Goal: Task Accomplishment & Management: Use online tool/utility

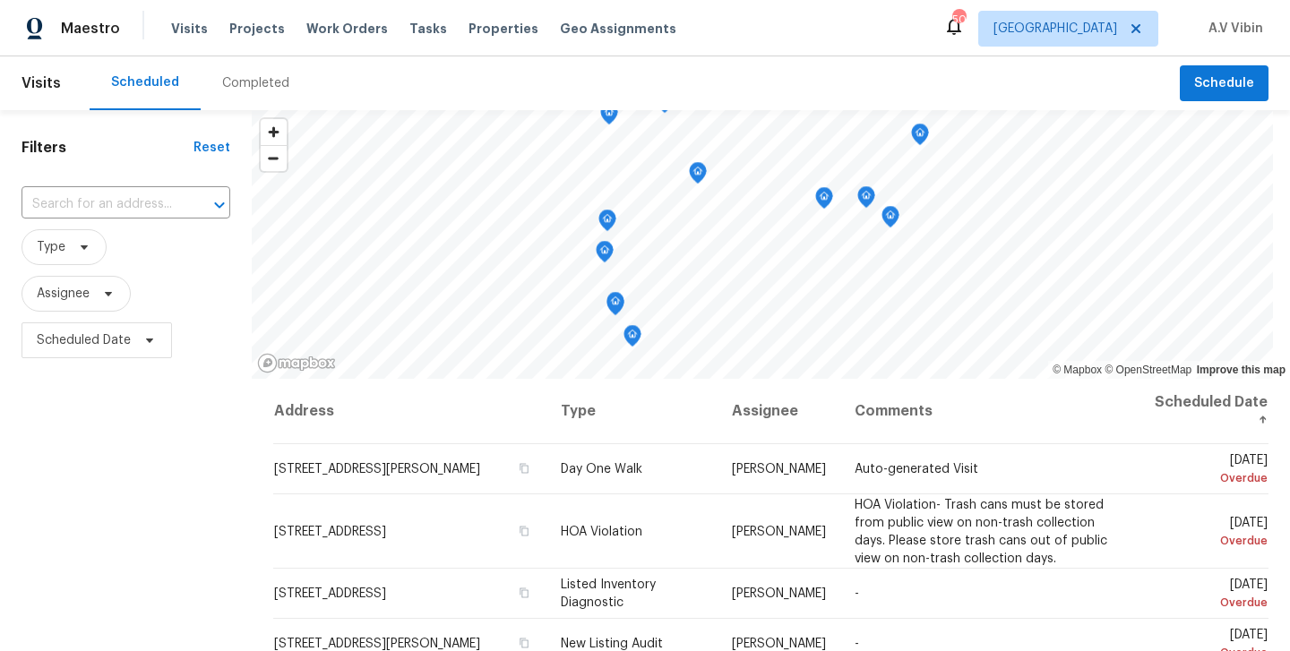
click at [410, 35] on div "Tasks" at bounding box center [429, 29] width 38 height 19
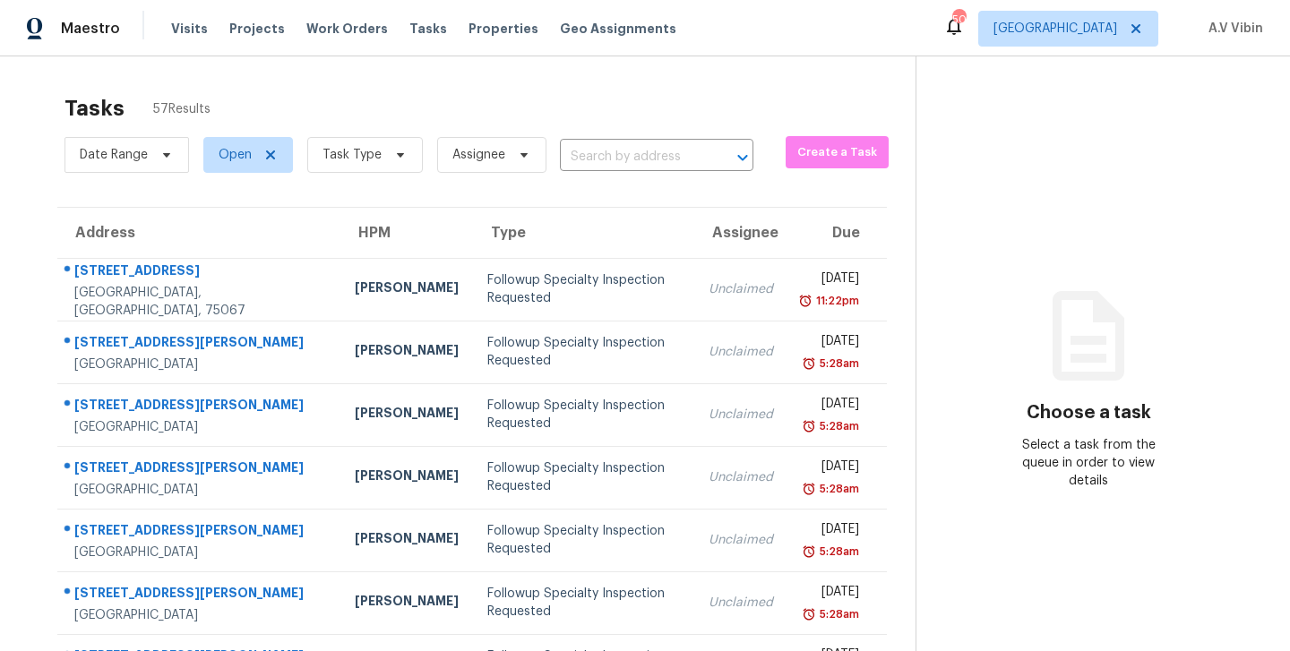
click at [603, 159] on input "text" at bounding box center [631, 157] width 143 height 28
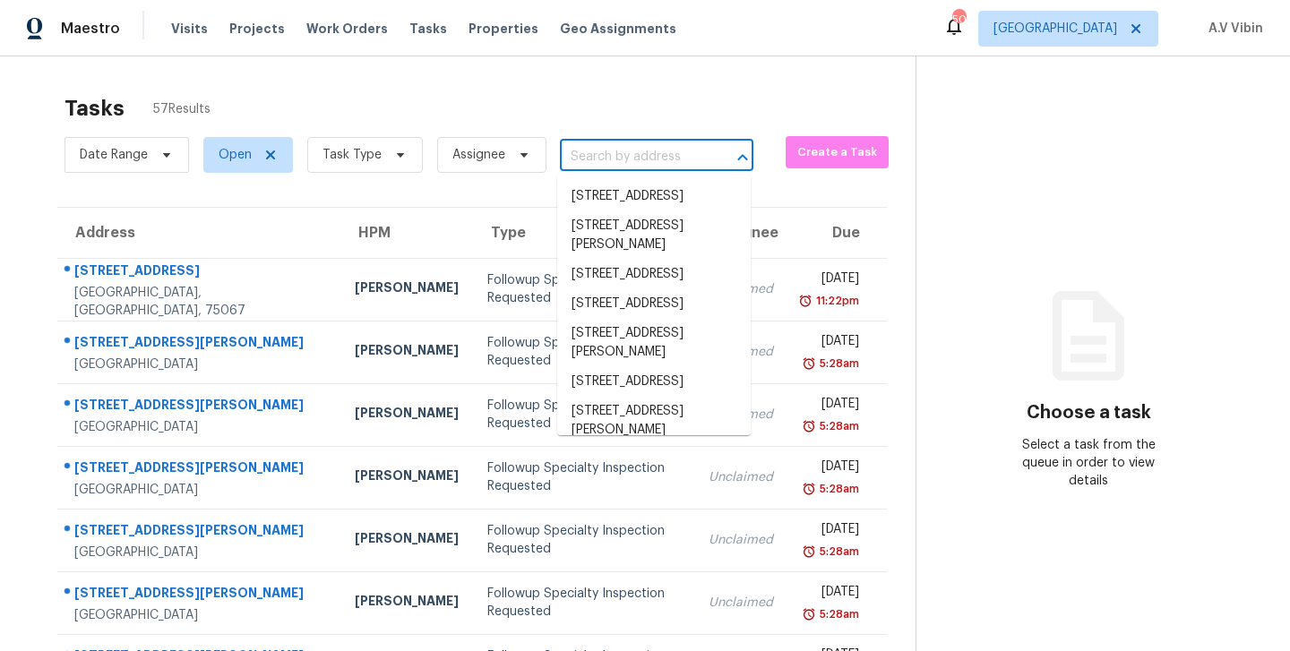
paste input "[STREET_ADDRESS]"
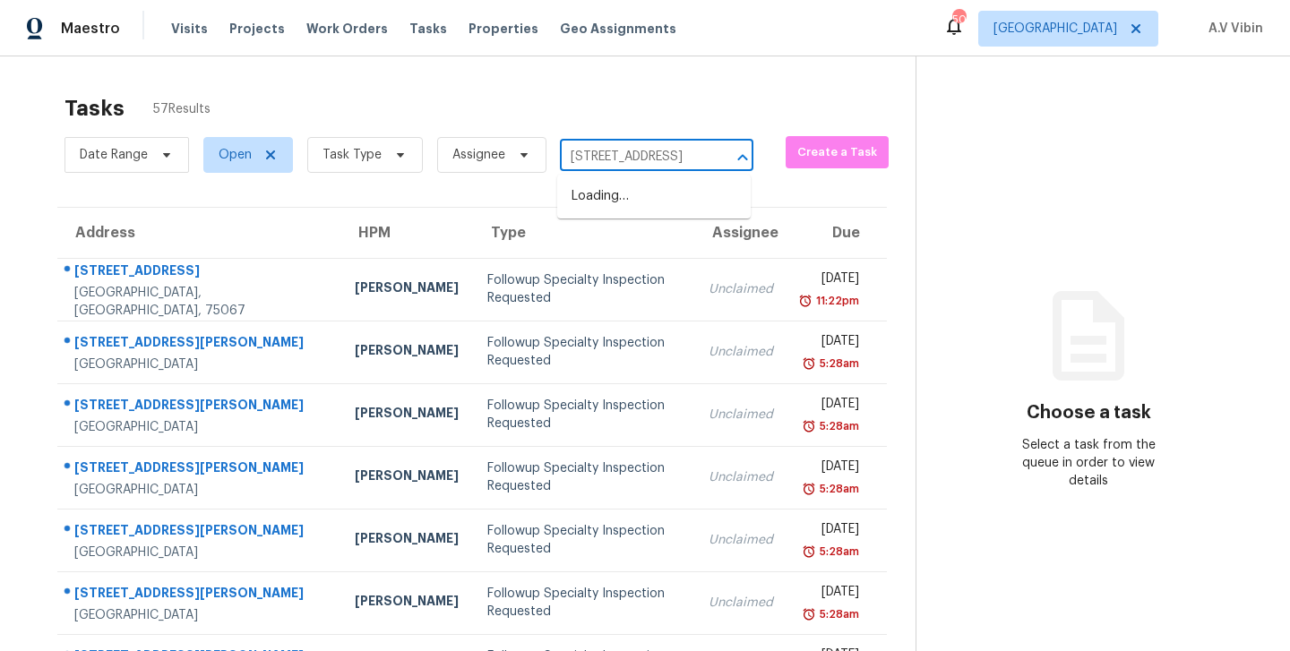
scroll to position [0, 133]
type input "[STREET_ADDRESS]"
click at [1108, 28] on span "Dallas" at bounding box center [1056, 29] width 124 height 18
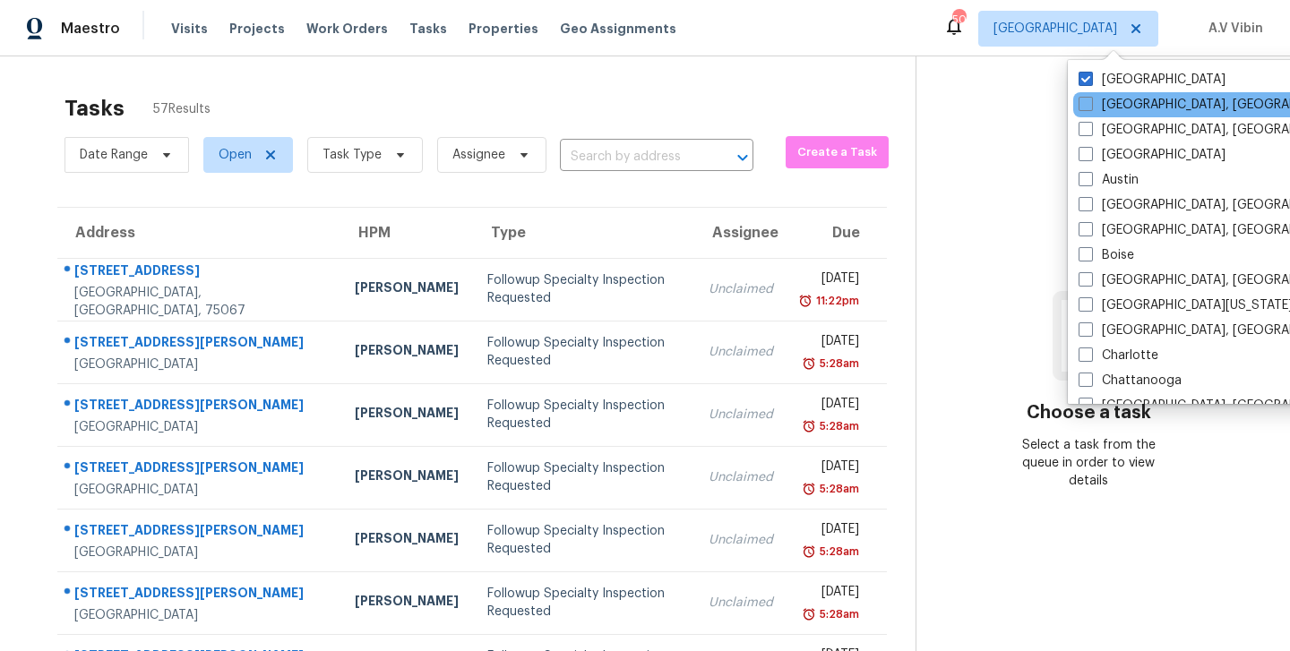
click at [1077, 113] on div "Albuquerque, NM" at bounding box center [1254, 104] width 361 height 25
click at [1090, 112] on label "Albuquerque, NM" at bounding box center [1218, 105] width 278 height 18
click at [1090, 108] on input "Albuquerque, NM" at bounding box center [1085, 102] width 12 height 12
checkbox input "true"
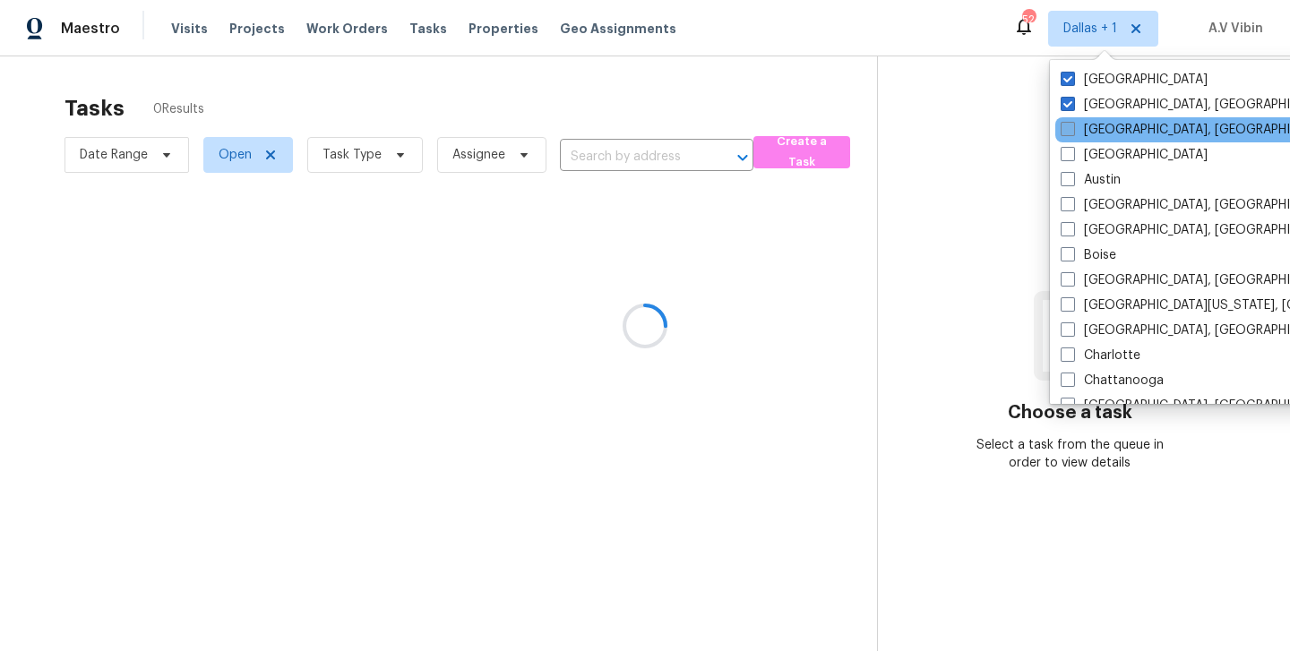
click at [1074, 134] on span at bounding box center [1068, 129] width 14 height 14
click at [1073, 133] on input "Asheville, NC" at bounding box center [1067, 127] width 12 height 12
checkbox input "true"
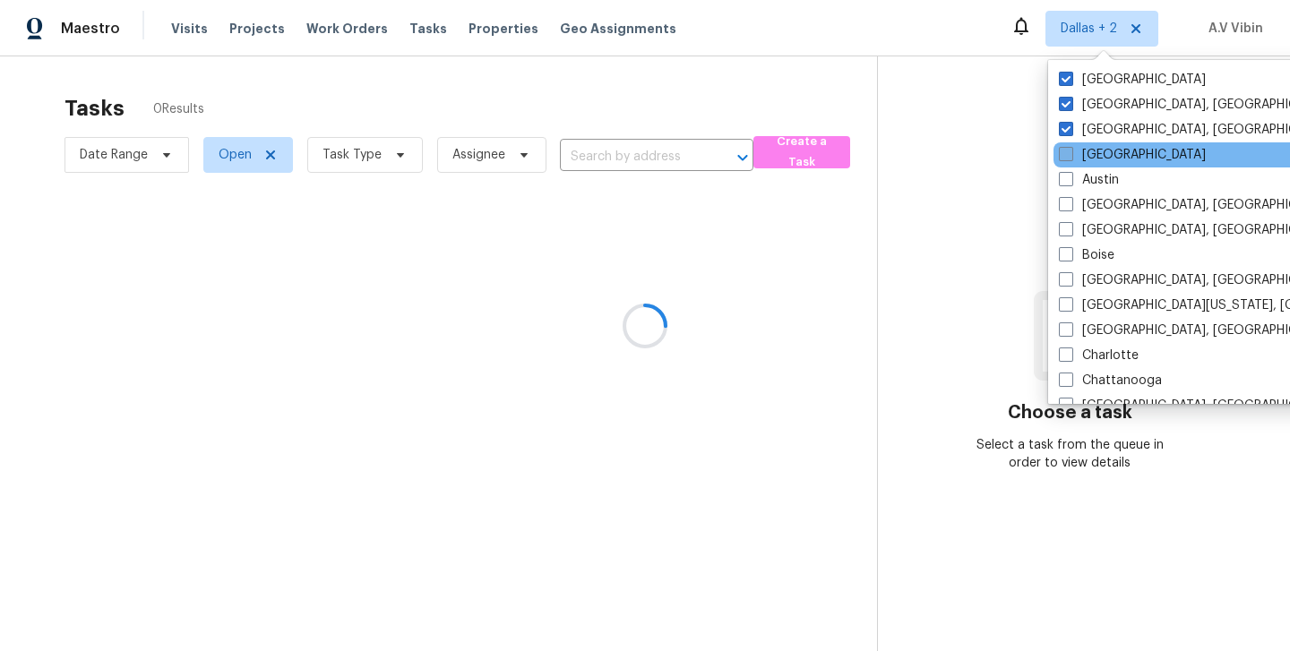
click at [1069, 154] on span at bounding box center [1066, 154] width 14 height 14
click at [1069, 154] on input "Atlanta" at bounding box center [1065, 152] width 12 height 12
checkbox input "true"
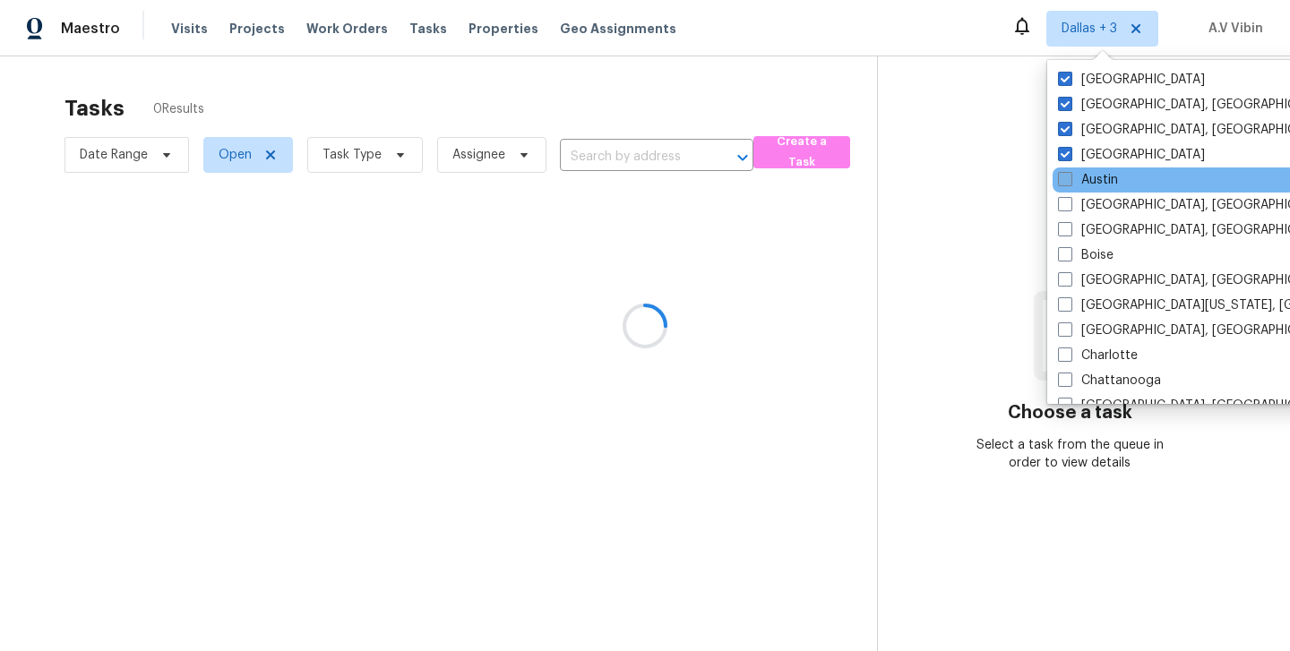
click at [1063, 177] on span at bounding box center [1065, 179] width 14 height 14
click at [1063, 177] on input "Austin" at bounding box center [1064, 177] width 12 height 12
checkbox input "true"
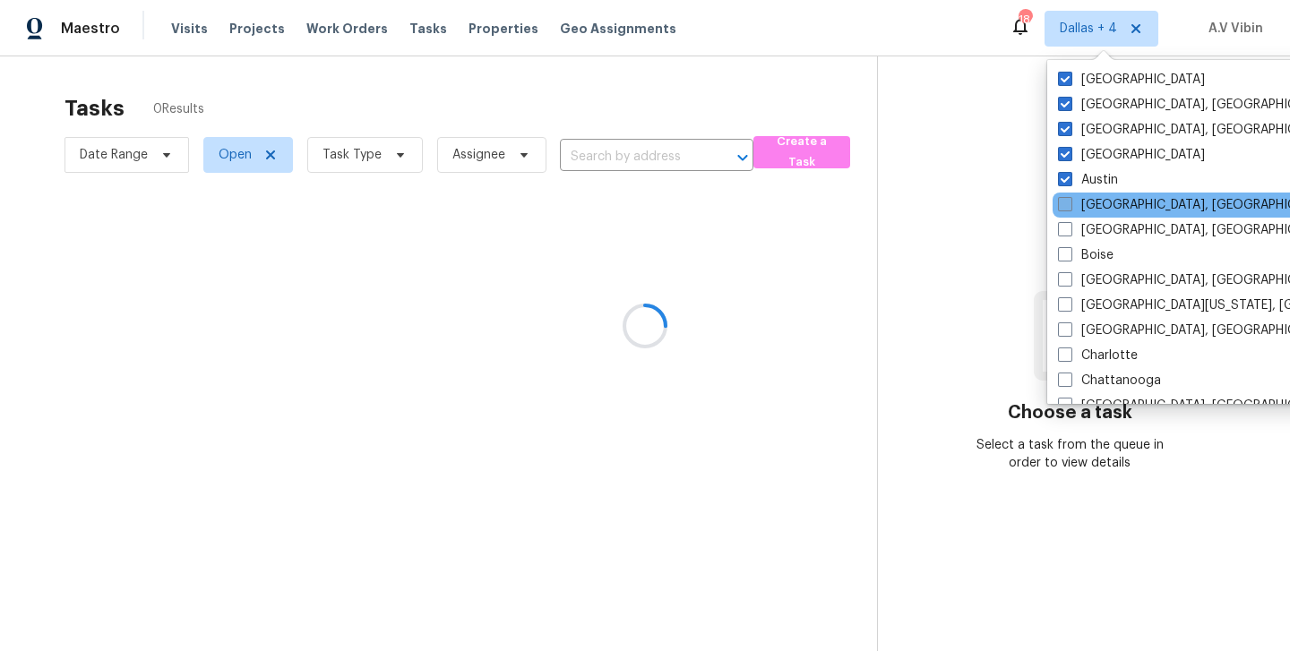
click at [1064, 211] on span at bounding box center [1065, 204] width 14 height 14
click at [1064, 208] on input "Baltimore, MD" at bounding box center [1064, 202] width 12 height 12
checkbox input "true"
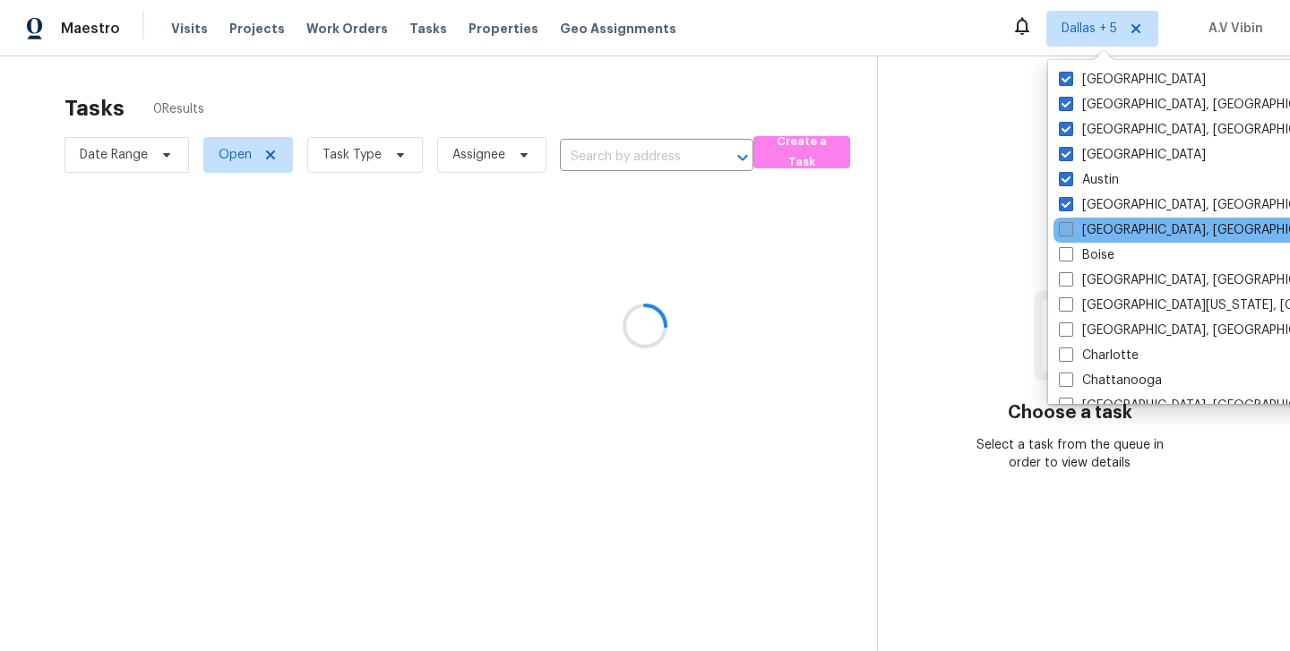
click at [1064, 228] on span at bounding box center [1066, 229] width 14 height 14
click at [1064, 228] on input "Birmingham, AL" at bounding box center [1065, 227] width 12 height 12
checkbox input "true"
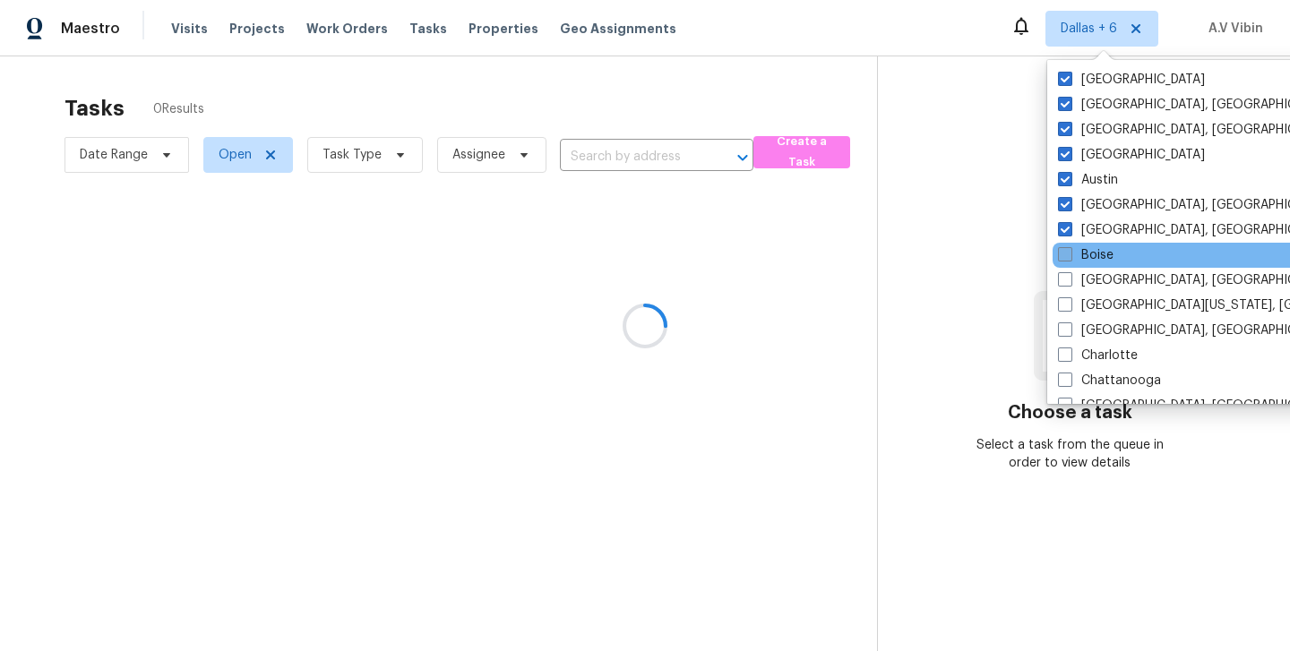
click at [1064, 255] on span at bounding box center [1065, 254] width 14 height 14
click at [1064, 255] on input "Boise" at bounding box center [1064, 252] width 12 height 12
checkbox input "true"
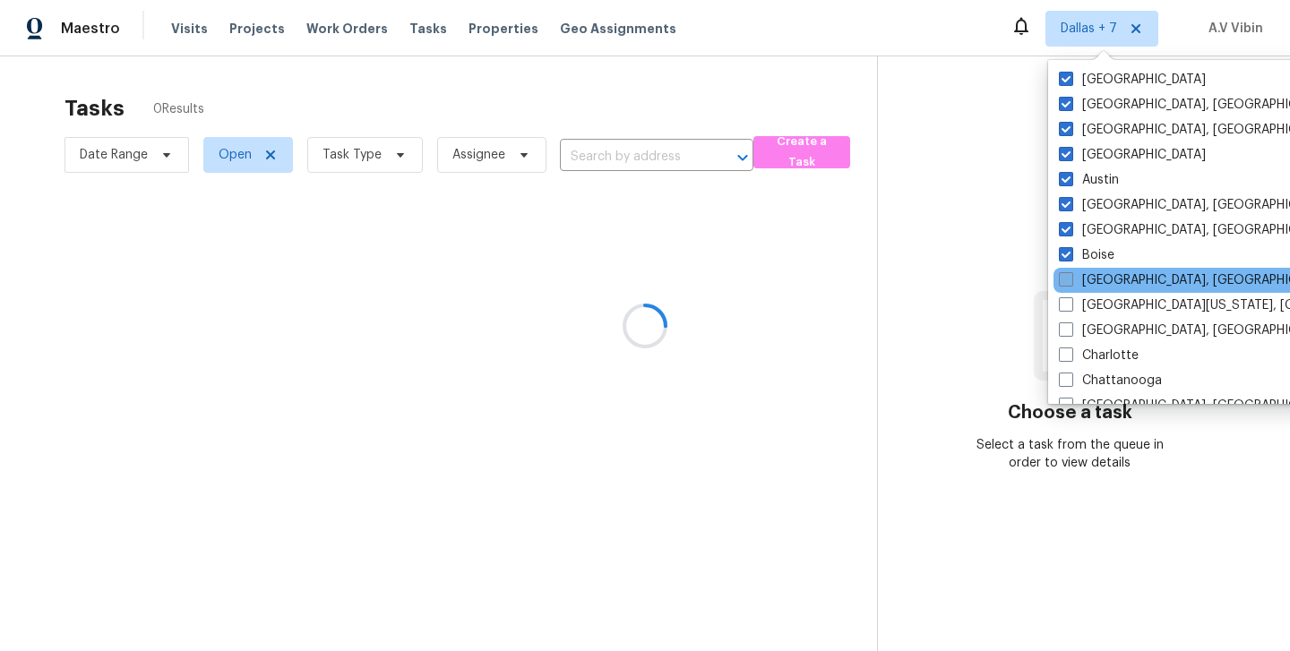
click at [1064, 284] on span at bounding box center [1066, 279] width 14 height 14
click at [1064, 283] on input "Boston, MA" at bounding box center [1065, 278] width 12 height 12
checkbox input "true"
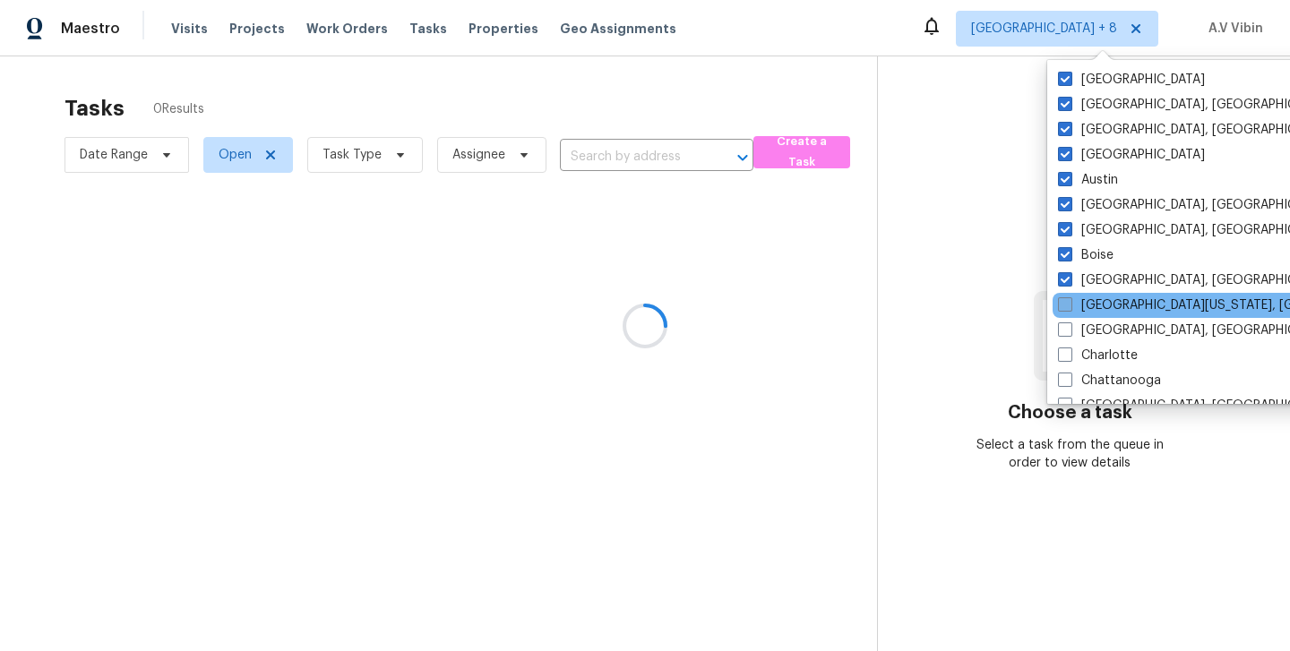
click at [1064, 301] on span at bounding box center [1065, 305] width 14 height 14
click at [1064, 301] on input "Central California, CA" at bounding box center [1064, 303] width 12 height 12
checkbox input "true"
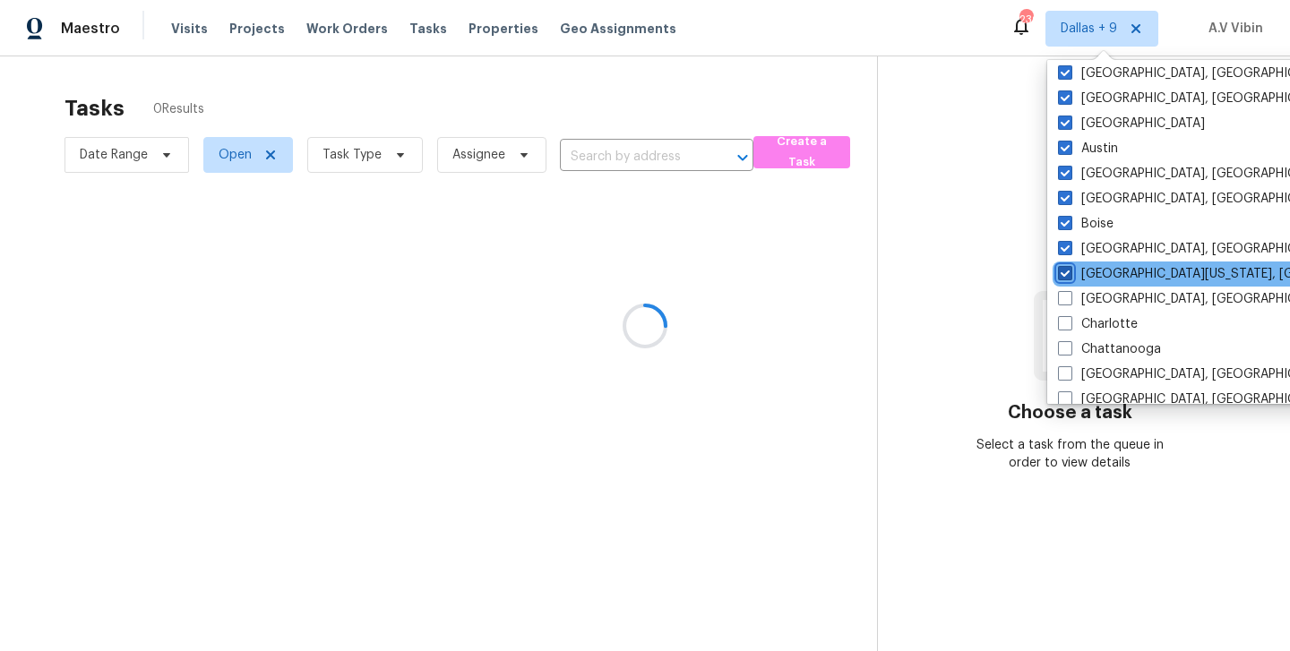
scroll to position [36, 0]
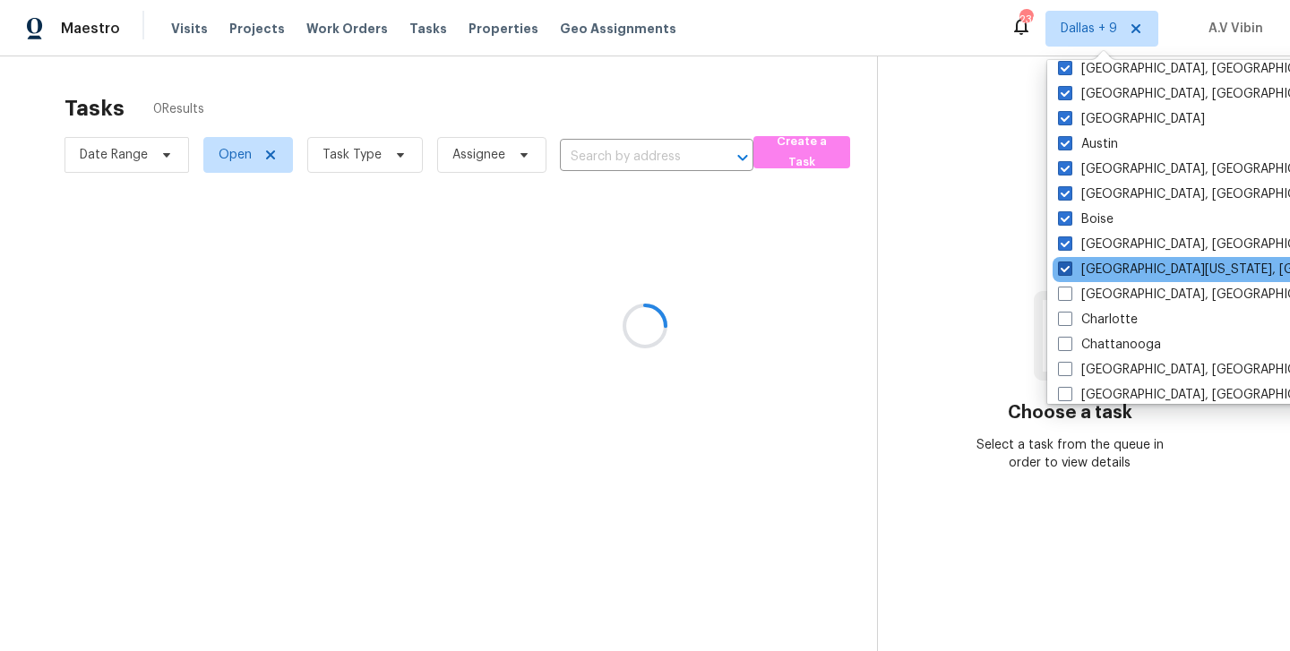
click at [1064, 301] on span at bounding box center [1065, 294] width 14 height 14
click at [1064, 298] on input "Charleston, SC" at bounding box center [1064, 292] width 12 height 12
checkbox input "true"
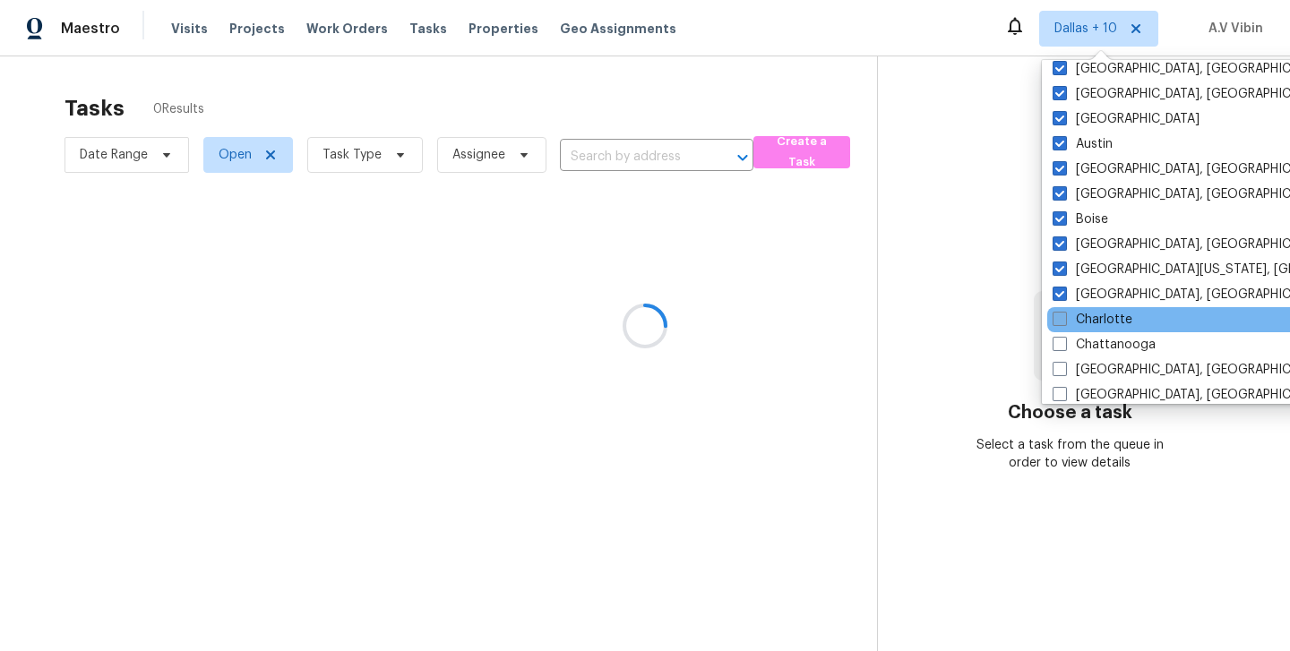
click at [1069, 312] on label "Charlotte" at bounding box center [1093, 320] width 80 height 18
click at [1065, 312] on input "Charlotte" at bounding box center [1059, 317] width 12 height 12
checkbox input "true"
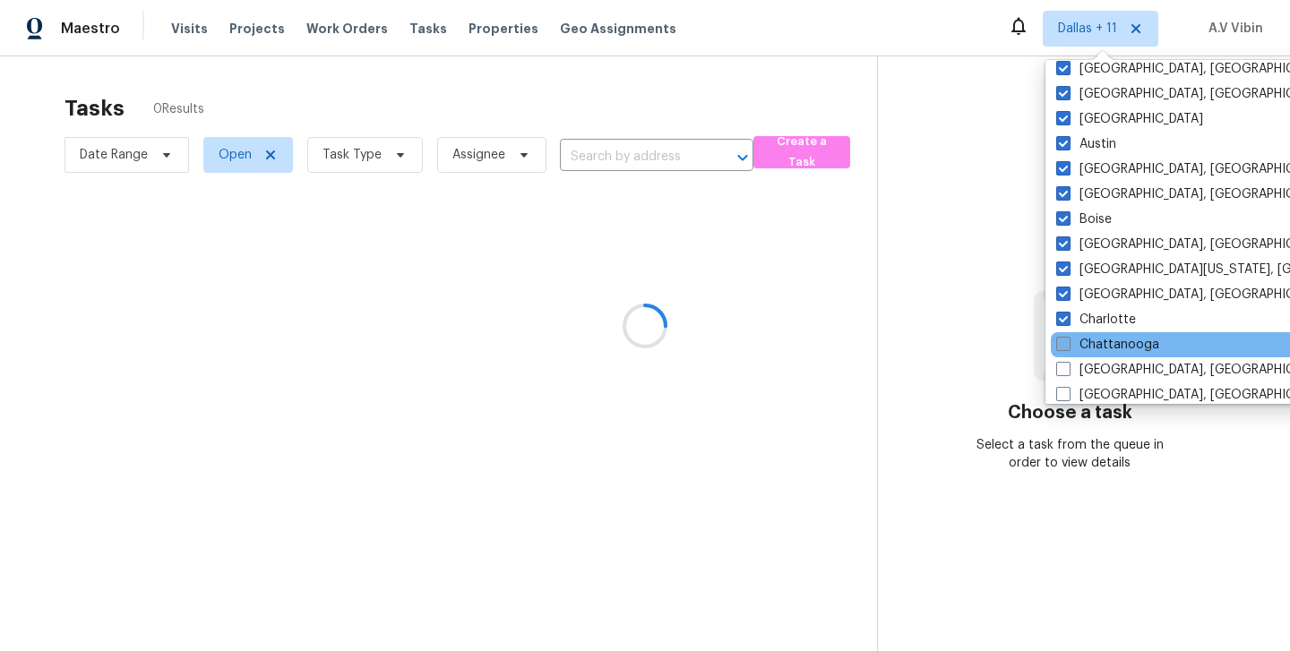
click at [1063, 337] on span at bounding box center [1064, 344] width 14 height 14
click at [1063, 336] on input "Chattanooga" at bounding box center [1063, 342] width 12 height 12
checkbox input "true"
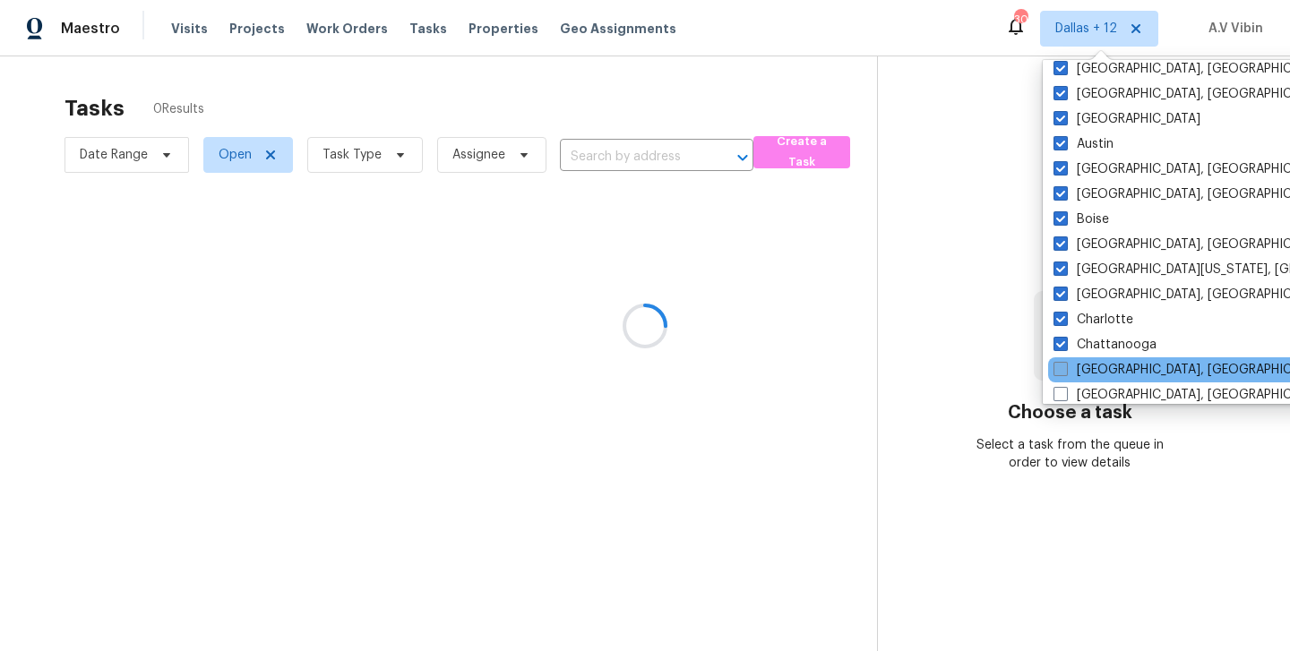
click at [1062, 365] on span at bounding box center [1061, 369] width 14 height 14
click at [1062, 365] on input "Chicago, IL" at bounding box center [1060, 367] width 12 height 12
checkbox input "true"
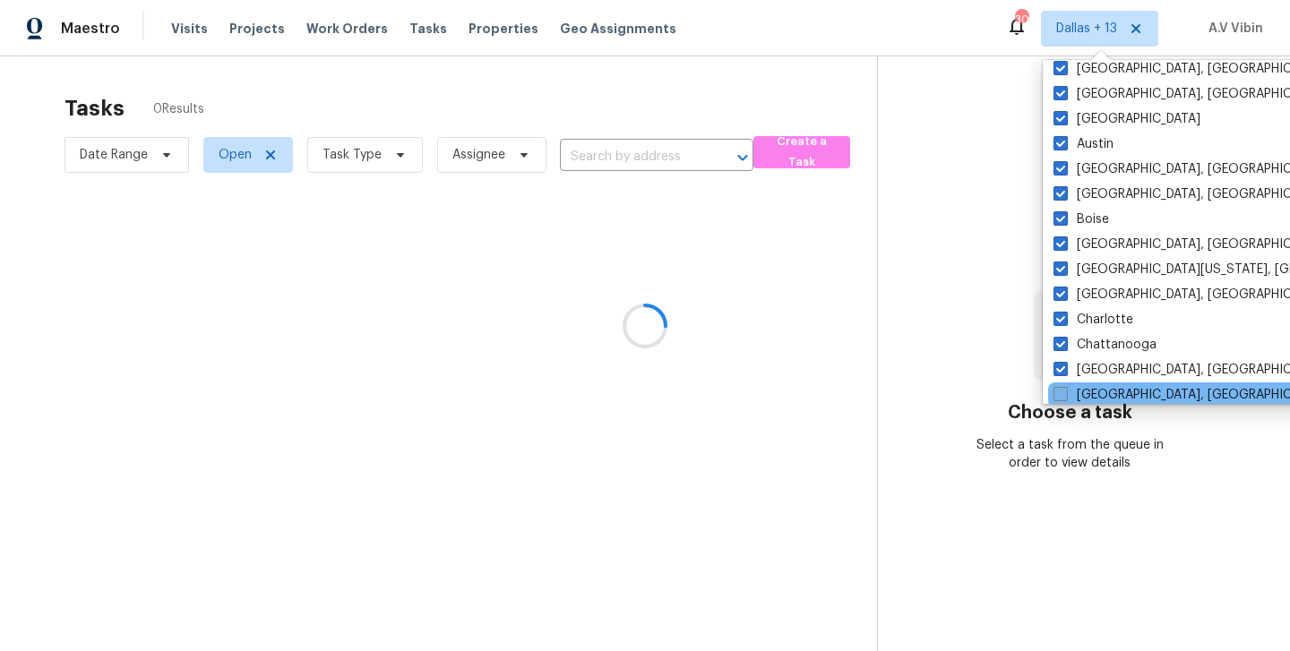
click at [1062, 395] on span at bounding box center [1061, 394] width 14 height 14
click at [1062, 395] on input "Cincinnati, OH" at bounding box center [1060, 392] width 12 height 12
checkbox input "true"
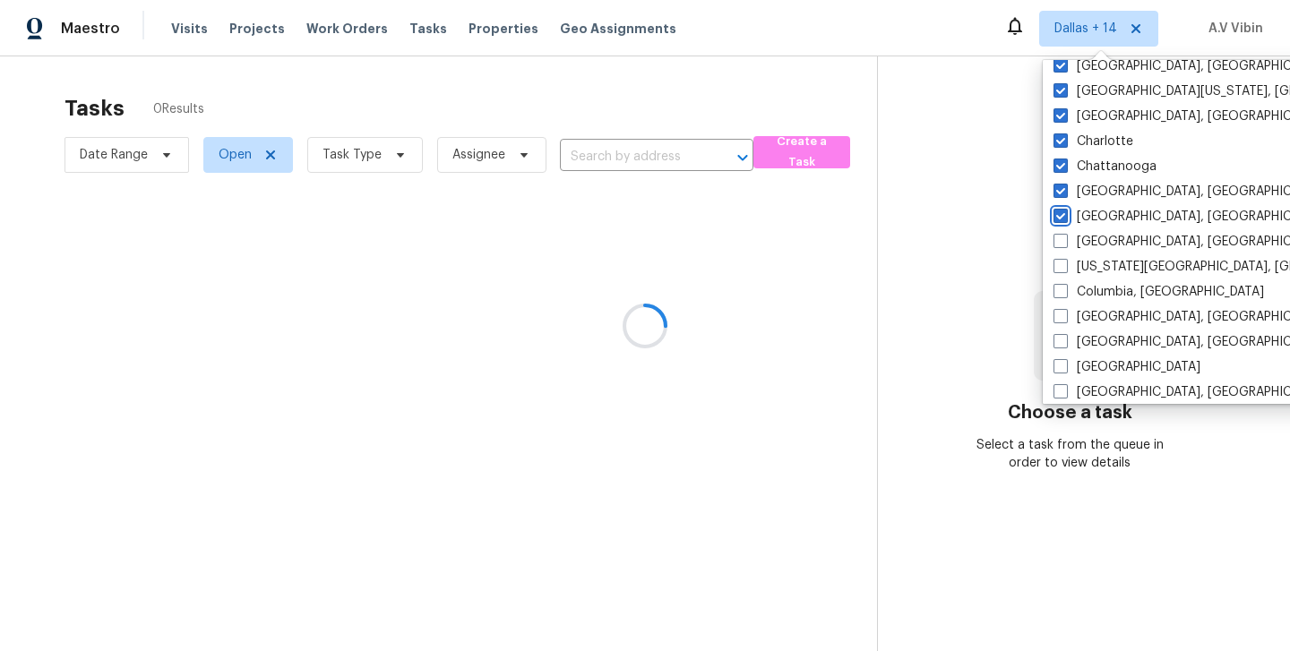
scroll to position [262, 0]
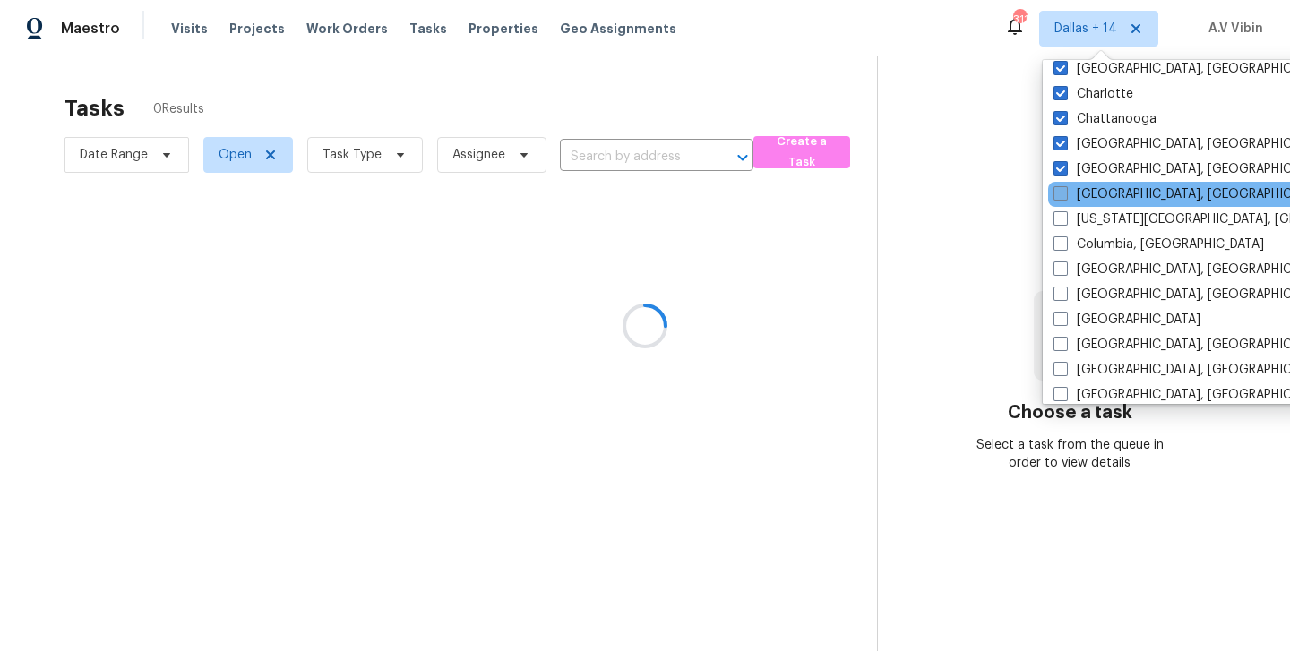
click at [1065, 197] on span at bounding box center [1061, 193] width 14 height 14
click at [1065, 197] on input "Cleveland, OH" at bounding box center [1060, 191] width 12 height 12
checkbox input "true"
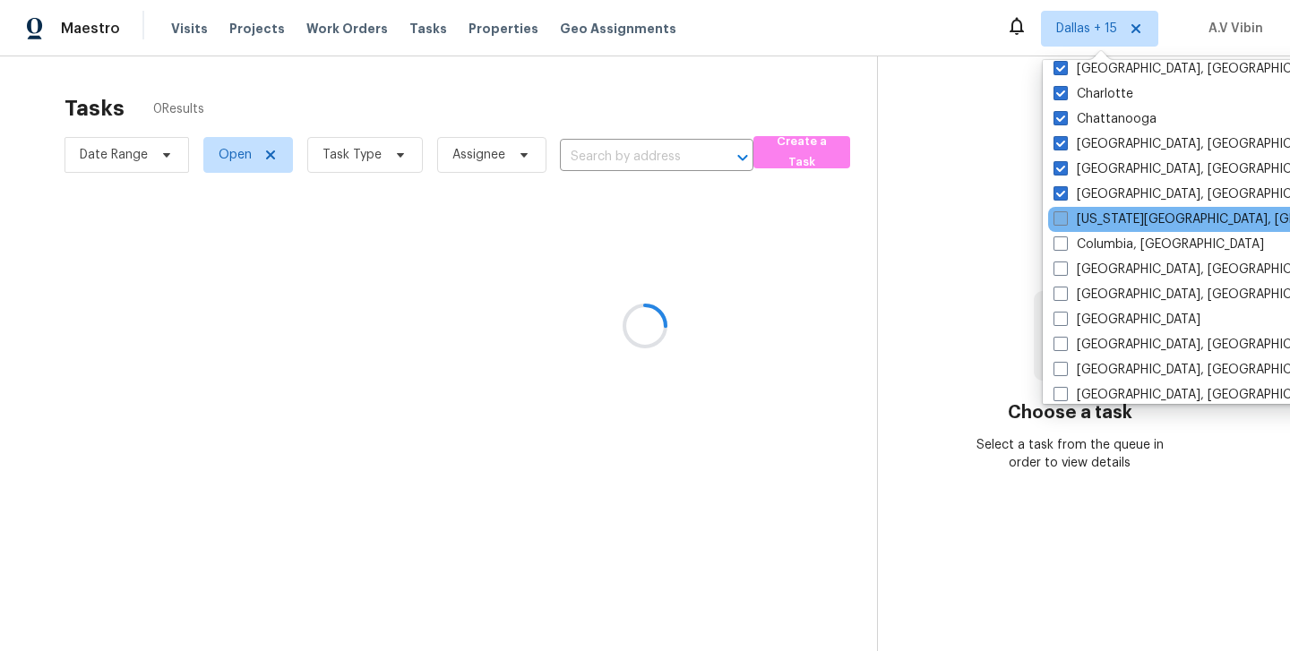
click at [1057, 224] on span at bounding box center [1061, 218] width 14 height 14
click at [1057, 222] on input "Colorado Springs, CO" at bounding box center [1060, 217] width 12 height 12
checkbox input "true"
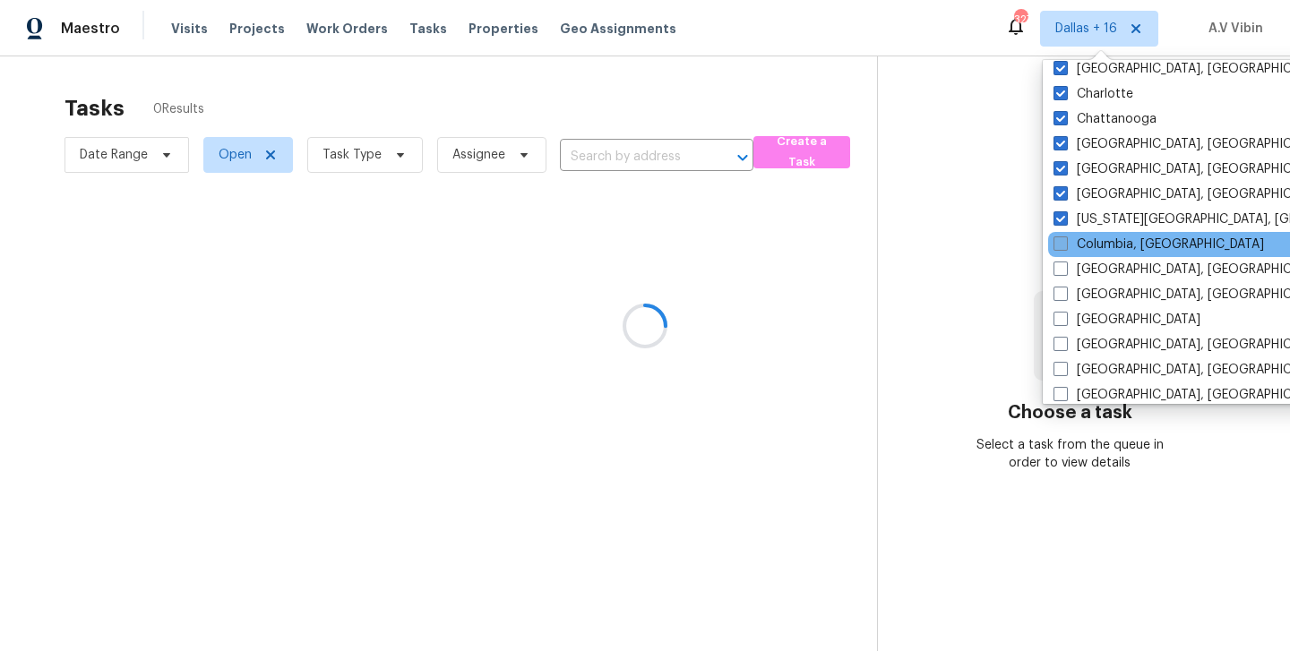
click at [1063, 251] on label "Columbia, SC" at bounding box center [1159, 245] width 211 height 18
click at [1063, 247] on input "Columbia, SC" at bounding box center [1060, 242] width 12 height 12
checkbox input "true"
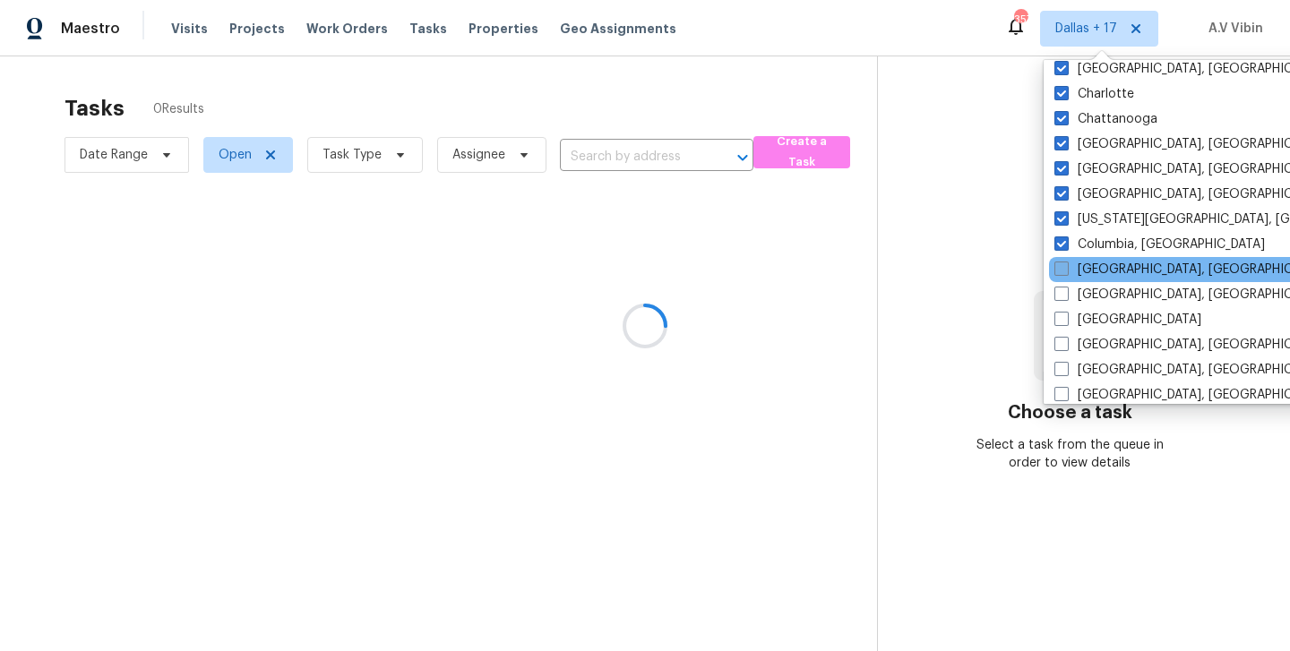
click at [1061, 272] on span at bounding box center [1062, 269] width 14 height 14
click at [1061, 272] on input "Columbus, OH" at bounding box center [1061, 267] width 12 height 12
checkbox input "true"
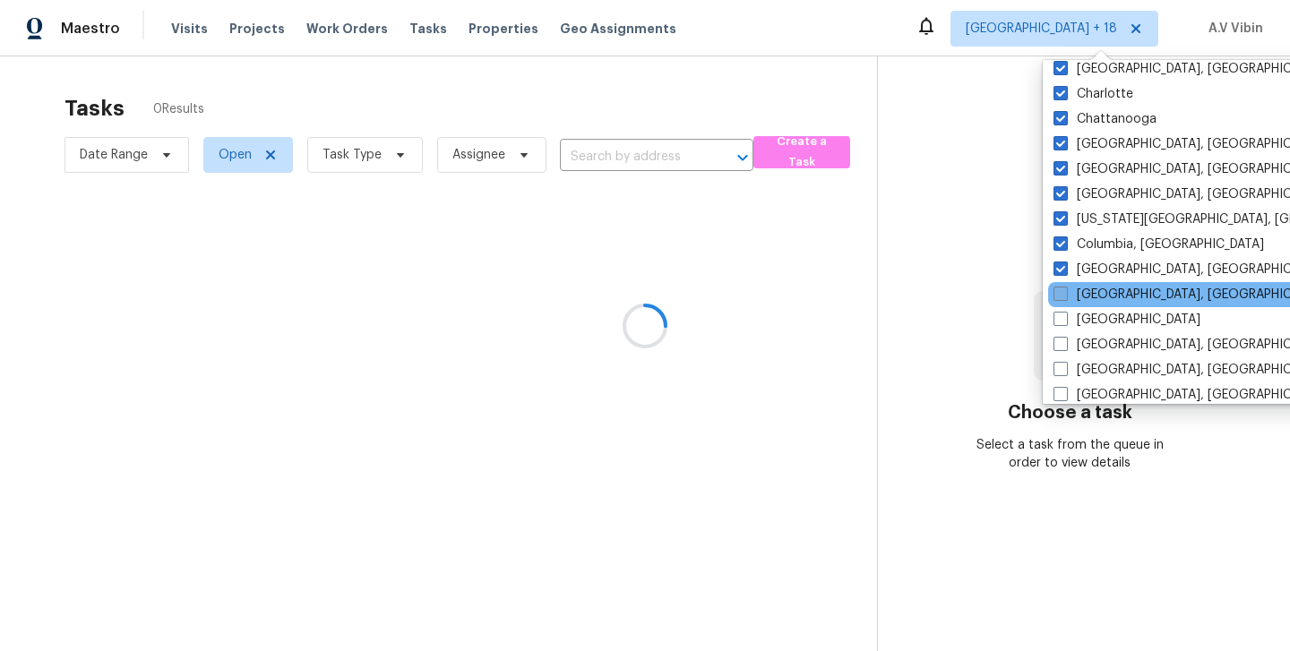
click at [1061, 289] on span at bounding box center [1061, 294] width 14 height 14
click at [1061, 289] on input "Corpus Christi, TX" at bounding box center [1060, 292] width 12 height 12
checkbox input "true"
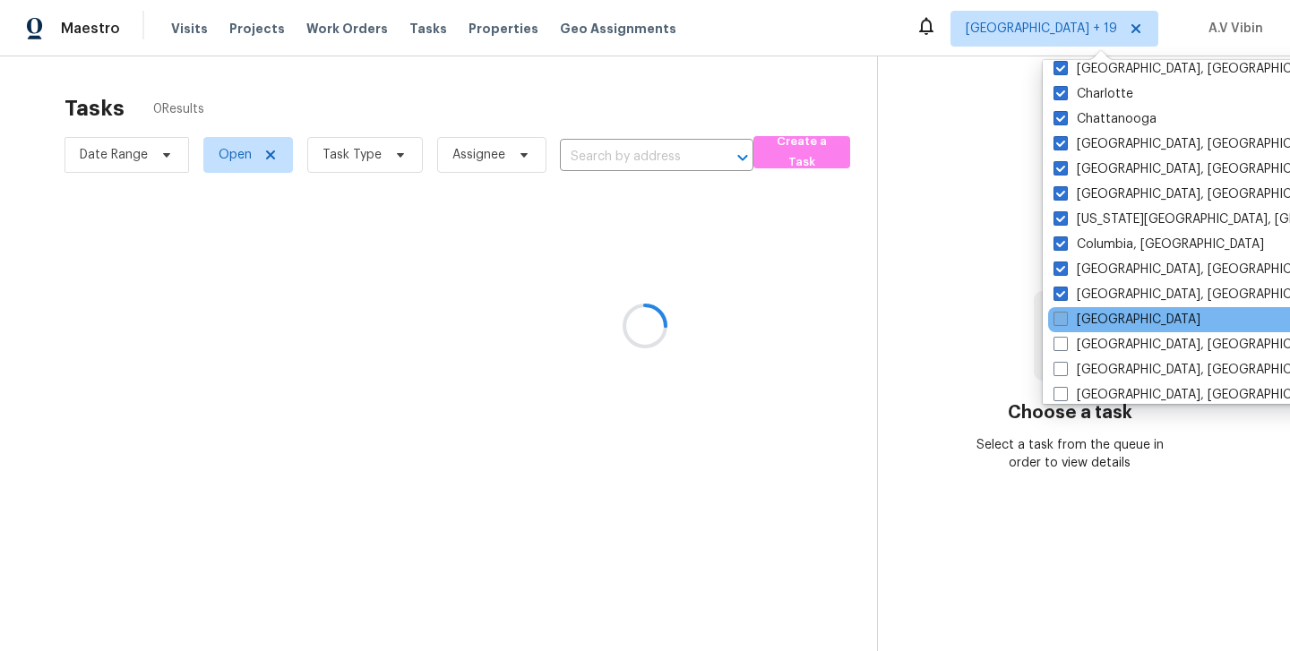
click at [1060, 320] on span at bounding box center [1061, 319] width 14 height 14
click at [1060, 320] on input "Denver" at bounding box center [1060, 317] width 12 height 12
checkbox input "true"
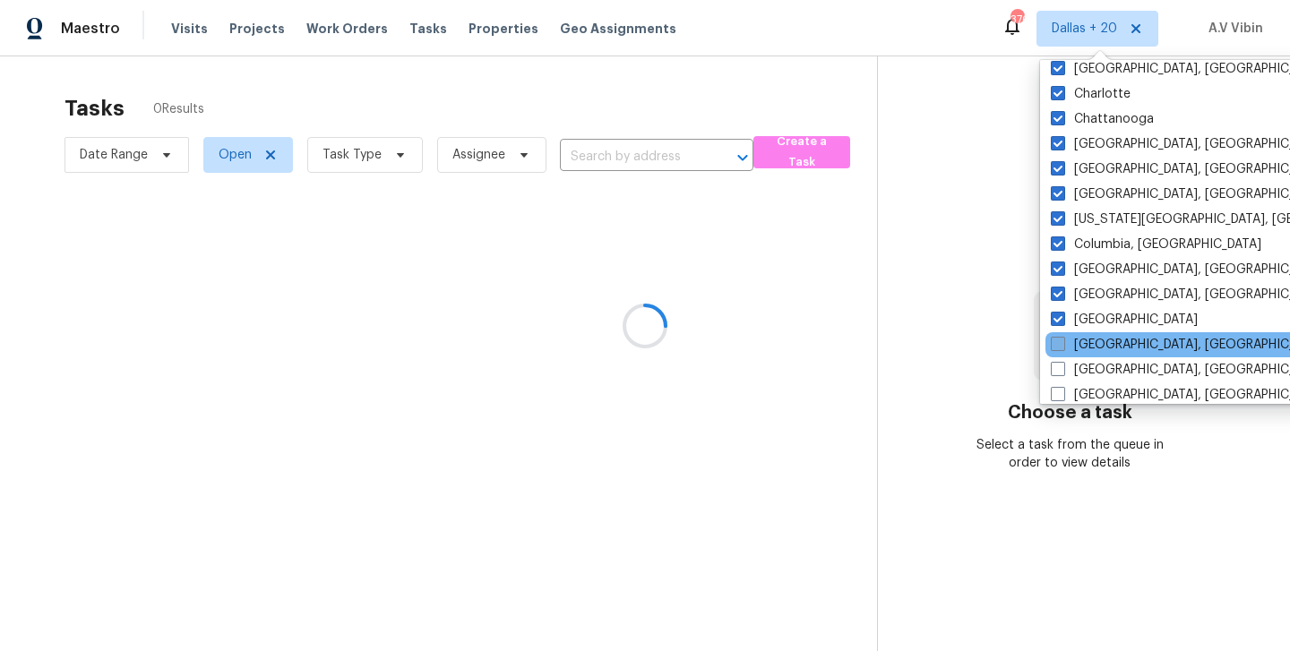
click at [1056, 349] on span at bounding box center [1058, 344] width 14 height 14
click at [1056, 348] on input "Detroit, MI" at bounding box center [1057, 342] width 12 height 12
checkbox input "true"
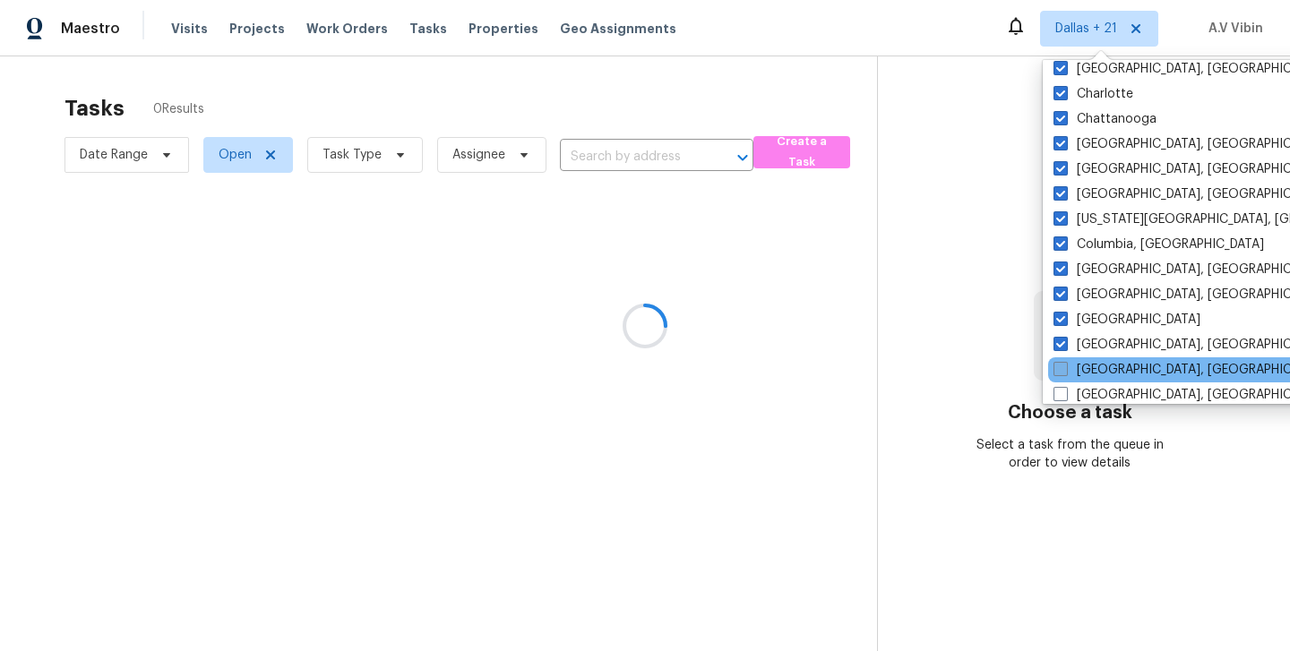
click at [1056, 372] on span at bounding box center [1061, 369] width 14 height 14
click at [1056, 372] on input "Greensboro, NC" at bounding box center [1060, 367] width 12 height 12
checkbox input "true"
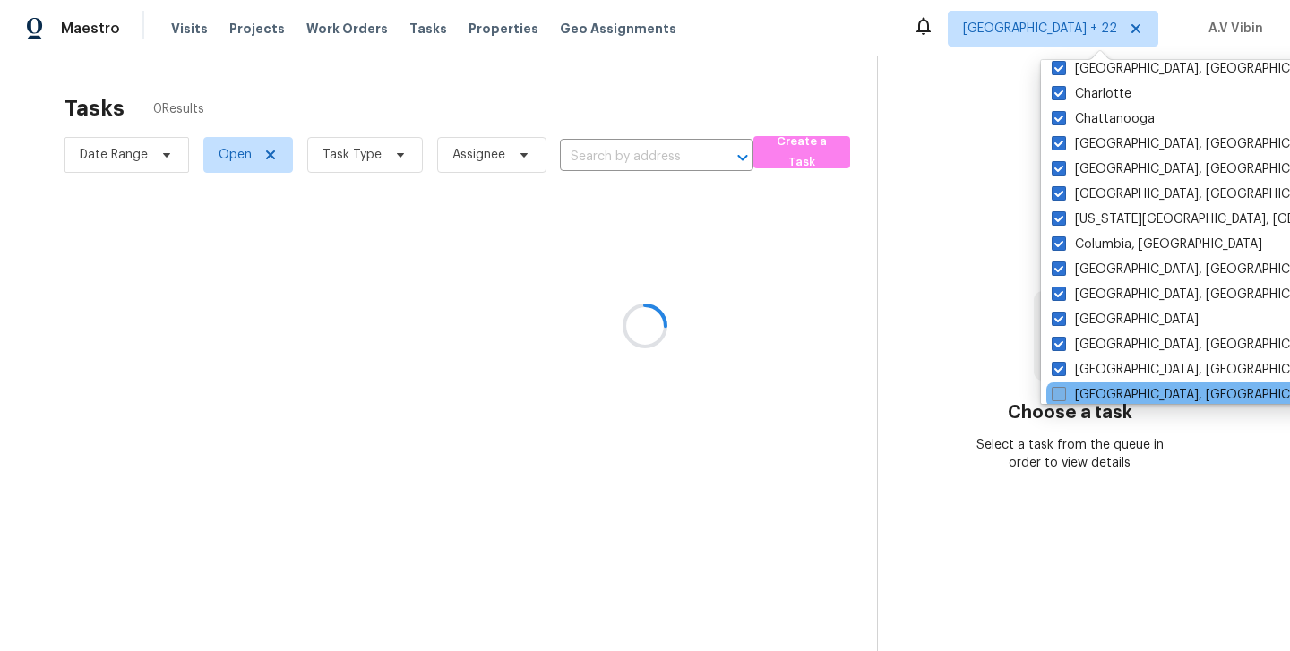
click at [1057, 390] on span at bounding box center [1059, 394] width 14 height 14
click at [1057, 390] on input "Greenville, SC" at bounding box center [1058, 392] width 12 height 12
checkbox input "true"
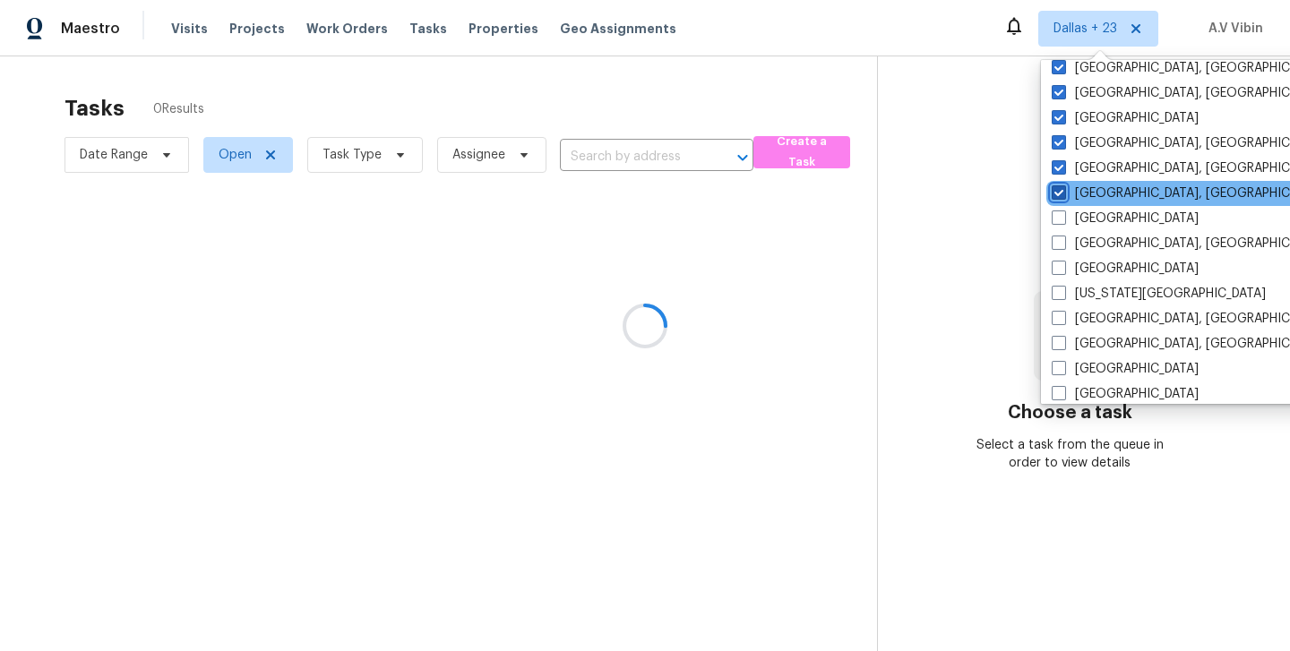
scroll to position [535, 0]
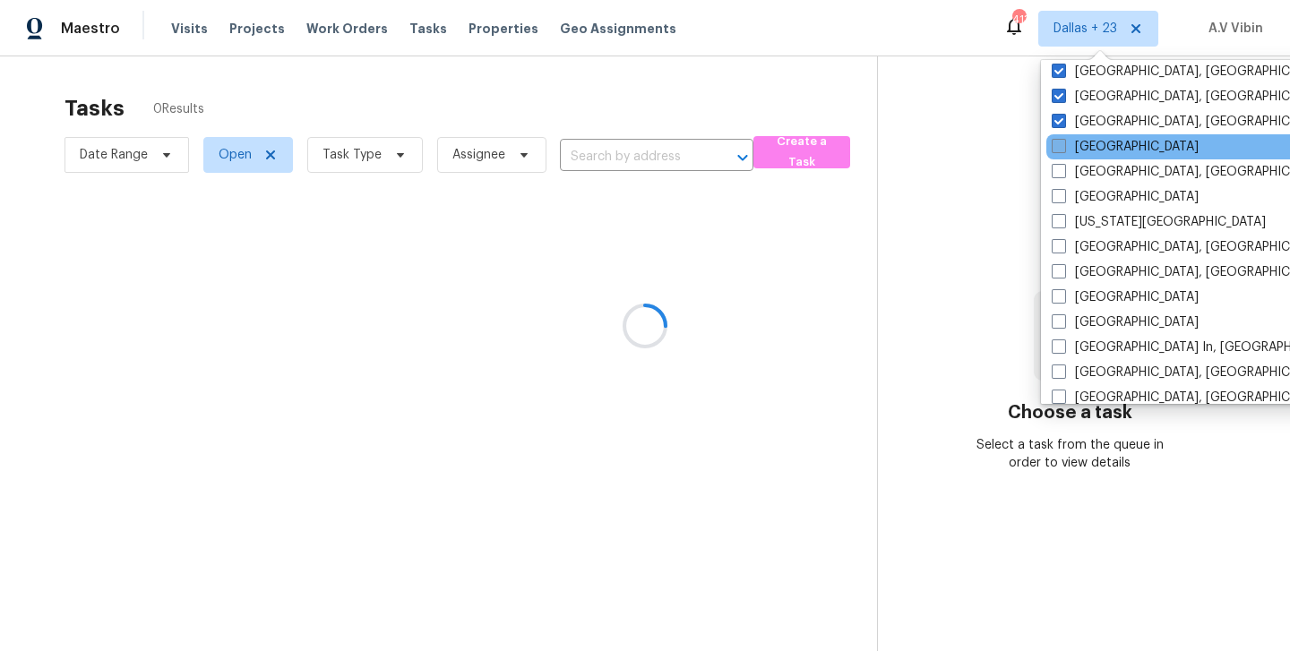
click at [1059, 140] on span at bounding box center [1059, 146] width 14 height 14
click at [1059, 140] on input "Houston" at bounding box center [1058, 144] width 12 height 12
checkbox input "true"
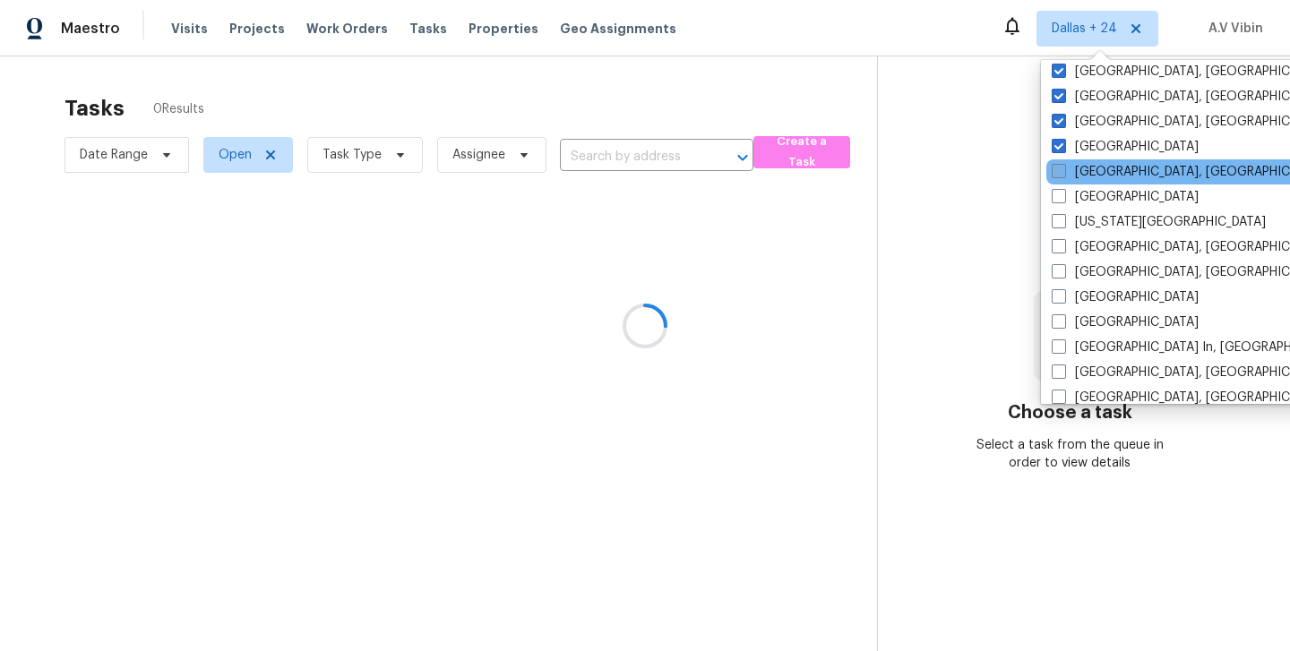
click at [1057, 164] on span at bounding box center [1059, 171] width 14 height 14
click at [1057, 163] on input "Indianapolis, IN" at bounding box center [1058, 169] width 12 height 12
checkbox input "true"
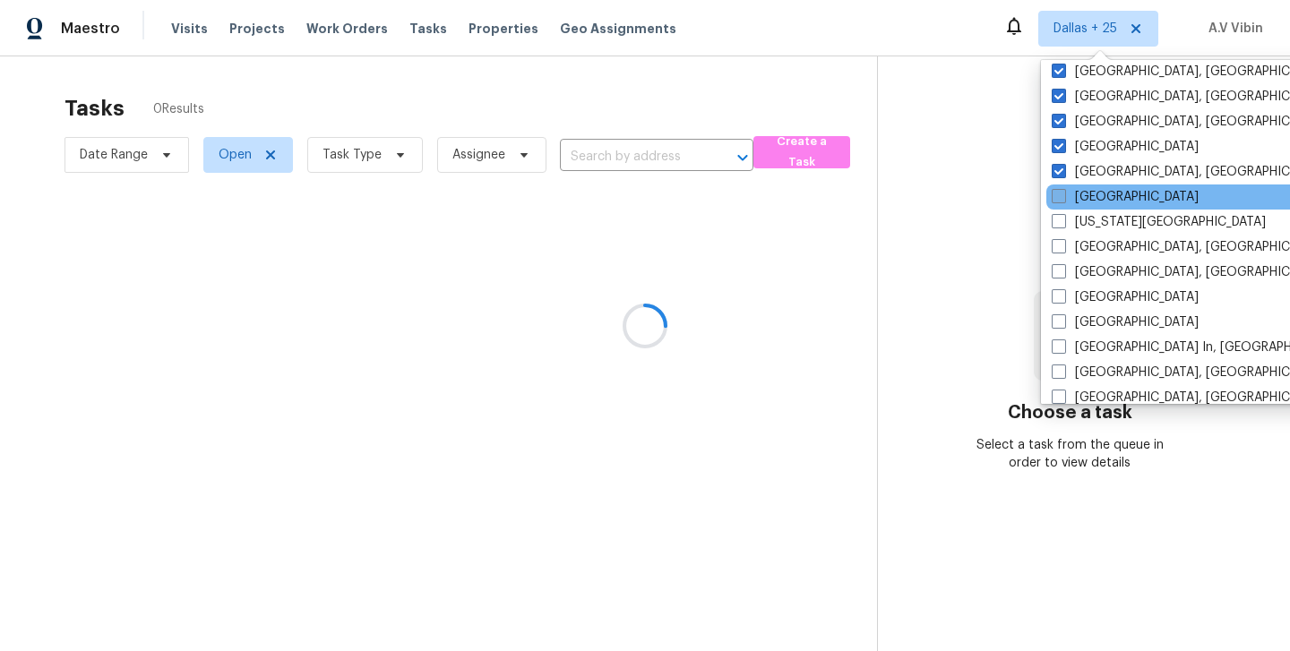
click at [1056, 197] on span at bounding box center [1059, 196] width 14 height 14
click at [1056, 197] on input "Jacksonville" at bounding box center [1058, 194] width 12 height 12
checkbox input "true"
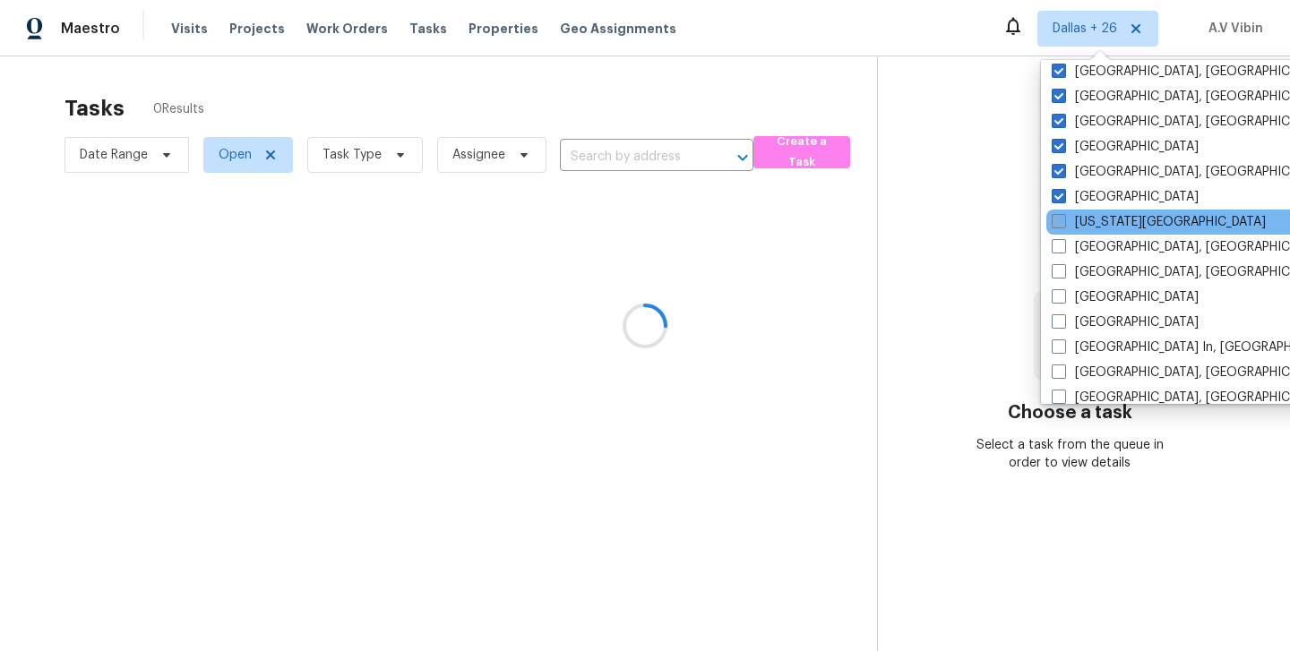
click at [1056, 222] on span at bounding box center [1059, 221] width 14 height 14
click at [1056, 222] on input "Kansas City" at bounding box center [1058, 219] width 12 height 12
checkbox input "true"
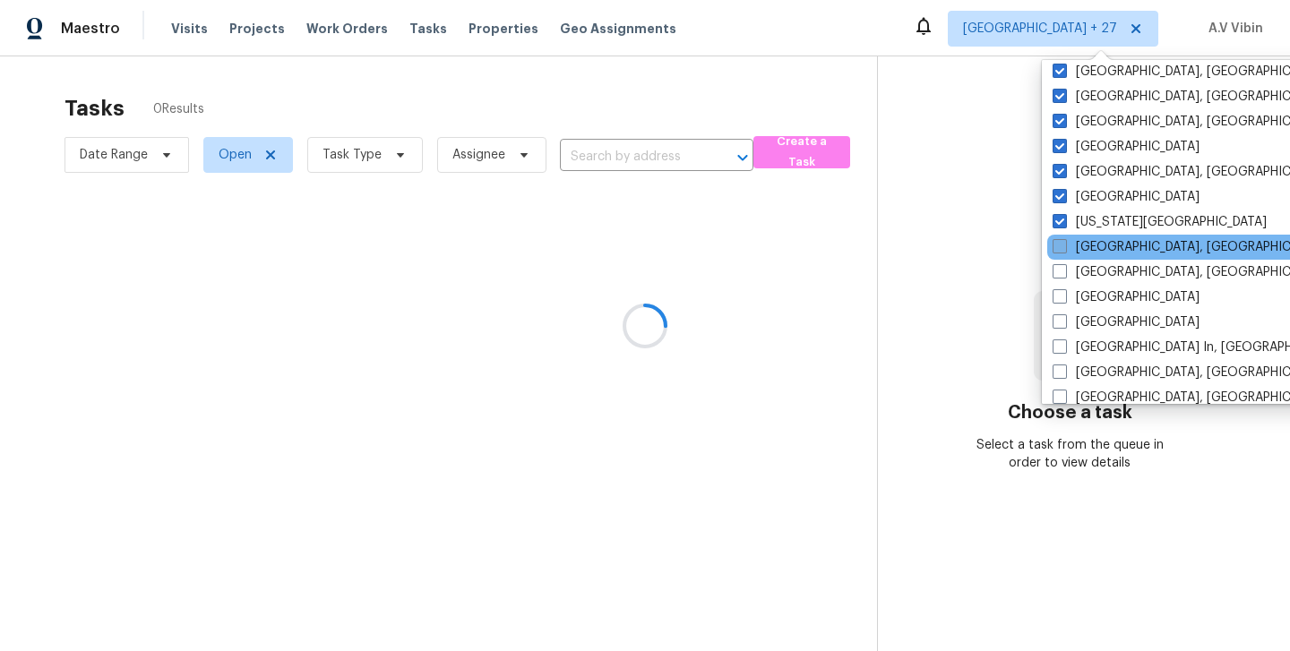
click at [1056, 250] on span at bounding box center [1060, 246] width 14 height 14
click at [1056, 250] on input "Killeen, TX" at bounding box center [1059, 244] width 12 height 12
checkbox input "true"
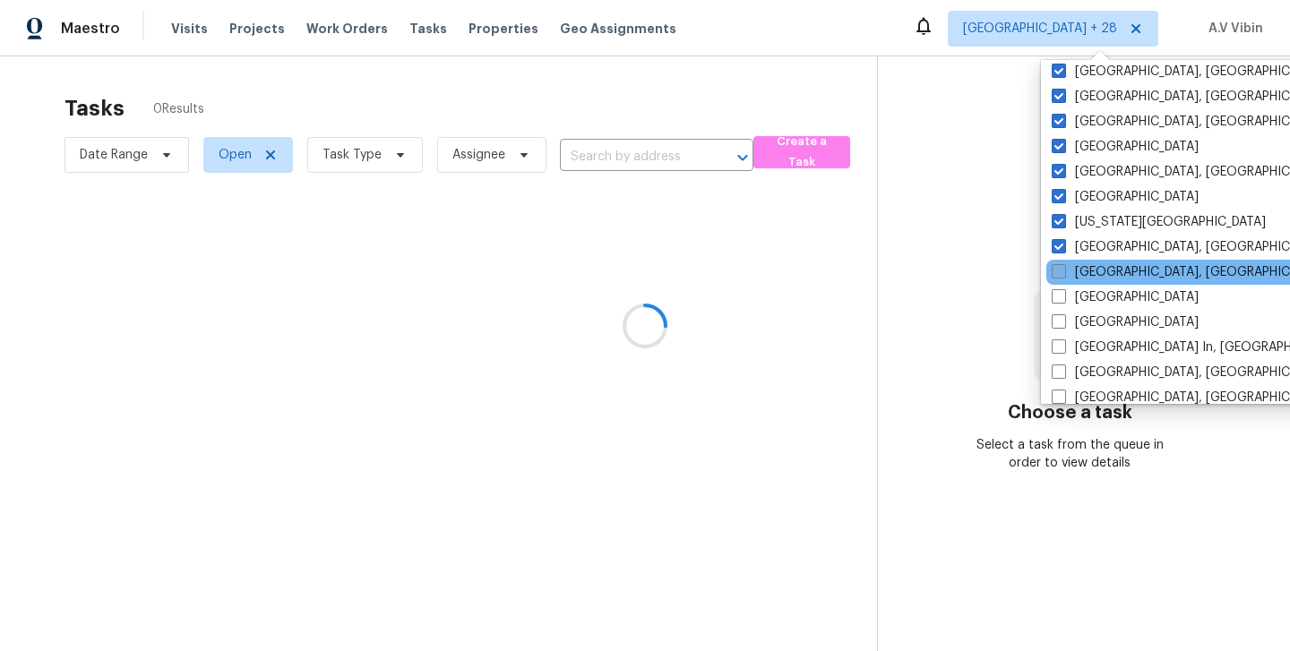
click at [1056, 269] on span at bounding box center [1059, 271] width 14 height 14
click at [1056, 269] on input "Knoxville, TN" at bounding box center [1058, 269] width 12 height 12
checkbox input "true"
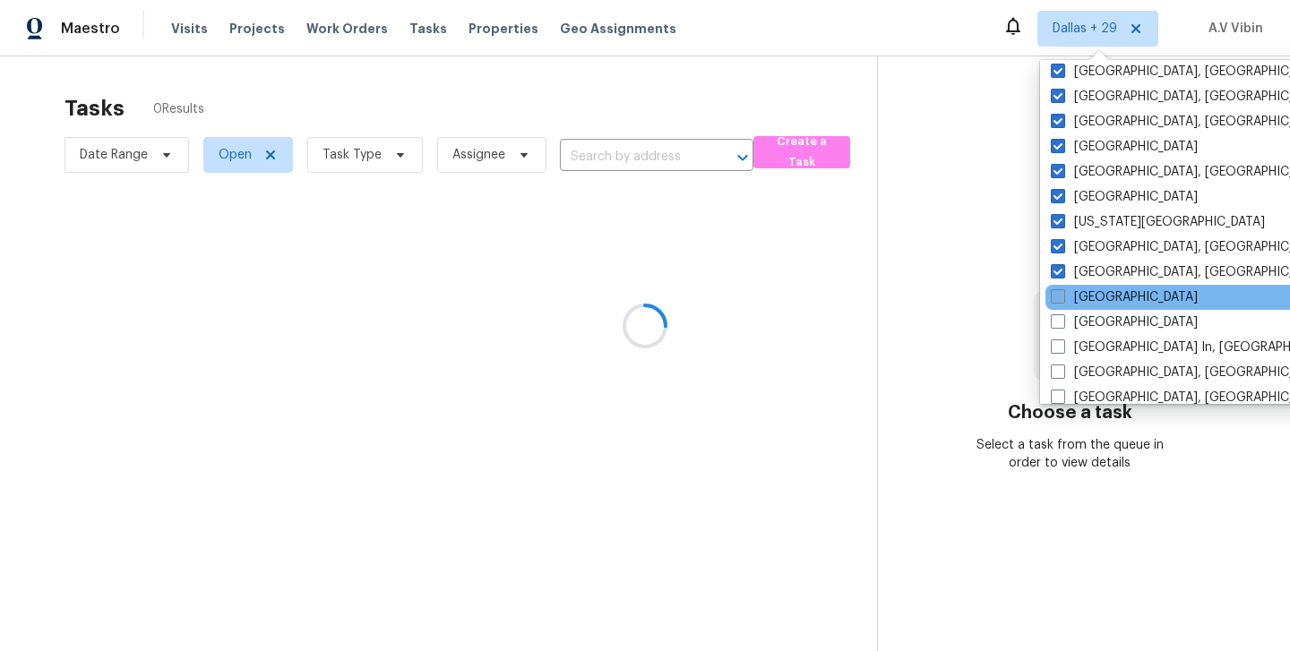
click at [1056, 289] on label "Las Vegas" at bounding box center [1124, 298] width 147 height 18
click at [1056, 289] on input "Las Vegas" at bounding box center [1057, 295] width 12 height 12
checkbox input "true"
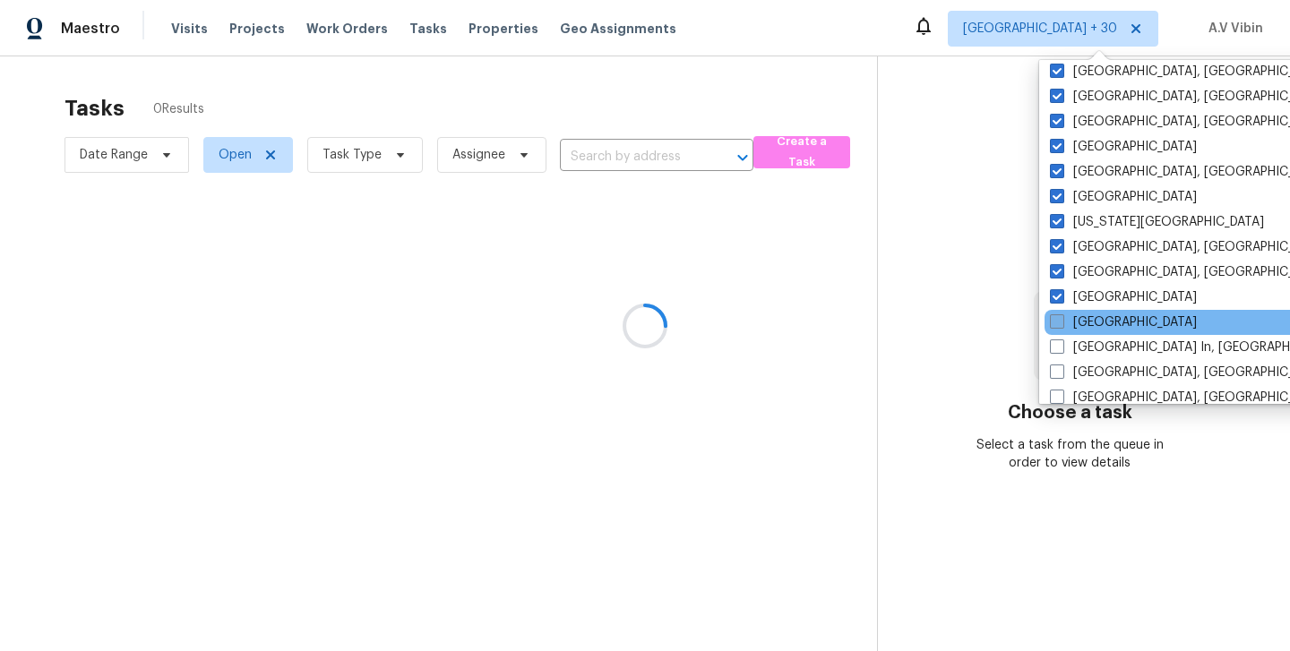
click at [1056, 316] on span at bounding box center [1057, 322] width 14 height 14
click at [1056, 316] on input "Los Angeles" at bounding box center [1056, 320] width 12 height 12
checkbox input "true"
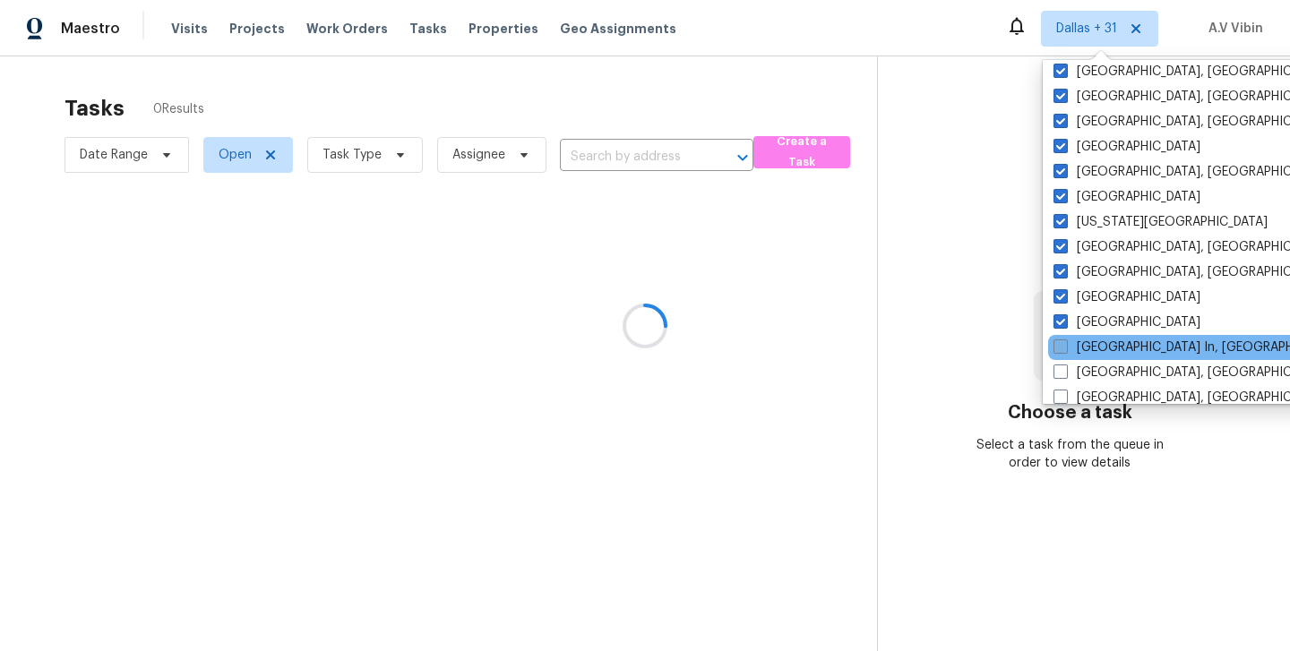
click at [1057, 342] on span at bounding box center [1061, 347] width 14 height 14
click at [1057, 342] on input "Louisville In, KY" at bounding box center [1060, 345] width 12 height 12
checkbox input "true"
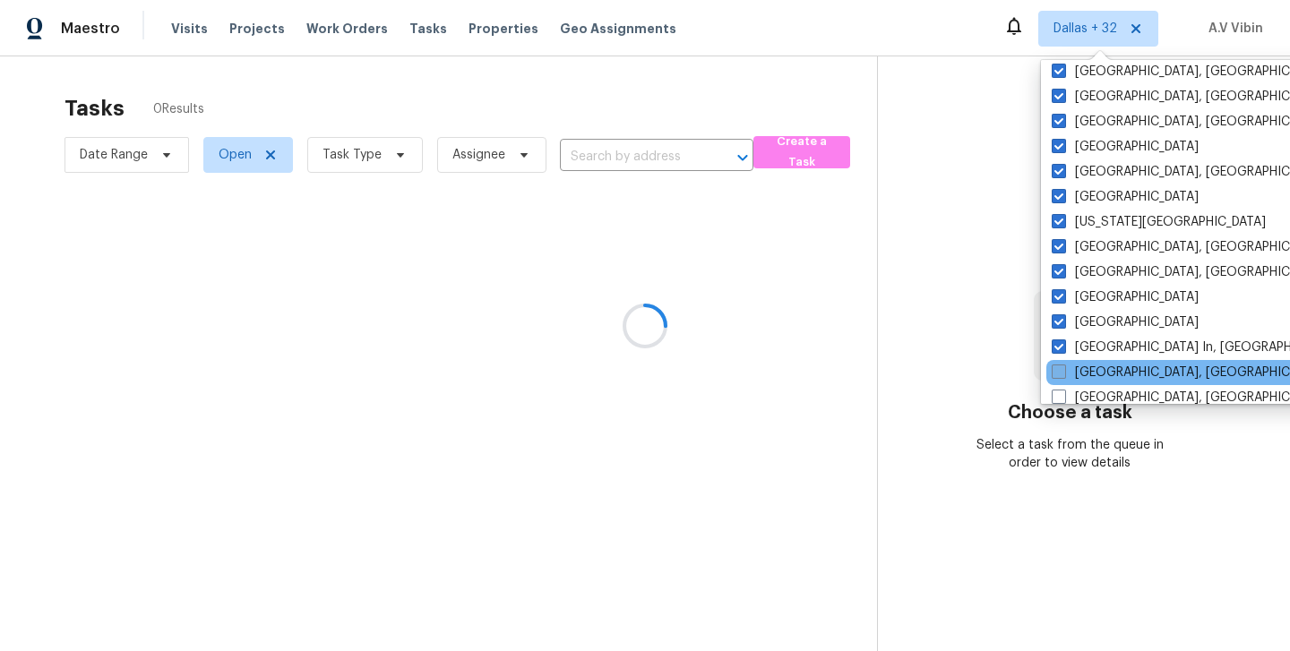
click at [1057, 367] on span at bounding box center [1059, 372] width 14 height 14
click at [1057, 367] on input "Memphis, TN" at bounding box center [1058, 370] width 12 height 12
checkbox input "true"
click at [1057, 384] on div "Memphis, TN" at bounding box center [1226, 372] width 361 height 25
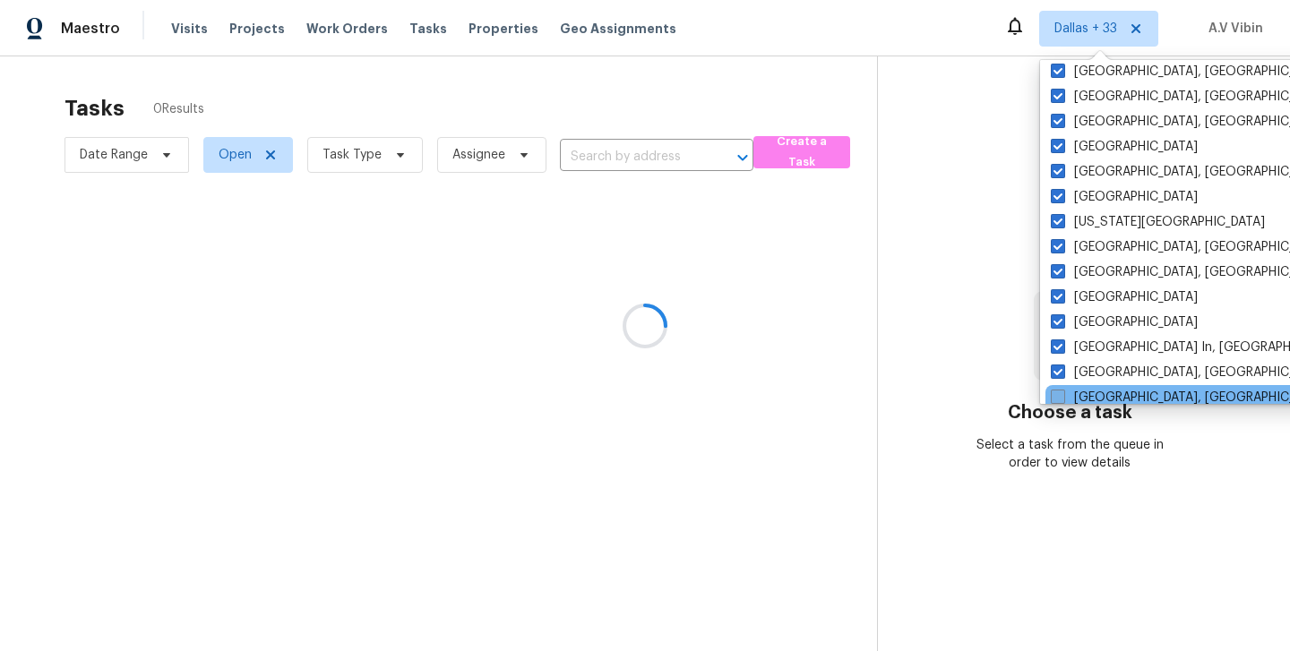
click at [1059, 400] on span at bounding box center [1058, 397] width 14 height 14
click at [1059, 400] on input "Miami, FL" at bounding box center [1057, 395] width 12 height 12
checkbox input "true"
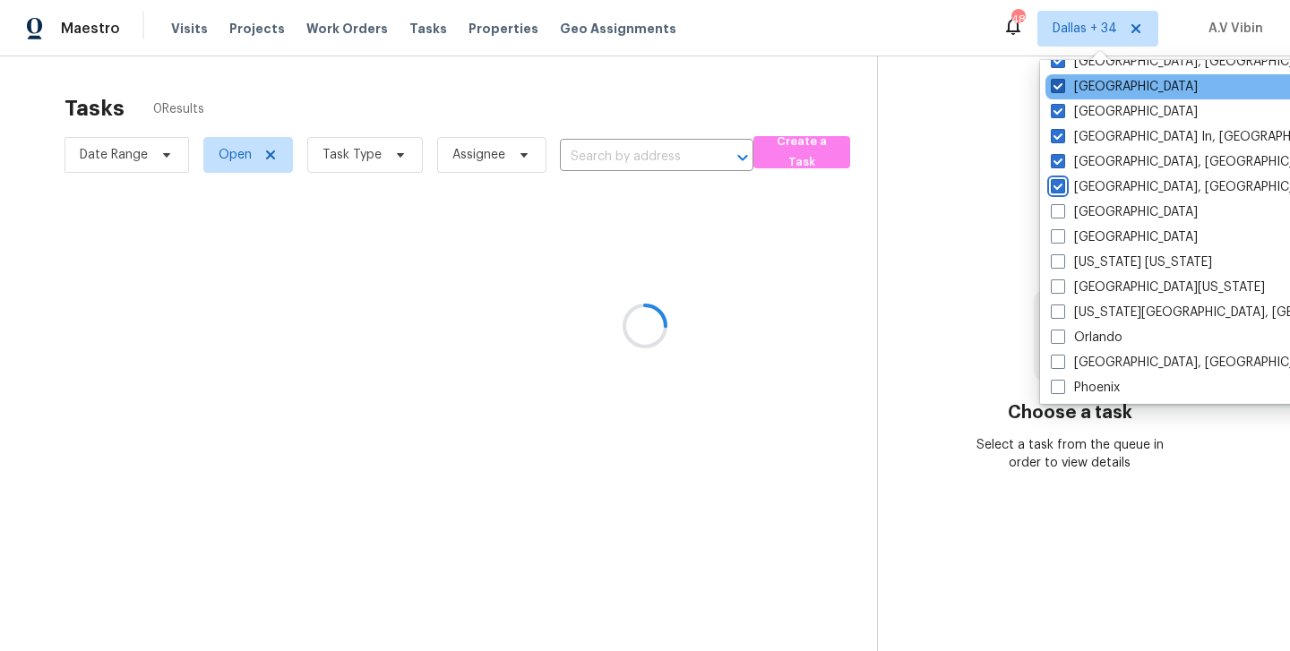
scroll to position [757, 0]
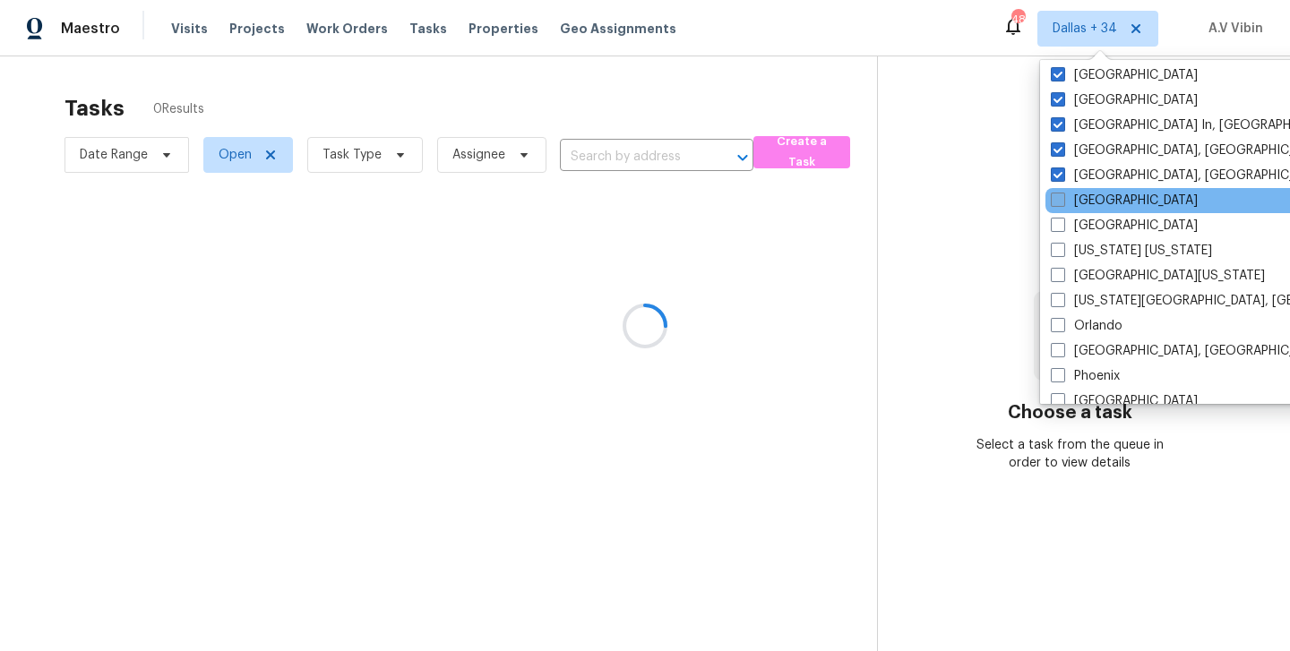
click at [1060, 203] on span at bounding box center [1058, 200] width 14 height 14
click at [1060, 203] on input "Minneapolis" at bounding box center [1057, 198] width 12 height 12
checkbox input "true"
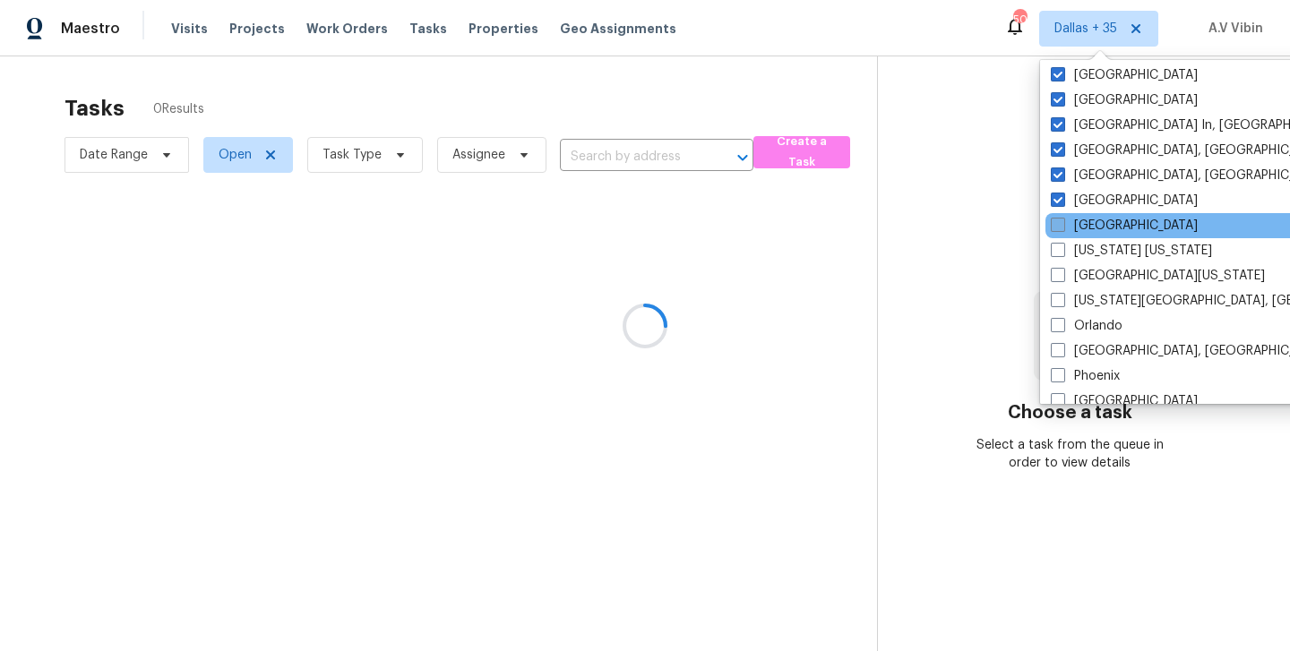
click at [1052, 230] on span at bounding box center [1058, 225] width 14 height 14
click at [1052, 229] on input "Nashville" at bounding box center [1057, 223] width 12 height 12
checkbox input "true"
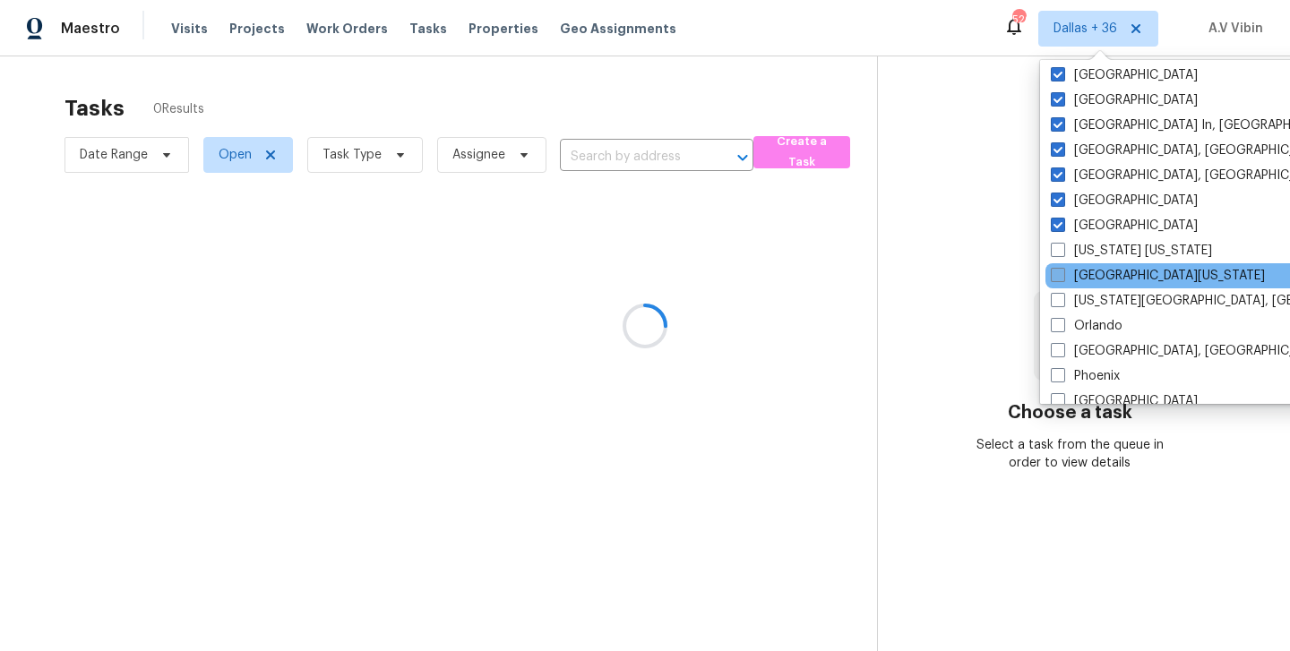
click at [1064, 267] on label "Northern Colorado" at bounding box center [1158, 276] width 214 height 18
click at [1063, 267] on input "Northern Colorado" at bounding box center [1057, 273] width 12 height 12
checkbox input "true"
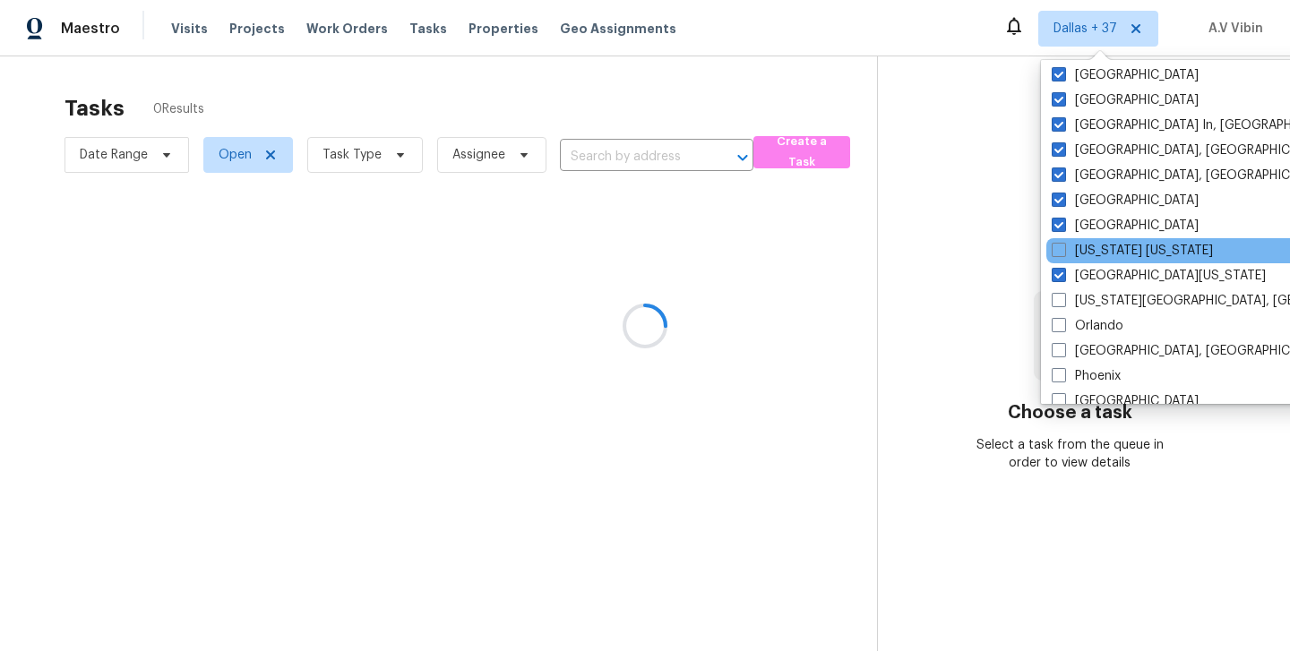
click at [1062, 261] on div "New York New Jersey" at bounding box center [1227, 250] width 361 height 25
click at [1057, 251] on span at bounding box center [1059, 250] width 14 height 14
click at [1057, 251] on input "New York New Jersey" at bounding box center [1058, 248] width 12 height 12
checkbox input "true"
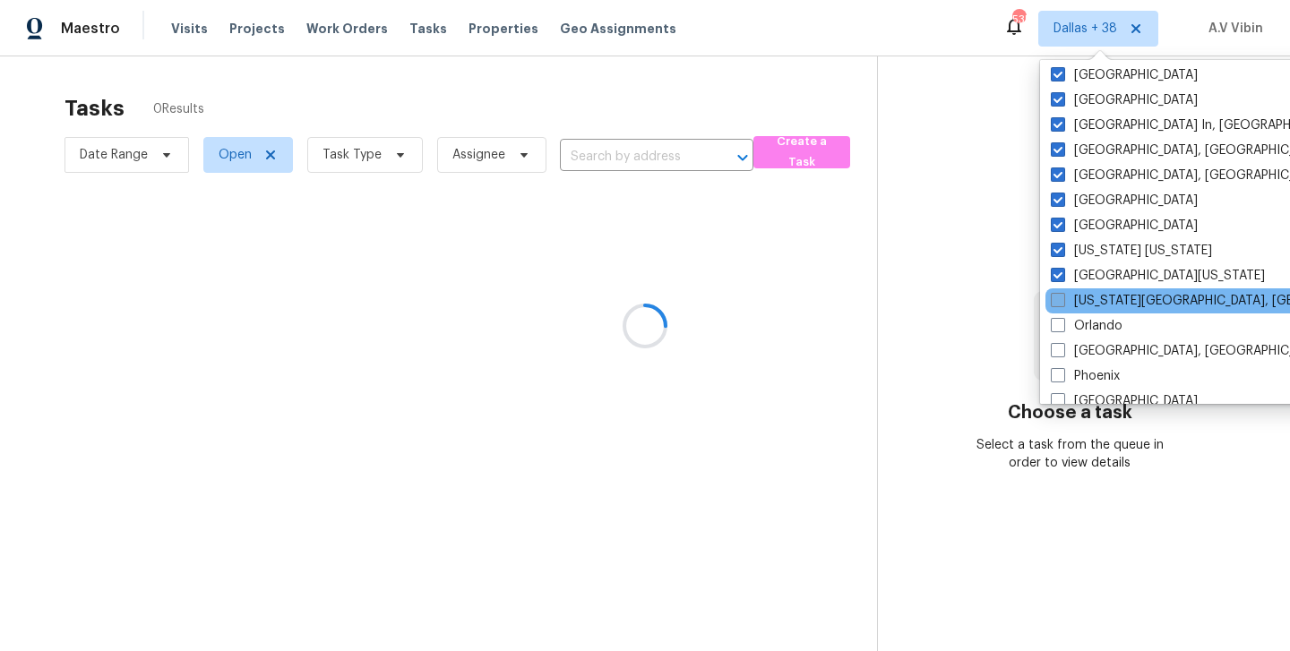
click at [1057, 292] on label "Oklahoma City, OK" at bounding box center [1223, 301] width 345 height 18
click at [1057, 292] on input "Oklahoma City, OK" at bounding box center [1057, 298] width 12 height 12
checkbox input "true"
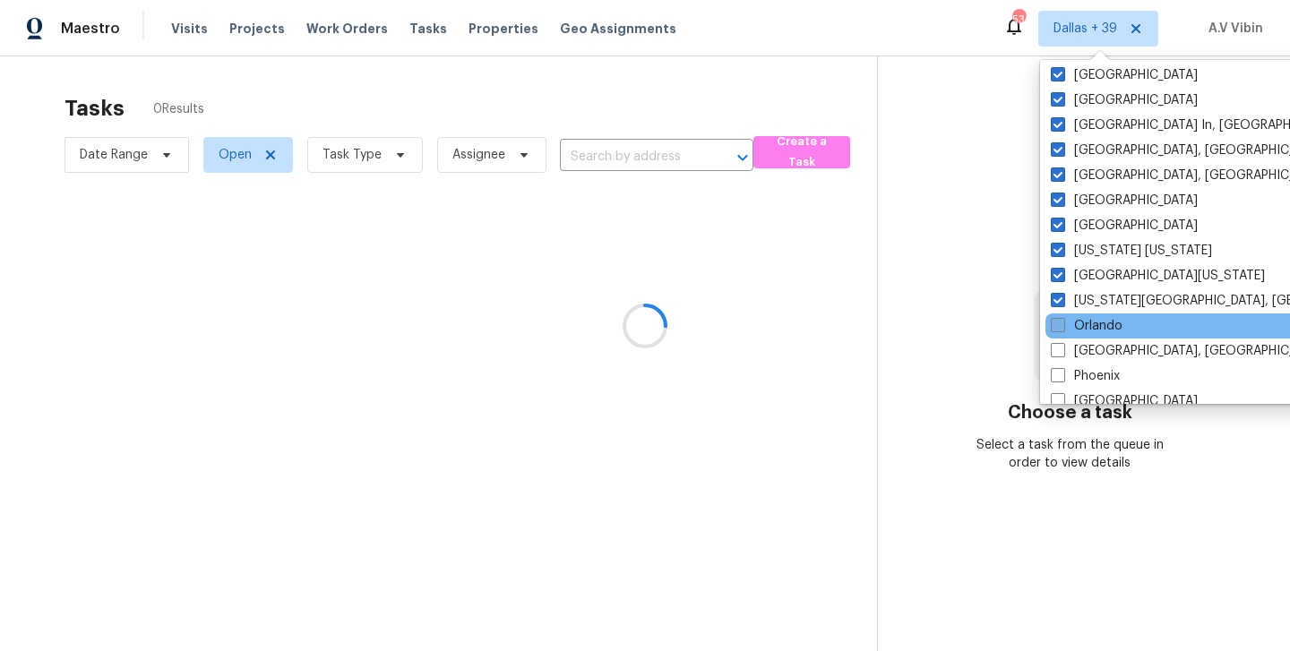
click at [1057, 332] on span at bounding box center [1058, 325] width 14 height 14
click at [1057, 329] on input "Orlando" at bounding box center [1057, 323] width 12 height 12
checkbox input "true"
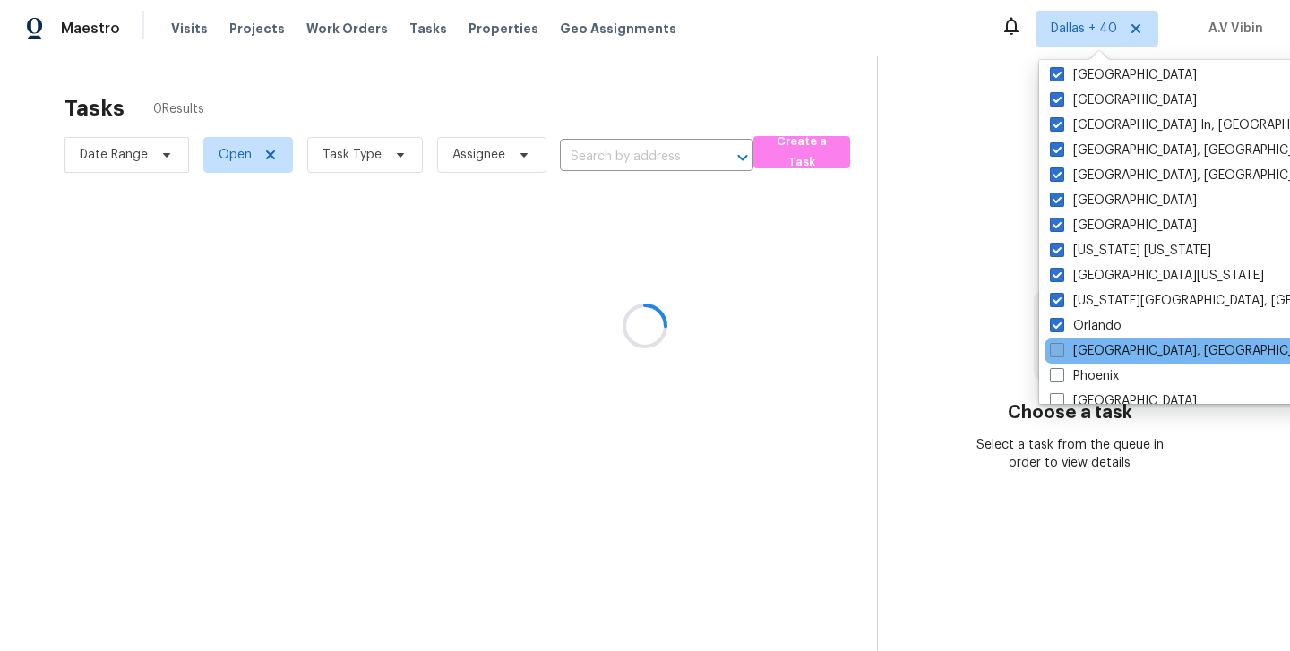
click at [1057, 347] on span at bounding box center [1057, 350] width 14 height 14
click at [1057, 347] on input "Philadelphia, PA" at bounding box center [1056, 348] width 12 height 12
checkbox input "true"
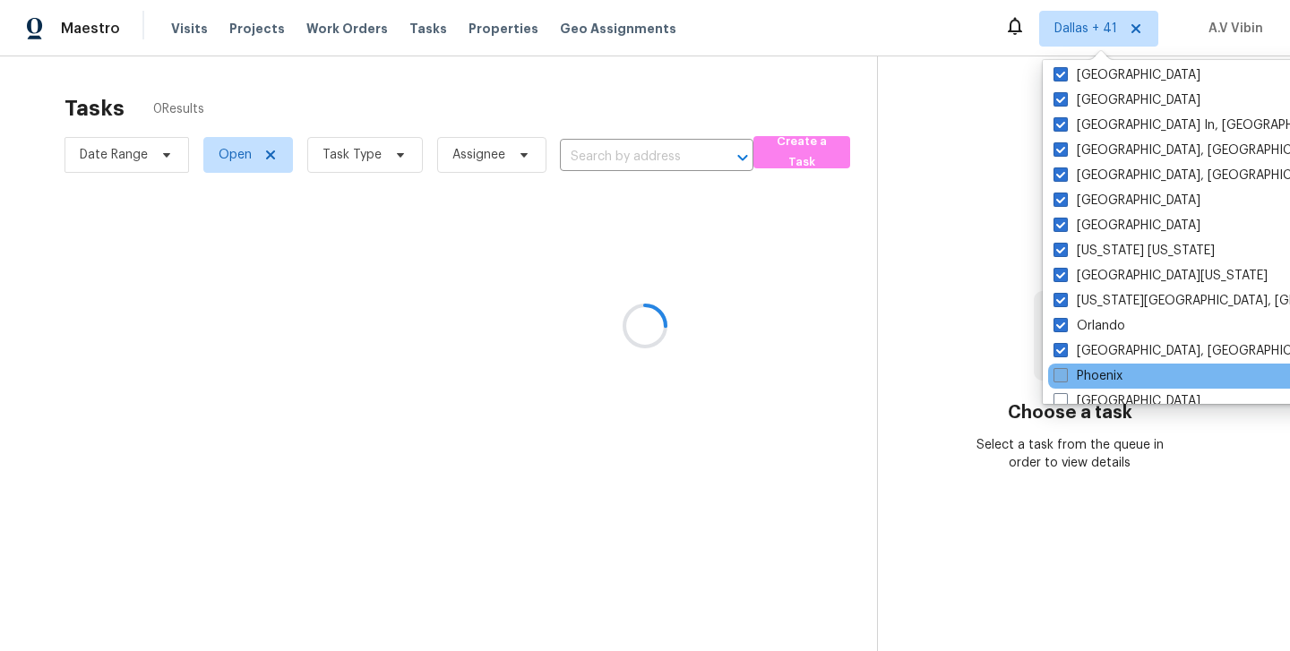
click at [1057, 371] on span at bounding box center [1061, 375] width 14 height 14
click at [1057, 371] on input "Phoenix" at bounding box center [1060, 373] width 12 height 12
checkbox input "true"
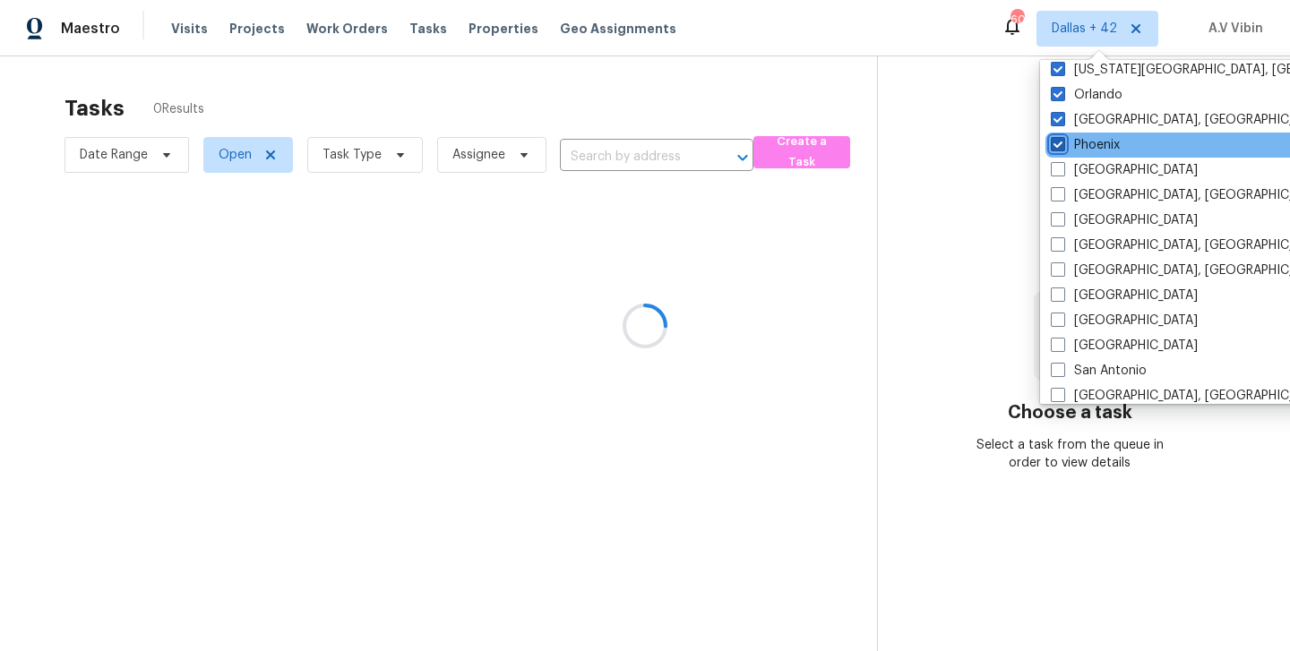
scroll to position [996, 0]
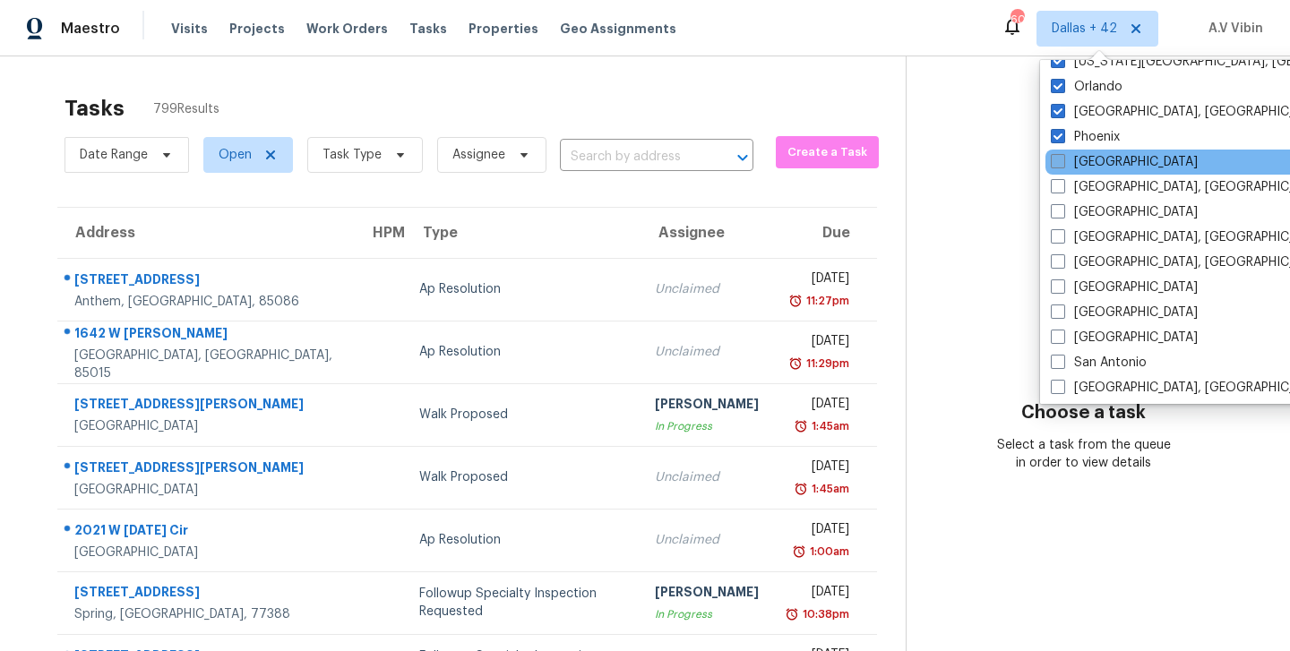
click at [1055, 161] on span at bounding box center [1058, 161] width 14 height 14
click at [1055, 161] on input "Portland" at bounding box center [1057, 159] width 12 height 12
checkbox input "true"
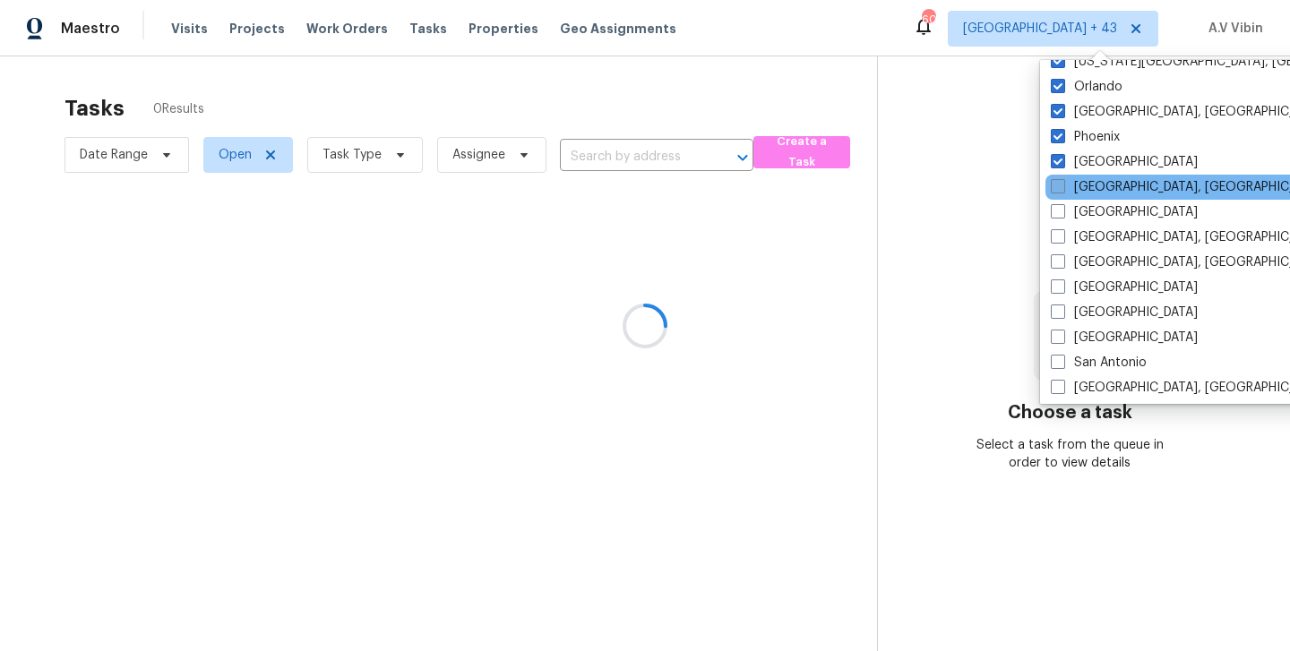
click at [1054, 185] on span at bounding box center [1058, 186] width 14 height 14
click at [1054, 185] on input "Prescott, AZ" at bounding box center [1057, 184] width 12 height 12
checkbox input "true"
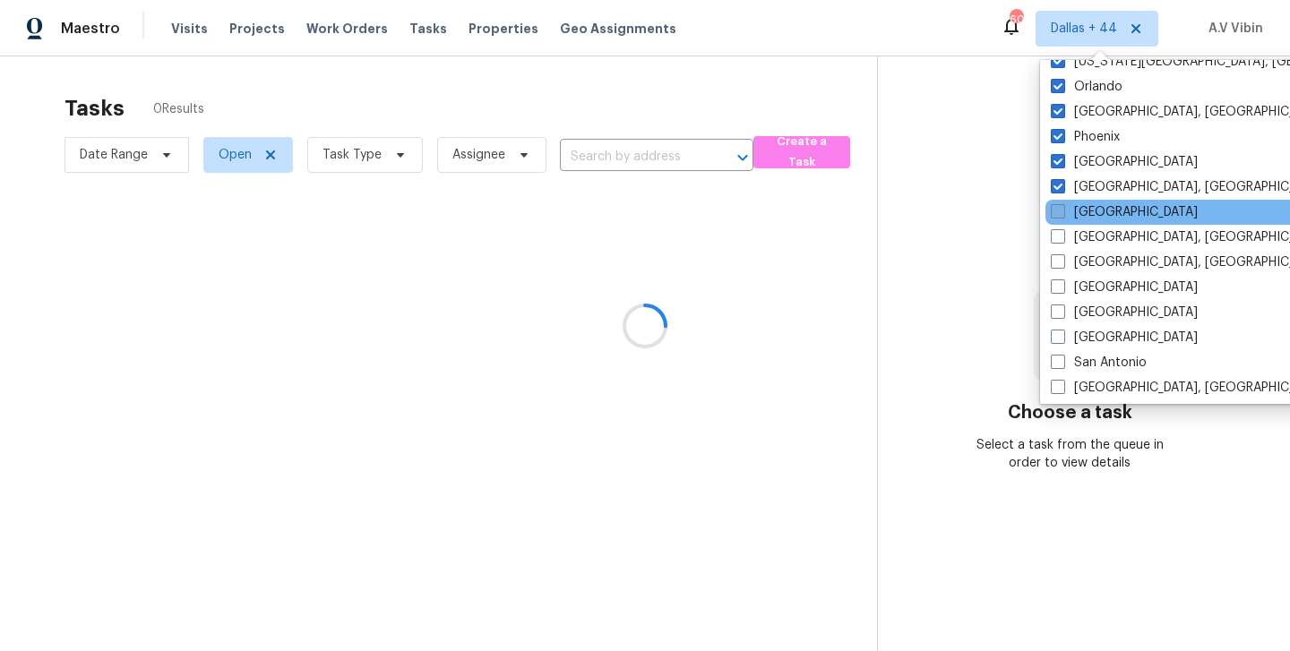
click at [1054, 208] on span at bounding box center [1058, 211] width 14 height 14
click at [1054, 208] on input "Raleigh" at bounding box center [1057, 209] width 12 height 12
checkbox input "true"
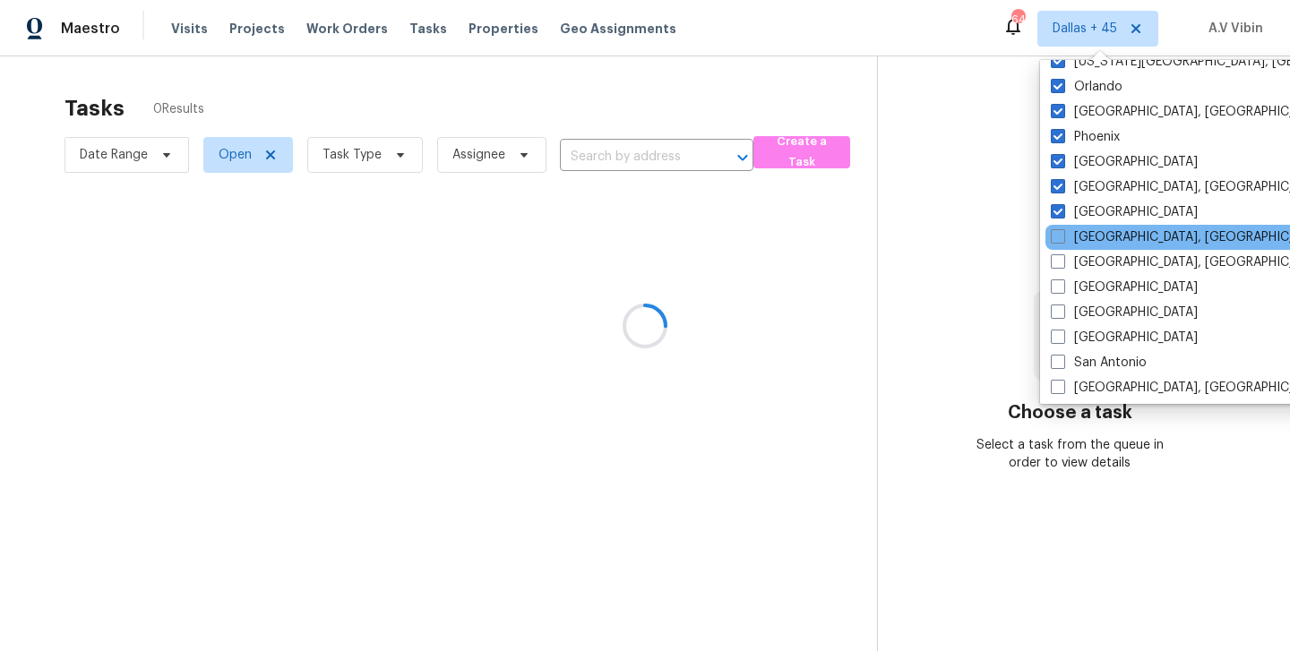
click at [1054, 225] on div "Reno, NV" at bounding box center [1226, 237] width 361 height 25
click at [1054, 232] on span at bounding box center [1058, 236] width 14 height 14
click at [1054, 232] on input "Reno, NV" at bounding box center [1057, 235] width 12 height 12
checkbox input "true"
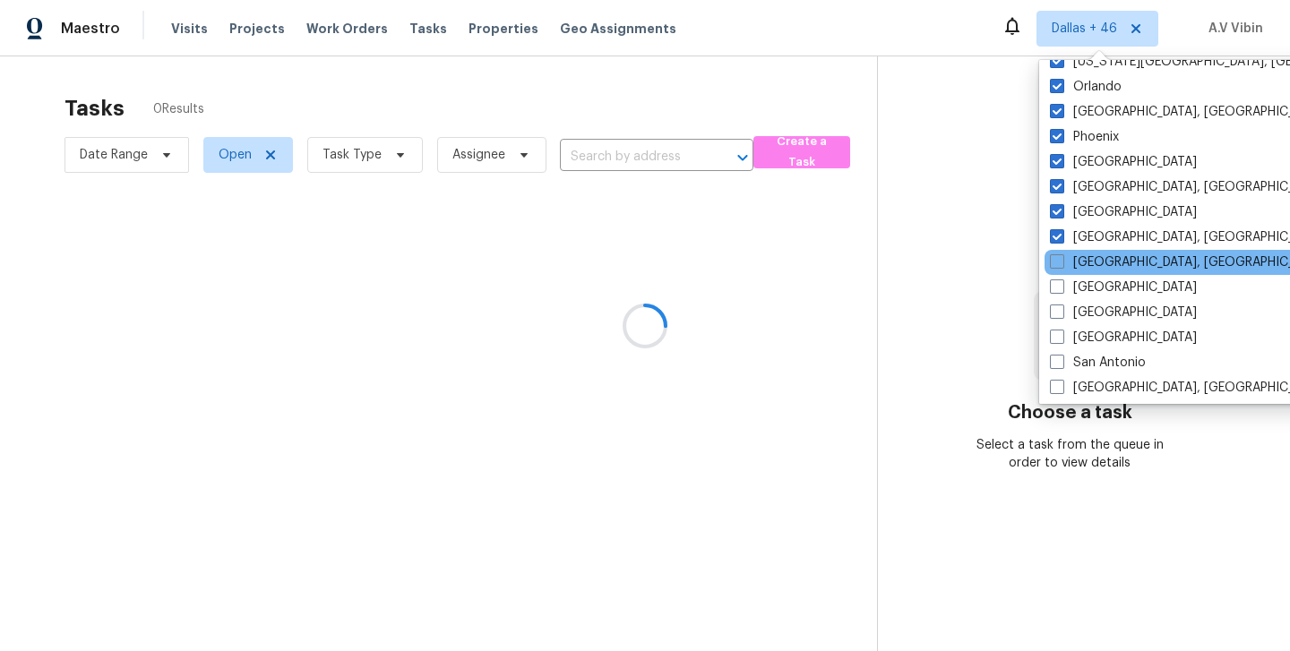
click at [1054, 252] on div "Richmond, VA" at bounding box center [1225, 262] width 361 height 25
click at [1055, 263] on span at bounding box center [1057, 262] width 14 height 14
click at [1055, 263] on input "Richmond, VA" at bounding box center [1056, 260] width 12 height 12
checkbox input "true"
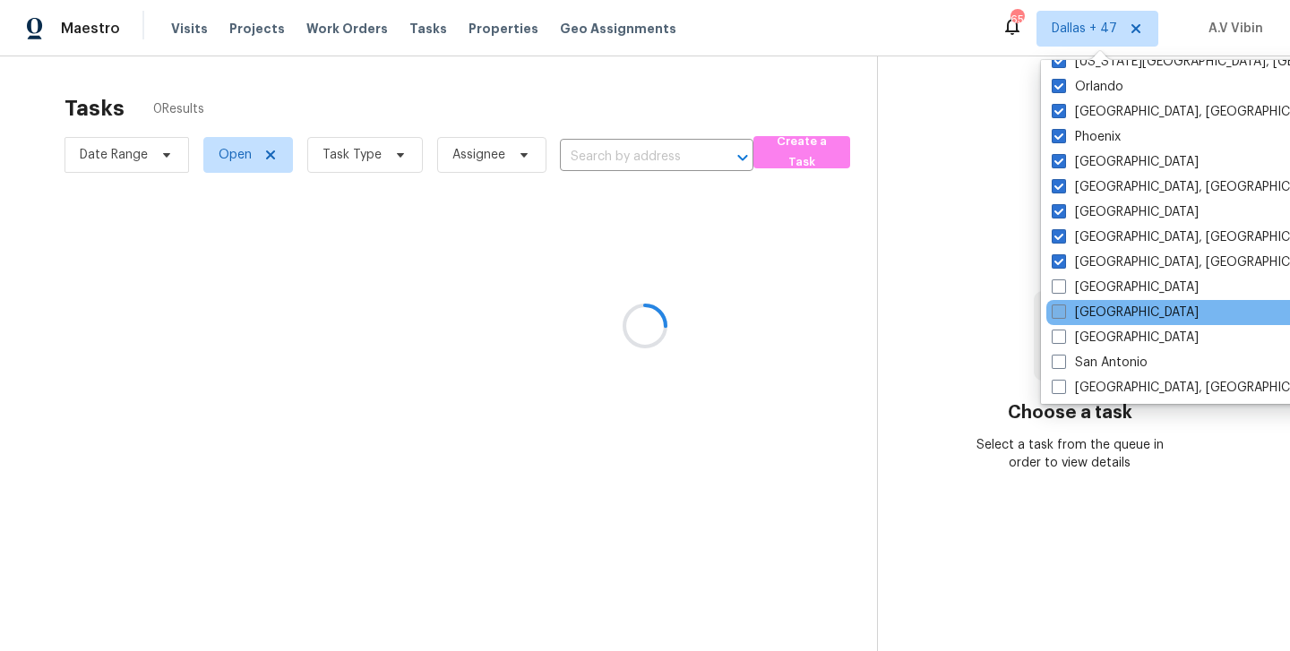
click at [1064, 305] on span at bounding box center [1059, 312] width 14 height 14
click at [1064, 305] on input "Sacramento" at bounding box center [1058, 310] width 12 height 12
checkbox input "true"
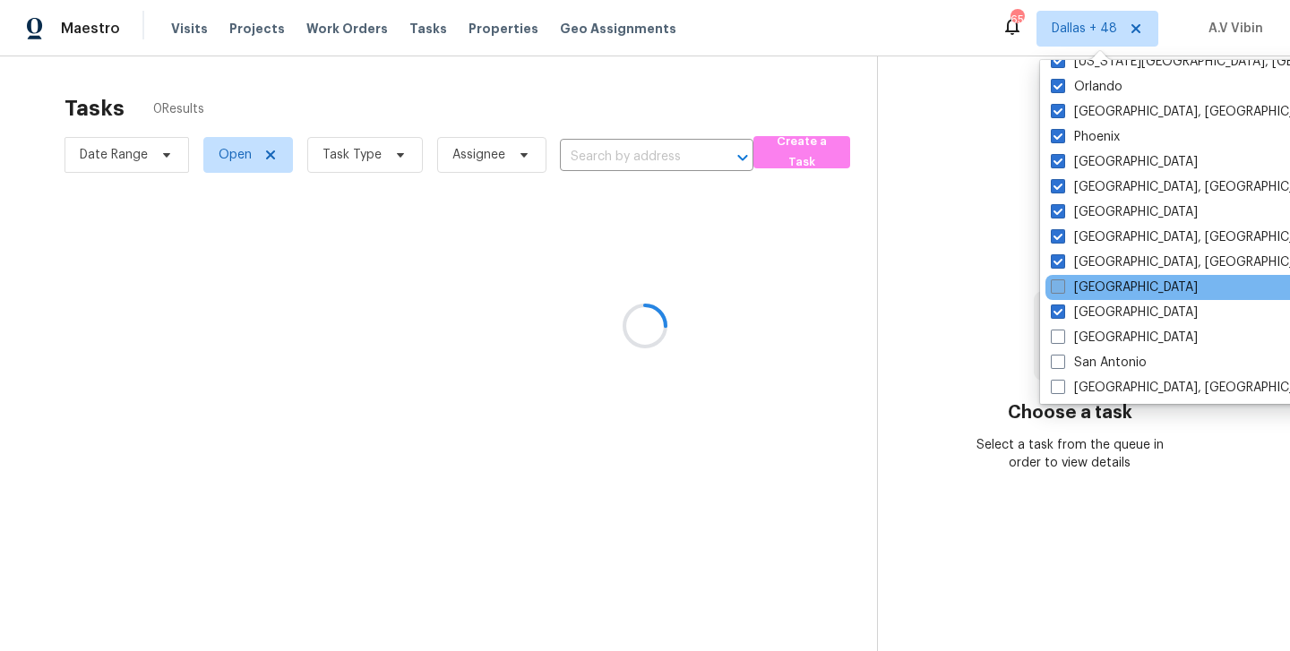
click at [1060, 292] on span at bounding box center [1058, 287] width 14 height 14
click at [1060, 290] on input "Riverside" at bounding box center [1057, 285] width 12 height 12
checkbox input "true"
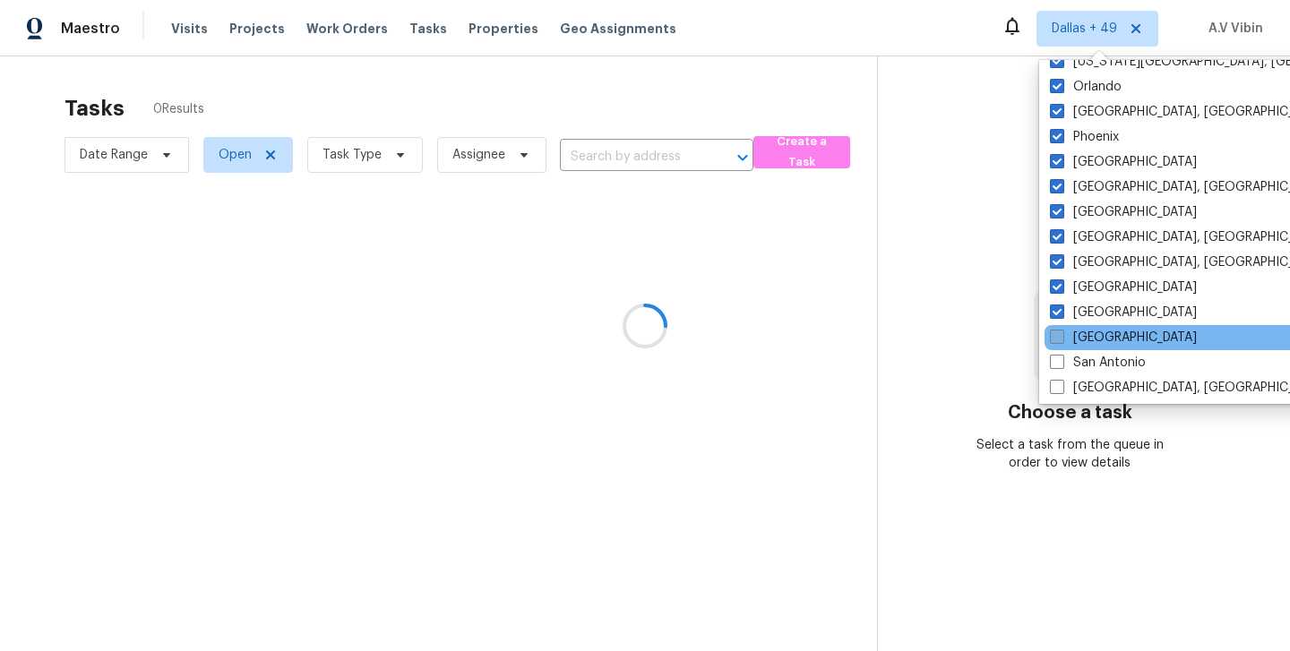
click at [1055, 342] on span at bounding box center [1057, 337] width 14 height 14
click at [1055, 341] on input "Salt Lake City" at bounding box center [1056, 335] width 12 height 12
checkbox input "true"
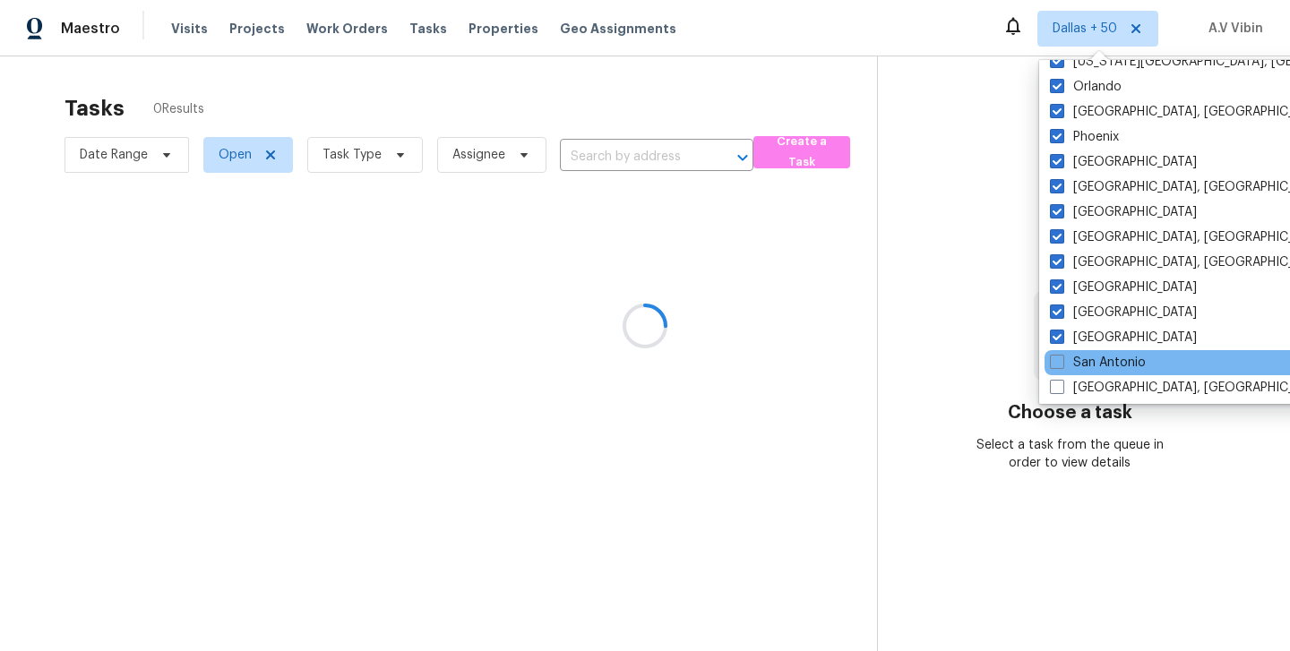
click at [1057, 372] on div "San Antonio" at bounding box center [1225, 362] width 361 height 25
click at [1058, 361] on span at bounding box center [1057, 362] width 14 height 14
click at [1058, 361] on input "San Antonio" at bounding box center [1056, 360] width 12 height 12
checkbox input "true"
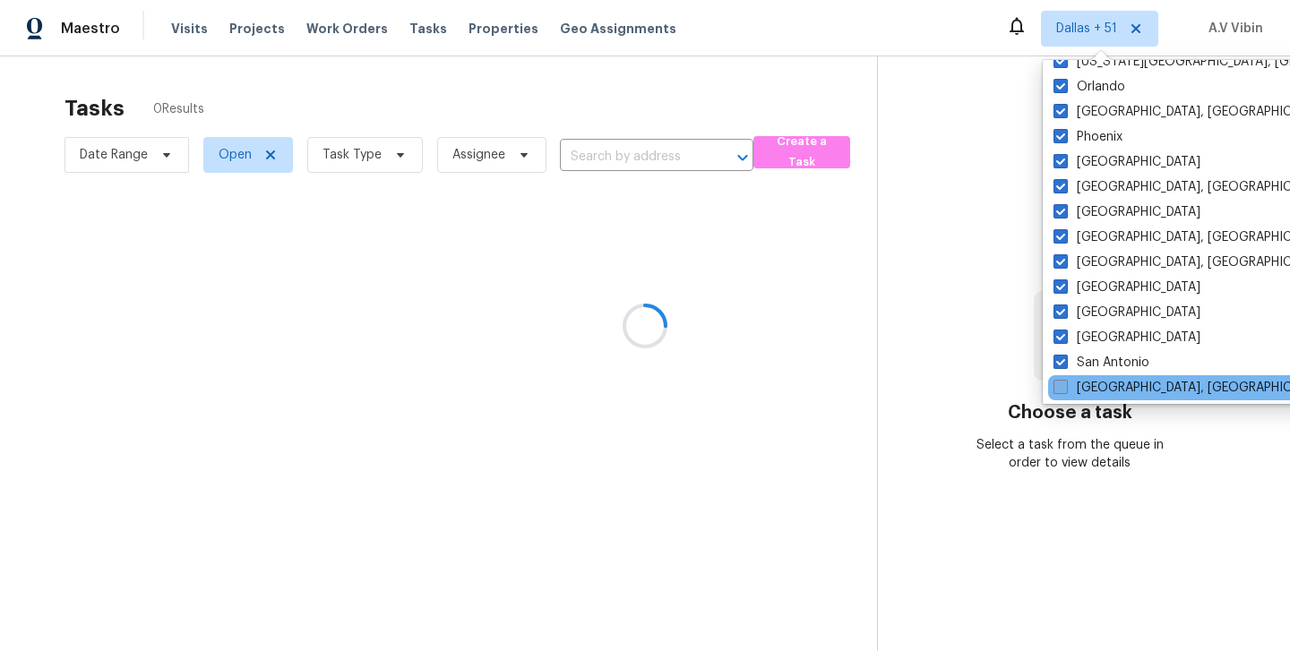
click at [1058, 381] on span at bounding box center [1061, 387] width 14 height 14
click at [1058, 381] on input "San Diego, CA" at bounding box center [1060, 385] width 12 height 12
checkbox input "true"
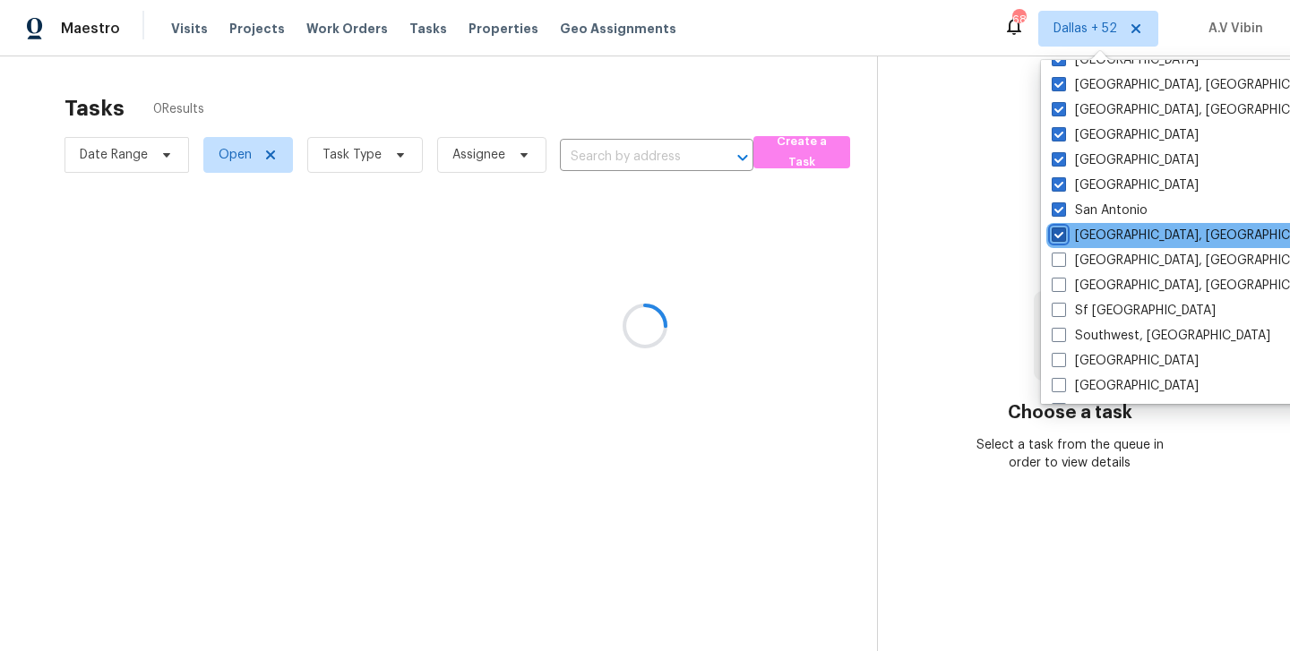
scroll to position [1201, 0]
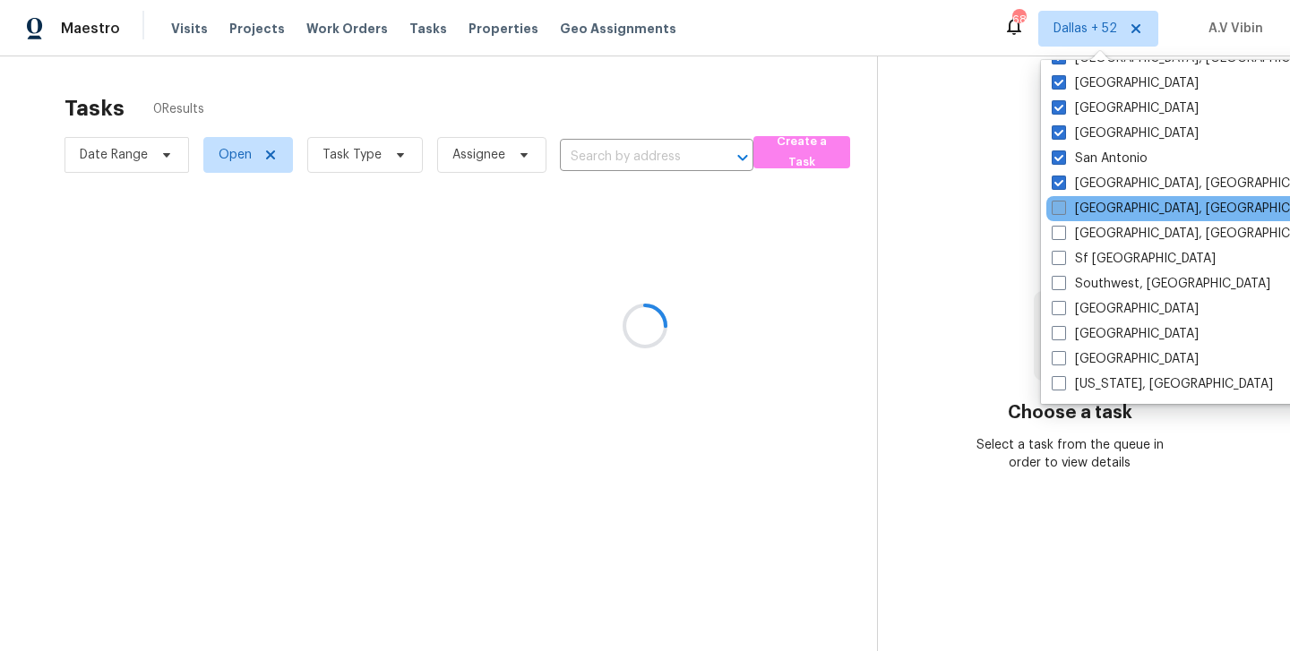
click at [1061, 211] on span at bounding box center [1059, 208] width 14 height 14
click at [1061, 211] on input "Savannah, GA" at bounding box center [1058, 206] width 12 height 12
checkbox input "true"
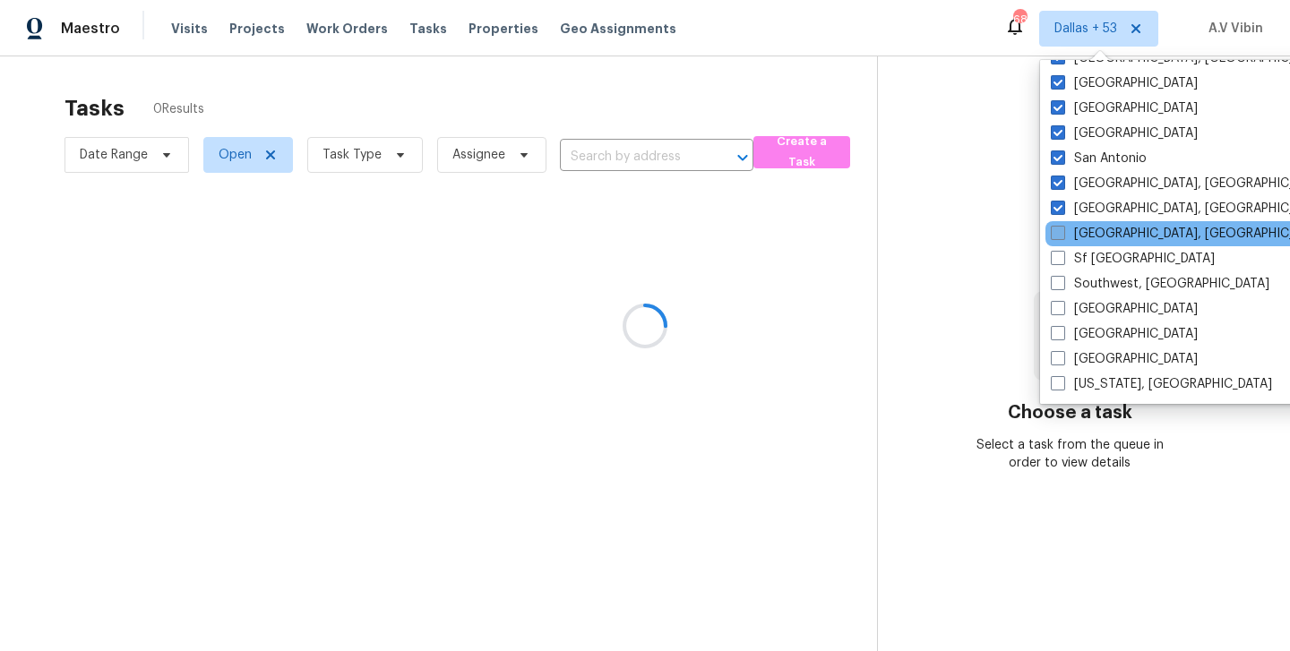
click at [1058, 230] on span at bounding box center [1058, 233] width 14 height 14
click at [1058, 230] on input "Seattle, WA" at bounding box center [1057, 231] width 12 height 12
checkbox input "true"
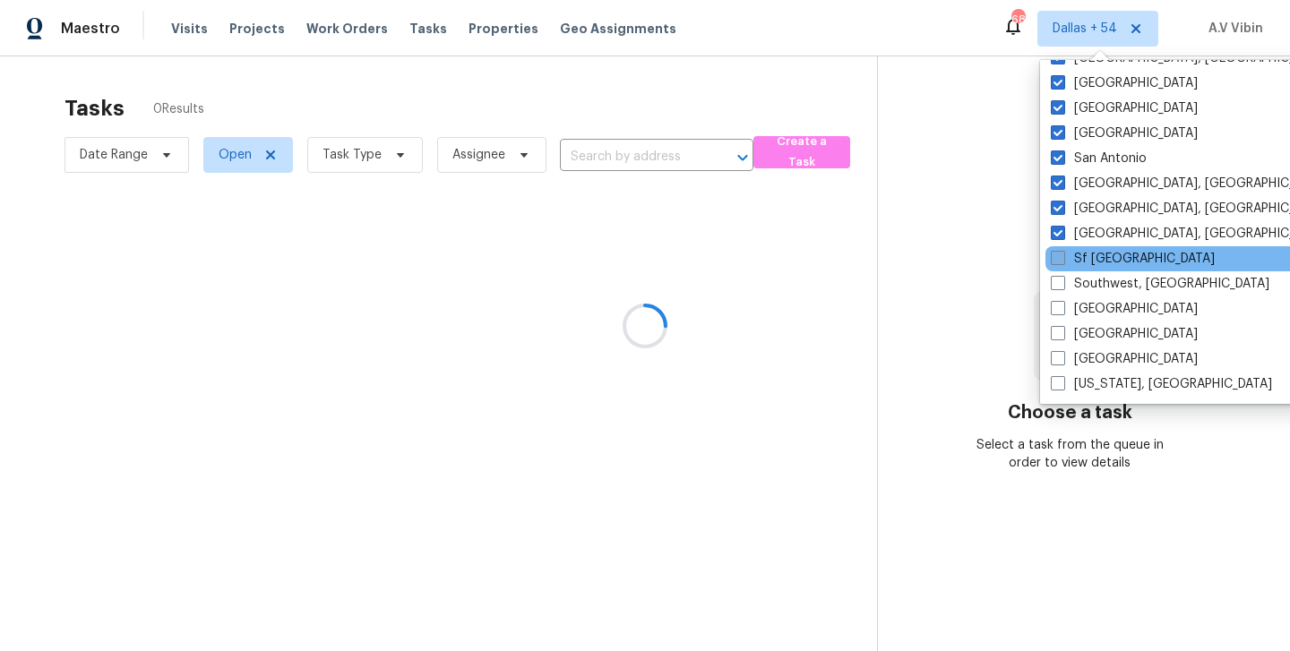
click at [1056, 267] on label "Sf Bay Area" at bounding box center [1133, 259] width 164 height 18
click at [1056, 262] on input "Sf Bay Area" at bounding box center [1057, 256] width 12 height 12
checkbox input "true"
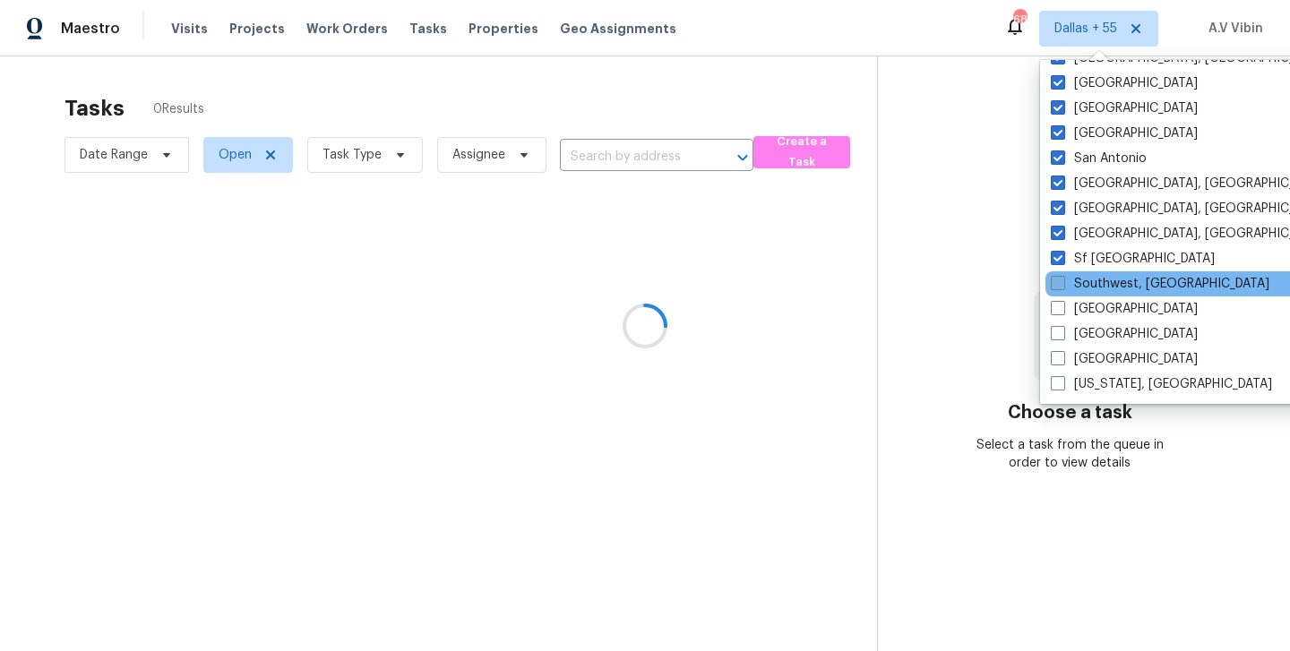
click at [1057, 289] on span at bounding box center [1058, 283] width 14 height 14
click at [1057, 287] on input "Southwest, FL" at bounding box center [1057, 281] width 12 height 12
checkbox input "true"
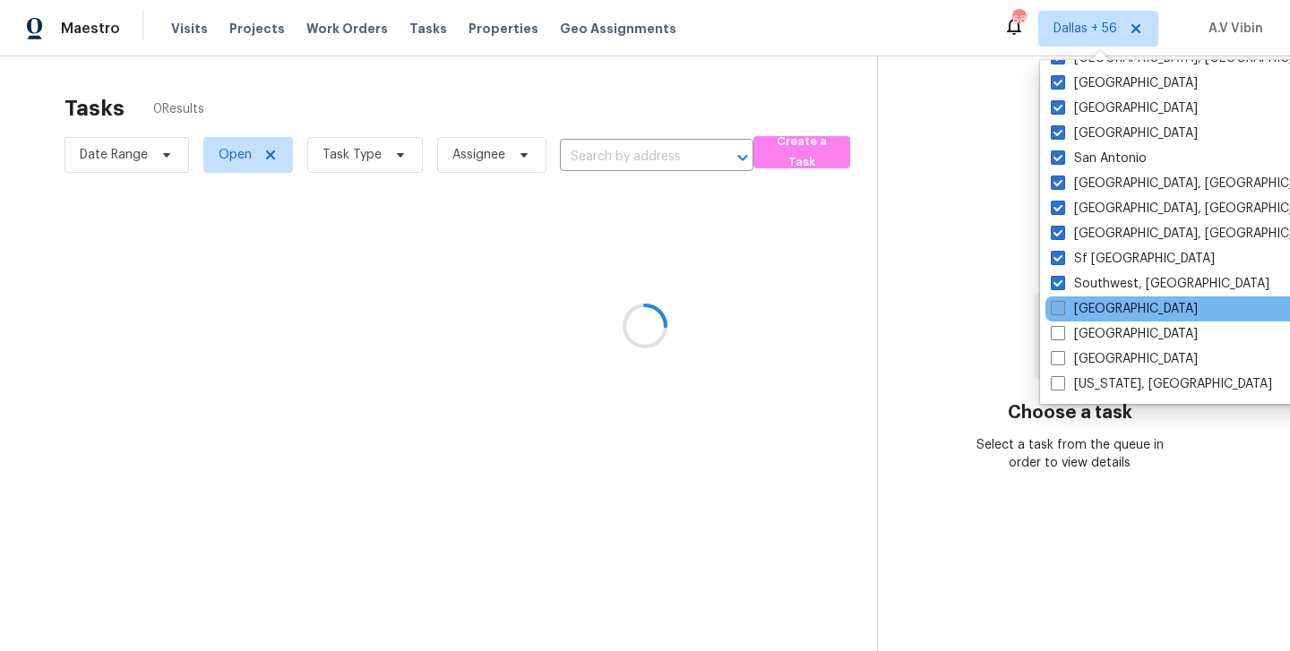
click at [1057, 315] on span at bounding box center [1058, 308] width 14 height 14
click at [1057, 312] on input "St Louis" at bounding box center [1057, 306] width 12 height 12
checkbox input "true"
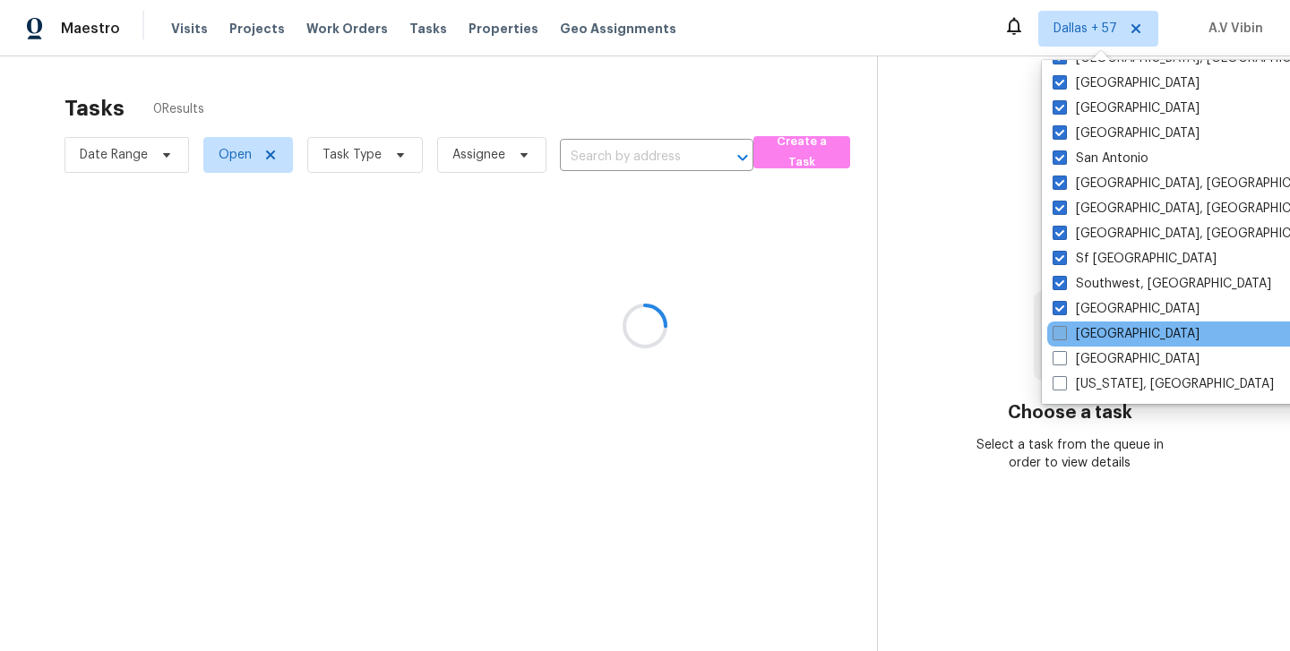
click at [1055, 333] on span at bounding box center [1060, 333] width 14 height 14
click at [1055, 333] on input "Tampa" at bounding box center [1059, 331] width 12 height 12
checkbox input "true"
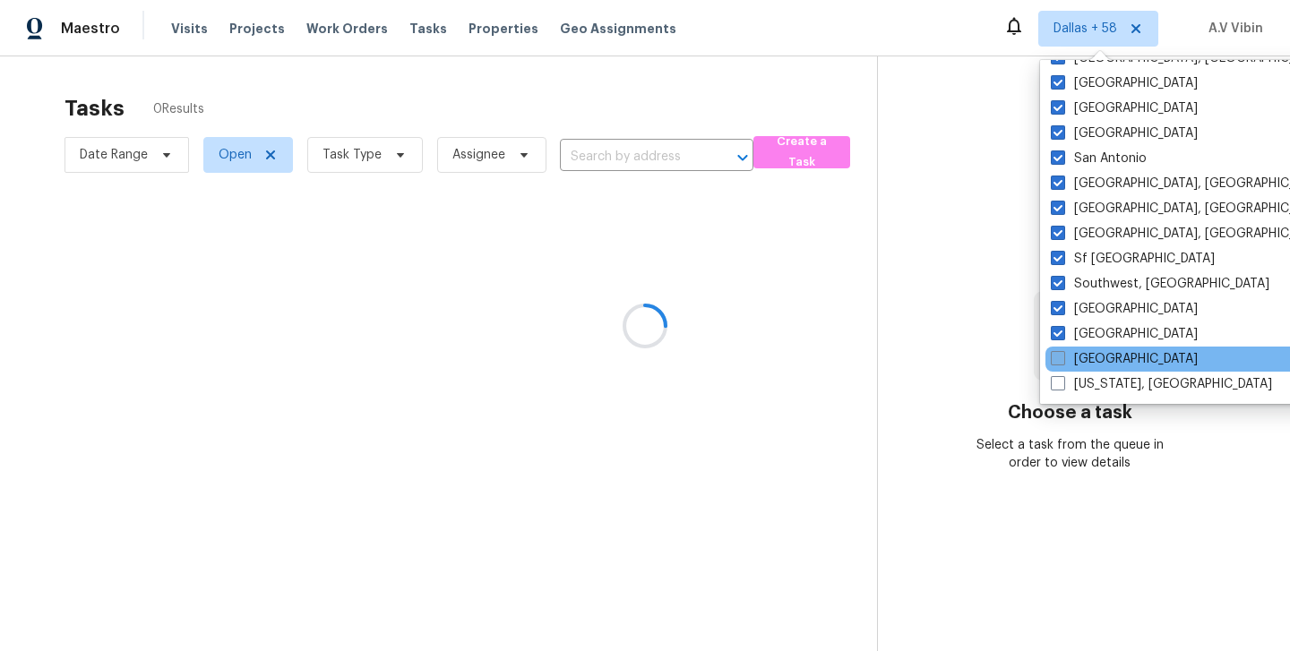
click at [1055, 360] on span at bounding box center [1058, 358] width 14 height 14
click at [1055, 360] on input "Tucson" at bounding box center [1057, 356] width 12 height 12
checkbox input "true"
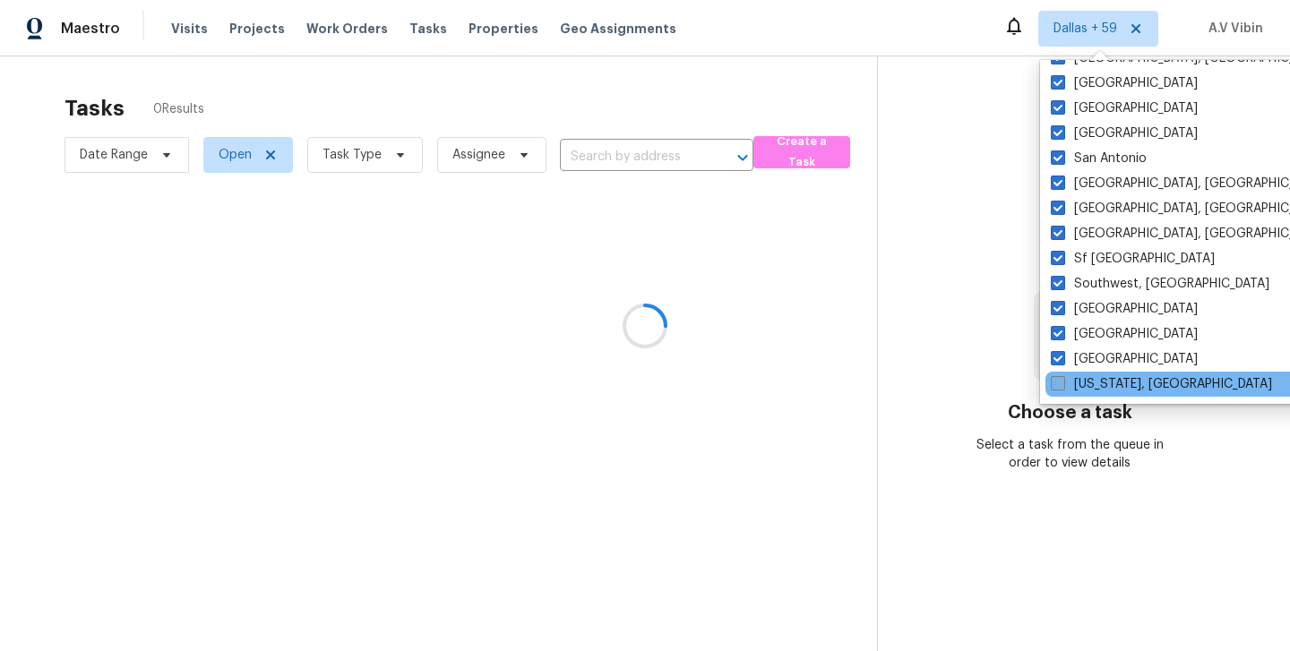
click at [1055, 388] on span at bounding box center [1058, 383] width 14 height 14
click at [1055, 387] on input "Washington, DC" at bounding box center [1057, 381] width 12 height 12
checkbox input "true"
click at [609, 165] on div at bounding box center [645, 325] width 1290 height 651
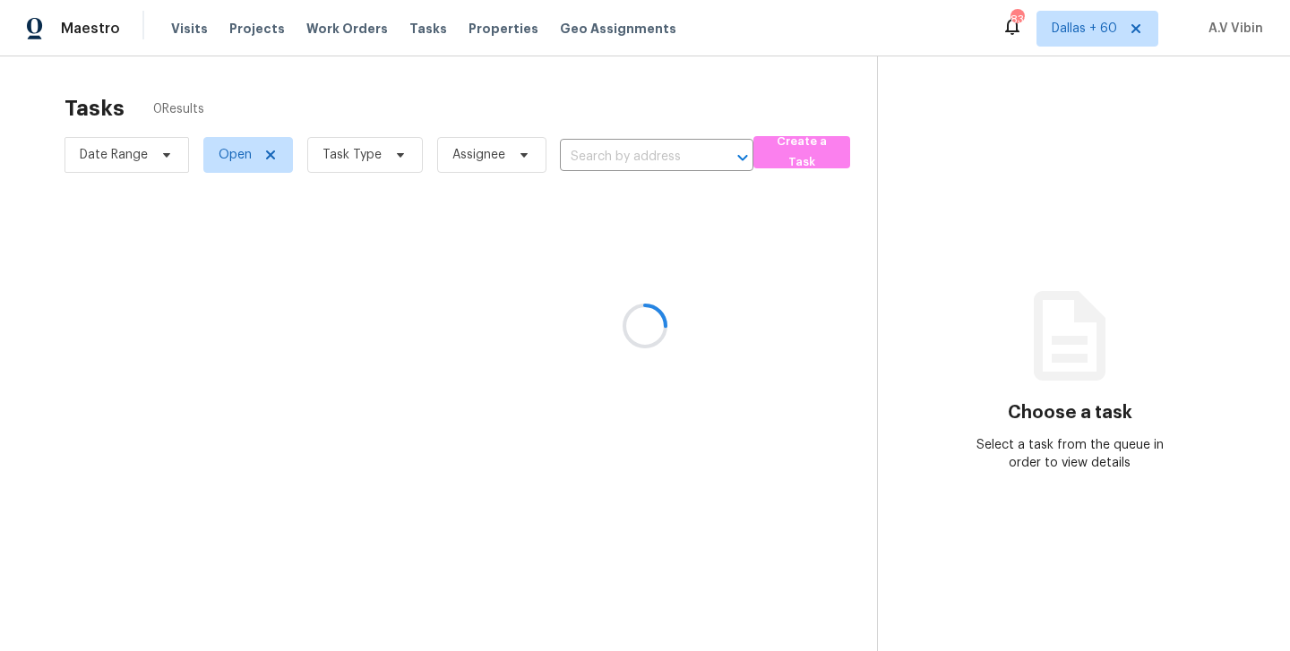
click at [609, 165] on div at bounding box center [645, 325] width 1290 height 651
click at [608, 157] on div at bounding box center [645, 325] width 1290 height 651
click at [594, 147] on div at bounding box center [645, 325] width 1290 height 651
click at [590, 160] on div at bounding box center [645, 325] width 1290 height 651
click at [313, 32] on div at bounding box center [645, 325] width 1290 height 651
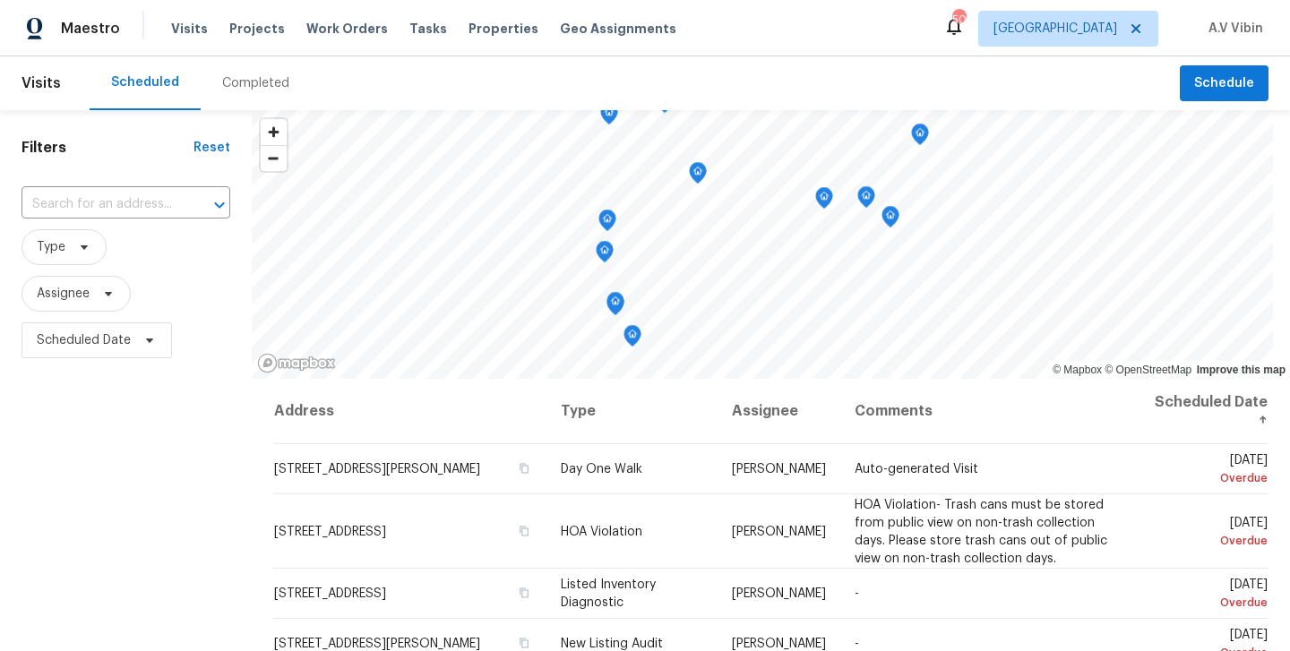
click at [410, 36] on div "Tasks" at bounding box center [429, 29] width 38 height 19
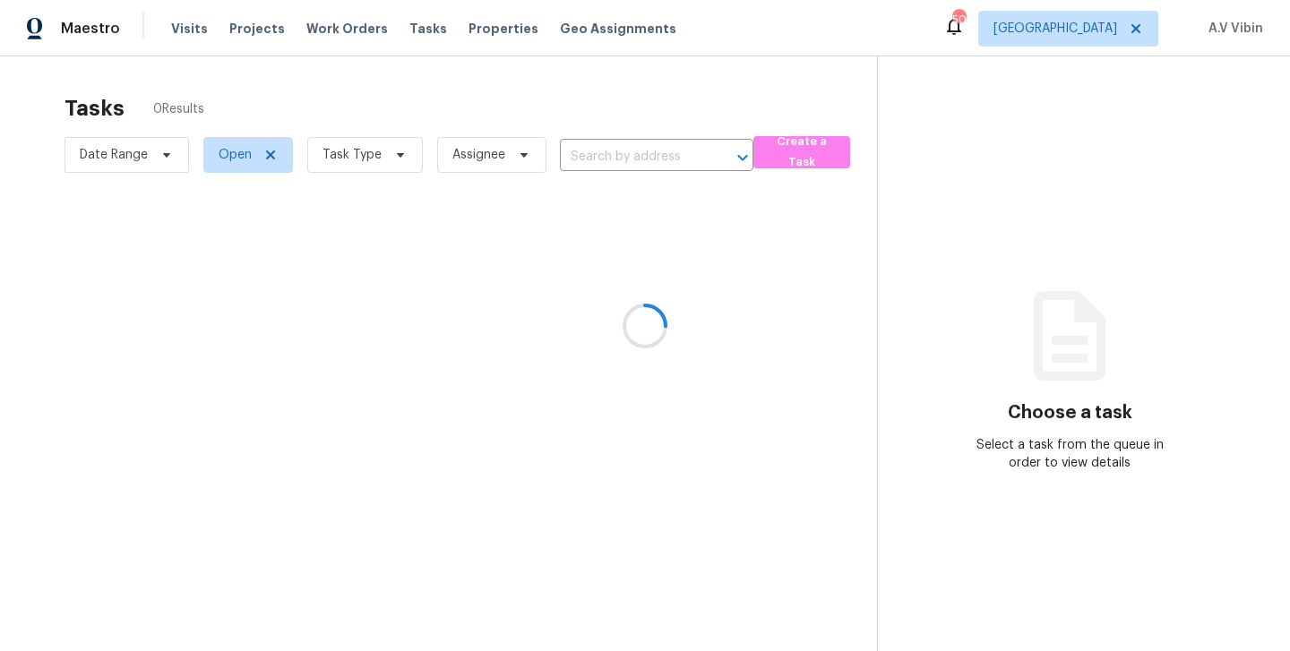
click at [407, 28] on div at bounding box center [645, 325] width 1290 height 651
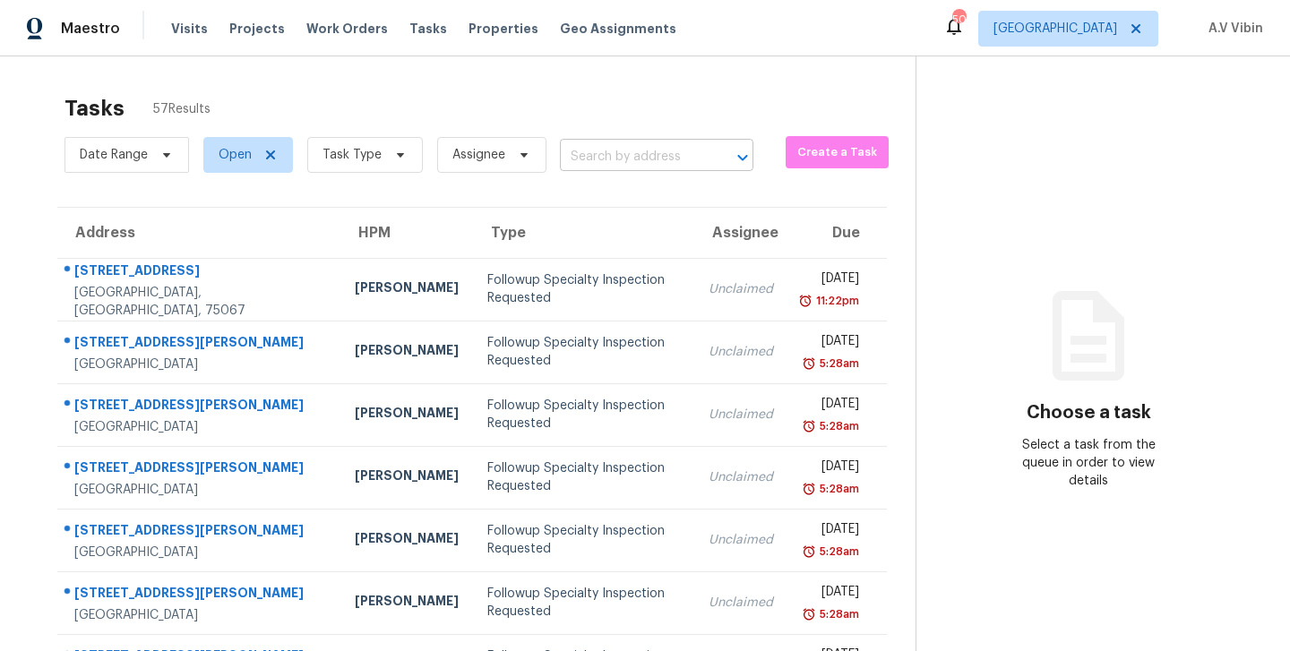
click at [602, 165] on input "text" at bounding box center [631, 157] width 143 height 28
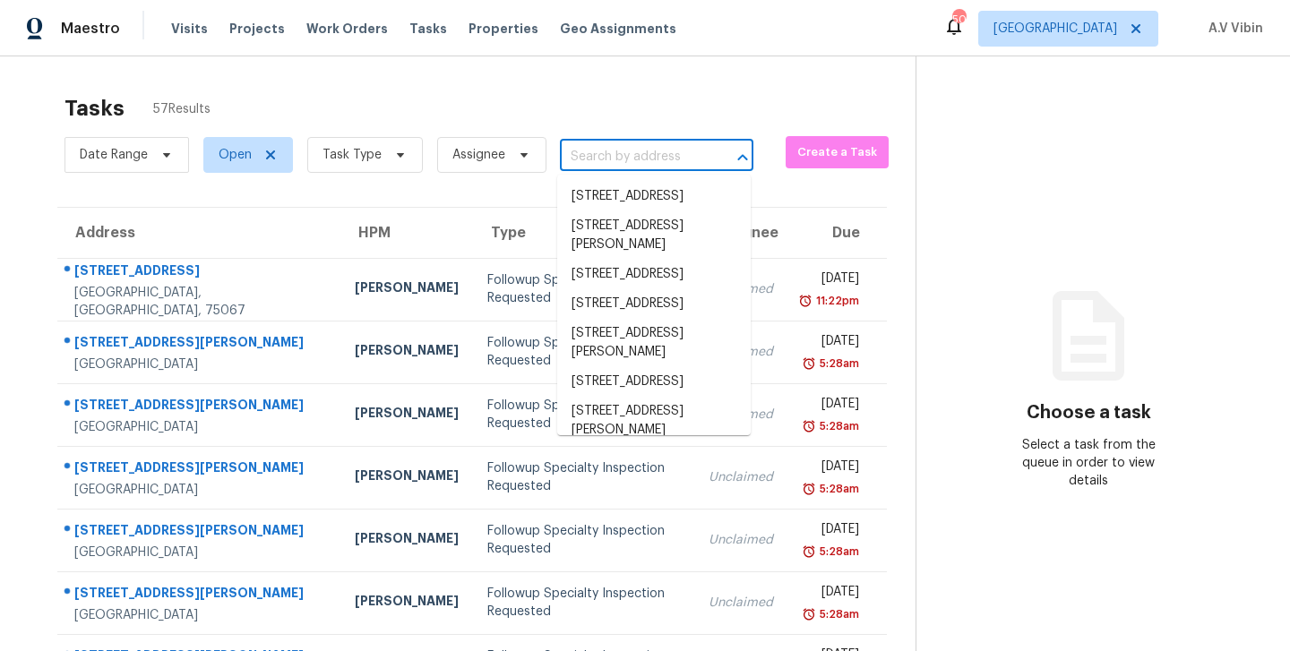
paste input "3012 S Semoran Blvd Apt 7 Orlando FL 32822"
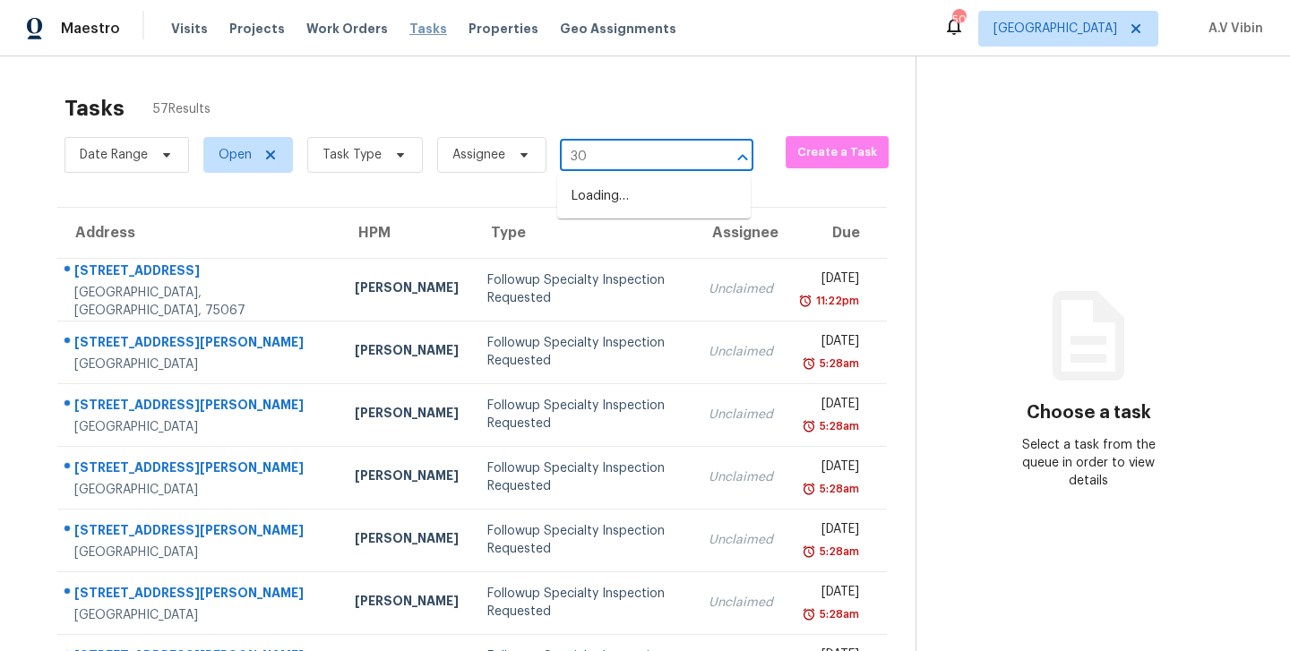
type input "30"
click at [417, 24] on span "Tasks" at bounding box center [429, 28] width 38 height 13
click at [585, 164] on input "text" at bounding box center [631, 157] width 143 height 28
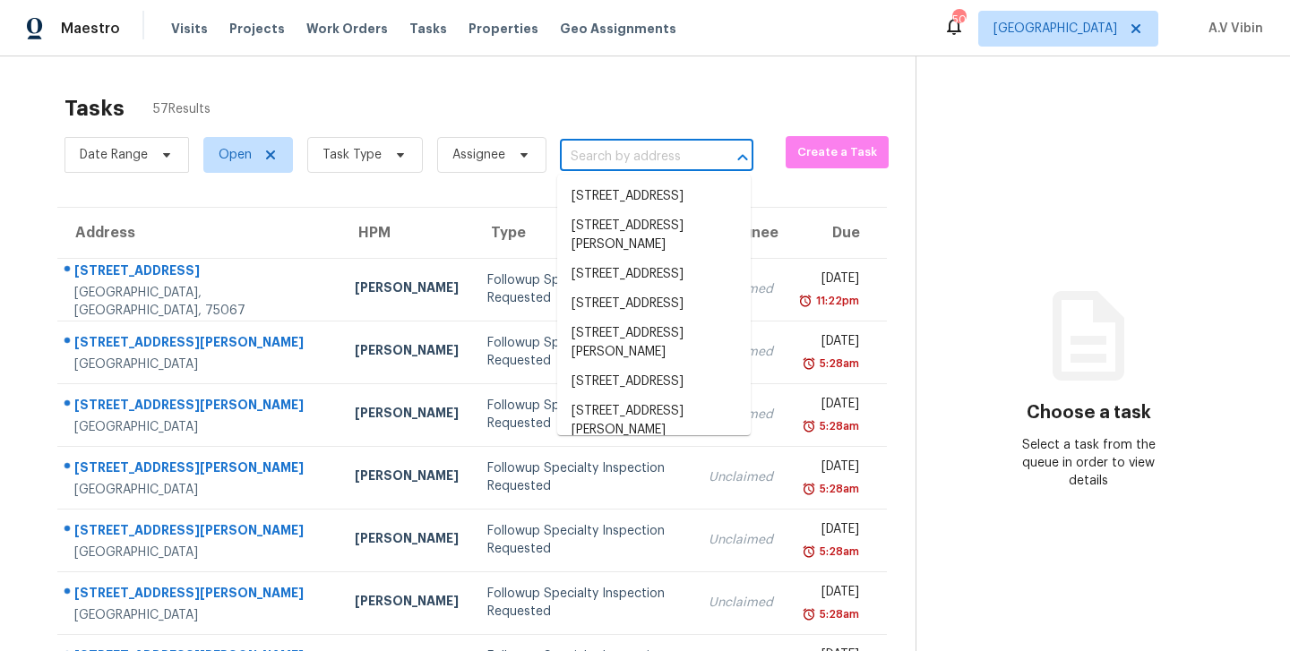
paste input "3012 S Semoran Blvd Apt 7 Orlando FL 32822"
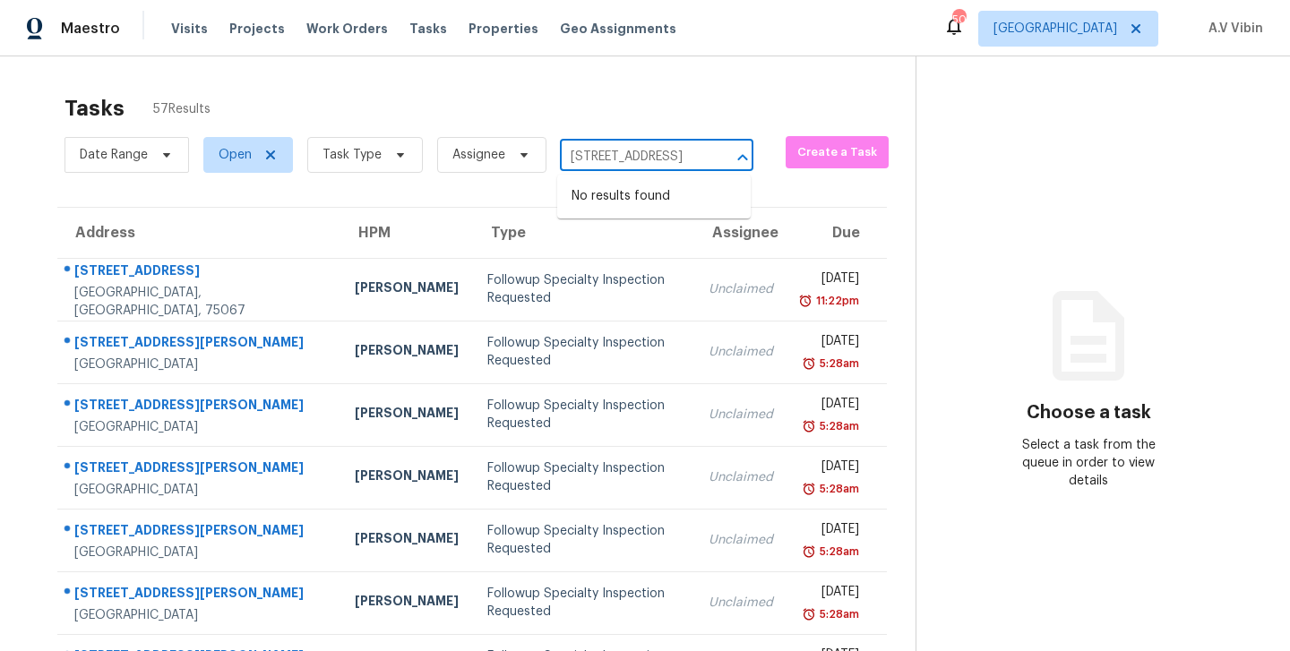
type input "[STREET_ADDRESS]"
click at [226, 153] on span "Open" at bounding box center [235, 155] width 33 height 18
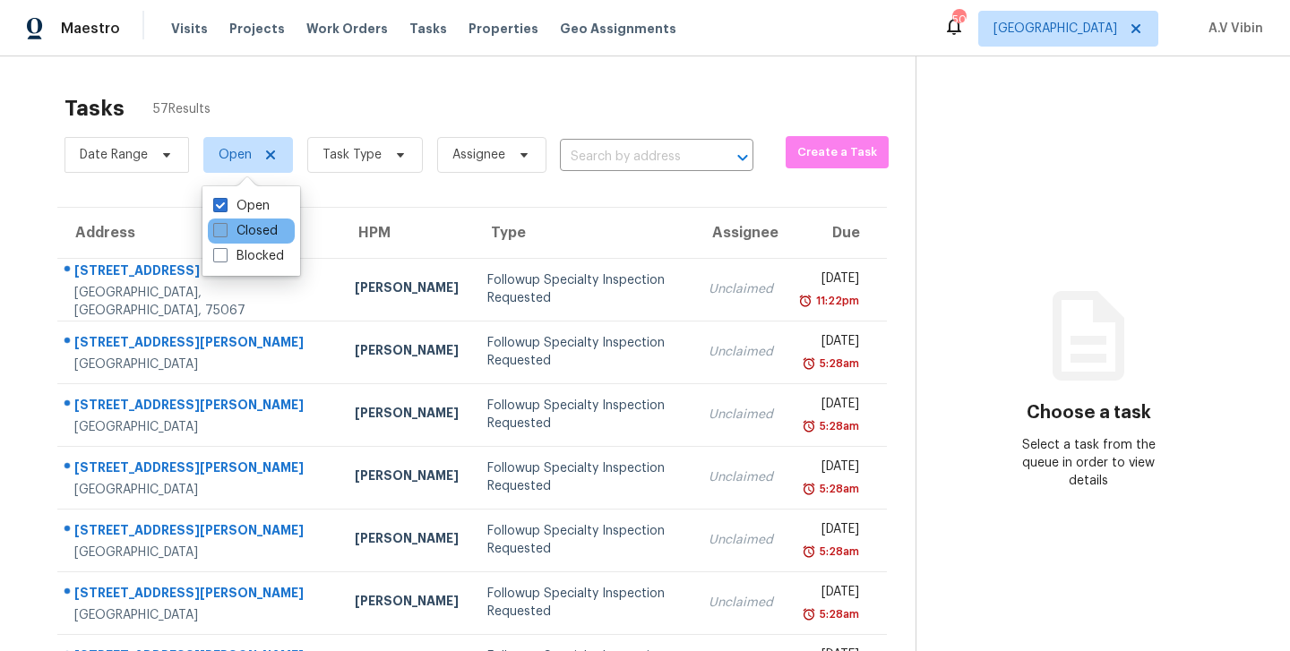
click at [230, 227] on label "Closed" at bounding box center [245, 231] width 65 height 18
click at [225, 227] on input "Closed" at bounding box center [219, 228] width 12 height 12
checkbox input "true"
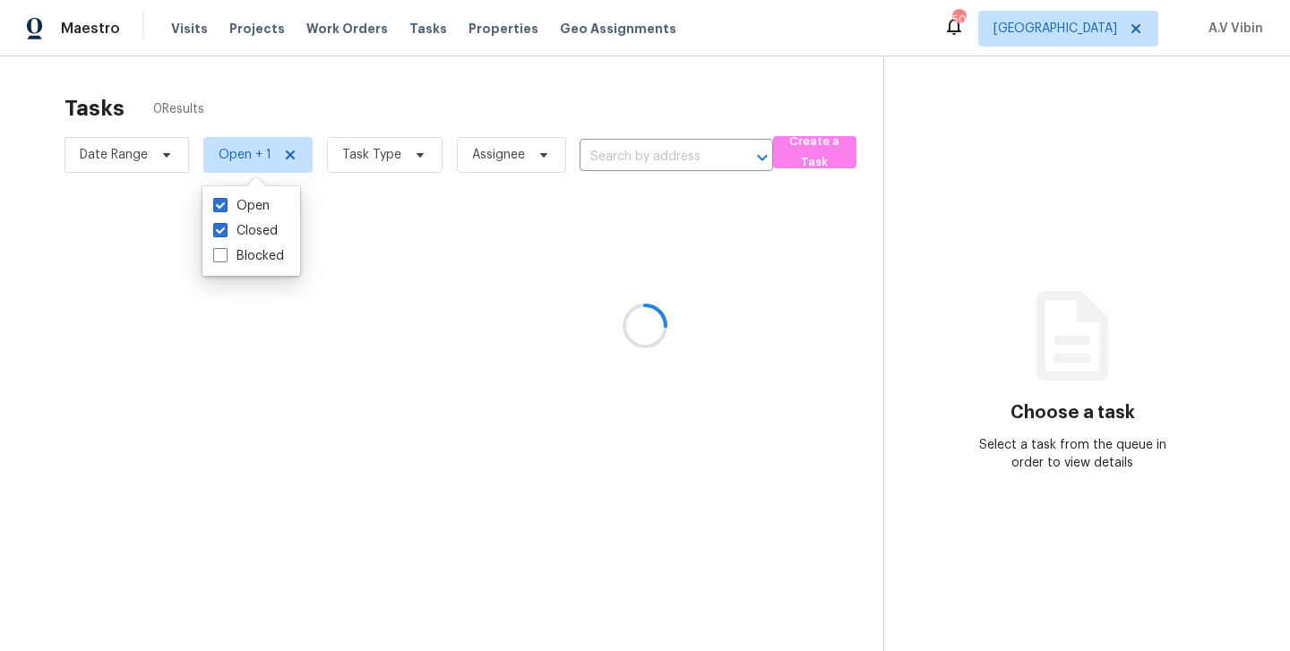
click at [601, 98] on div at bounding box center [645, 325] width 1290 height 651
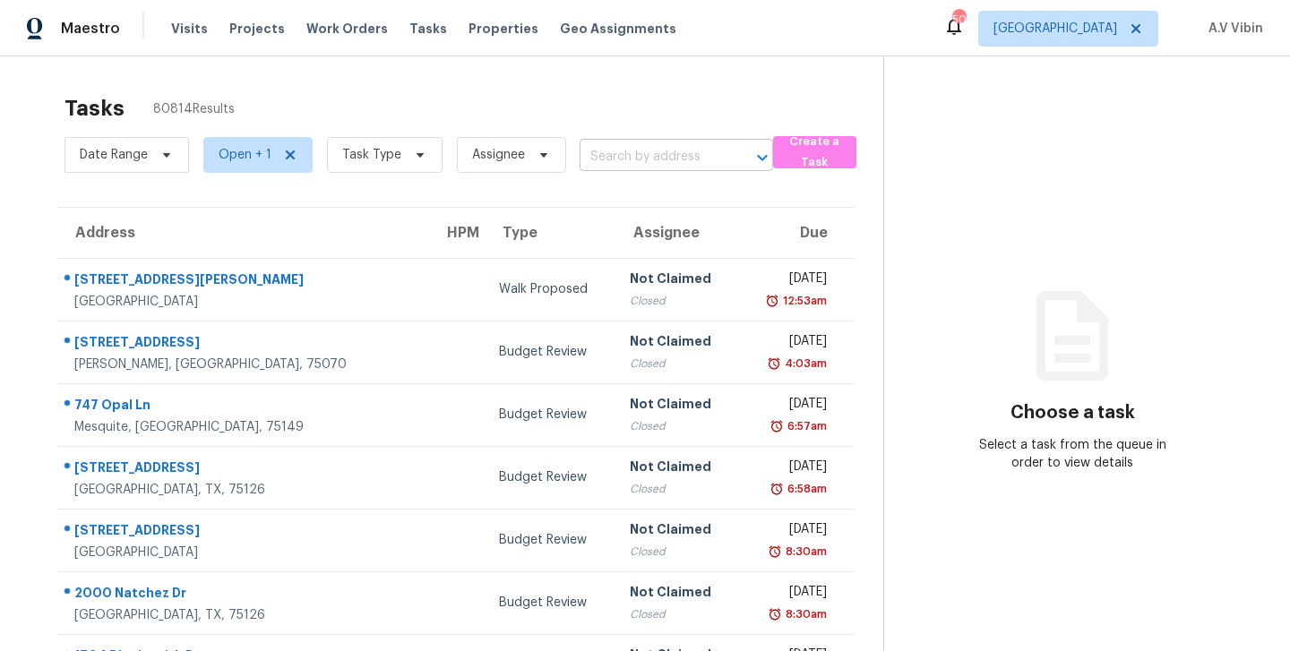
click at [682, 157] on input "text" at bounding box center [651, 157] width 143 height 28
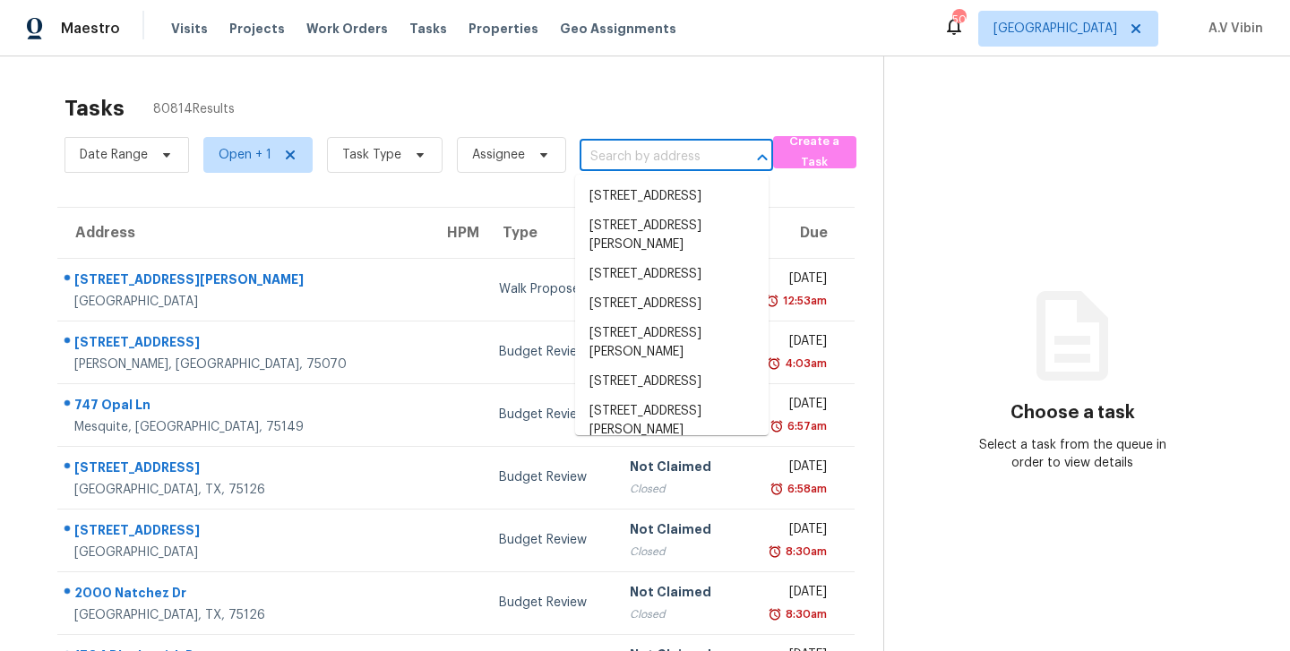
paste input "[STREET_ADDRESS]"
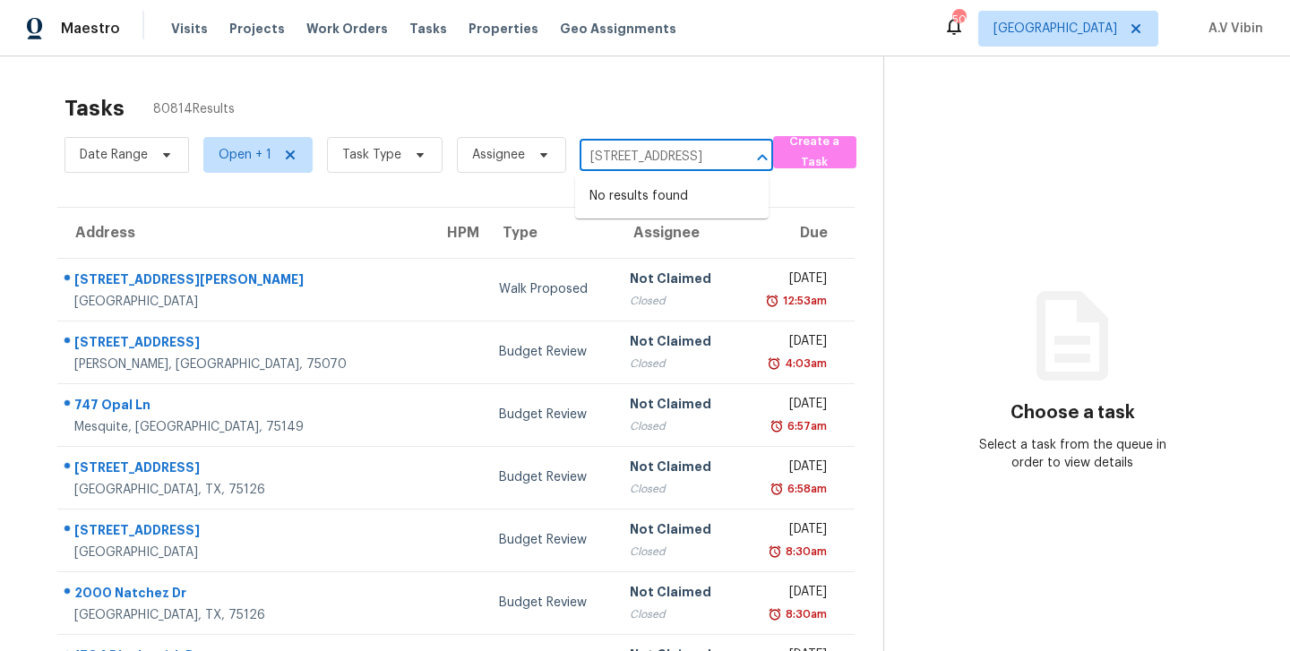
type input "3012 S Semoran Blvd"
click at [246, 156] on span "Open + 1" at bounding box center [245, 155] width 53 height 18
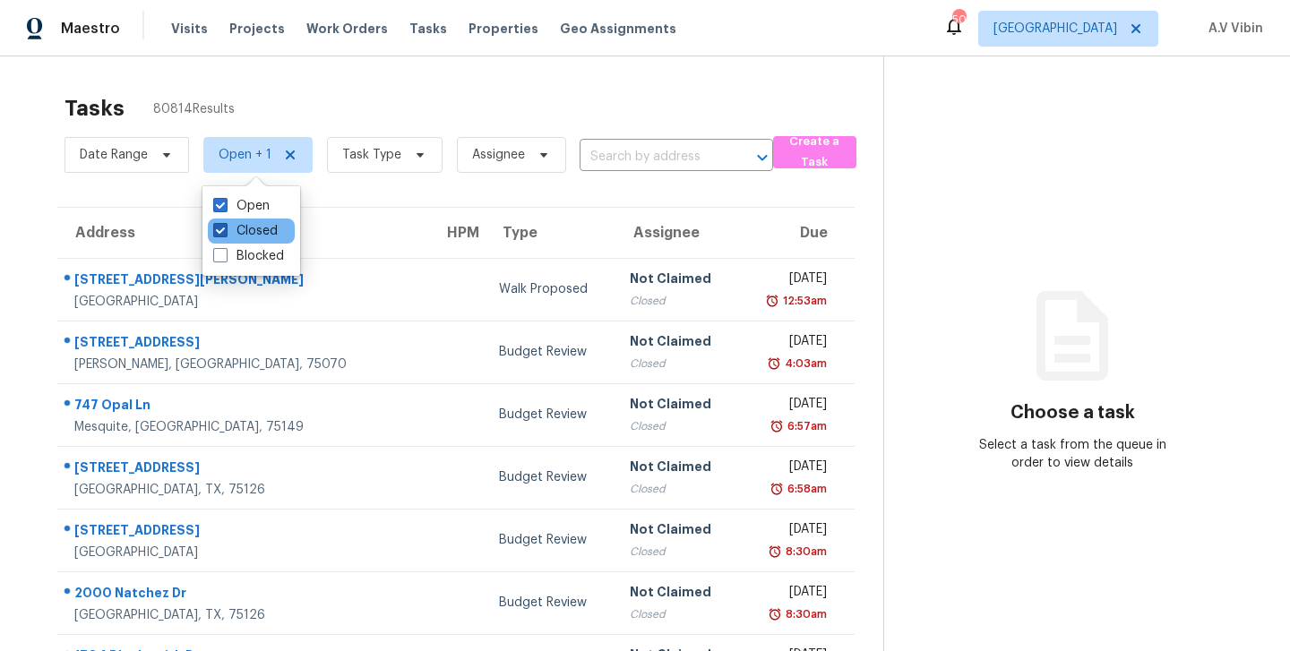
click at [246, 228] on label "Closed" at bounding box center [245, 231] width 65 height 18
click at [225, 228] on input "Closed" at bounding box center [219, 228] width 12 height 12
checkbox input "false"
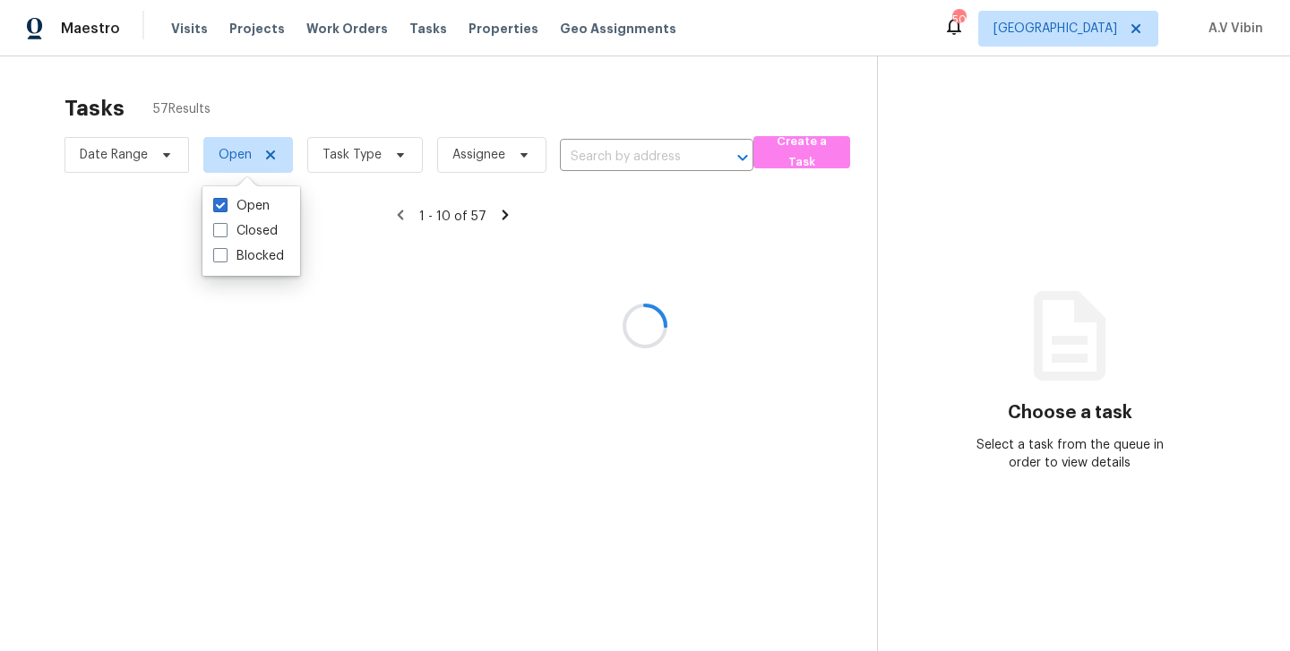
click at [495, 61] on div at bounding box center [645, 325] width 1290 height 651
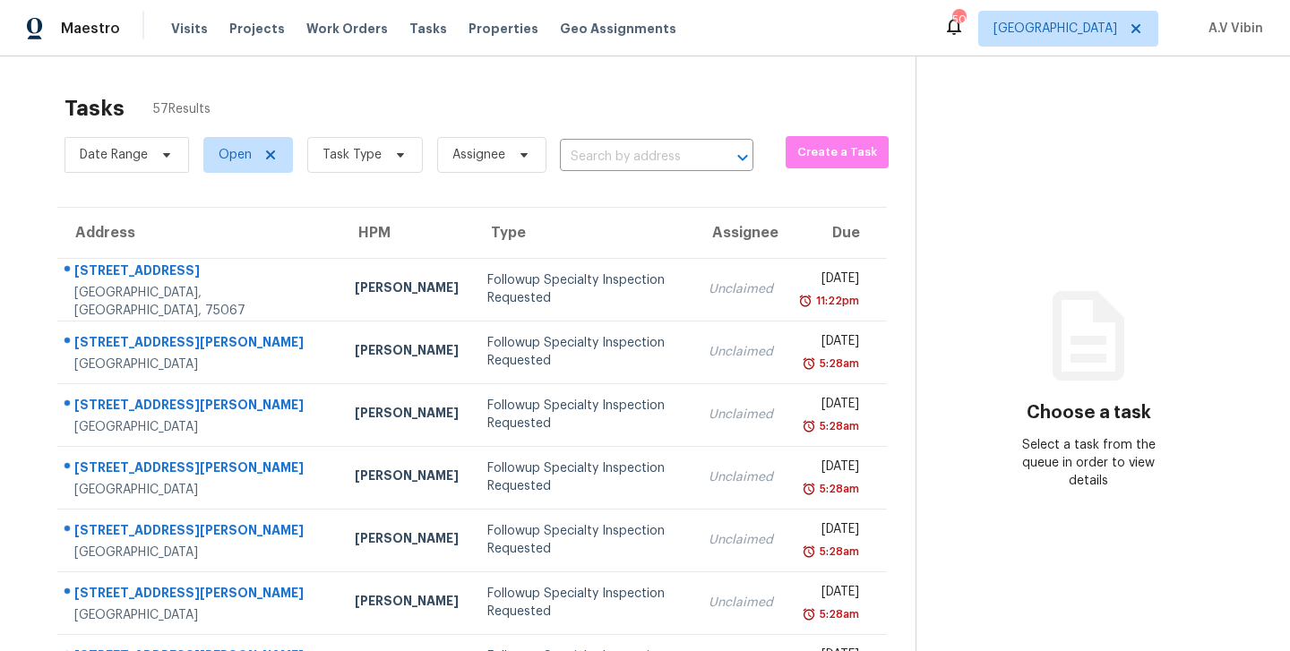
click at [641, 142] on div "Date Range Open Task Type Assignee ​" at bounding box center [409, 155] width 689 height 47
click at [641, 144] on div "Date Range Open Task Type Assignee ​" at bounding box center [409, 155] width 689 height 47
click at [641, 144] on input "text" at bounding box center [631, 157] width 143 height 28
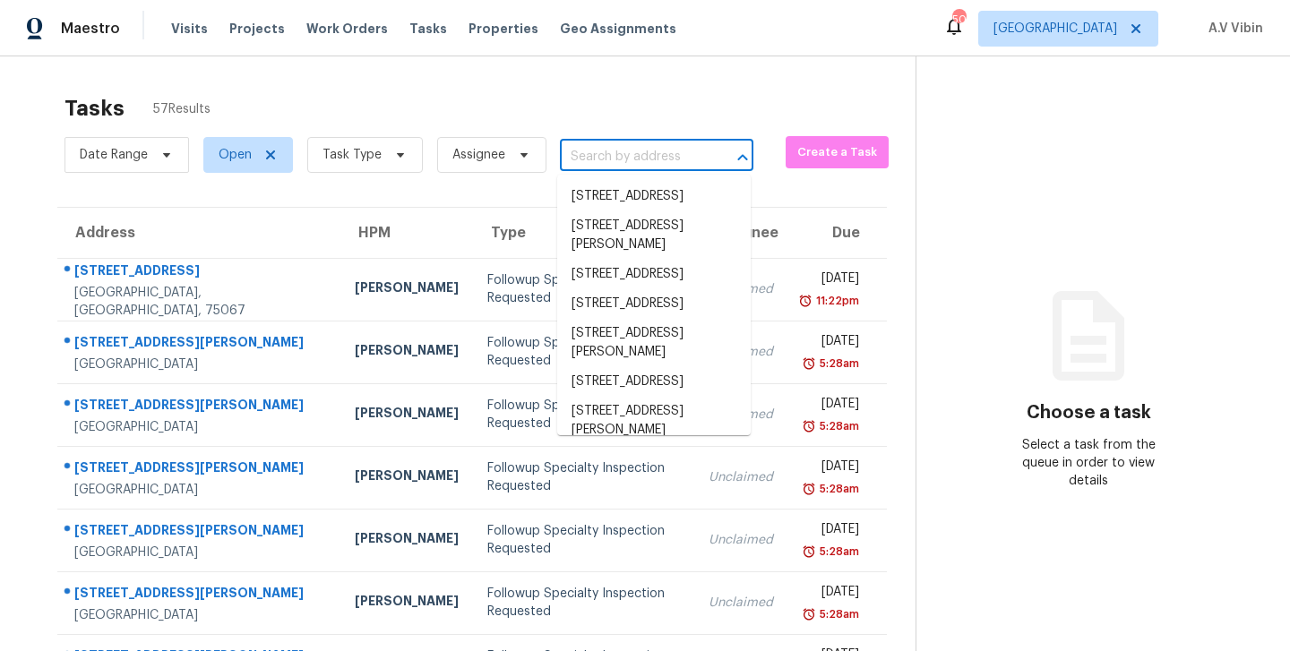
paste input "[STREET_ADDRESS]"
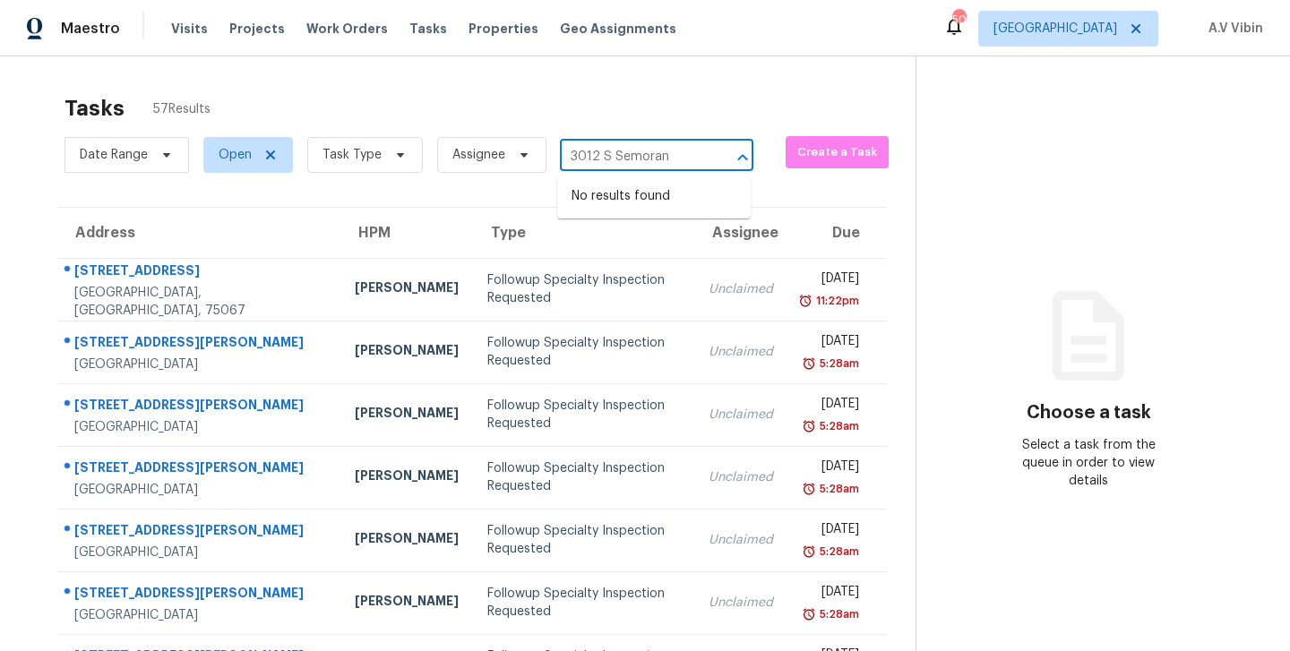
type input "3012 S Semoran"
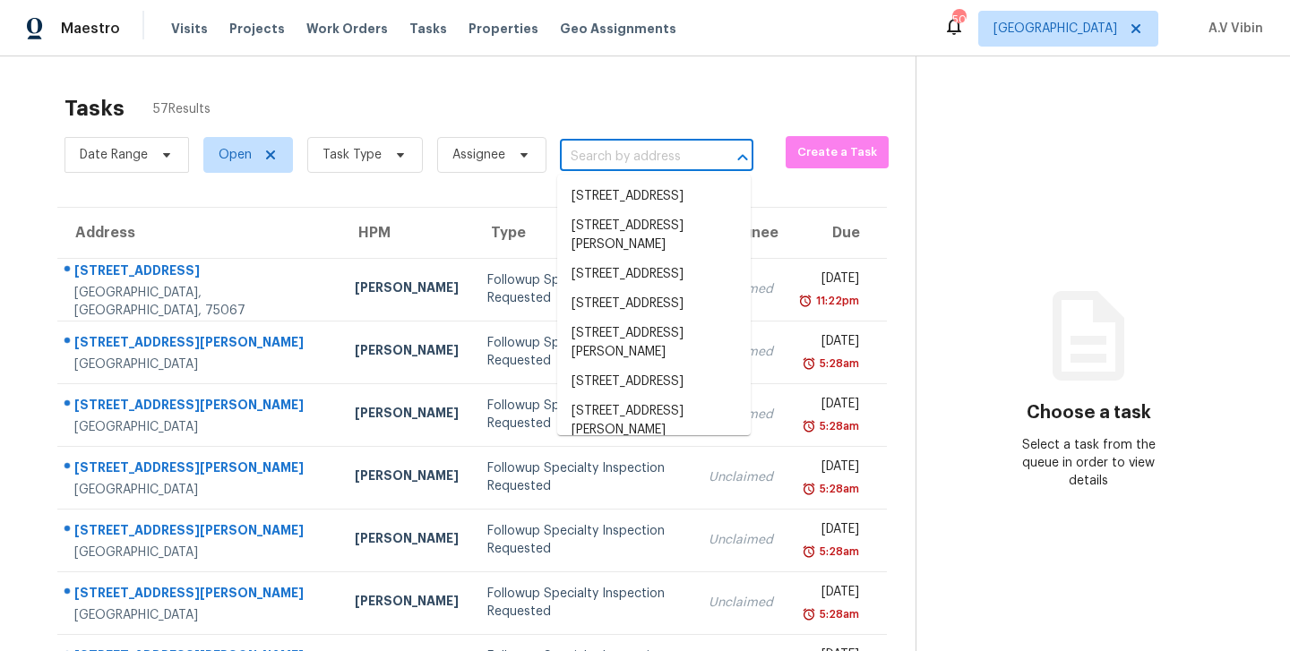
paste input "[STREET_ADDRESS]"
type input "3012"
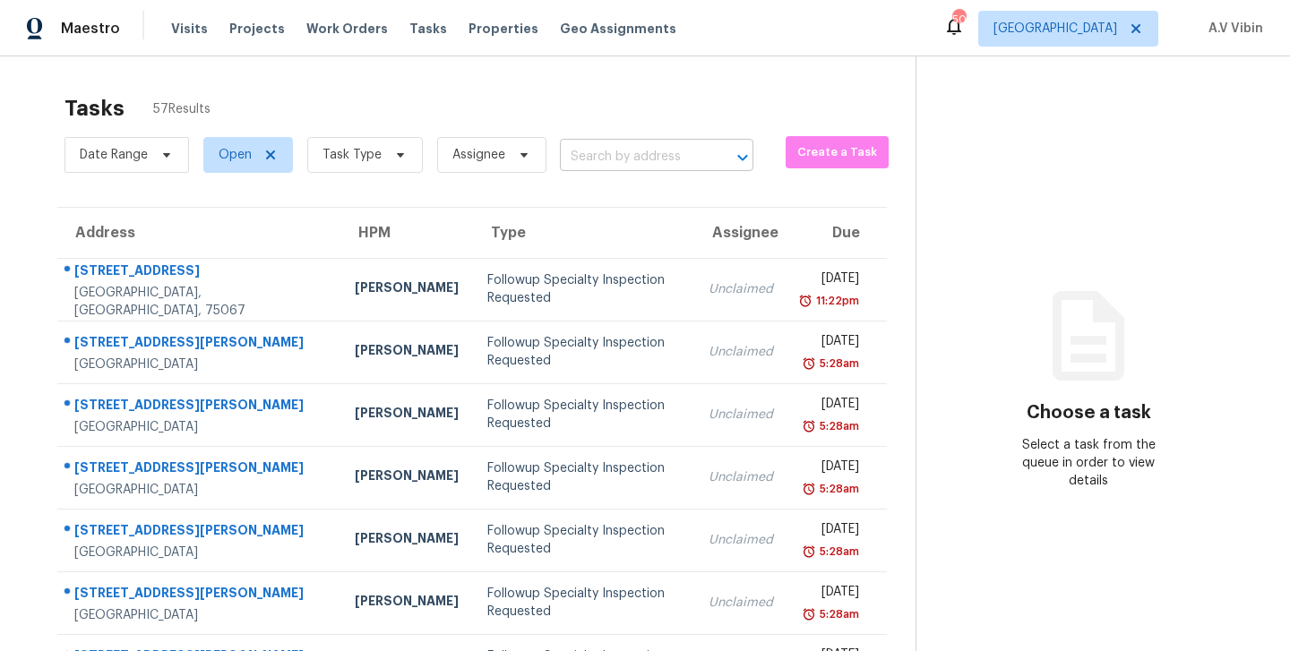
click at [582, 158] on input "text" at bounding box center [631, 157] width 143 height 28
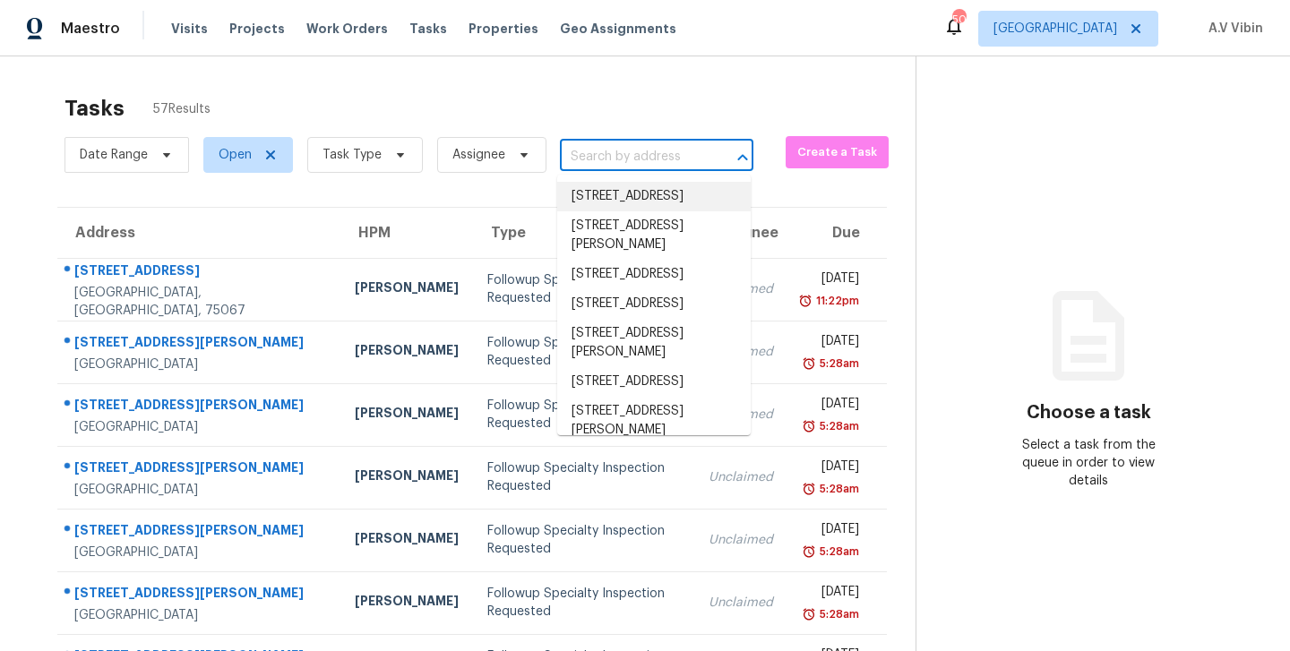
paste input "3012 S Semoran Blvd Apt 7, Orlando, FL 32822"
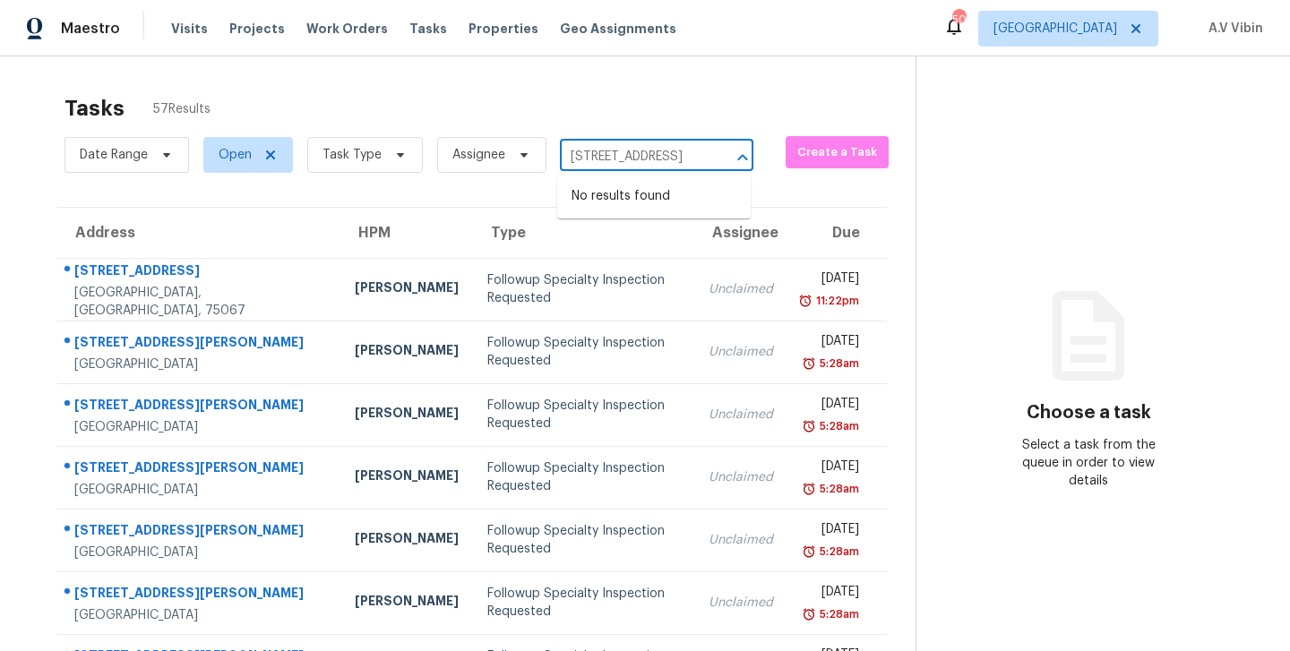
click at [603, 160] on input "3012 S Semoran Blvd" at bounding box center [631, 157] width 143 height 28
click at [701, 156] on div "3012 Semoran Blvd ​" at bounding box center [657, 157] width 194 height 28
click at [694, 160] on input "3012 Semoran Blvd" at bounding box center [631, 157] width 143 height 28
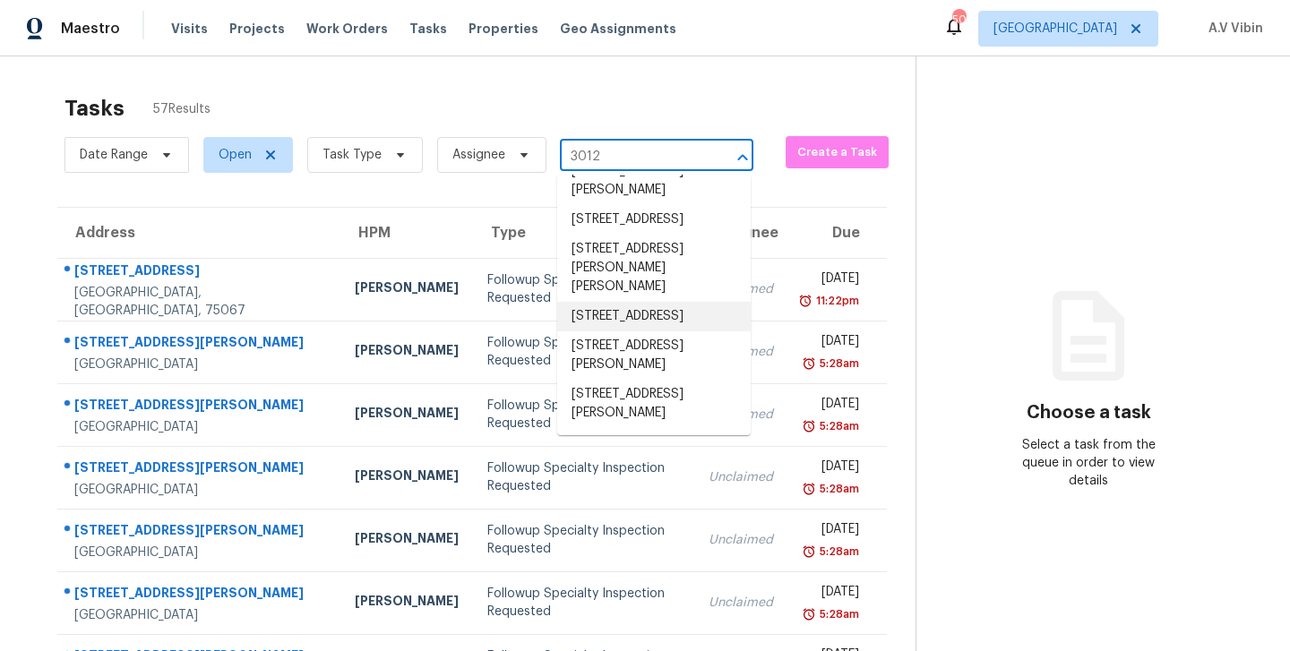
scroll to position [237, 0]
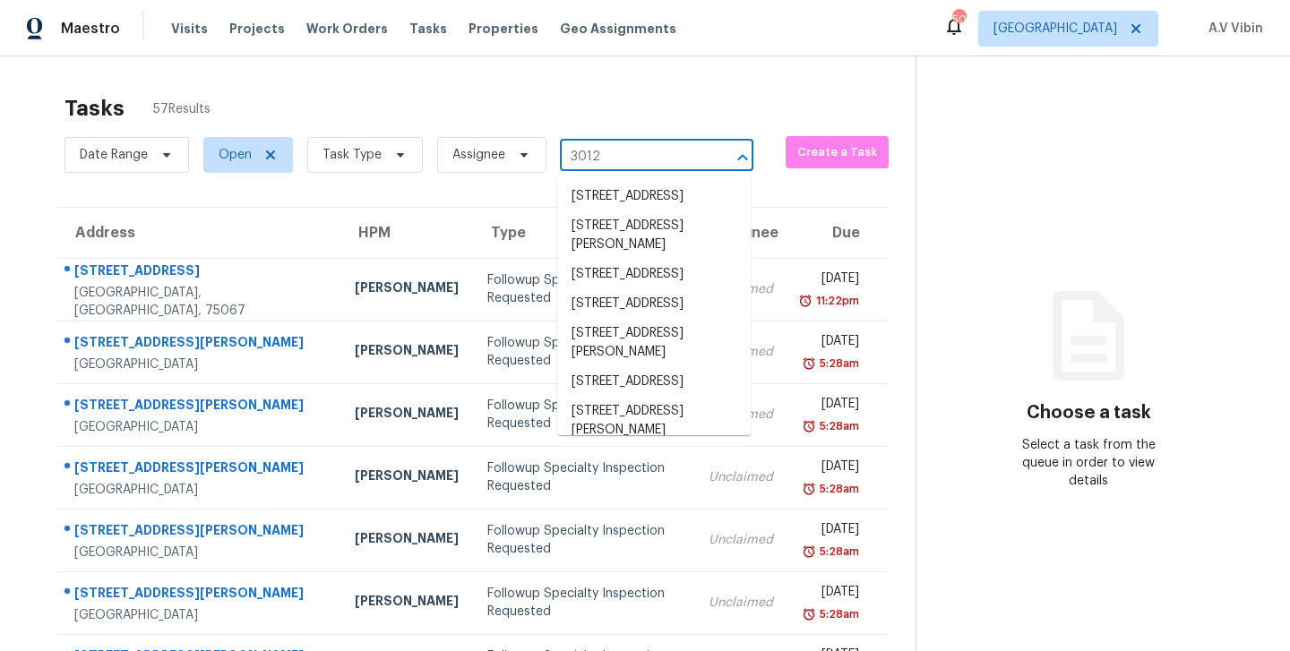
type input "3012"
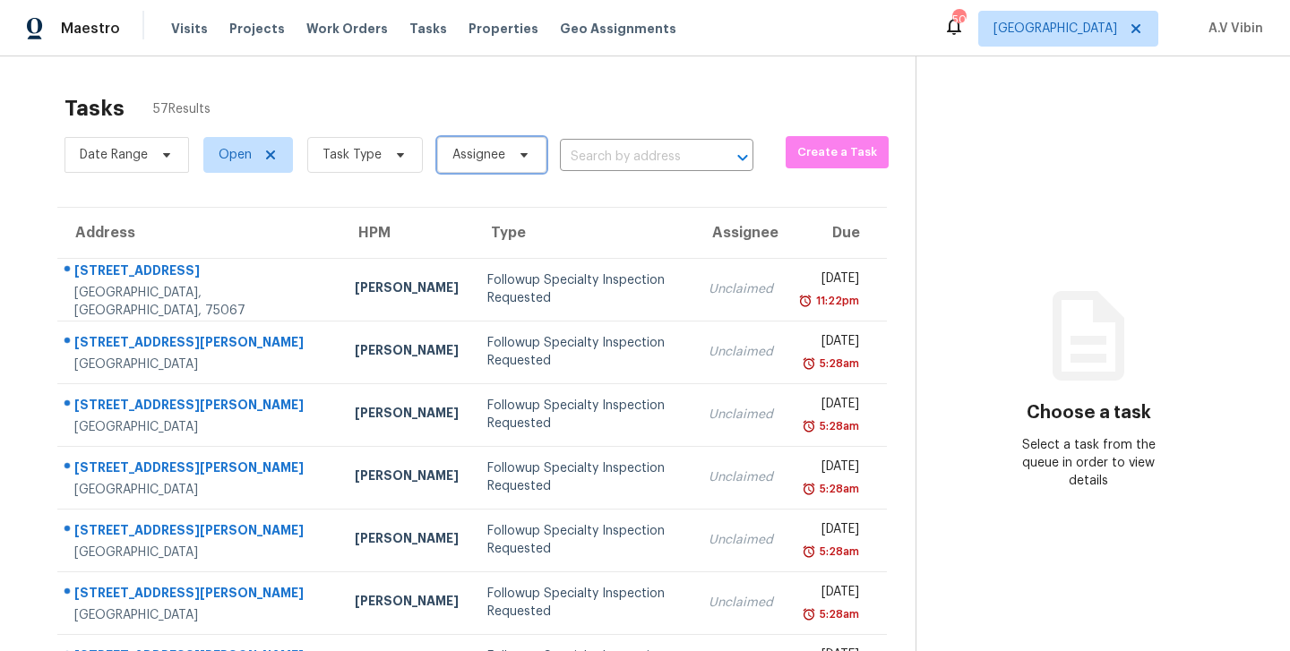
click at [467, 156] on span "Assignee" at bounding box center [479, 155] width 53 height 18
type input "a"
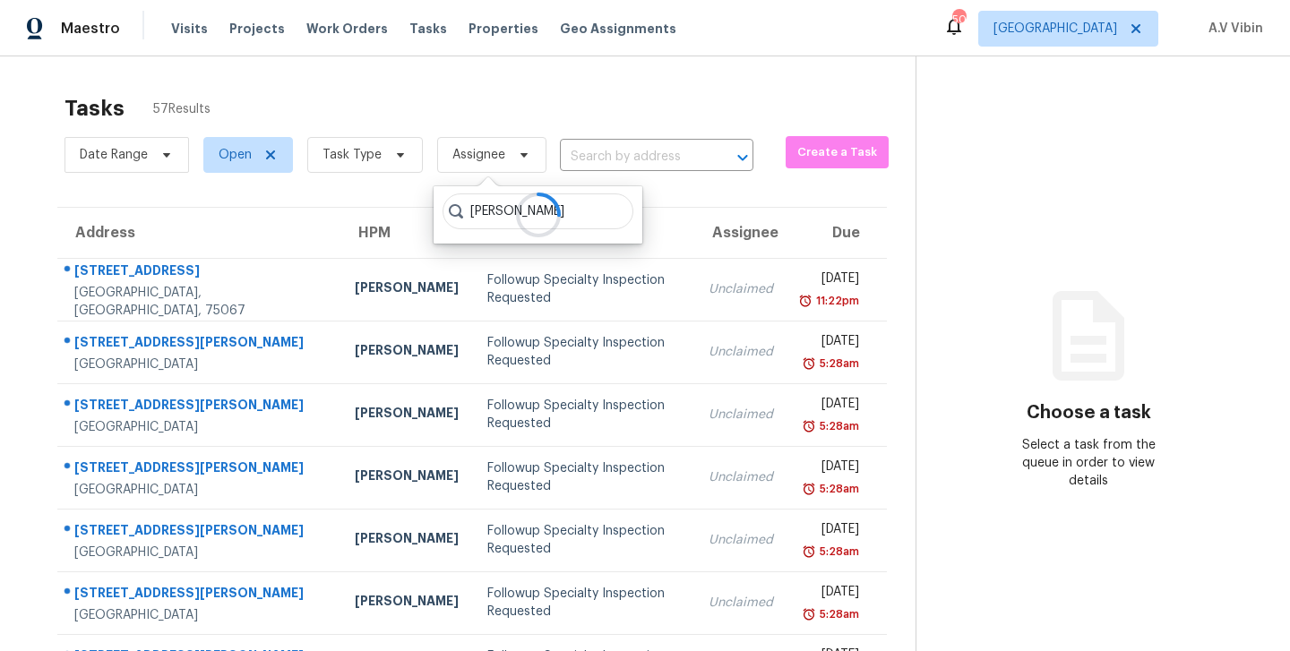
type input "mohamed"
click at [538, 211] on icon at bounding box center [538, 215] width 55 height 55
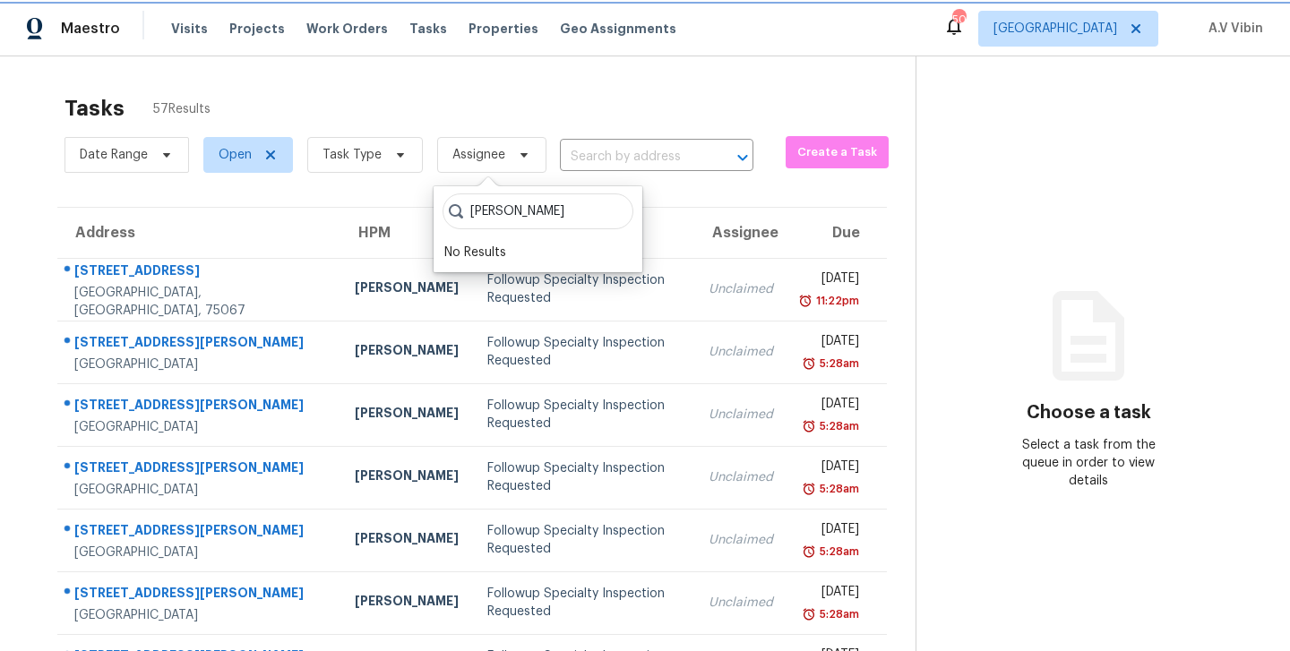
click at [485, 156] on span "Assignee" at bounding box center [479, 155] width 53 height 18
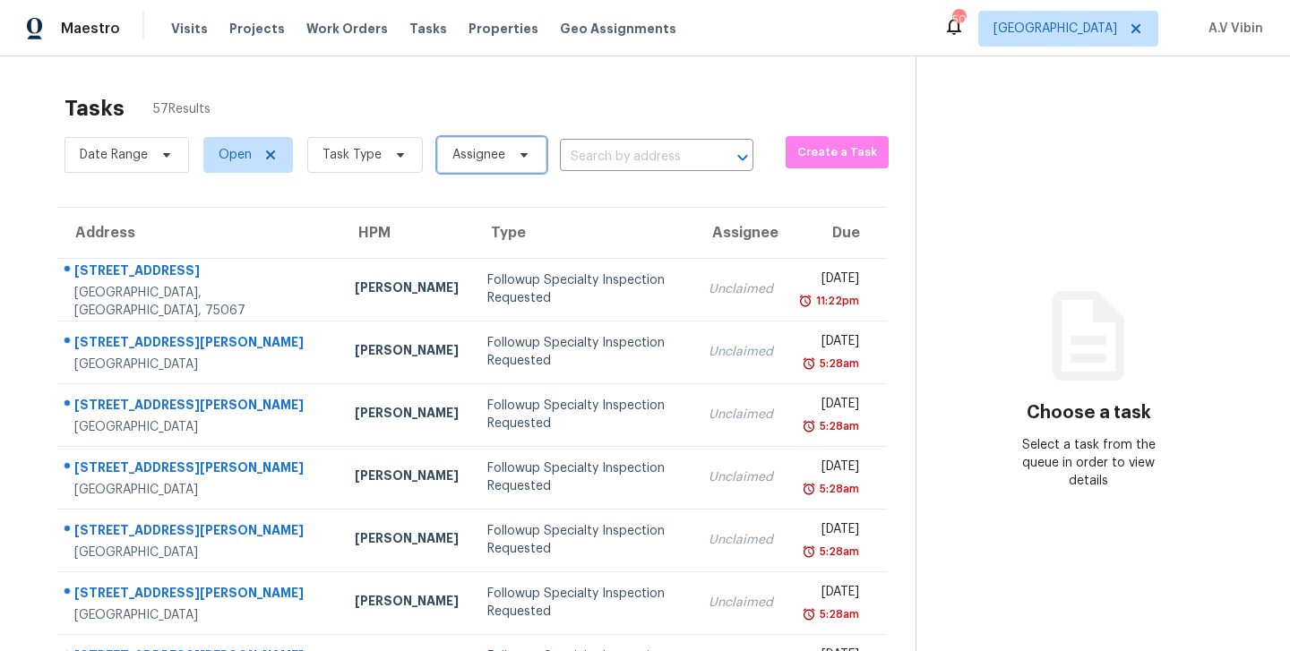
click at [485, 156] on span "Assignee" at bounding box center [479, 155] width 53 height 18
type input "M"
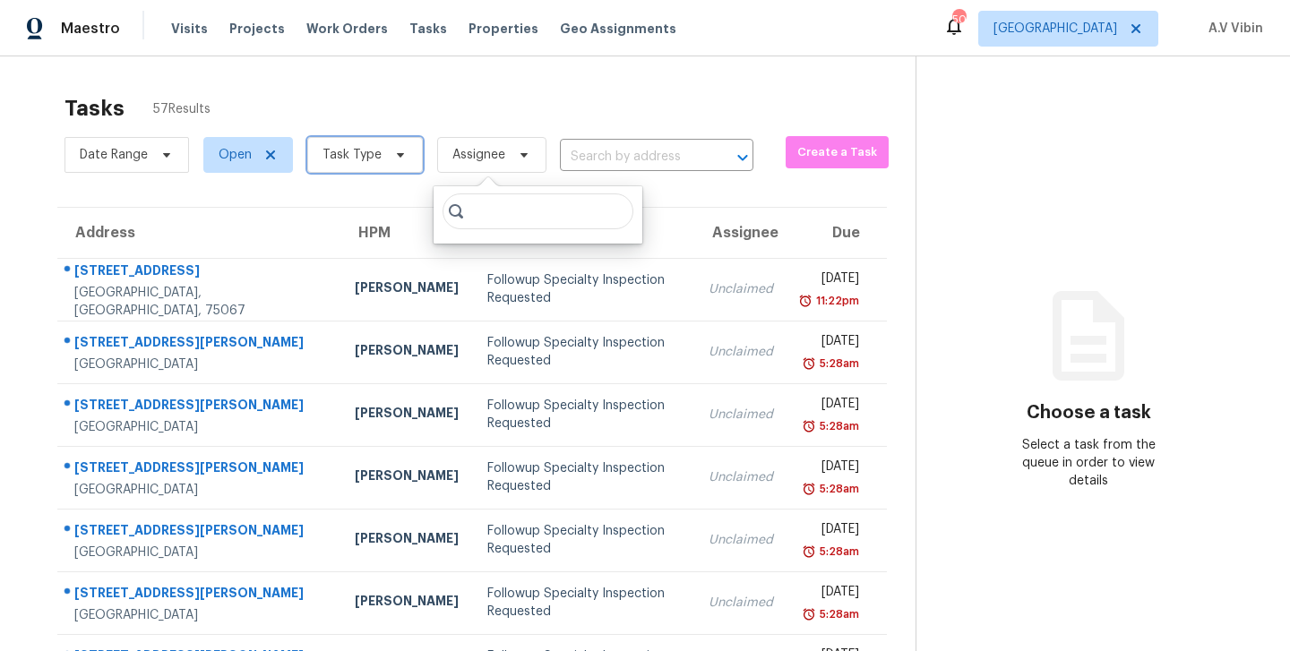
click at [401, 160] on icon at bounding box center [400, 155] width 14 height 14
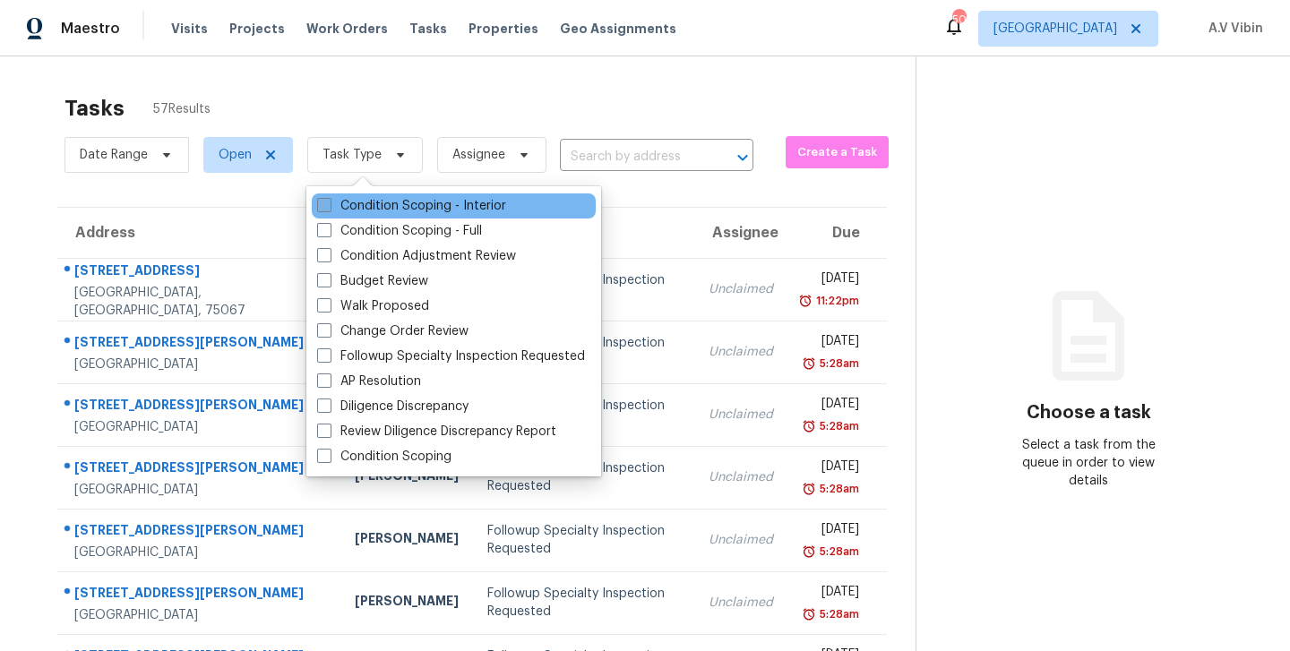
click at [386, 214] on label "Condition Scoping - Interior" at bounding box center [411, 206] width 189 height 18
click at [329, 209] on input "Condition Scoping - Interior" at bounding box center [323, 203] width 12 height 12
checkbox input "true"
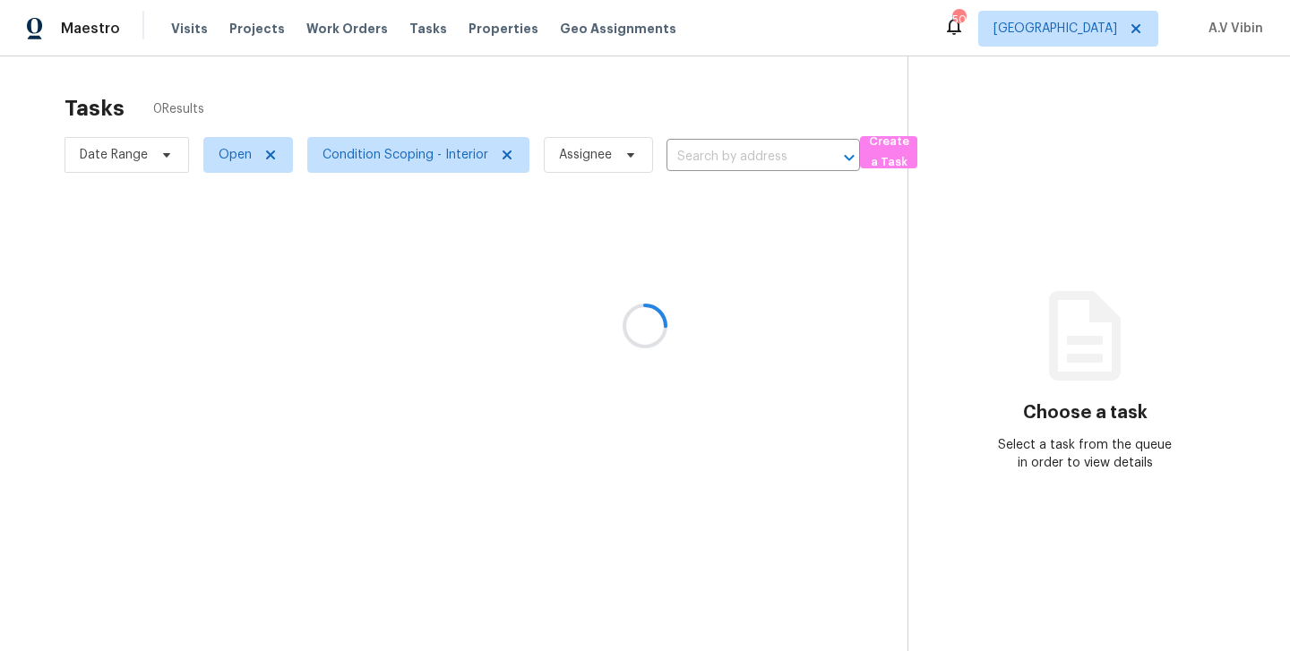
click at [525, 73] on div at bounding box center [645, 325] width 1290 height 651
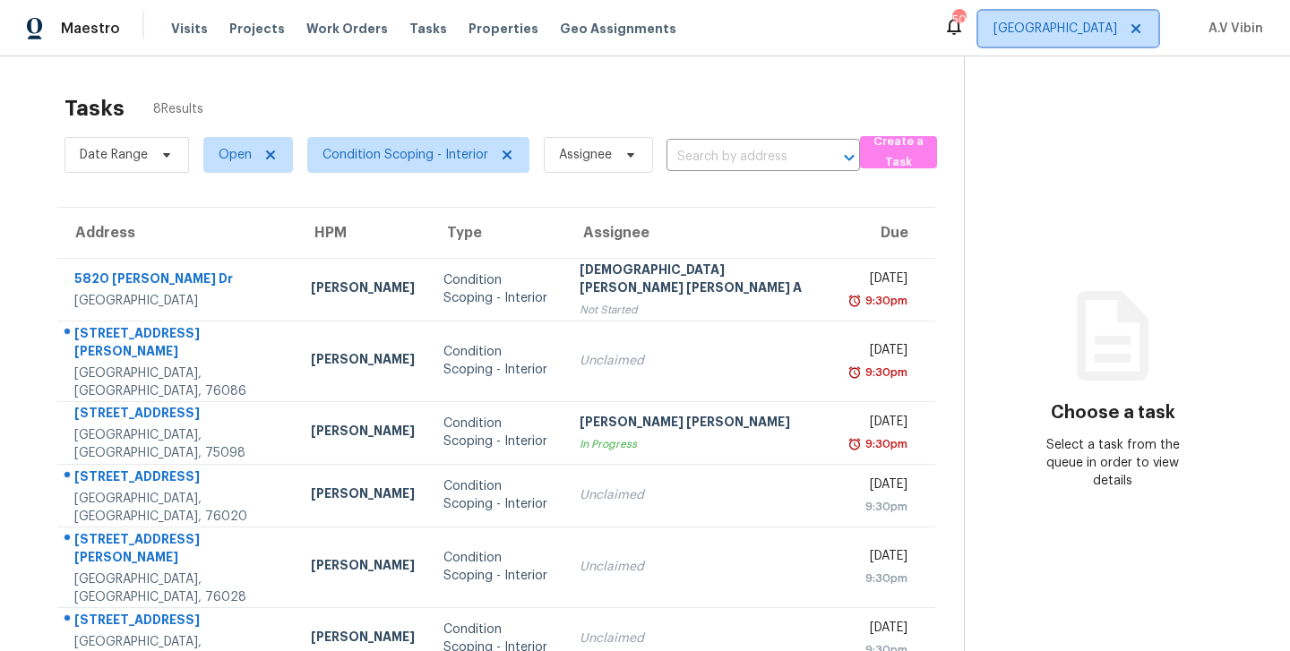
click at [1113, 22] on span "[GEOGRAPHIC_DATA]" at bounding box center [1056, 29] width 124 height 18
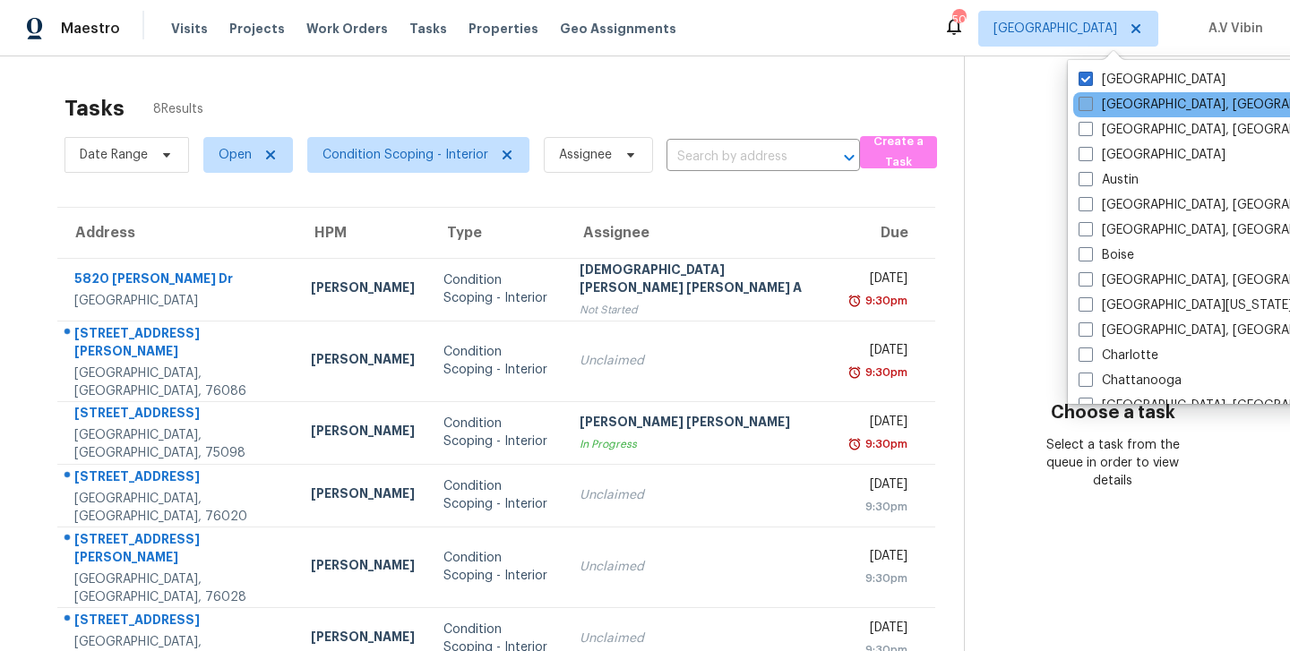
click at [1079, 105] on span at bounding box center [1086, 104] width 14 height 14
click at [1079, 105] on input "[GEOGRAPHIC_DATA], [GEOGRAPHIC_DATA]" at bounding box center [1085, 102] width 12 height 12
checkbox input "true"
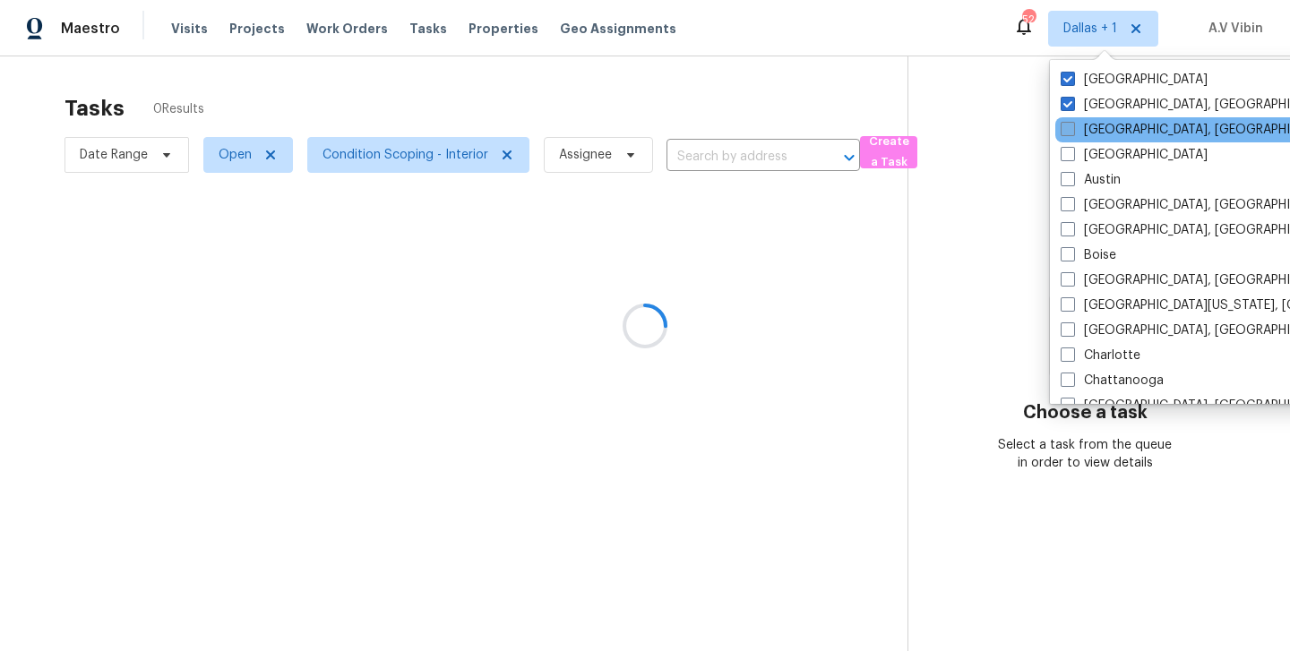
click at [1071, 132] on span at bounding box center [1068, 129] width 14 height 14
click at [1071, 132] on input "[GEOGRAPHIC_DATA], [GEOGRAPHIC_DATA]" at bounding box center [1067, 127] width 12 height 12
checkbox input "true"
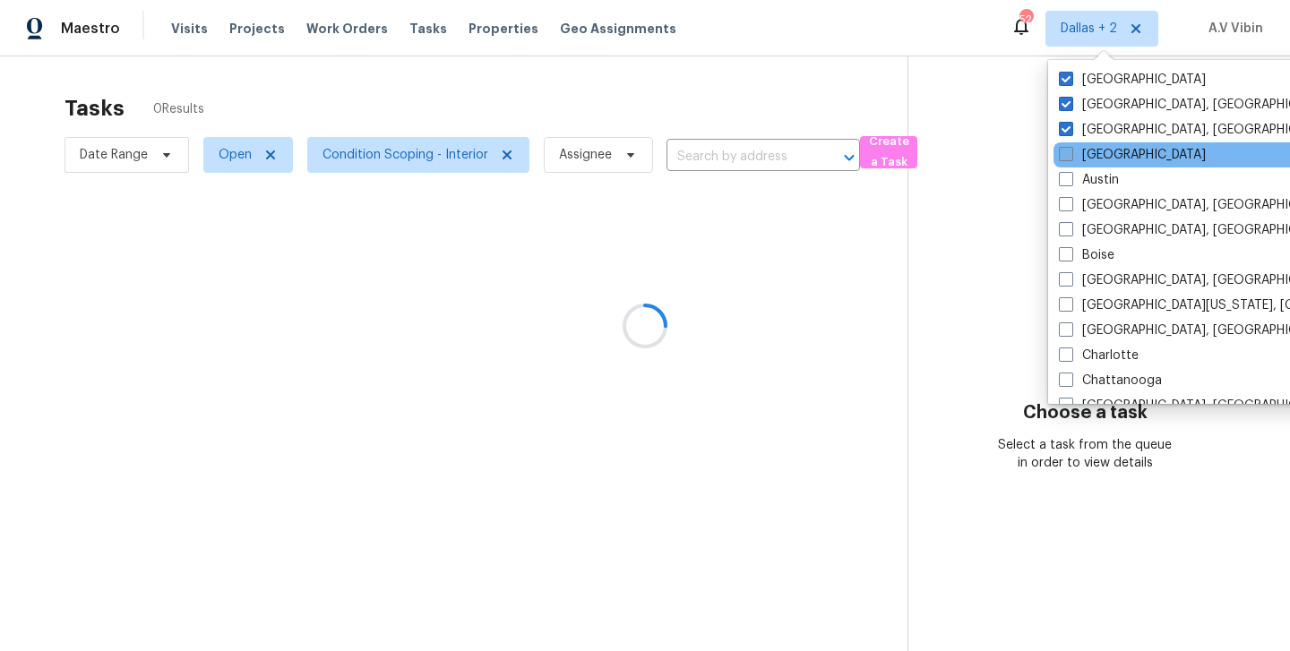
click at [1068, 155] on span at bounding box center [1066, 154] width 14 height 14
click at [1068, 155] on input "[GEOGRAPHIC_DATA]" at bounding box center [1065, 152] width 12 height 12
checkbox input "true"
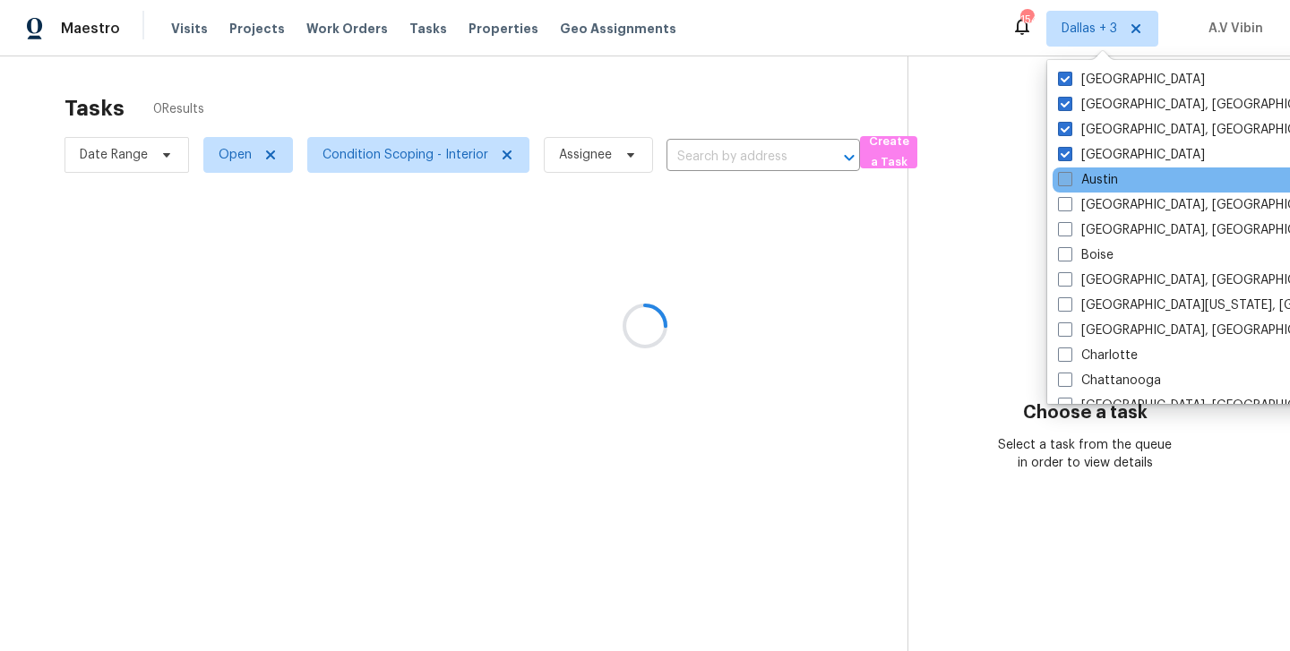
click at [1065, 178] on span at bounding box center [1065, 179] width 14 height 14
click at [1065, 178] on input "Austin" at bounding box center [1064, 177] width 12 height 12
checkbox input "true"
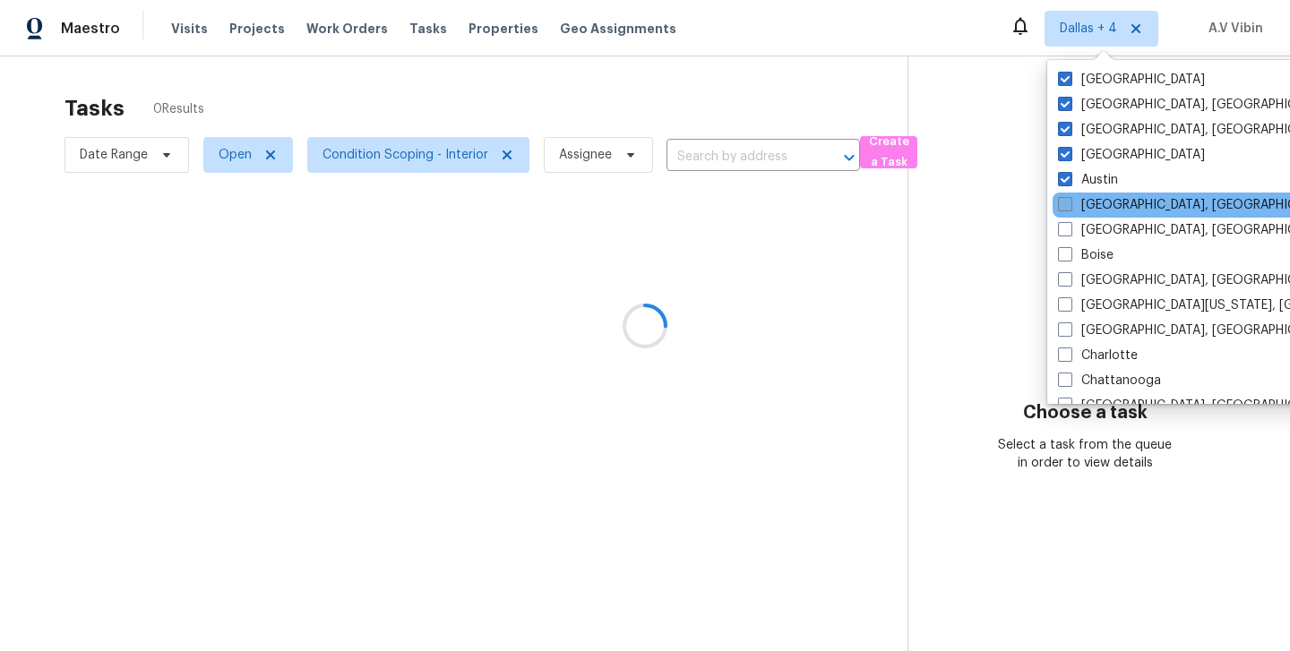
click at [1065, 204] on span at bounding box center [1065, 204] width 14 height 14
click at [1065, 204] on input "[GEOGRAPHIC_DATA], [GEOGRAPHIC_DATA]" at bounding box center [1064, 202] width 12 height 12
checkbox input "true"
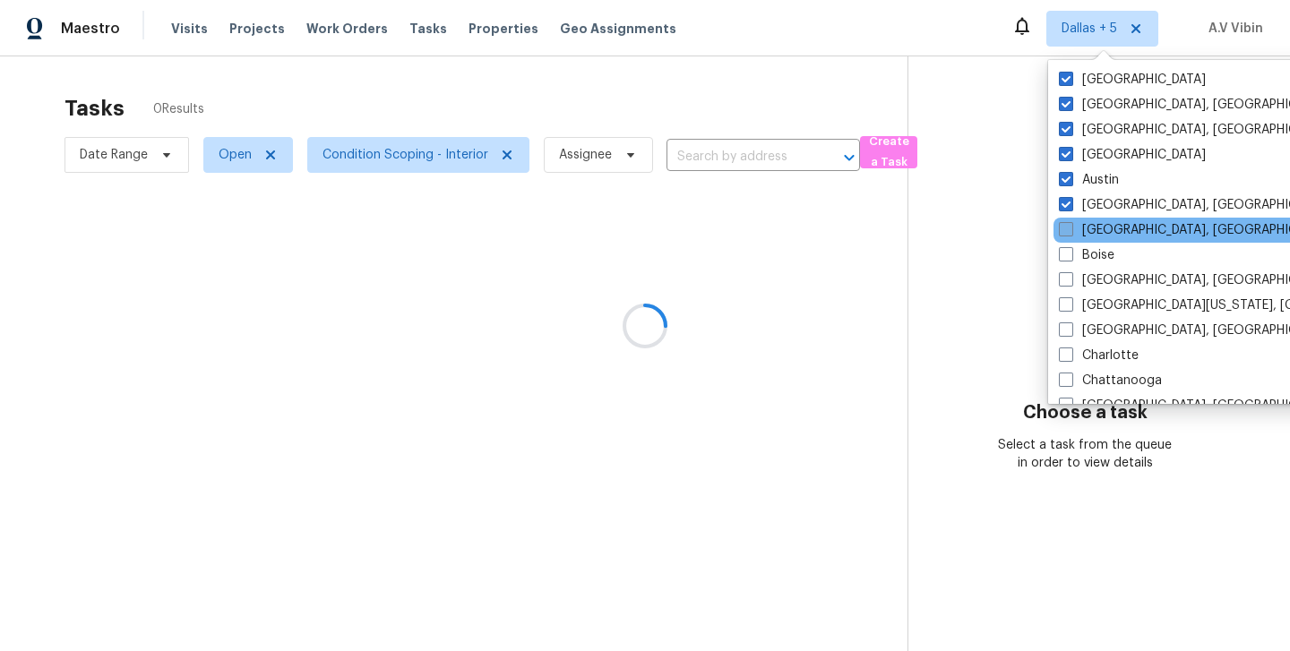
click at [1064, 230] on span at bounding box center [1066, 229] width 14 height 14
click at [1064, 230] on input "[GEOGRAPHIC_DATA], [GEOGRAPHIC_DATA]" at bounding box center [1065, 227] width 12 height 12
checkbox input "true"
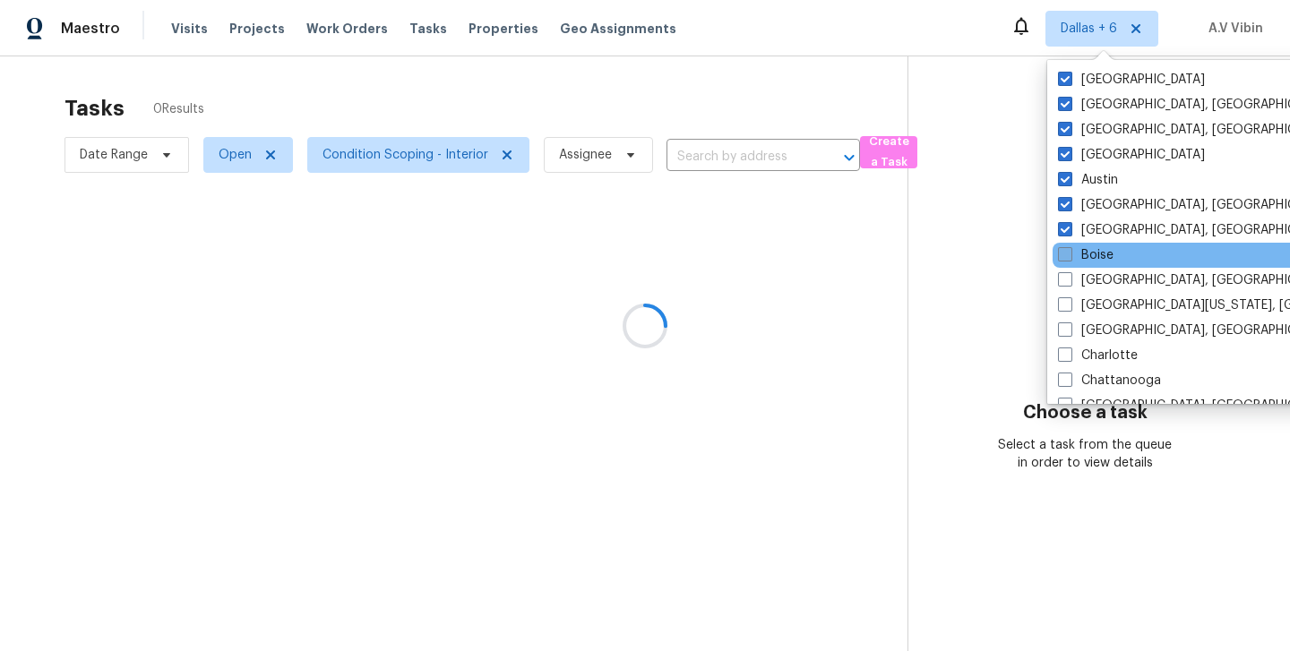
click at [1064, 247] on span at bounding box center [1065, 254] width 14 height 14
click at [1064, 247] on input "Boise" at bounding box center [1064, 252] width 12 height 12
checkbox input "true"
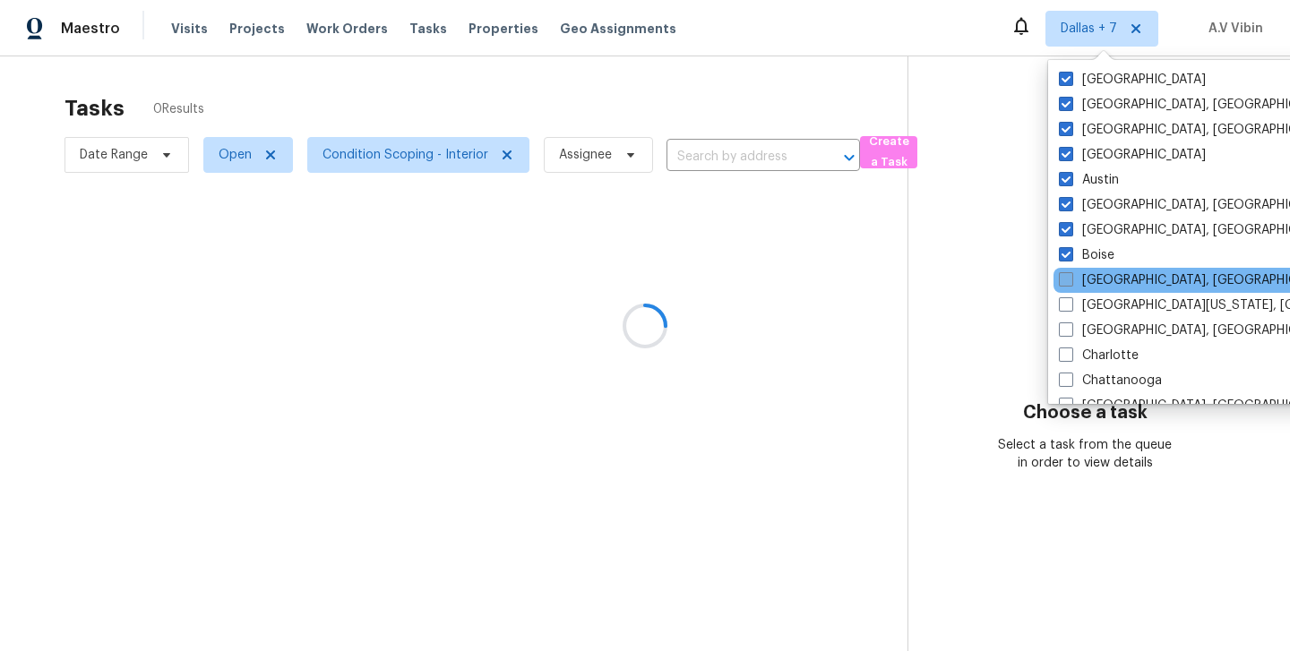
click at [1063, 283] on span at bounding box center [1066, 279] width 14 height 14
click at [1063, 283] on input "[GEOGRAPHIC_DATA], [GEOGRAPHIC_DATA]" at bounding box center [1065, 278] width 12 height 12
checkbox input "true"
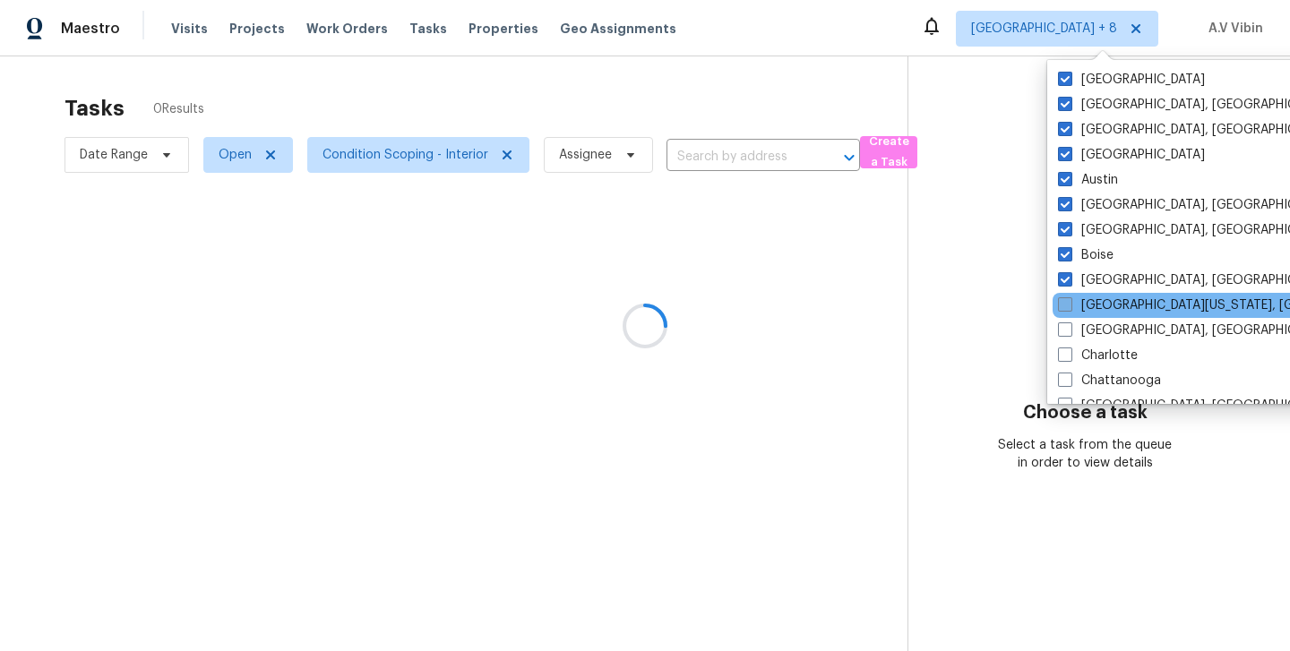
click at [1063, 308] on span at bounding box center [1065, 305] width 14 height 14
click at [1063, 308] on input "[GEOGRAPHIC_DATA][US_STATE], [GEOGRAPHIC_DATA]" at bounding box center [1064, 303] width 12 height 12
checkbox input "true"
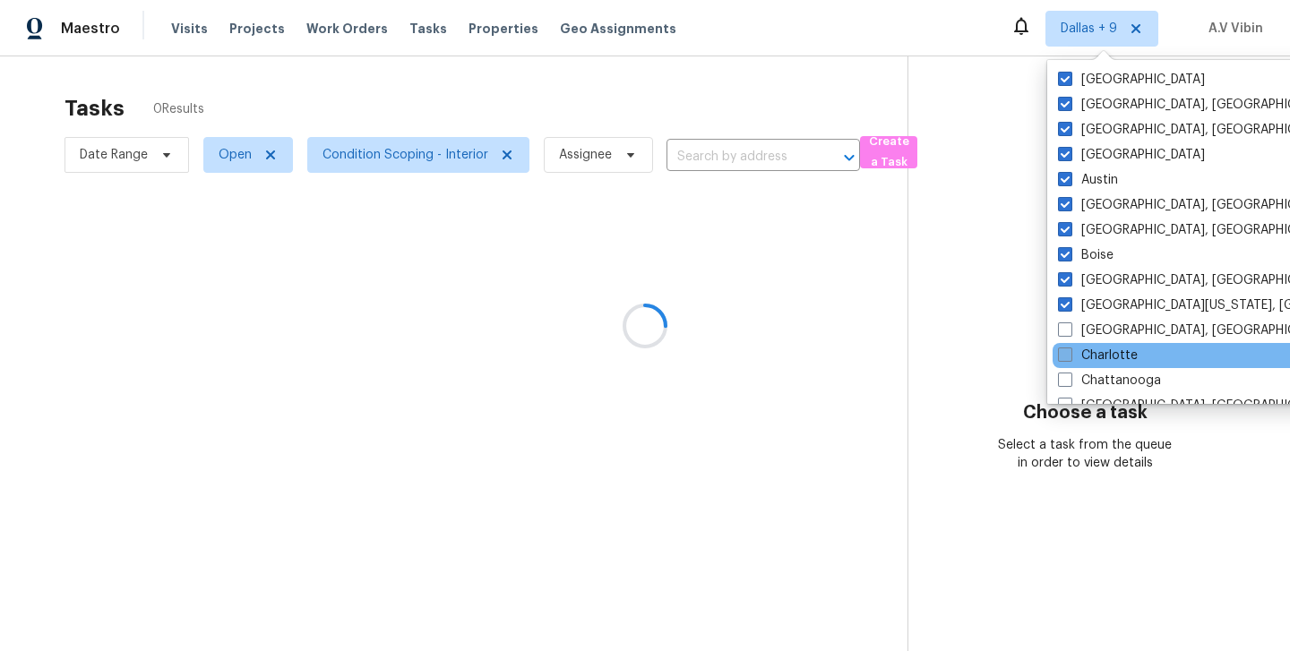
click at [1062, 351] on span at bounding box center [1065, 355] width 14 height 14
click at [1062, 351] on input "Charlotte" at bounding box center [1064, 353] width 12 height 12
checkbox input "true"
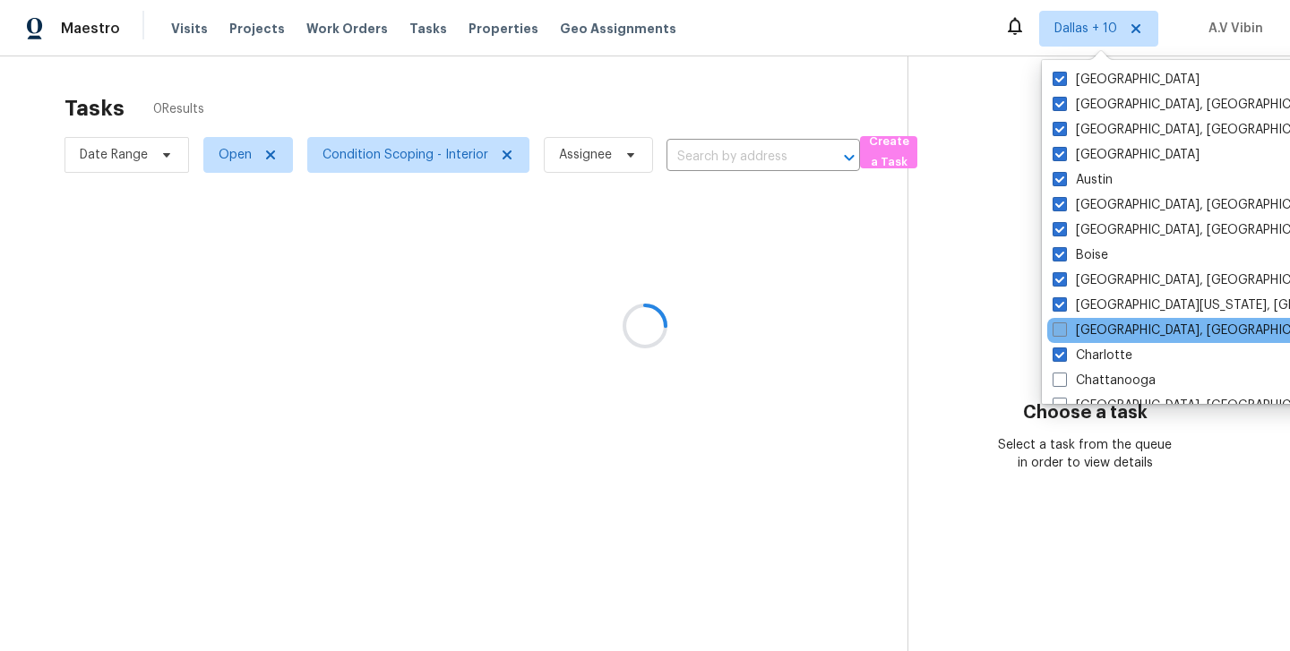
click at [1060, 332] on span at bounding box center [1060, 330] width 14 height 14
click at [1060, 332] on input "[GEOGRAPHIC_DATA], [GEOGRAPHIC_DATA]" at bounding box center [1059, 328] width 12 height 12
checkbox input "true"
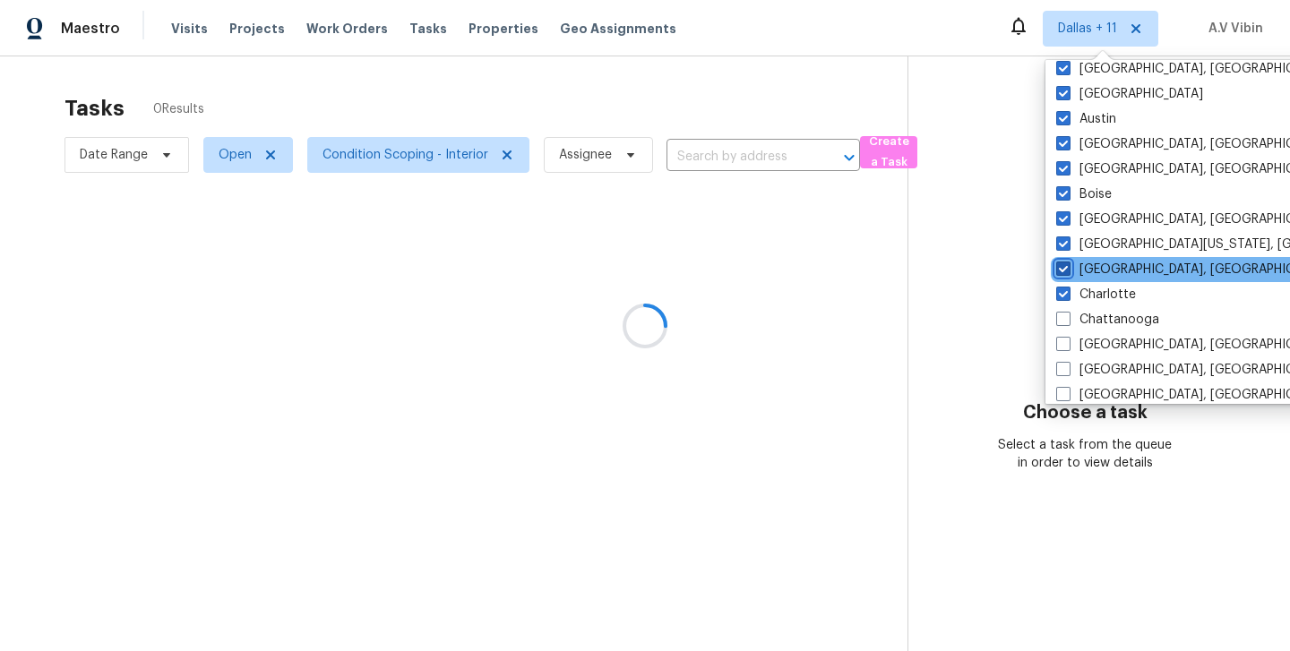
scroll to position [79, 0]
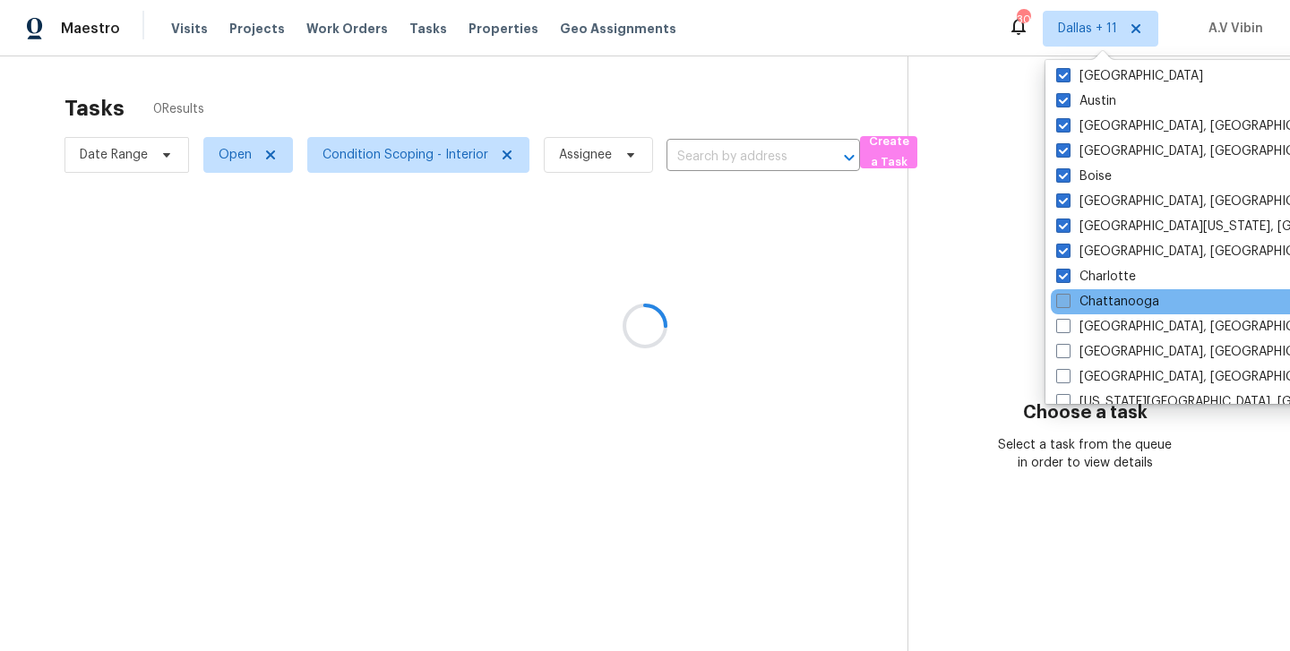
click at [1066, 299] on span at bounding box center [1064, 301] width 14 height 14
click at [1066, 299] on input "Chattanooga" at bounding box center [1063, 299] width 12 height 12
checkbox input "true"
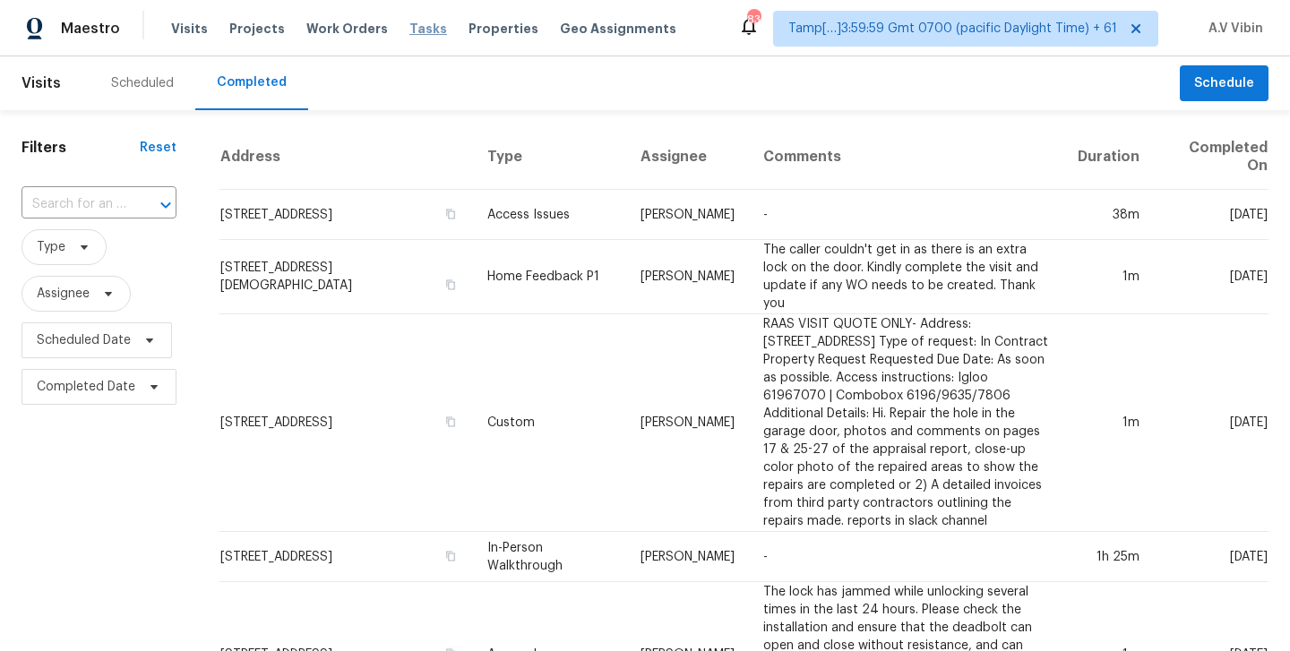
click at [421, 22] on span "Tasks" at bounding box center [429, 28] width 38 height 13
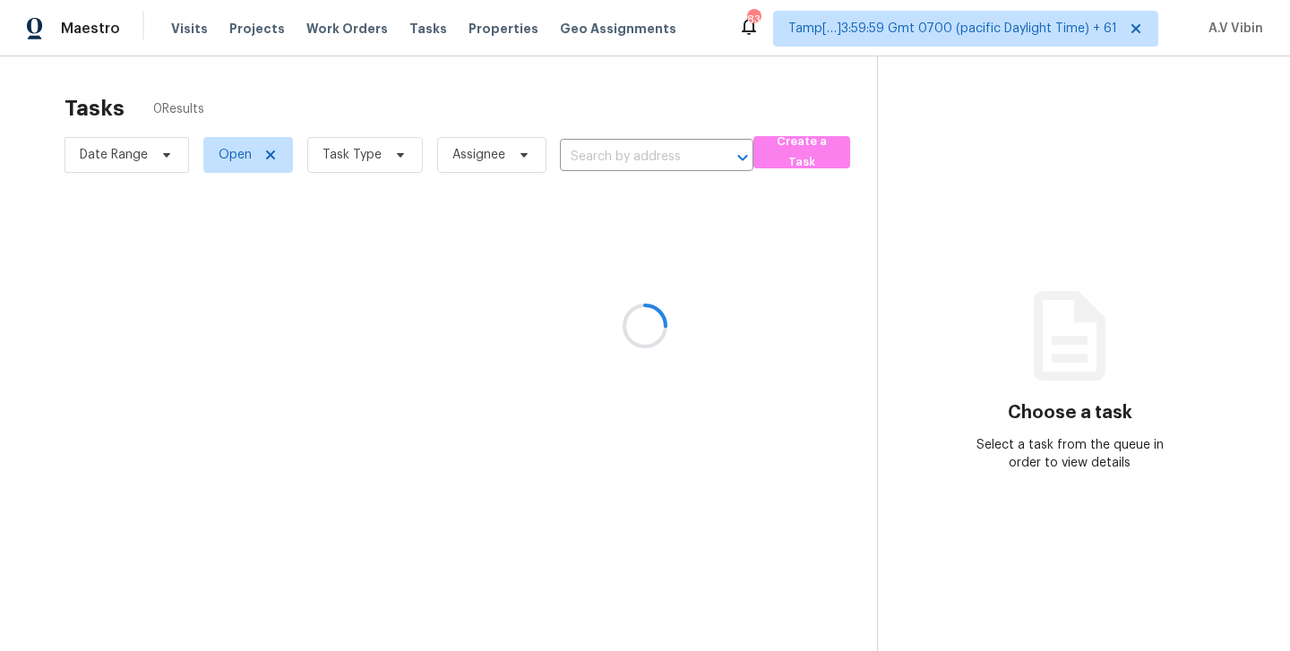
click at [623, 154] on div at bounding box center [645, 325] width 1290 height 651
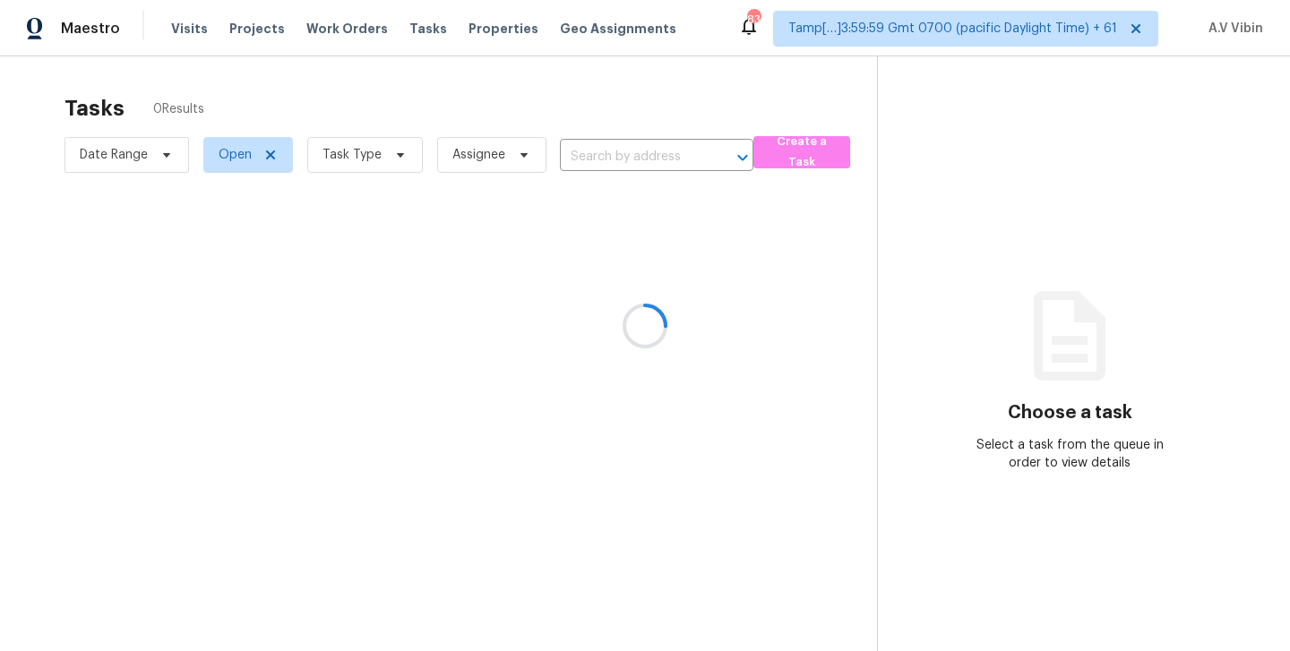
click at [623, 154] on div at bounding box center [645, 325] width 1290 height 651
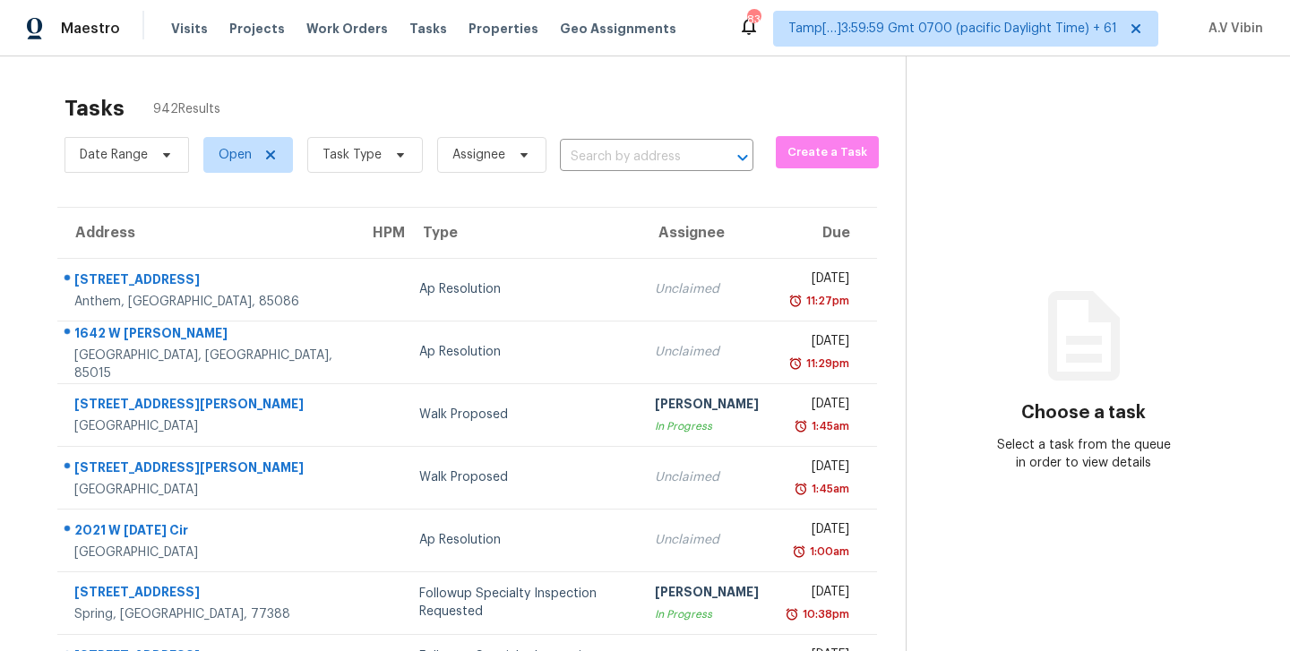
click at [623, 154] on input "text" at bounding box center [631, 157] width 143 height 28
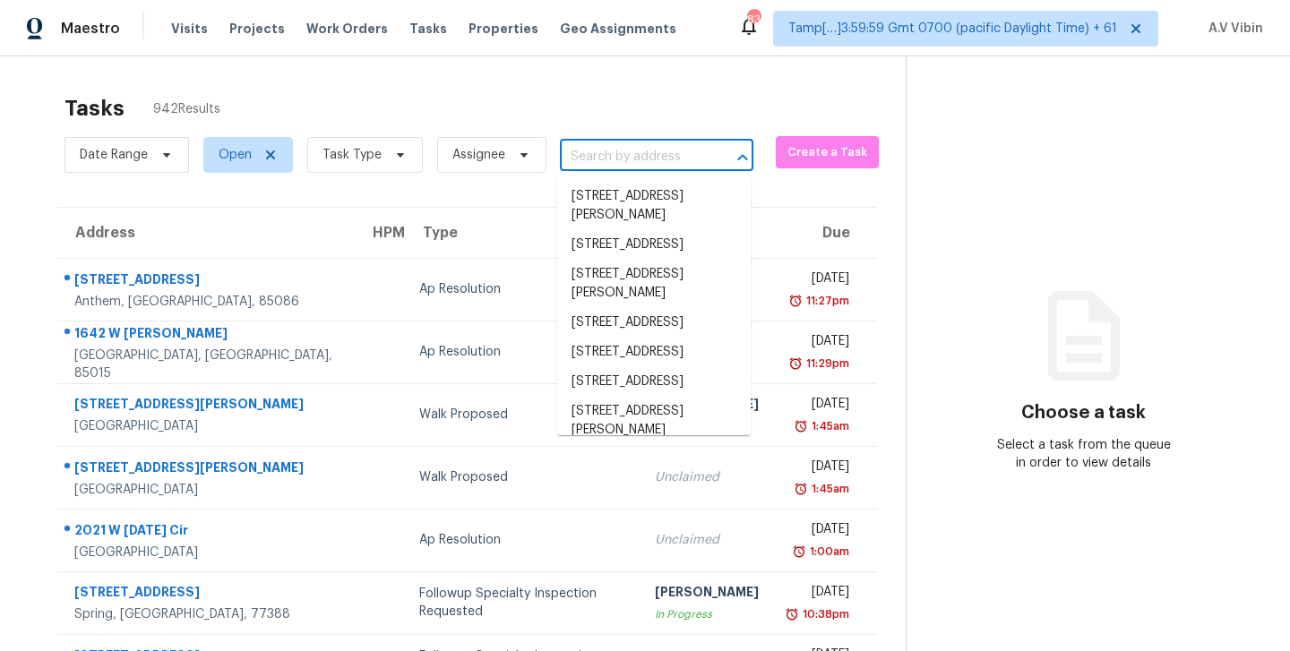
paste input "3012 S Semoran Blvd Apt 7, Orlando, FL 32822"
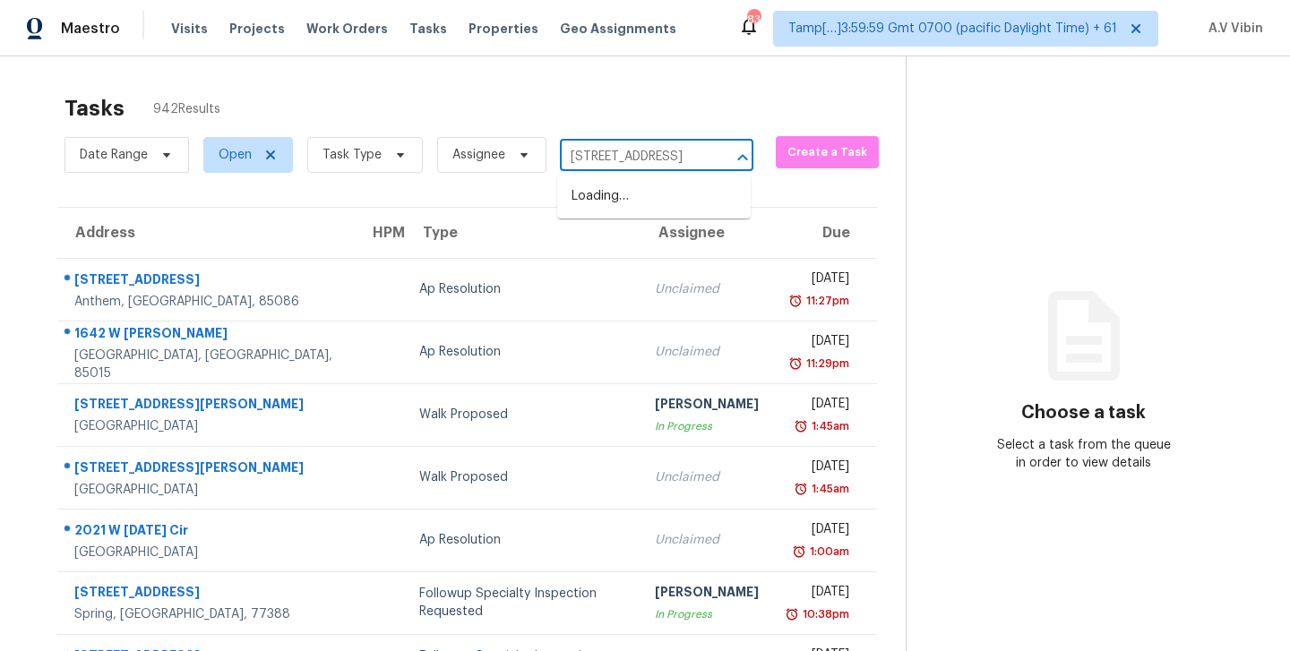
scroll to position [0, 138]
type input "3012 S Semoran Blvd Apt 7, Orlando, FL 32822"
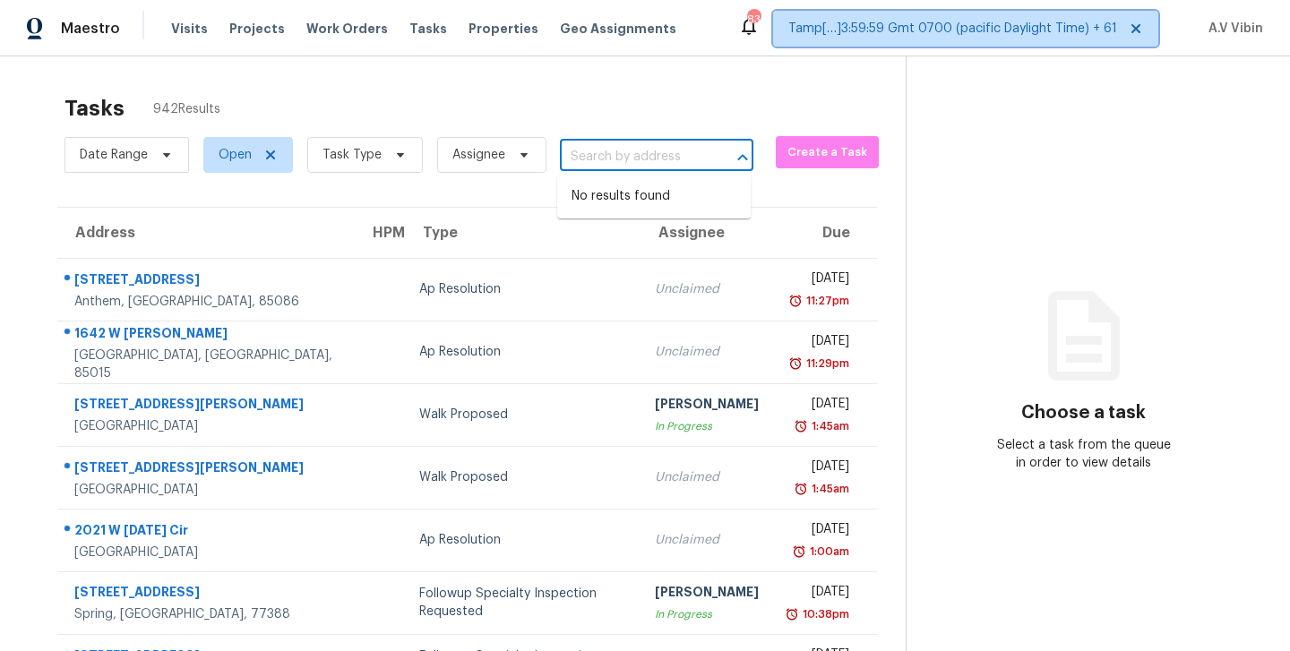
scroll to position [0, 0]
click at [1042, 21] on span "Tamp[…]3:59:59 Gmt 0700 (pacific Daylight Time) + 61" at bounding box center [953, 29] width 329 height 18
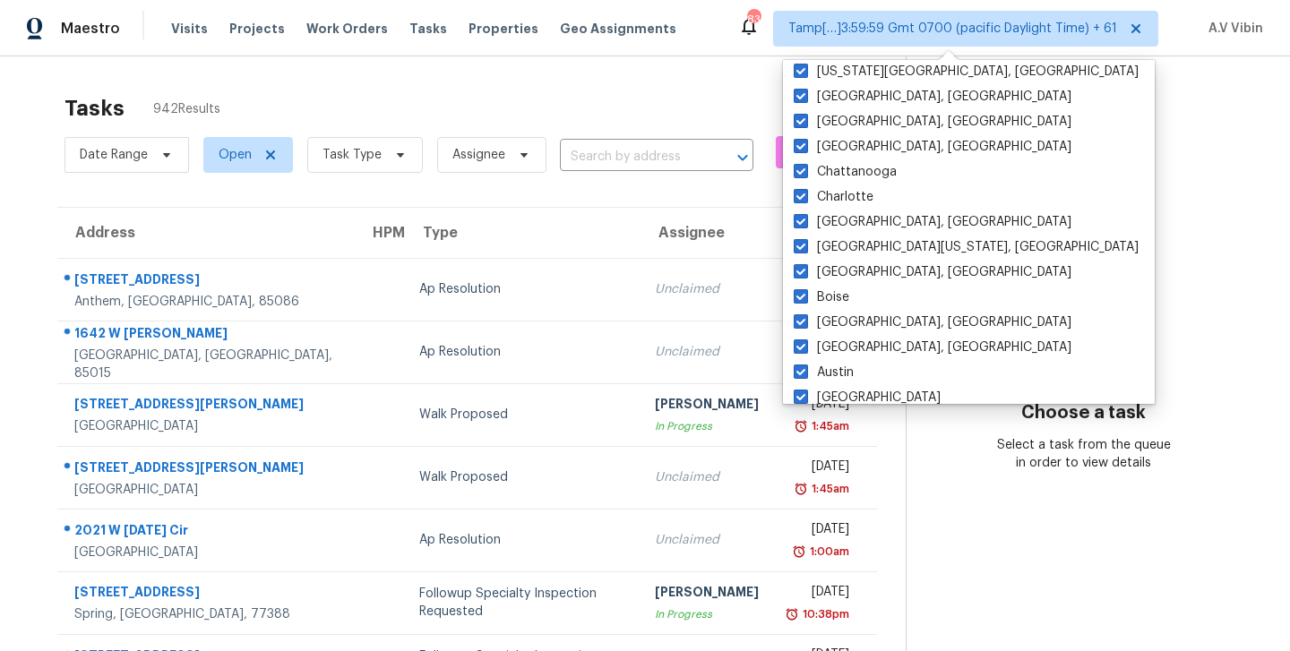
scroll to position [1201, 0]
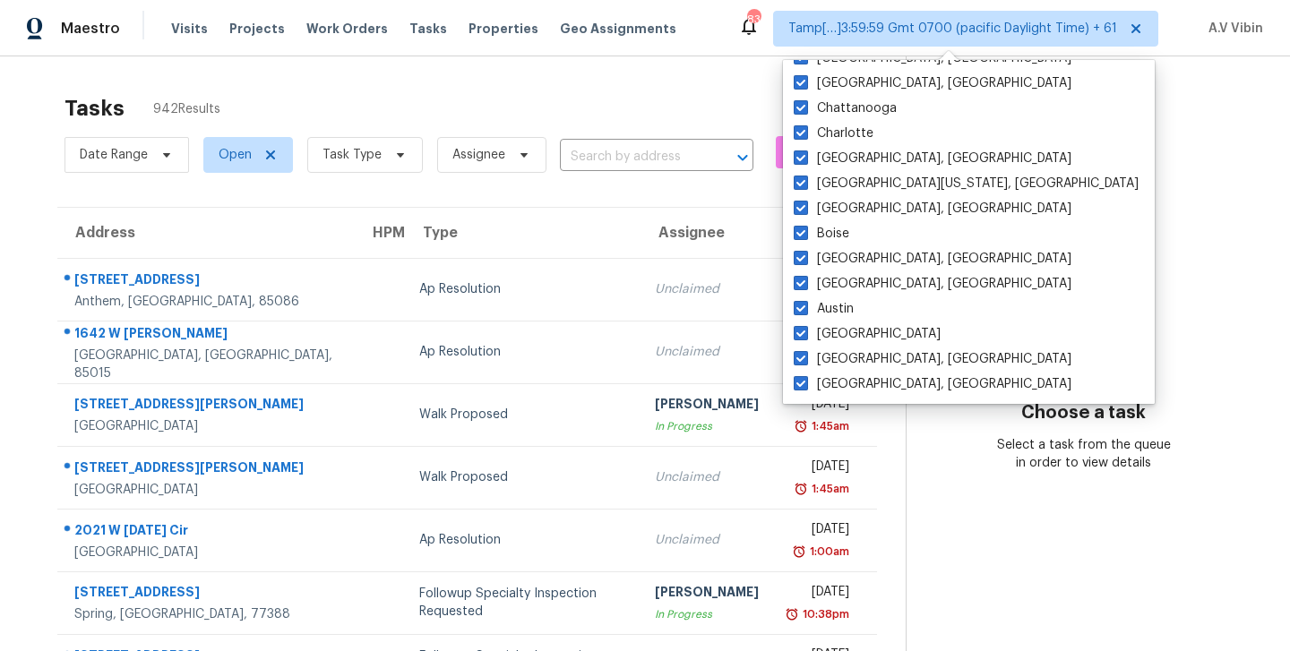
click at [1068, 201] on section "Choose a task Select a task from the queue in order to view details" at bounding box center [1084, 494] width 356 height 877
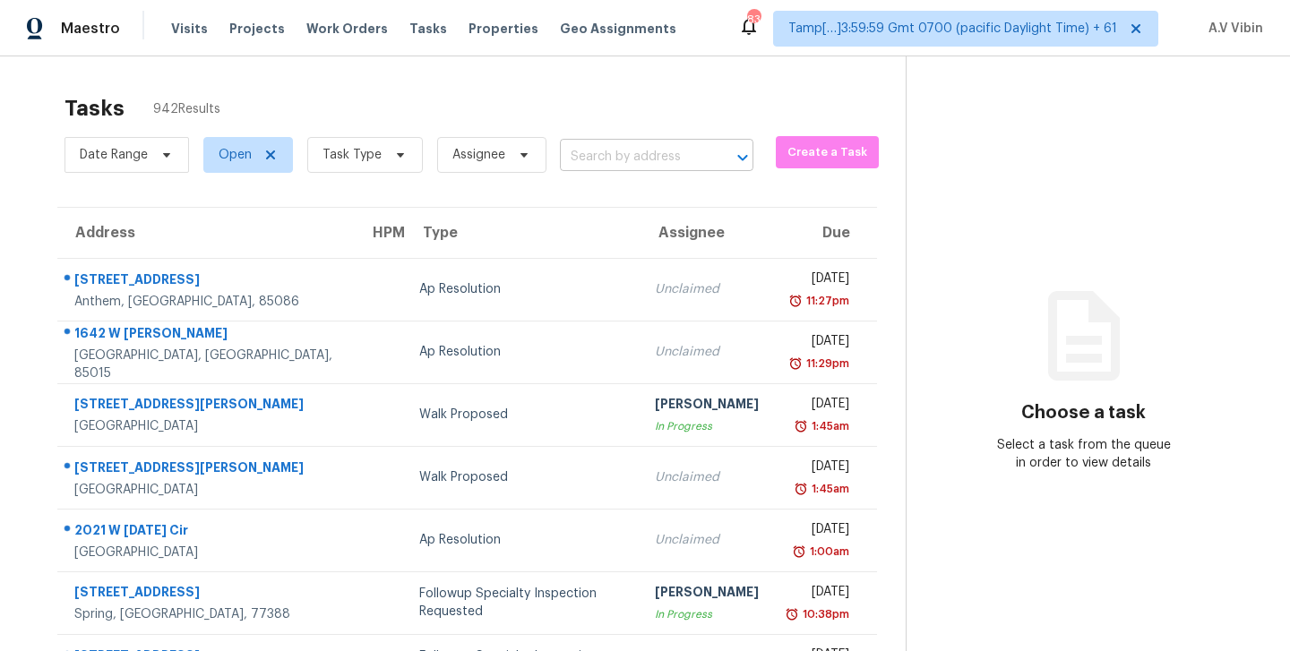
click at [600, 163] on input "text" at bounding box center [631, 157] width 143 height 28
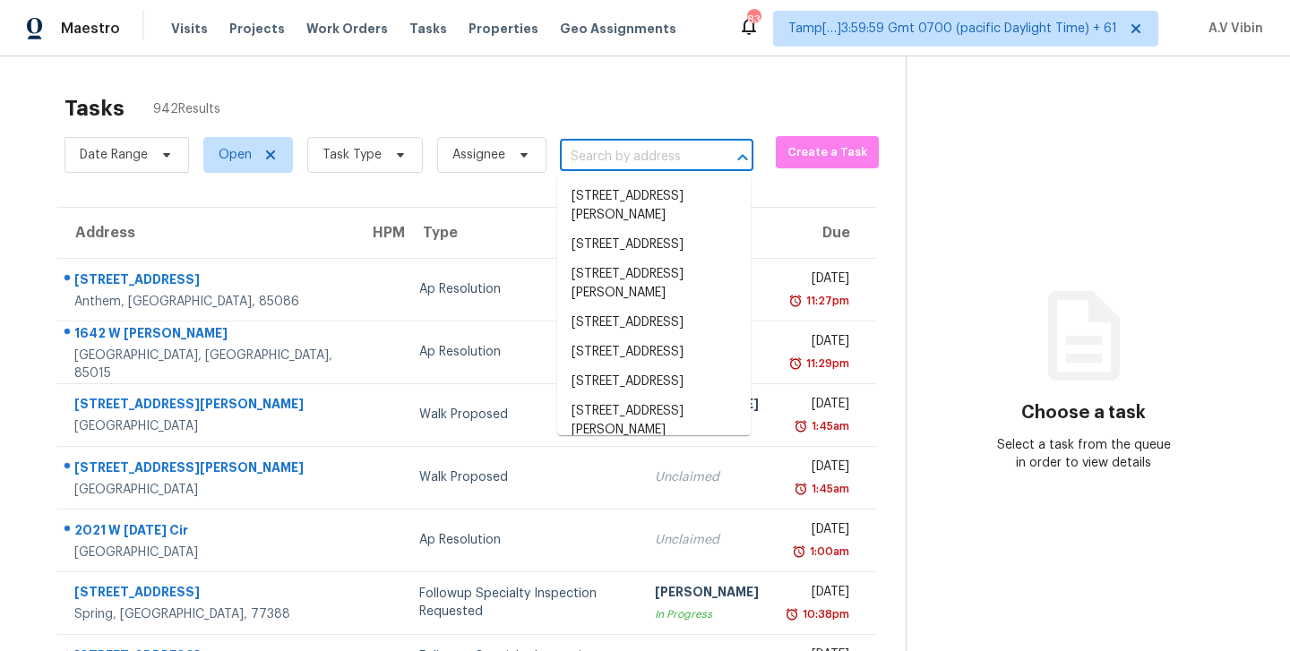
paste input "3012 S Semoran Blvd Apt 7, Orlando, FL 32822"
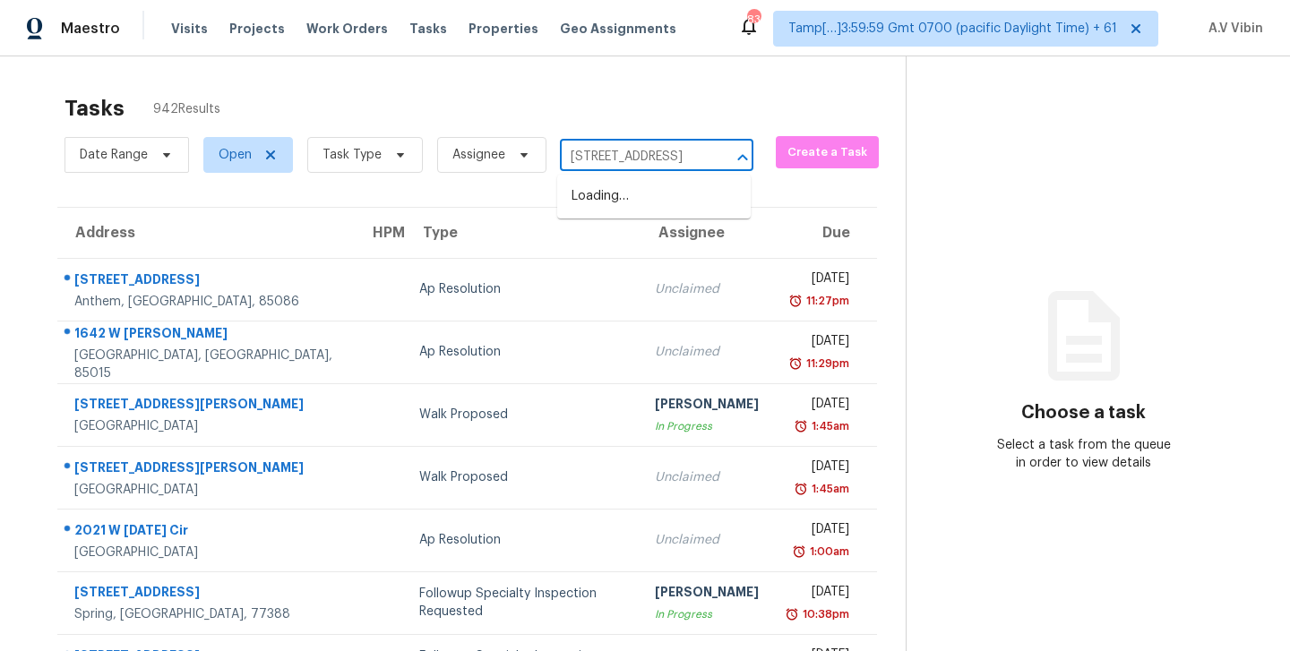
scroll to position [0, 0]
type input "3012 S Semoran Blvd"
click at [680, 197] on li "3012 S Semoran Blvd Apt 7, Orlando, FL 32822" at bounding box center [654, 197] width 194 height 30
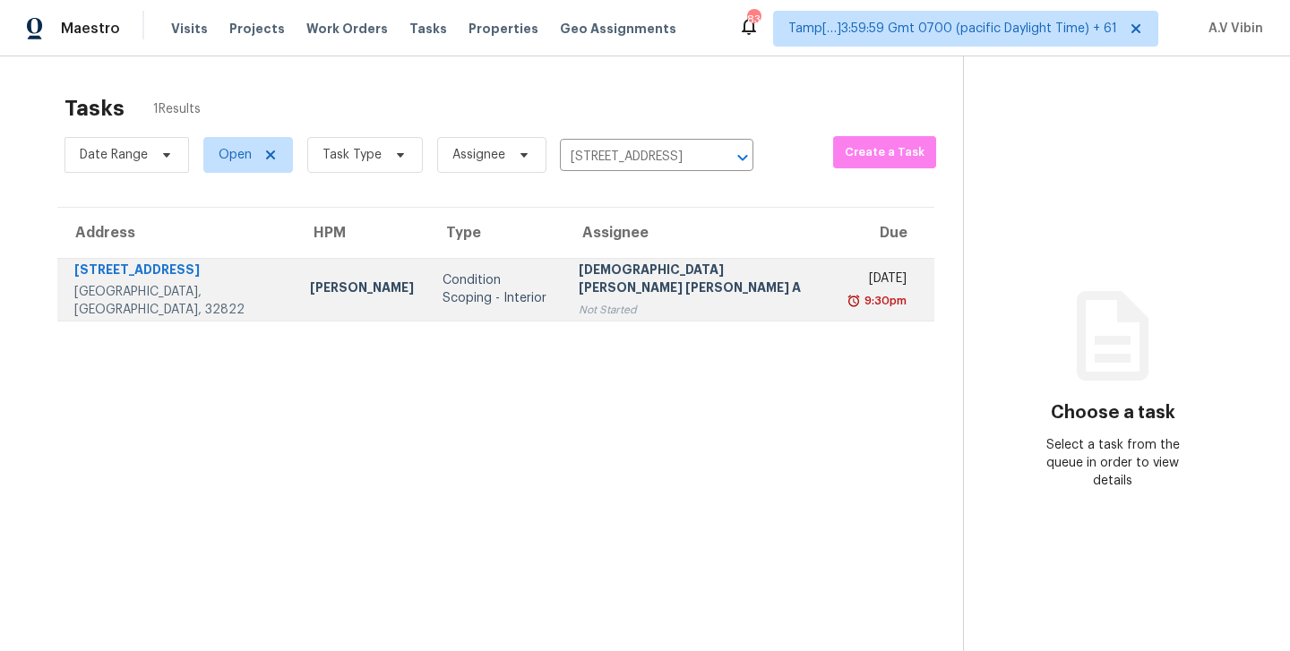
click at [681, 312] on div "Not Started" at bounding box center [702, 310] width 247 height 18
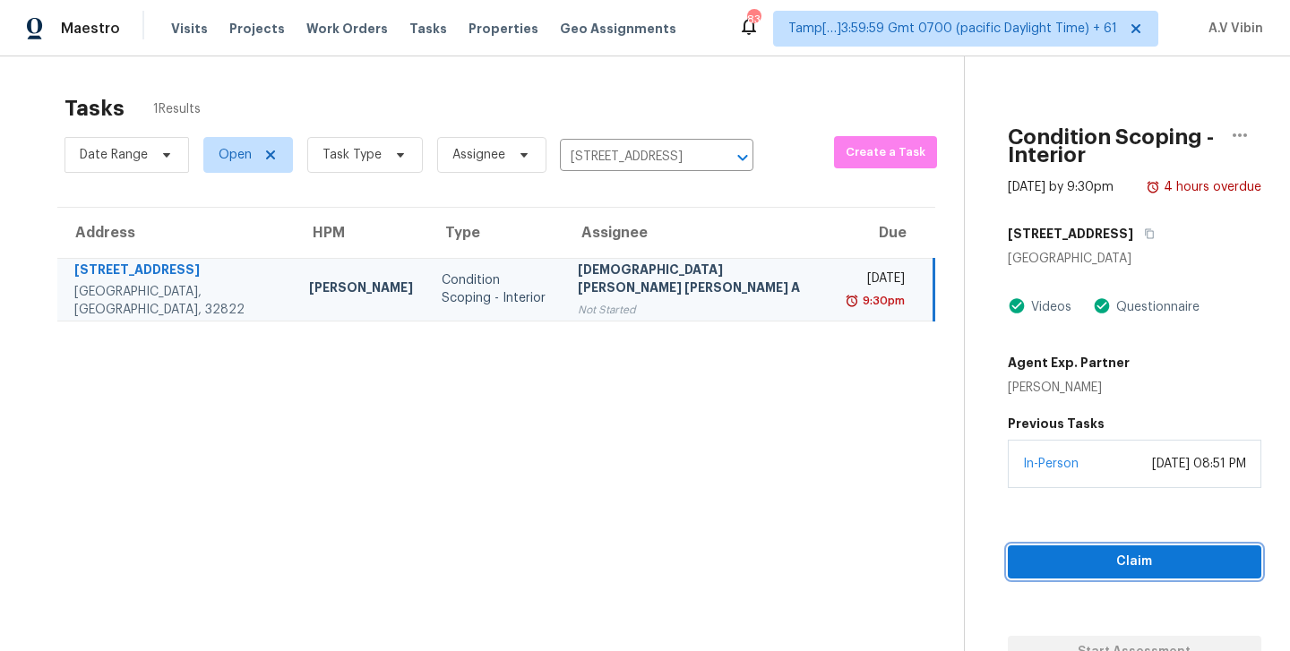
click at [1080, 556] on span "Claim" at bounding box center [1134, 562] width 225 height 22
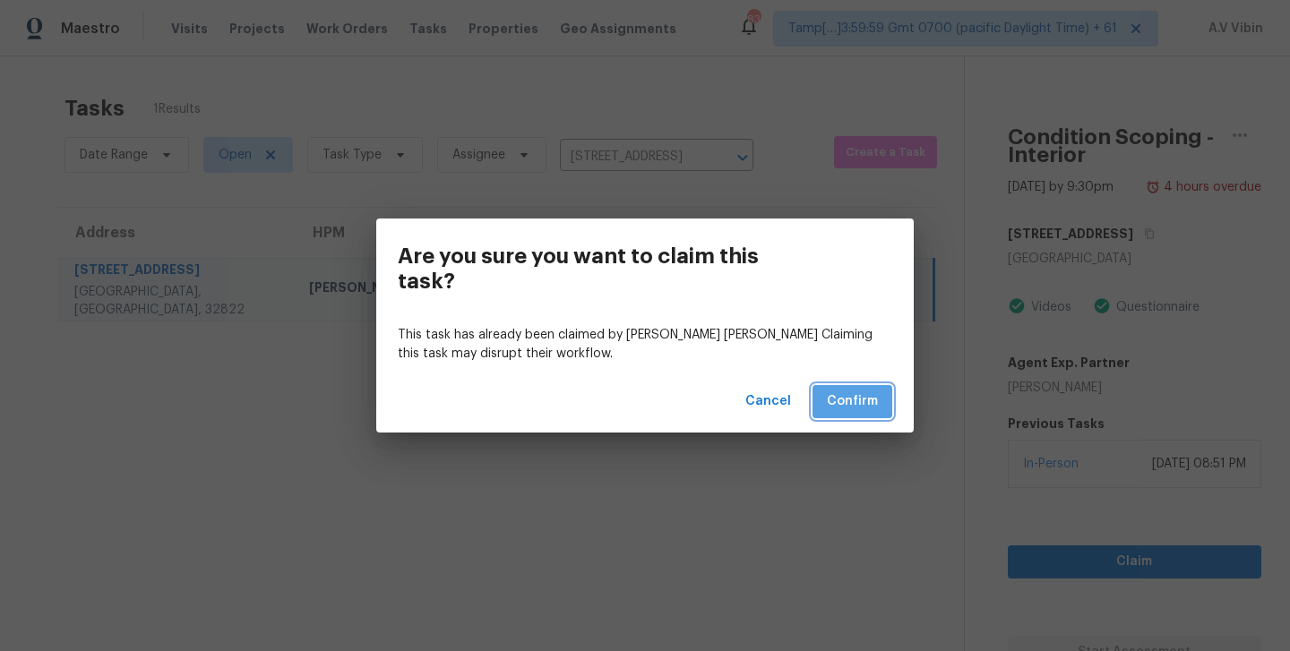
click at [826, 401] on button "Confirm" at bounding box center [853, 401] width 80 height 33
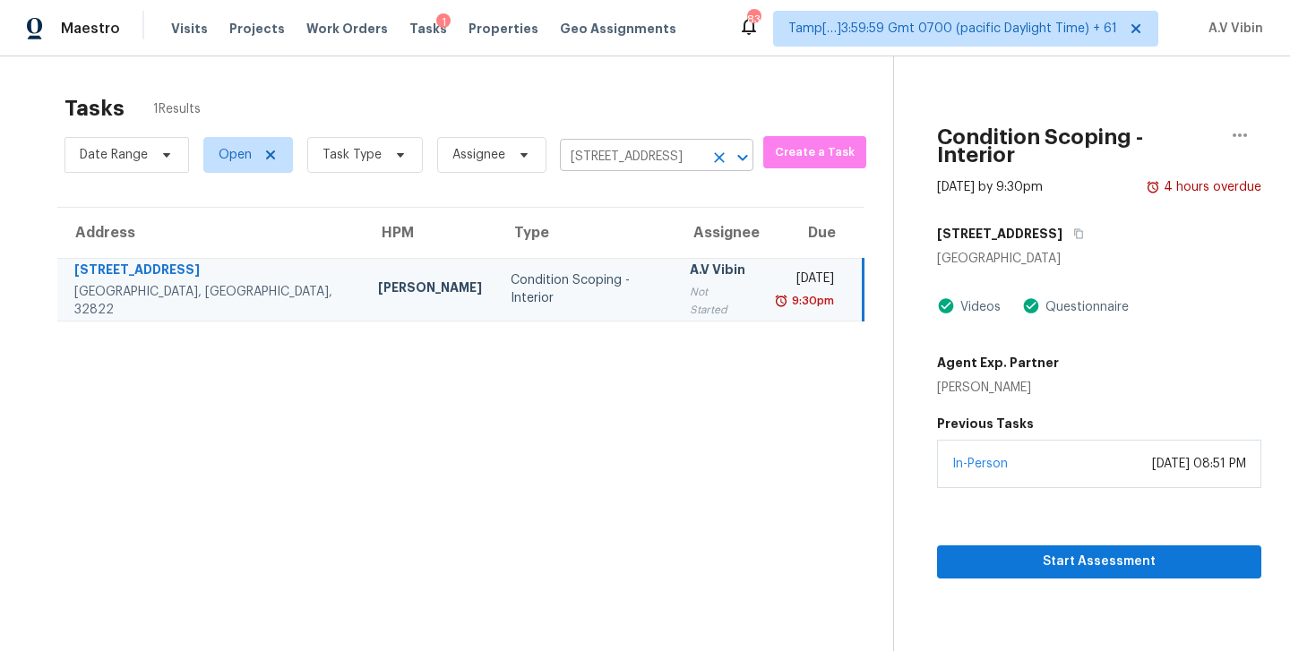
click at [650, 151] on input "3012 S Semoran Blvd Apt 7, Orlando, FL 32822" at bounding box center [631, 157] width 143 height 28
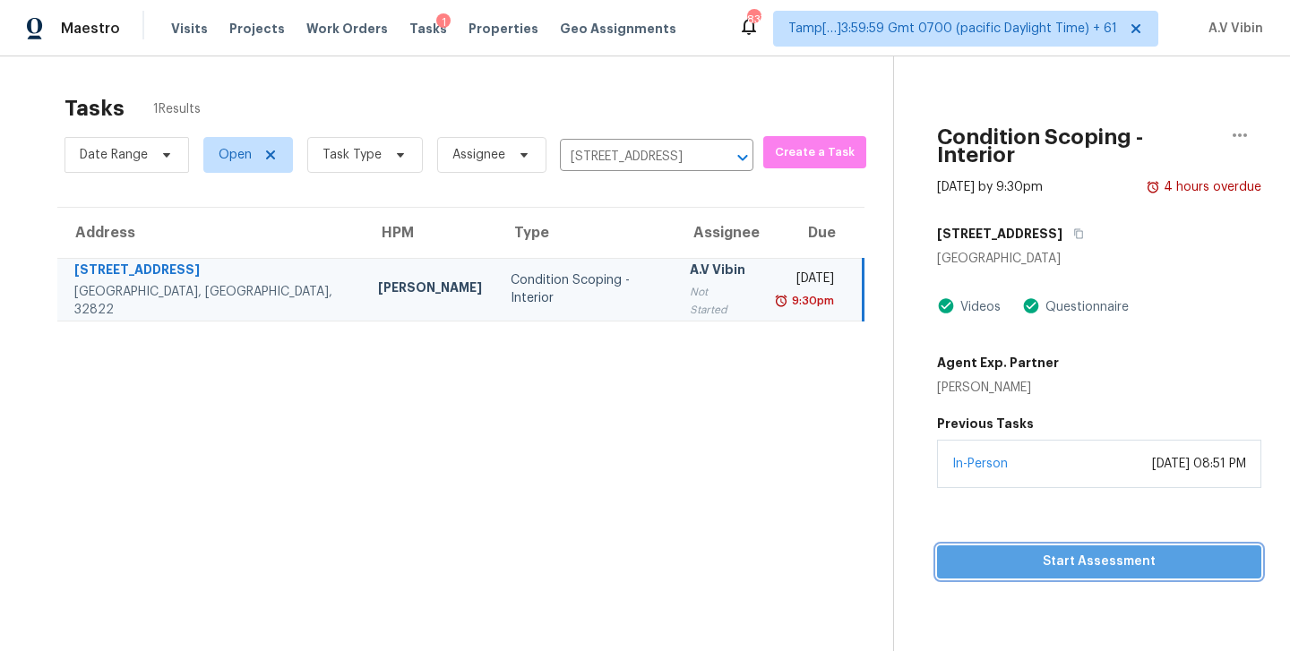
click at [1148, 551] on span "Start Assessment" at bounding box center [1100, 562] width 296 height 22
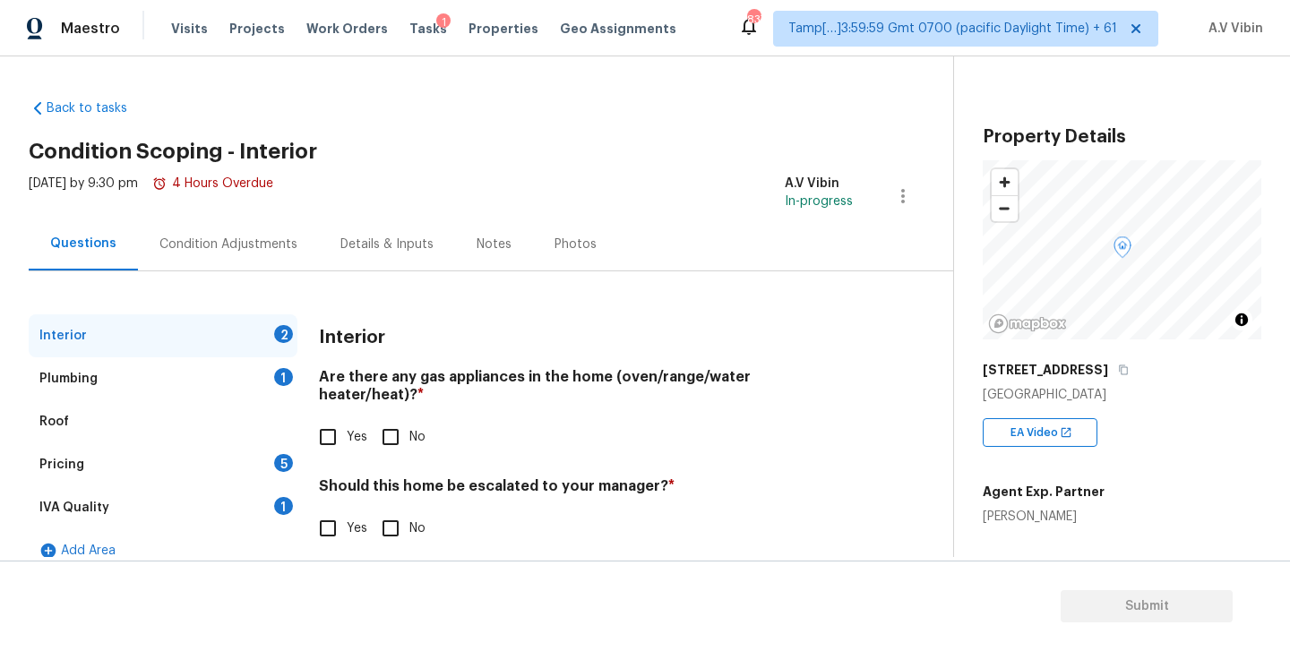
scroll to position [21, 0]
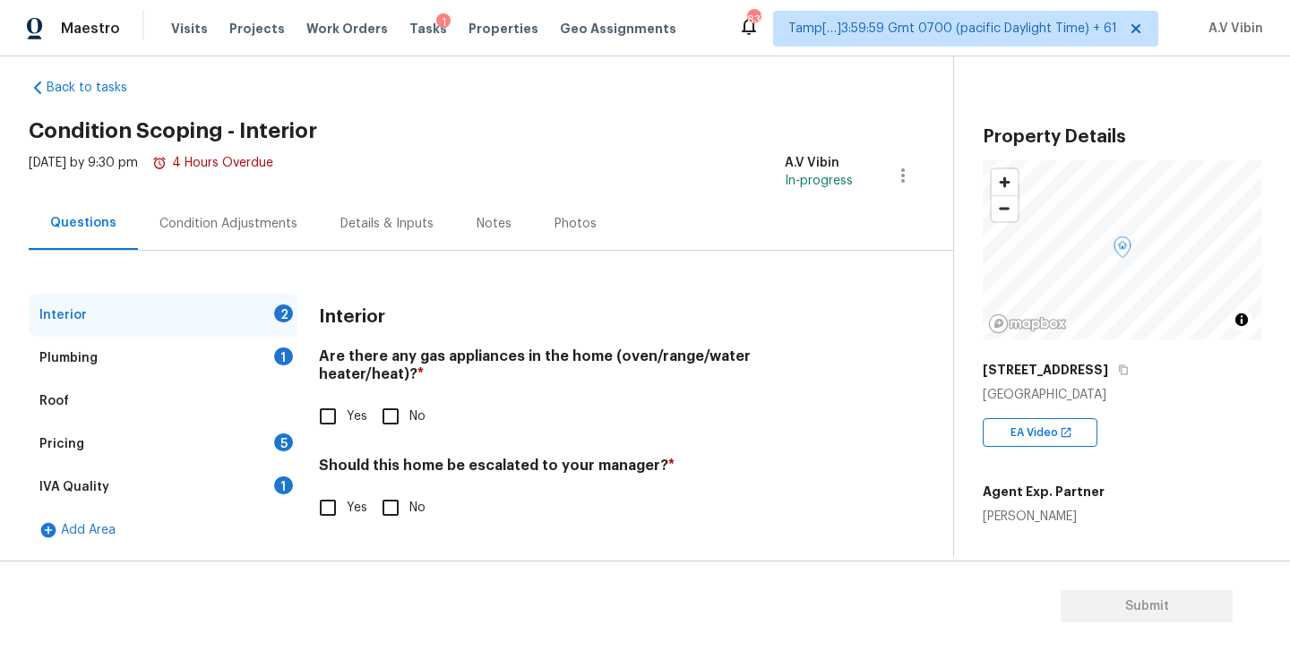
click at [429, 353] on h4 "Are there any gas appliances in the home (oven/range/water heater/heat)? *" at bounding box center [586, 369] width 534 height 43
copy h4 "gas"
click at [394, 403] on input "No" at bounding box center [391, 417] width 38 height 38
checkbox input "true"
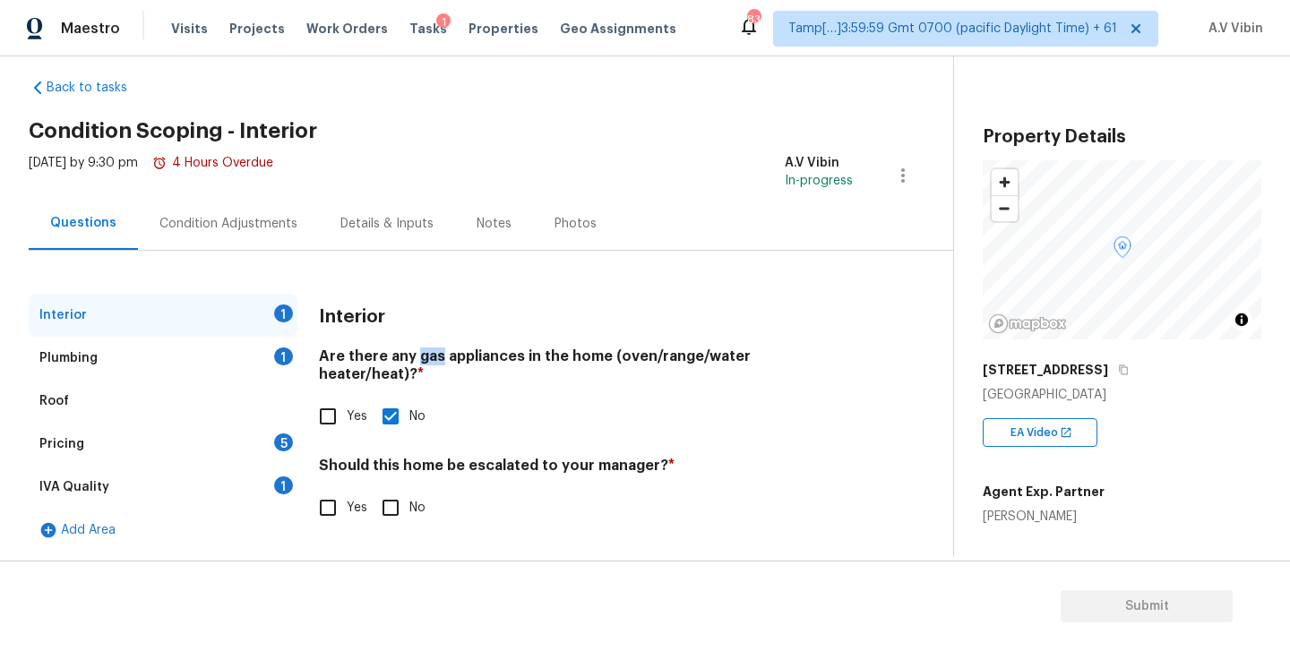
click at [398, 492] on input "No" at bounding box center [391, 508] width 38 height 38
checkbox input "true"
click at [99, 361] on div "Plumbing 1" at bounding box center [163, 358] width 269 height 43
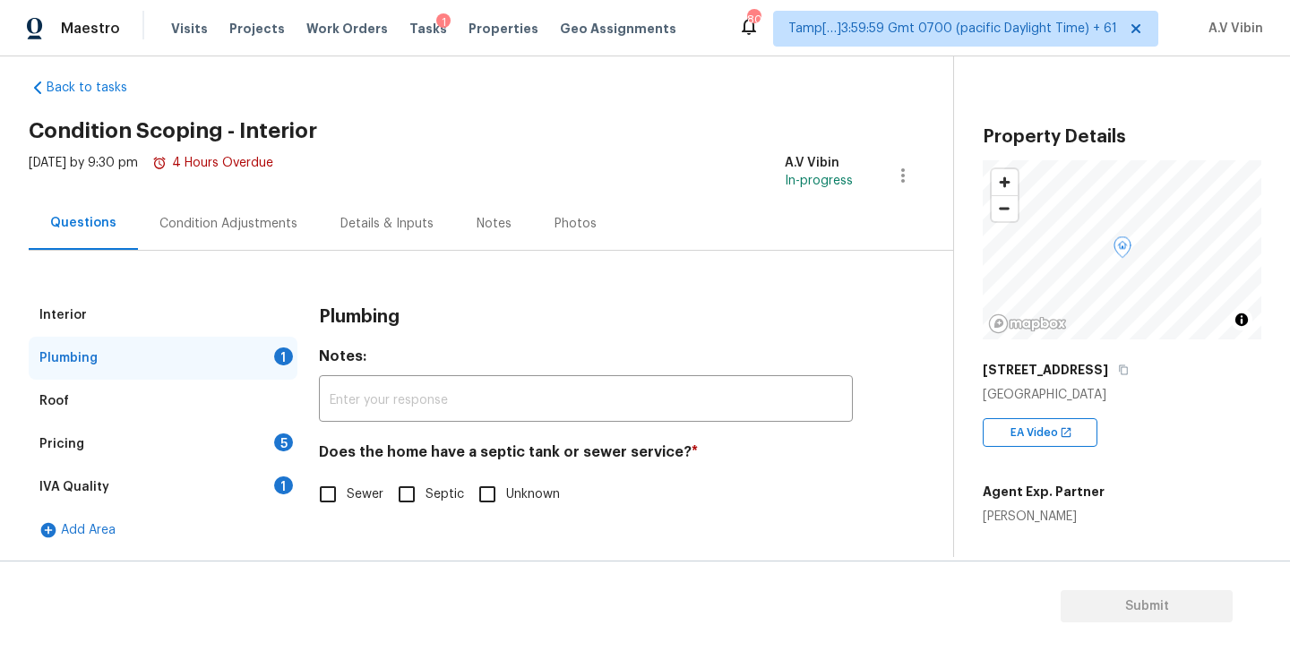
click at [143, 323] on div "Interior" at bounding box center [163, 315] width 269 height 43
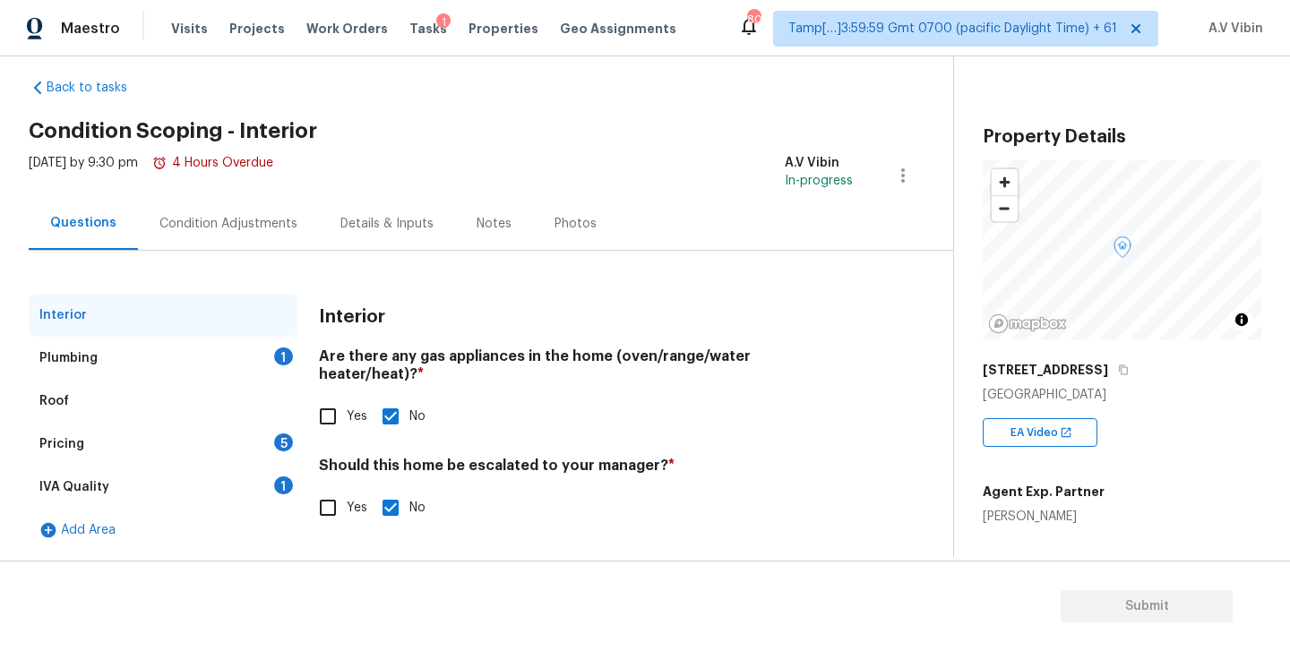
click at [164, 365] on div "Plumbing 1" at bounding box center [163, 358] width 269 height 43
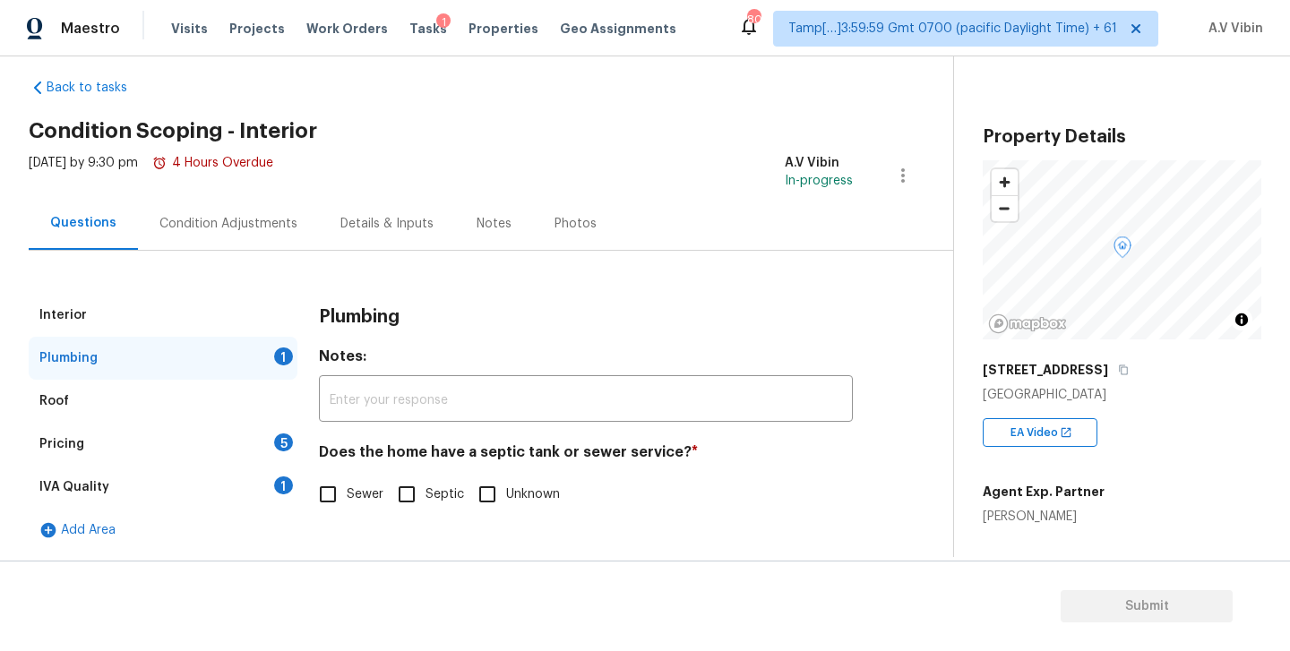
click at [496, 447] on h4 "Does the home have a septic tank or sewer service? *" at bounding box center [586, 456] width 534 height 25
copy h4 "septic"
click at [332, 490] on input "Sewer" at bounding box center [328, 495] width 38 height 38
checkbox input "true"
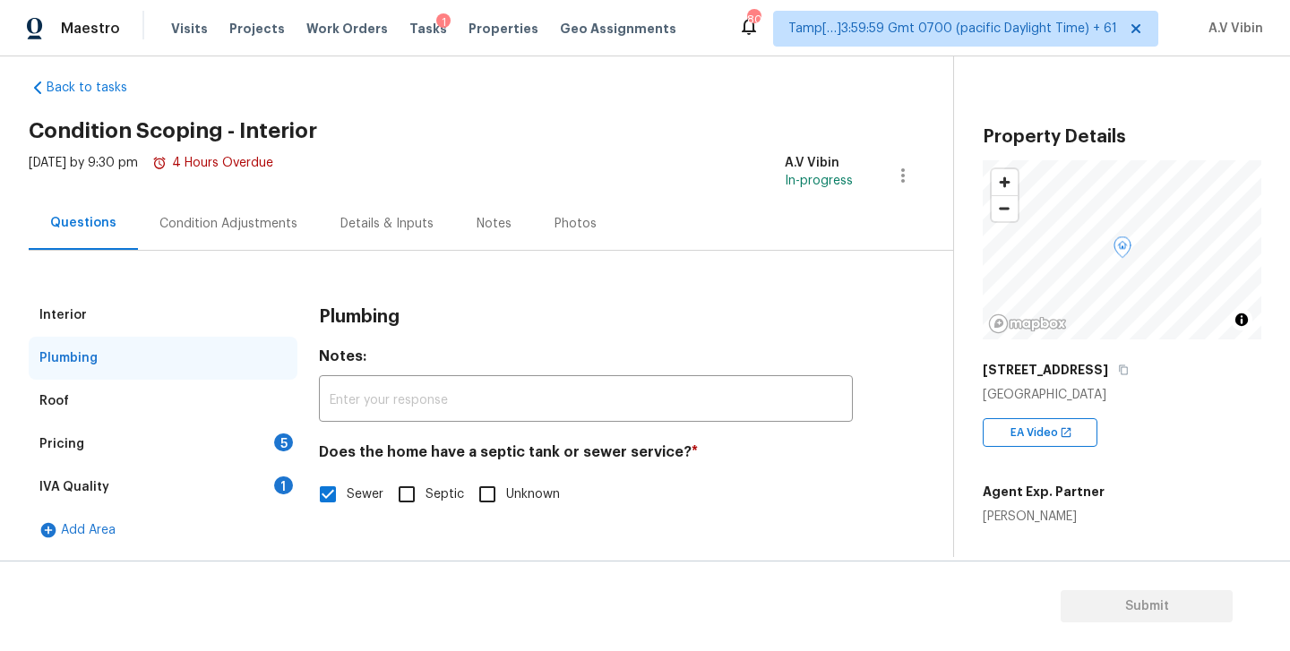
click at [116, 397] on div "Roof" at bounding box center [163, 401] width 269 height 43
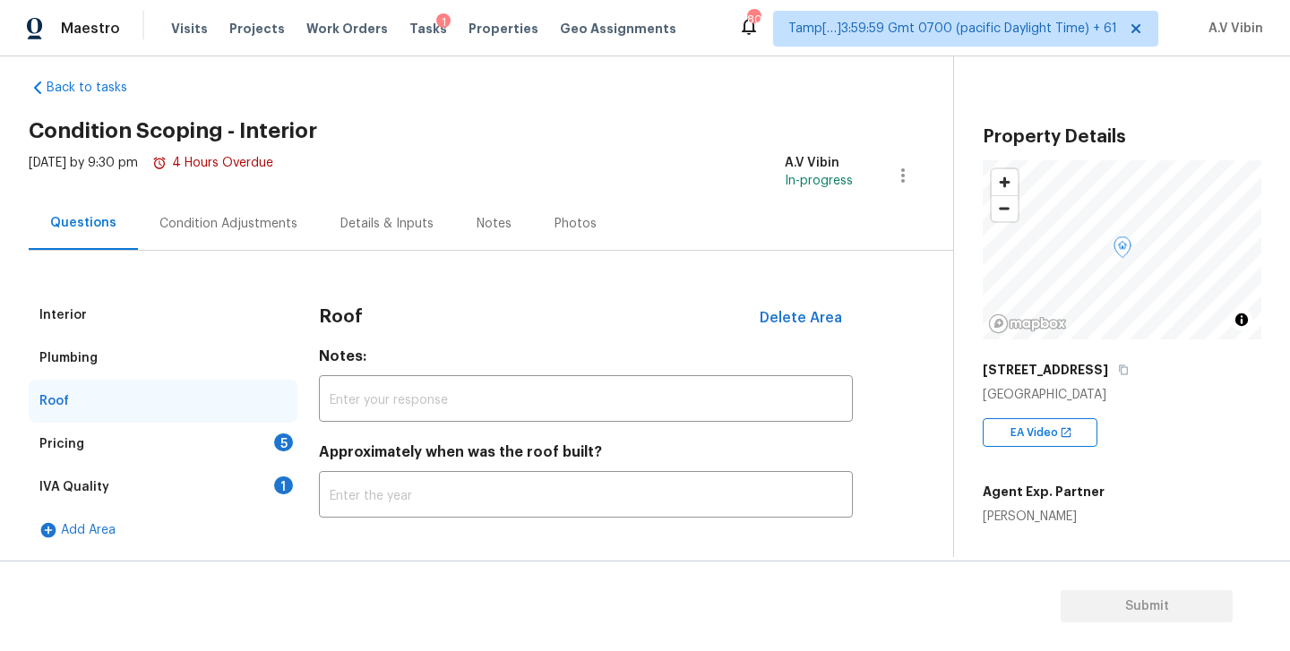
click at [142, 449] on div "Pricing 5" at bounding box center [163, 444] width 269 height 43
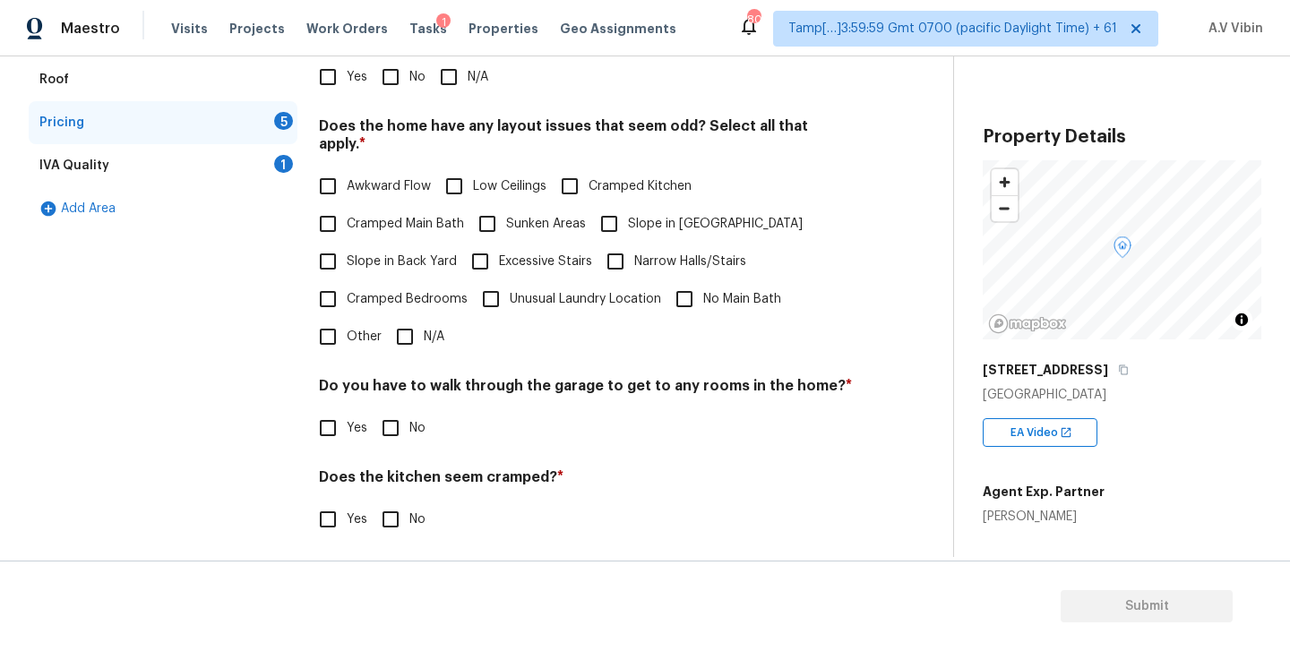
scroll to position [252, 0]
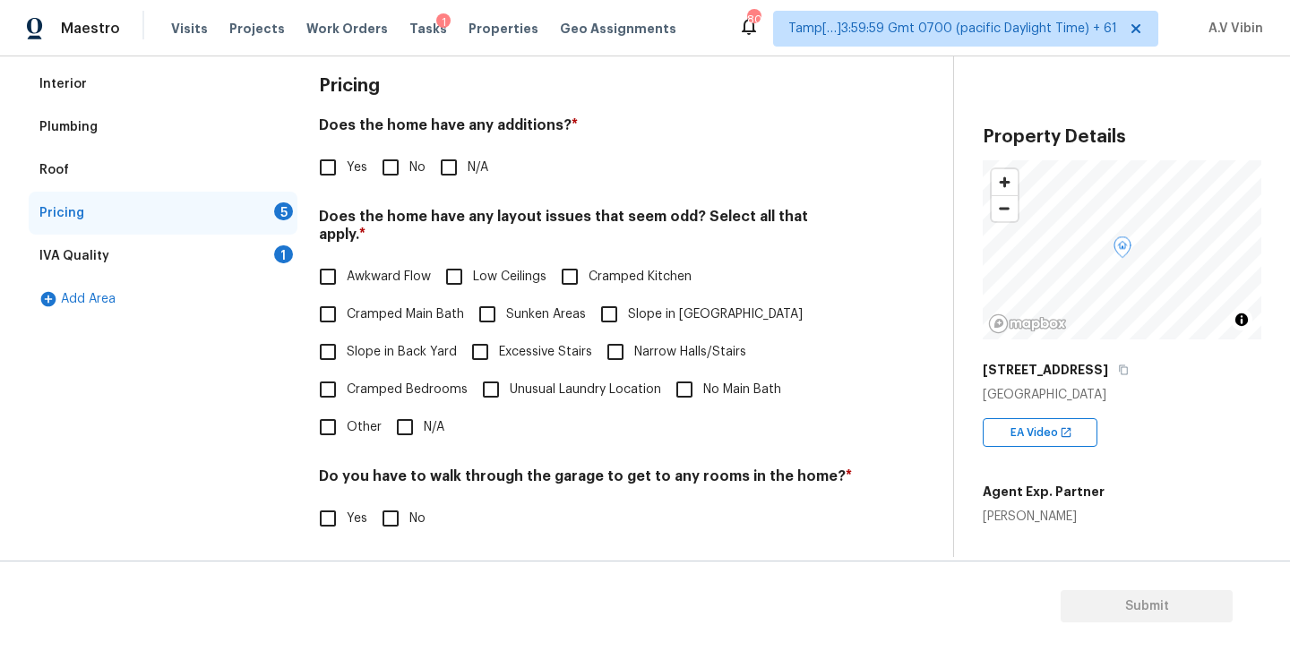
click at [211, 253] on div "IVA Quality 1" at bounding box center [163, 256] width 269 height 43
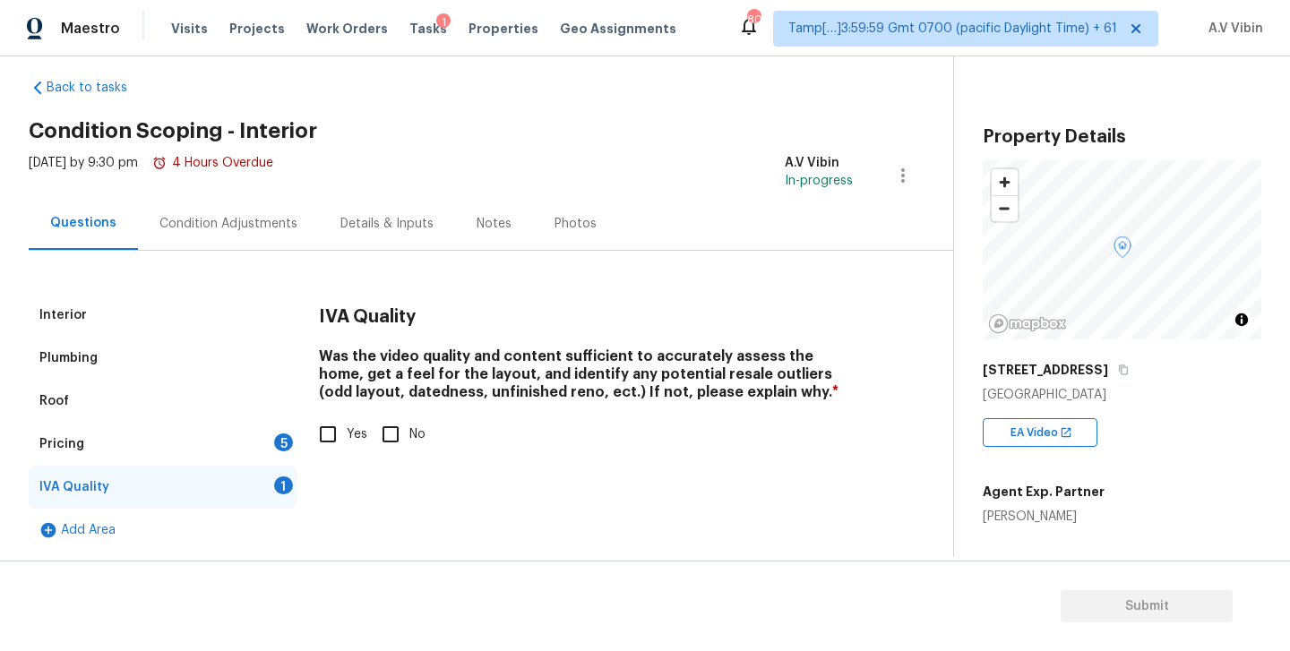
scroll to position [21, 0]
click at [193, 444] on div "Pricing 5" at bounding box center [163, 444] width 269 height 43
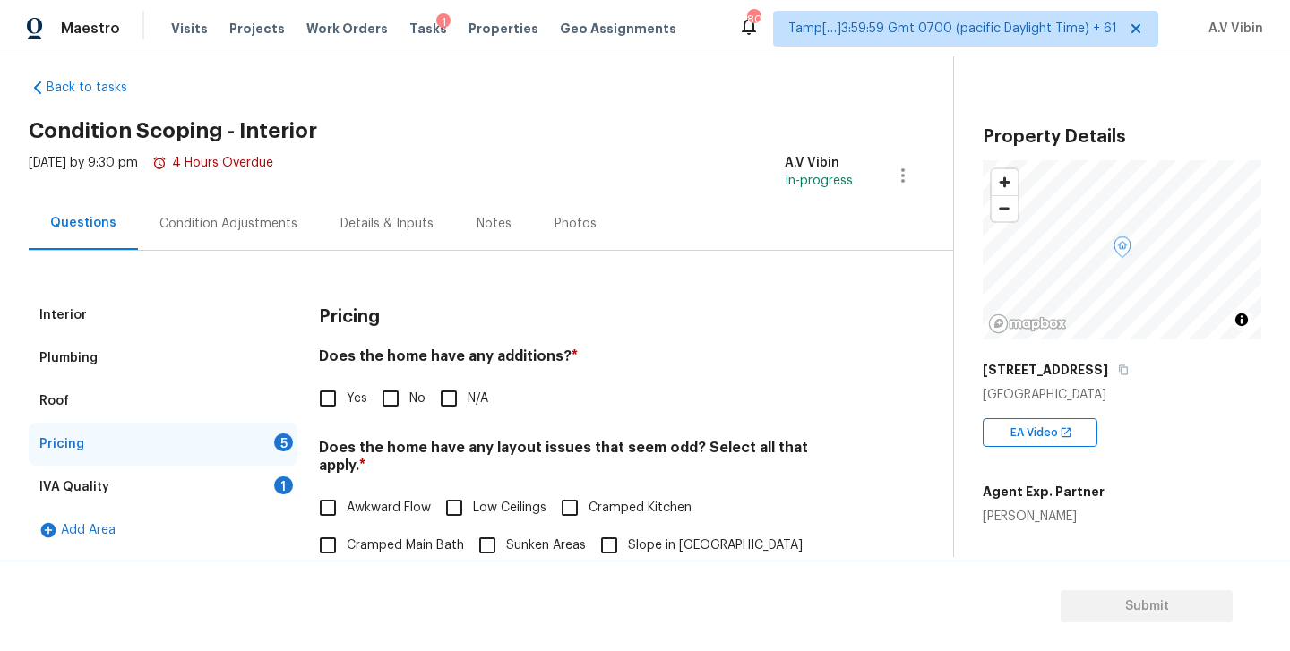
scroll to position [252, 0]
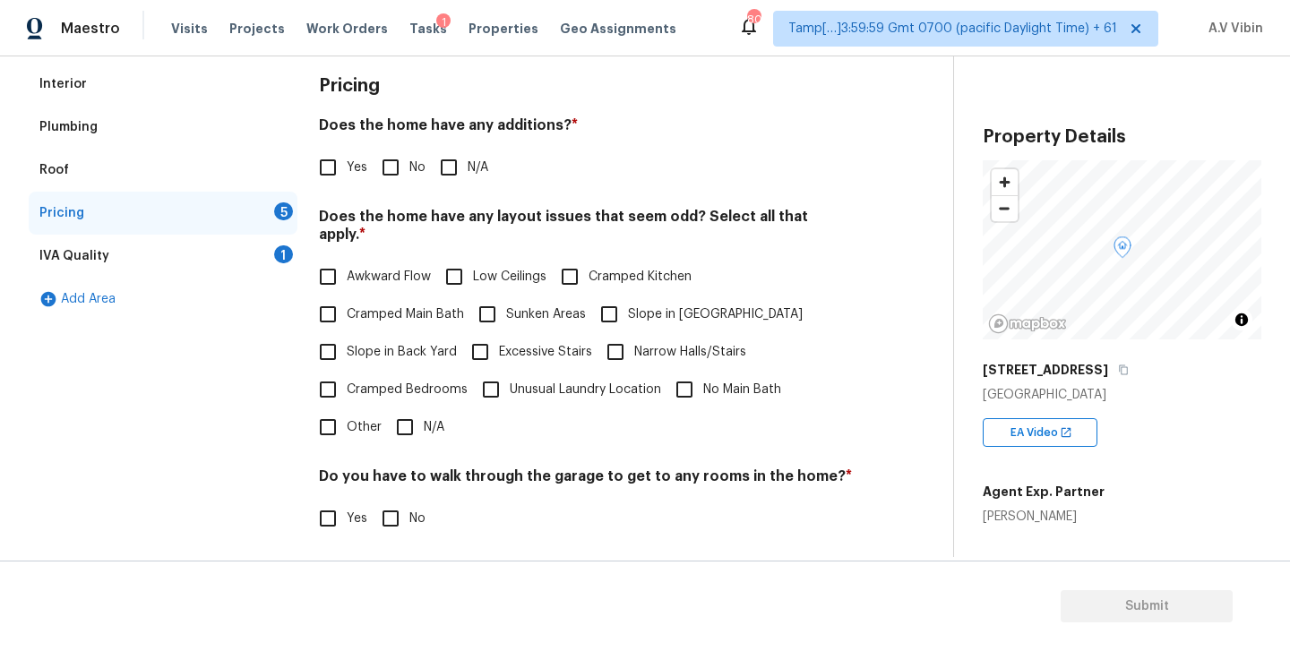
click at [118, 99] on div "Interior" at bounding box center [163, 84] width 269 height 43
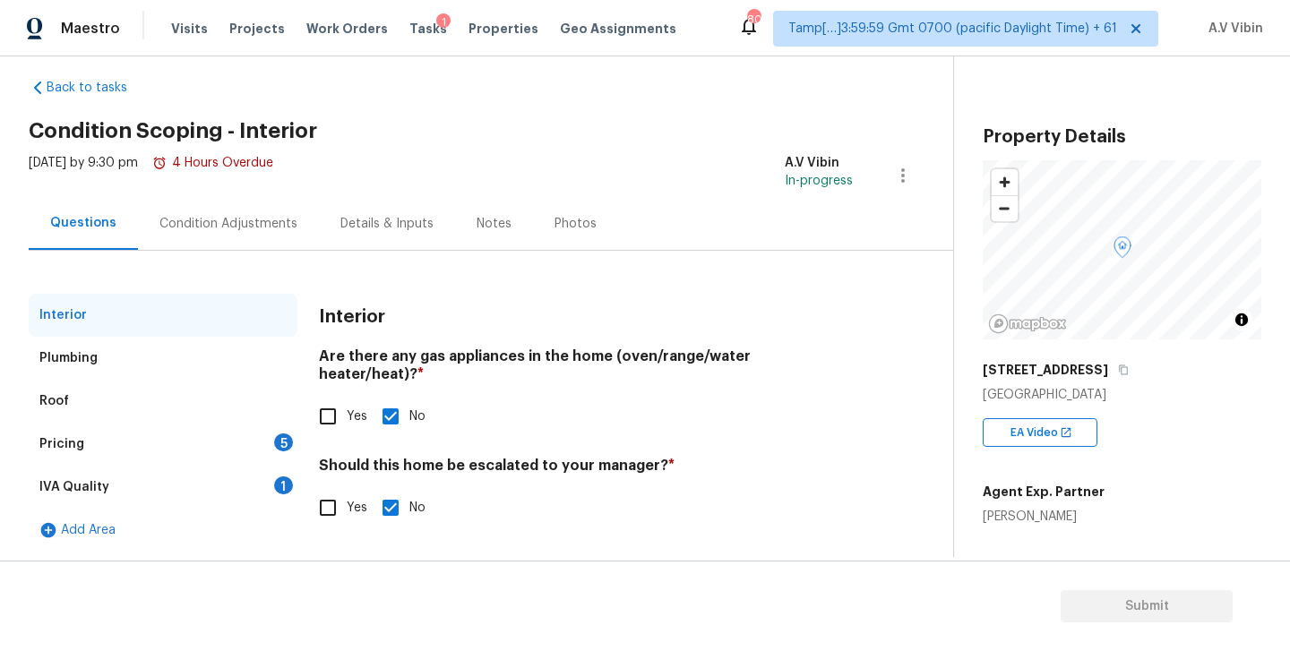
scroll to position [21, 0]
click at [276, 440] on div "5" at bounding box center [283, 443] width 19 height 18
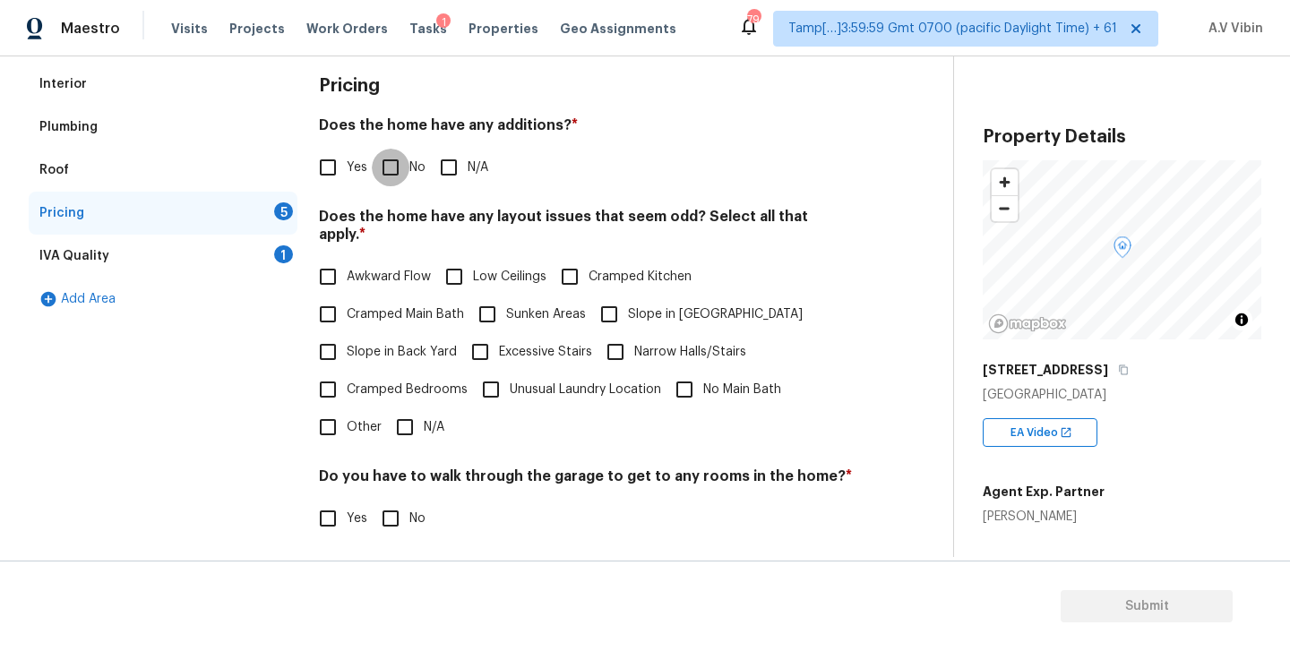
click at [392, 170] on input "No" at bounding box center [391, 168] width 38 height 38
checkbox input "true"
click at [402, 415] on input "N/A" at bounding box center [405, 428] width 38 height 38
checkbox input "true"
click at [383, 504] on input "No" at bounding box center [391, 519] width 38 height 38
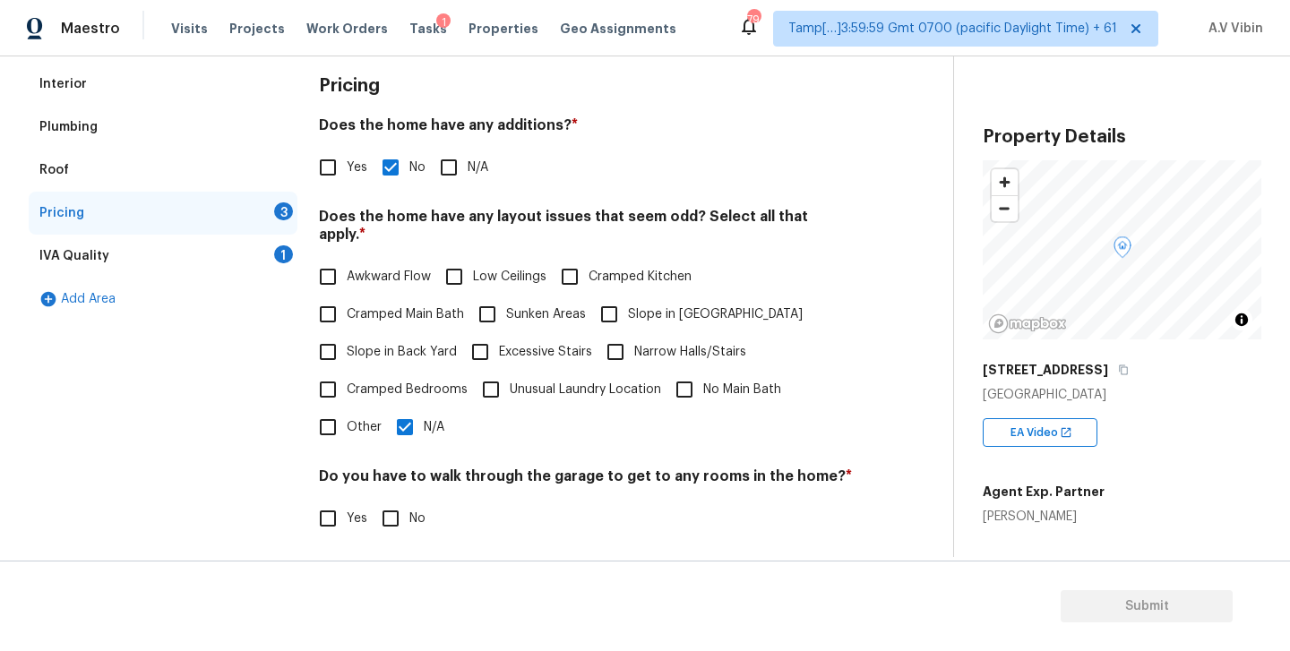
checkbox input "true"
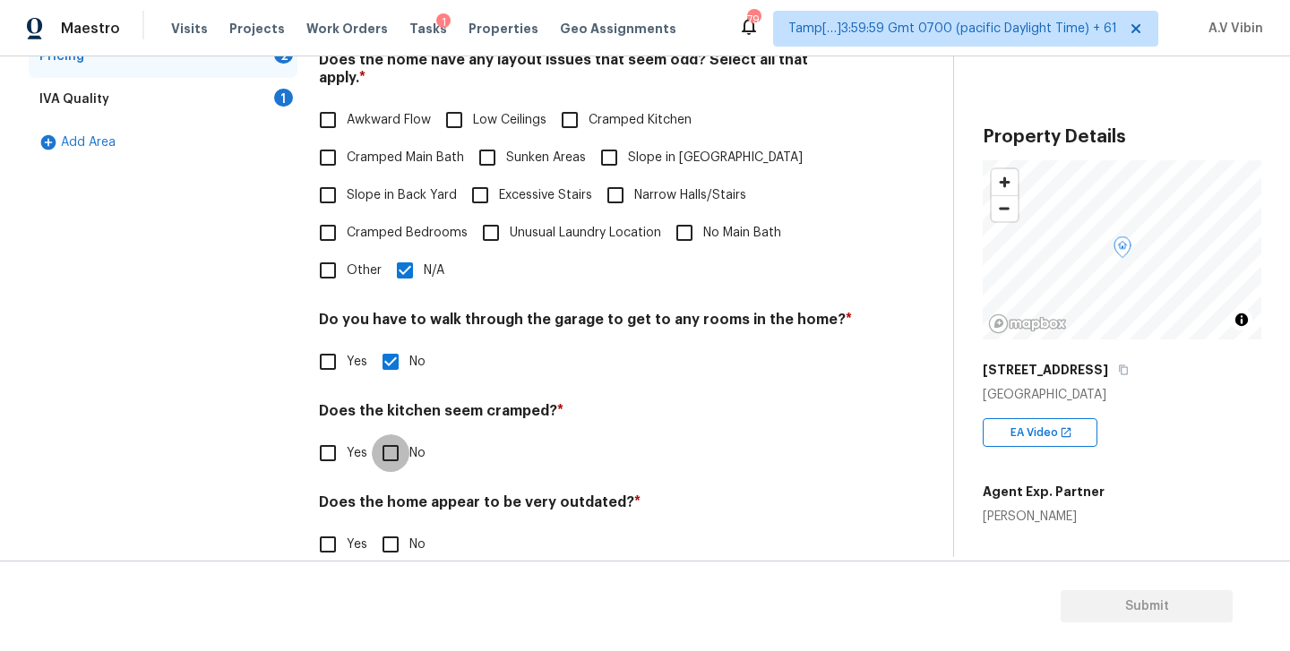
click at [402, 436] on input "No" at bounding box center [391, 454] width 38 height 38
checkbox input "true"
click at [396, 536] on input "No" at bounding box center [391, 545] width 38 height 38
checkbox input "true"
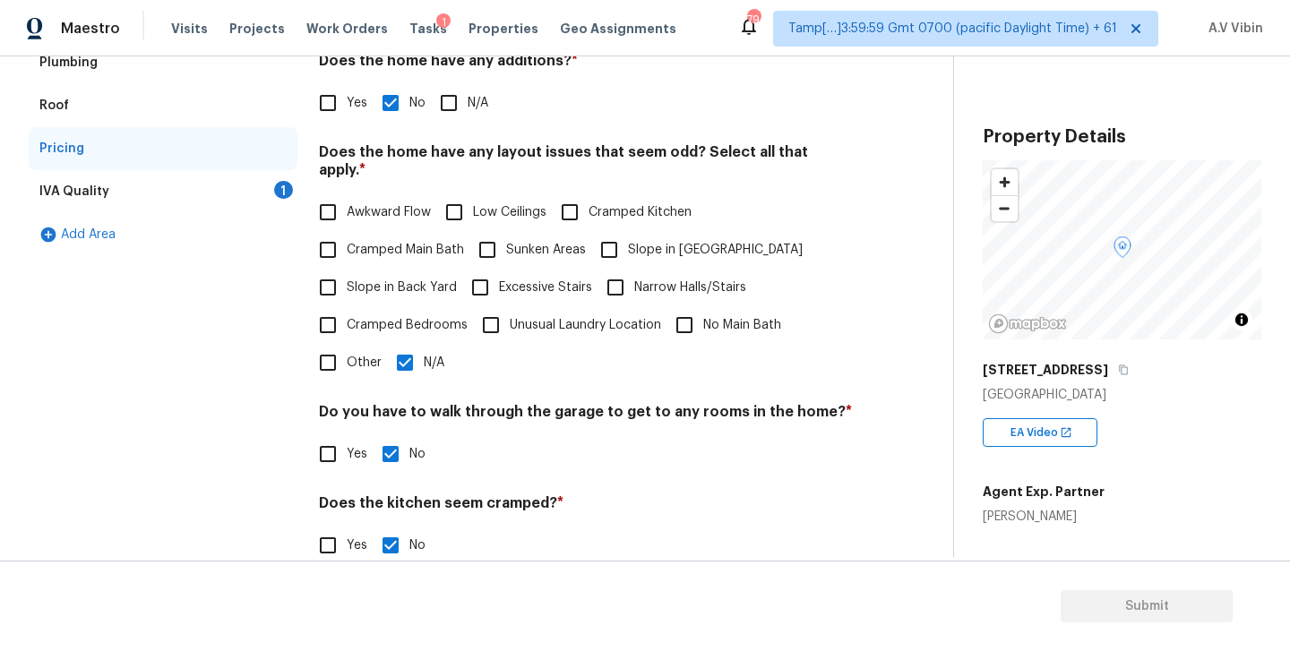
click at [280, 189] on div "1" at bounding box center [283, 190] width 19 height 18
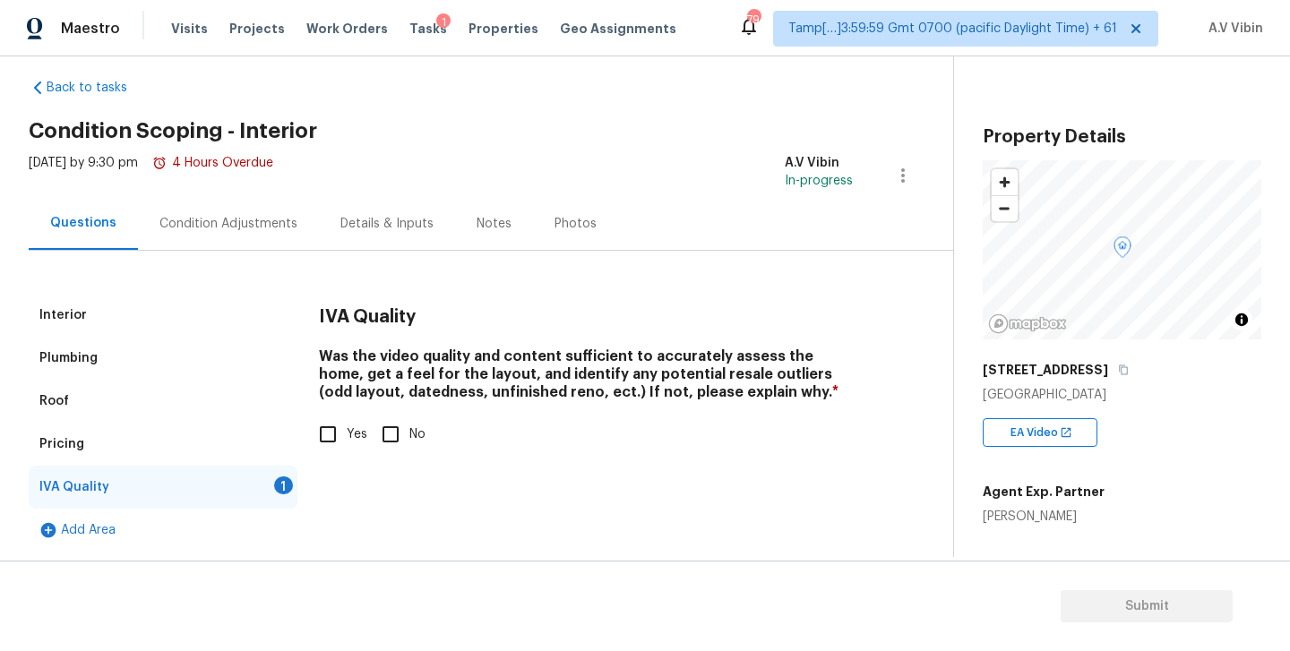
scroll to position [21, 0]
click at [325, 433] on input "Yes" at bounding box center [328, 435] width 38 height 38
checkbox input "true"
click at [269, 230] on div "Condition Adjustments" at bounding box center [229, 224] width 138 height 18
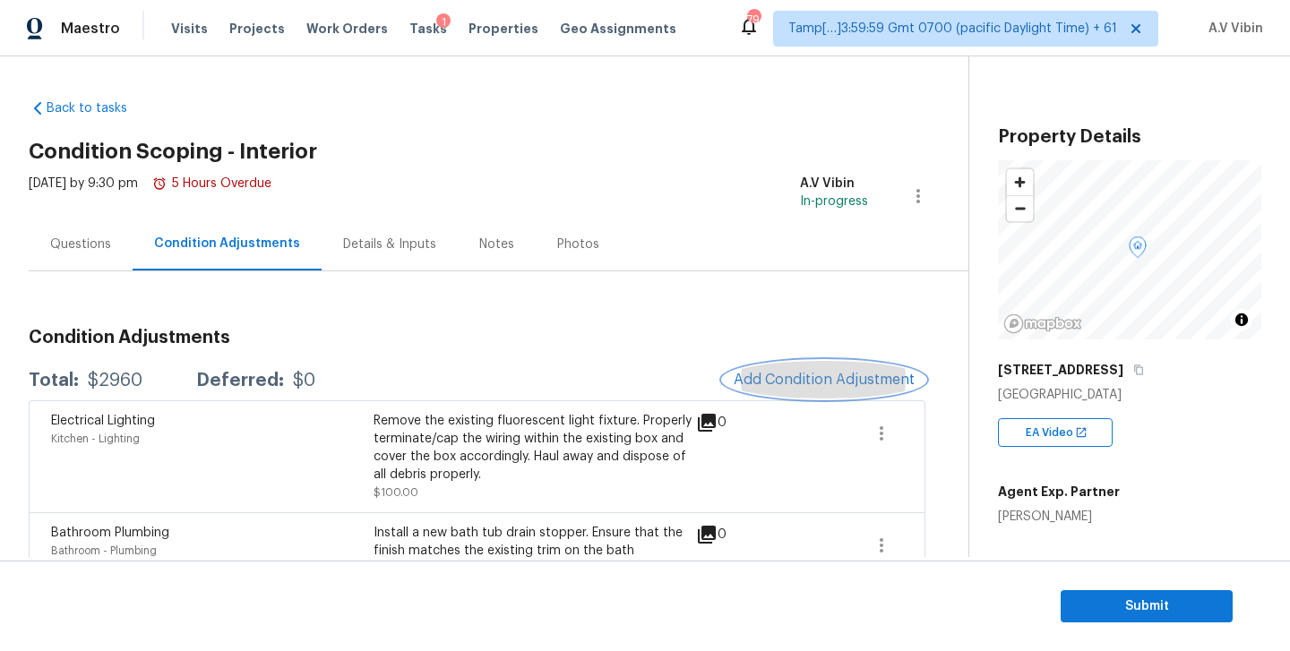
click at [805, 371] on button "Add Condition Adjustment" at bounding box center [824, 380] width 203 height 38
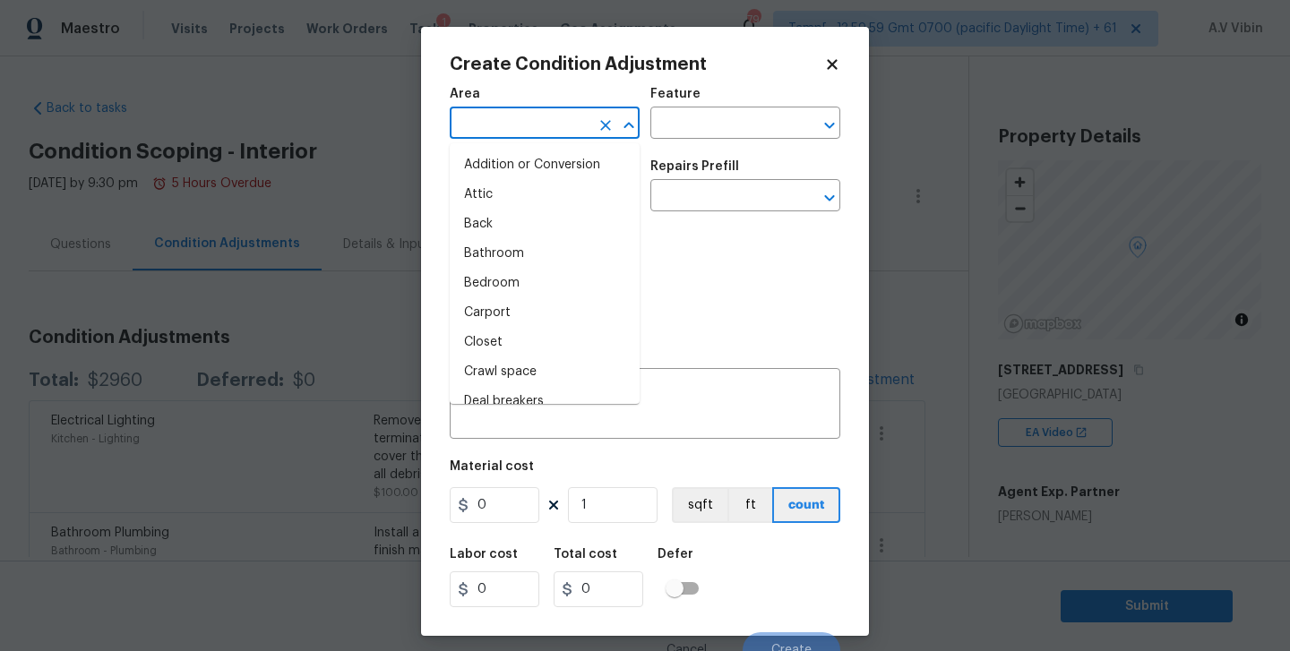
click at [574, 125] on input "text" at bounding box center [520, 125] width 140 height 28
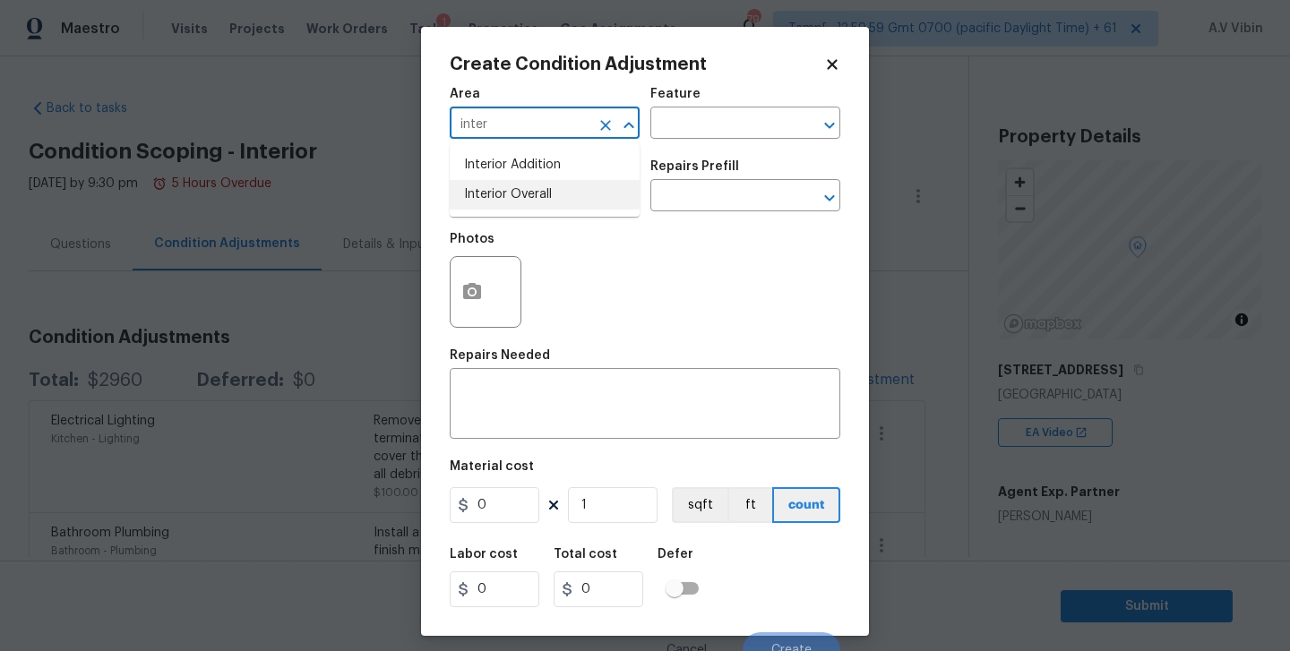
click at [563, 200] on li "Interior Overall" at bounding box center [545, 195] width 190 height 30
type input "Interior Overall"
click at [563, 200] on input "text" at bounding box center [520, 198] width 140 height 28
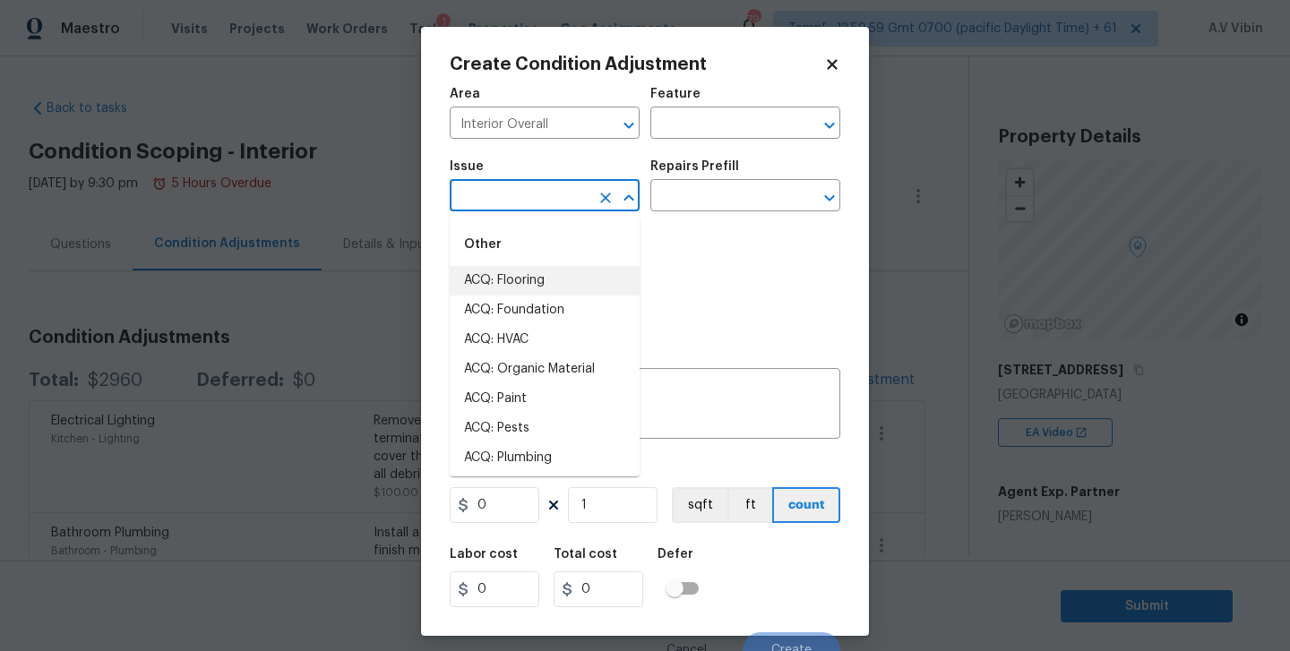
click at [577, 280] on li "ACQ: Flooring" at bounding box center [545, 281] width 190 height 30
type input "ACQ: Flooring"
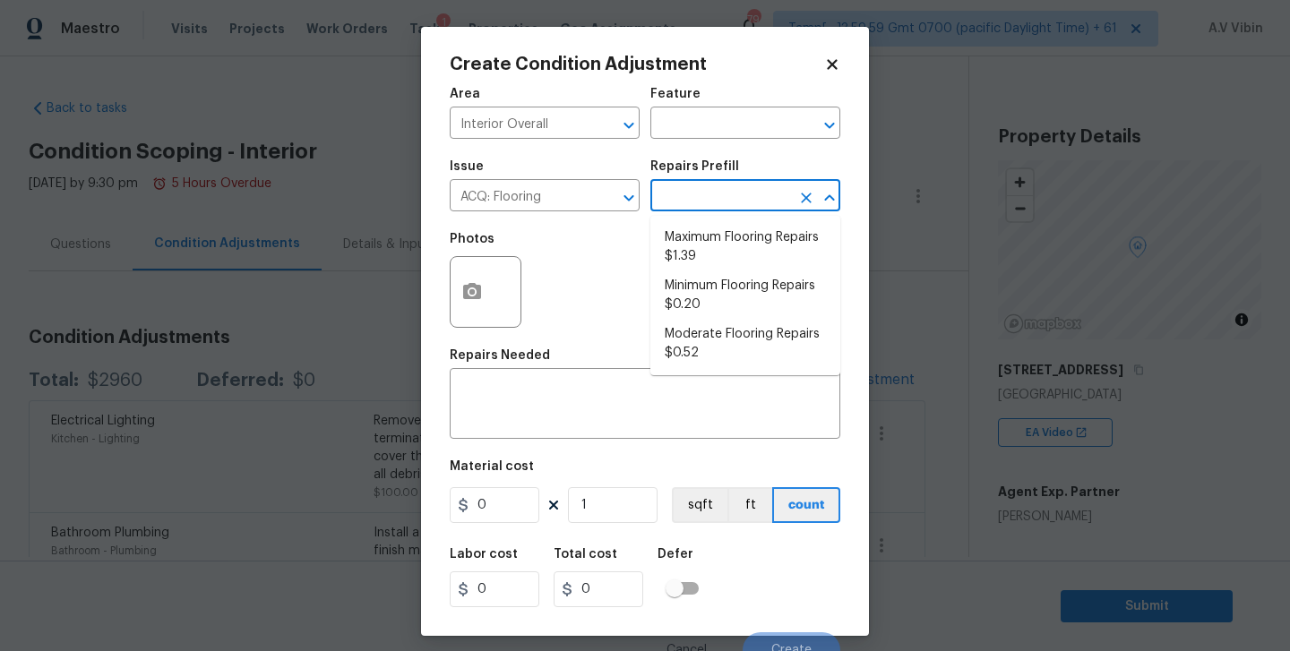
click at [720, 198] on input "text" at bounding box center [721, 198] width 140 height 28
click at [743, 302] on li "Minimum Flooring Repairs $0.20" at bounding box center [746, 296] width 190 height 48
type input "Acquisition"
type textarea "Acquisition Scope: Minimum flooring repairs"
type input "0.2"
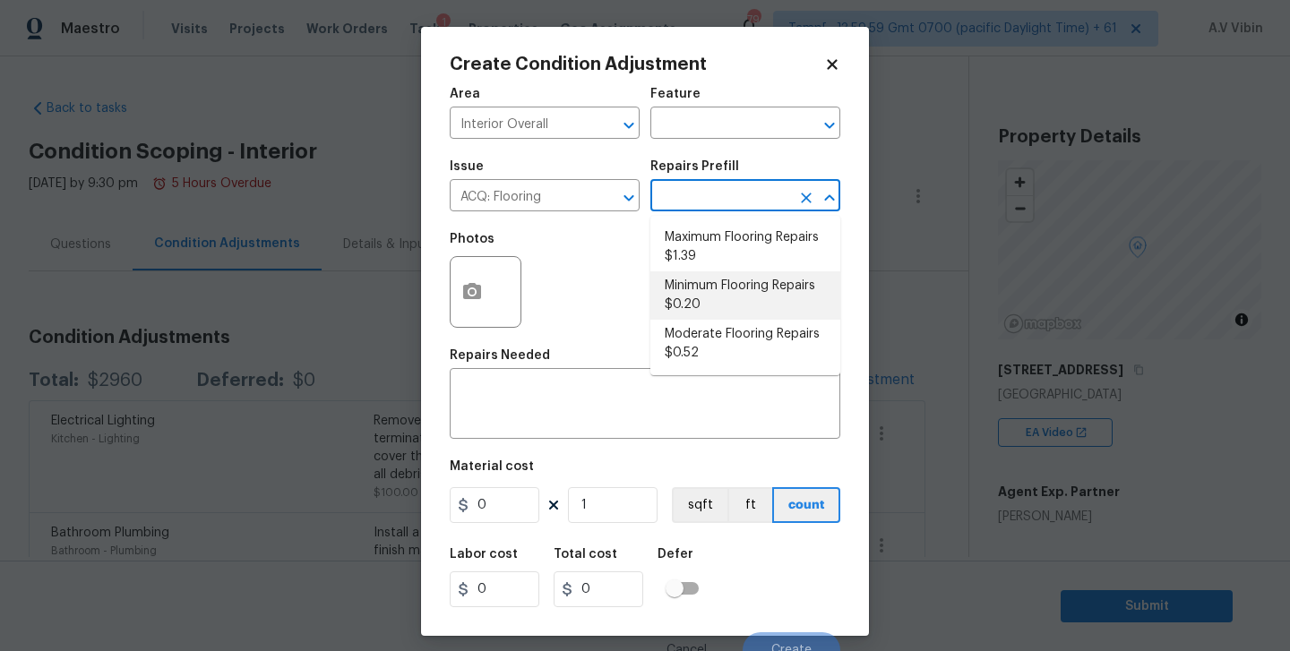
type input "0.2"
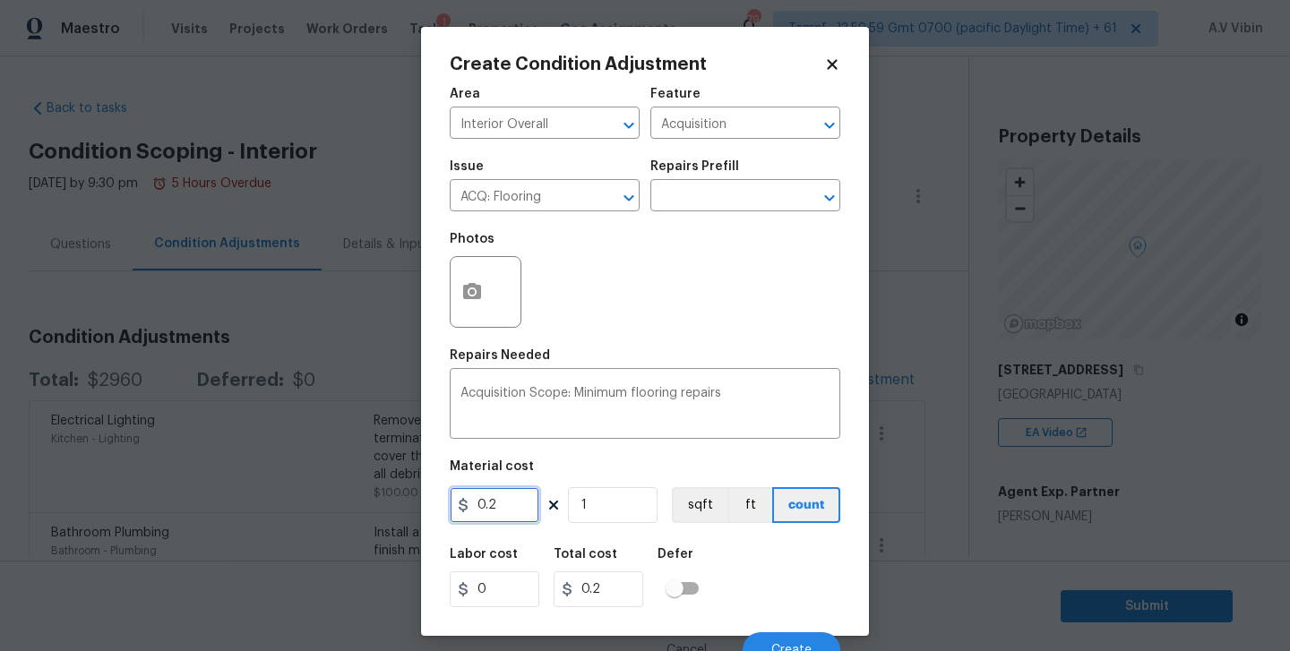
click at [509, 505] on input "0.2" at bounding box center [495, 505] width 90 height 36
click at [979, 386] on body "Maestro Visits Projects Work Orders Tasks 1 Properties Geo Assignments 793 Tamp…" at bounding box center [645, 325] width 1290 height 651
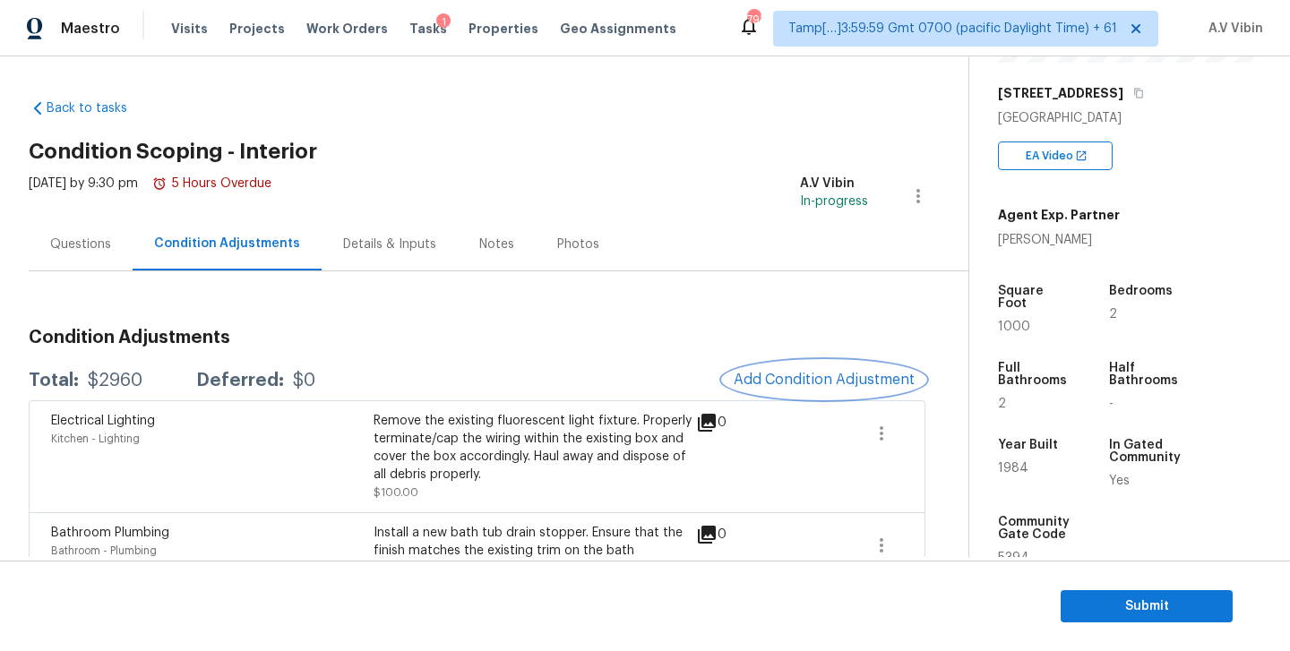
scroll to position [332, 0]
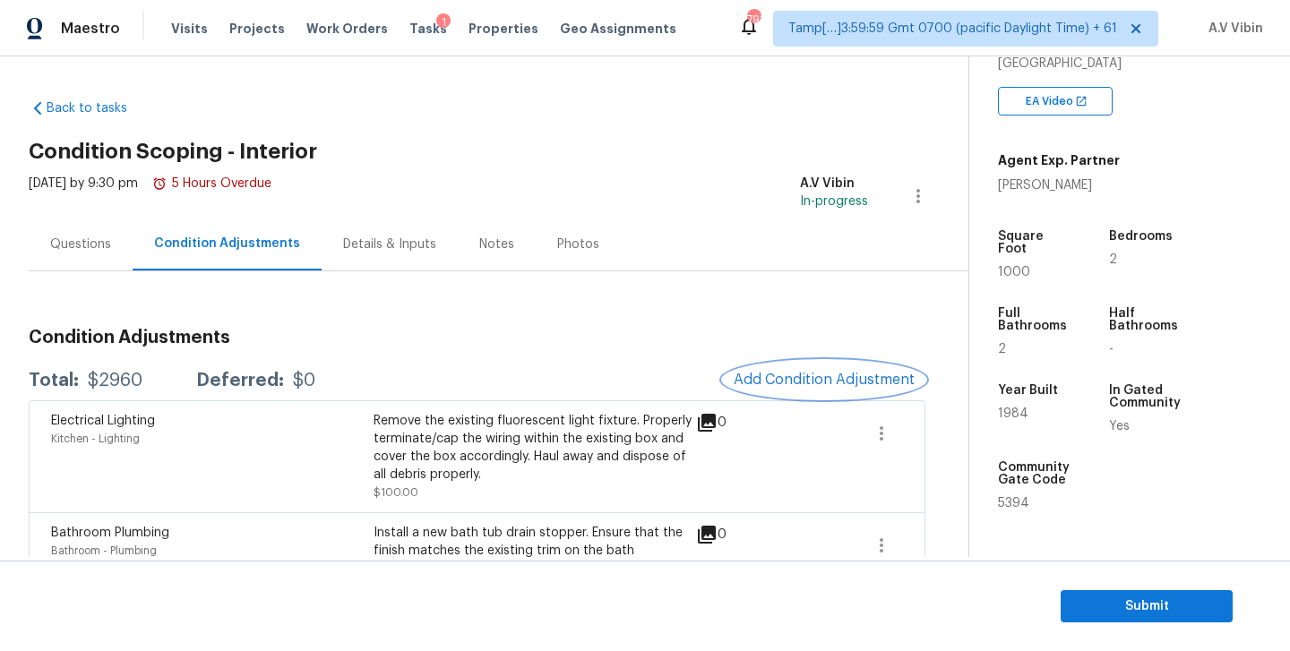
click at [853, 364] on button "Add Condition Adjustment" at bounding box center [824, 380] width 203 height 38
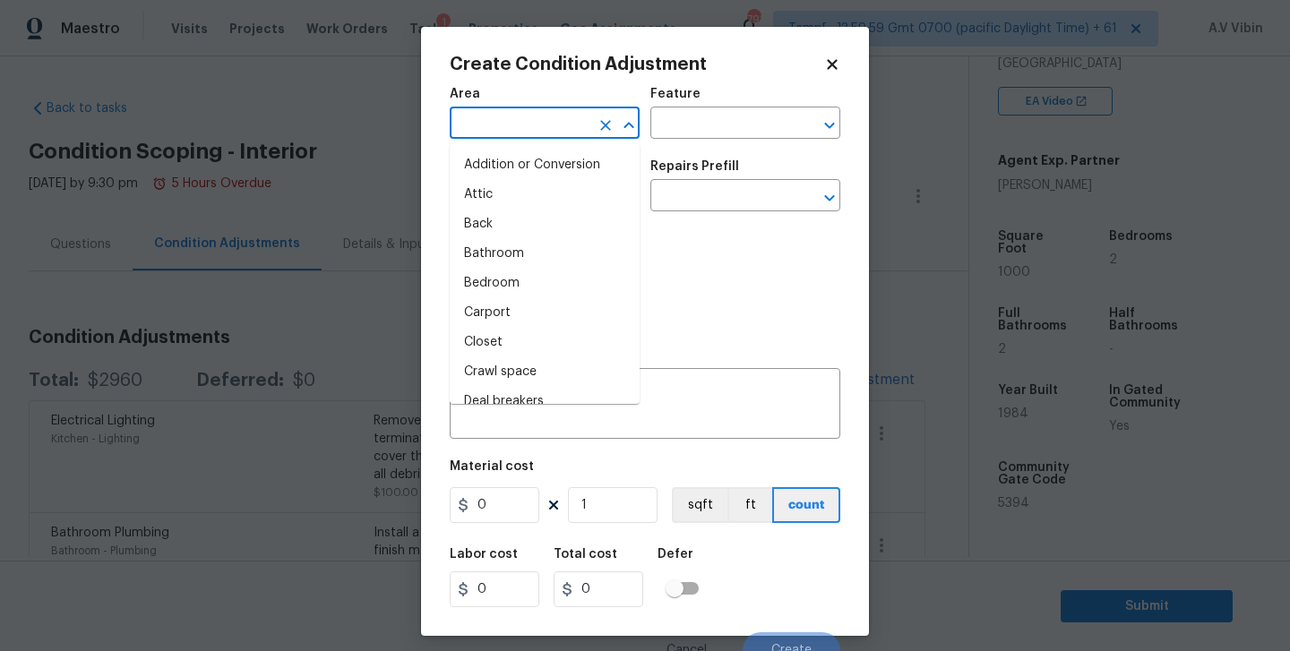
click at [566, 118] on input "text" at bounding box center [520, 125] width 140 height 28
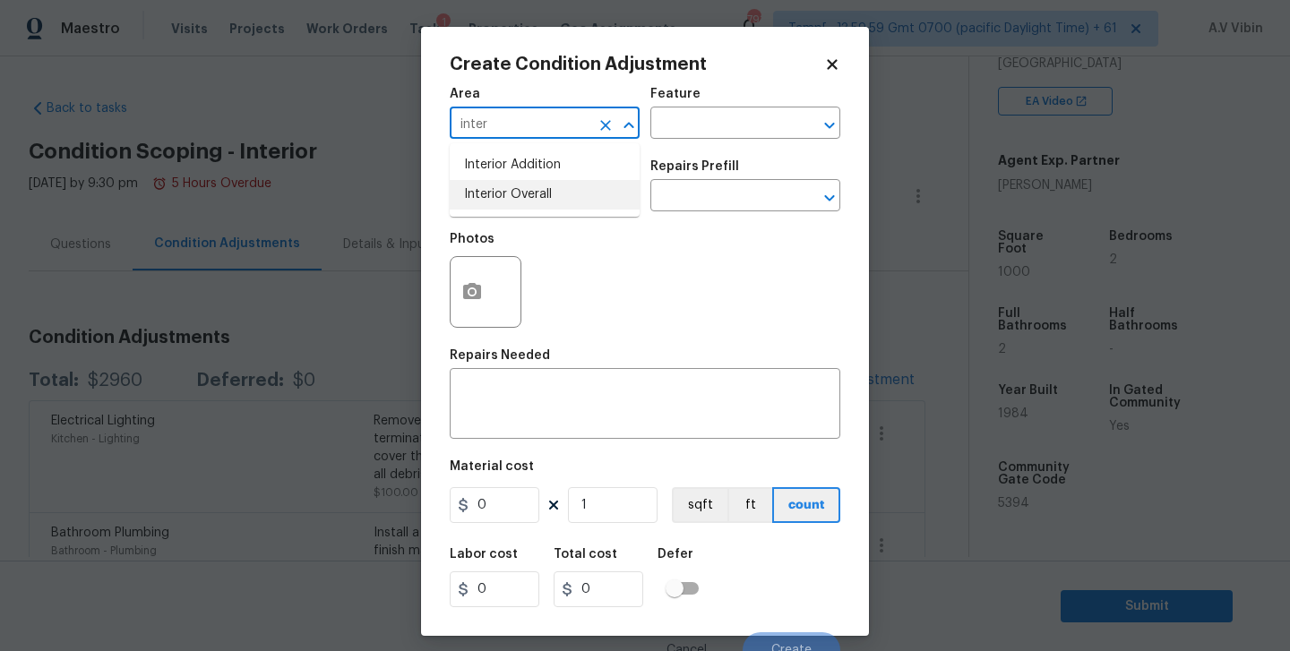
click at [549, 195] on li "Interior Overall" at bounding box center [545, 195] width 190 height 30
type input "Interior Overall"
click at [549, 195] on input "text" at bounding box center [520, 198] width 140 height 28
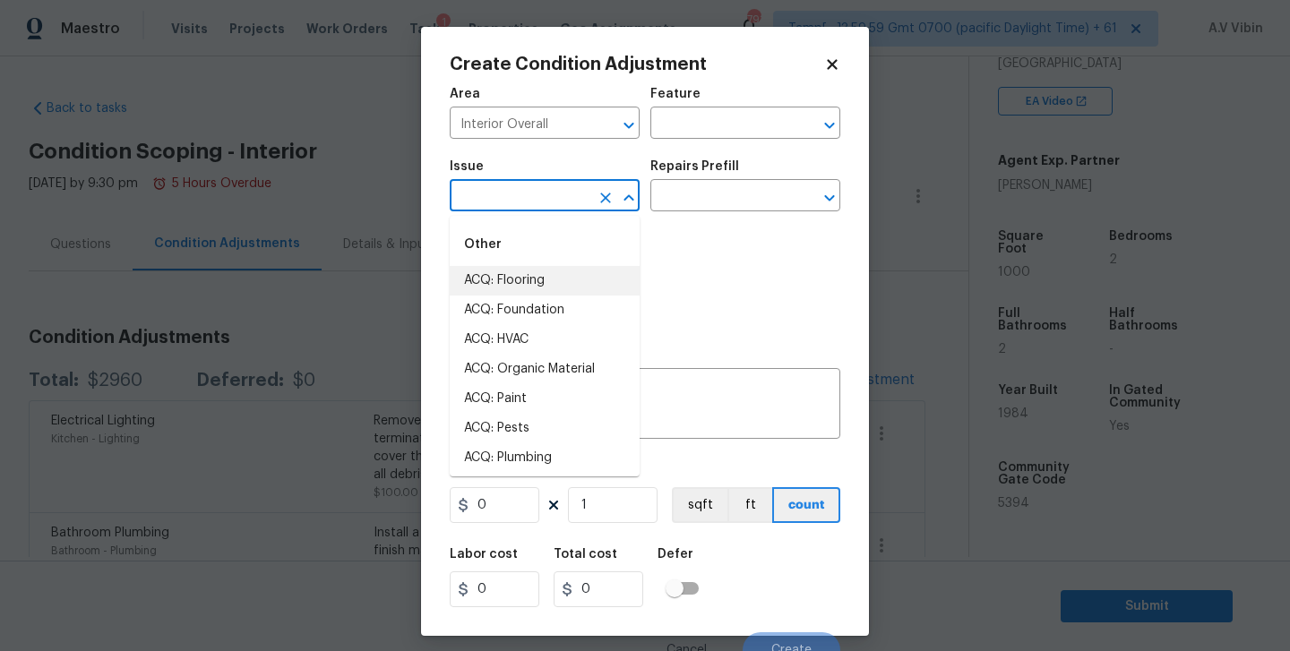
click at [550, 274] on li "ACQ: Flooring" at bounding box center [545, 281] width 190 height 30
type input "ACQ: Flooring"
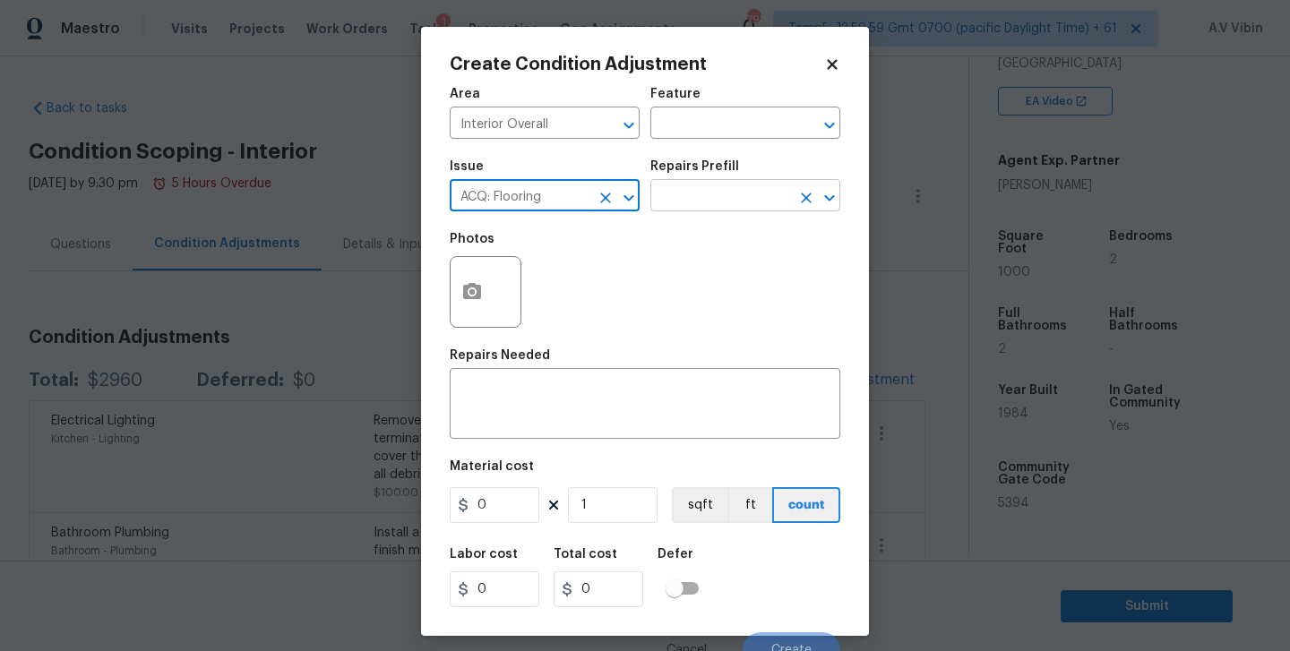
click at [729, 204] on input "text" at bounding box center [721, 198] width 140 height 28
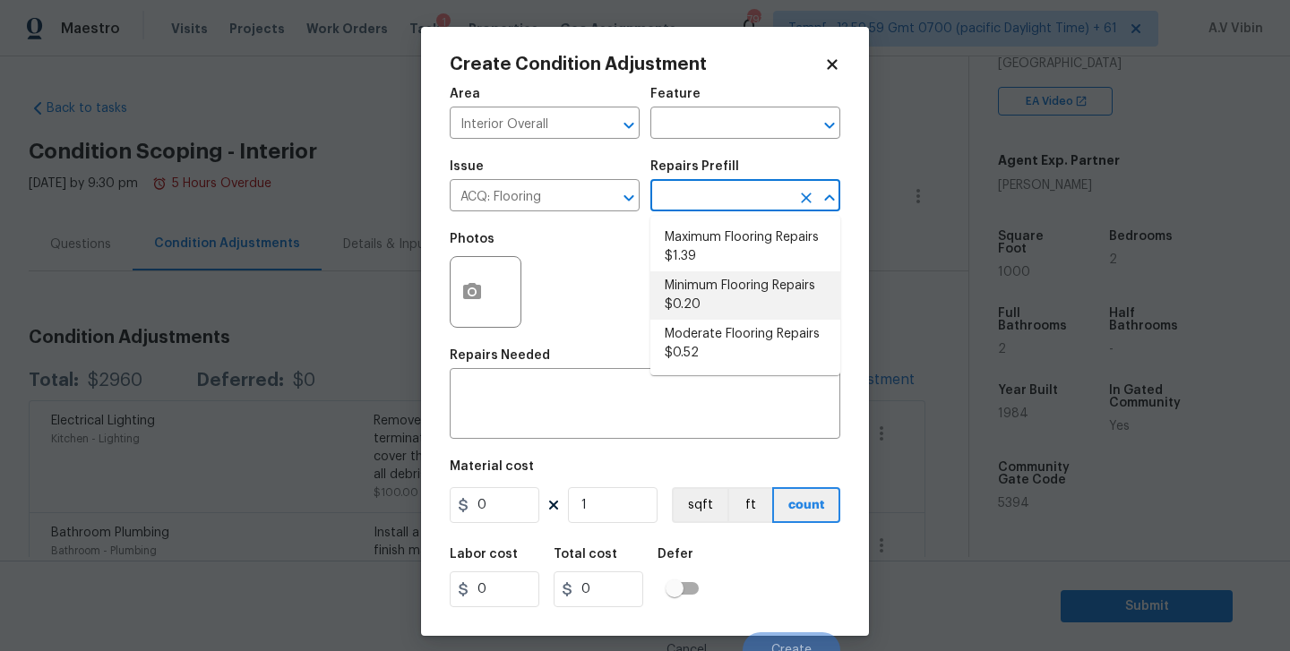
click at [720, 302] on li "Minimum Flooring Repairs $0.20" at bounding box center [746, 296] width 190 height 48
type input "Acquisition"
type textarea "Acquisition Scope: Minimum flooring repairs"
type input "0.2"
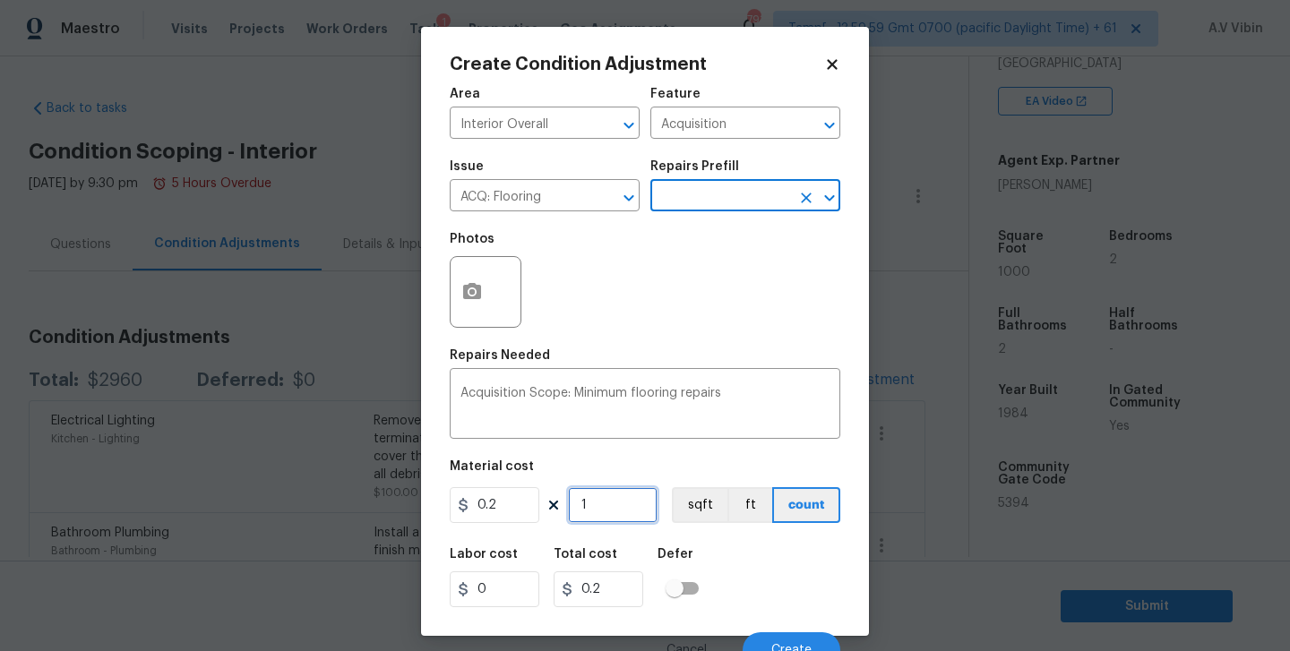
click at [603, 504] on input "1" at bounding box center [613, 505] width 90 height 36
type input "10"
type input "2"
type input "100"
type input "20"
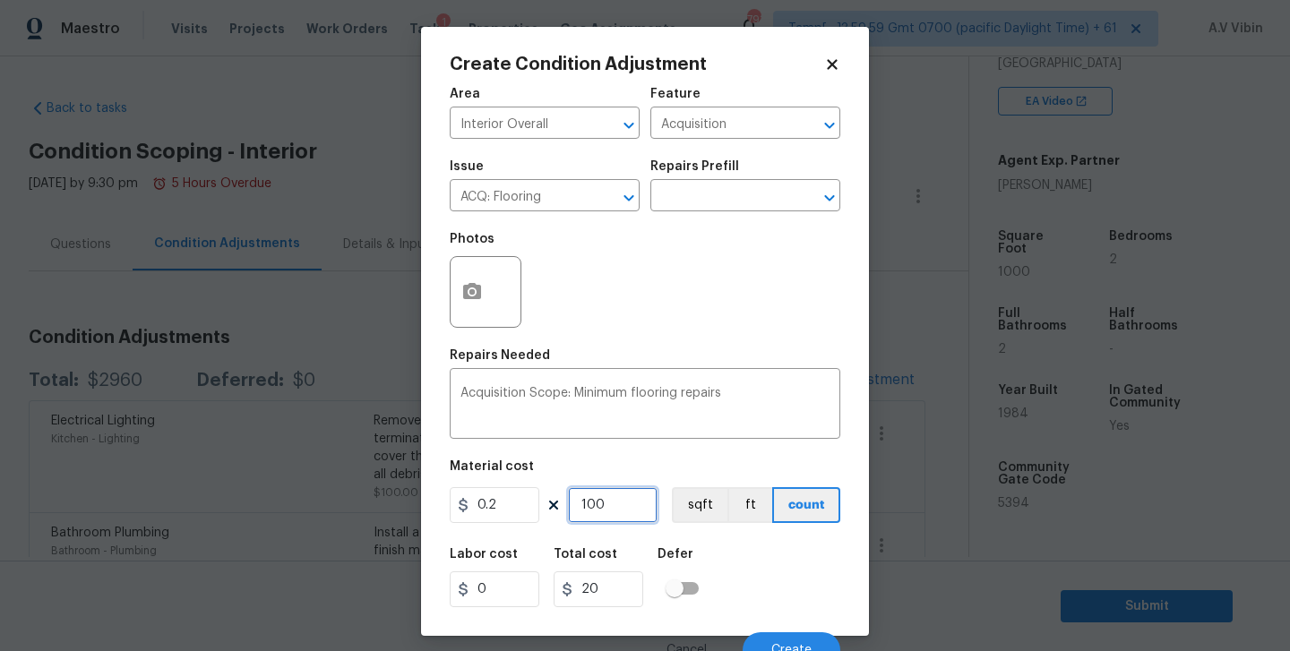
type input "1000"
type input "200"
type input "1000"
click at [749, 560] on div "Labor cost 0 Total cost 200 Defer" at bounding box center [645, 578] width 391 height 81
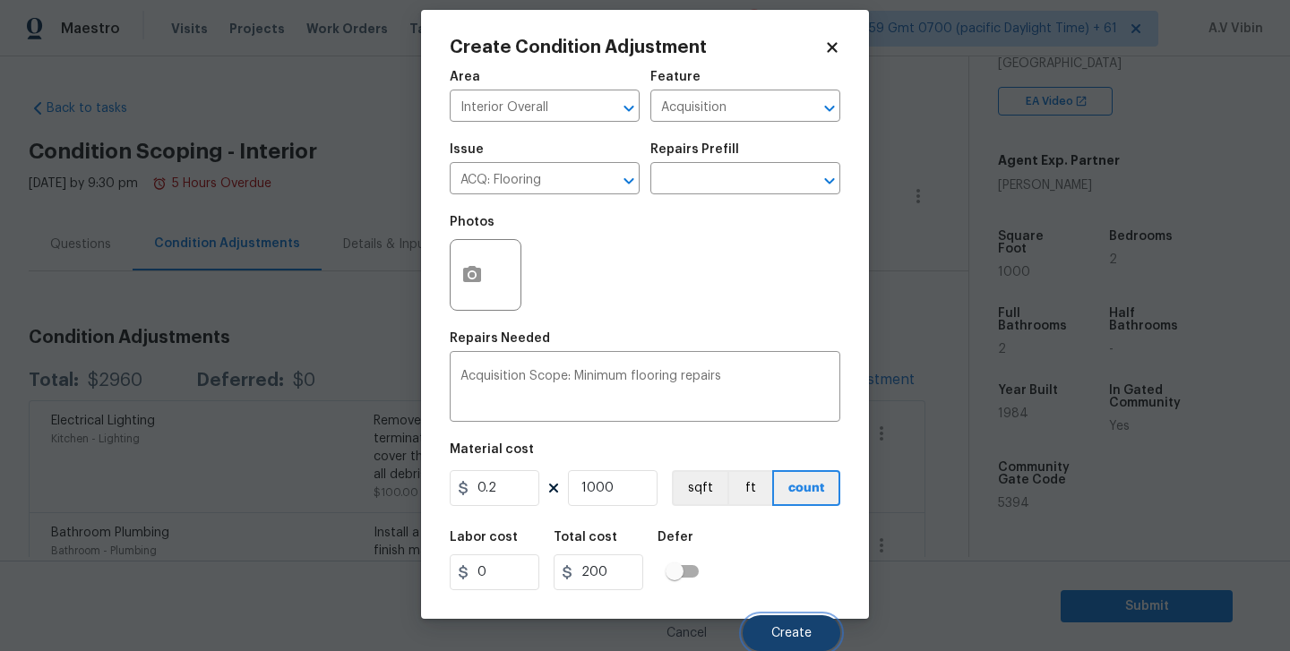
click at [788, 616] on button "Create" at bounding box center [792, 634] width 98 height 36
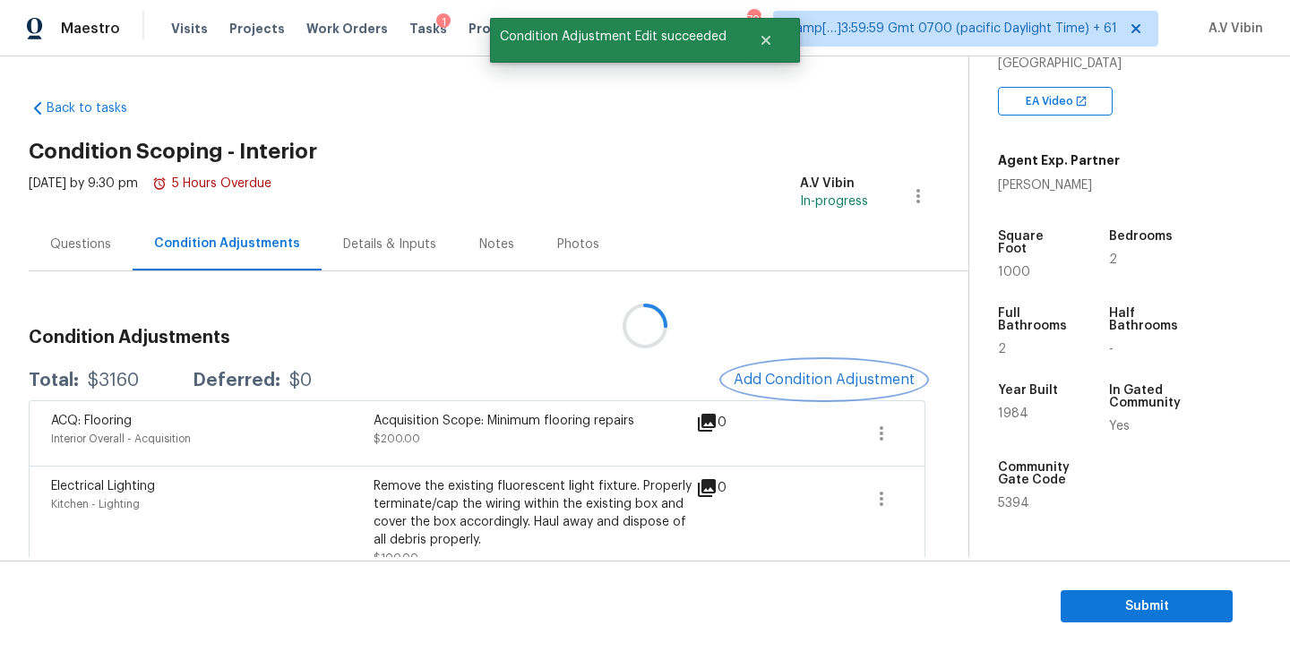
scroll to position [0, 0]
click at [822, 397] on button "Add Condition Adjustment" at bounding box center [824, 380] width 203 height 38
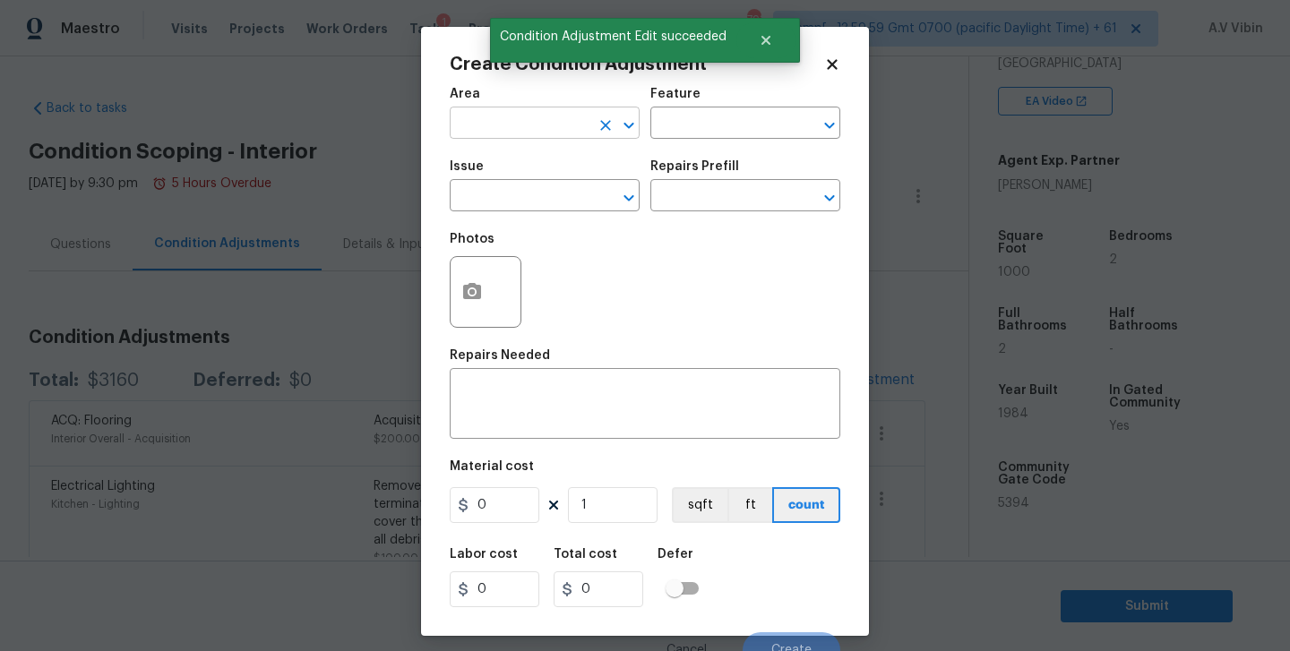
click at [567, 136] on input "text" at bounding box center [520, 125] width 140 height 28
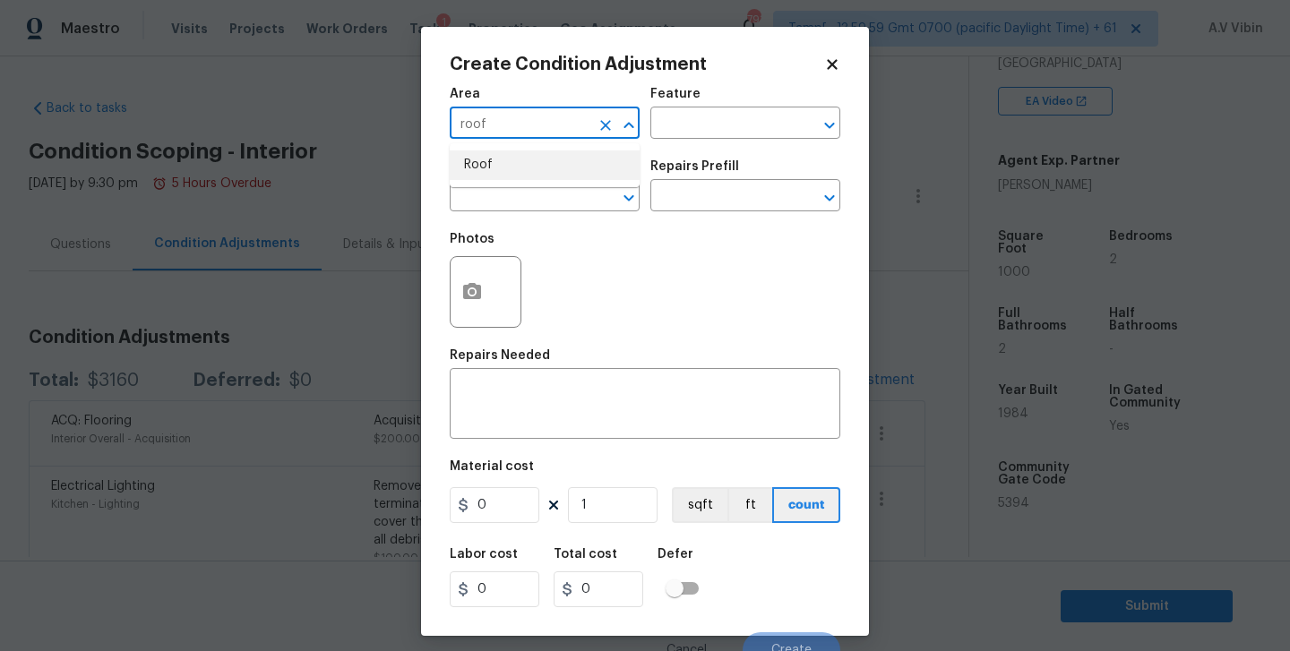
click at [556, 166] on li "Roof" at bounding box center [545, 166] width 190 height 30
type input "Roof"
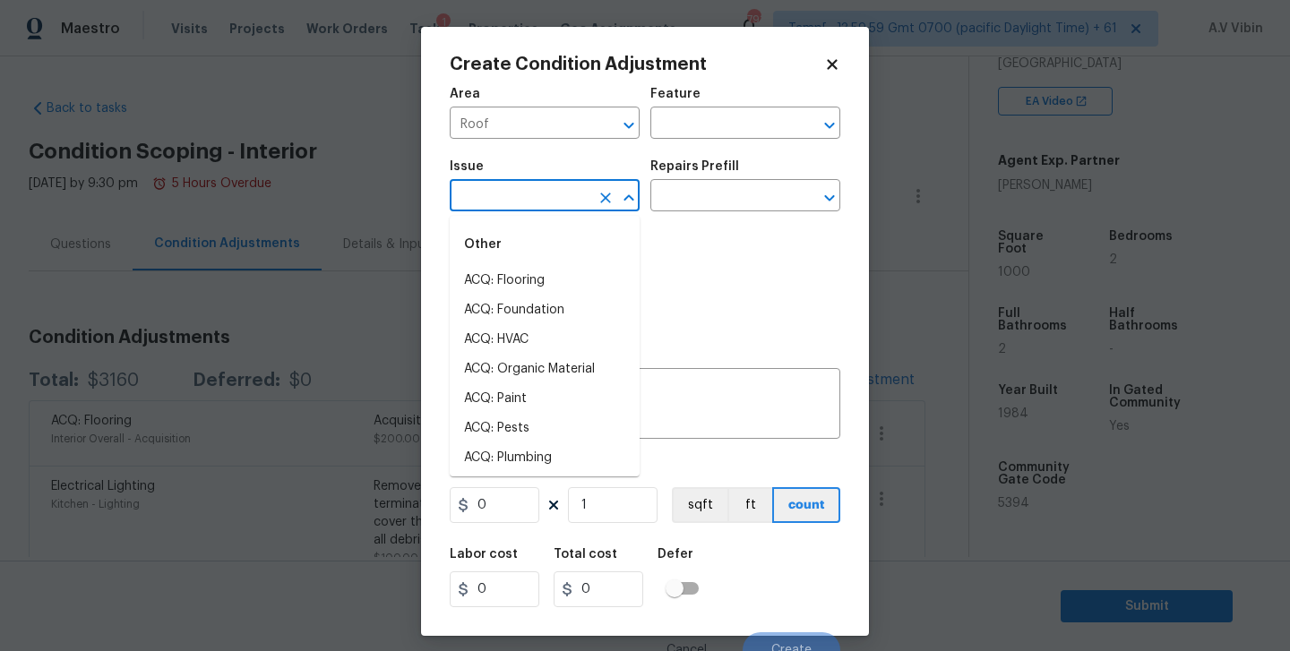
click at [541, 189] on input "text" at bounding box center [520, 198] width 140 height 28
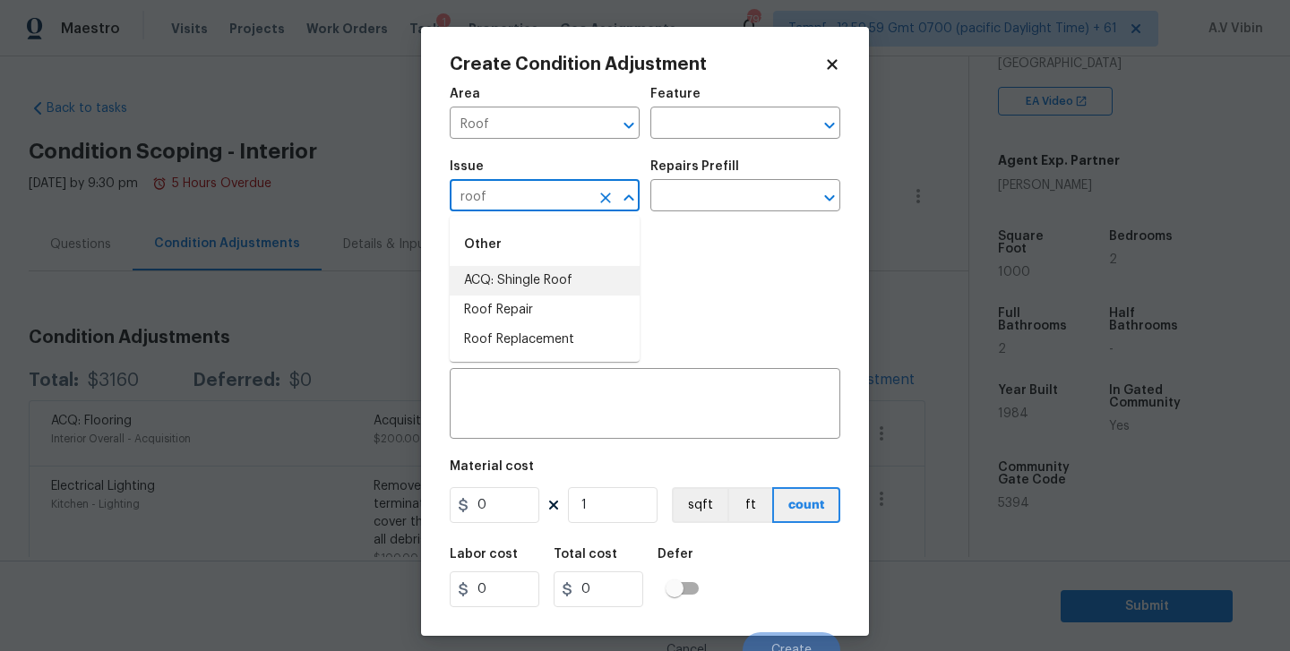
click at [545, 272] on li "ACQ: Shingle Roof" at bounding box center [545, 281] width 190 height 30
type input "ACQ: Shingle Roof"
click at [674, 208] on input "text" at bounding box center [721, 198] width 140 height 28
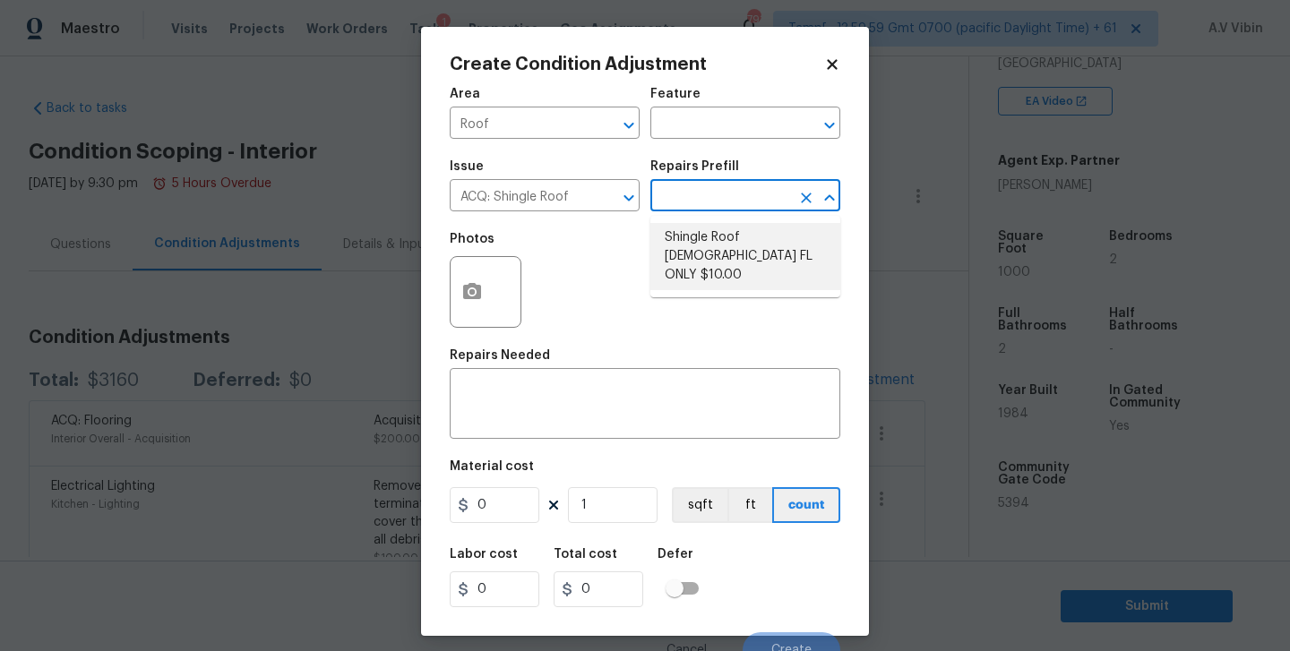
click at [682, 251] on li "Shingle Roof 15+ Years Old FL ONLY $10.00" at bounding box center [746, 256] width 190 height 67
type input "Acquisition"
type textarea "Acquisition Scope (Florida Only): Shingle Roof 15+ years in age maintenance."
type input "10"
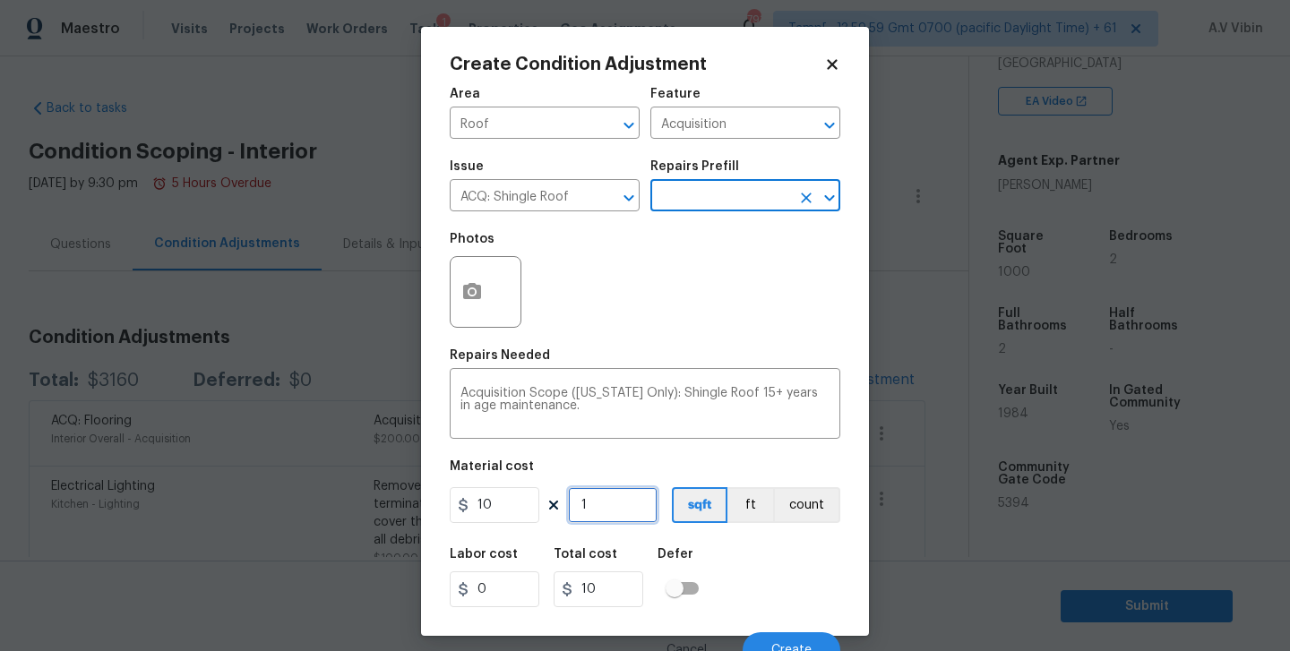
click at [612, 497] on input "1" at bounding box center [613, 505] width 90 height 36
type input "10"
type input "100"
type input "1000"
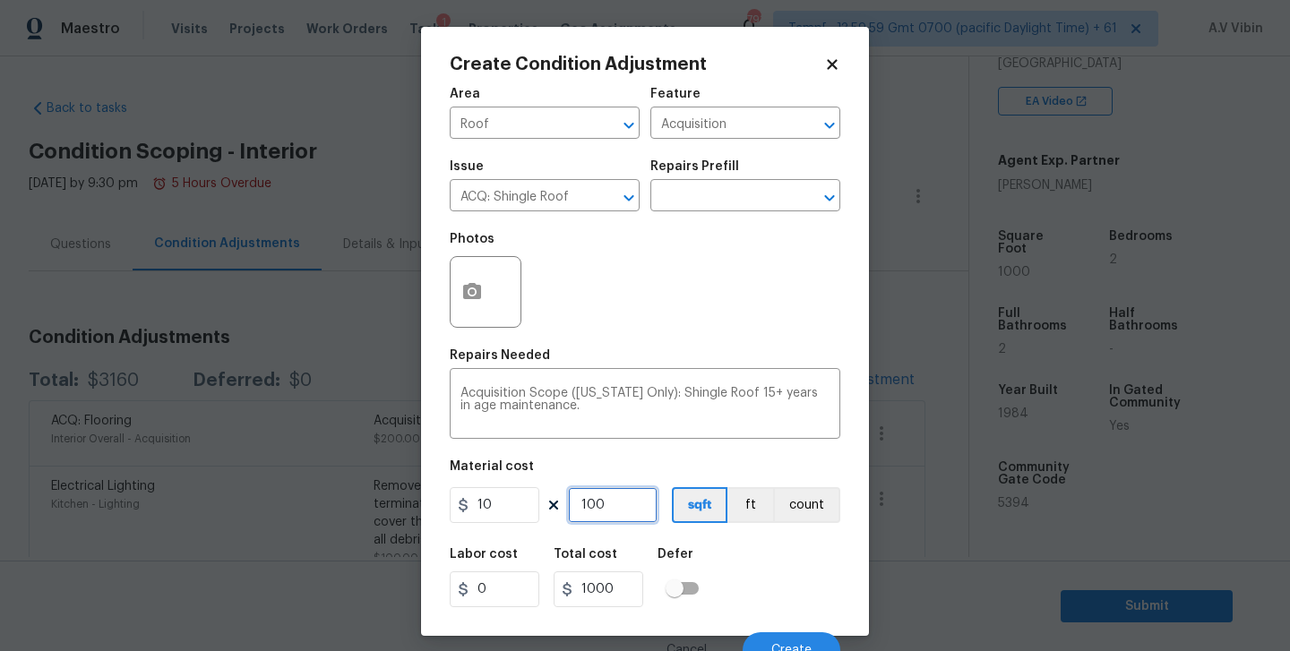
type input "1000"
type input "10000"
type input "1000"
click at [770, 577] on div "Labor cost 0 Total cost 10000 Defer" at bounding box center [645, 578] width 391 height 81
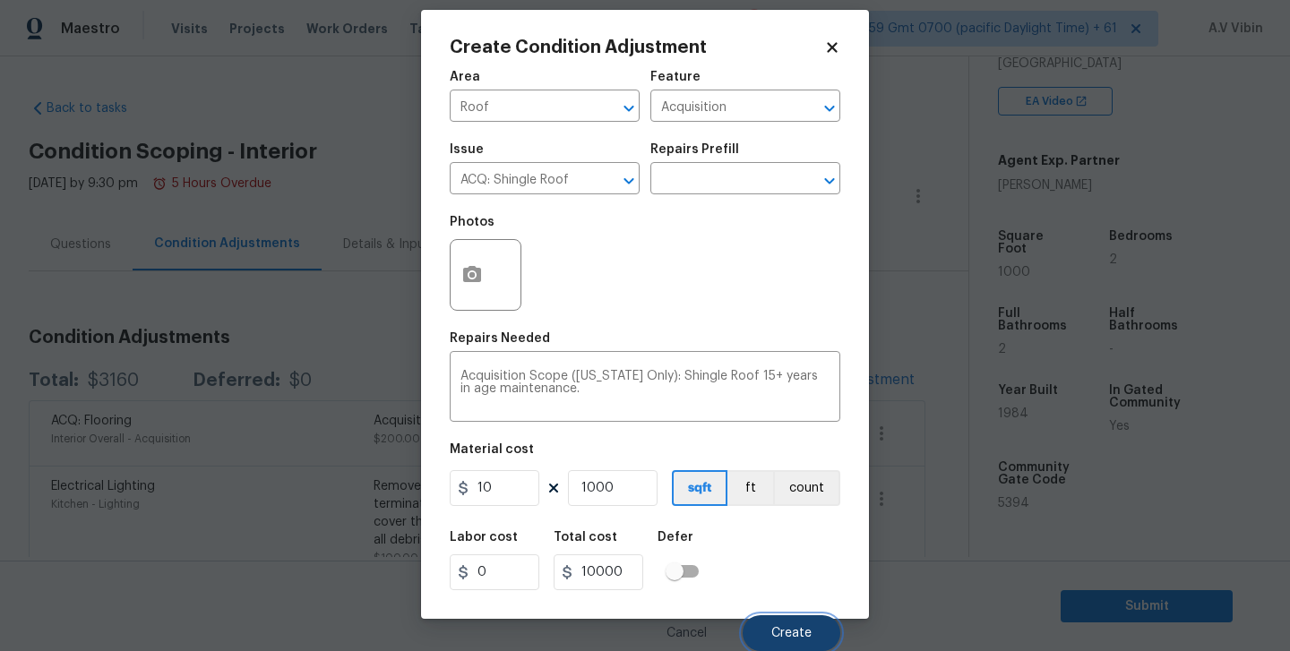
click at [769, 617] on button "Create" at bounding box center [792, 634] width 98 height 36
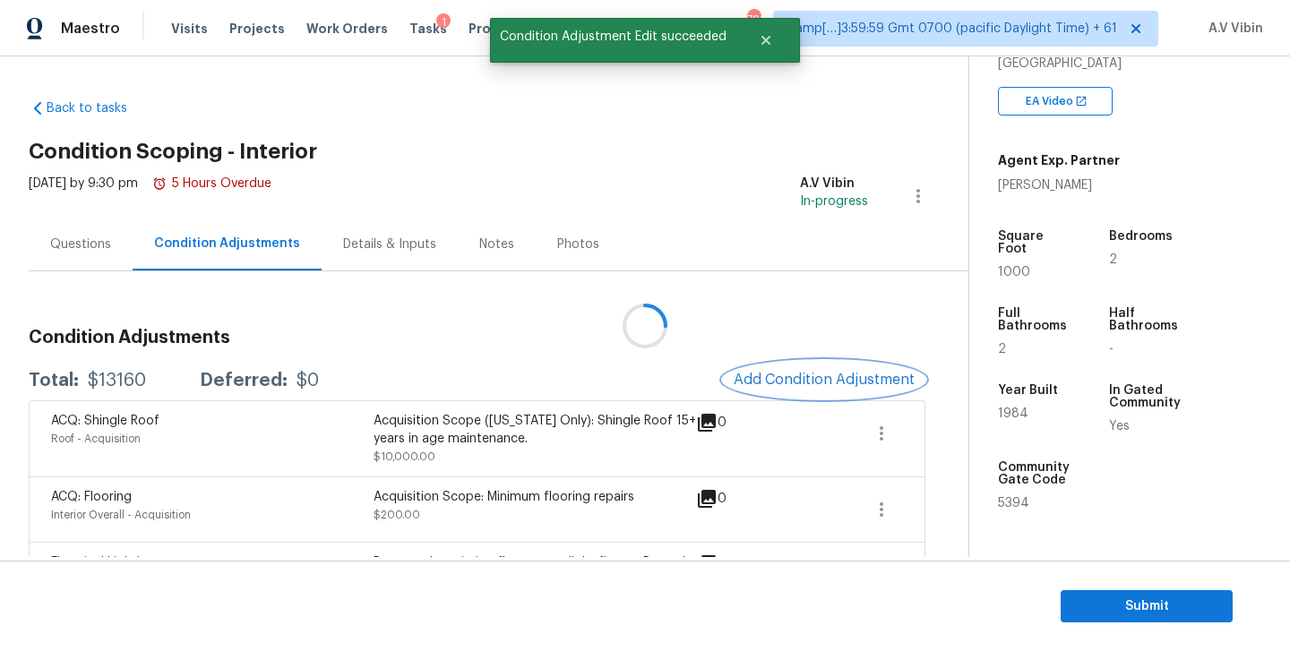
scroll to position [0, 0]
click at [835, 394] on button "Add Condition Adjustment" at bounding box center [824, 380] width 203 height 38
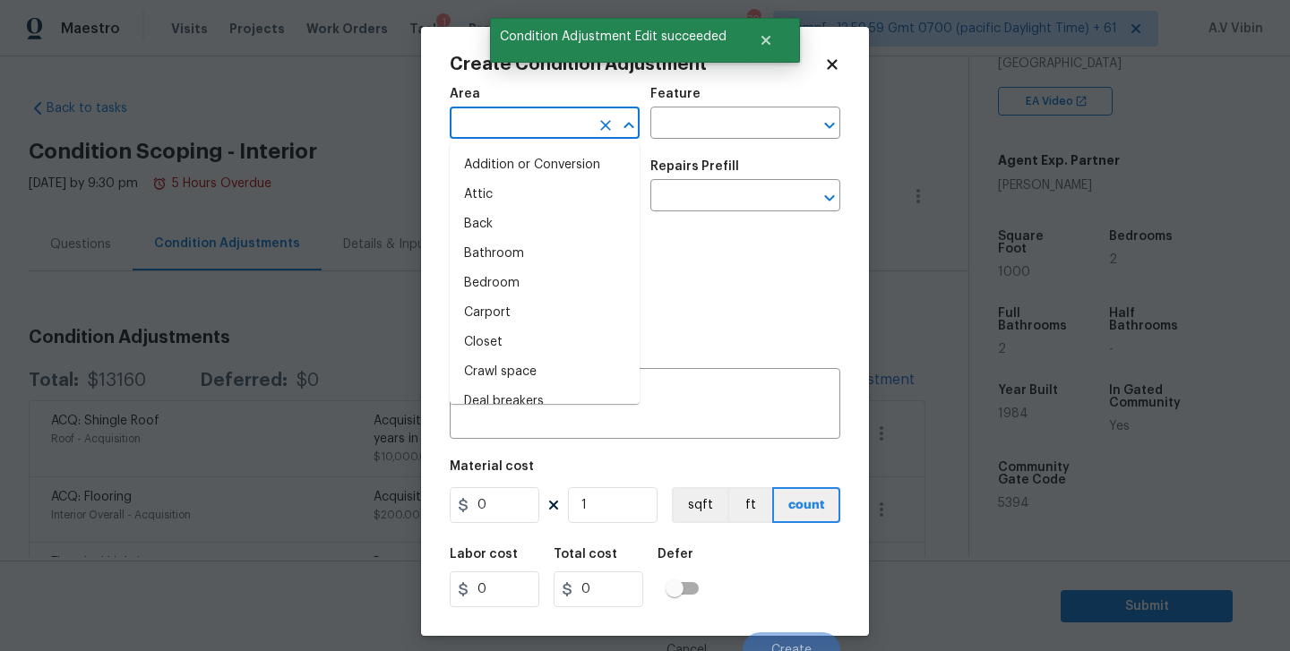
click at [560, 123] on input "text" at bounding box center [520, 125] width 140 height 28
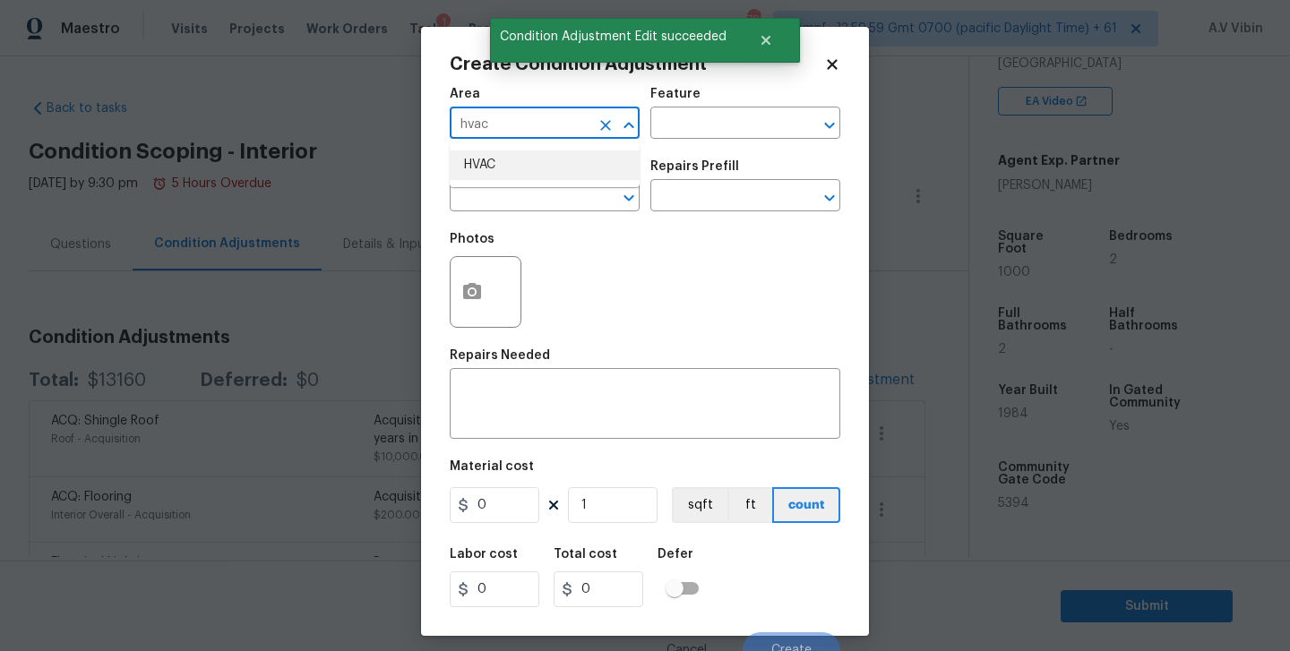
click at [522, 177] on li "HVAC" at bounding box center [545, 166] width 190 height 30
type input "HVAC"
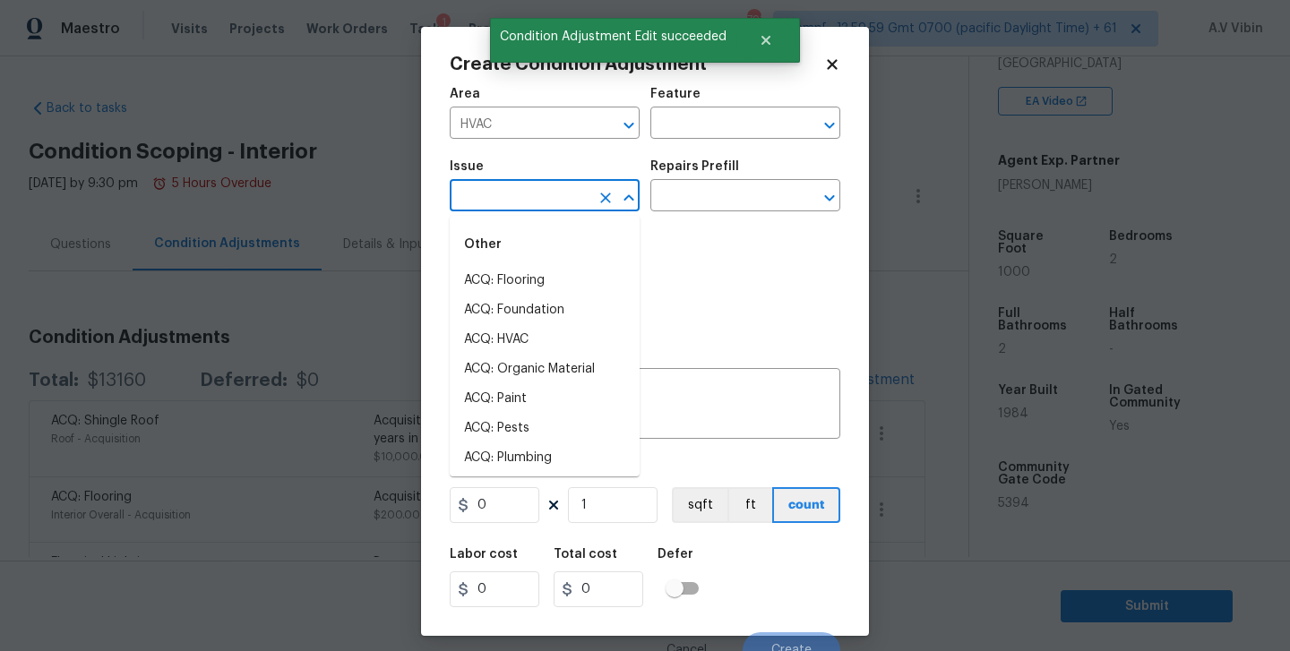
click at [515, 193] on input "text" at bounding box center [520, 198] width 140 height 28
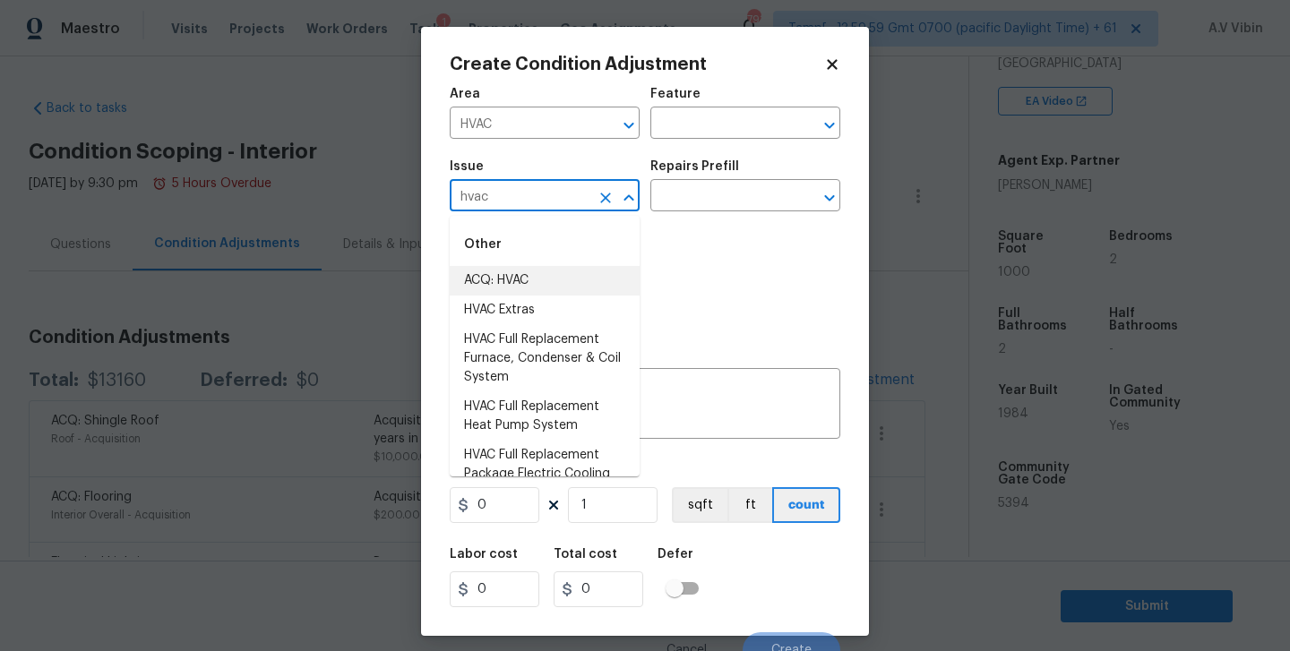
click at [518, 279] on li "ACQ: HVAC" at bounding box center [545, 281] width 190 height 30
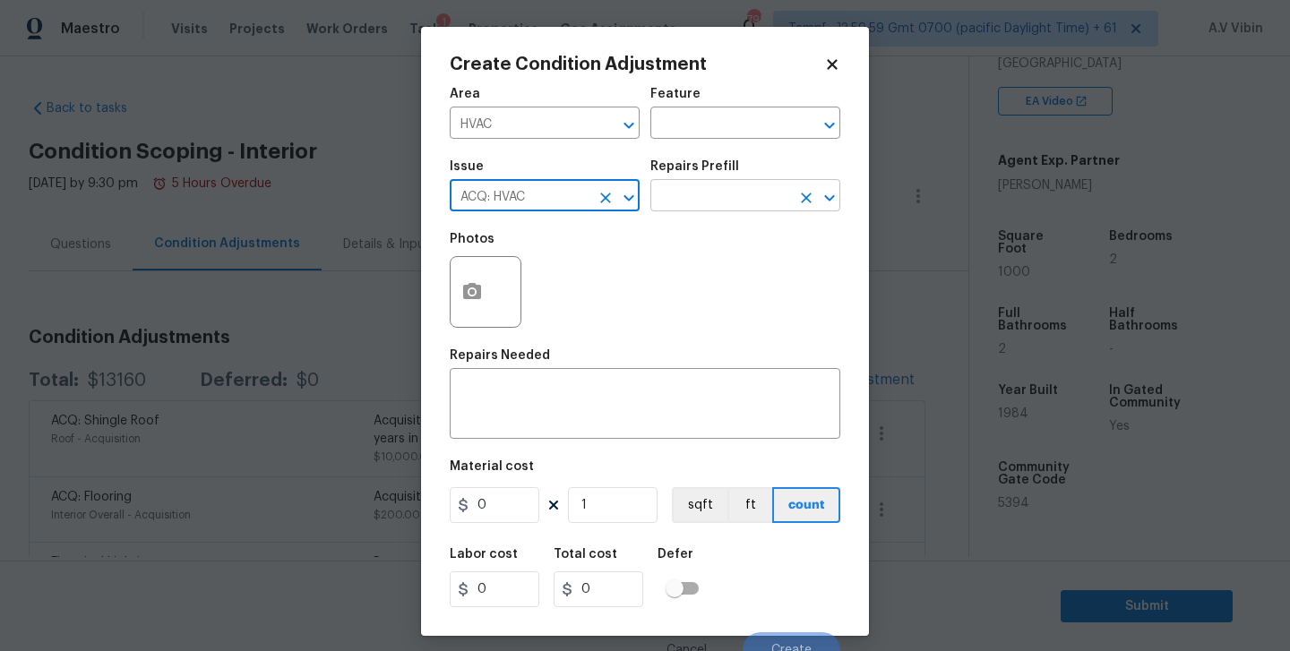
type input "ACQ: HVAC"
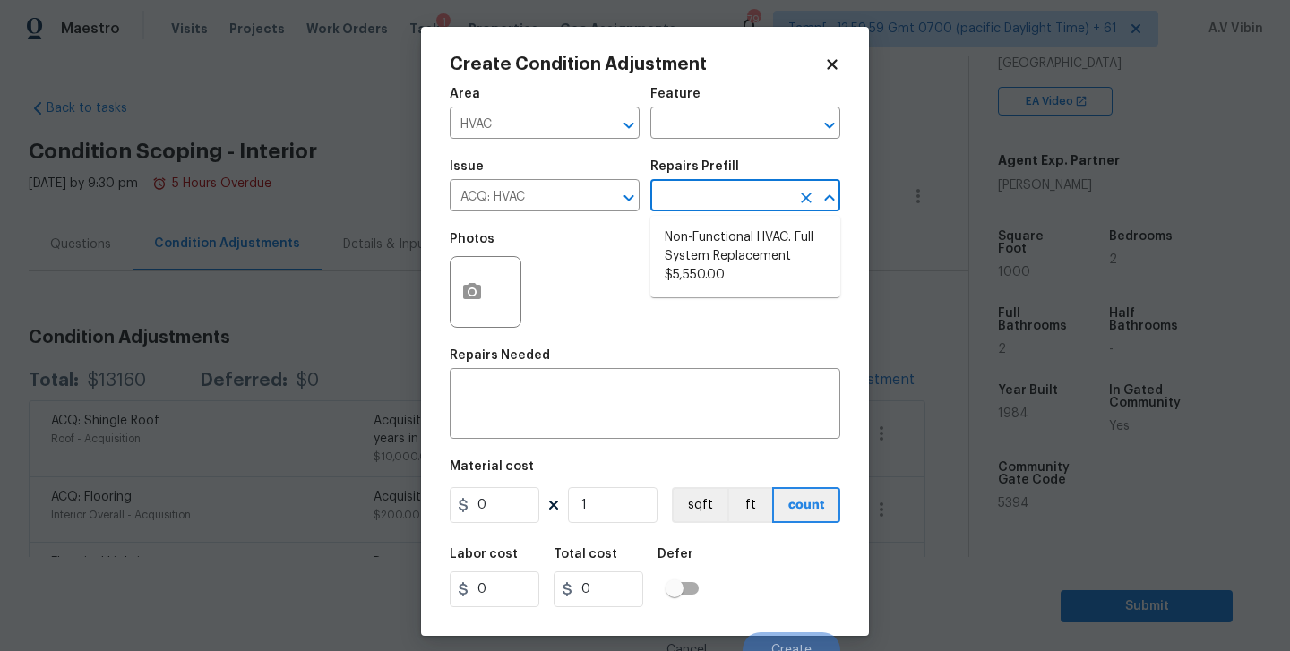
click at [686, 208] on input "text" at bounding box center [721, 198] width 140 height 28
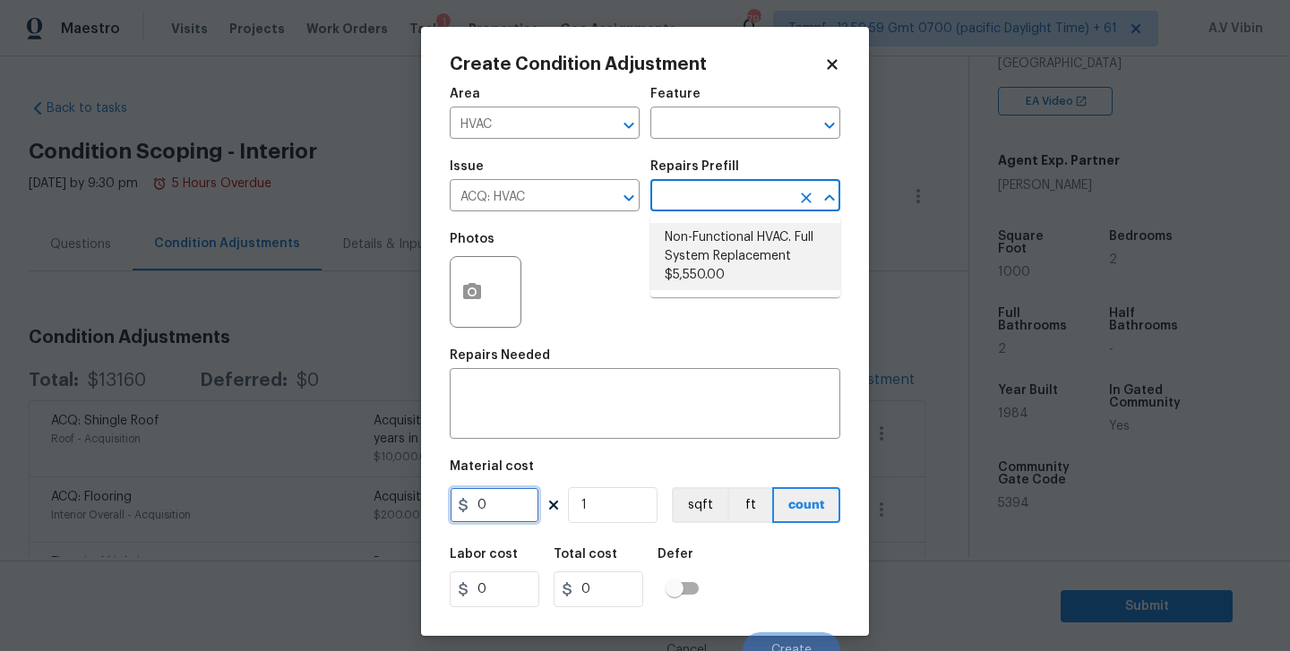
click at [521, 503] on input "0" at bounding box center [495, 505] width 90 height 36
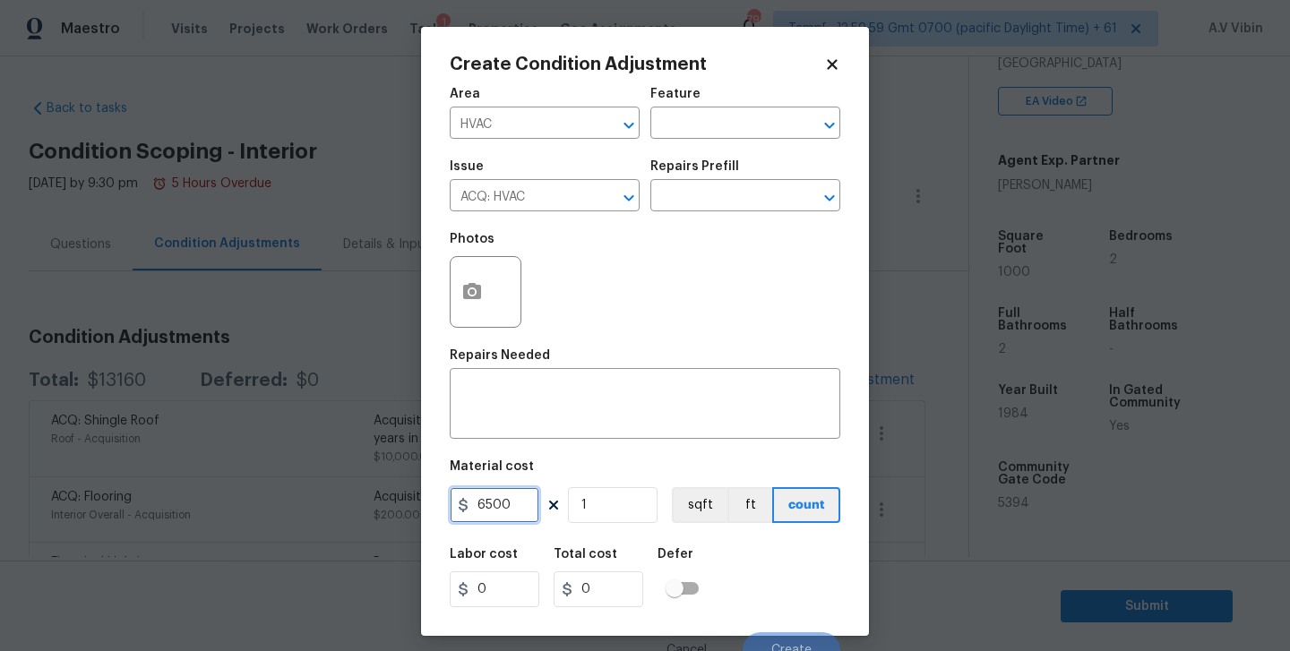
type input "6500"
click at [634, 507] on input "1" at bounding box center [613, 505] width 90 height 36
type input "2"
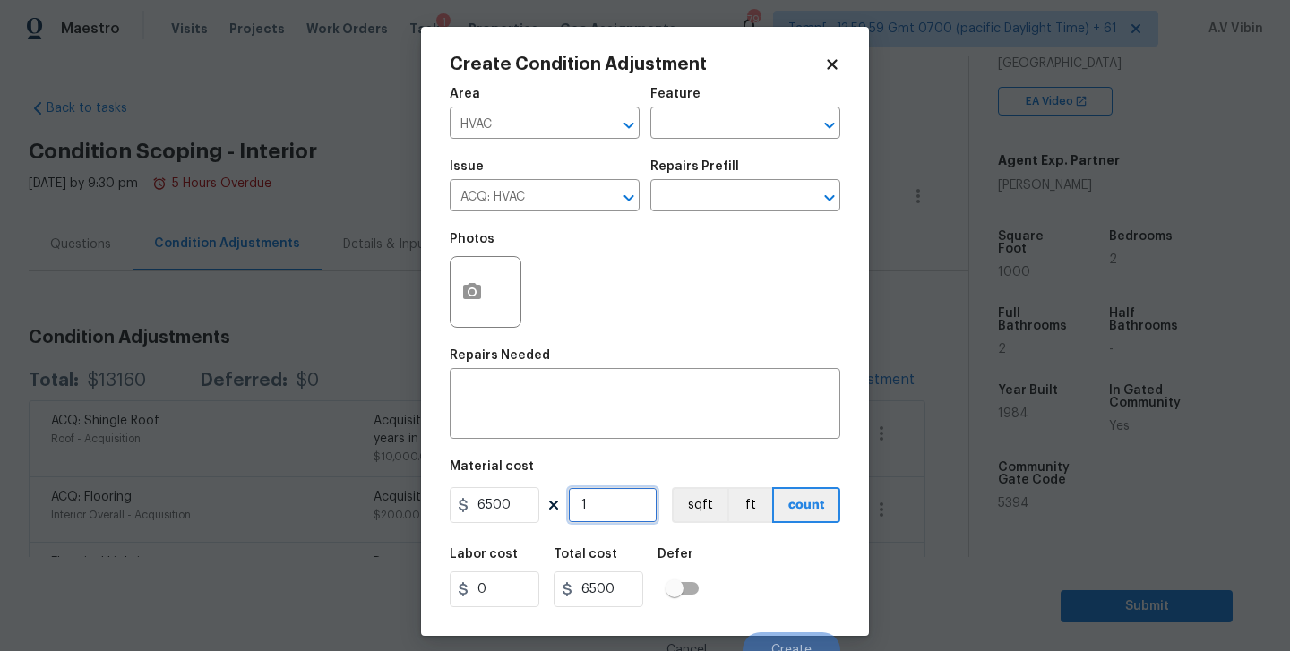
type input "13000"
type input "2"
click at [581, 430] on div "x ​" at bounding box center [645, 406] width 391 height 66
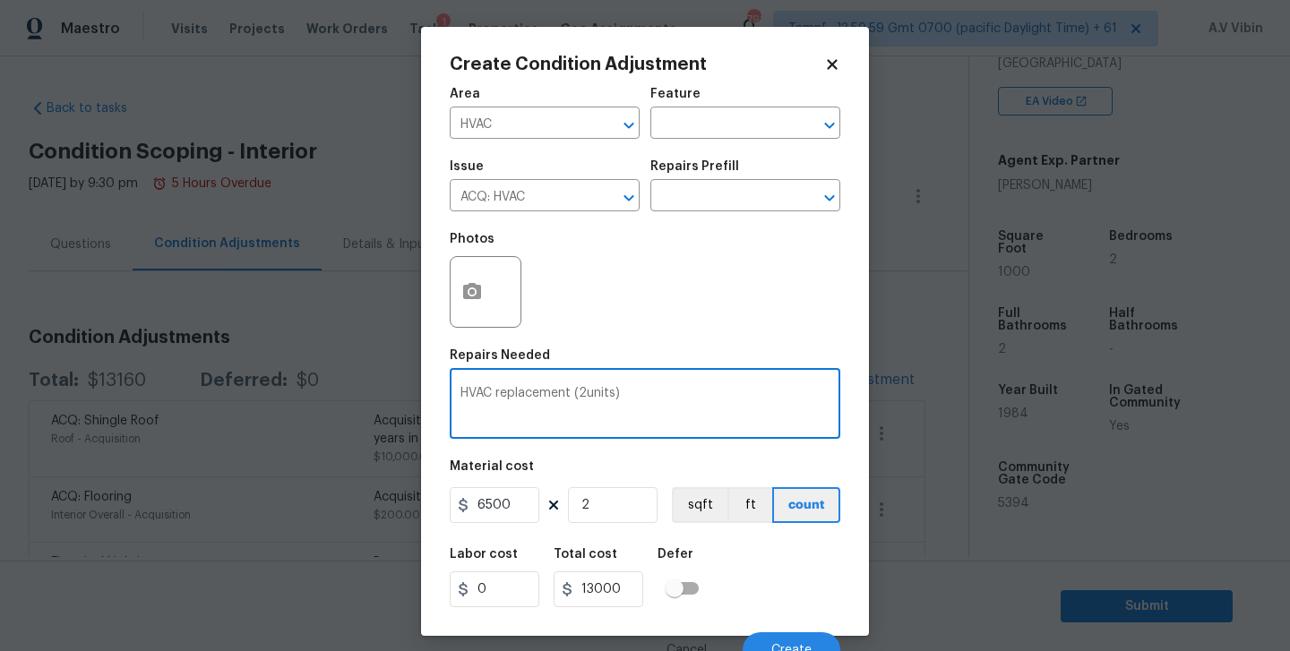
type textarea "HVAC replacement (2units)"
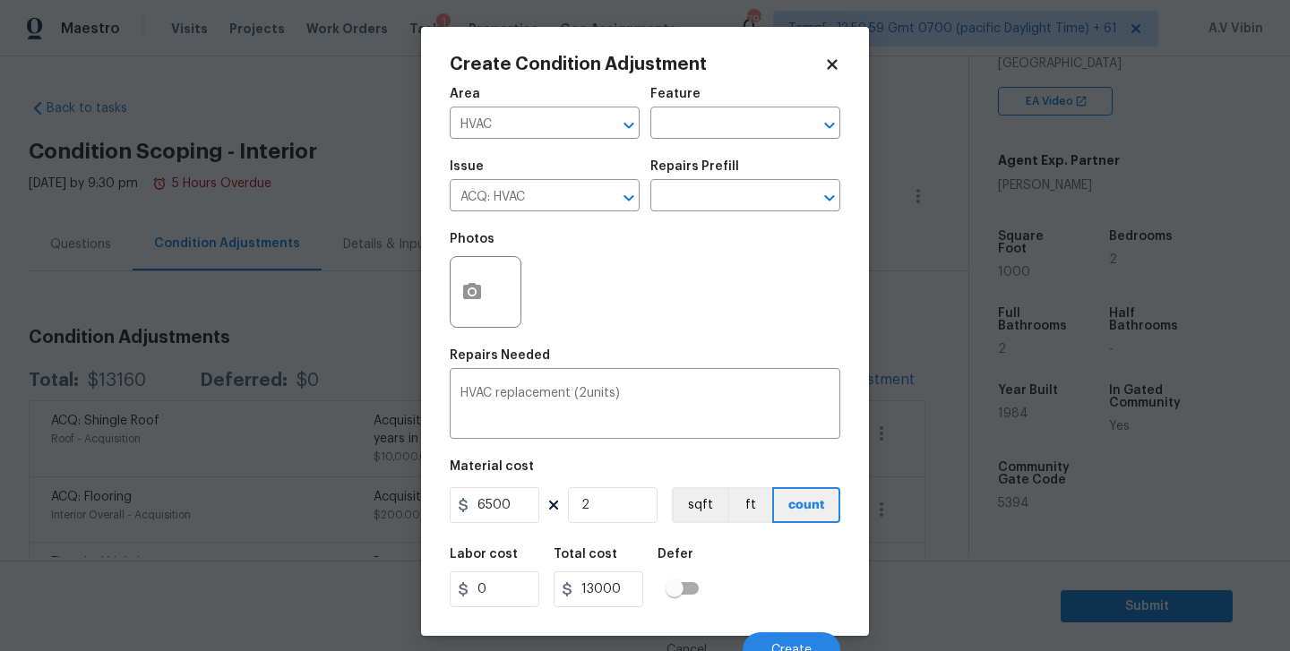
click at [741, 566] on div "Labor cost 0 Total cost 13000 Defer" at bounding box center [645, 578] width 391 height 81
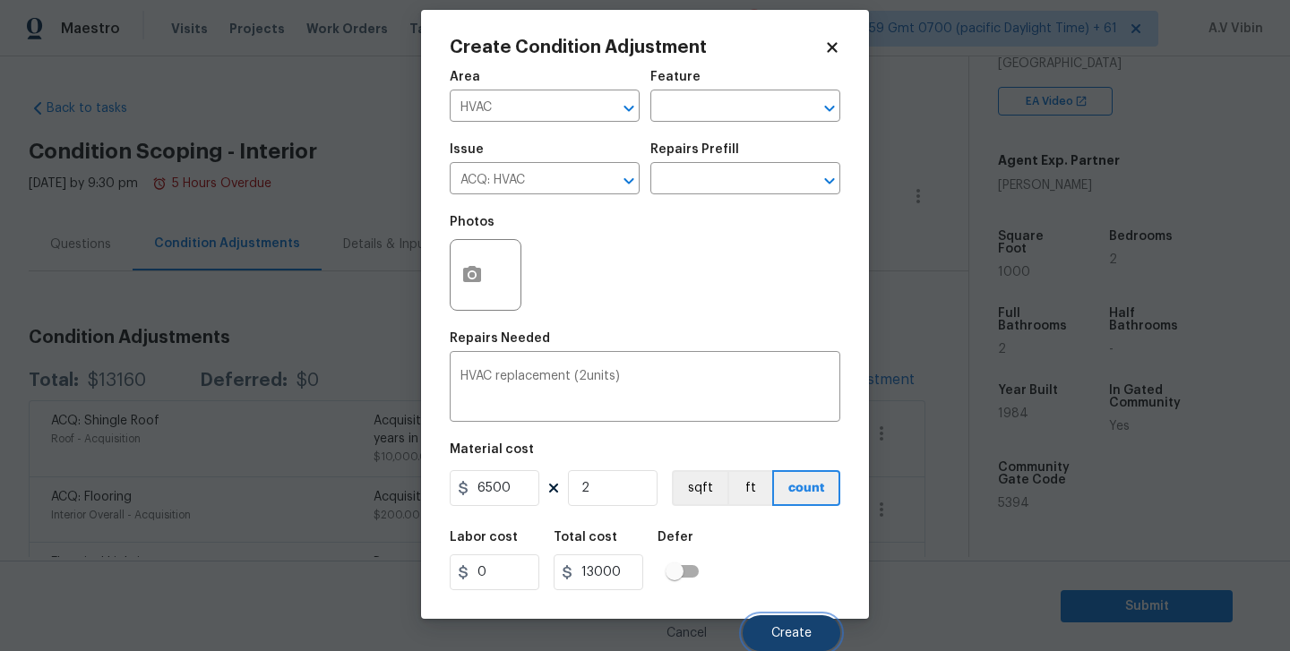
click at [779, 621] on button "Create" at bounding box center [792, 634] width 98 height 36
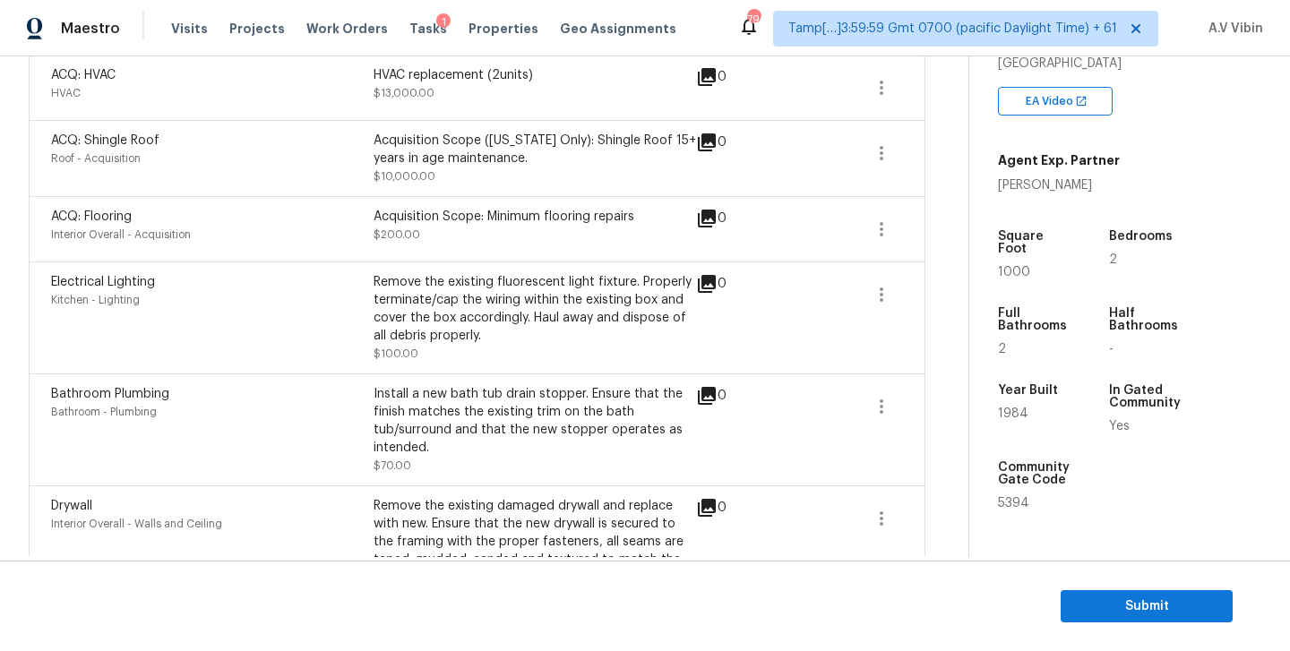
scroll to position [0, 0]
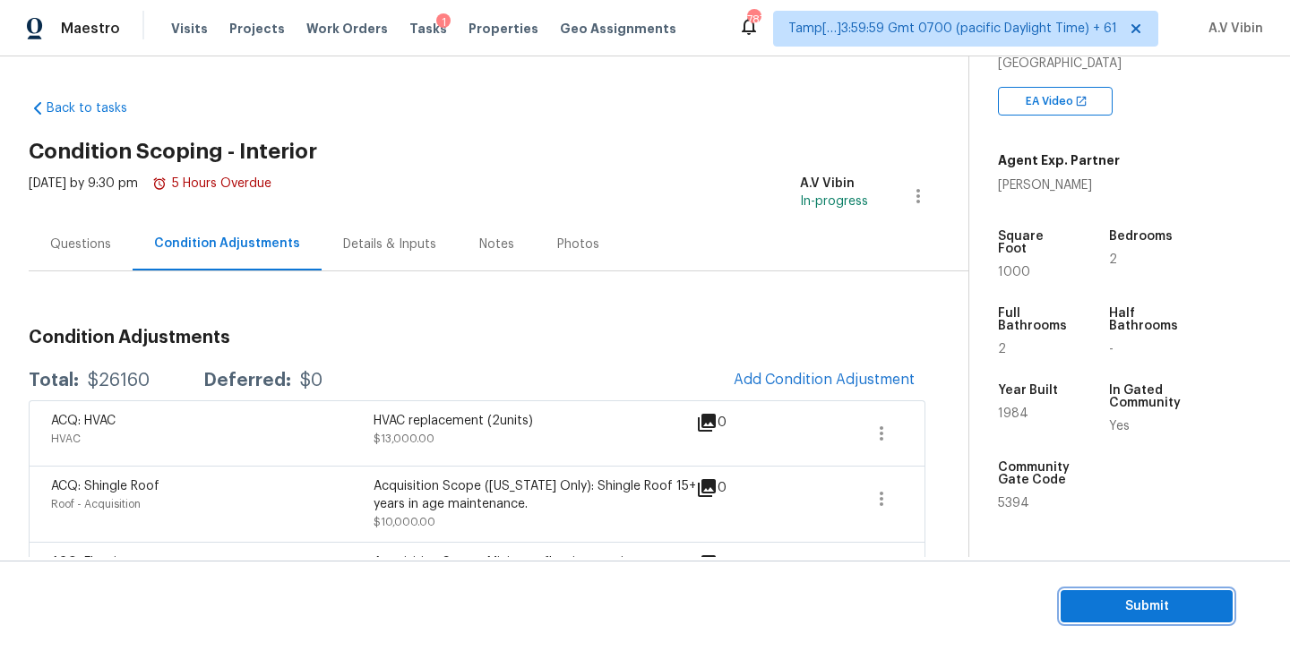
click at [1130, 606] on span "Submit" at bounding box center [1146, 607] width 143 height 22
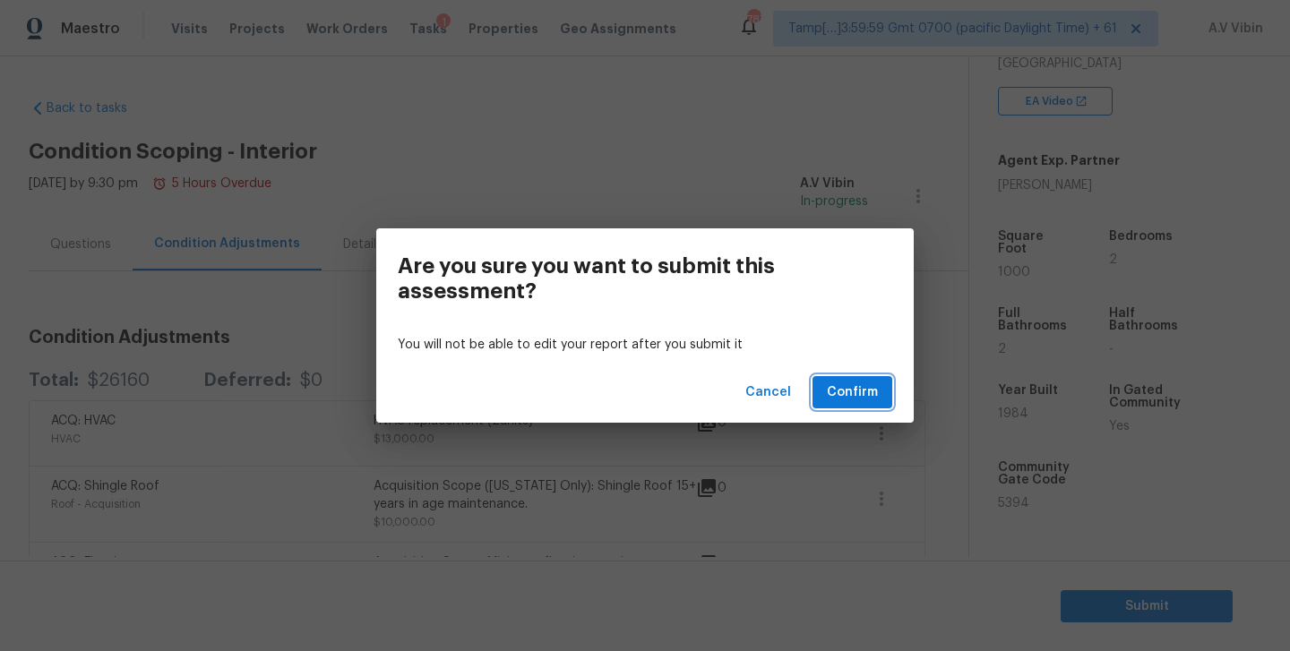
click at [877, 399] on span "Confirm" at bounding box center [852, 393] width 51 height 22
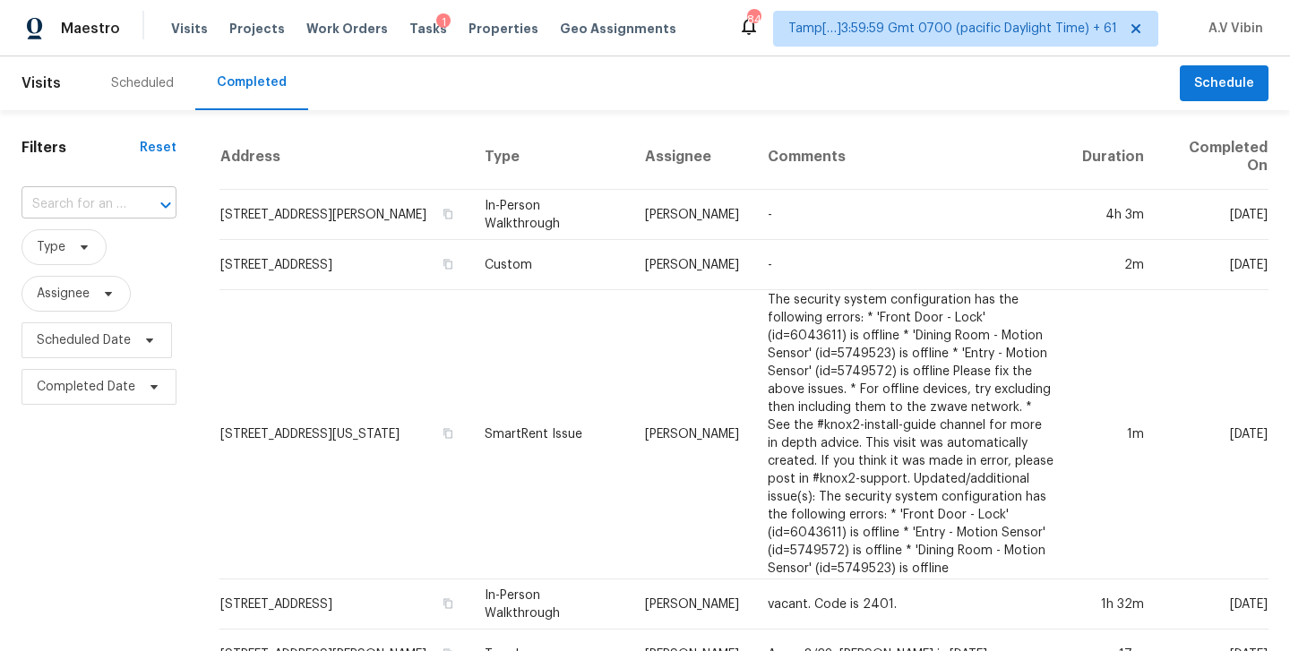
click at [124, 205] on input "text" at bounding box center [74, 205] width 105 height 28
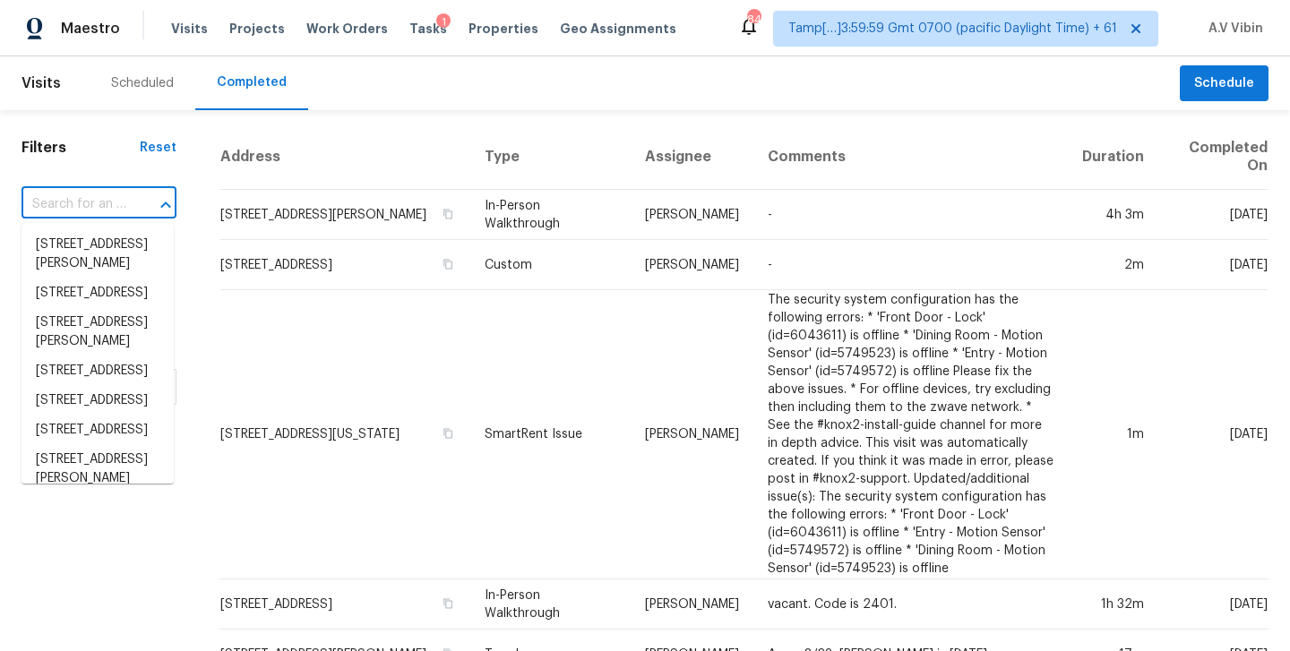
paste input "[STREET_ADDRESS]"
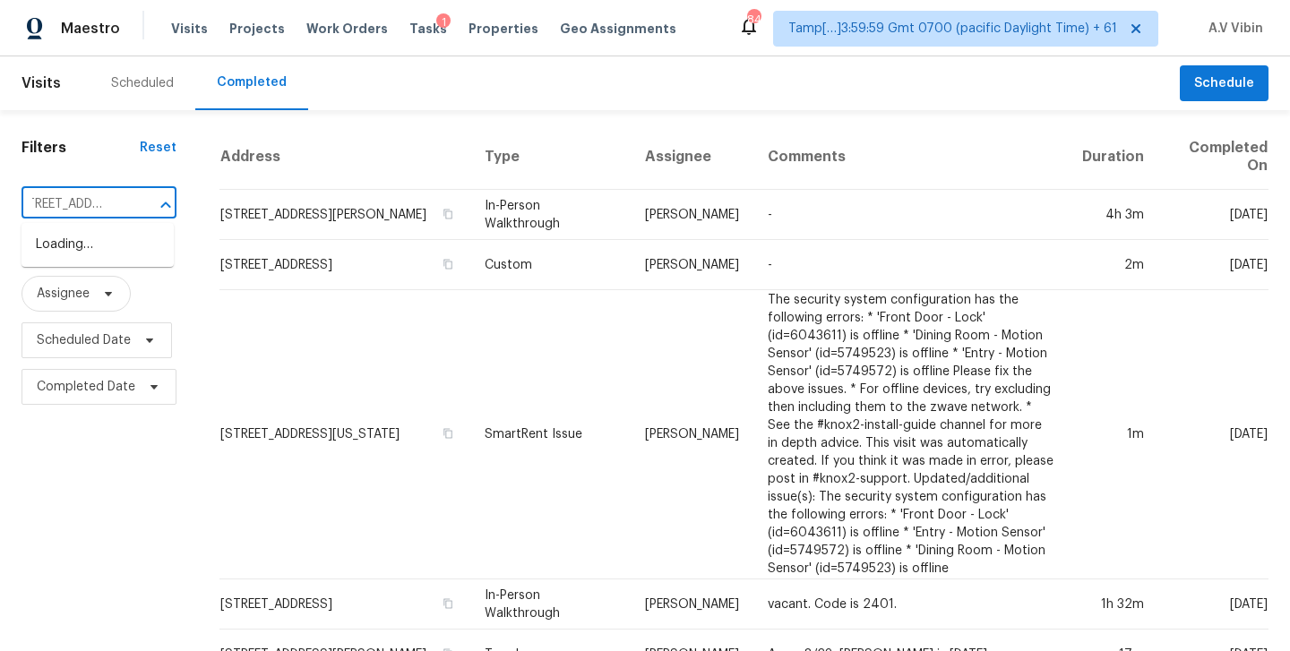
type input "[STREET_ADDRESS]"
click at [128, 260] on li "3012 S Semoran Blvd Apt 7, Orlando, FL 32822" at bounding box center [98, 245] width 152 height 30
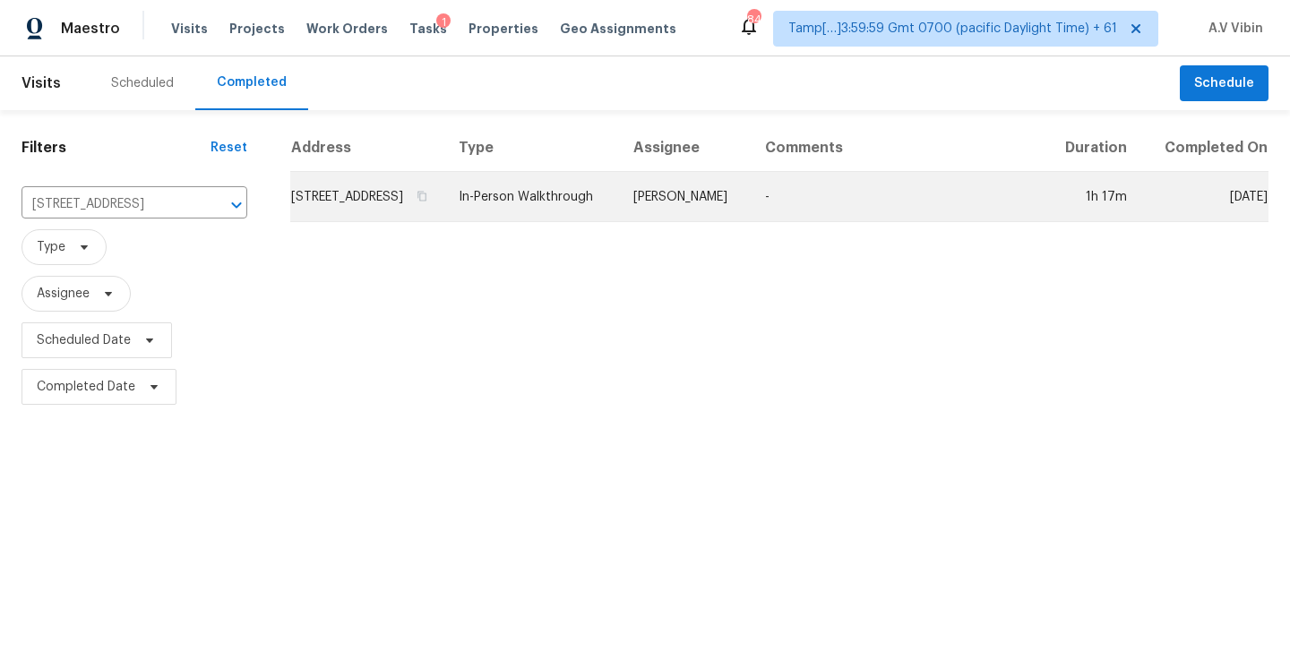
click at [619, 215] on td "In-Person Walkthrough" at bounding box center [531, 197] width 175 height 50
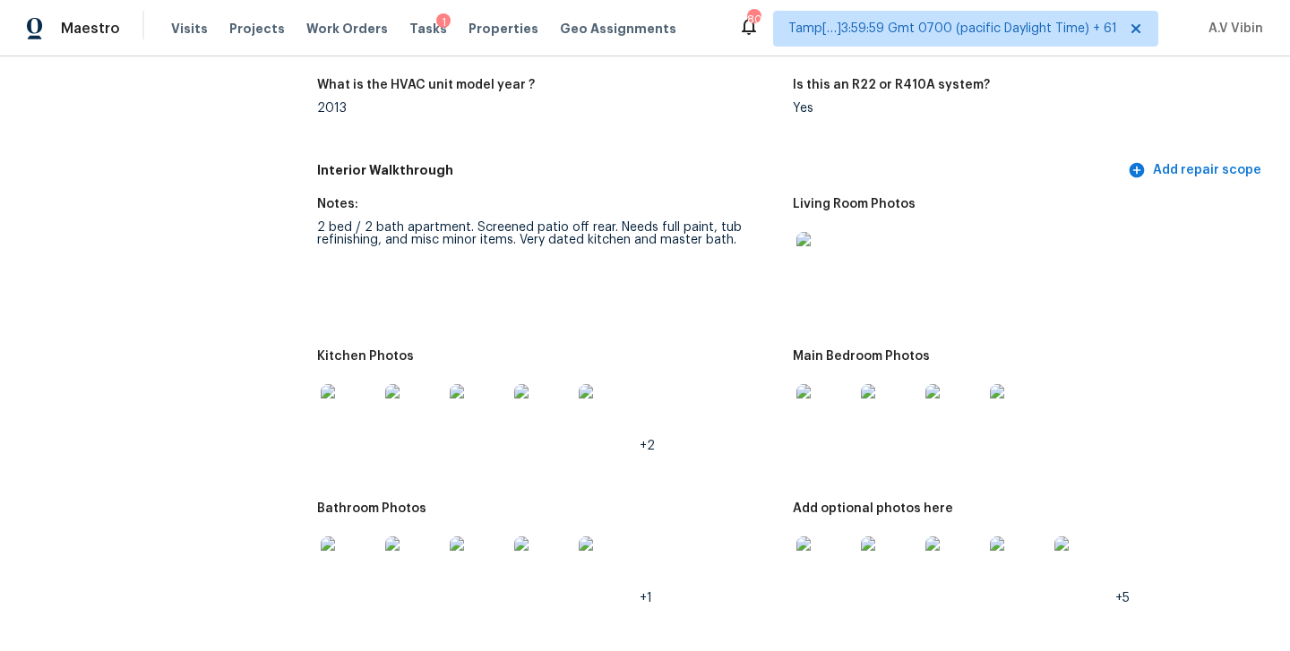
scroll to position [1747, 0]
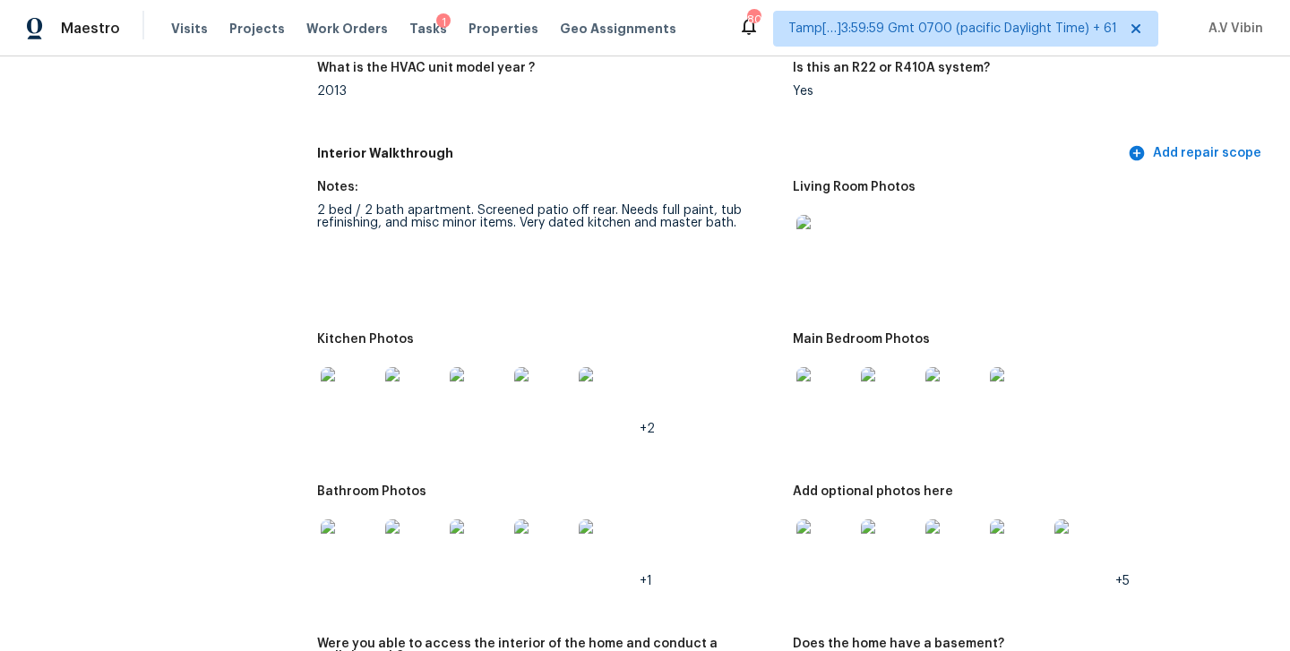
click at [836, 367] on img at bounding box center [825, 395] width 57 height 57
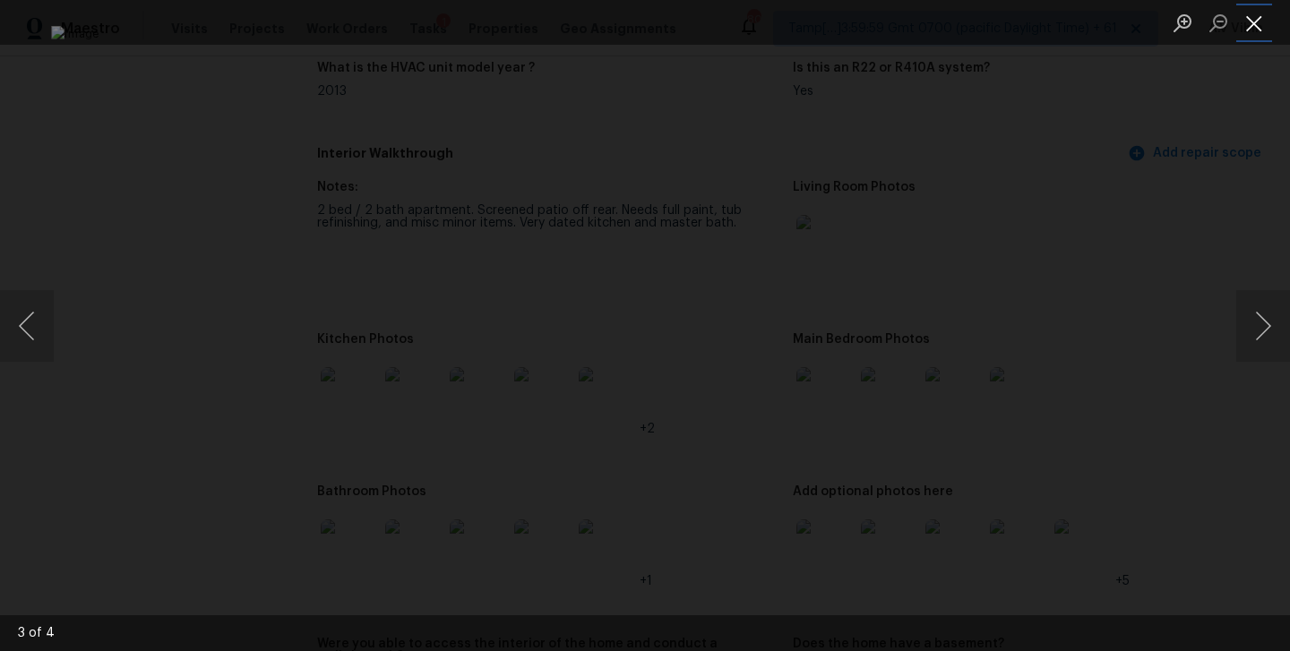
click at [1250, 22] on button "Close lightbox" at bounding box center [1255, 22] width 36 height 31
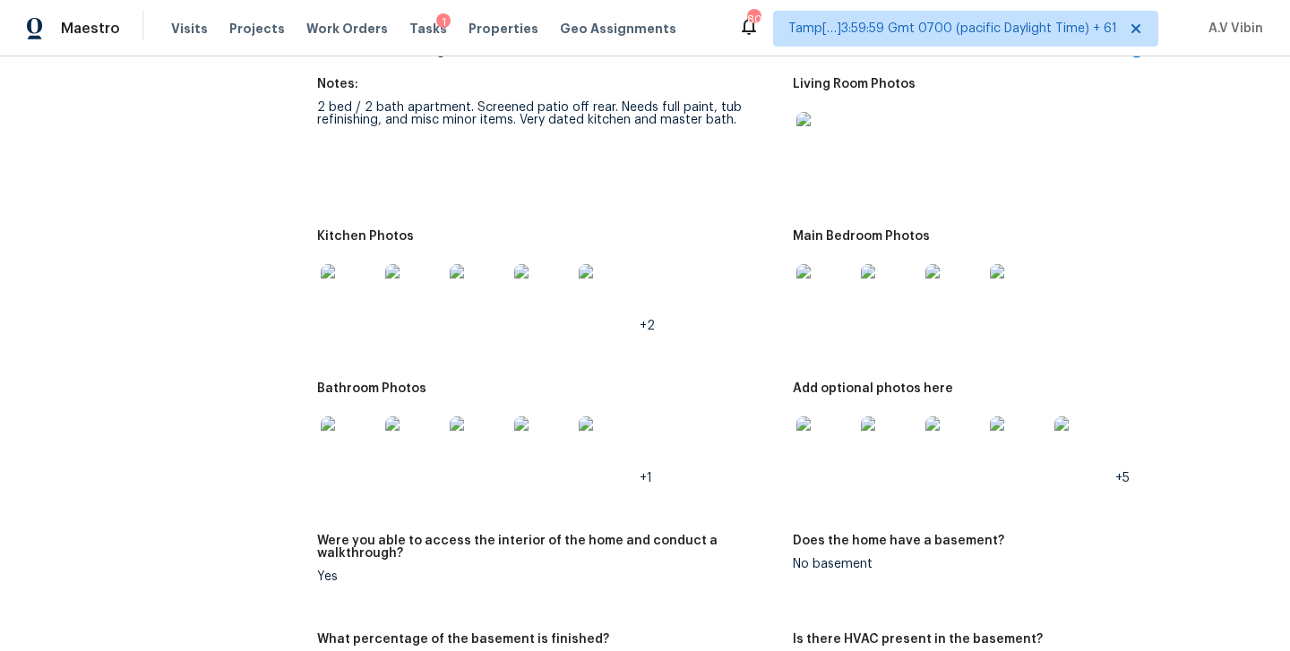
scroll to position [1881, 0]
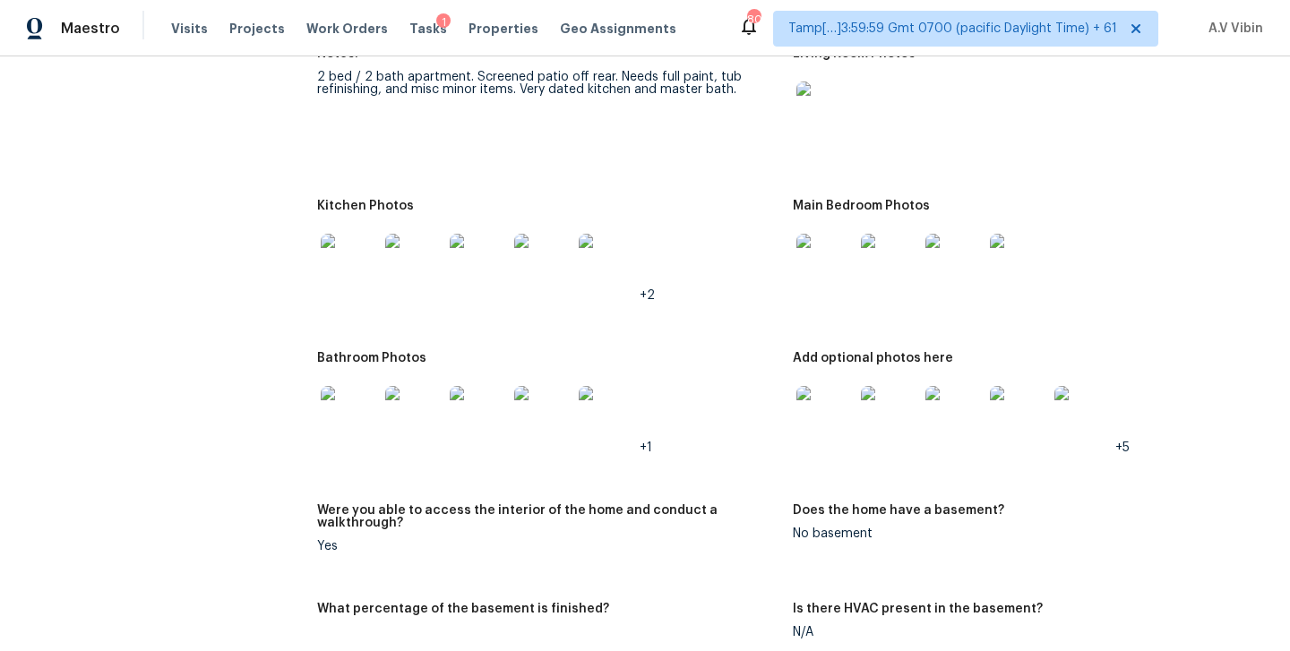
click at [836, 397] on img at bounding box center [825, 414] width 57 height 57
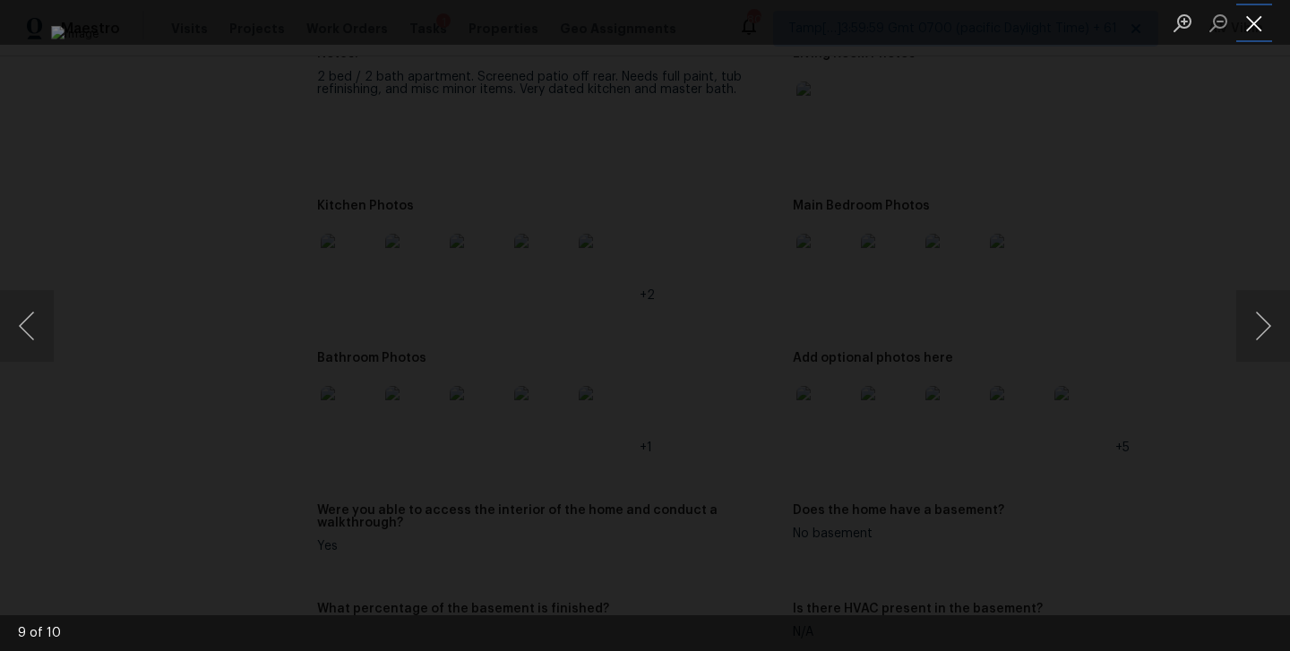
click at [1257, 25] on button "Close lightbox" at bounding box center [1255, 22] width 36 height 31
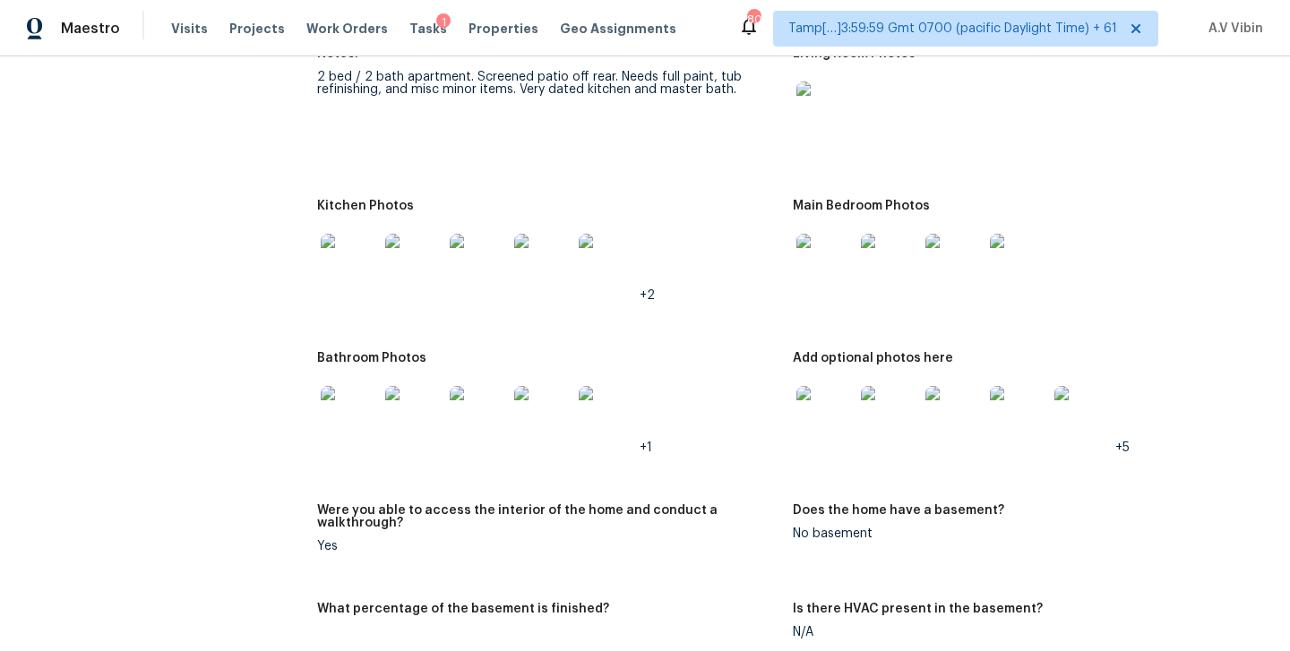
click at [367, 411] on img at bounding box center [349, 414] width 57 height 57
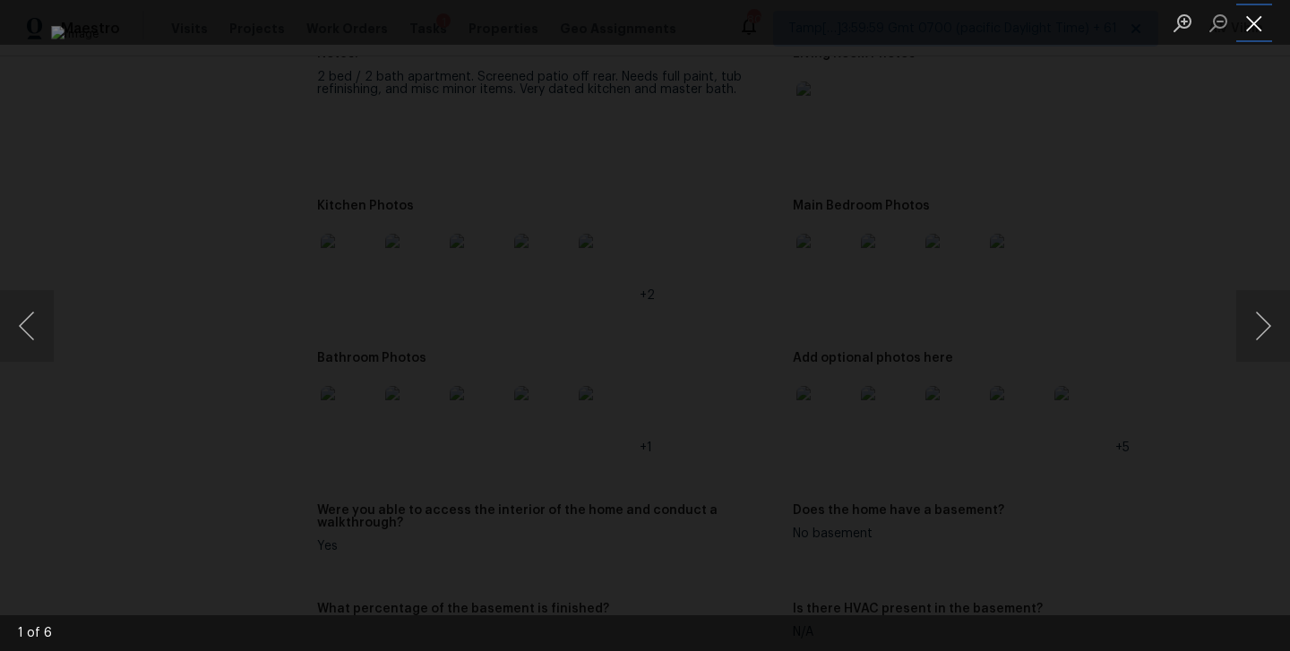
click at [1244, 13] on button "Close lightbox" at bounding box center [1255, 22] width 36 height 31
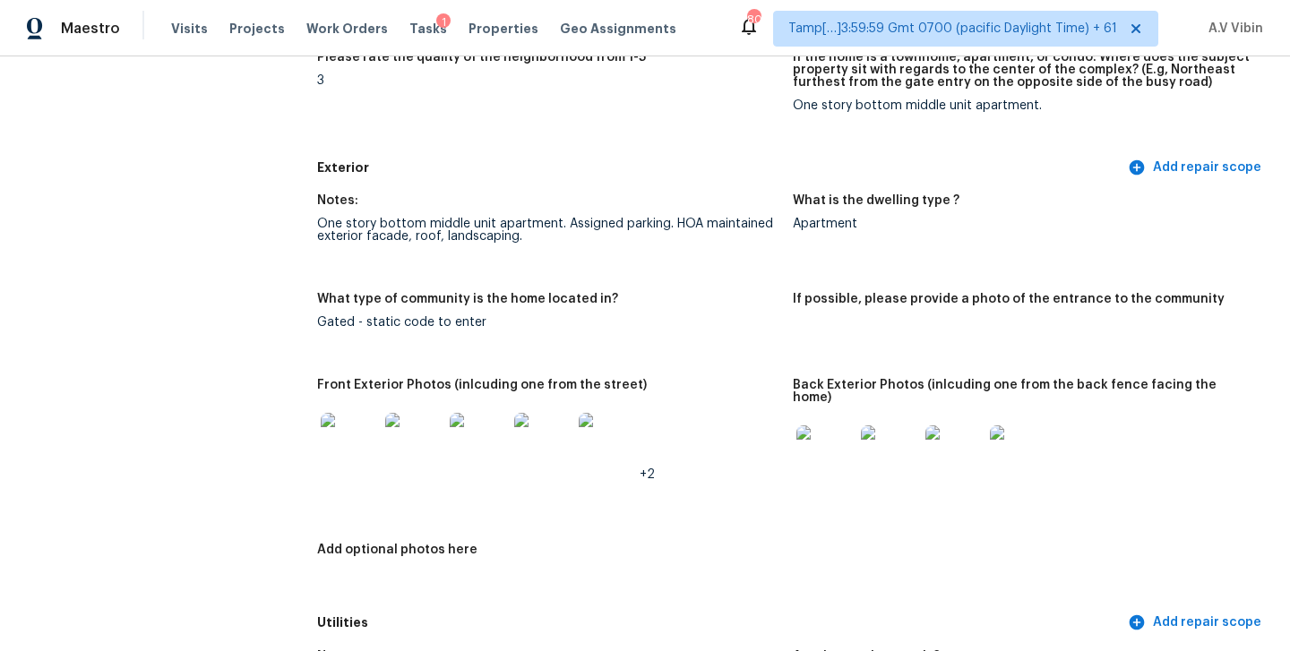
scroll to position [620, 0]
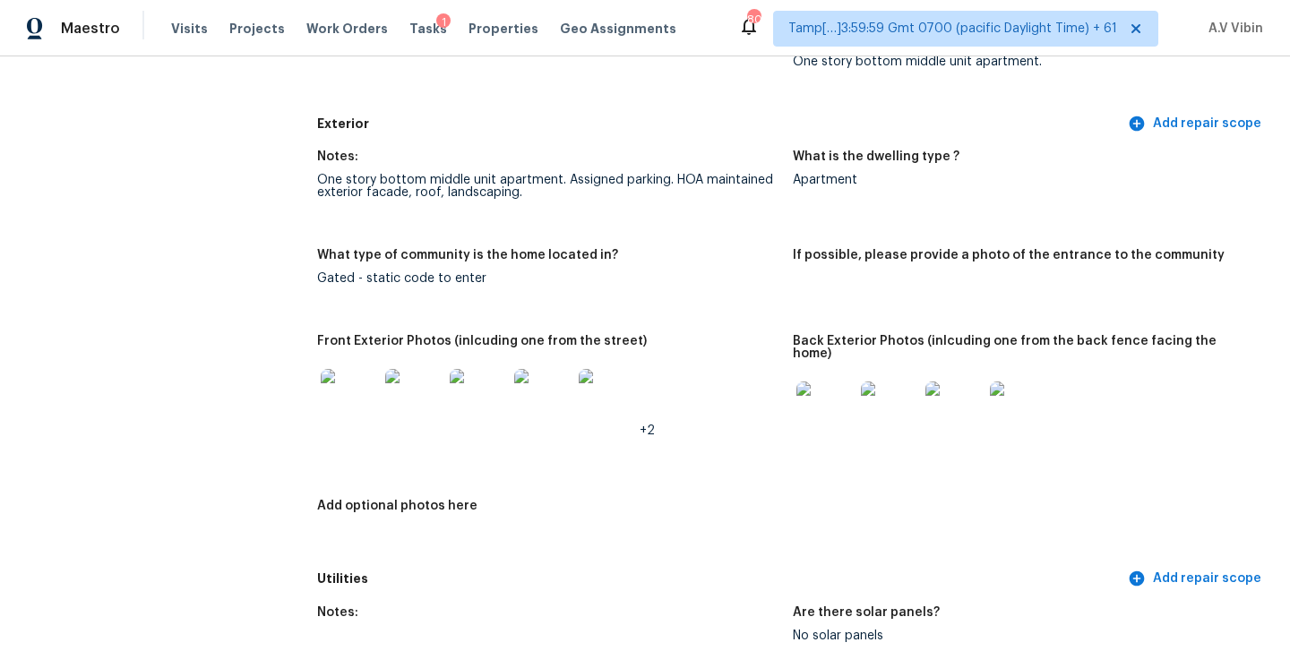
click at [372, 408] on img at bounding box center [349, 397] width 57 height 57
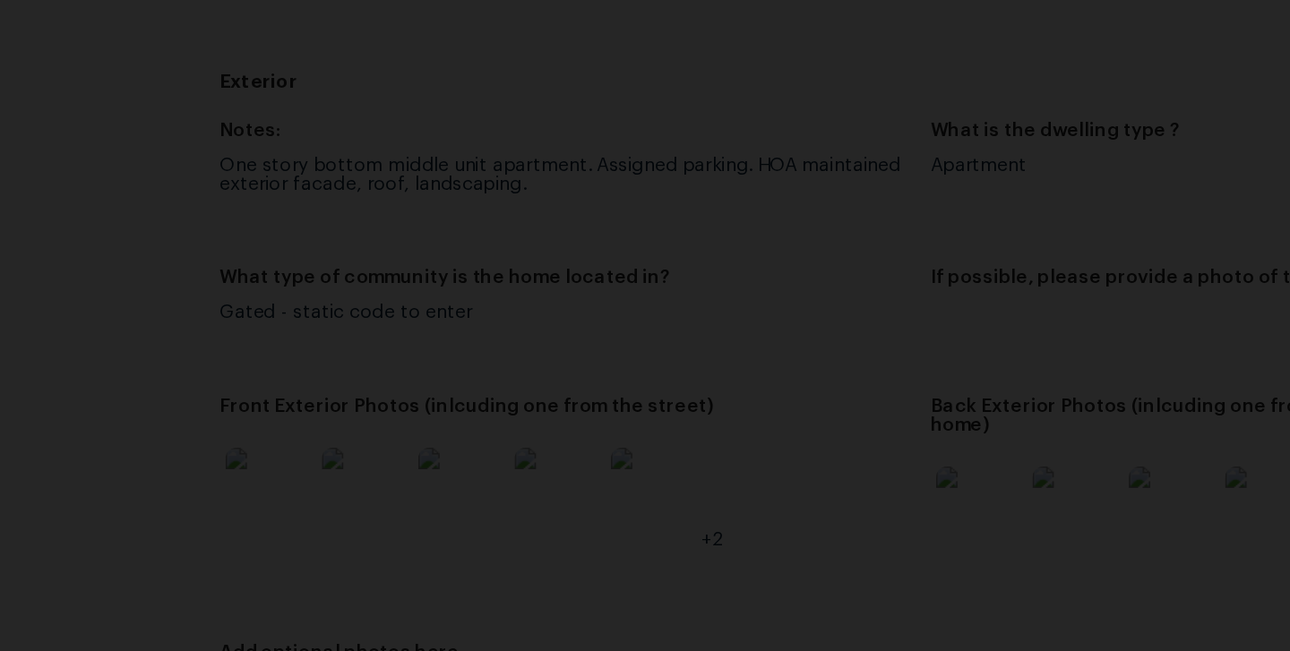
scroll to position [0, 0]
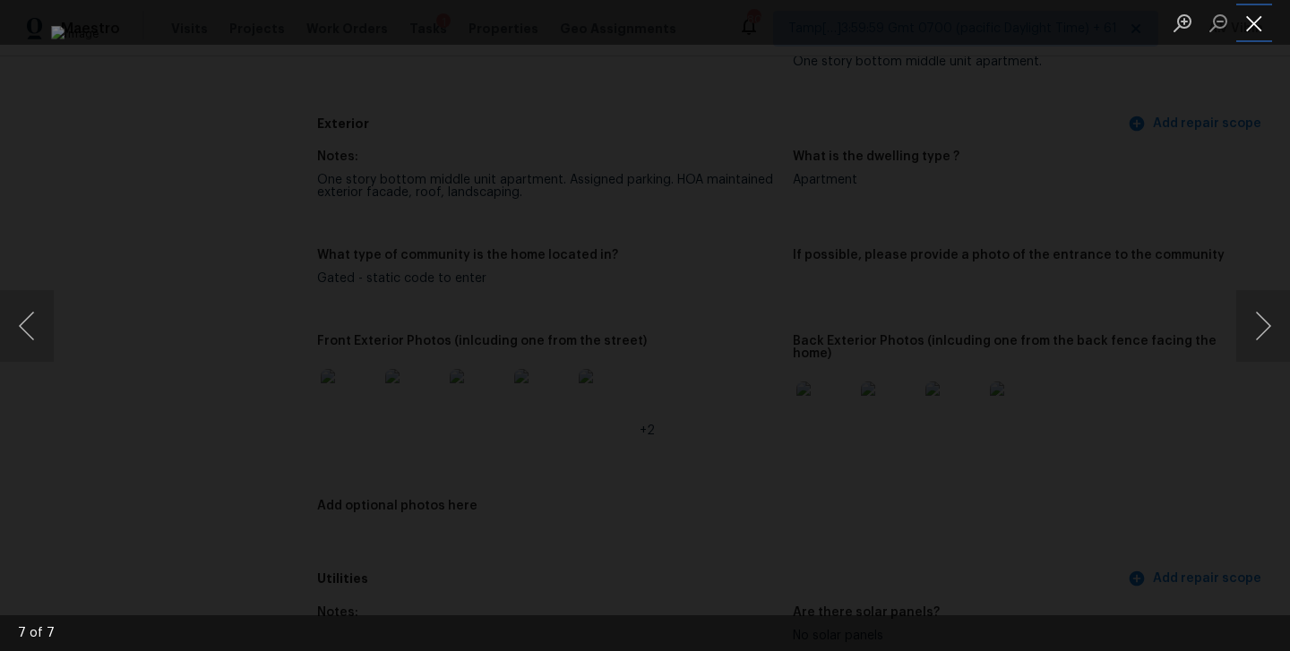
click at [1261, 19] on button "Close lightbox" at bounding box center [1255, 22] width 36 height 31
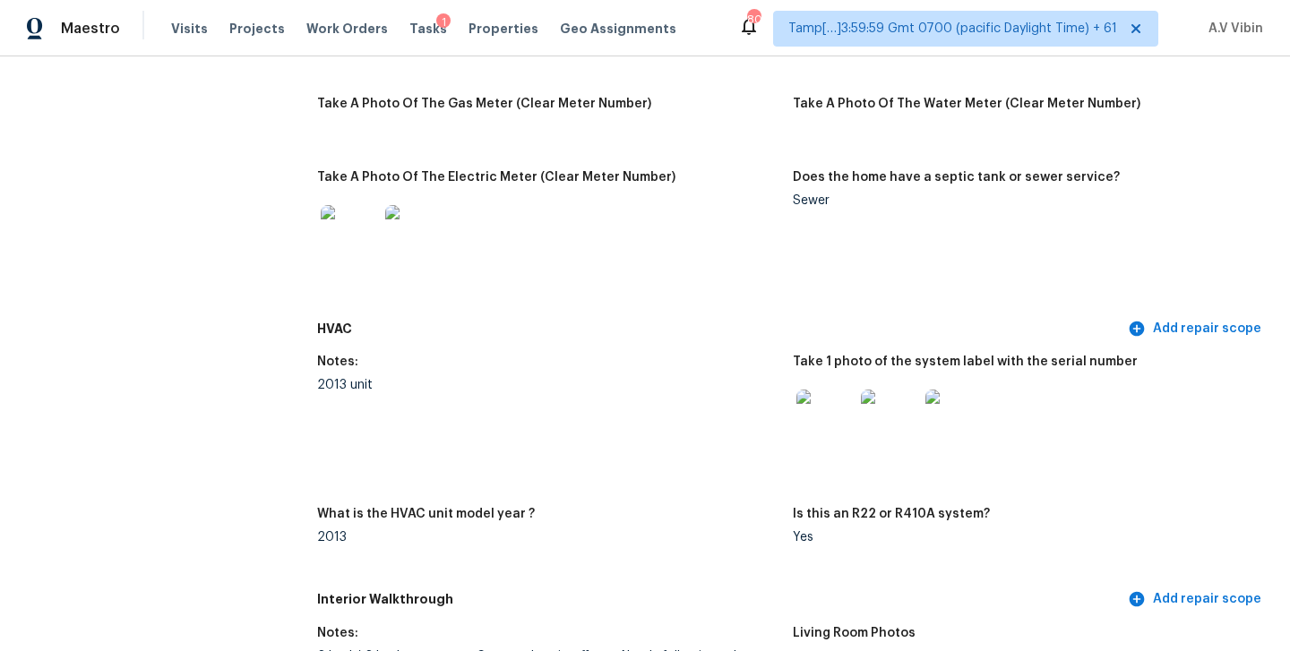
scroll to position [1328, 0]
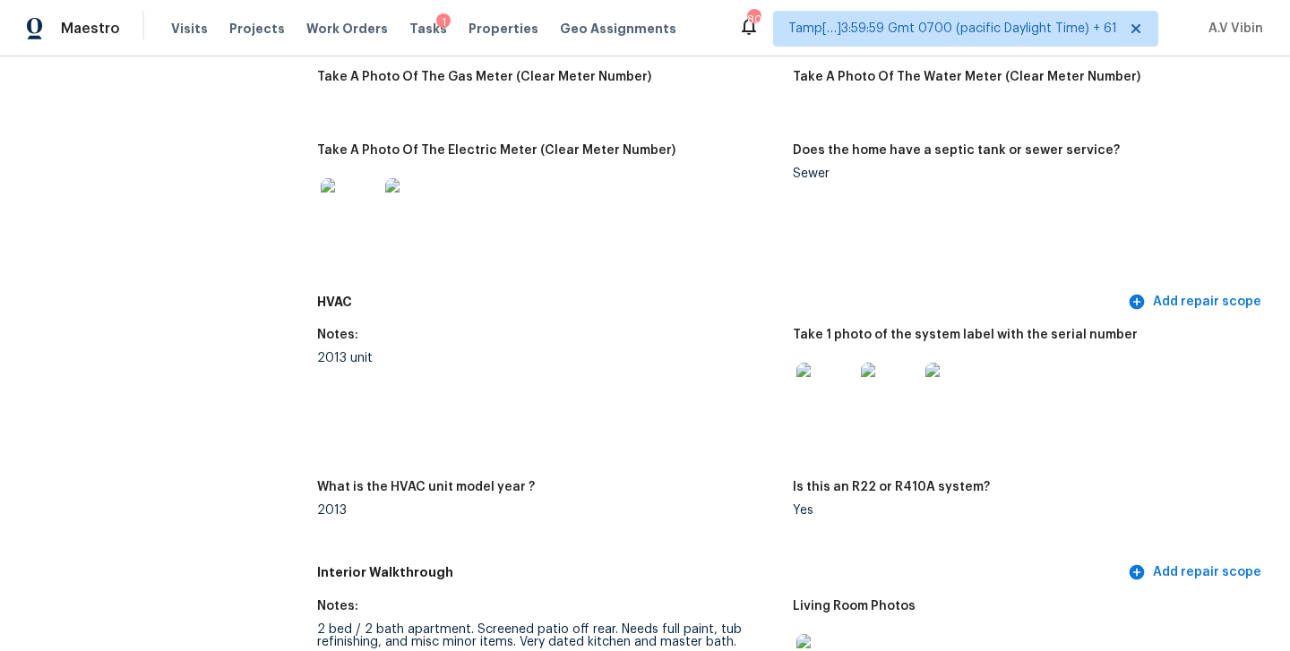
click at [836, 402] on img at bounding box center [825, 391] width 57 height 57
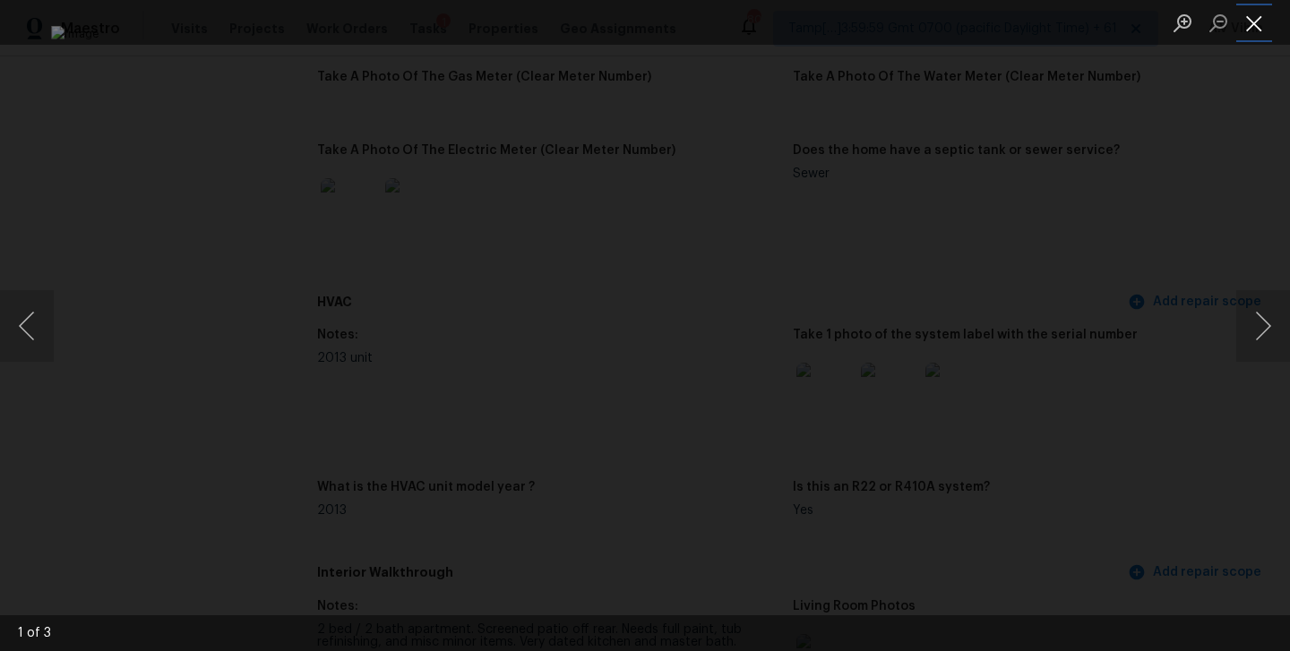
click at [1250, 22] on button "Close lightbox" at bounding box center [1255, 22] width 36 height 31
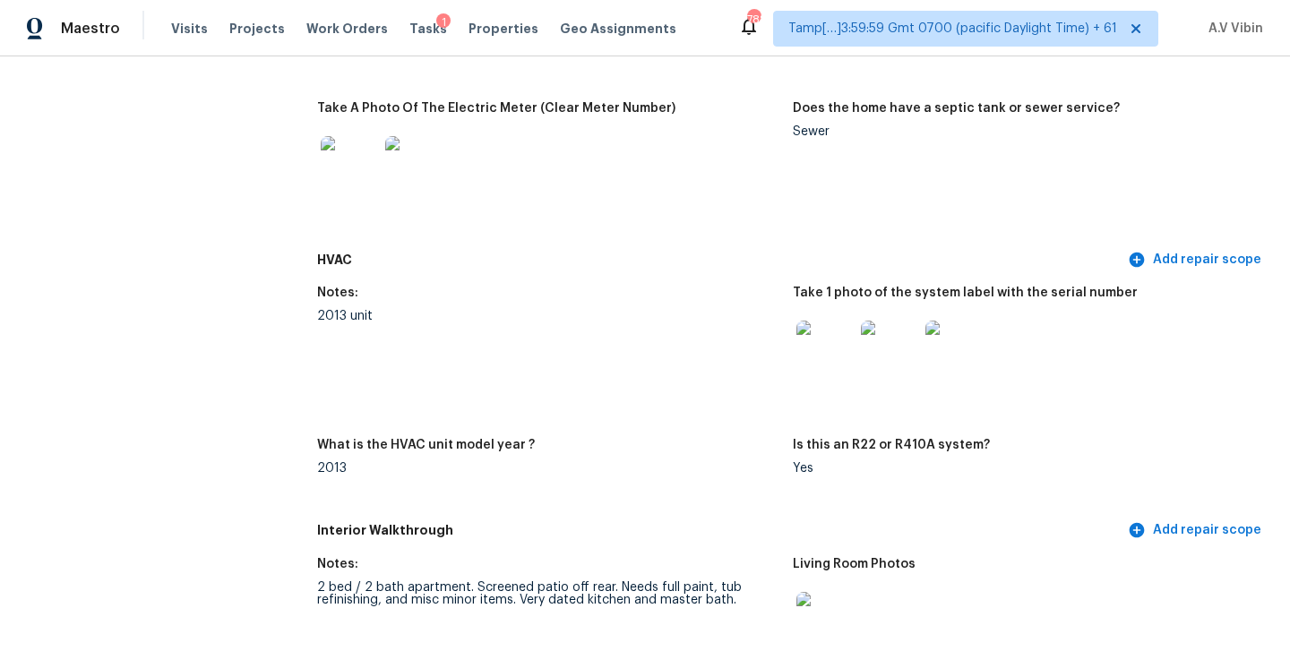
scroll to position [0, 0]
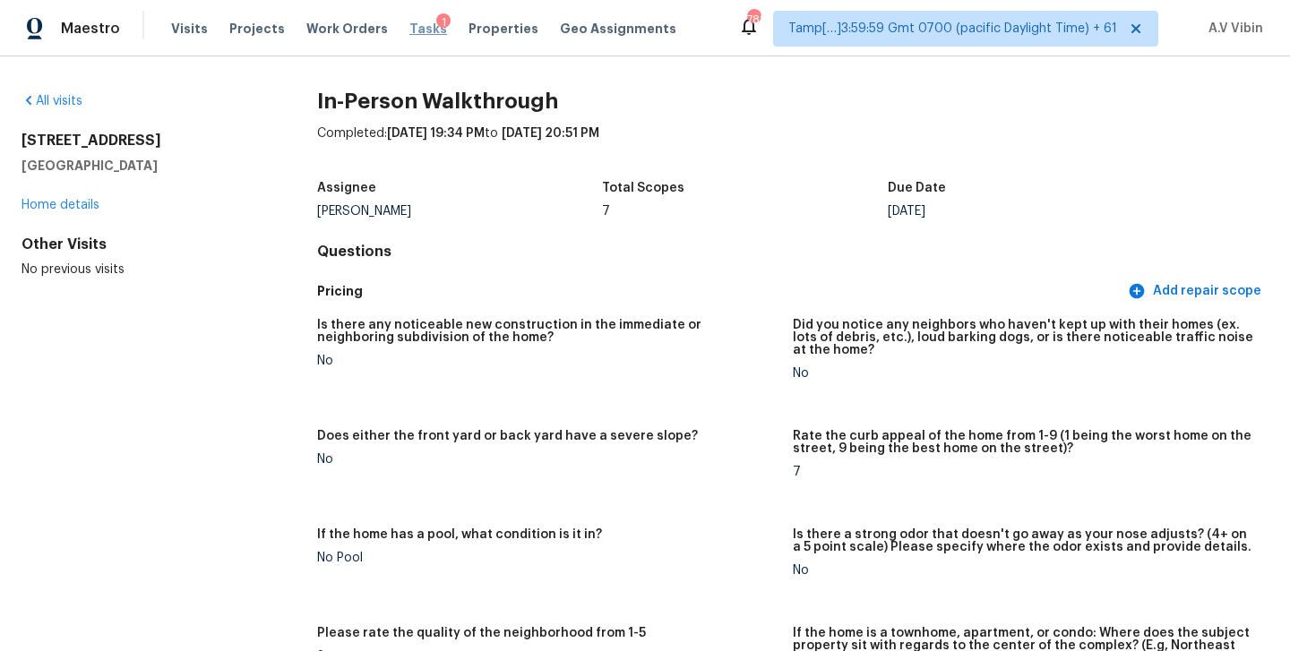
click at [417, 26] on span "Tasks" at bounding box center [429, 28] width 38 height 13
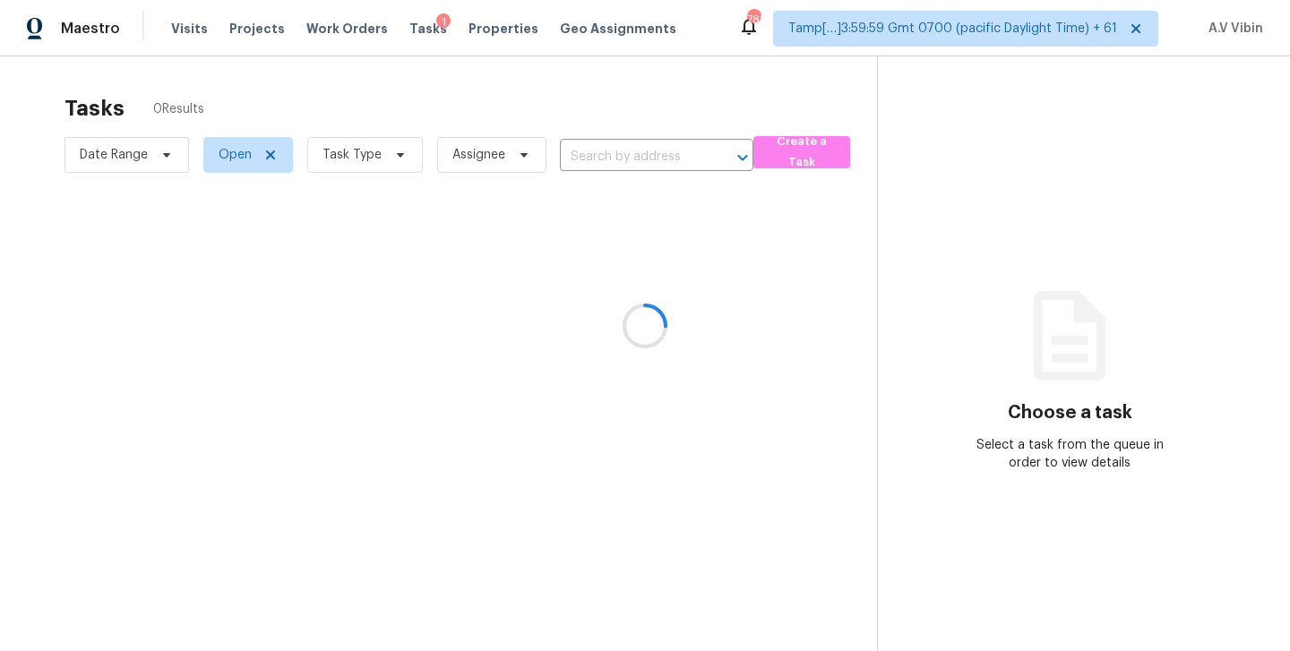
click at [197, 24] on div at bounding box center [645, 325] width 1290 height 651
click at [184, 27] on div at bounding box center [645, 325] width 1290 height 651
click at [99, 32] on div at bounding box center [645, 325] width 1290 height 651
click at [99, 28] on div at bounding box center [645, 325] width 1290 height 651
click at [48, 25] on div at bounding box center [645, 325] width 1290 height 651
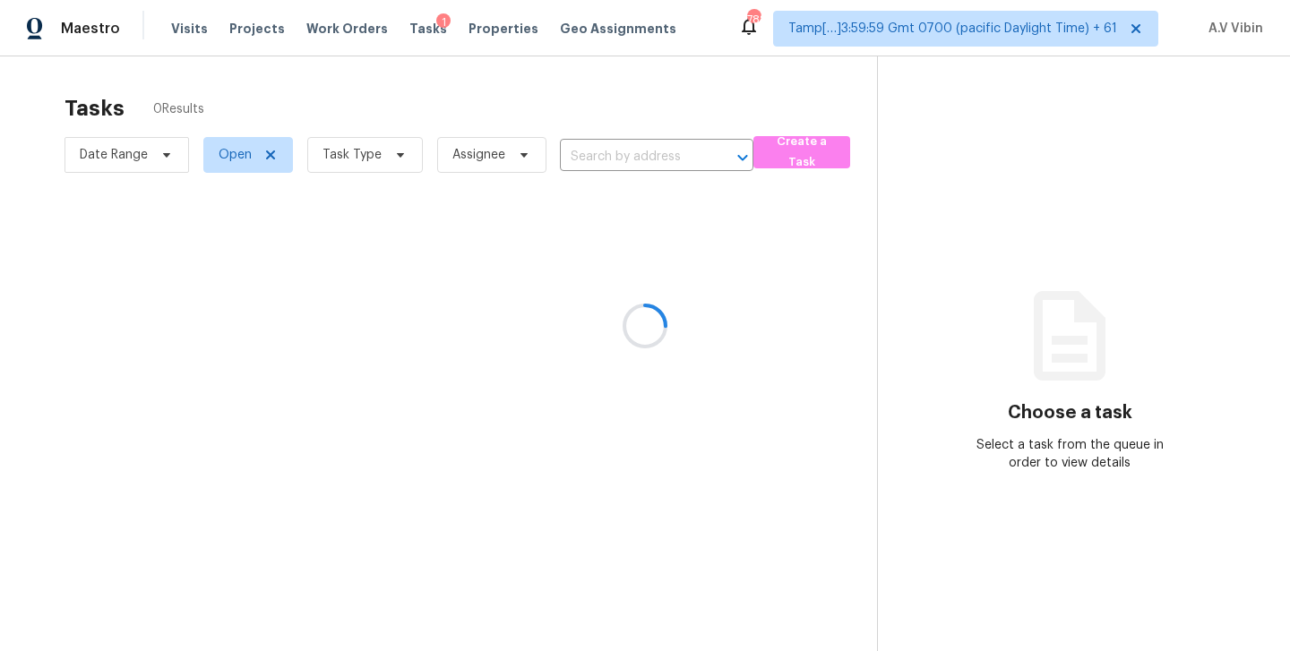
click at [115, 33] on div at bounding box center [645, 325] width 1290 height 651
click at [84, 30] on div at bounding box center [645, 325] width 1290 height 651
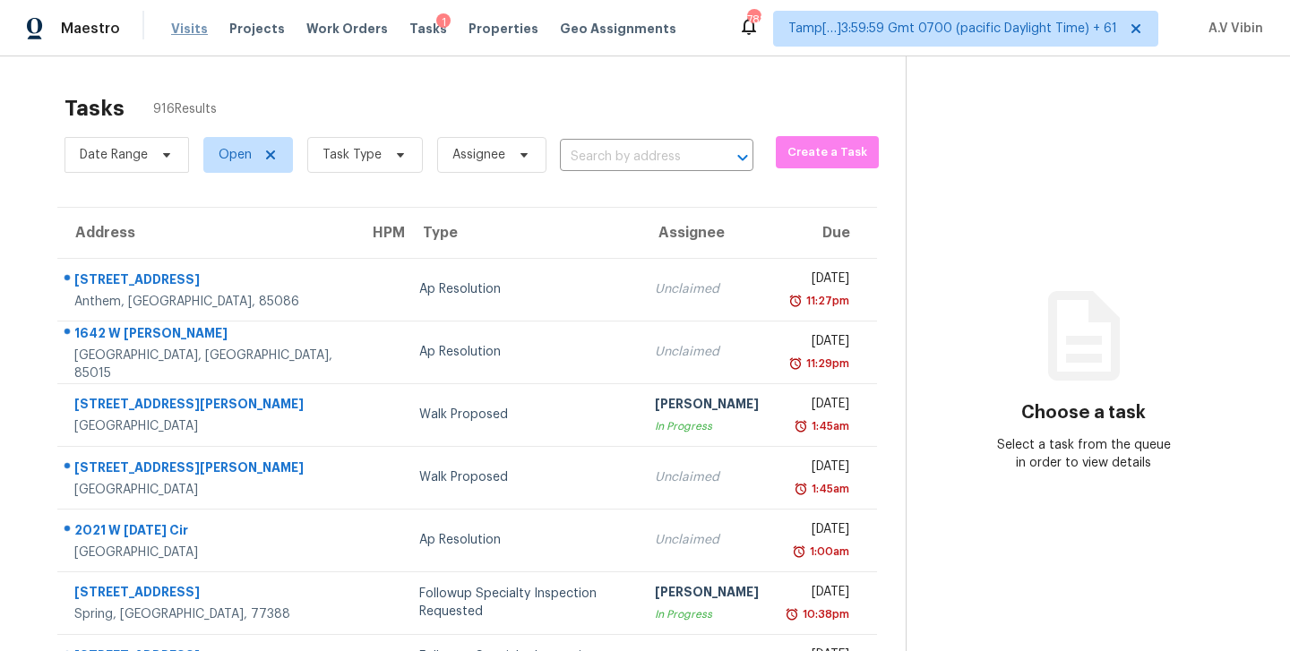
click at [190, 28] on span "Visits" at bounding box center [189, 29] width 37 height 18
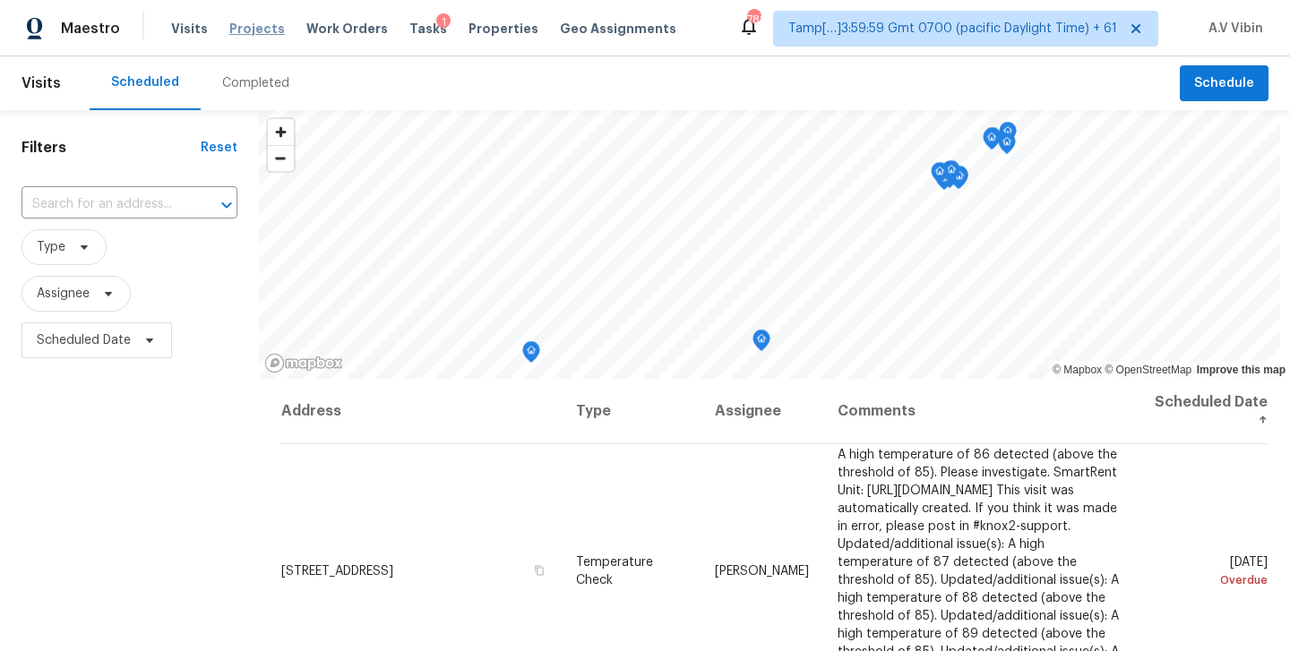
click at [248, 30] on span "Projects" at bounding box center [257, 29] width 56 height 18
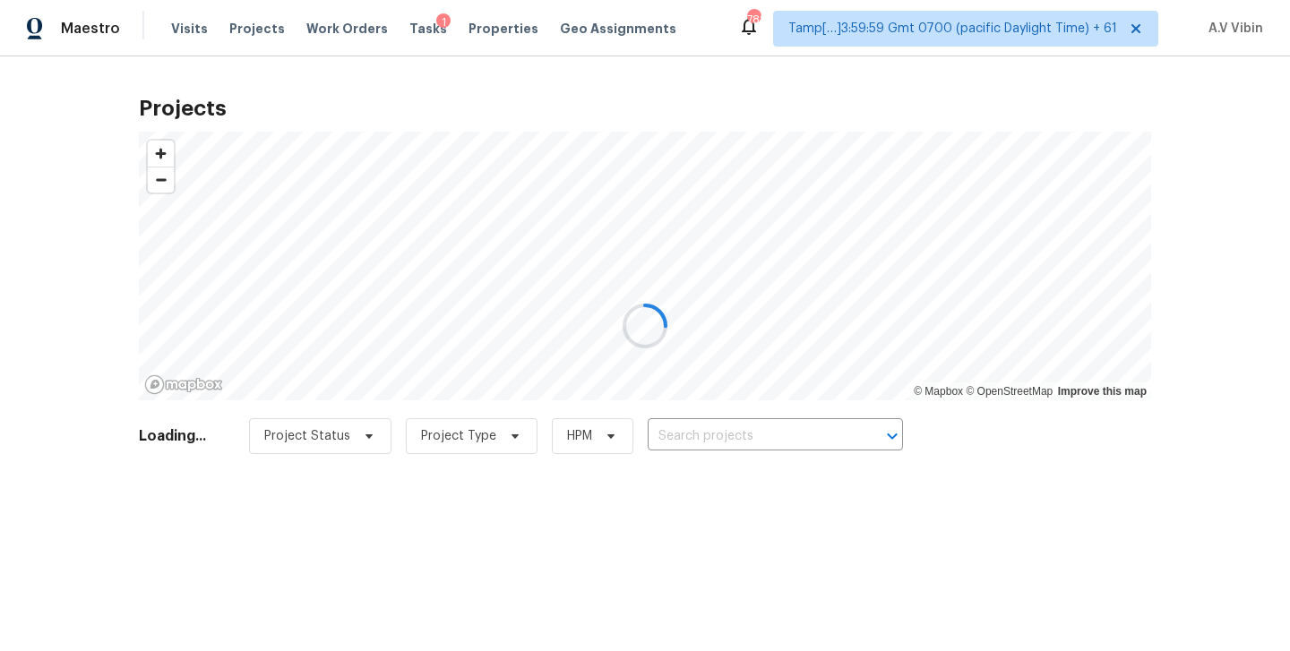
click at [198, 26] on div at bounding box center [645, 325] width 1290 height 651
click at [187, 28] on div at bounding box center [645, 325] width 1290 height 651
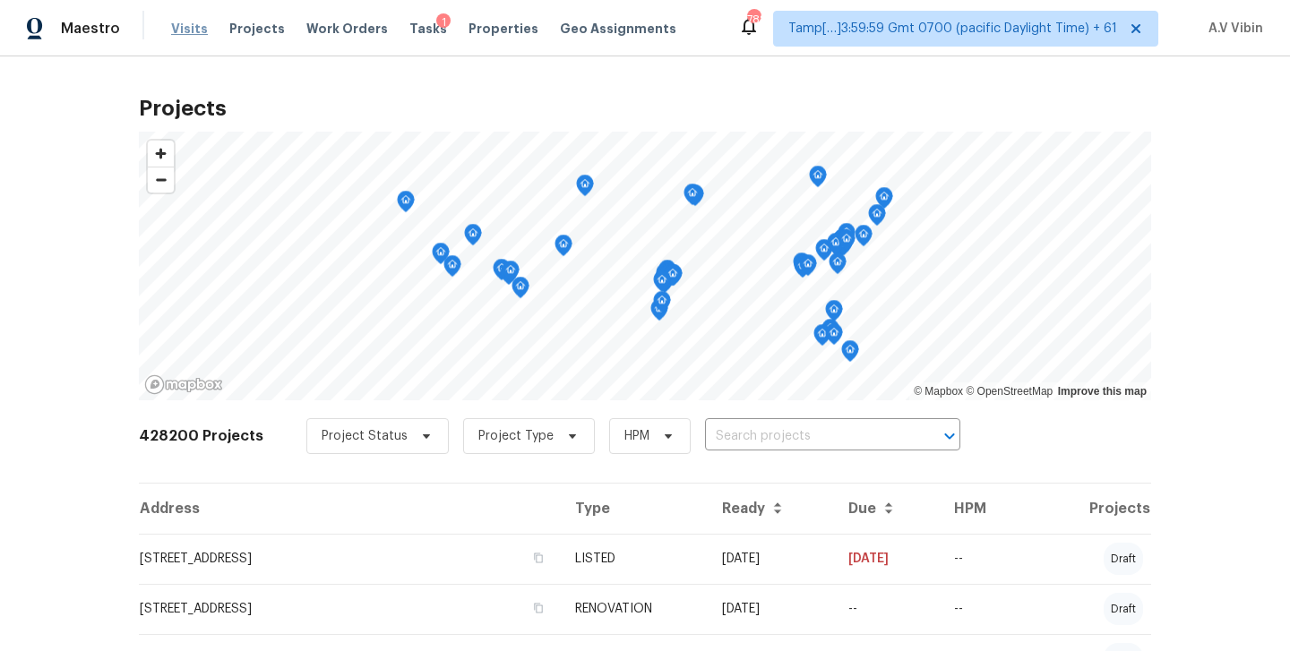
click at [186, 31] on span "Visits" at bounding box center [189, 29] width 37 height 18
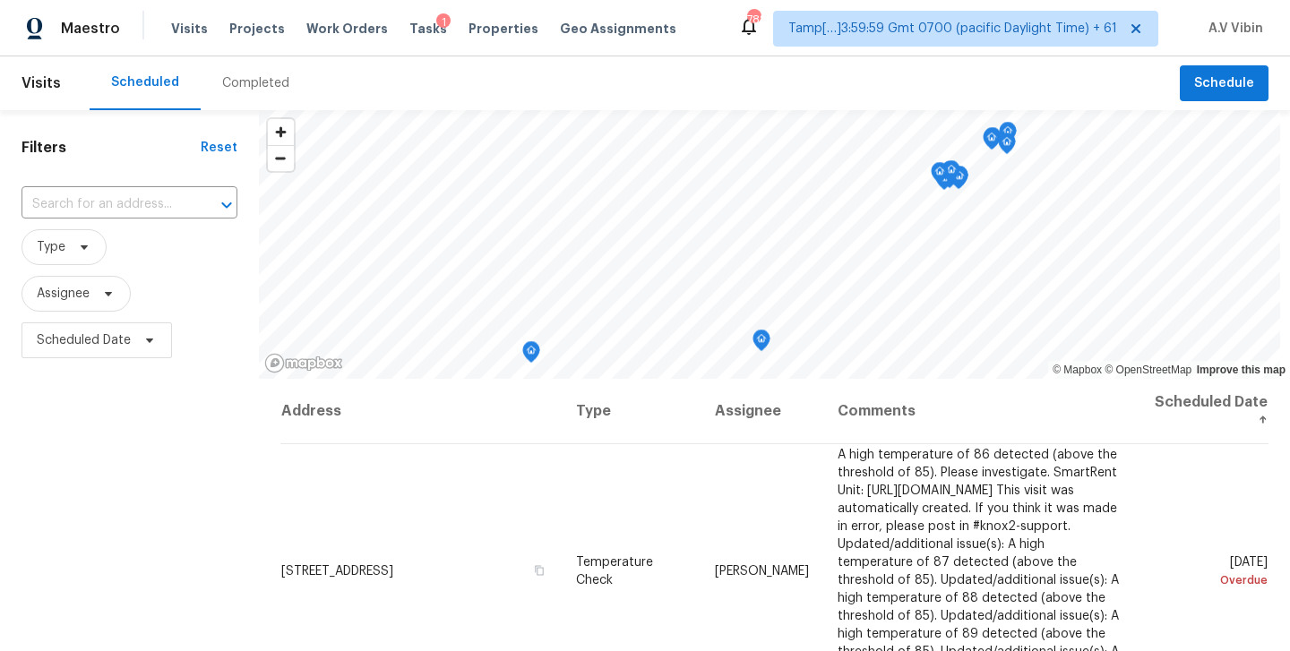
click at [232, 81] on div "Completed" at bounding box center [255, 83] width 67 height 18
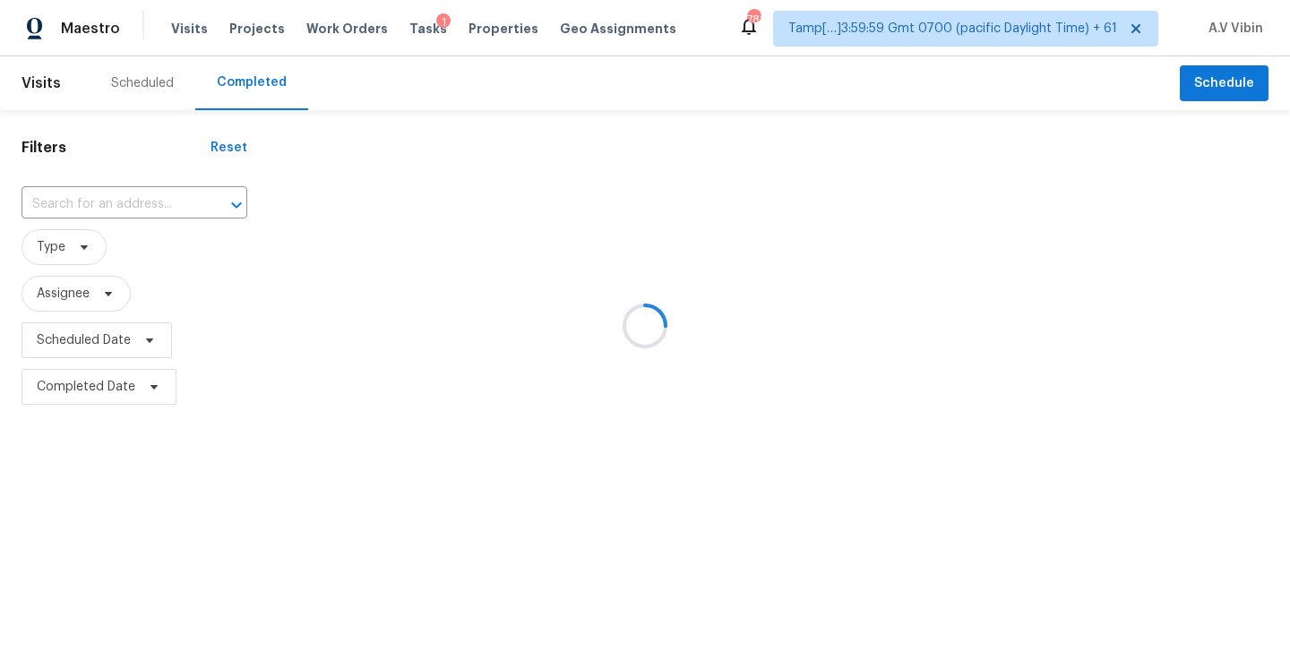
click at [149, 206] on div at bounding box center [645, 325] width 1290 height 651
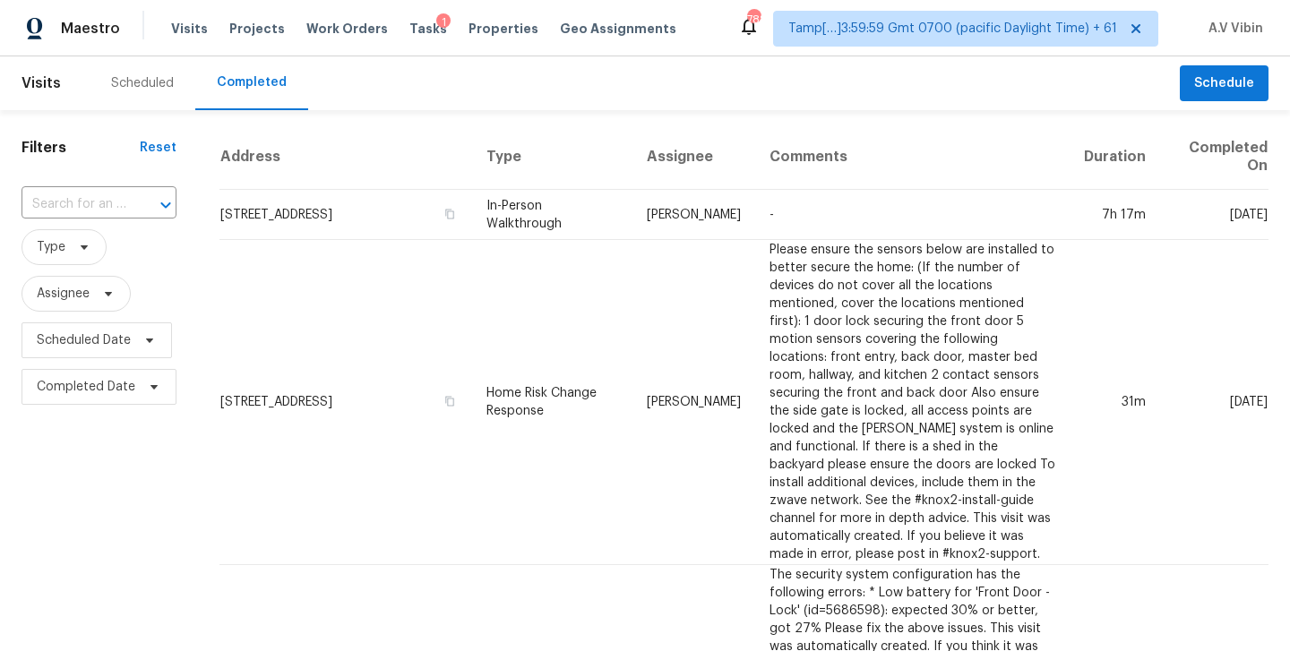
click at [149, 206] on div at bounding box center [153, 205] width 47 height 25
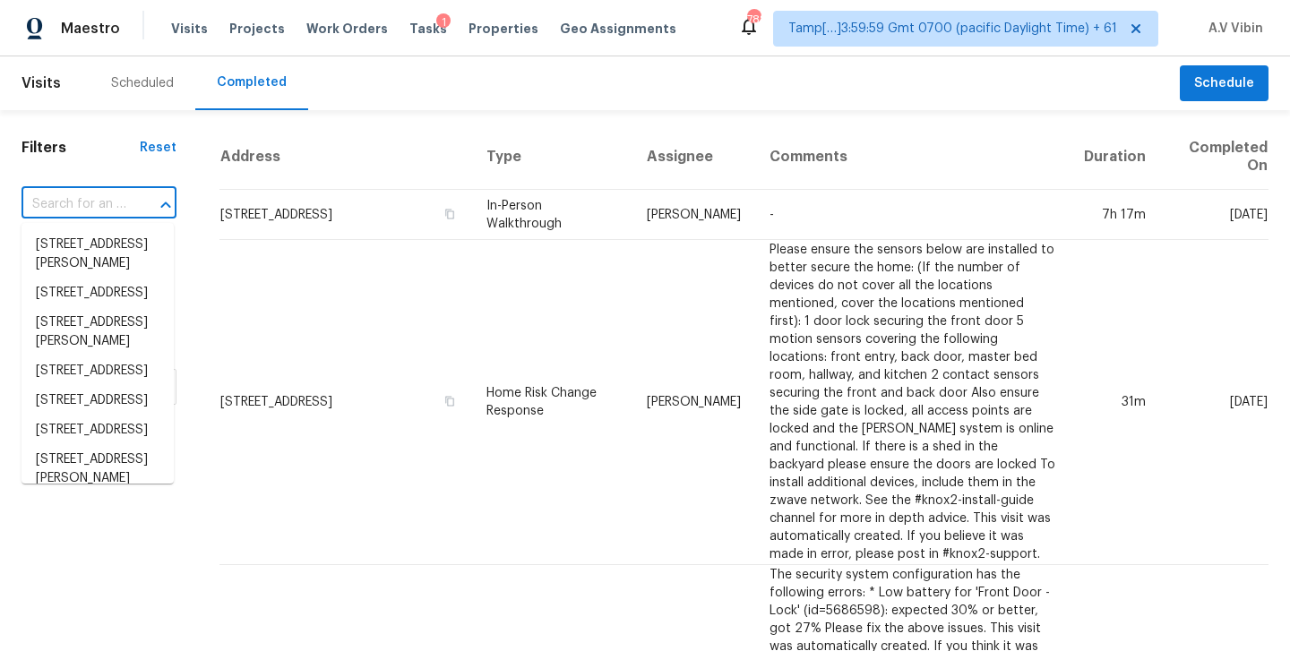
paste input "[STREET_ADDRESS][PERSON_NAME]"
type input "[STREET_ADDRESS][PERSON_NAME]"
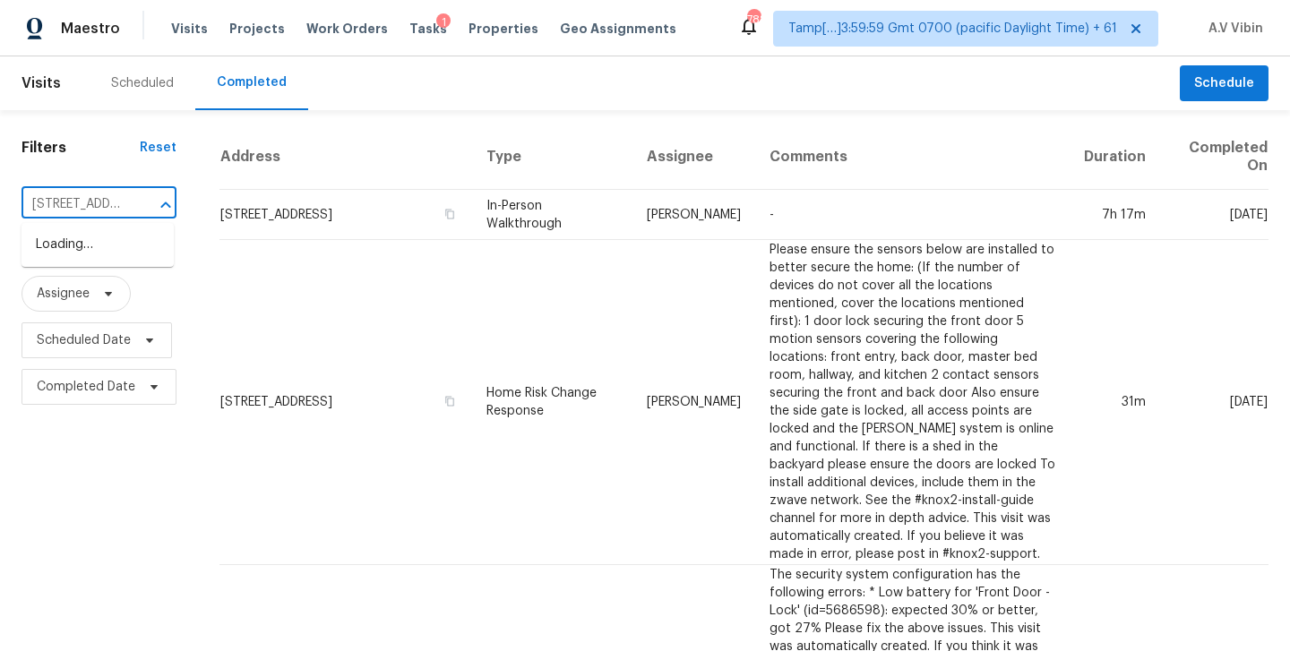
scroll to position [0, 169]
click at [106, 262] on li "[STREET_ADDRESS][PERSON_NAME]" at bounding box center [98, 254] width 152 height 48
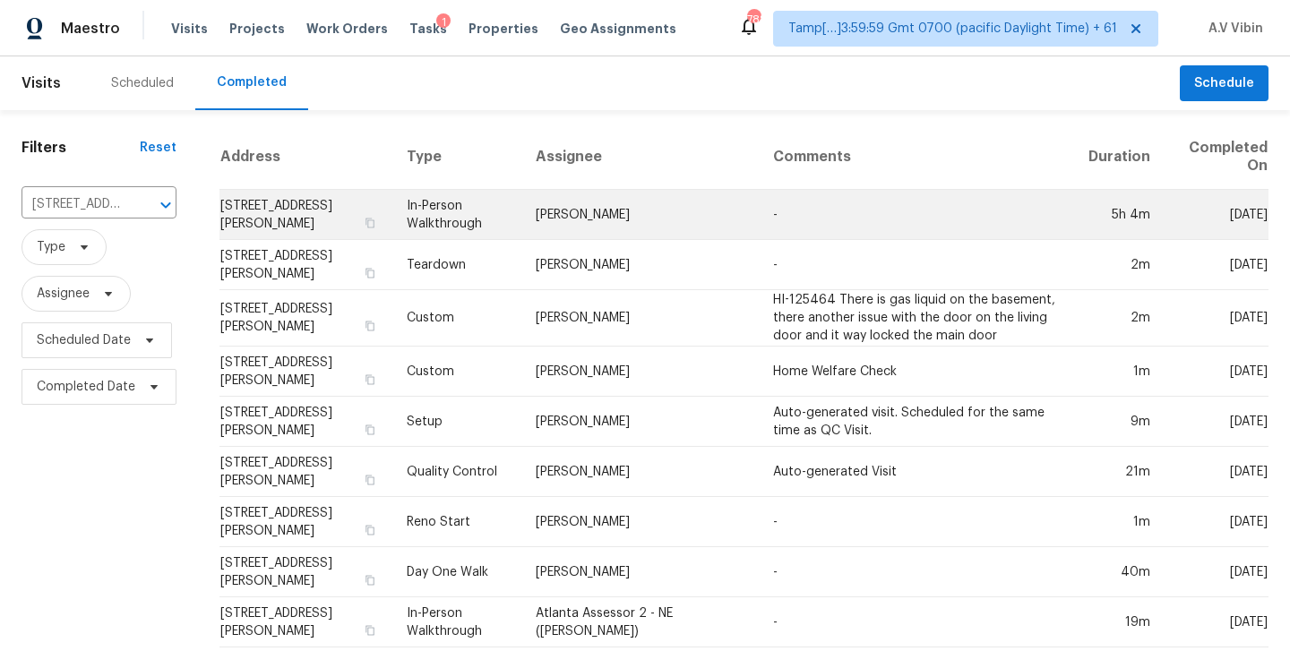
click at [719, 198] on td "[PERSON_NAME]" at bounding box center [640, 215] width 237 height 50
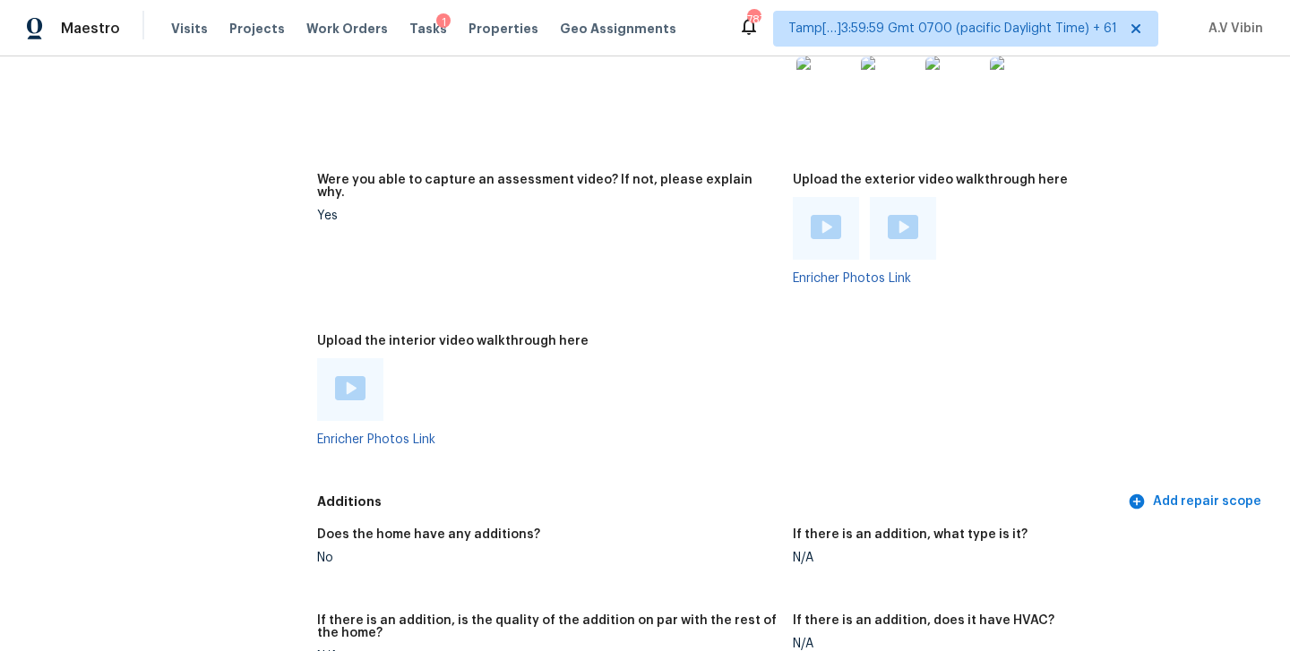
scroll to position [4167, 0]
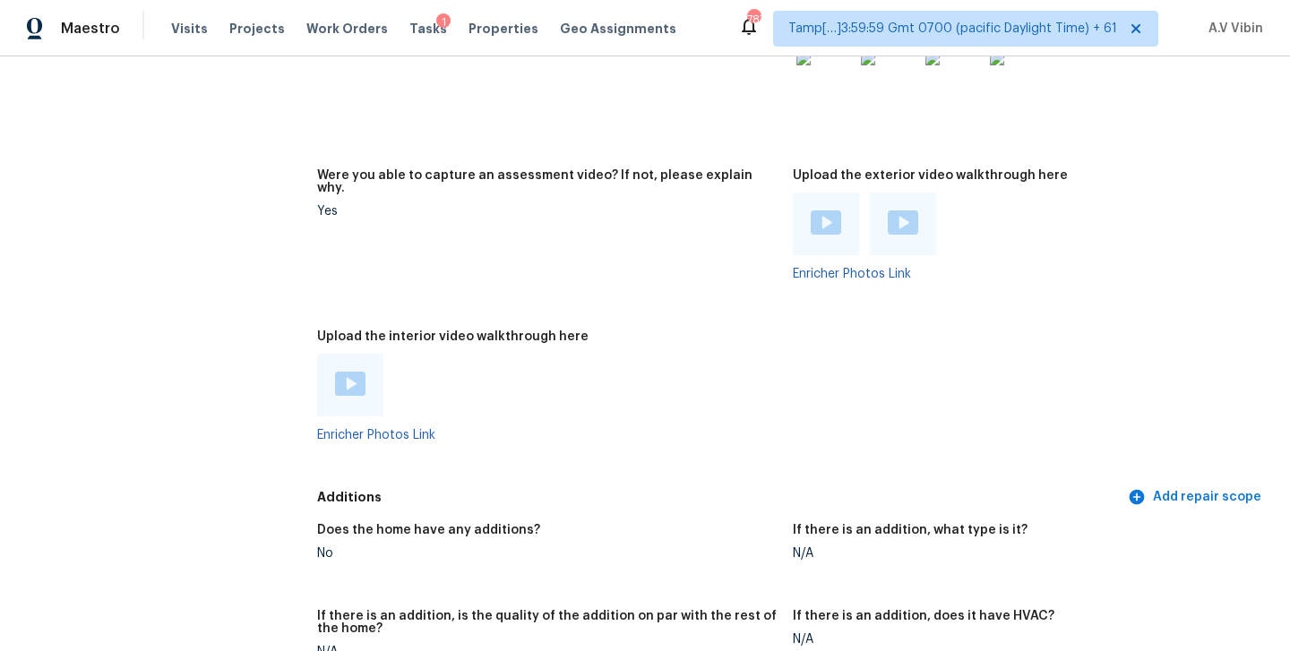
click at [357, 376] on img at bounding box center [350, 384] width 30 height 24
click at [357, 375] on img at bounding box center [350, 384] width 30 height 24
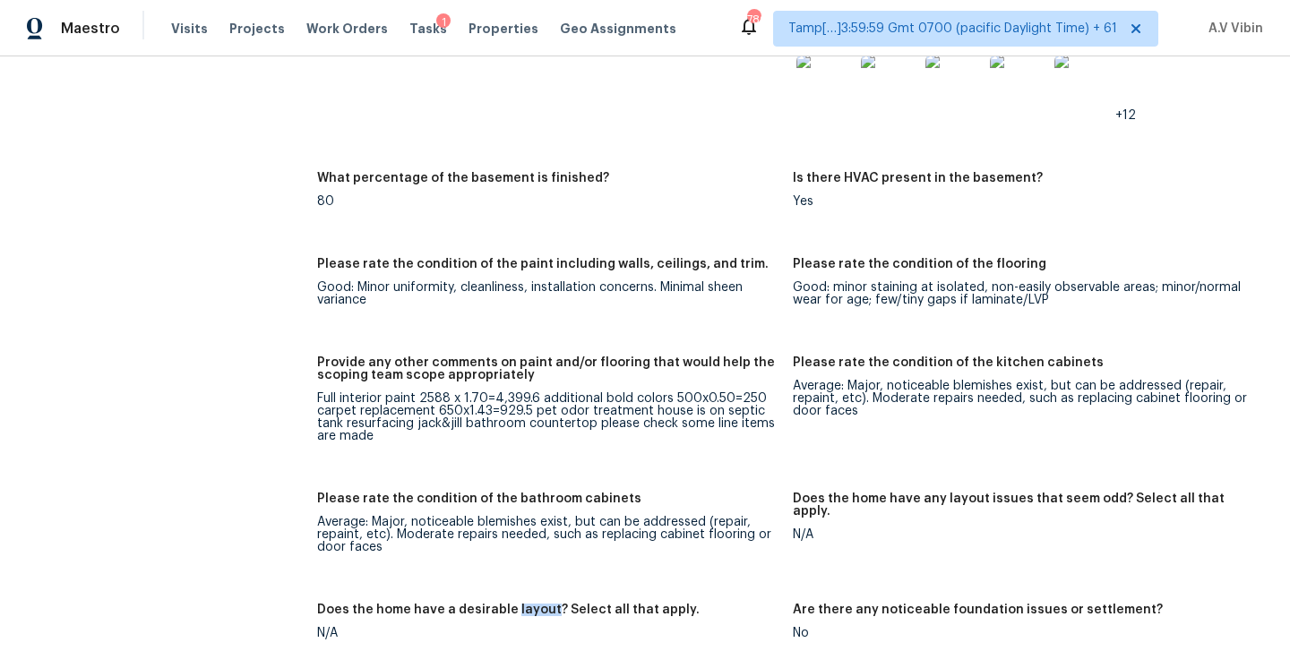
scroll to position [3340, 0]
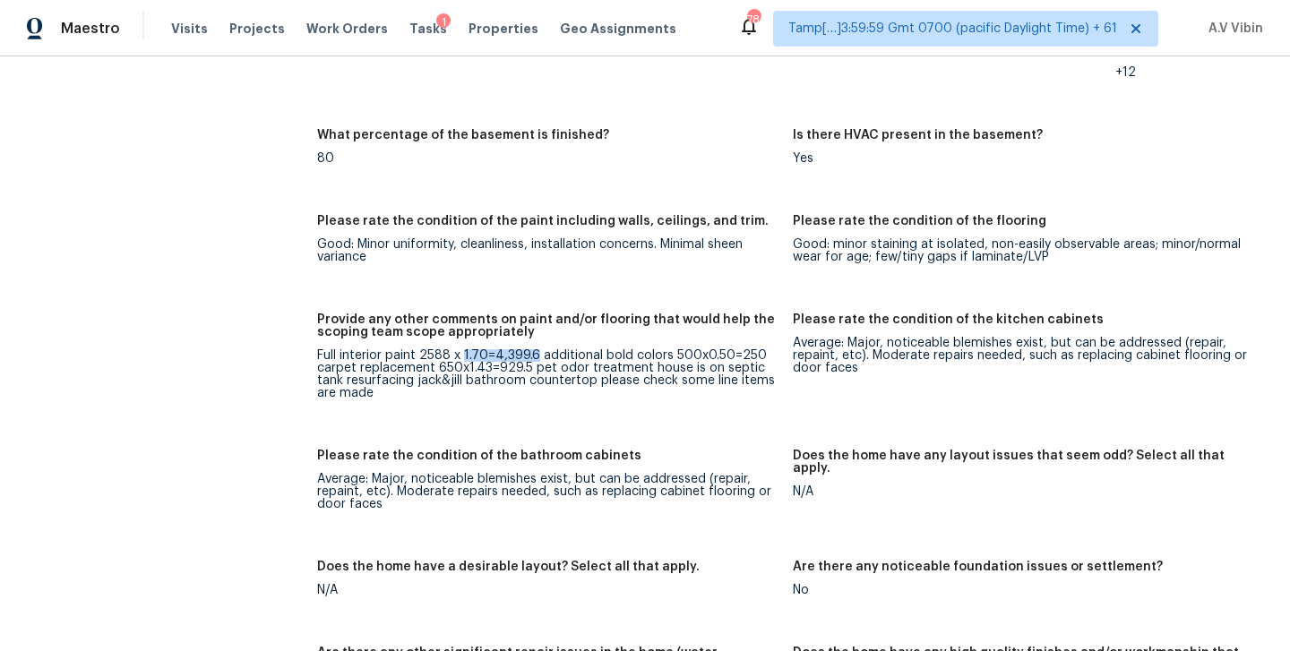
drag, startPoint x: 464, startPoint y: 345, endPoint x: 532, endPoint y: 342, distance: 68.2
click at [532, 349] on div "Full interior paint 2588 x 1.70=4,399.6 additional bold colors 500x0.50=250 car…" at bounding box center [548, 374] width 462 height 50
click at [436, 349] on div "Full interior paint 2588 x 1.70=4,399.6 additional bold colors 500x0.50=250 car…" at bounding box center [548, 374] width 462 height 50
click at [427, 349] on div "Full interior paint 2588 x 1.70=4,399.6 additional bold colors 500x0.50=250 car…" at bounding box center [548, 374] width 462 height 50
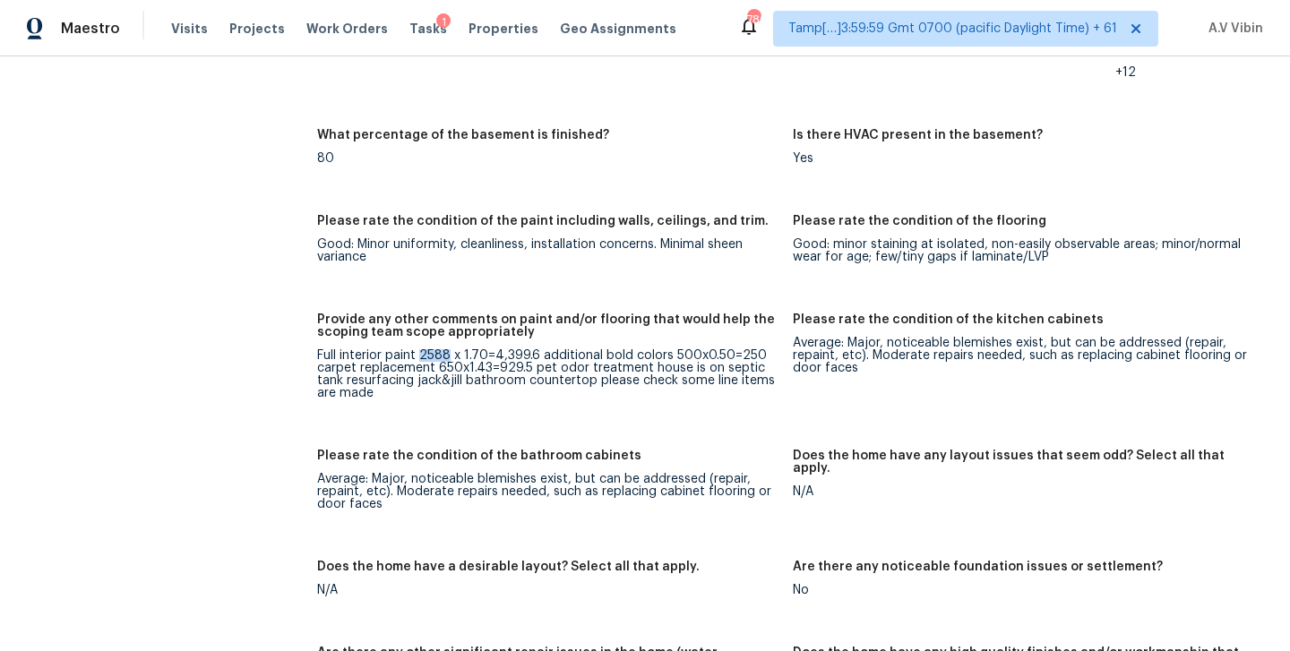
click at [427, 349] on div "Full interior paint 2588 x 1.70=4,399.6 additional bold colors 500x0.50=250 car…" at bounding box center [548, 374] width 462 height 50
drag, startPoint x: 460, startPoint y: 343, endPoint x: 477, endPoint y: 343, distance: 17.0
click at [477, 349] on div "Full interior paint 2588 x 1.70=4,399.6 additional bold colors 500x0.50=250 car…" at bounding box center [548, 374] width 462 height 50
drag, startPoint x: 496, startPoint y: 341, endPoint x: 531, endPoint y: 341, distance: 34.9
click at [531, 349] on div "Full interior paint 2588 x 1.70=4,399.6 additional bold colors 500x0.50=250 car…" at bounding box center [548, 374] width 462 height 50
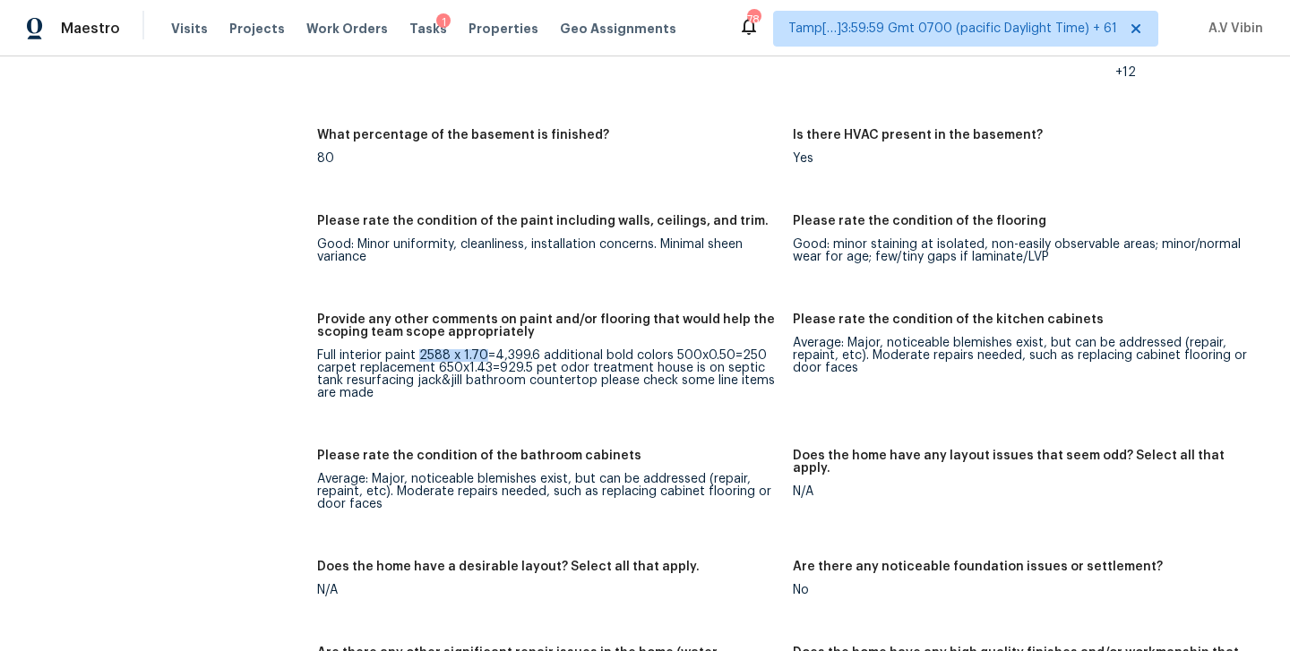
drag, startPoint x: 420, startPoint y: 342, endPoint x: 481, endPoint y: 342, distance: 60.9
click at [481, 349] on div "Full interior paint 2588 x 1.70=4,399.6 additional bold colors 500x0.50=250 car…" at bounding box center [548, 374] width 462 height 50
copy div "2588 x 1.70"
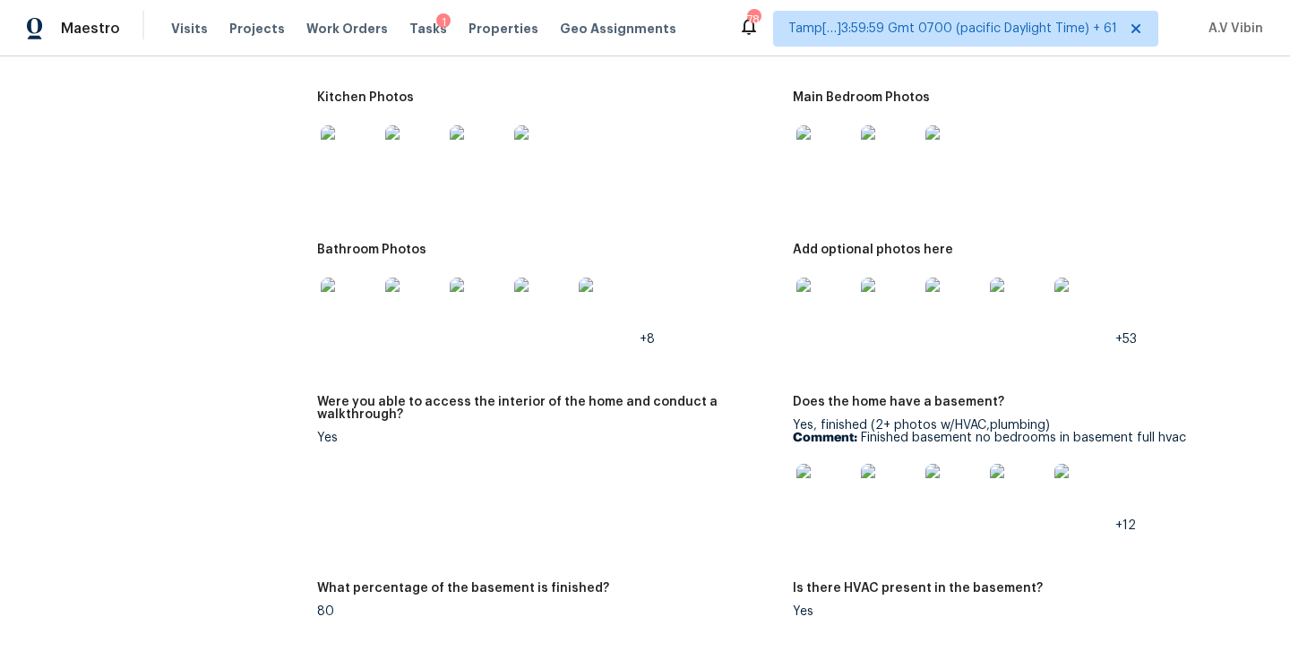
click at [831, 305] on img at bounding box center [825, 306] width 57 height 57
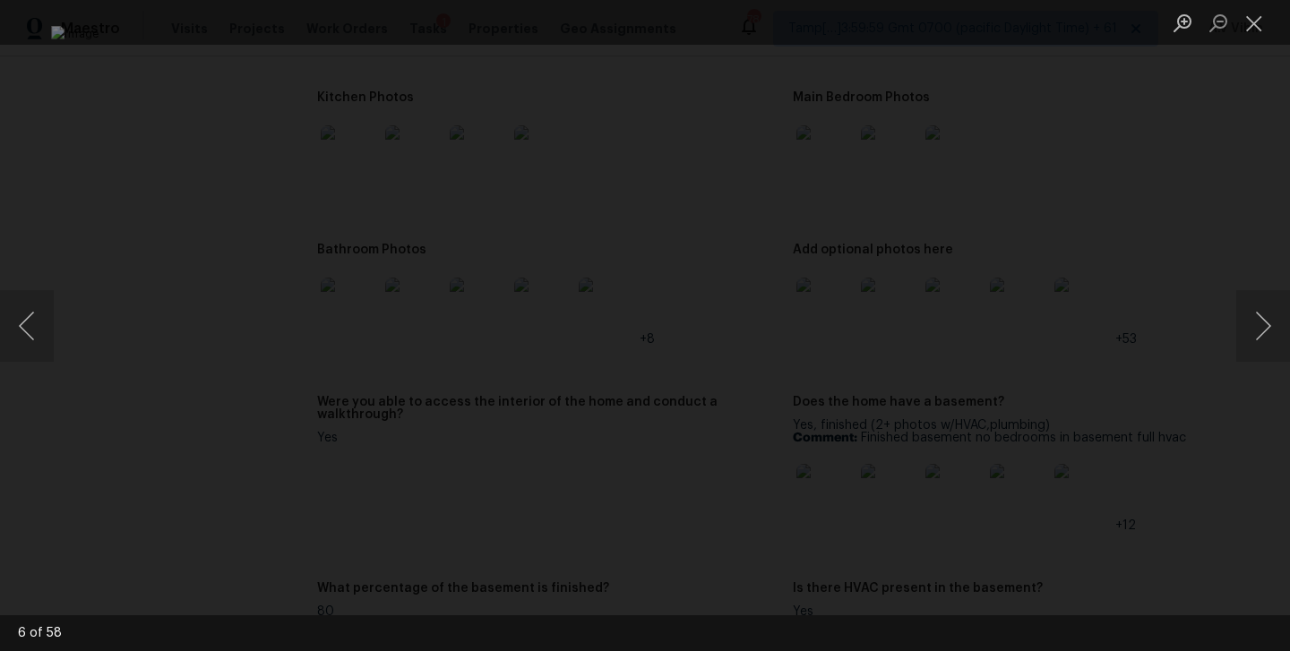
click at [1190, 159] on div "Lightbox" at bounding box center [645, 325] width 1290 height 651
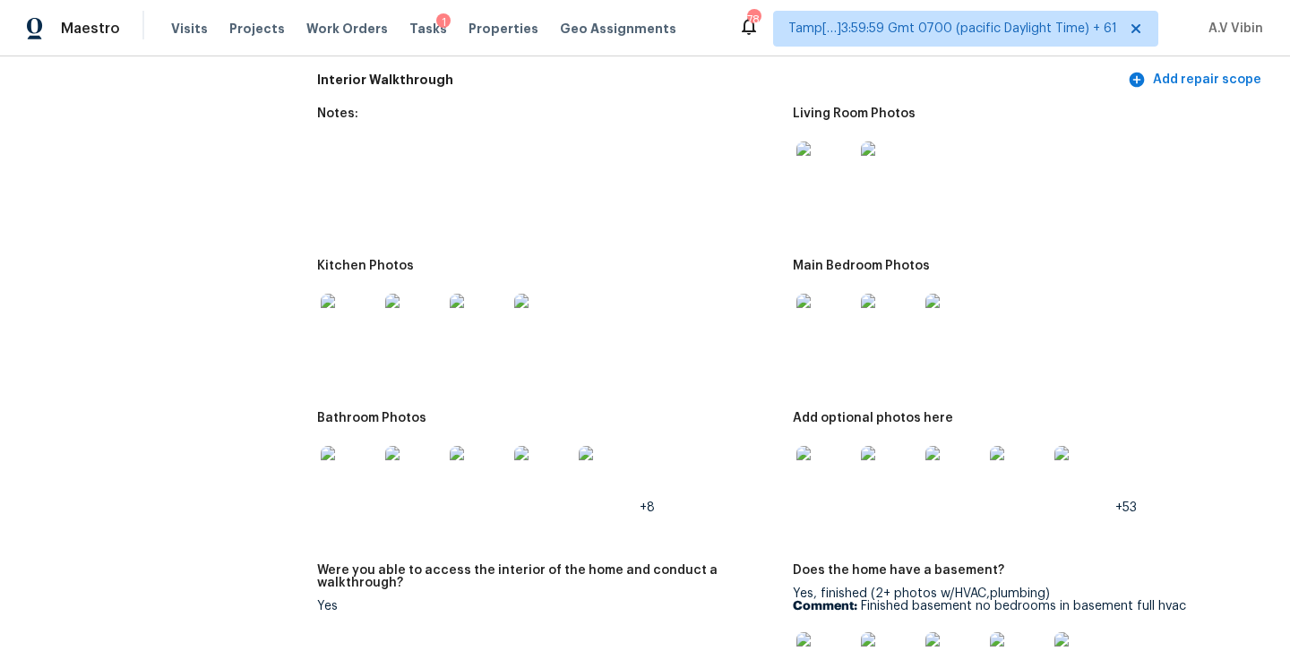
scroll to position [2714, 0]
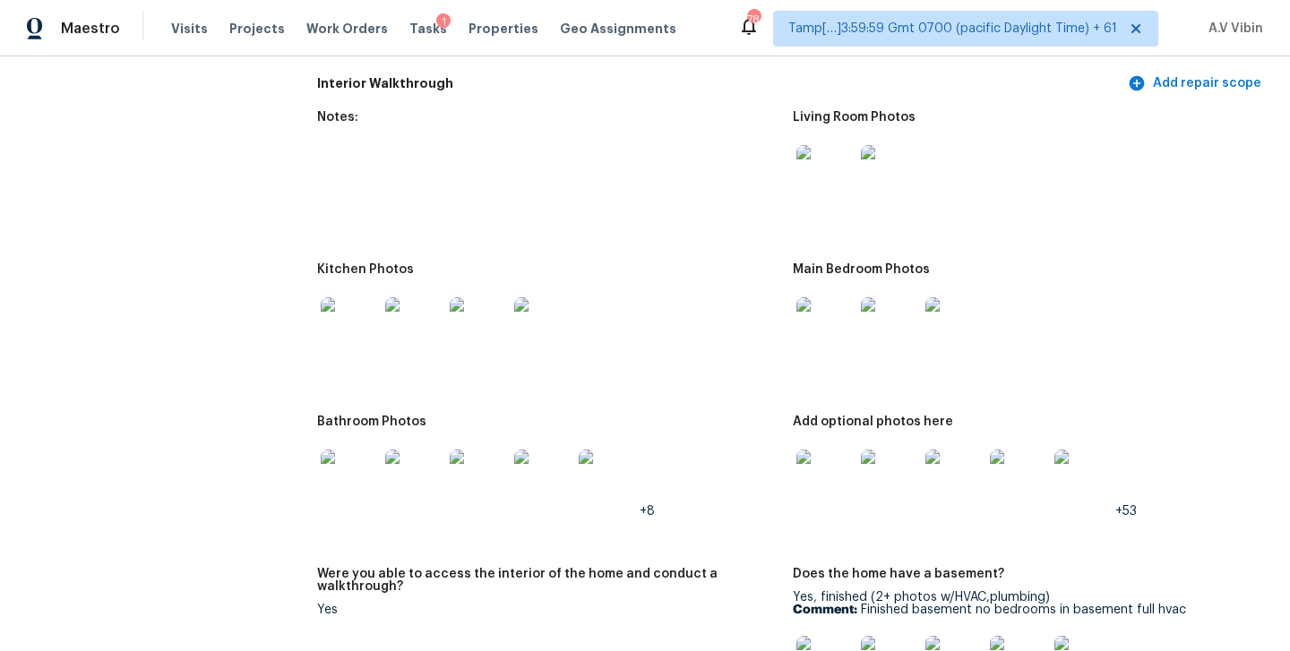
click at [827, 175] on img at bounding box center [825, 173] width 57 height 57
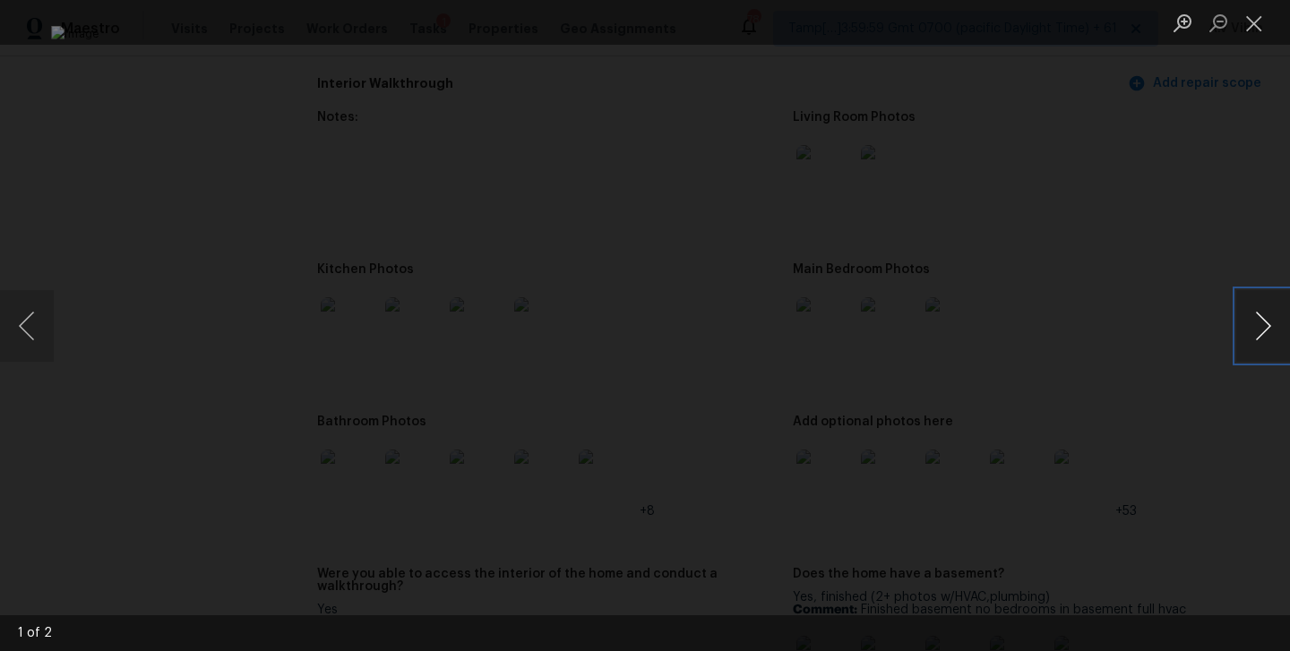
click at [1276, 334] on button "Next image" at bounding box center [1264, 326] width 54 height 72
click at [1260, 24] on button "Close lightbox" at bounding box center [1255, 22] width 36 height 31
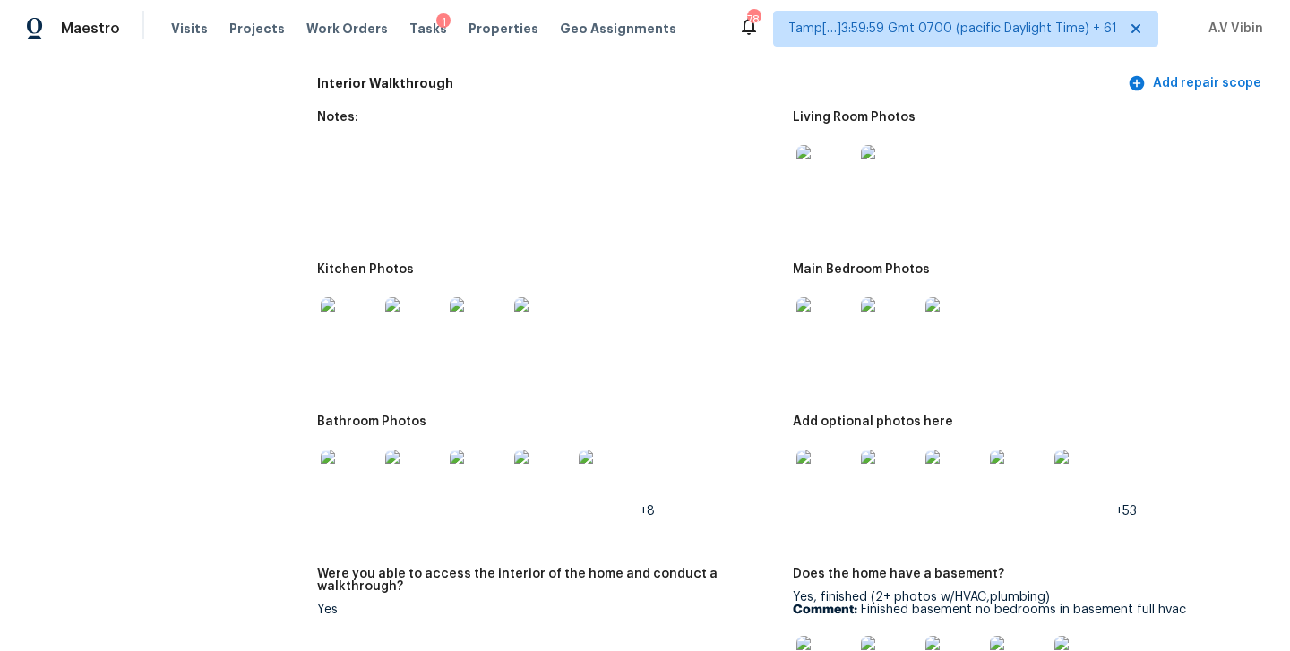
click at [828, 316] on img at bounding box center [825, 326] width 57 height 57
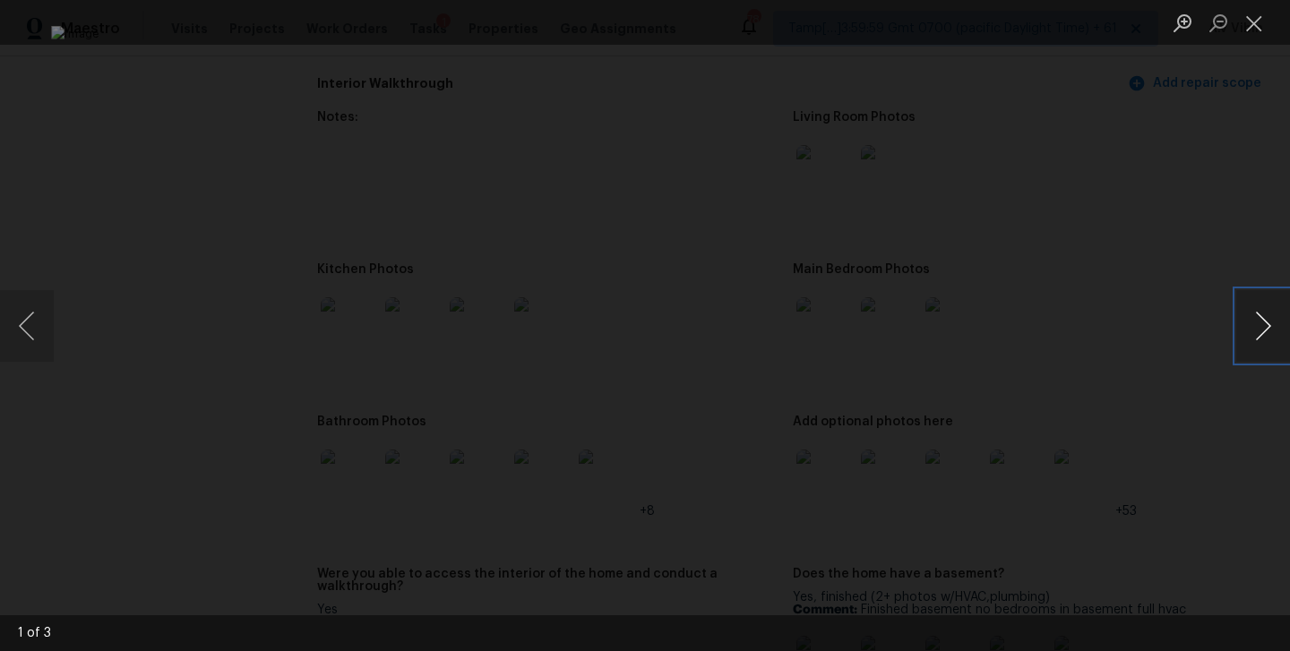
click at [1252, 332] on button "Next image" at bounding box center [1264, 326] width 54 height 72
click at [1256, 35] on button "Close lightbox" at bounding box center [1255, 22] width 36 height 31
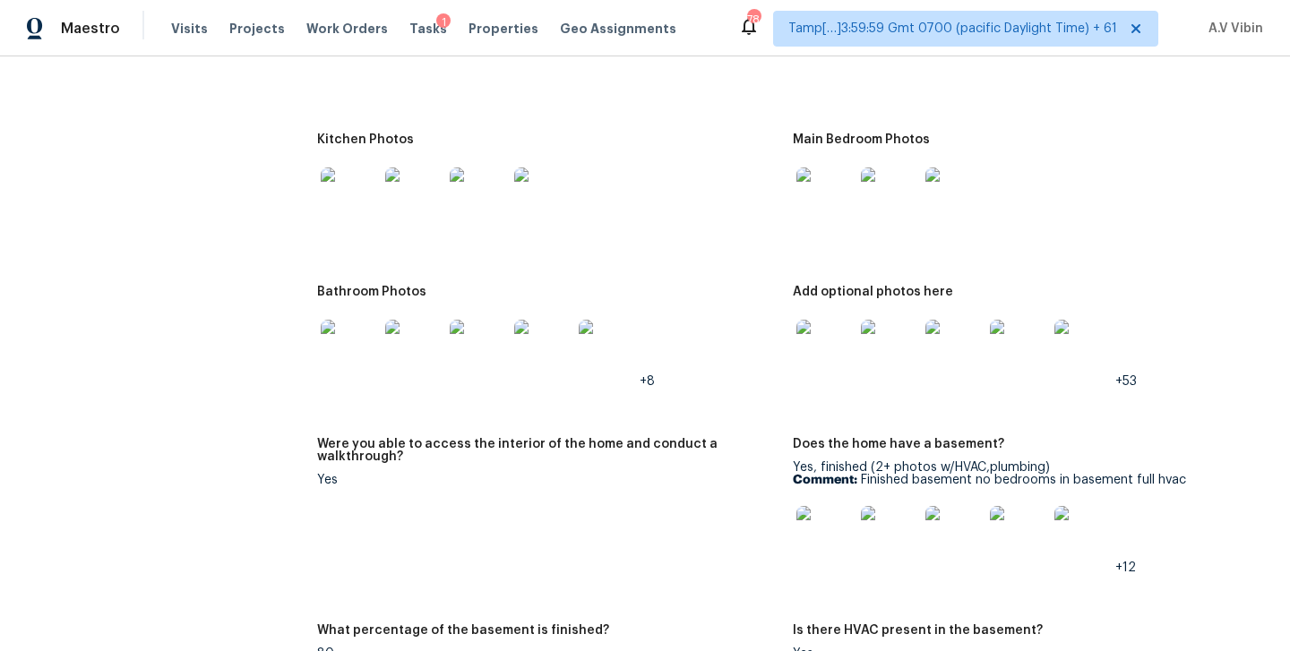
scroll to position [2680, 0]
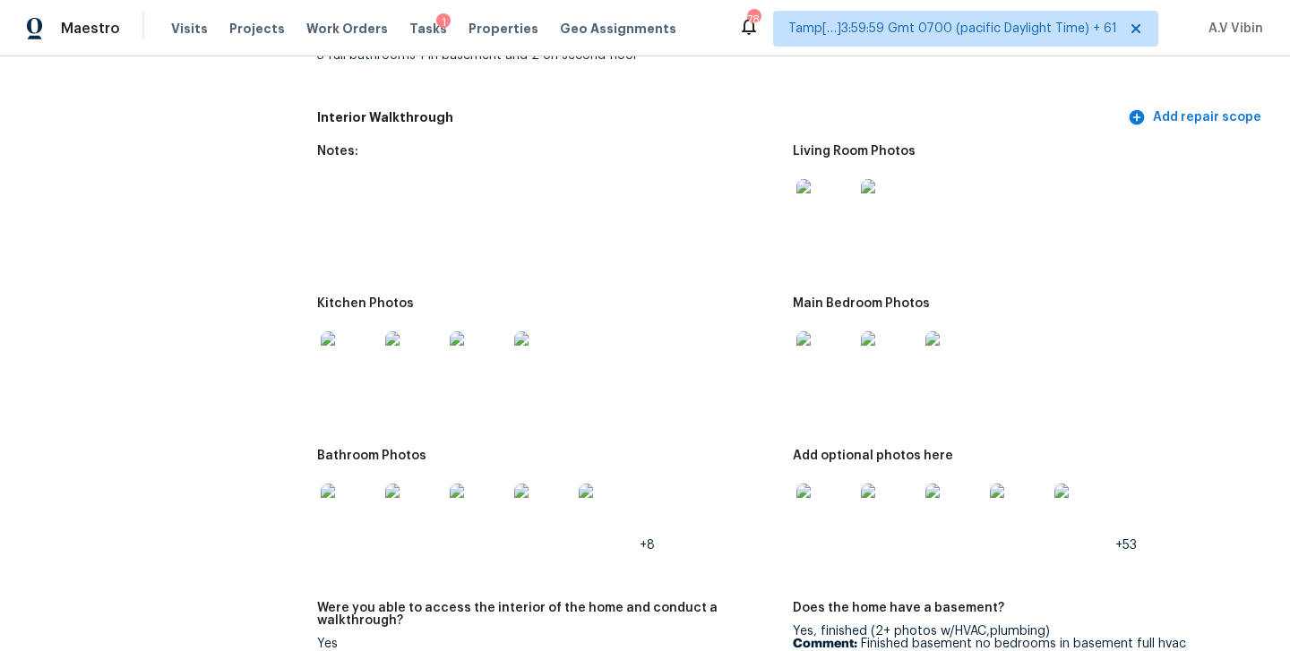
click at [340, 356] on img at bounding box center [349, 360] width 57 height 57
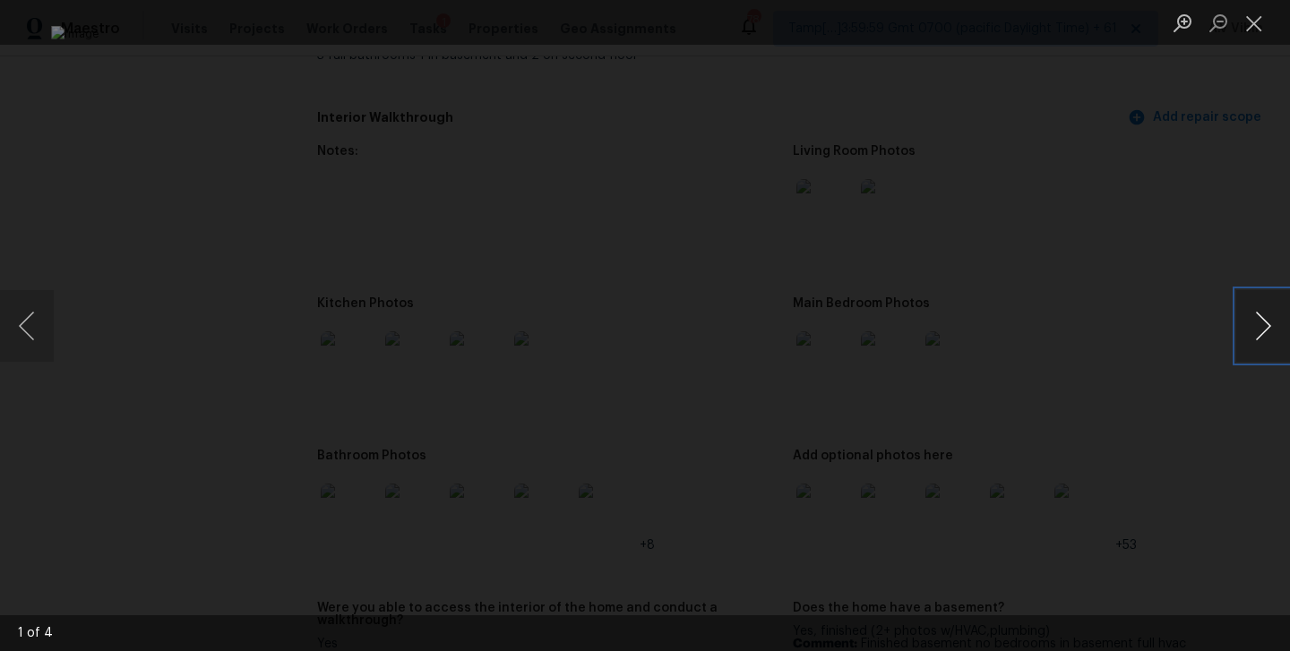
click at [1249, 318] on button "Next image" at bounding box center [1264, 326] width 54 height 72
click at [1256, 21] on button "Close lightbox" at bounding box center [1255, 22] width 36 height 31
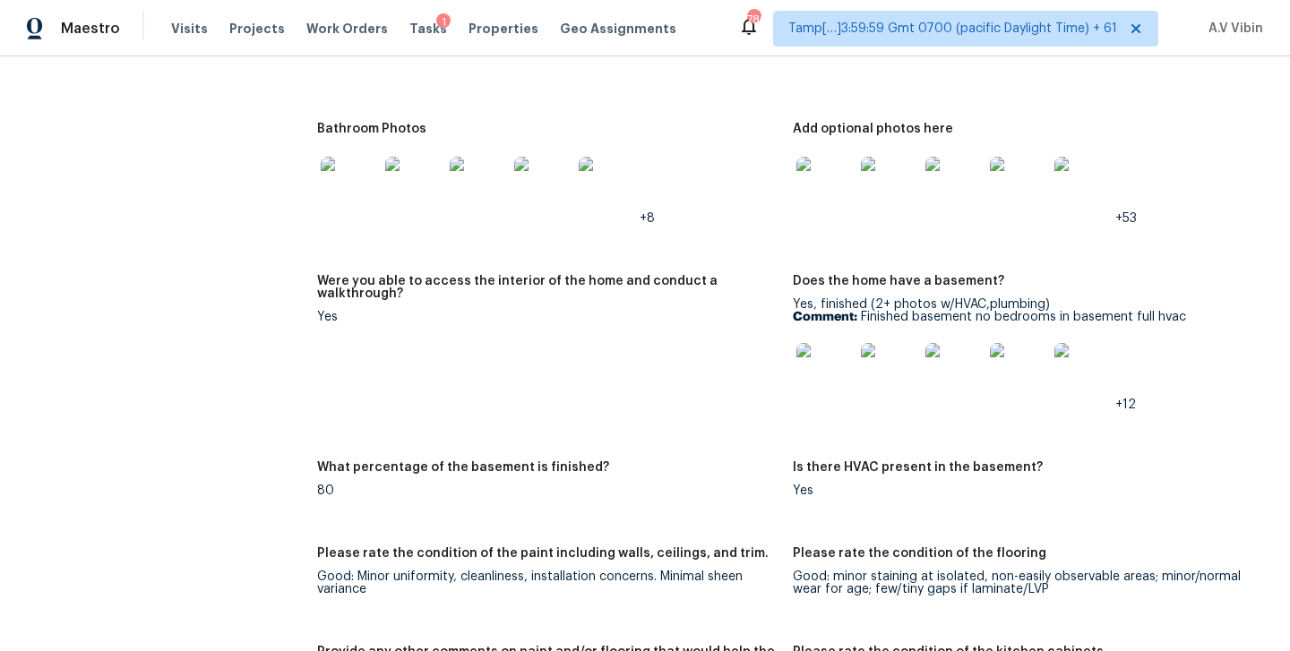
scroll to position [2961, 0]
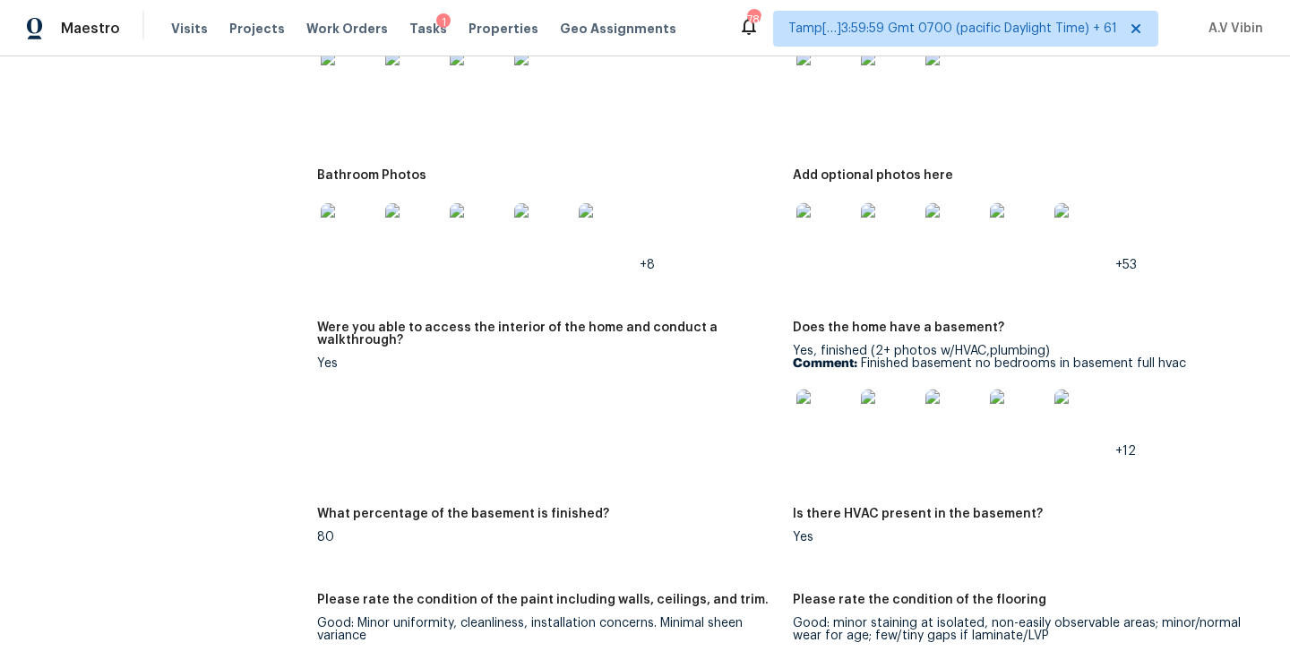
click at [367, 223] on img at bounding box center [349, 231] width 57 height 57
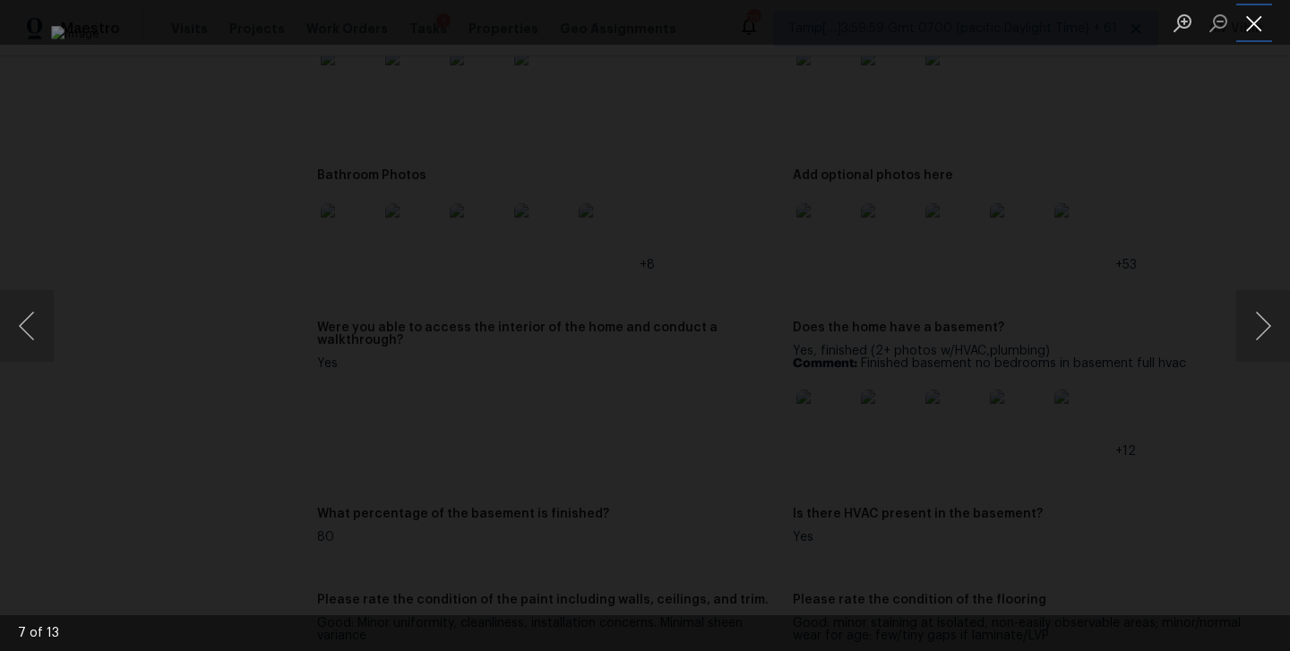
click at [1251, 18] on button "Close lightbox" at bounding box center [1255, 22] width 36 height 31
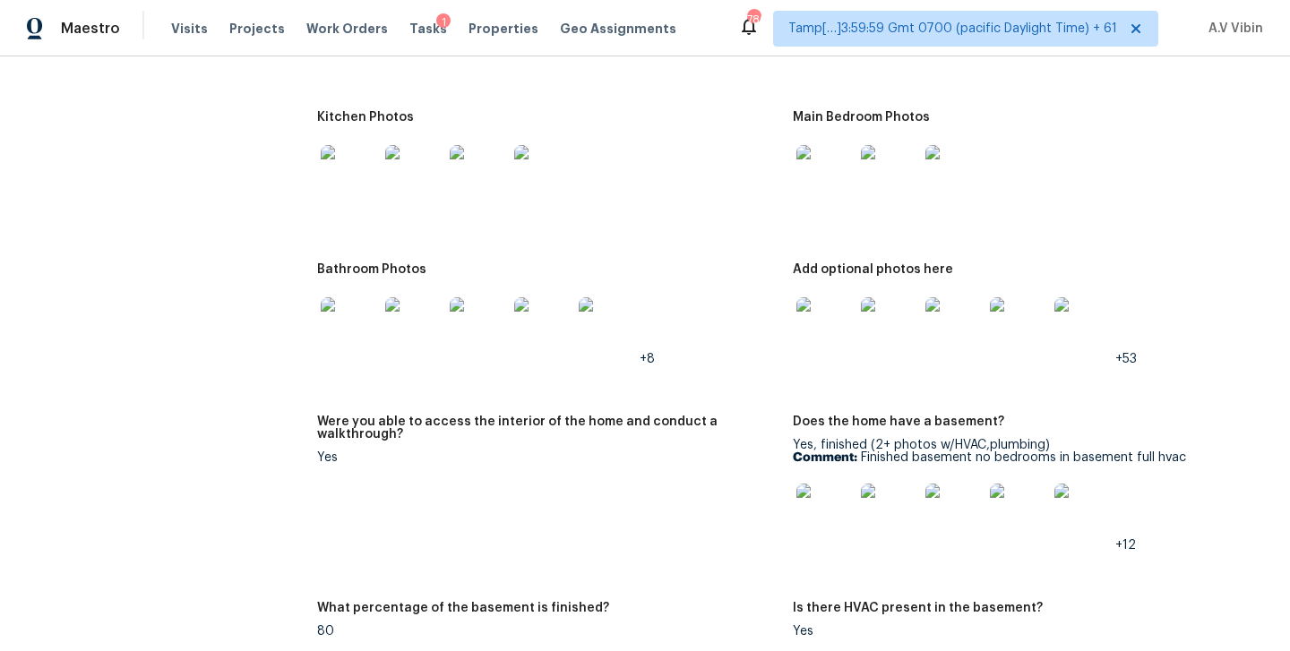
scroll to position [2860, 0]
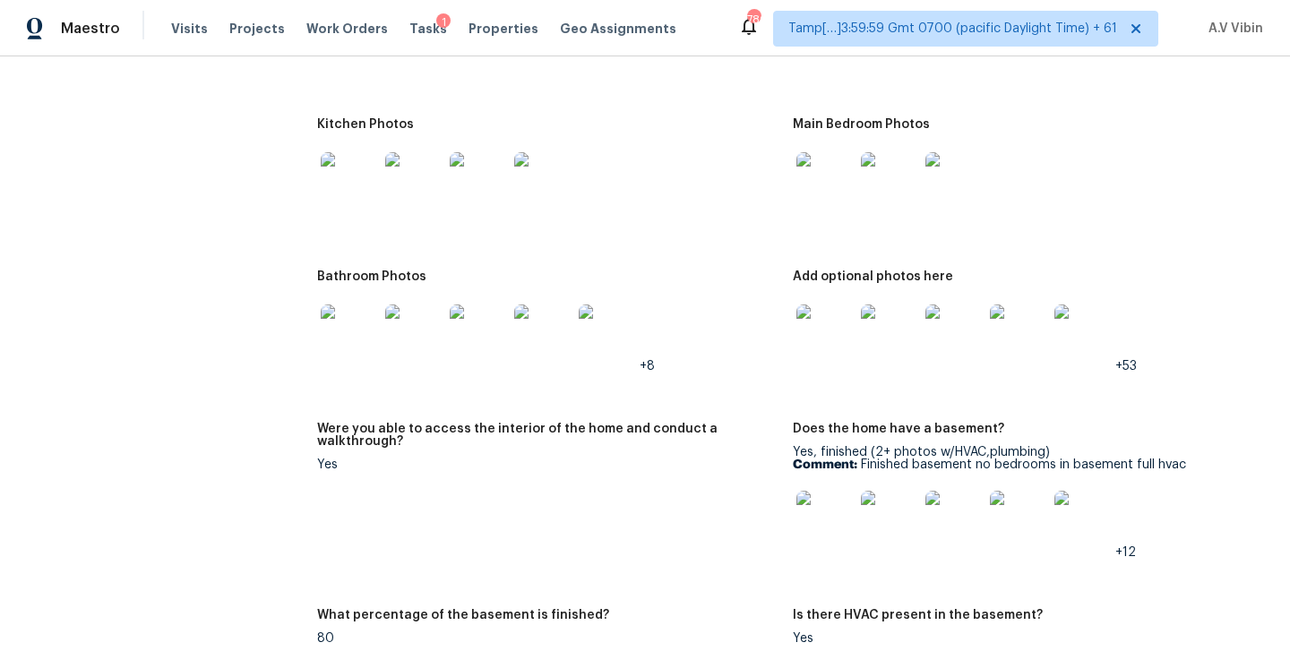
click at [345, 177] on img at bounding box center [349, 180] width 57 height 57
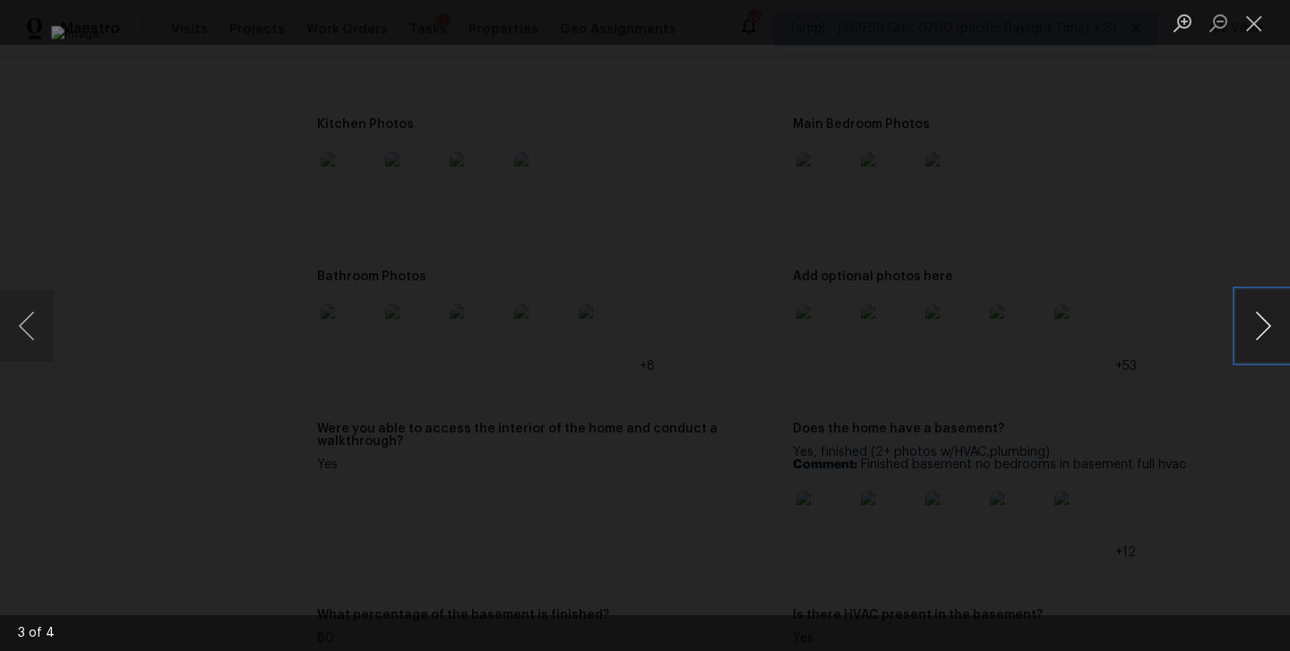
click at [1251, 330] on button "Next image" at bounding box center [1264, 326] width 54 height 72
click at [1247, 140] on div "Lightbox" at bounding box center [645, 325] width 1290 height 651
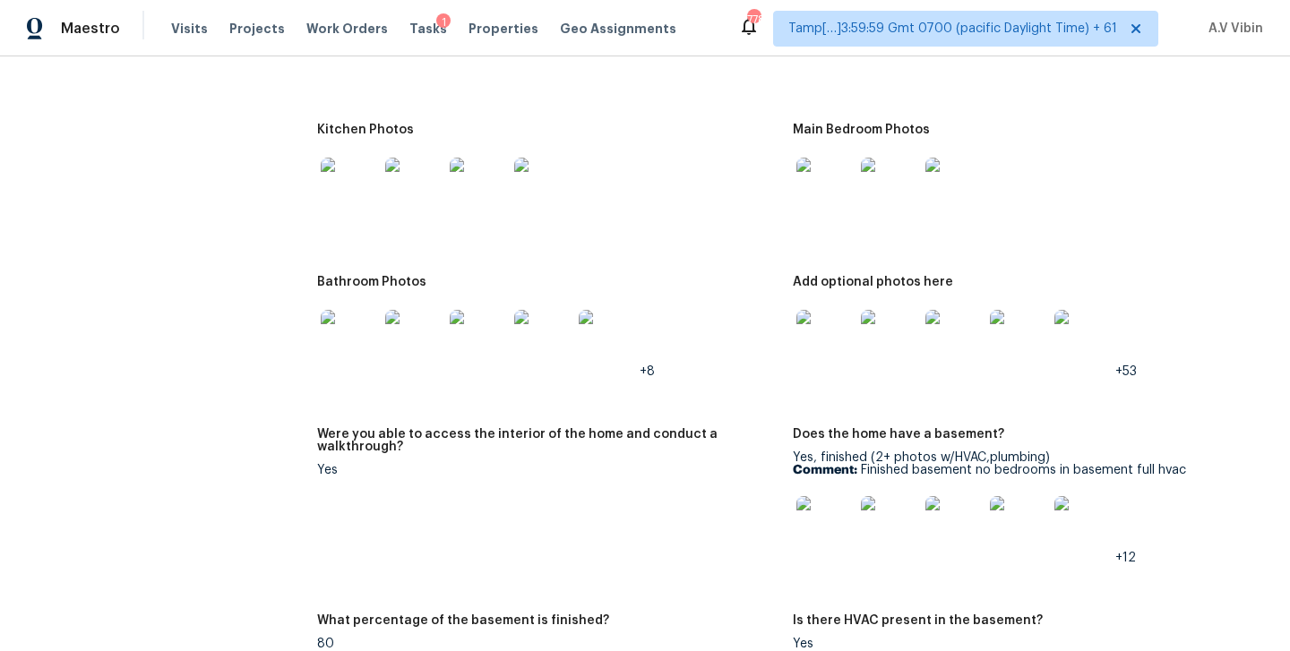
scroll to position [2855, 0]
click at [367, 185] on img at bounding box center [349, 185] width 57 height 57
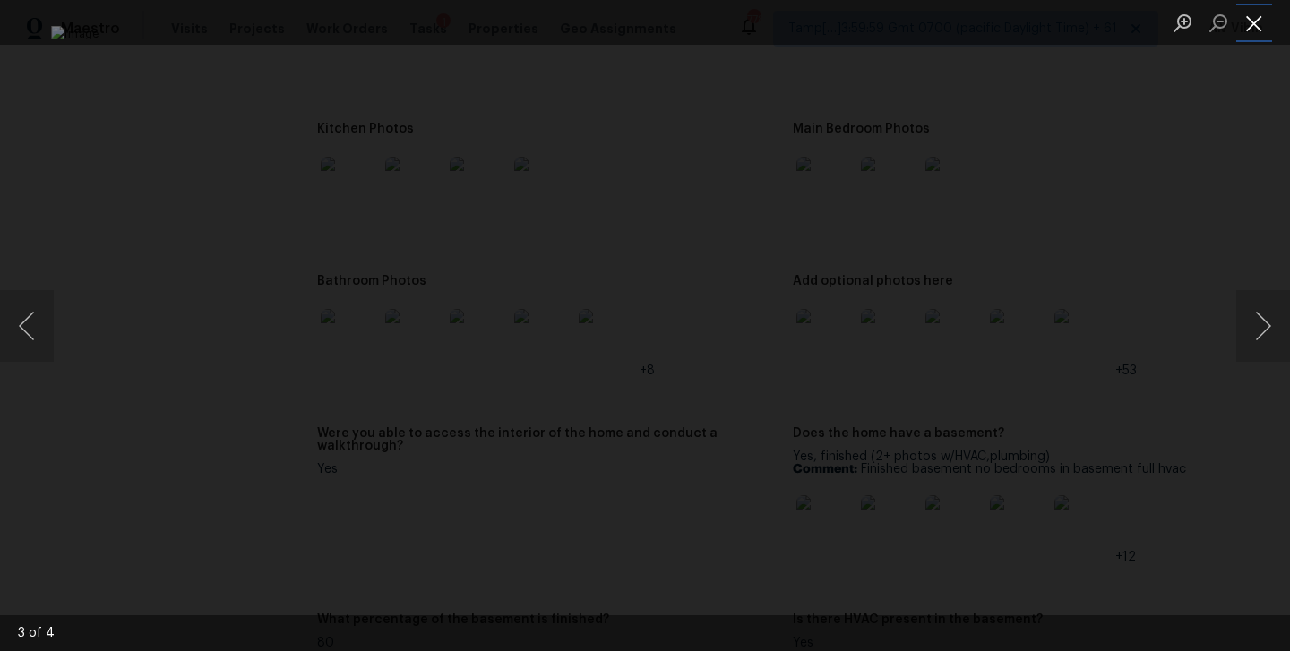
click at [1248, 25] on button "Close lightbox" at bounding box center [1255, 22] width 36 height 31
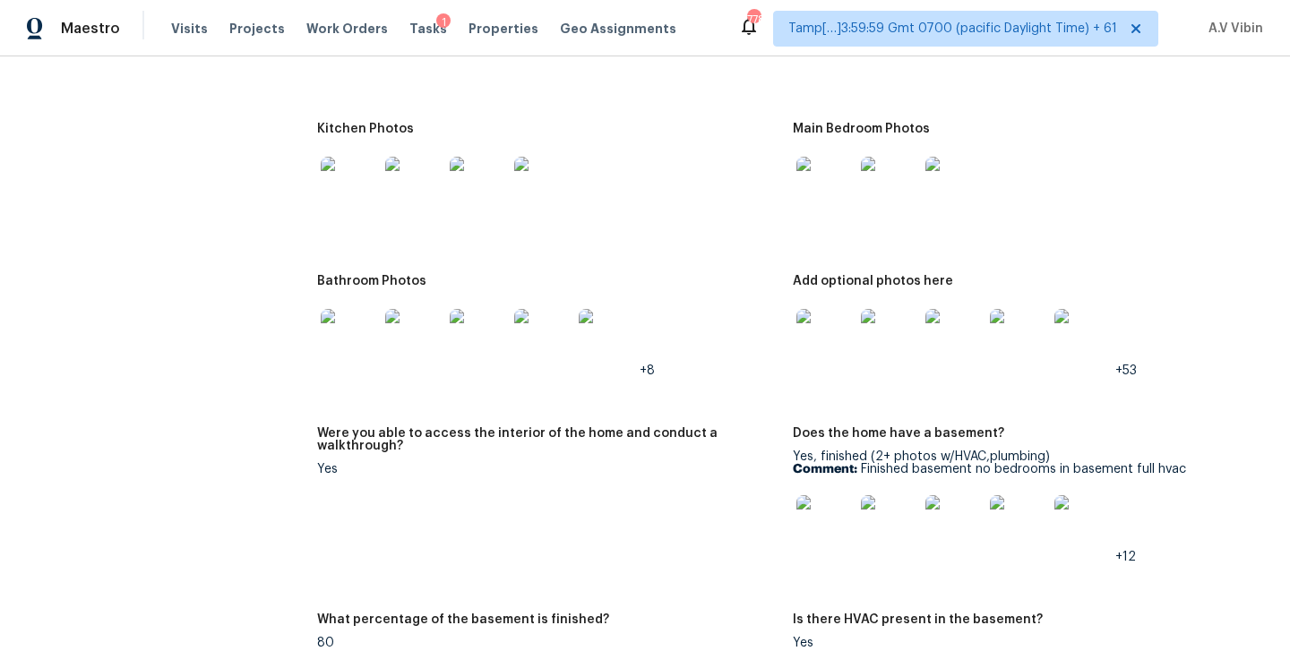
click at [837, 335] on img at bounding box center [825, 337] width 57 height 57
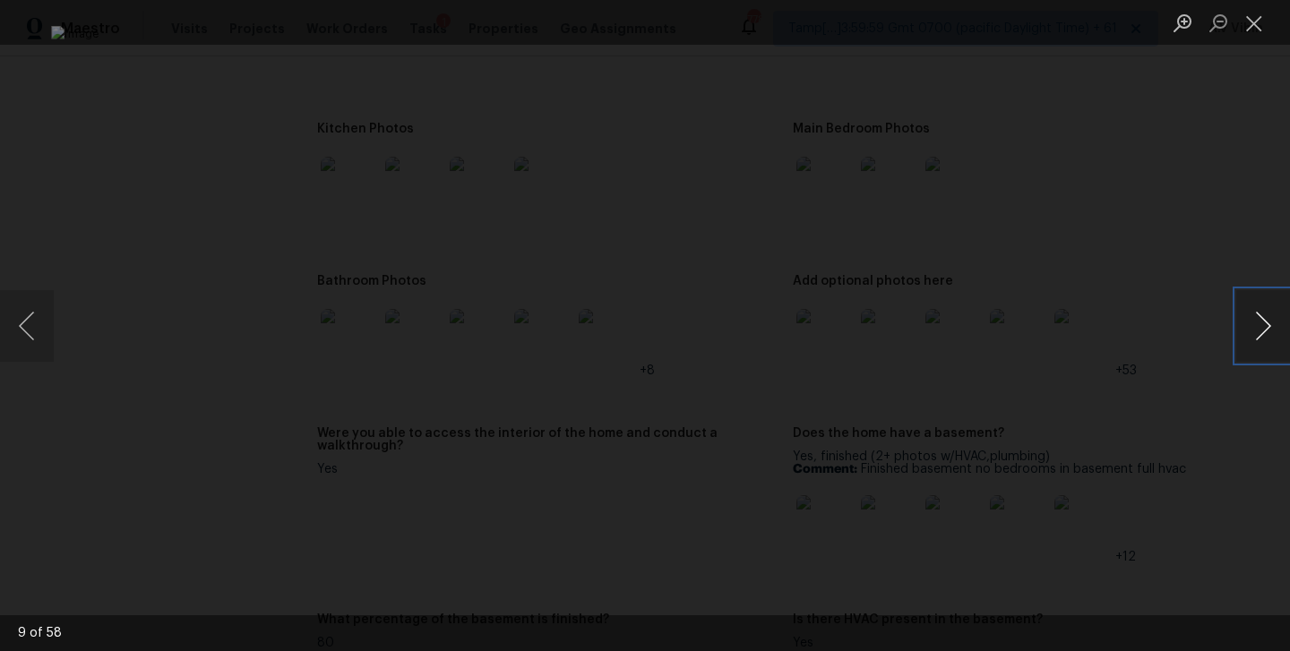
click at [1255, 325] on button "Next image" at bounding box center [1264, 326] width 54 height 72
click at [1261, 331] on button "Next image" at bounding box center [1264, 326] width 54 height 72
click at [1257, 17] on button "Close lightbox" at bounding box center [1255, 22] width 36 height 31
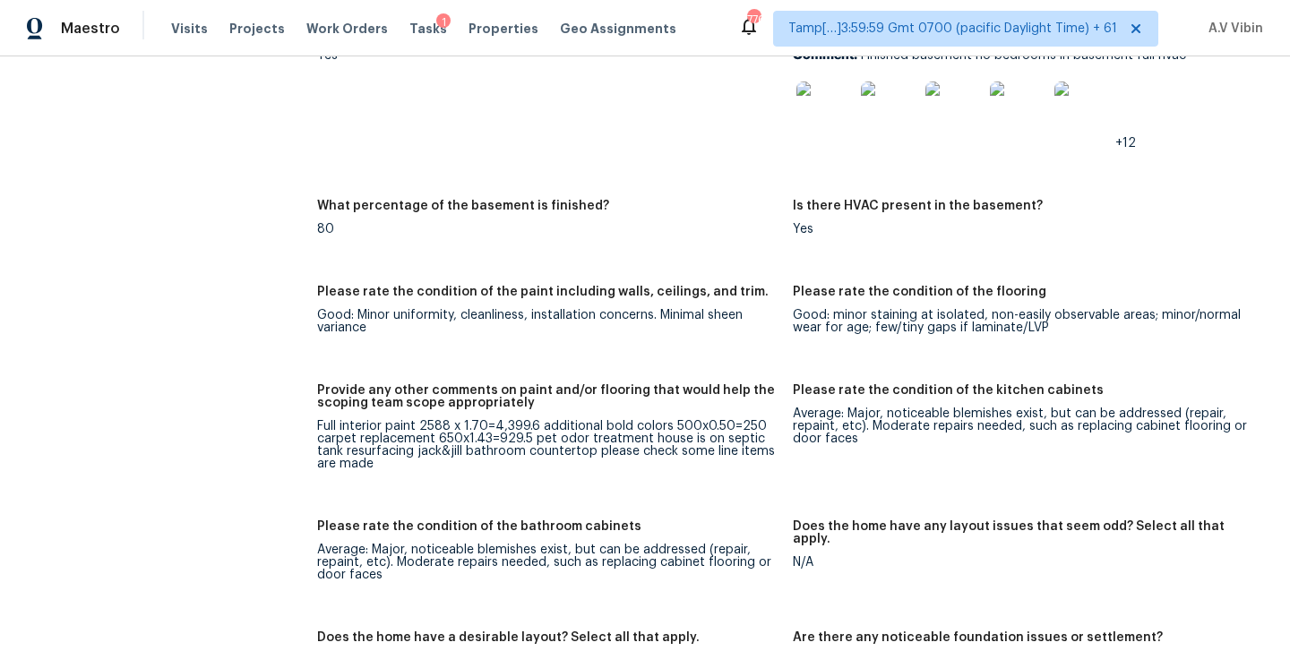
scroll to position [3455, 0]
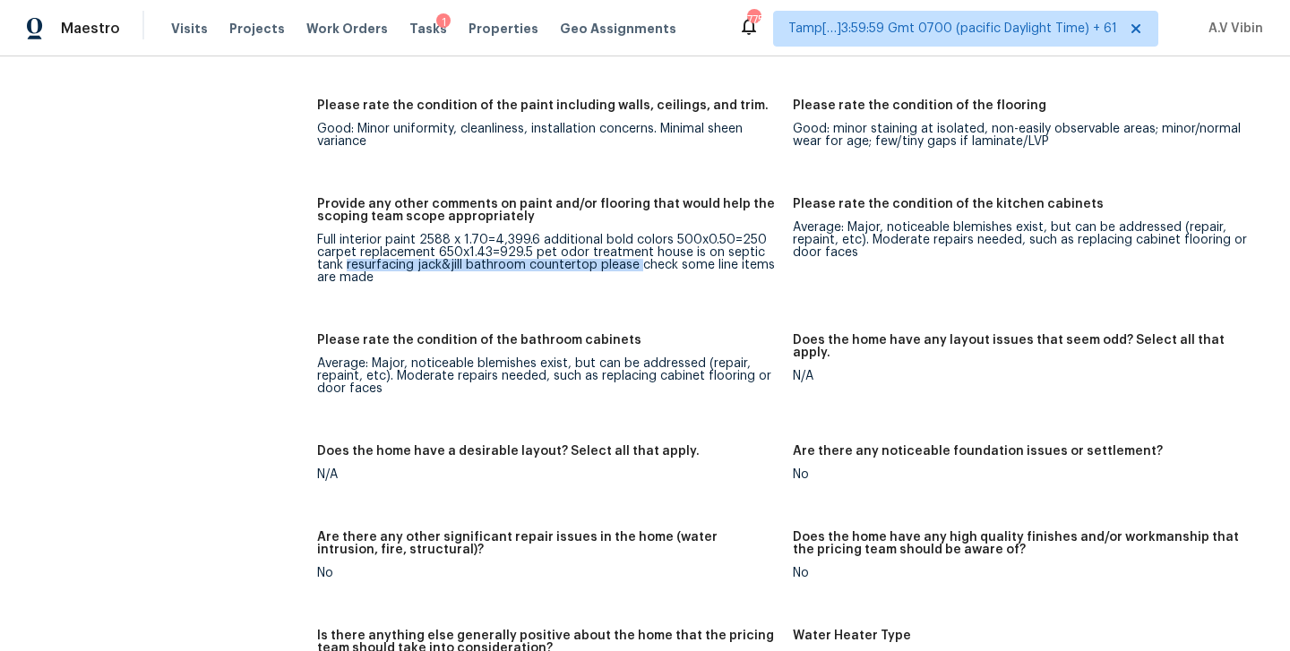
drag, startPoint x: 346, startPoint y: 254, endPoint x: 634, endPoint y: 256, distance: 287.7
click at [634, 256] on div "Full interior paint 2588 x 1.70=4,399.6 additional bold colors 500x0.50=250 car…" at bounding box center [548, 259] width 462 height 50
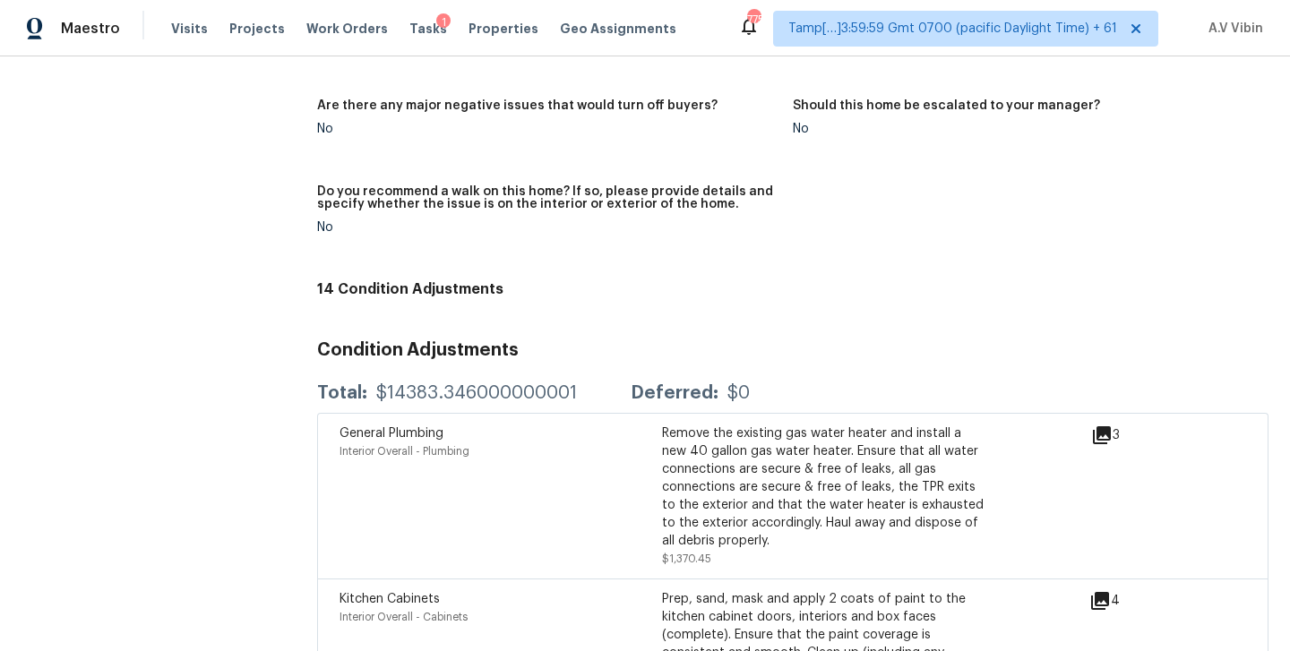
scroll to position [5021, 0]
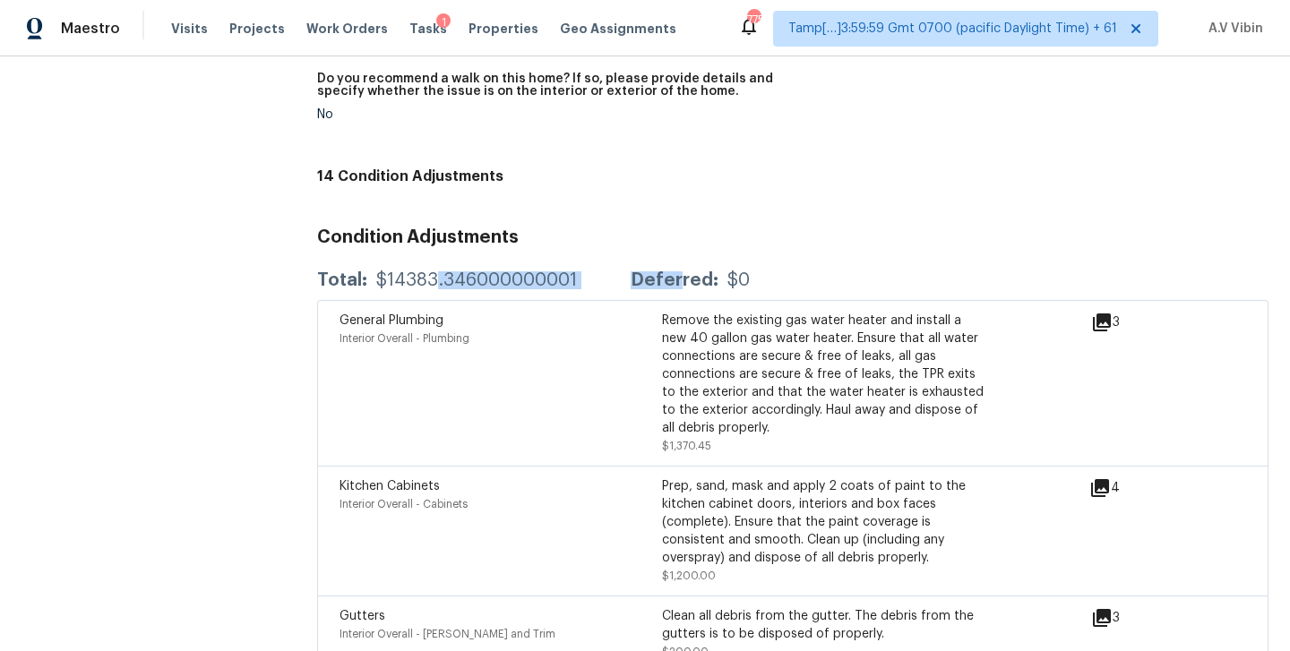
drag, startPoint x: 435, startPoint y: 264, endPoint x: 681, endPoint y: 264, distance: 246.4
click at [681, 272] on div "Total: $14383.346000000001 Deferred: $0" at bounding box center [533, 281] width 433 height 18
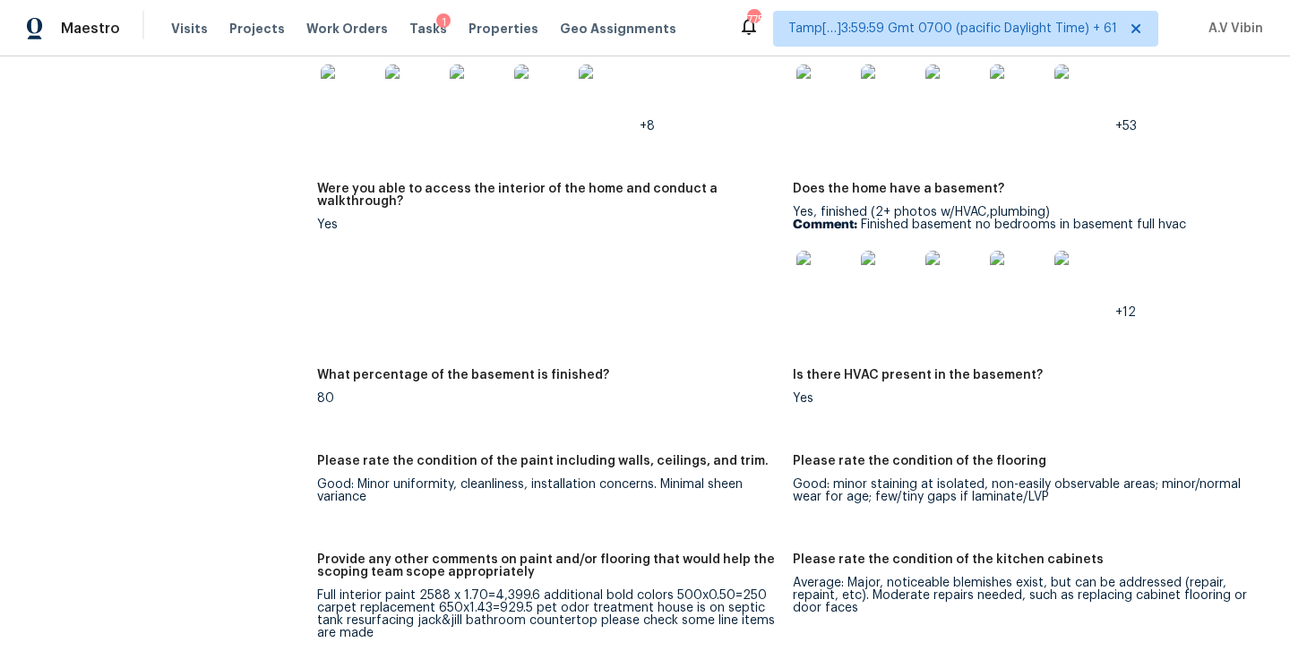
scroll to position [3142, 0]
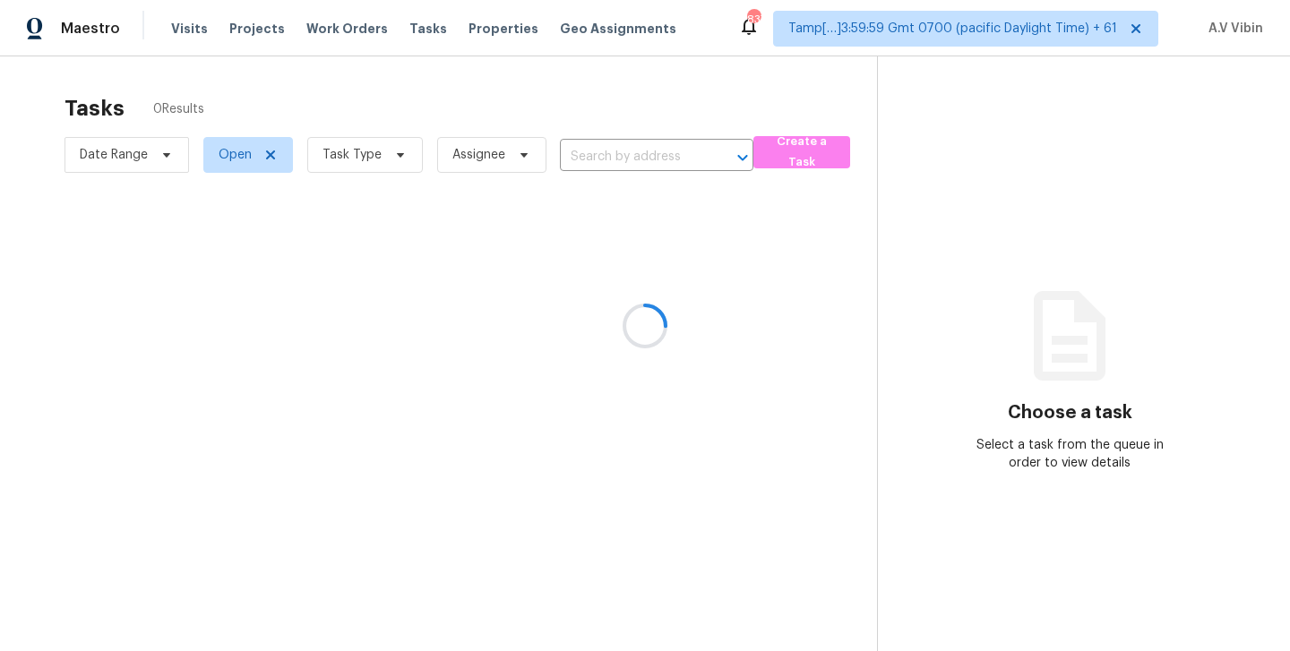
click at [642, 152] on div at bounding box center [645, 325] width 1290 height 651
click at [625, 150] on div at bounding box center [645, 325] width 1290 height 651
click at [614, 155] on div at bounding box center [645, 325] width 1290 height 651
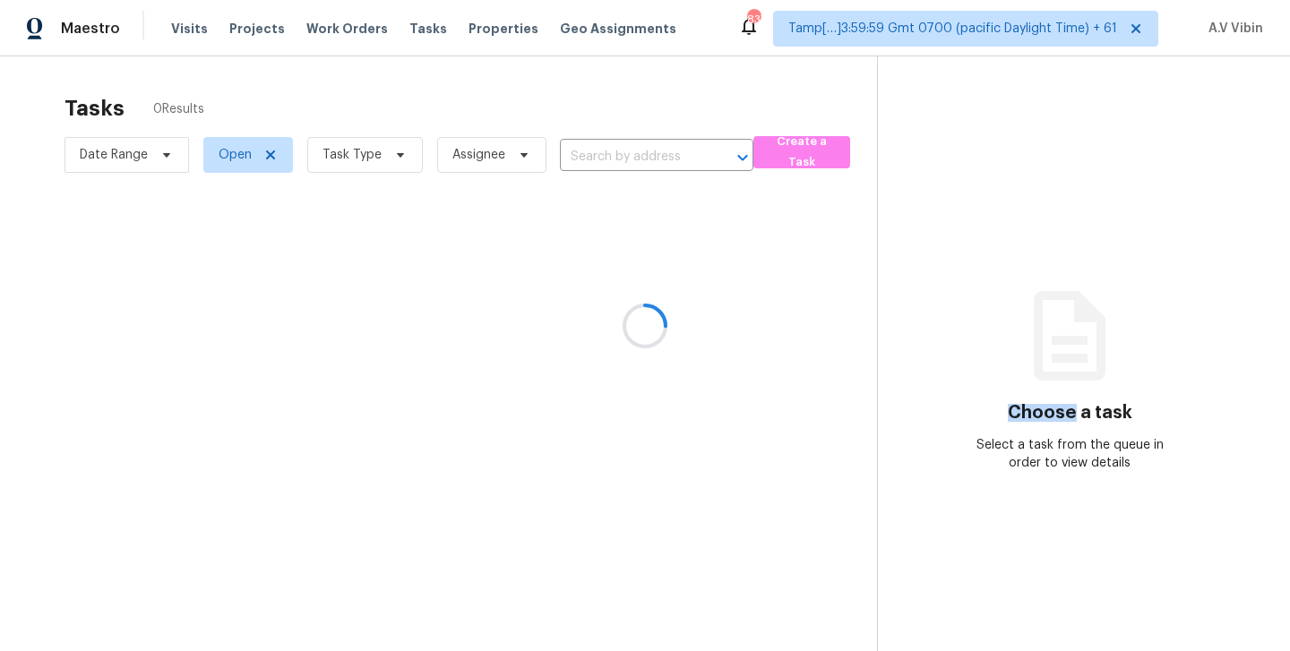
click at [614, 155] on div at bounding box center [645, 325] width 1290 height 651
click at [608, 152] on div at bounding box center [645, 325] width 1290 height 651
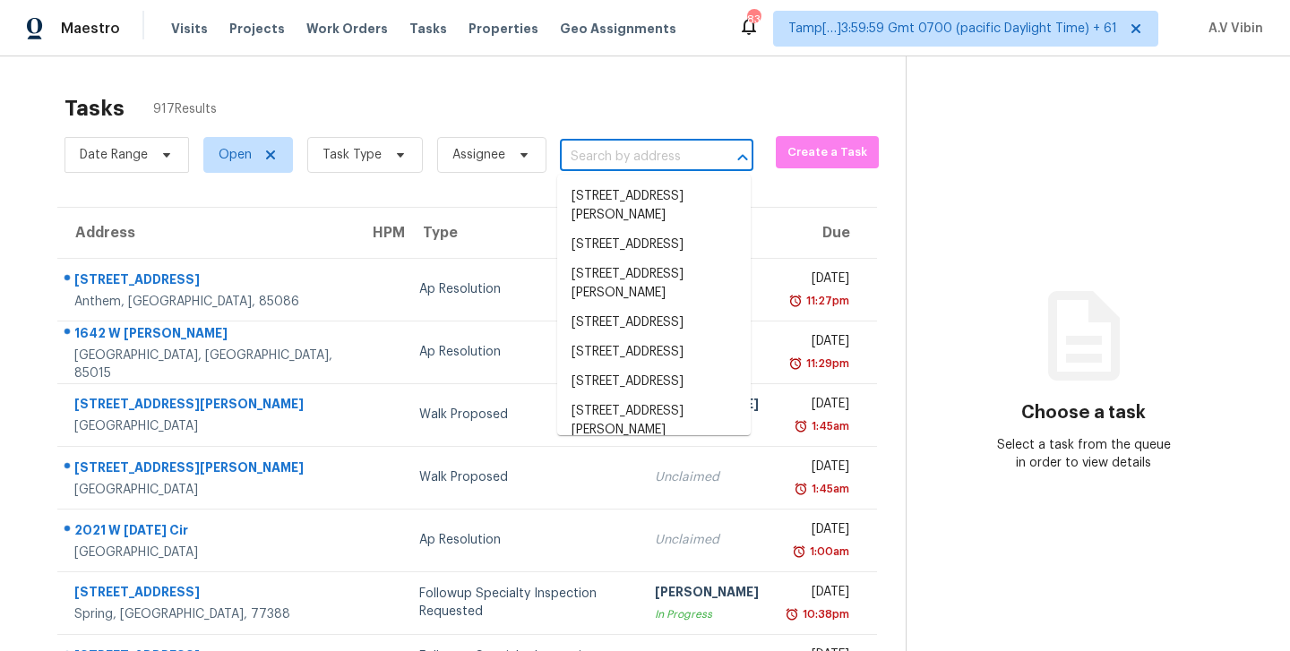
click at [604, 144] on input "text" at bounding box center [631, 157] width 143 height 28
paste input "[STREET_ADDRESS][PERSON_NAME]"
type input "[STREET_ADDRESS][PERSON_NAME]"
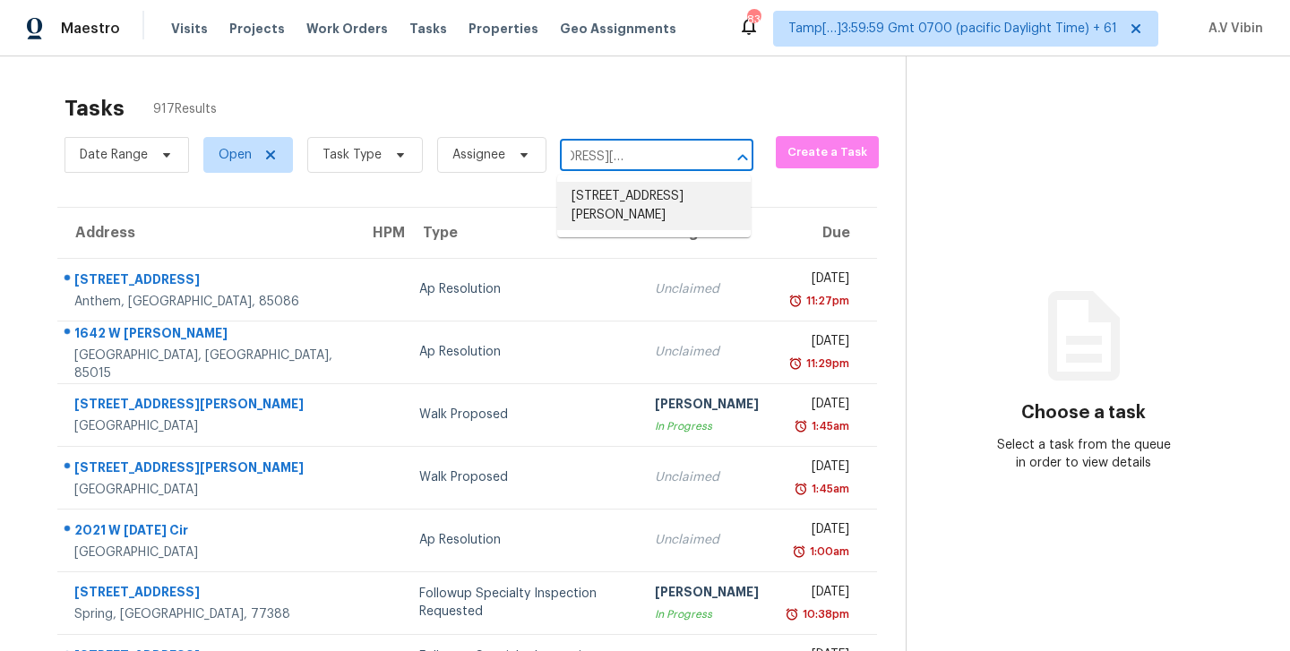
click at [636, 211] on li "[STREET_ADDRESS][PERSON_NAME]" at bounding box center [654, 206] width 194 height 48
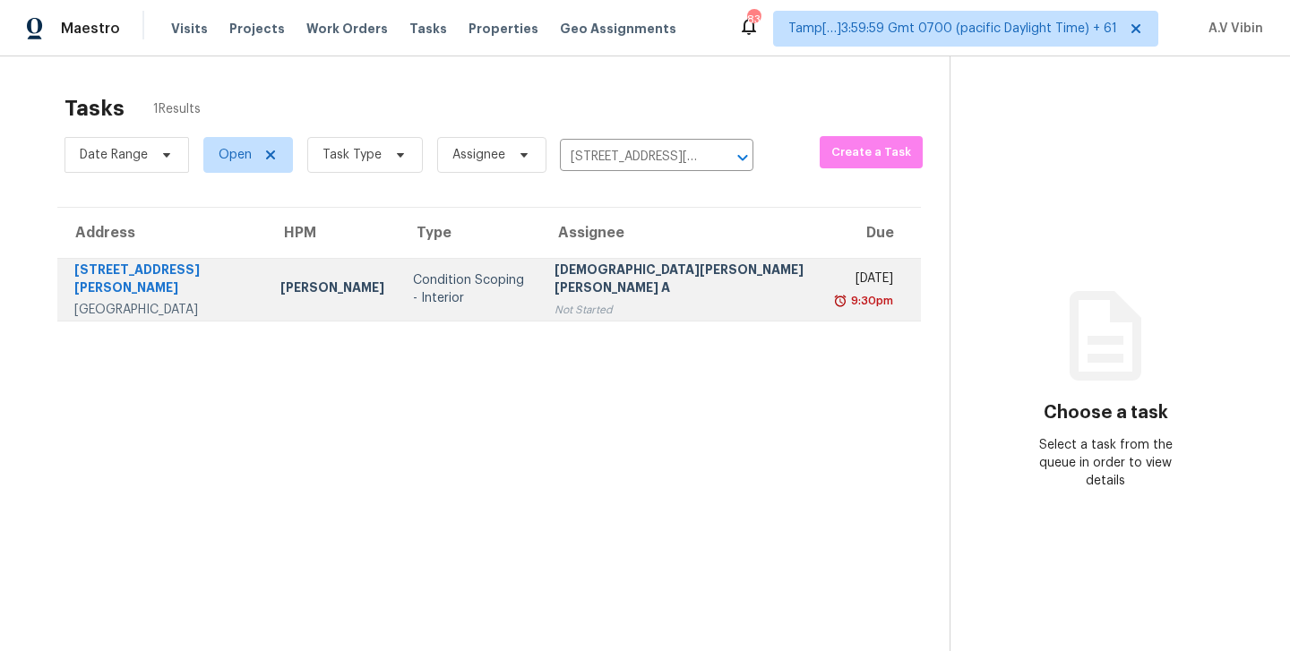
click at [841, 280] on div "[DATE]" at bounding box center [867, 281] width 53 height 22
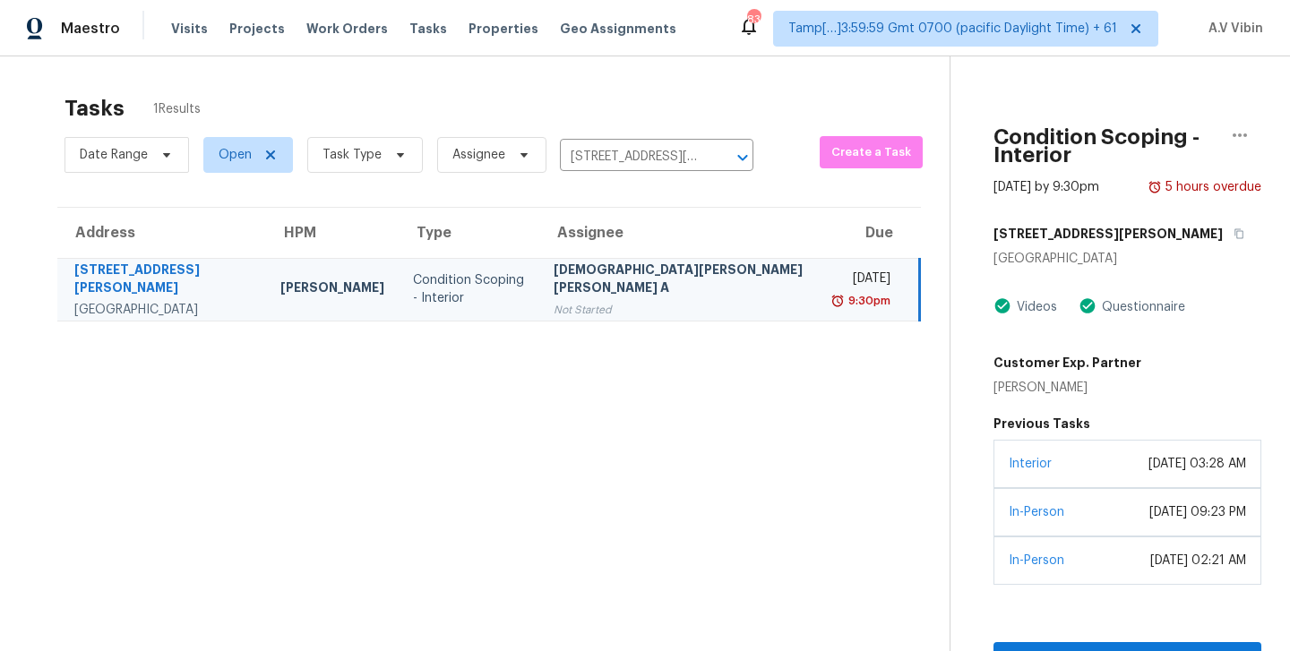
scroll to position [114, 0]
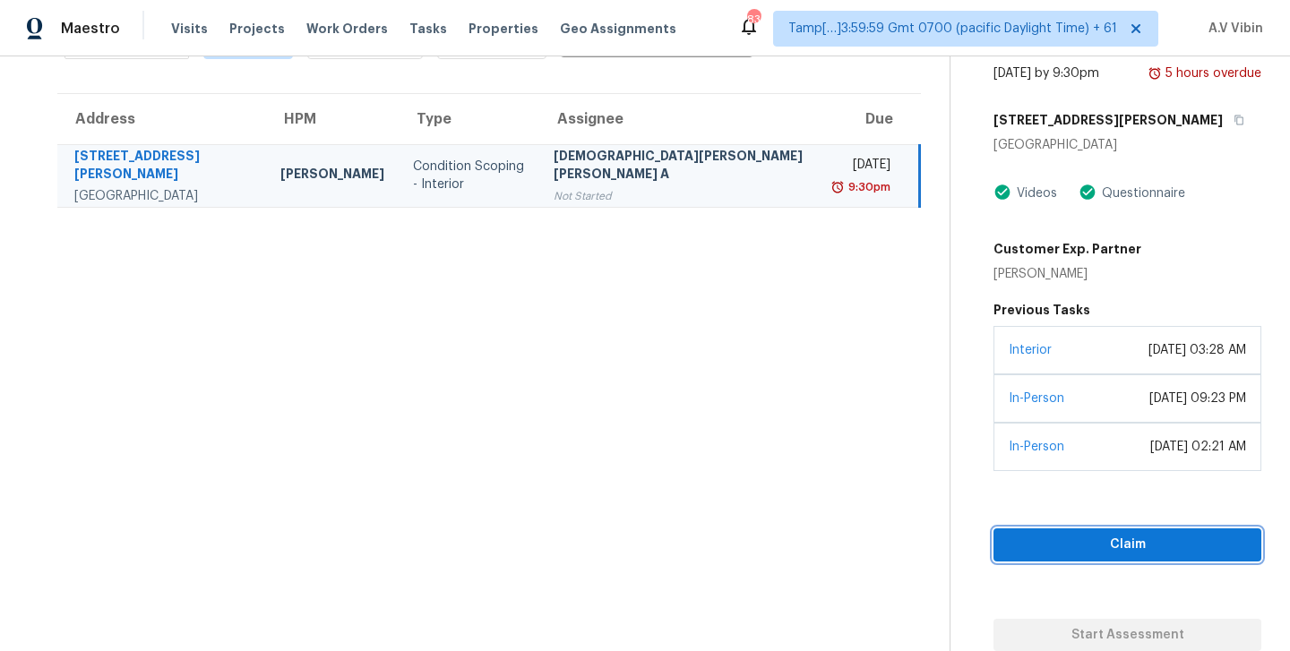
click at [1049, 548] on span "Claim" at bounding box center [1127, 545] width 239 height 22
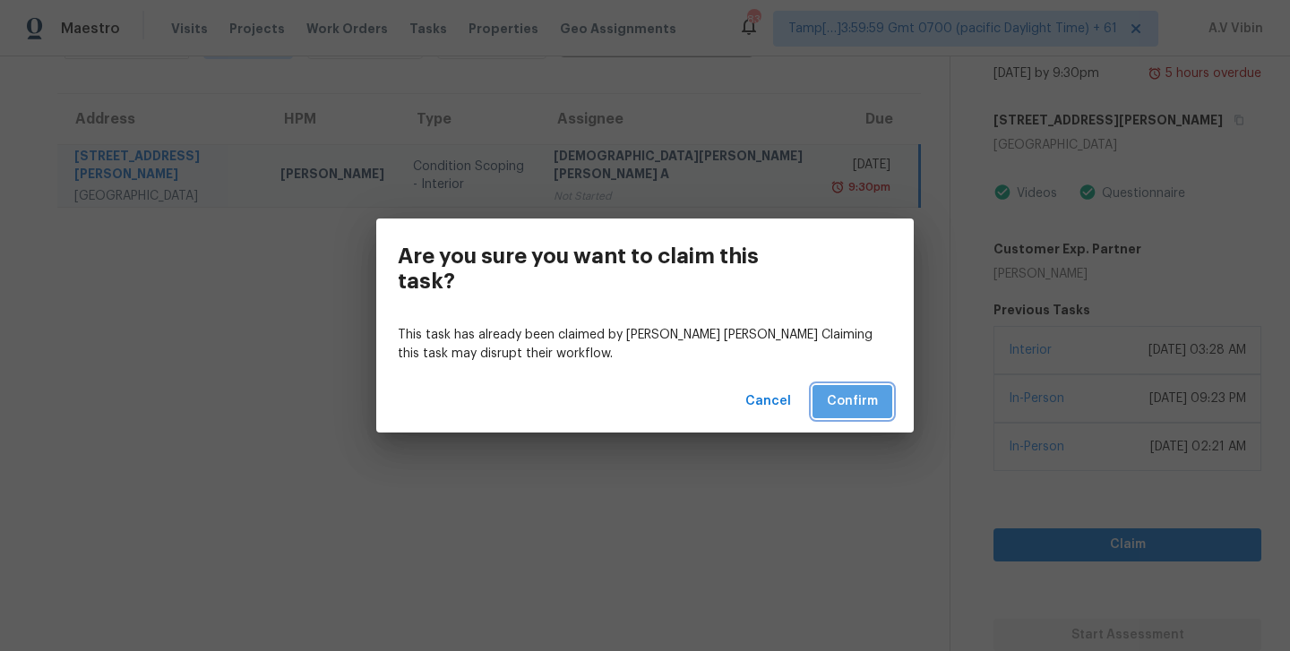
click at [845, 400] on span "Confirm" at bounding box center [852, 402] width 51 height 22
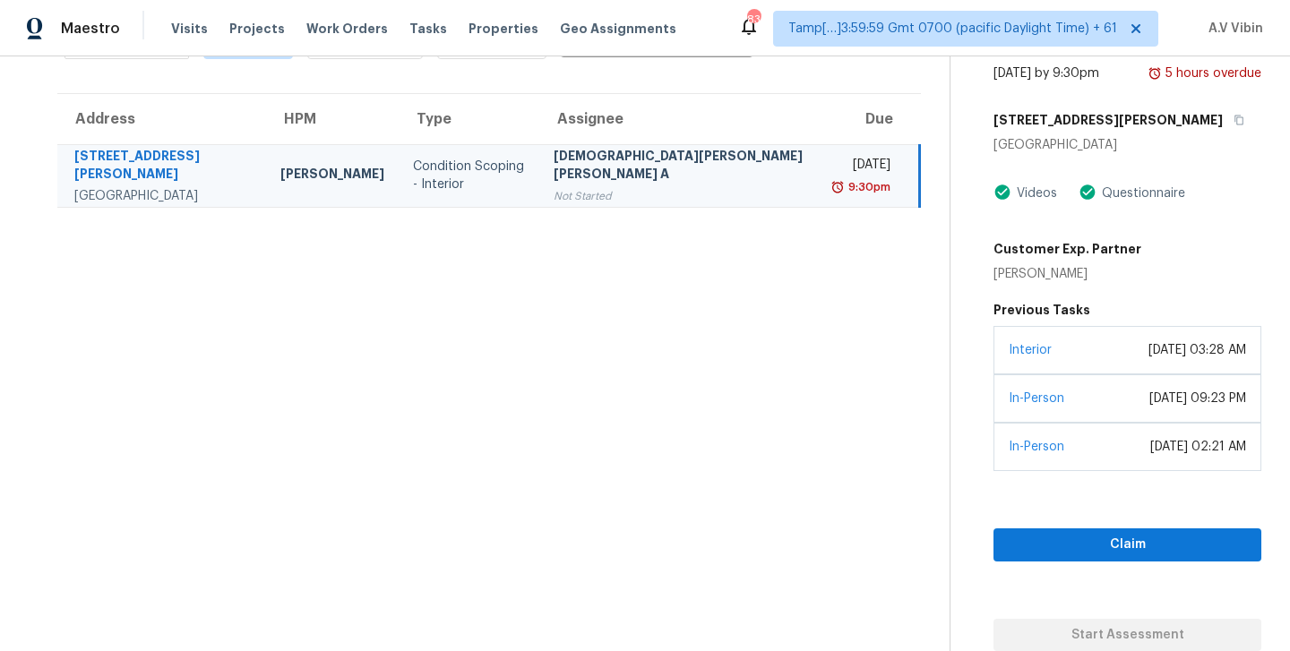
scroll to position [56, 0]
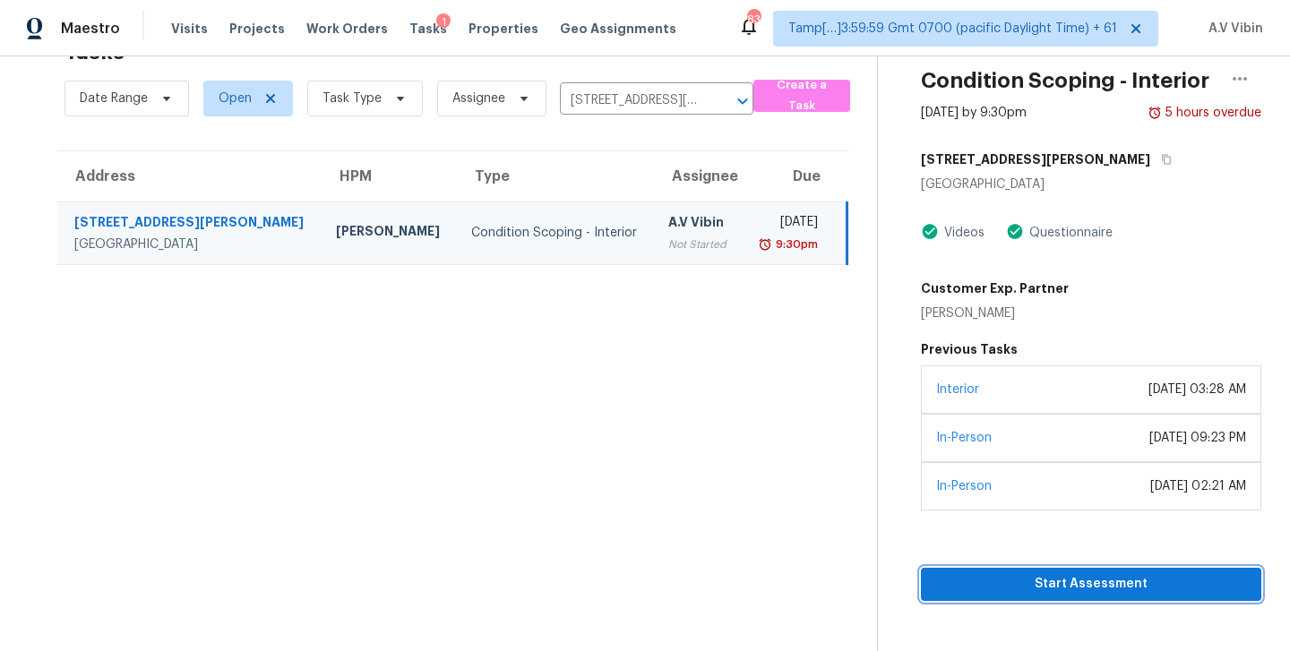
click at [1053, 598] on button "Start Assessment" at bounding box center [1091, 584] width 341 height 33
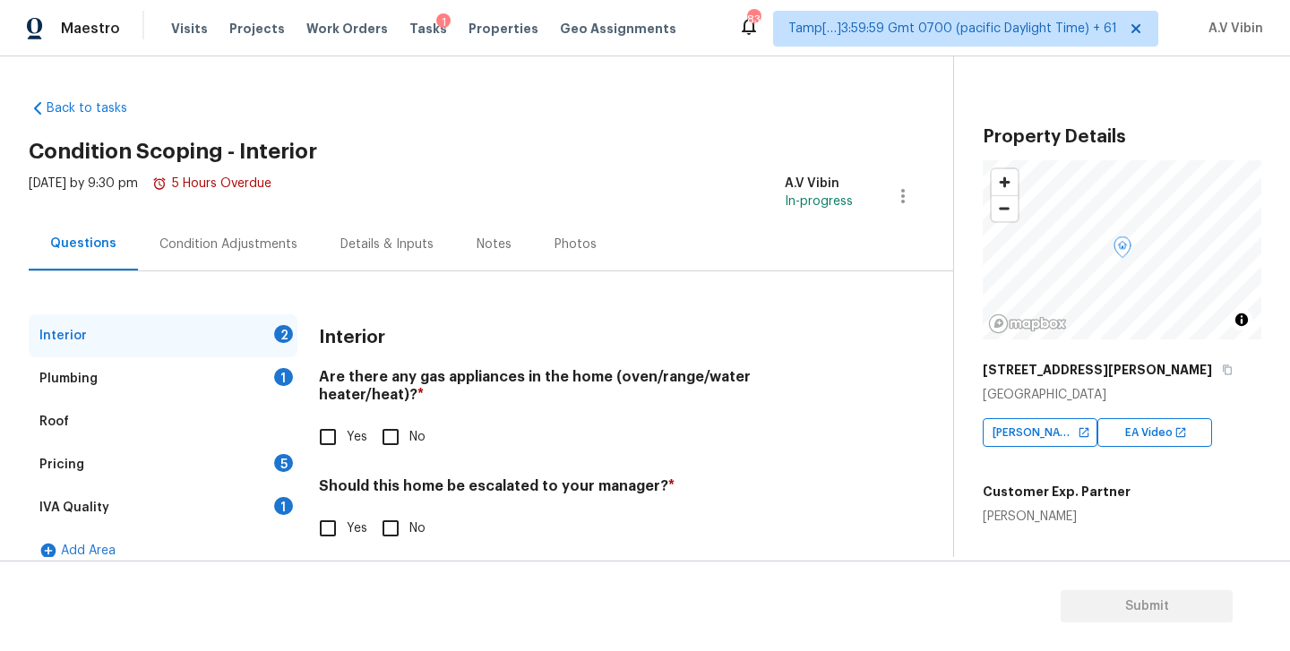
click at [434, 377] on h4 "Are there any gas appliances in the home (oven/range/water heater/heat)? *" at bounding box center [586, 389] width 534 height 43
copy h4 "gas"
click at [330, 418] on input "Yes" at bounding box center [328, 437] width 38 height 38
checkbox input "true"
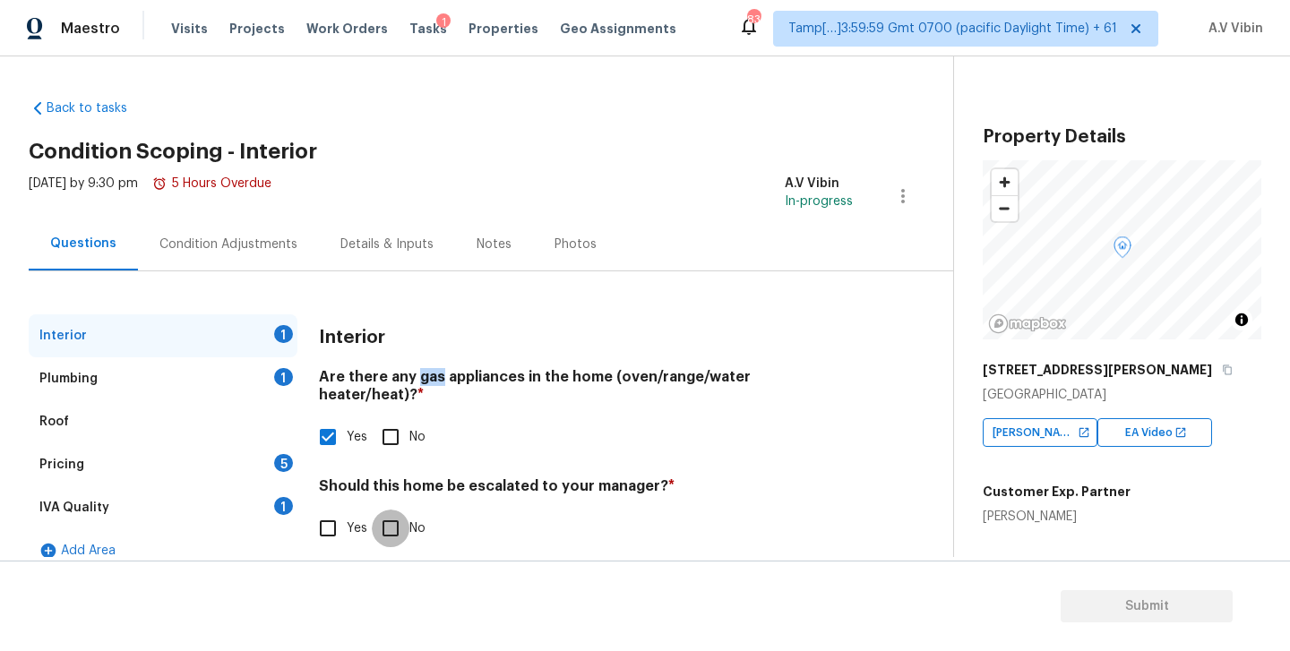
click at [391, 513] on input "No" at bounding box center [391, 529] width 38 height 38
checkbox input "true"
click at [152, 371] on div "Plumbing 1" at bounding box center [163, 379] width 269 height 43
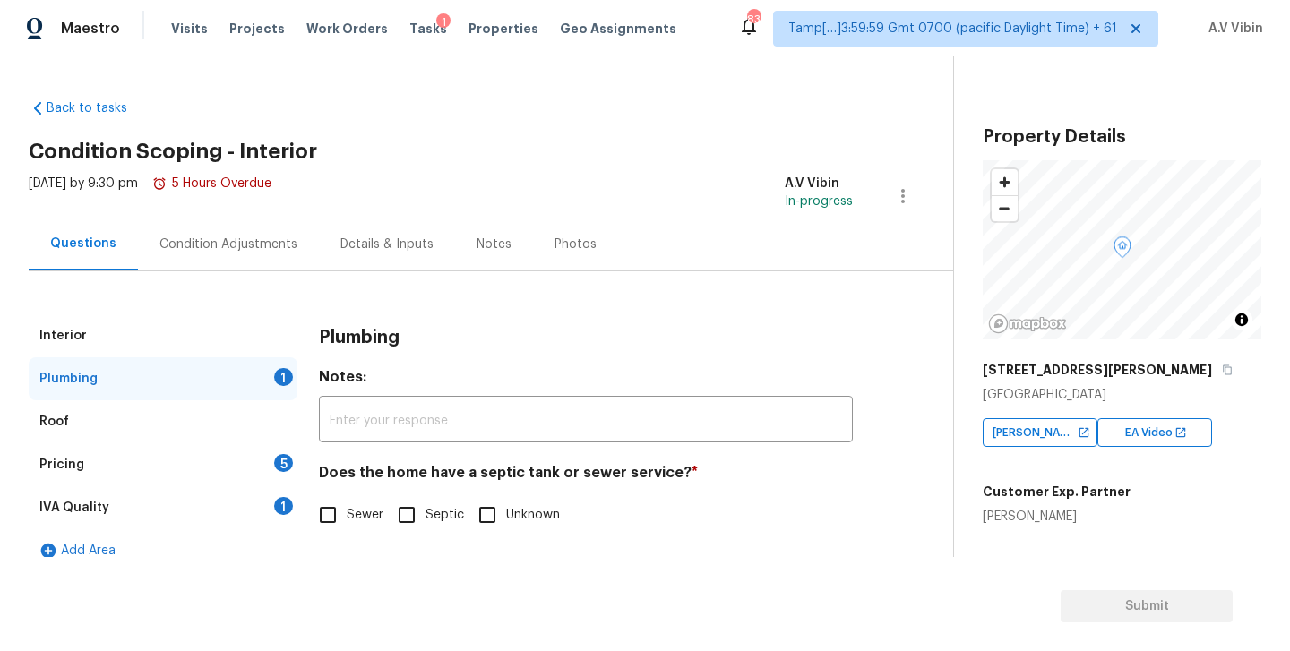
scroll to position [21, 0]
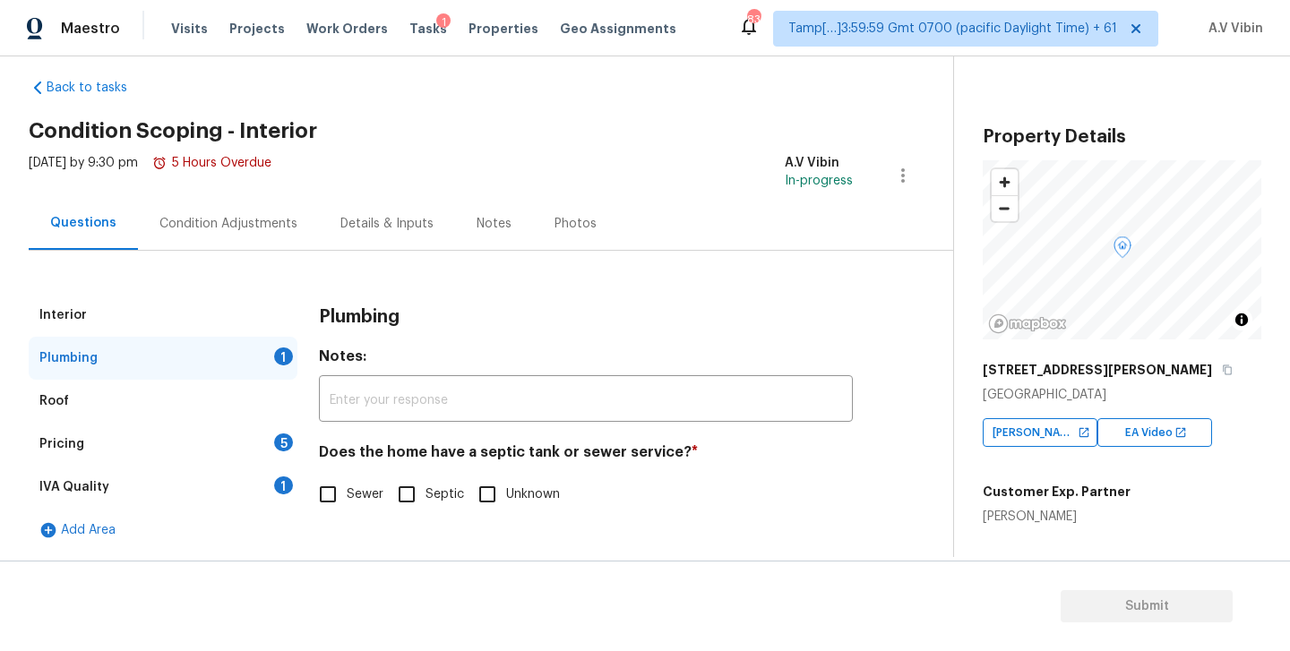
click at [491, 451] on h4 "Does the home have a septic tank or sewer service? *" at bounding box center [586, 456] width 534 height 25
copy h4 "septic"
click at [409, 495] on input "Septic" at bounding box center [407, 495] width 38 height 38
checkbox input "true"
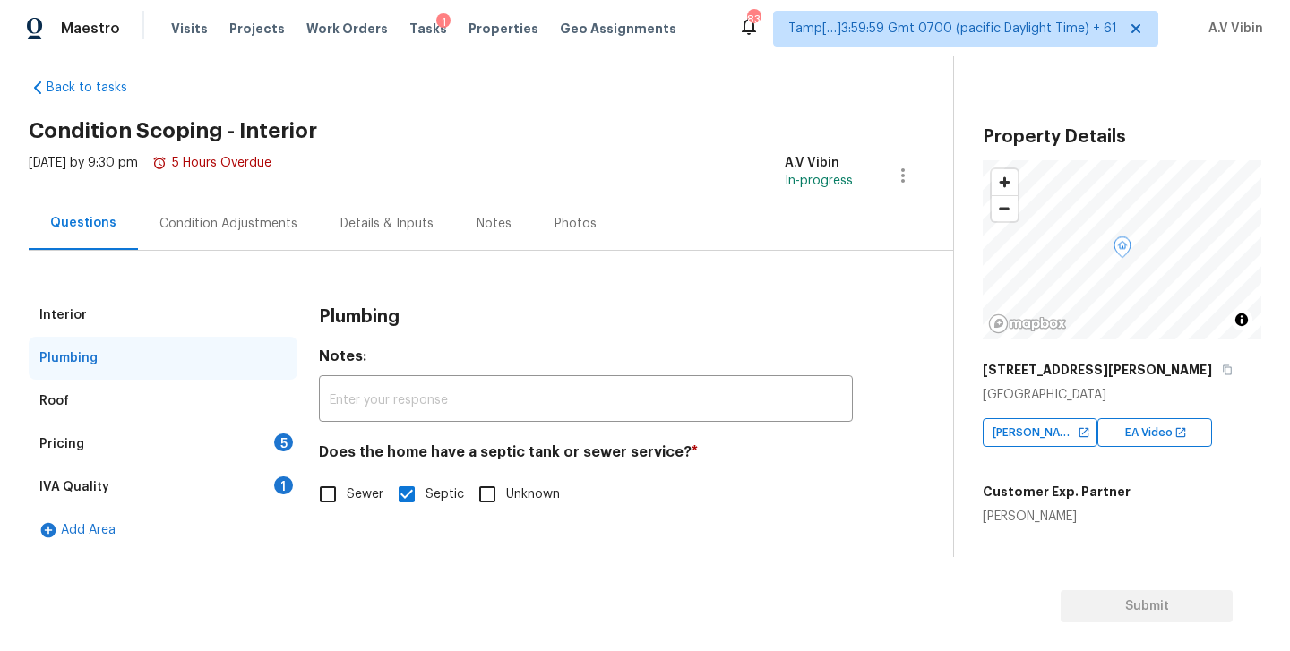
click at [152, 405] on div "Roof" at bounding box center [163, 401] width 269 height 43
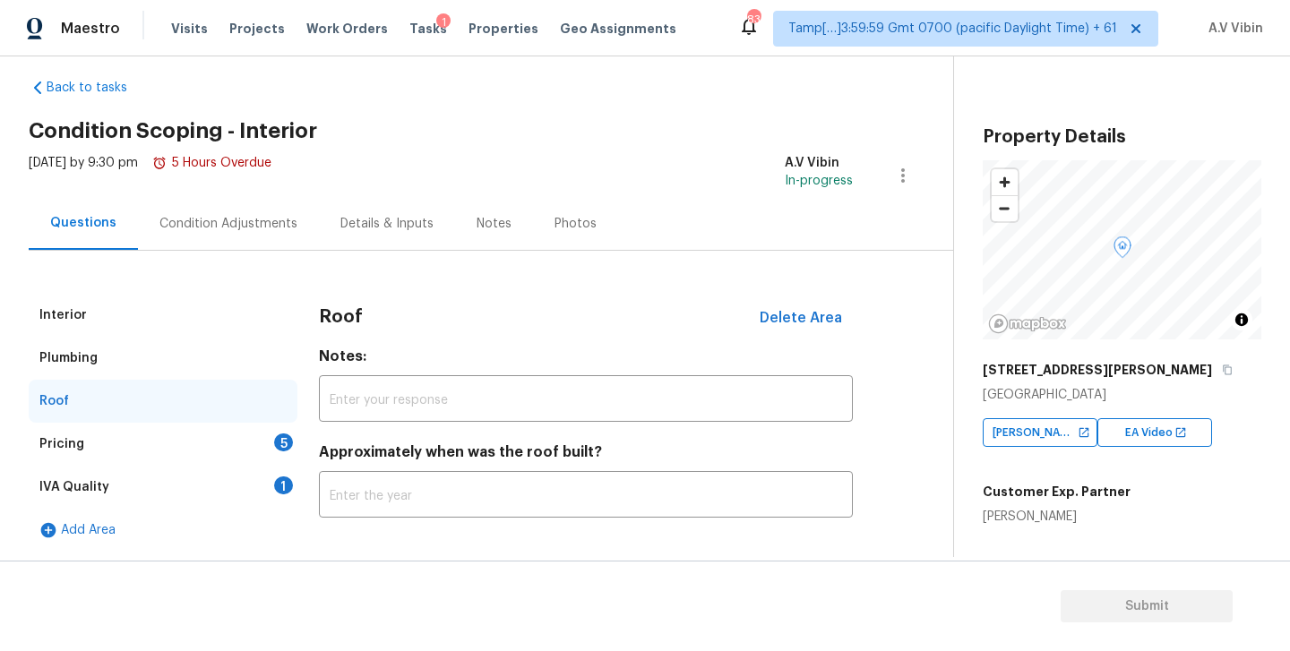
click at [116, 451] on div "Pricing 5" at bounding box center [163, 444] width 269 height 43
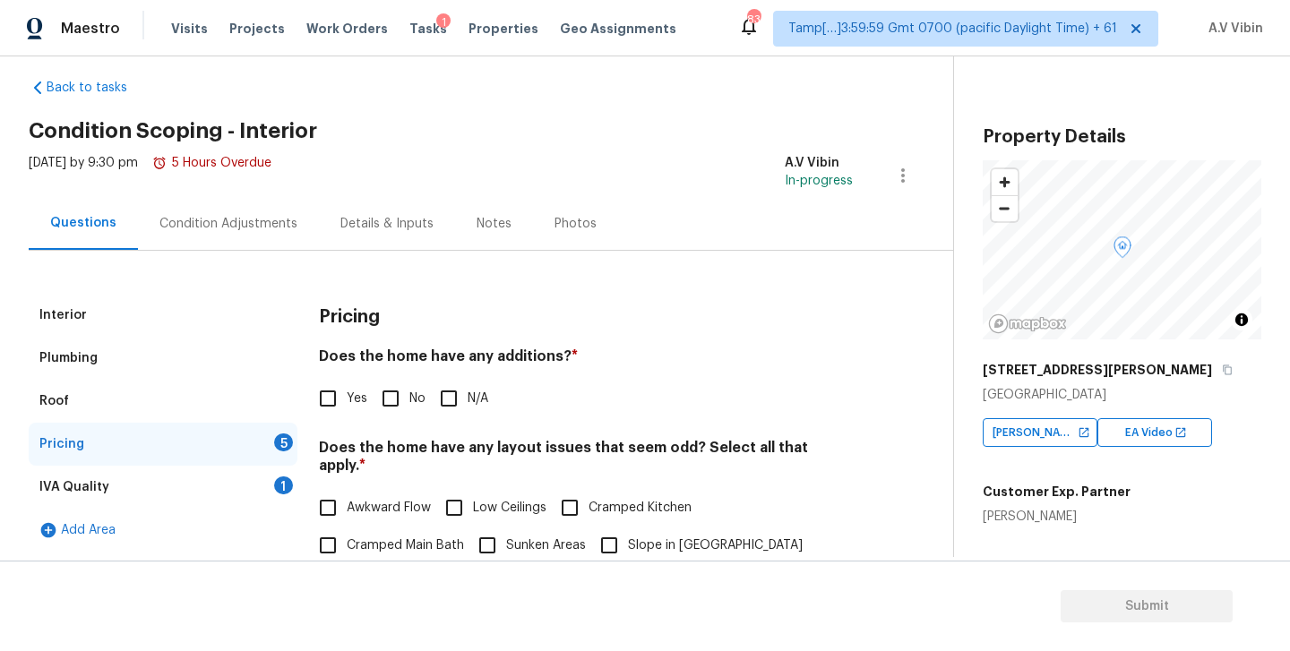
click at [501, 359] on h4 "Does the home have any additions? *" at bounding box center [586, 360] width 534 height 25
copy h4 "additions"
click at [386, 402] on input "No" at bounding box center [391, 399] width 38 height 38
checkbox input "true"
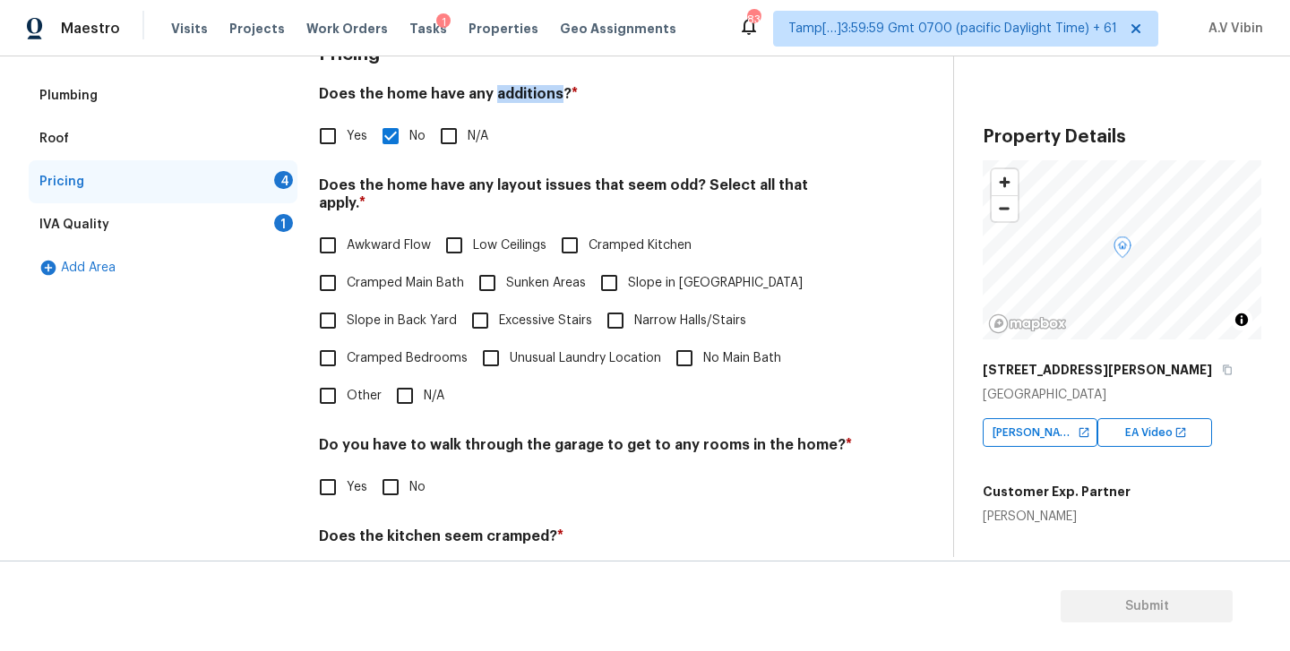
scroll to position [241, 0]
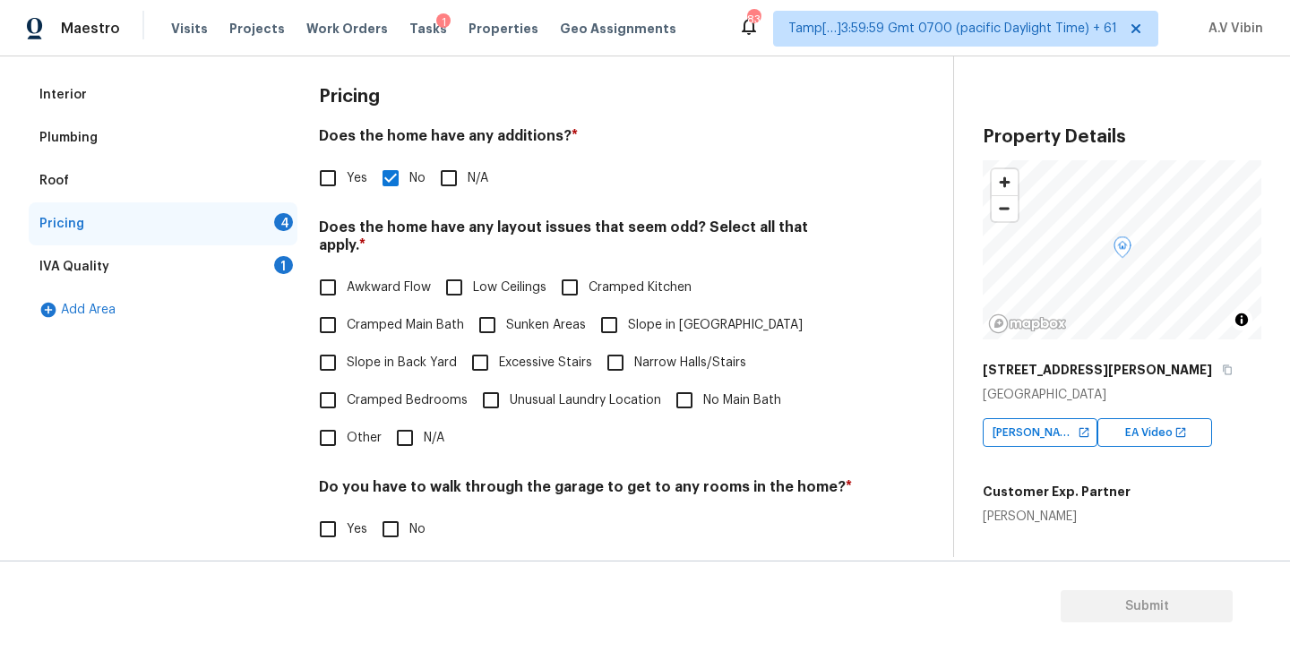
click at [634, 230] on h4 "Does the home have any layout issues that seem odd? Select all that apply. *" at bounding box center [586, 240] width 534 height 43
click at [500, 229] on h4 "Does the home have any layout issues that seem odd? Select all that apply. *" at bounding box center [586, 240] width 534 height 43
copy h4 "layout"
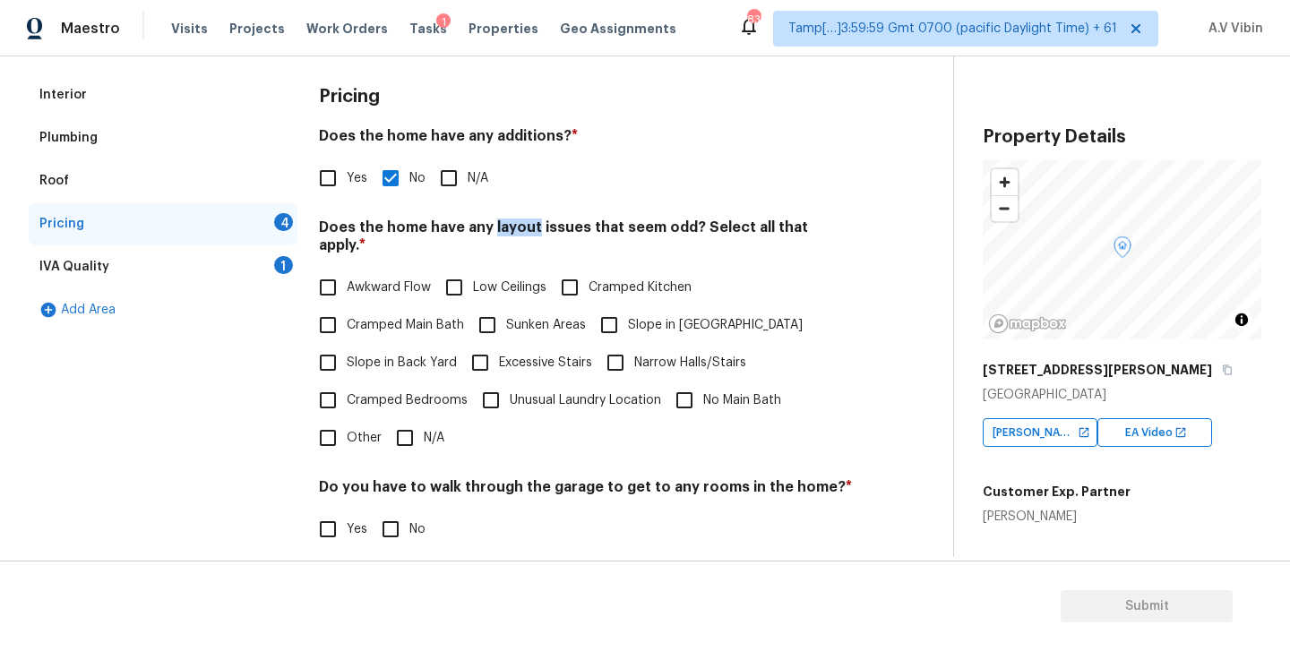
click at [408, 421] on input "N/A" at bounding box center [405, 438] width 38 height 38
checkbox input "true"
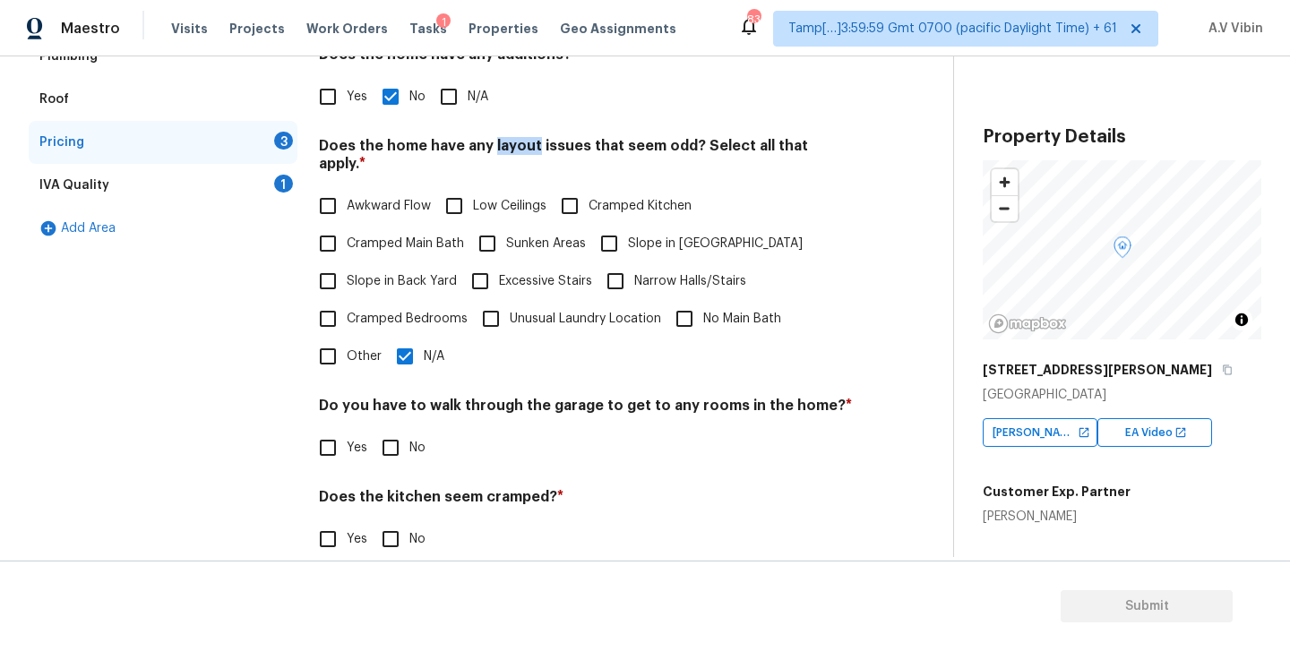
scroll to position [424, 0]
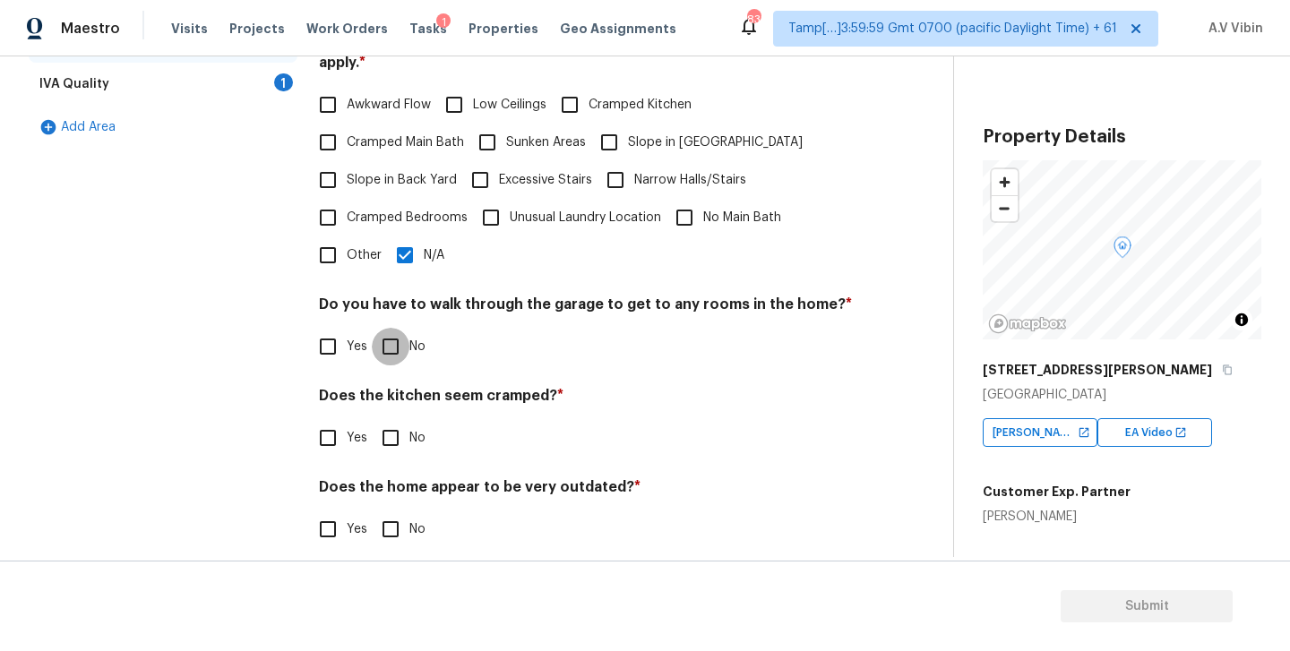
click at [391, 336] on input "No" at bounding box center [391, 347] width 38 height 38
checkbox input "true"
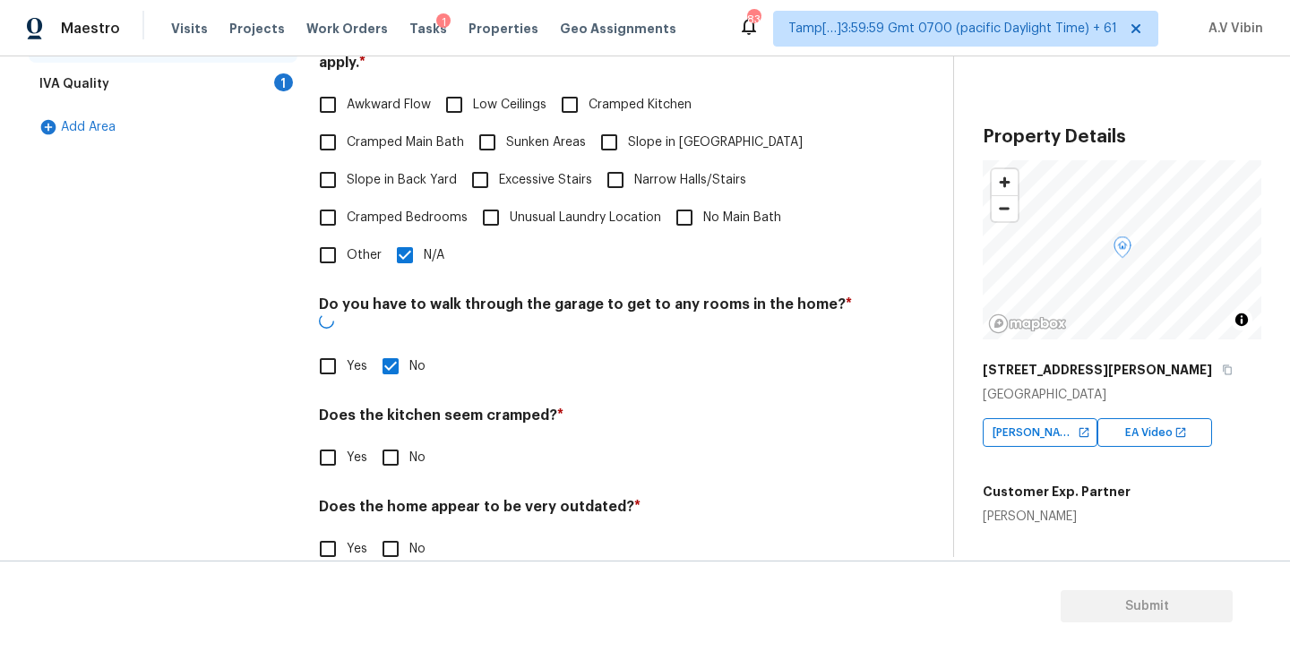
click at [393, 439] on input "No" at bounding box center [391, 458] width 38 height 38
checkbox input "true"
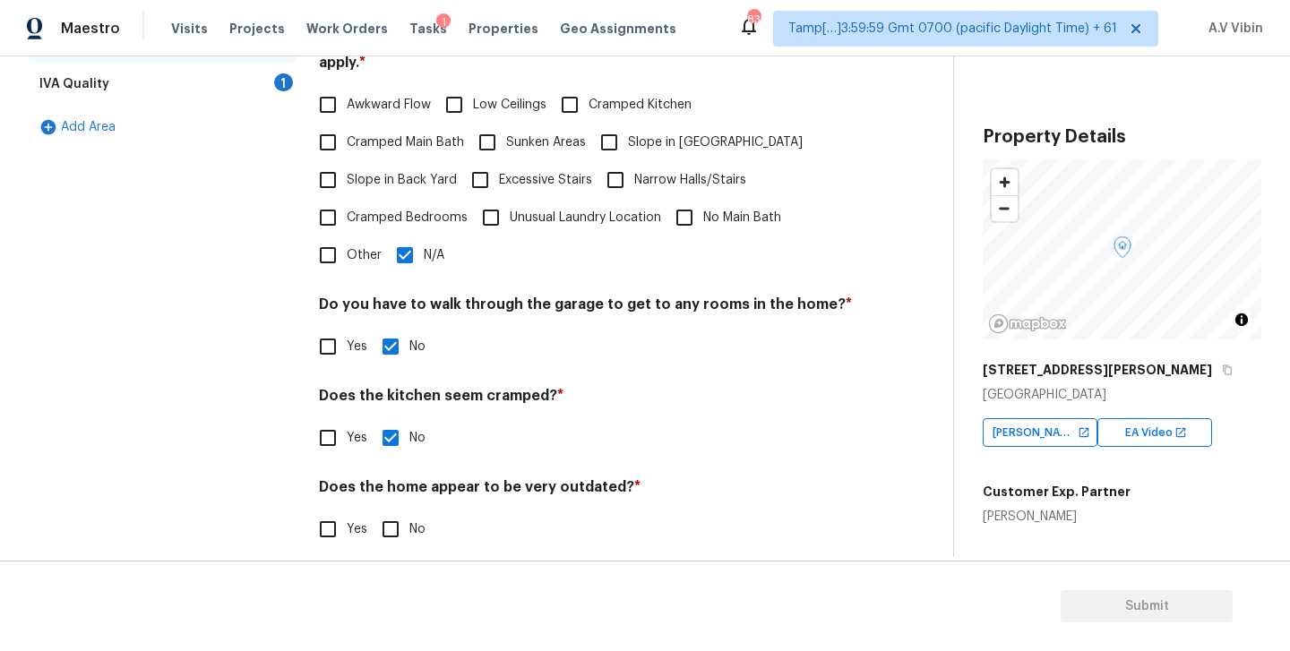
click at [393, 522] on input "No" at bounding box center [391, 530] width 38 height 38
checkbox input "true"
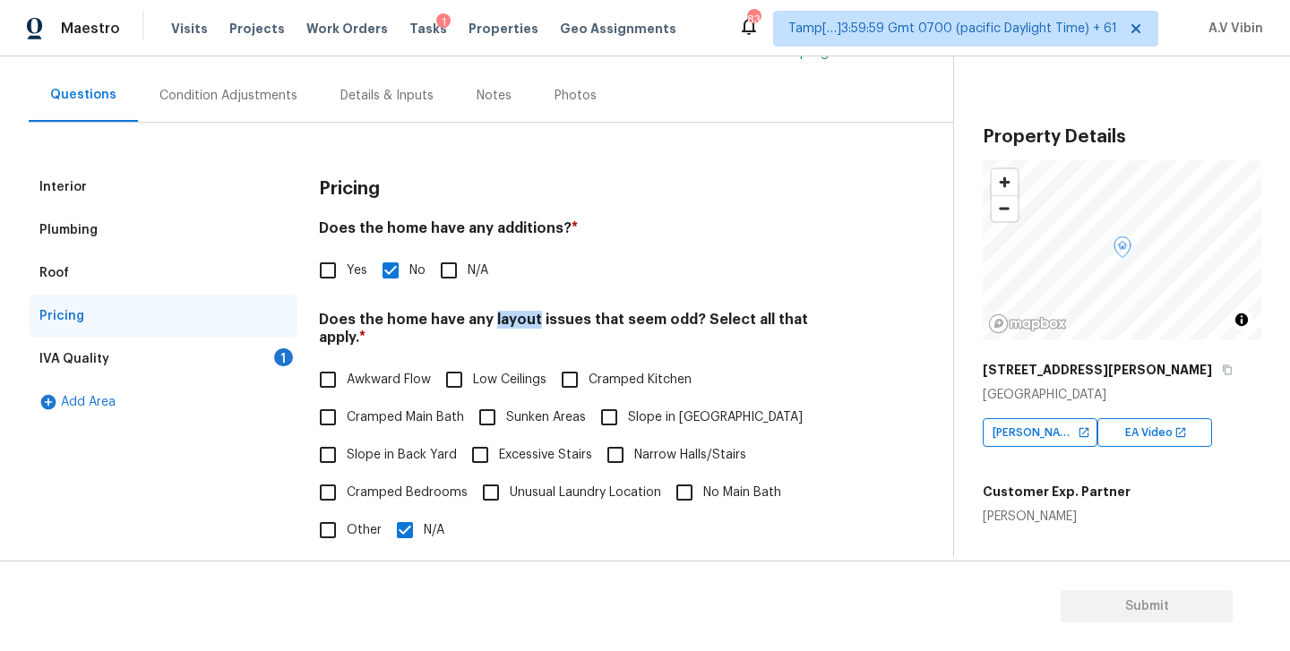
scroll to position [125, 0]
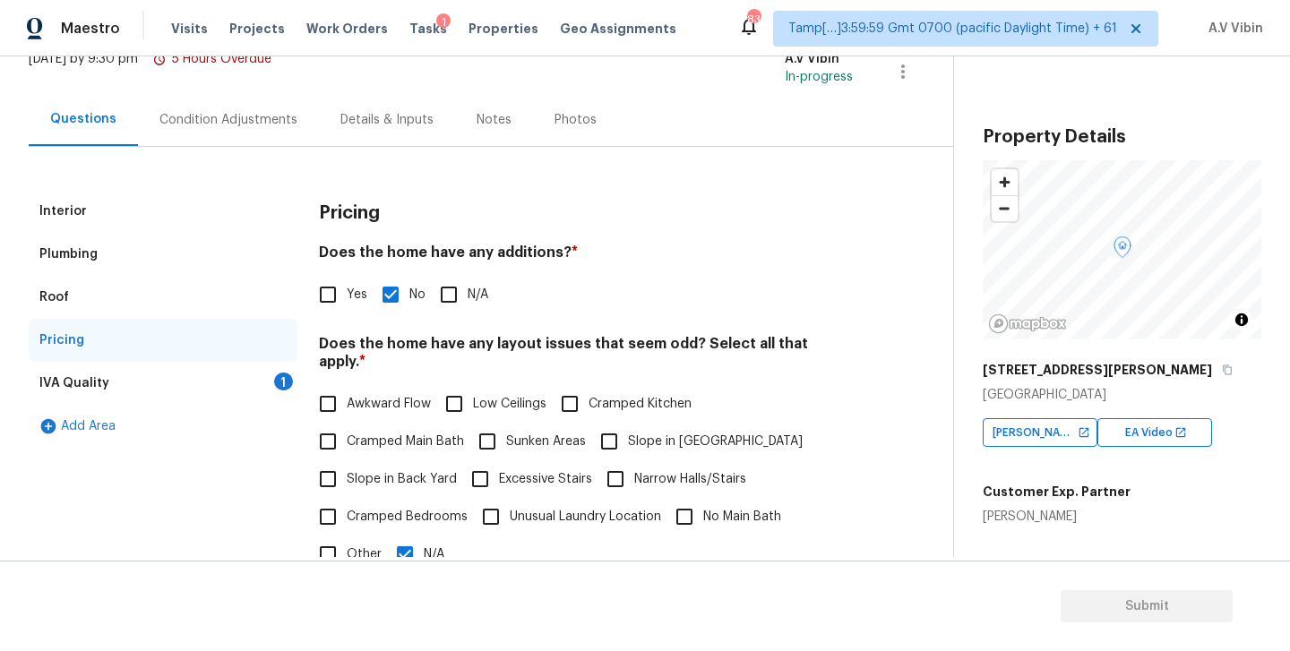
click at [135, 382] on div "IVA Quality 1" at bounding box center [163, 383] width 269 height 43
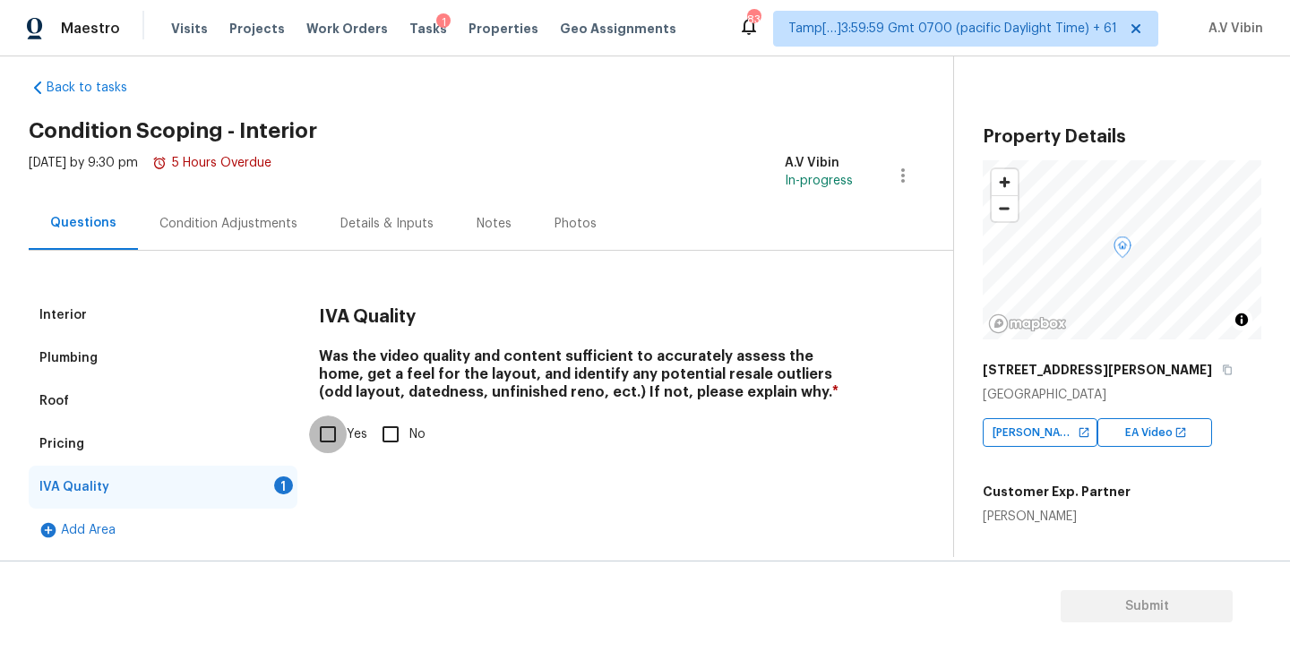
click at [329, 433] on input "Yes" at bounding box center [328, 435] width 38 height 38
checkbox input "true"
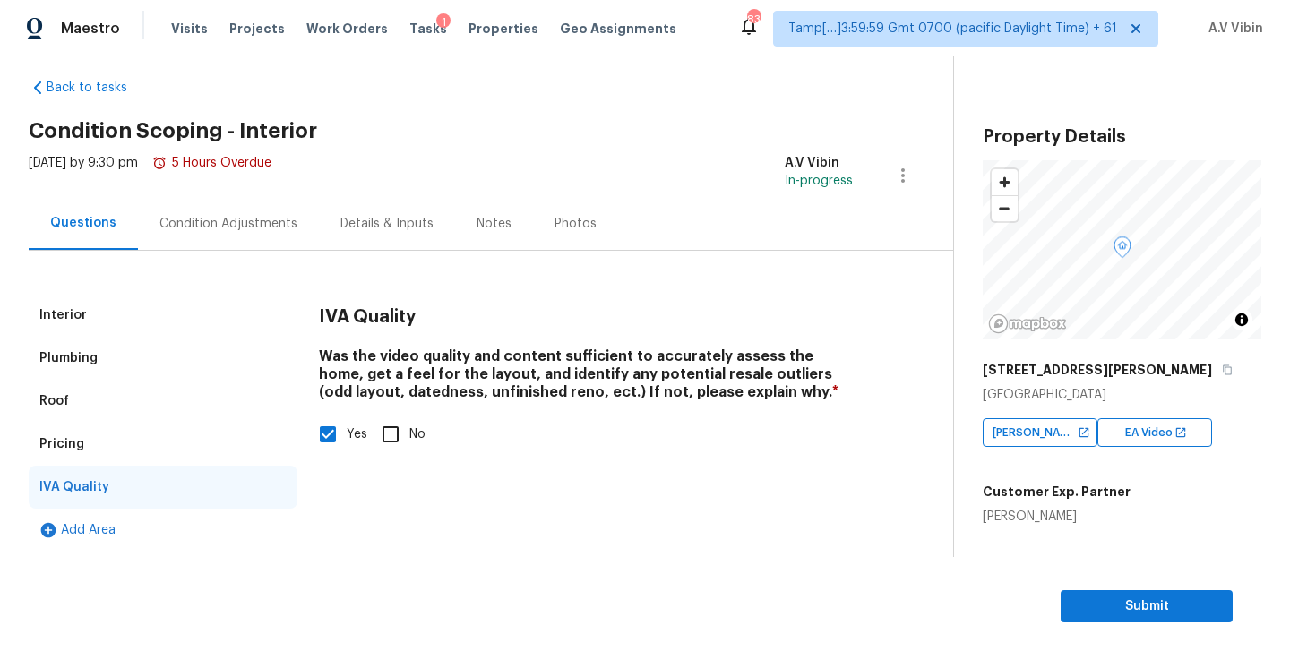
click at [237, 228] on div "Condition Adjustments" at bounding box center [229, 224] width 138 height 18
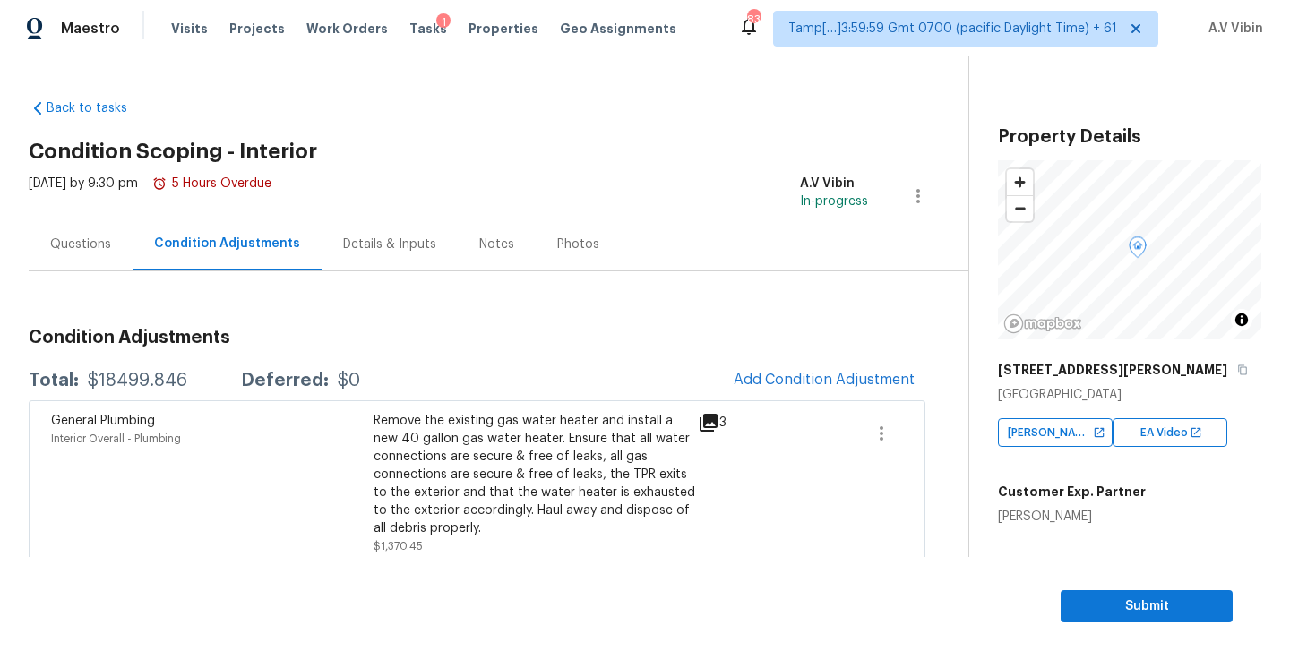
click at [361, 240] on div "Details & Inputs" at bounding box center [389, 245] width 93 height 18
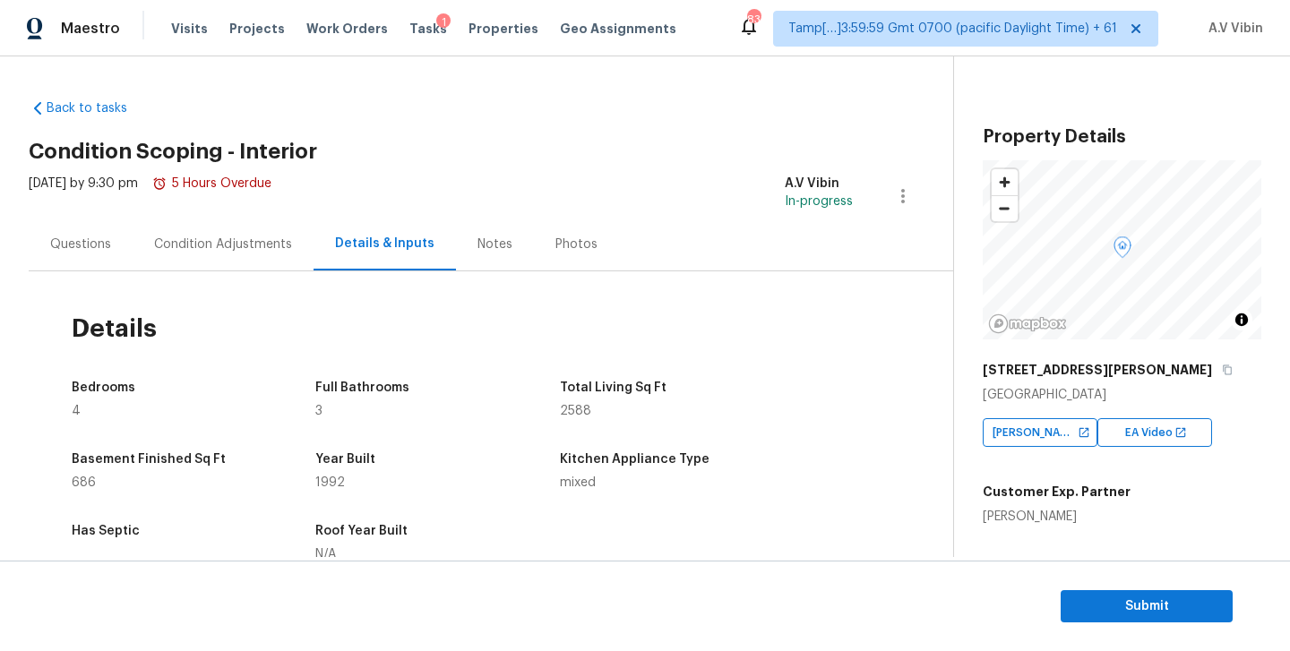
click at [242, 254] on div "Condition Adjustments" at bounding box center [223, 244] width 181 height 53
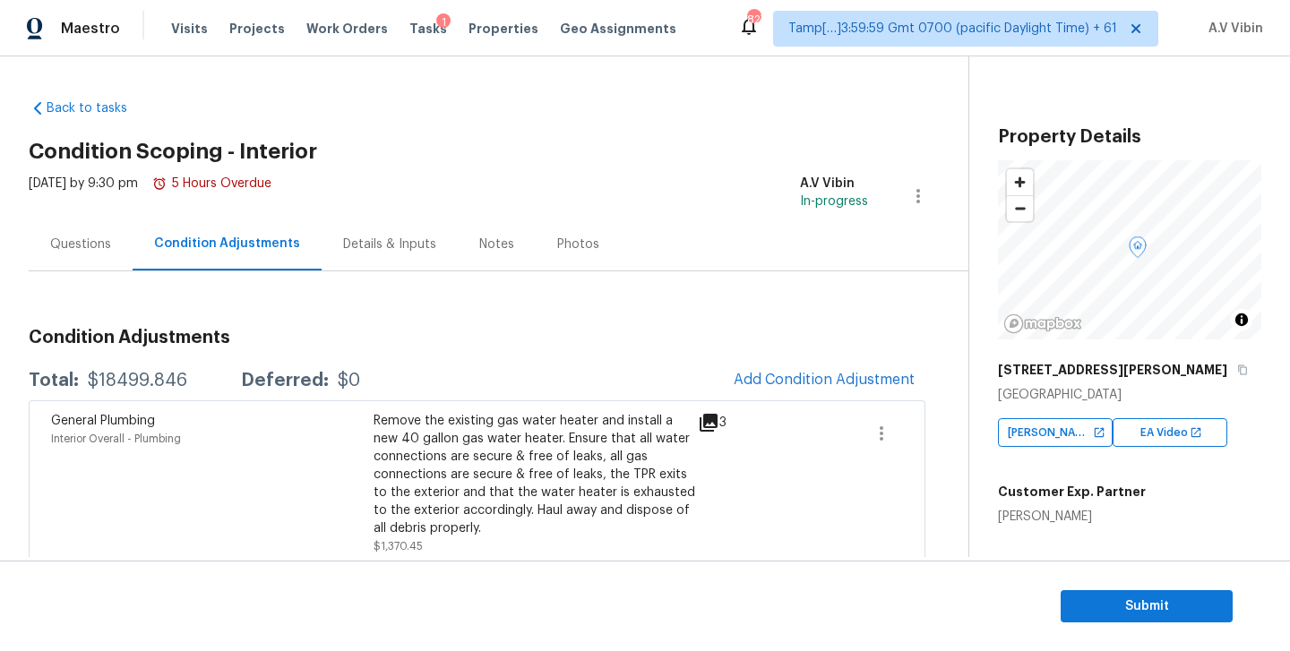
click at [98, 238] on div "Questions" at bounding box center [80, 245] width 61 height 18
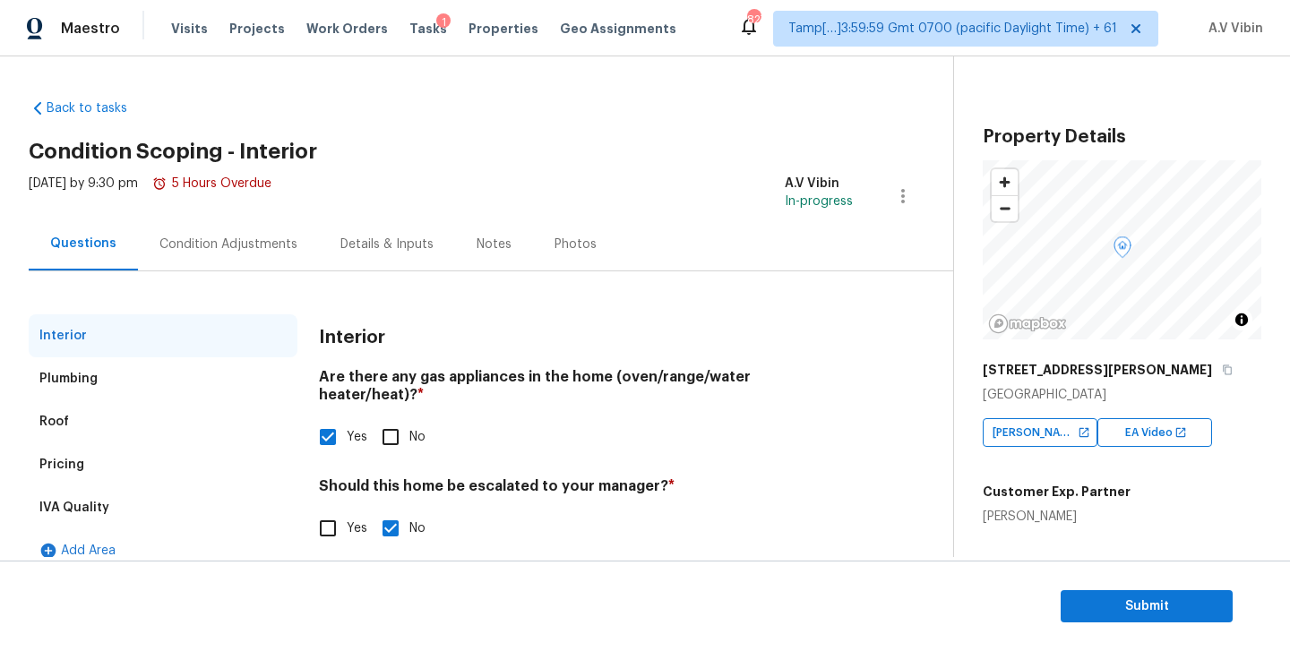
scroll to position [21, 0]
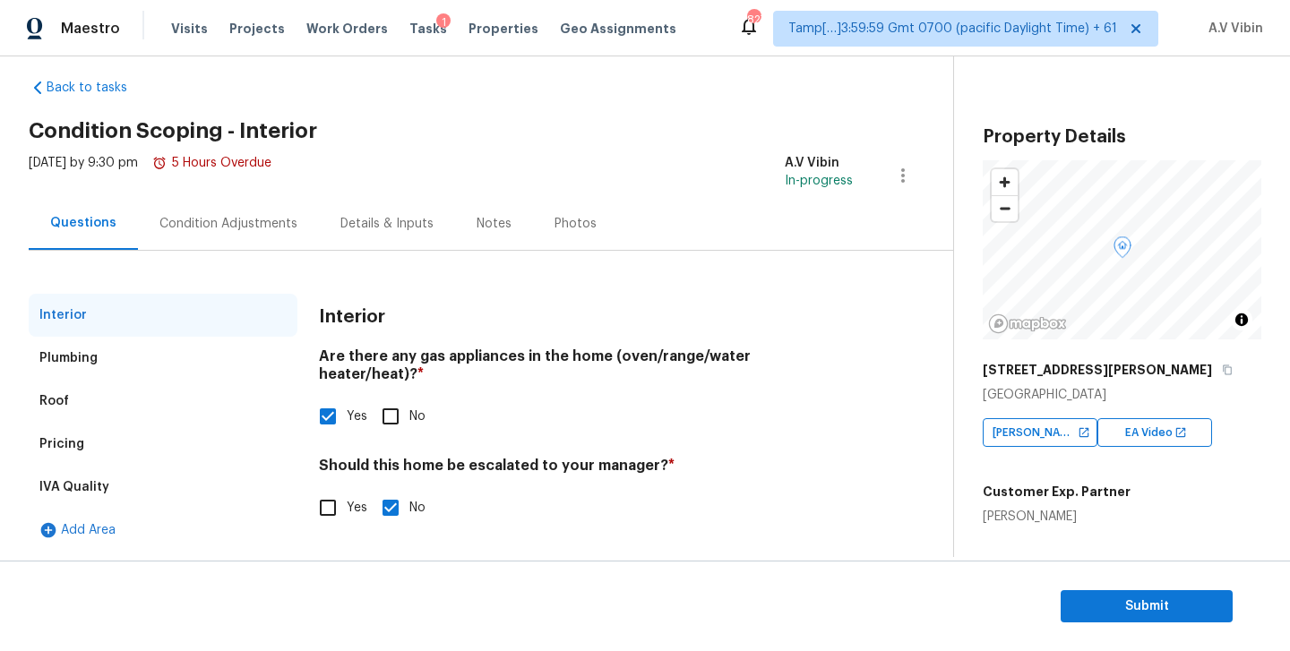
click at [256, 228] on div "Condition Adjustments" at bounding box center [229, 224] width 138 height 18
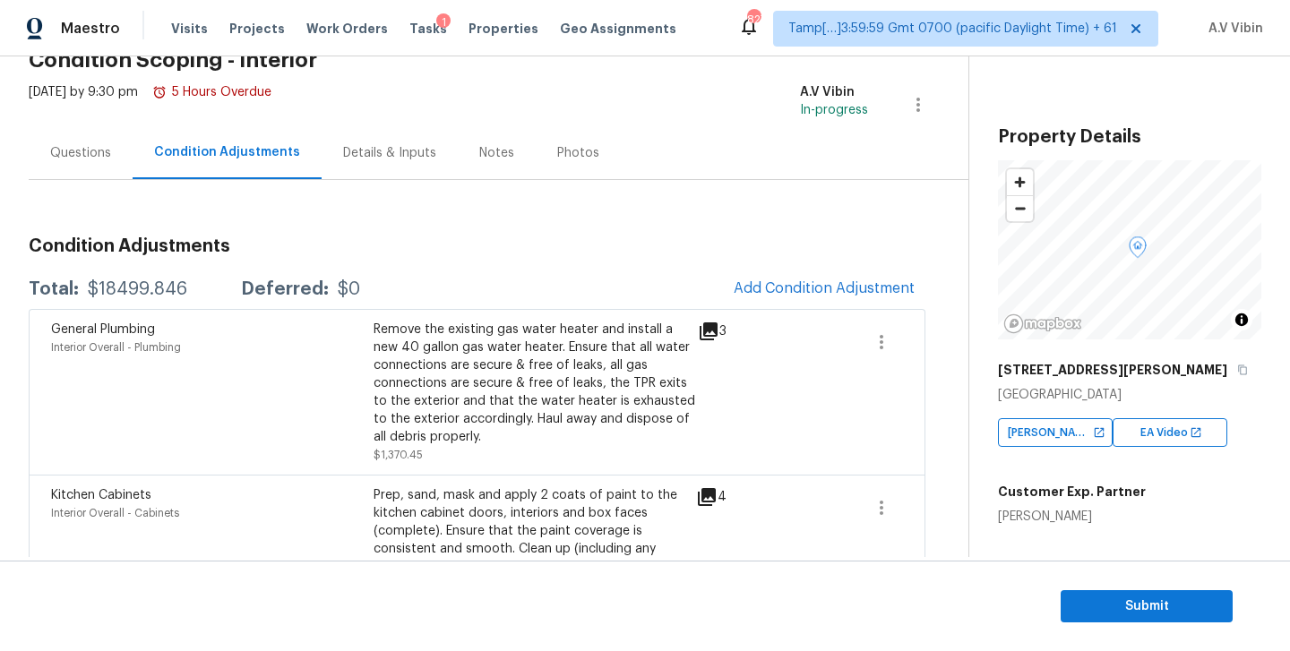
scroll to position [70, 0]
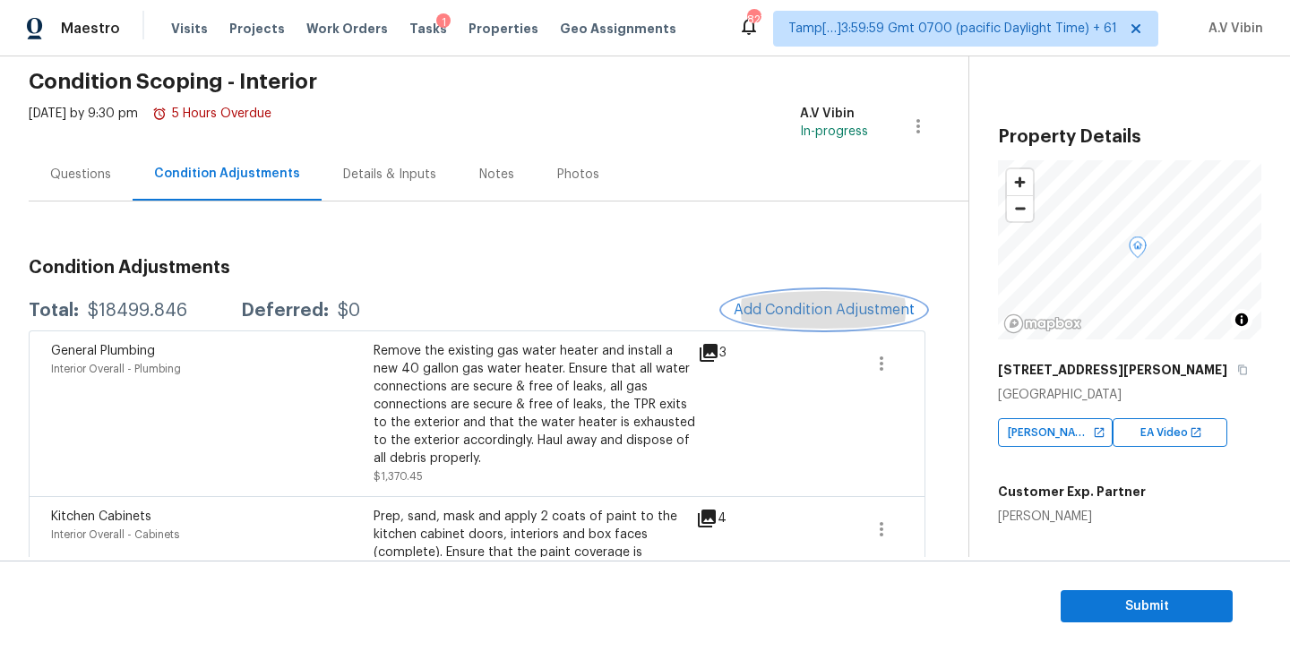
click at [794, 309] on span "Add Condition Adjustment" at bounding box center [824, 310] width 181 height 16
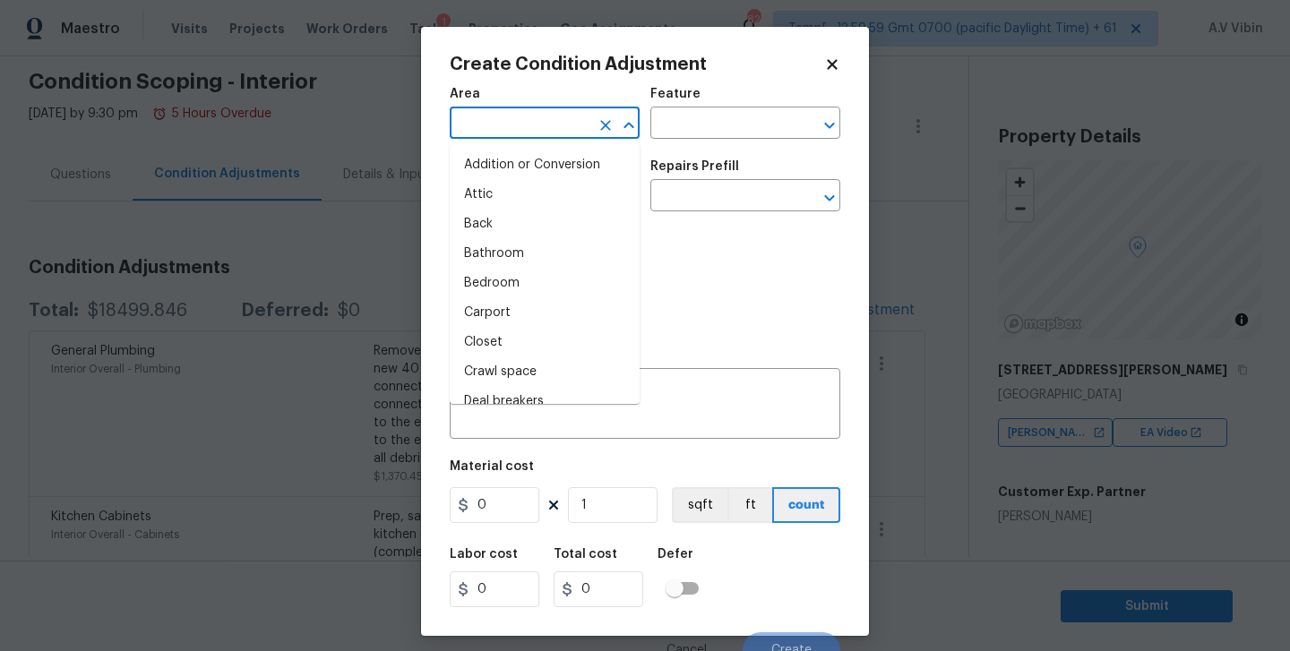
click at [482, 128] on input "text" at bounding box center [520, 125] width 140 height 28
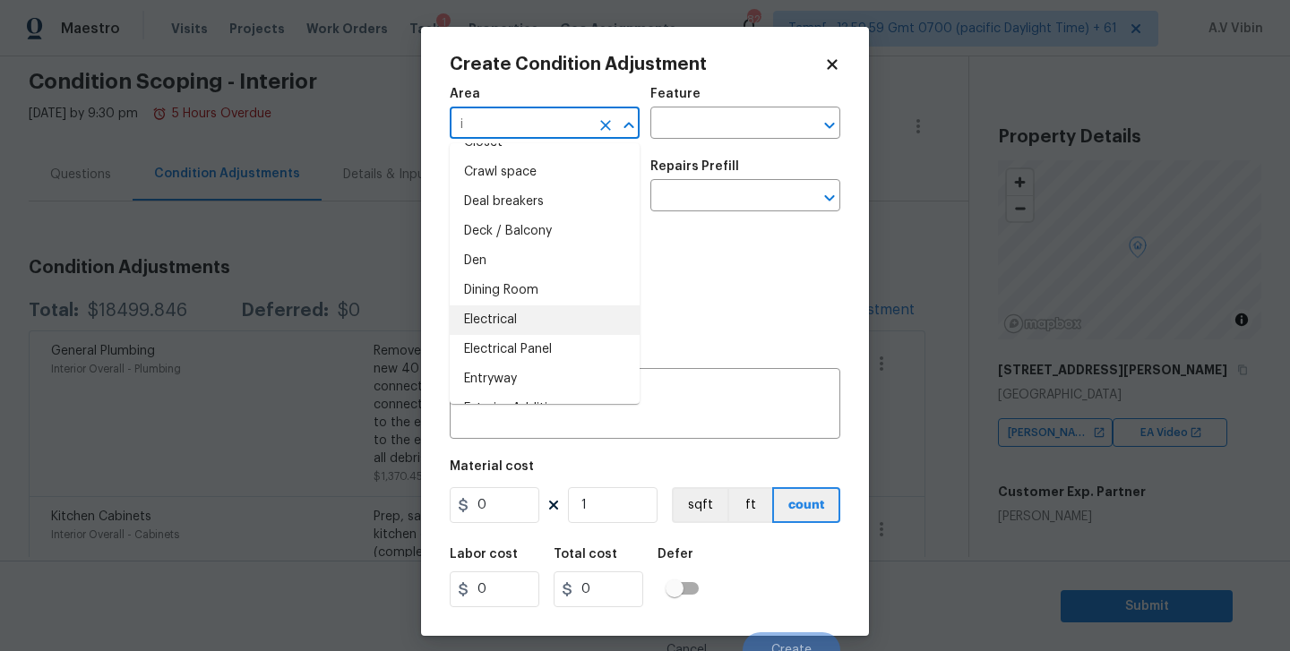
scroll to position [0, 0]
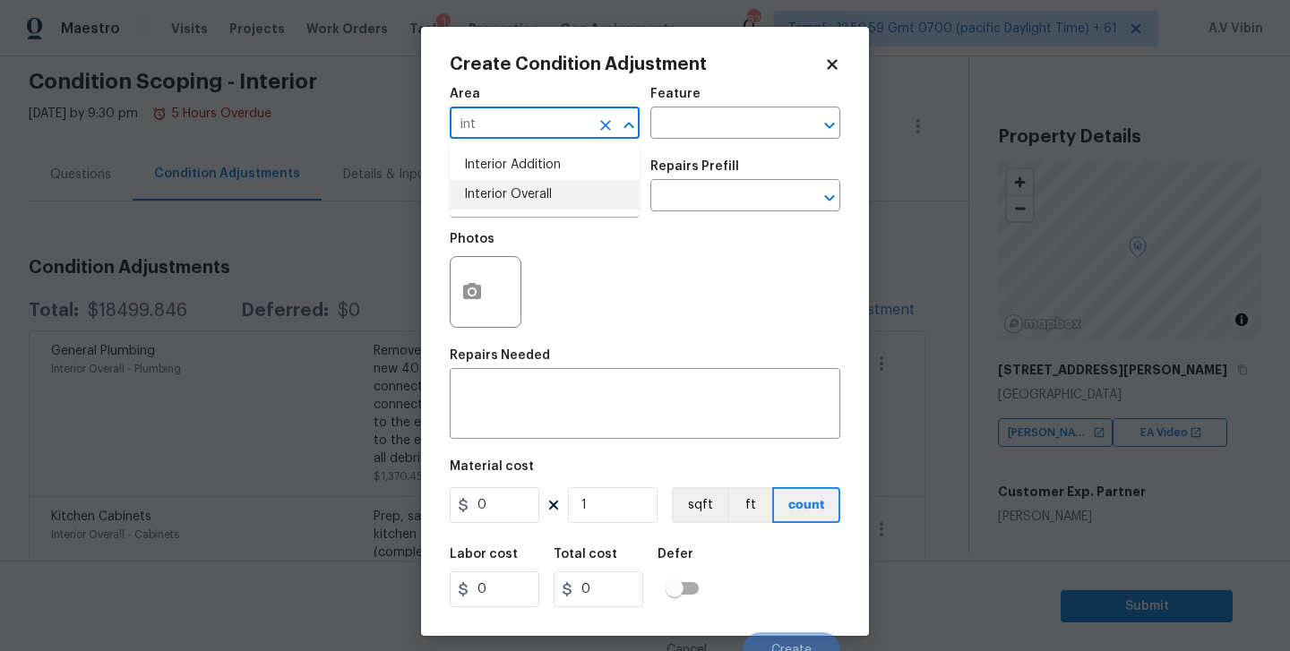
click at [526, 202] on li "Interior Overall" at bounding box center [545, 195] width 190 height 30
type input "Interior Overall"
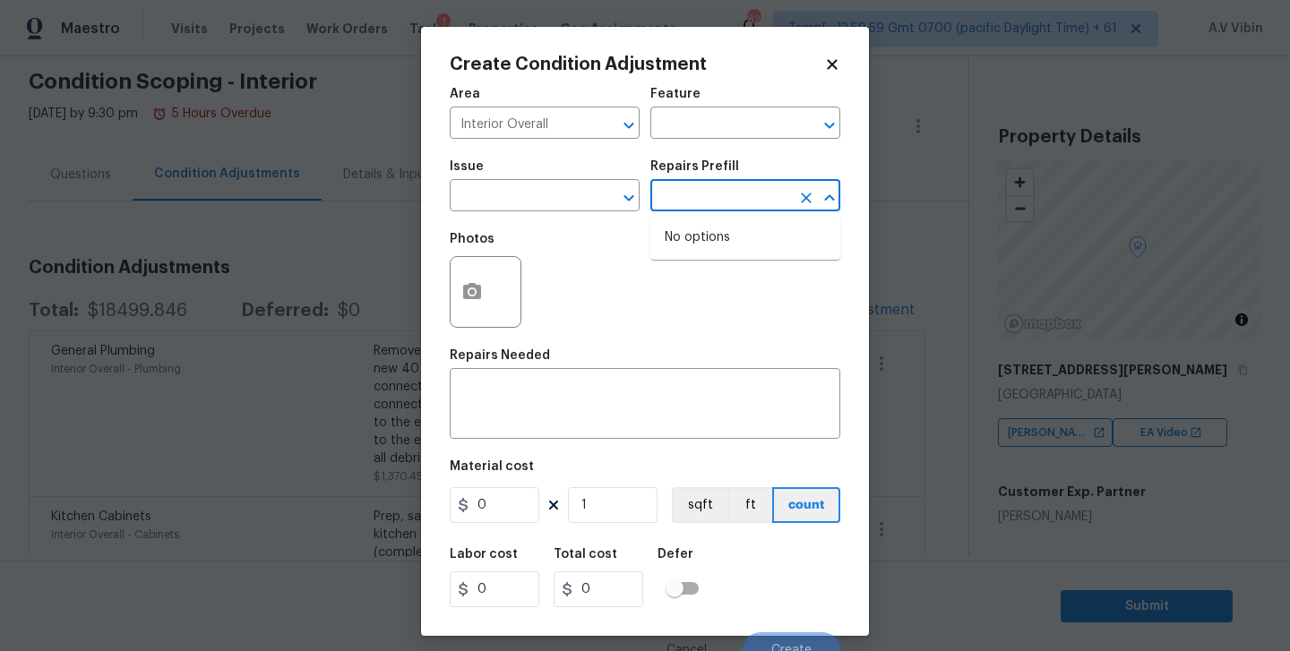
click at [681, 200] on input "text" at bounding box center [721, 198] width 140 height 28
click at [534, 212] on span "Issue ​" at bounding box center [545, 186] width 190 height 73
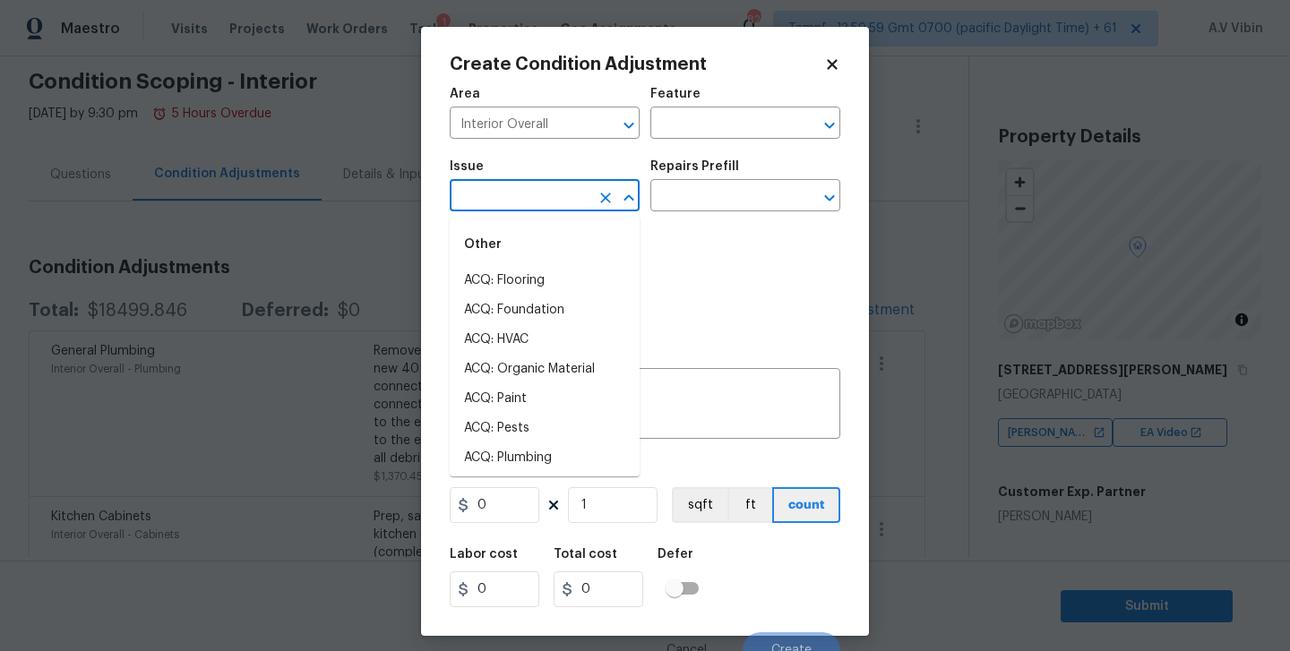
click at [534, 192] on input "text" at bounding box center [520, 198] width 140 height 28
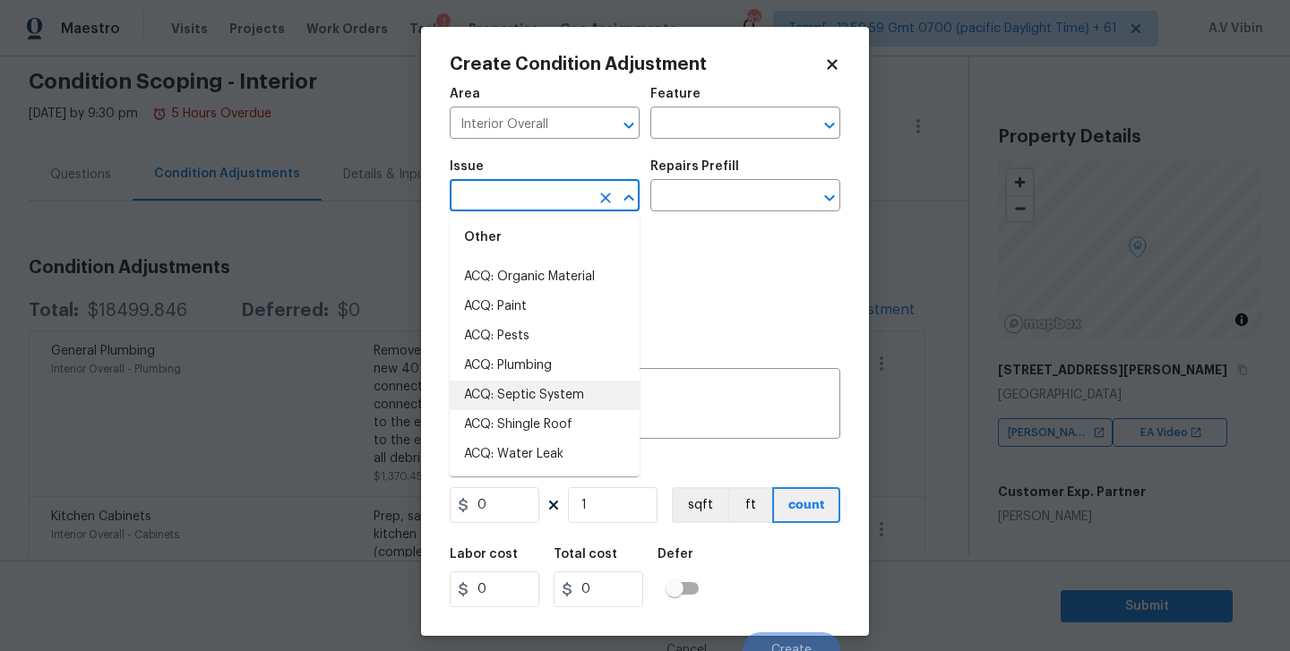
scroll to position [90, 0]
click at [509, 302] on li "ACQ: Paint" at bounding box center [545, 310] width 190 height 30
type input "ACQ: Paint"
click at [717, 280] on div "Photos" at bounding box center [645, 280] width 391 height 116
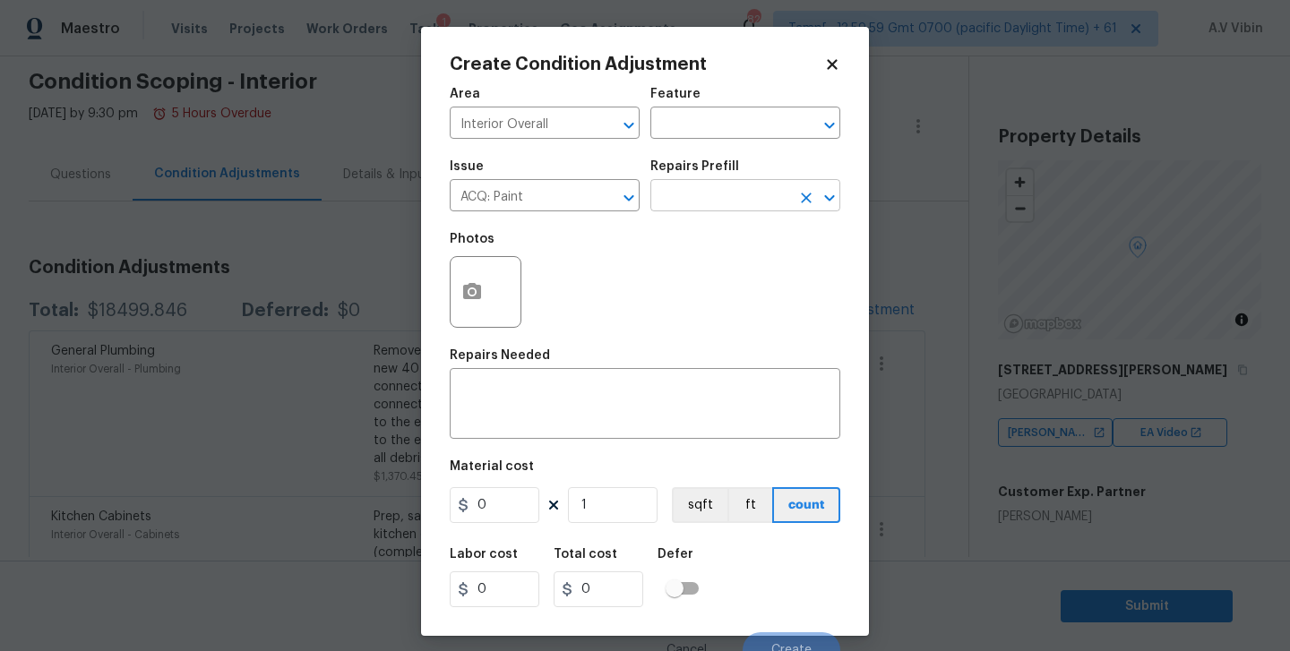
click at [708, 199] on input "text" at bounding box center [721, 198] width 140 height 28
click at [500, 513] on input "0" at bounding box center [495, 505] width 90 height 36
paste input "text"
click at [500, 513] on input "0" at bounding box center [495, 505] width 90 height 36
type input "2588"
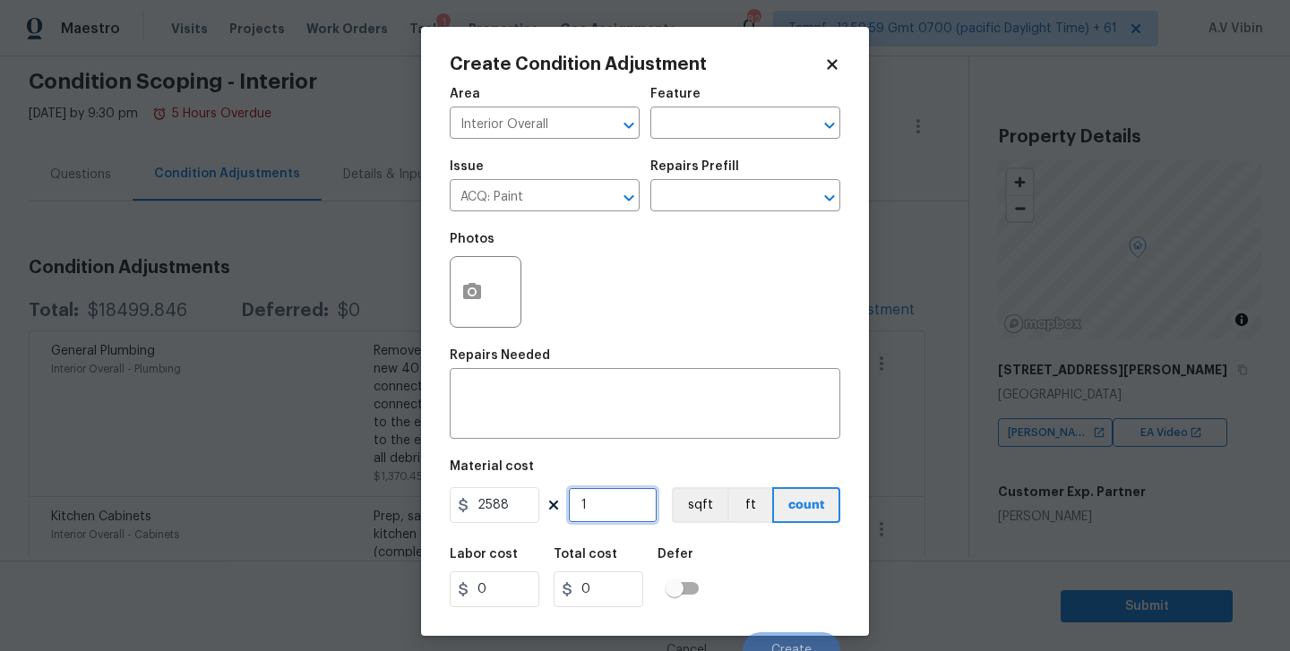
type input "2588"
click at [595, 506] on input "1" at bounding box center [613, 505] width 90 height 36
type input "17"
type input "43996"
type input "170"
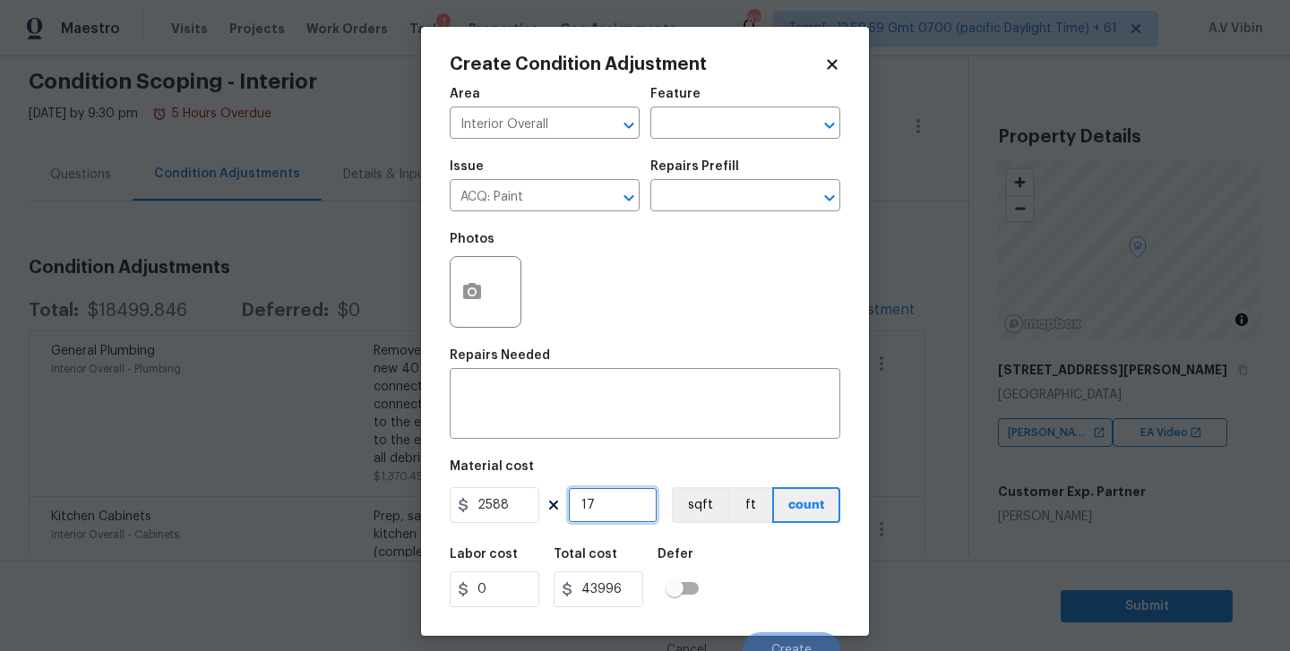
type input "439960"
type input "170"
click at [507, 512] on input "2588" at bounding box center [495, 505] width 90 height 36
type input "1.7"
type input "289"
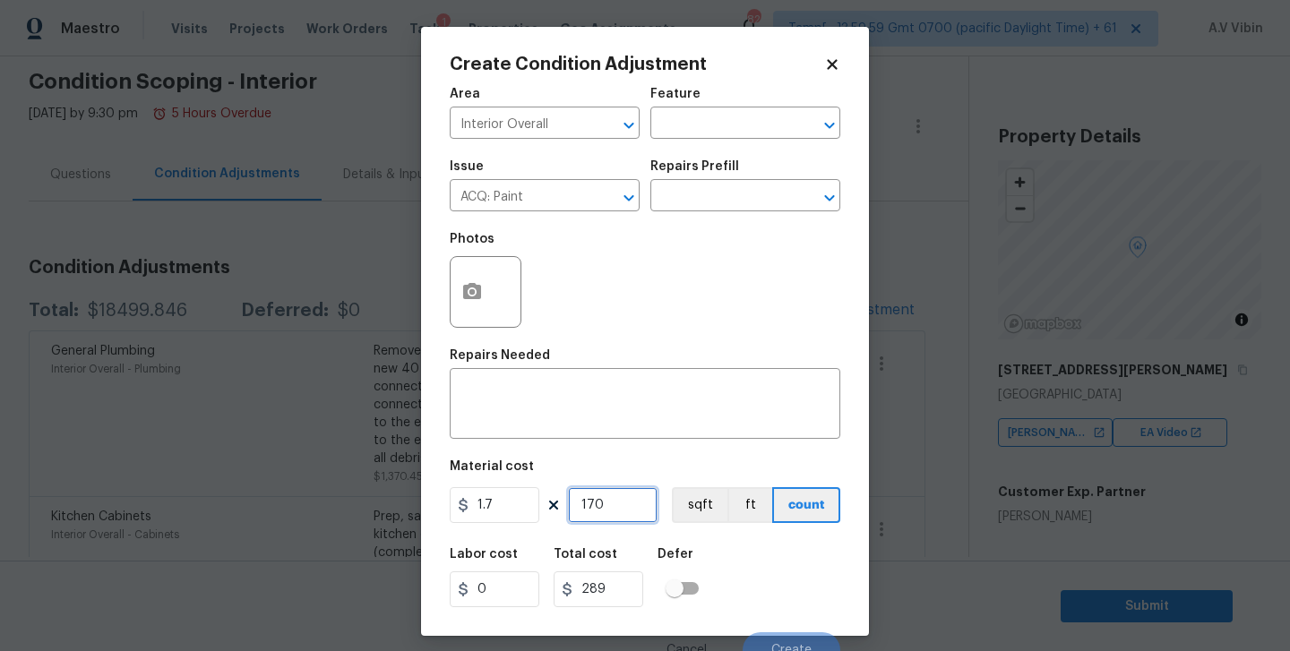
click at [615, 499] on input "170" at bounding box center [613, 505] width 90 height 36
type input "17"
type input "28.9"
type input "1"
type input "1.7"
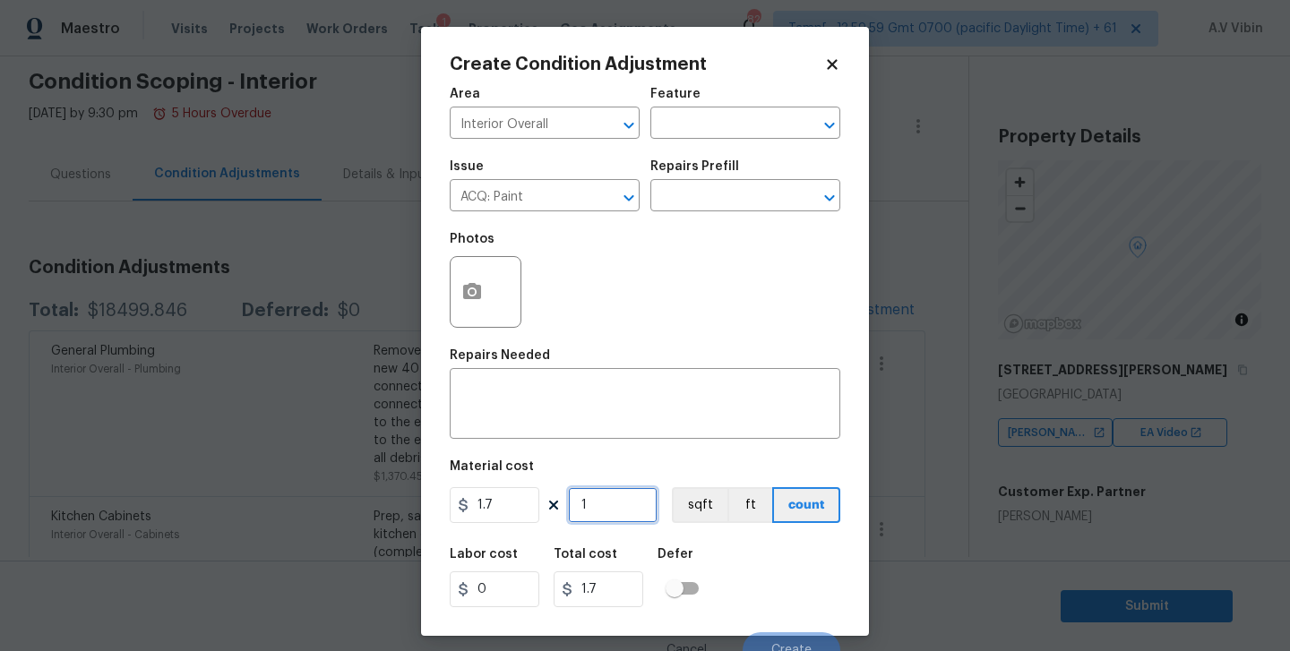
type input "0"
type input "2"
type input "3.4"
type input "25"
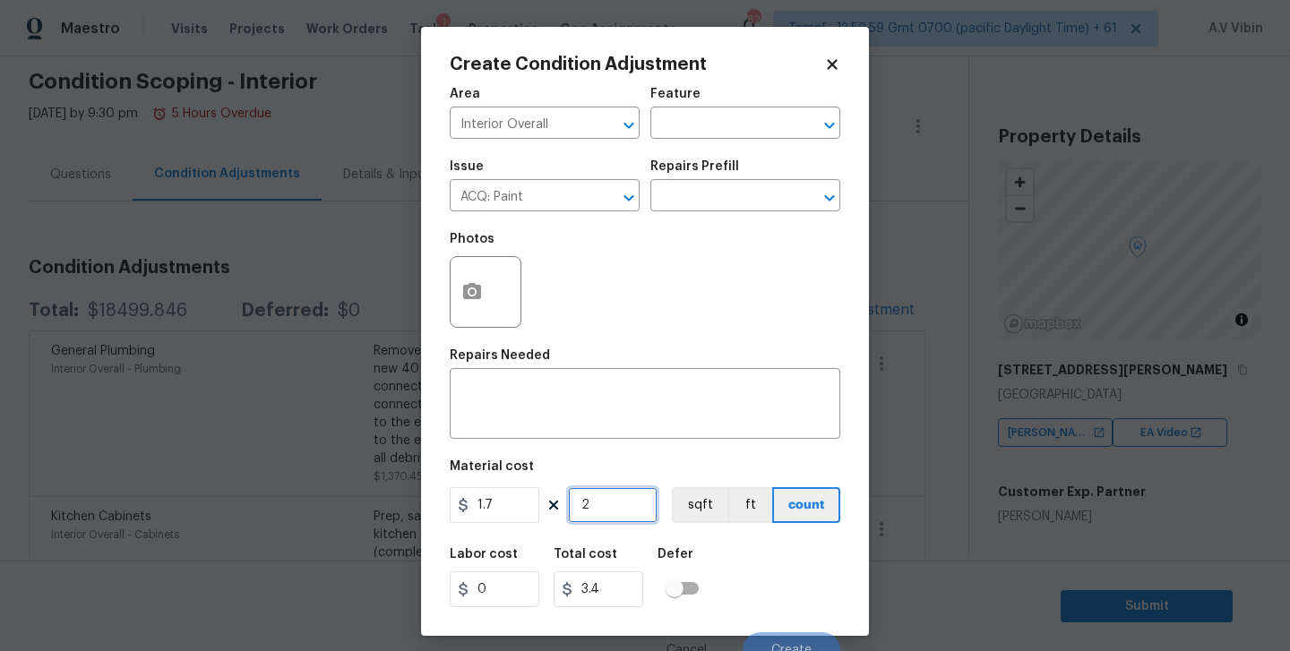
type input "42.5"
type input "258"
type input "438.6"
type input "2588"
type input "4399.6"
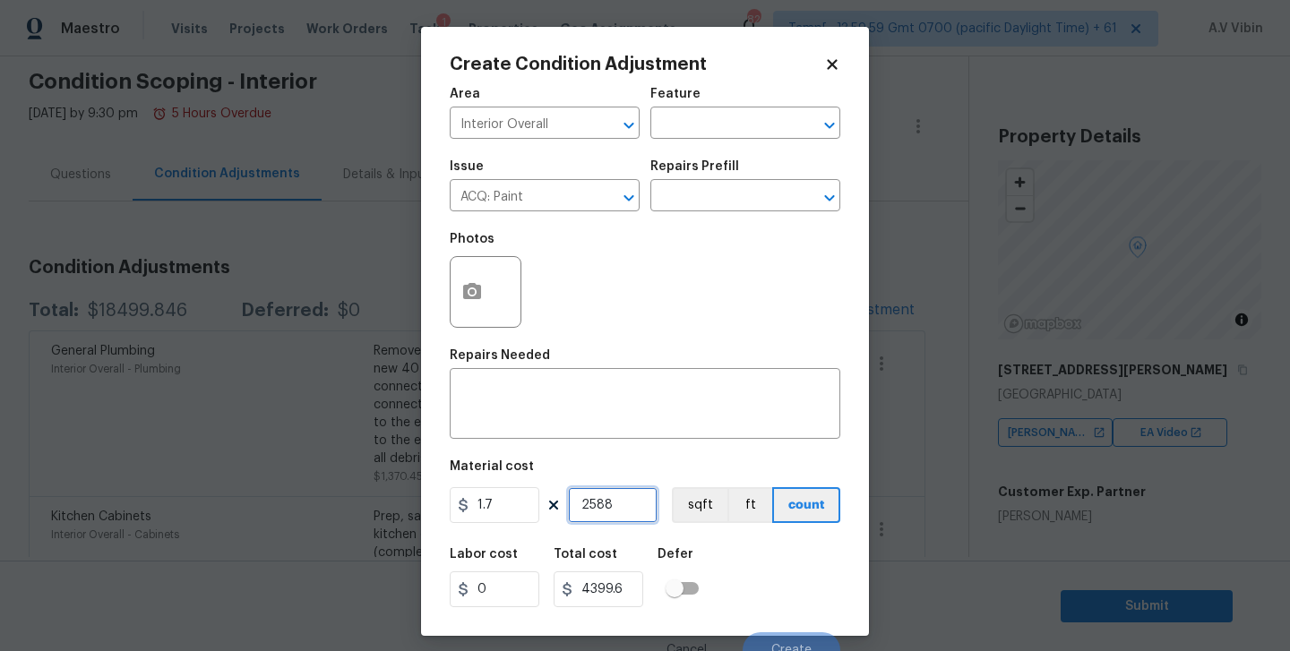
type input "2588"
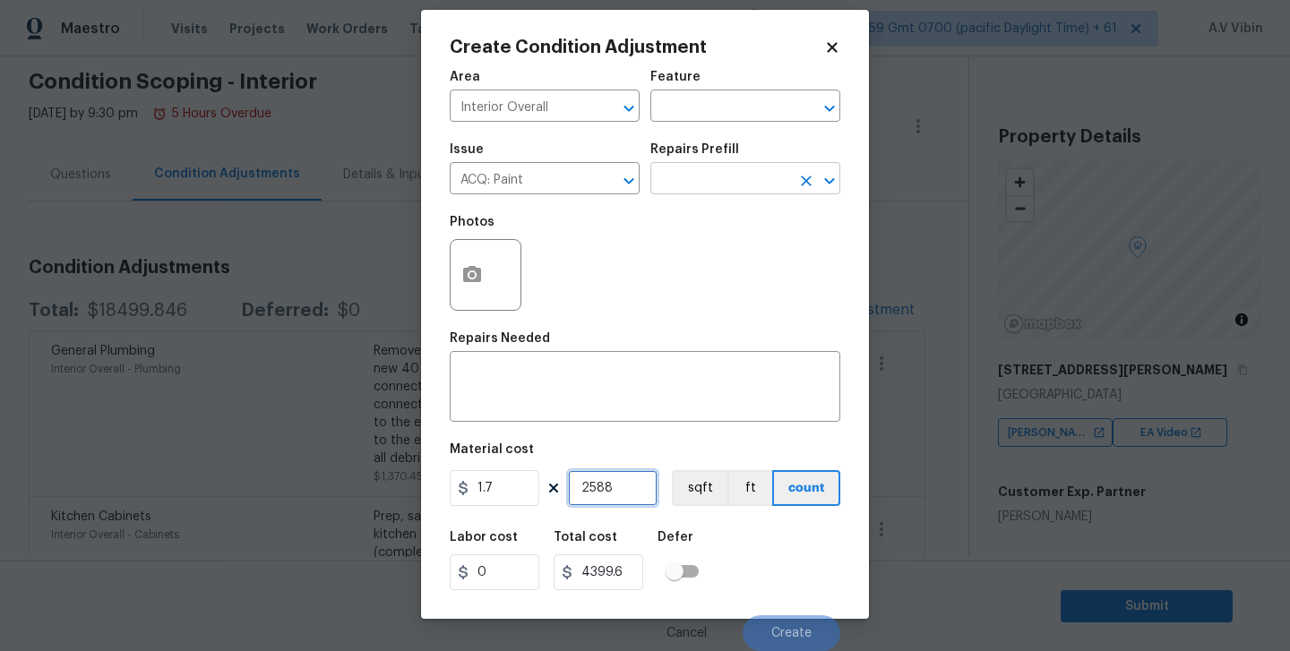
click at [790, 175] on div "​" at bounding box center [746, 181] width 190 height 28
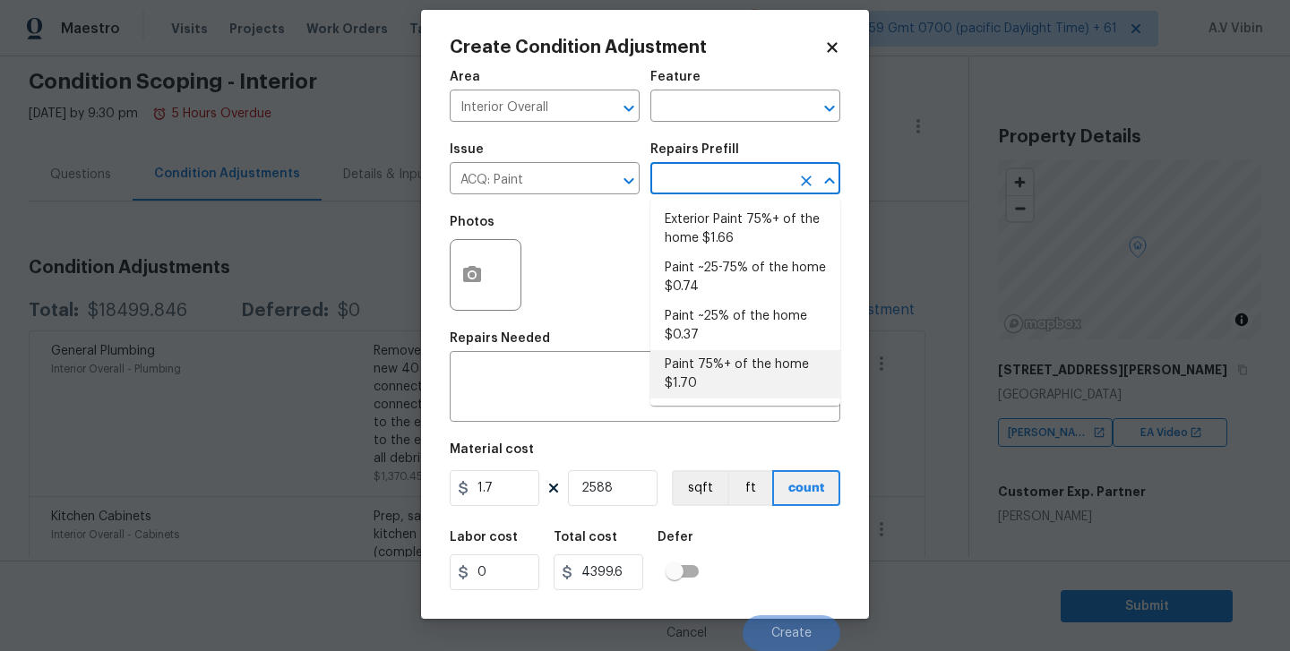
click at [720, 382] on li "Paint 75%+ of the home $1.70" at bounding box center [746, 374] width 190 height 48
type input "Acquisition"
type textarea "Acquisition Scope: 75%+ of the home will likely require interior paint"
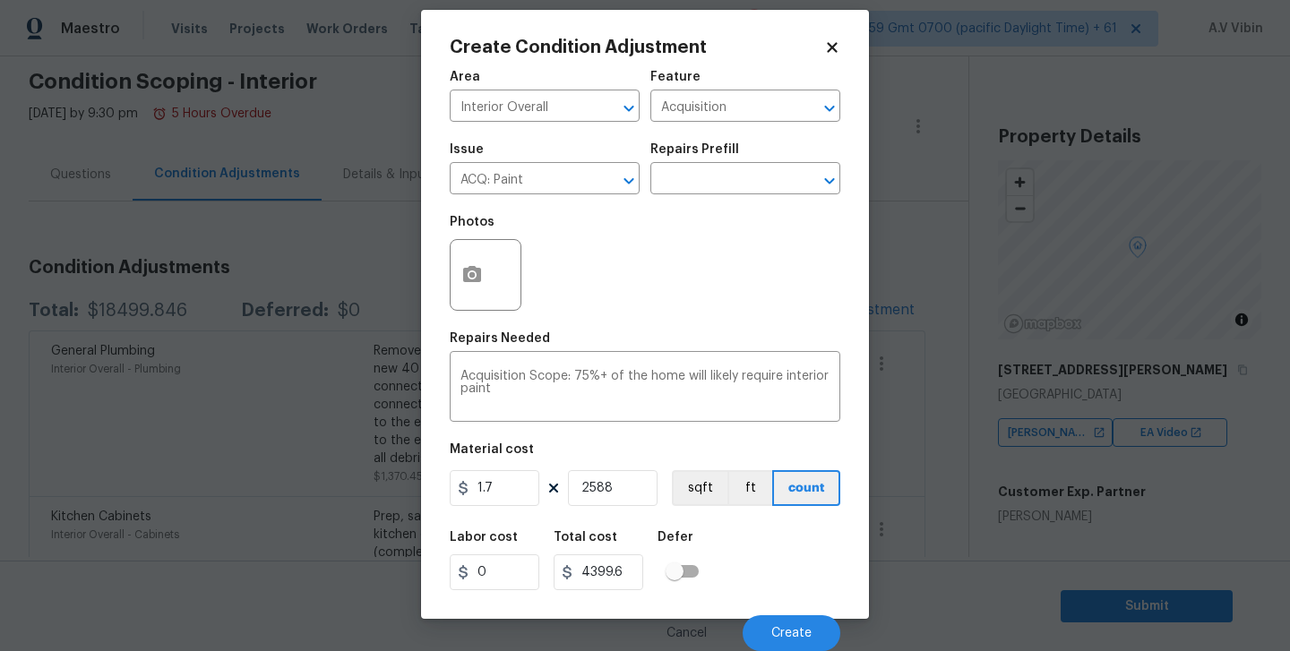
click at [791, 573] on div "Labor cost 0 Total cost 4399.6 Defer" at bounding box center [645, 561] width 391 height 81
click at [491, 272] on button "button" at bounding box center [472, 275] width 43 height 70
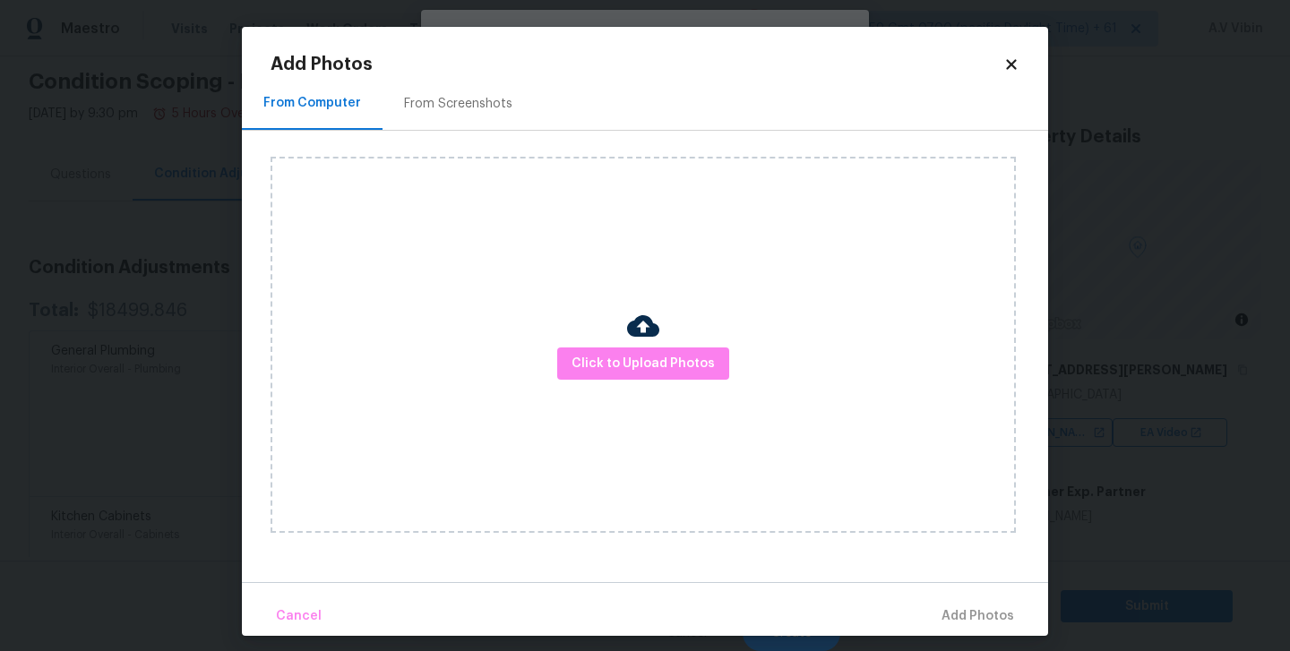
click at [466, 113] on div "From Screenshots" at bounding box center [458, 103] width 151 height 53
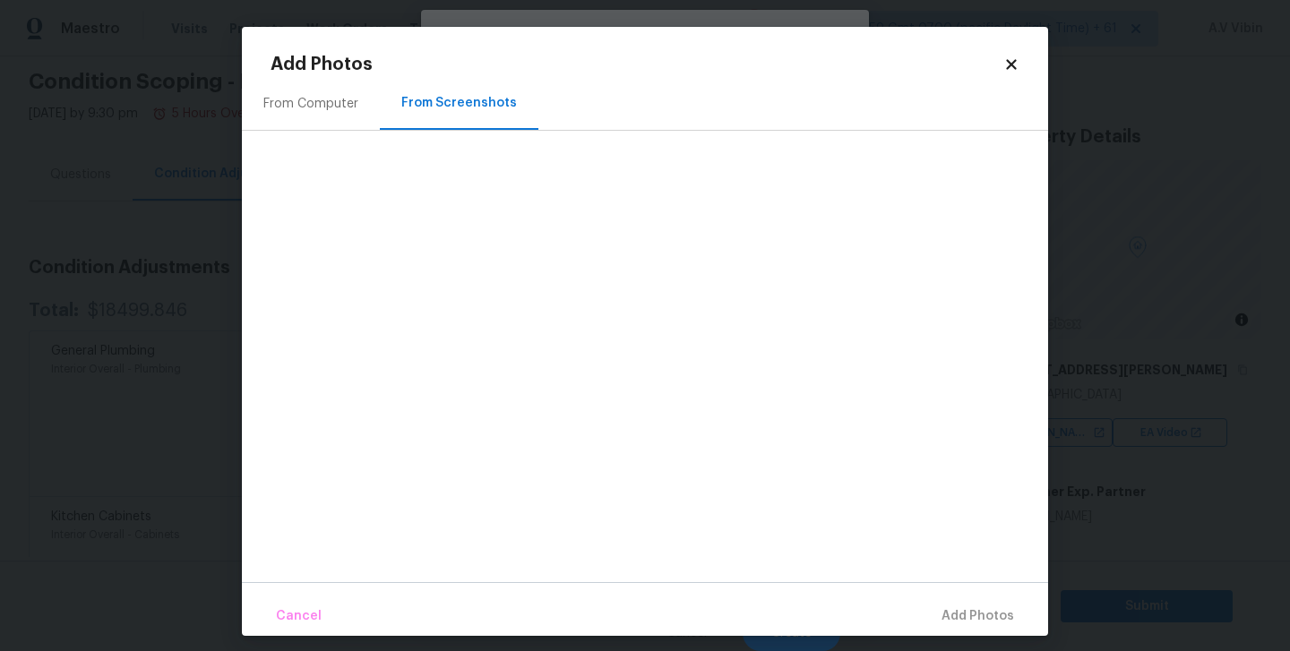
click at [305, 111] on div "From Computer" at bounding box center [310, 104] width 95 height 18
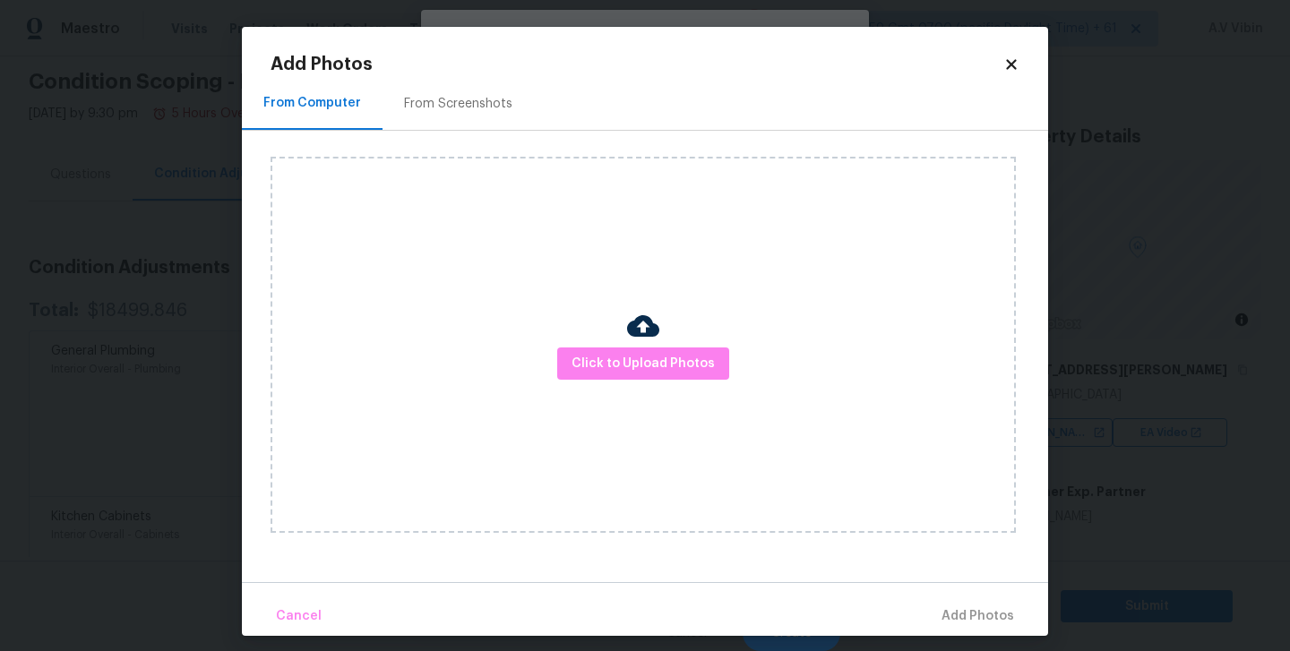
click at [444, 95] on div "From Screenshots" at bounding box center [458, 104] width 108 height 18
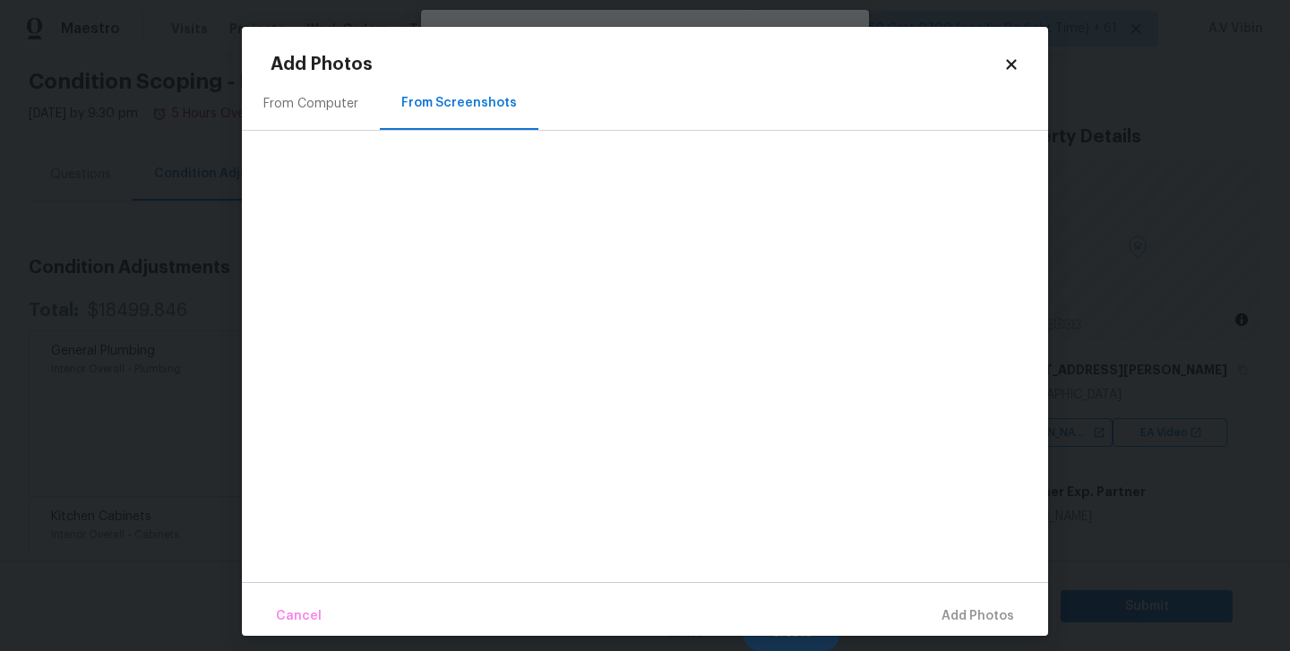
click at [321, 106] on div "From Computer" at bounding box center [310, 104] width 95 height 18
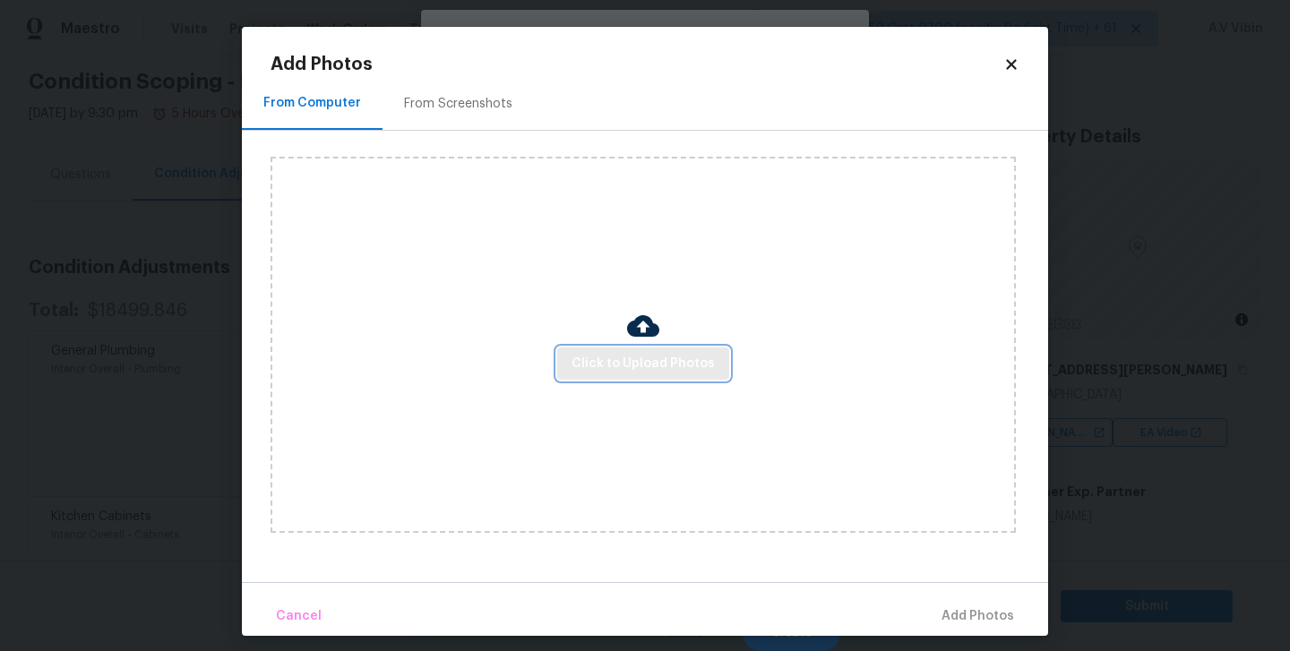
click at [650, 363] on span "Click to Upload Photos" at bounding box center [643, 364] width 143 height 22
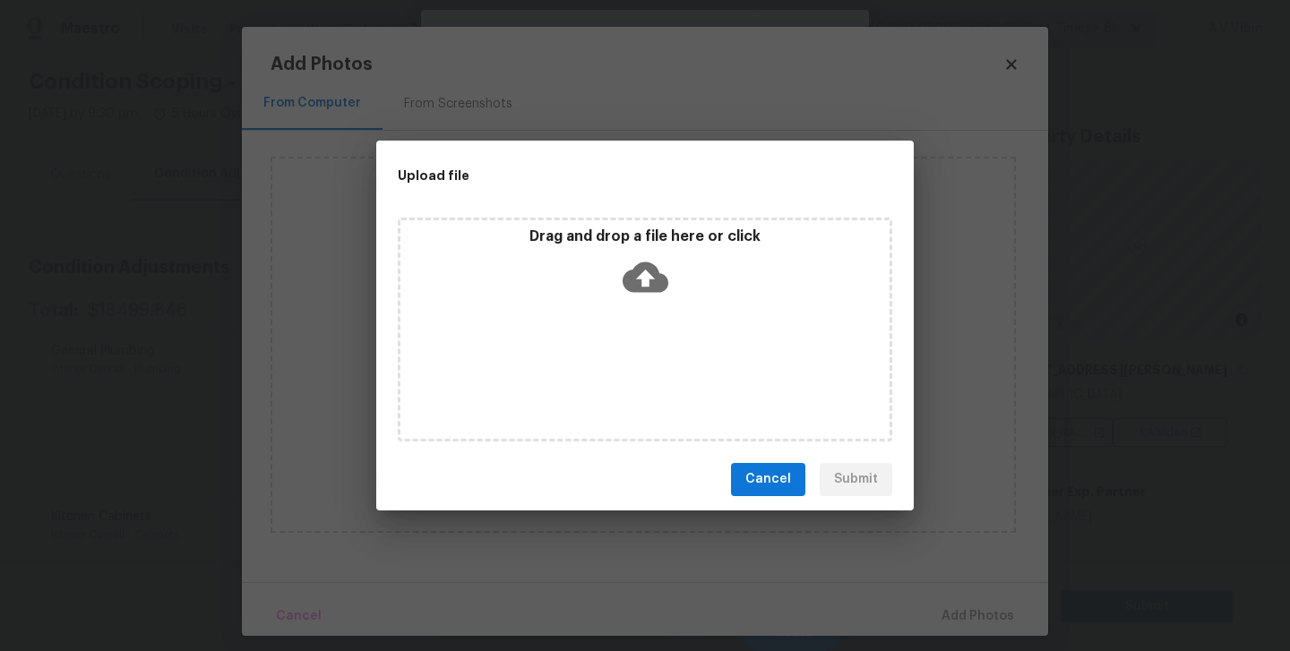
click at [647, 270] on icon at bounding box center [646, 277] width 46 height 30
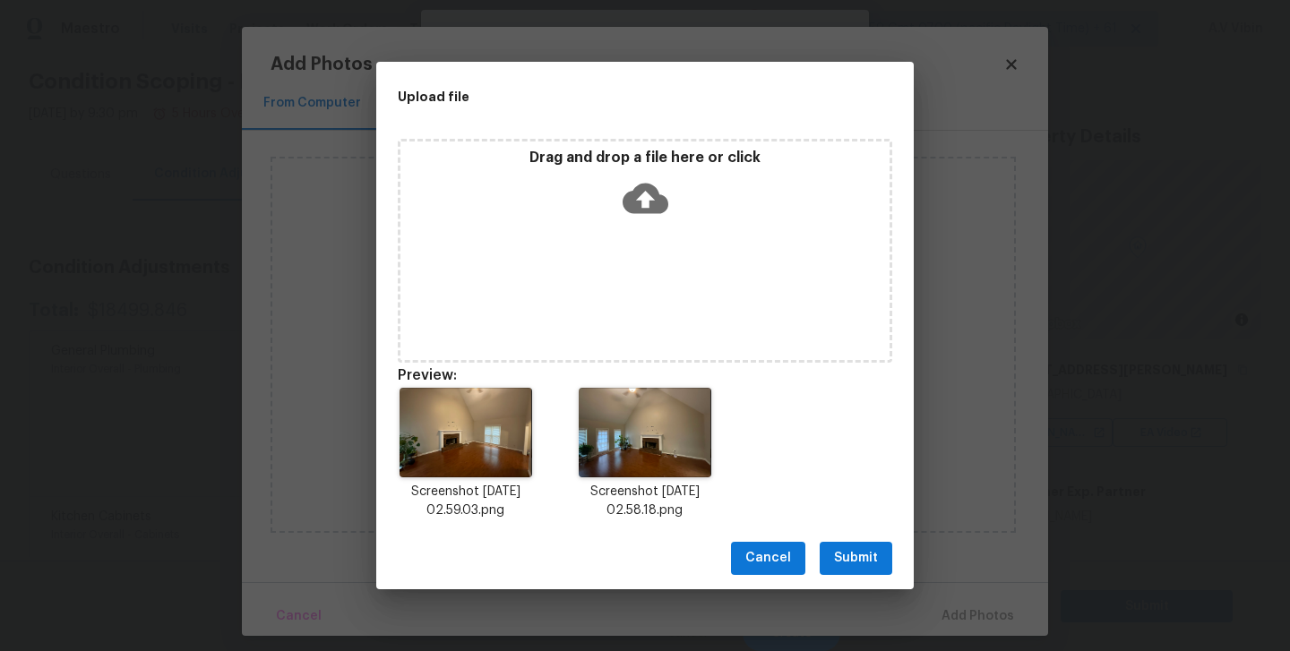
click at [849, 554] on span "Submit" at bounding box center [856, 559] width 44 height 22
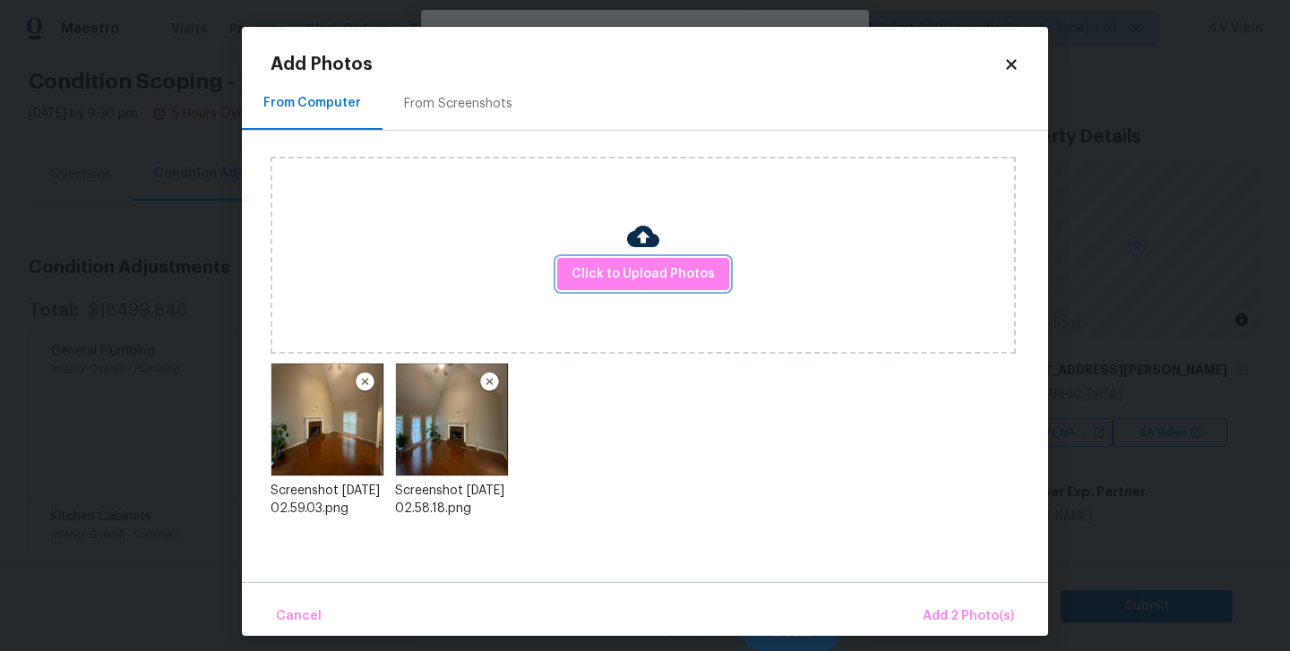
scroll to position [12, 0]
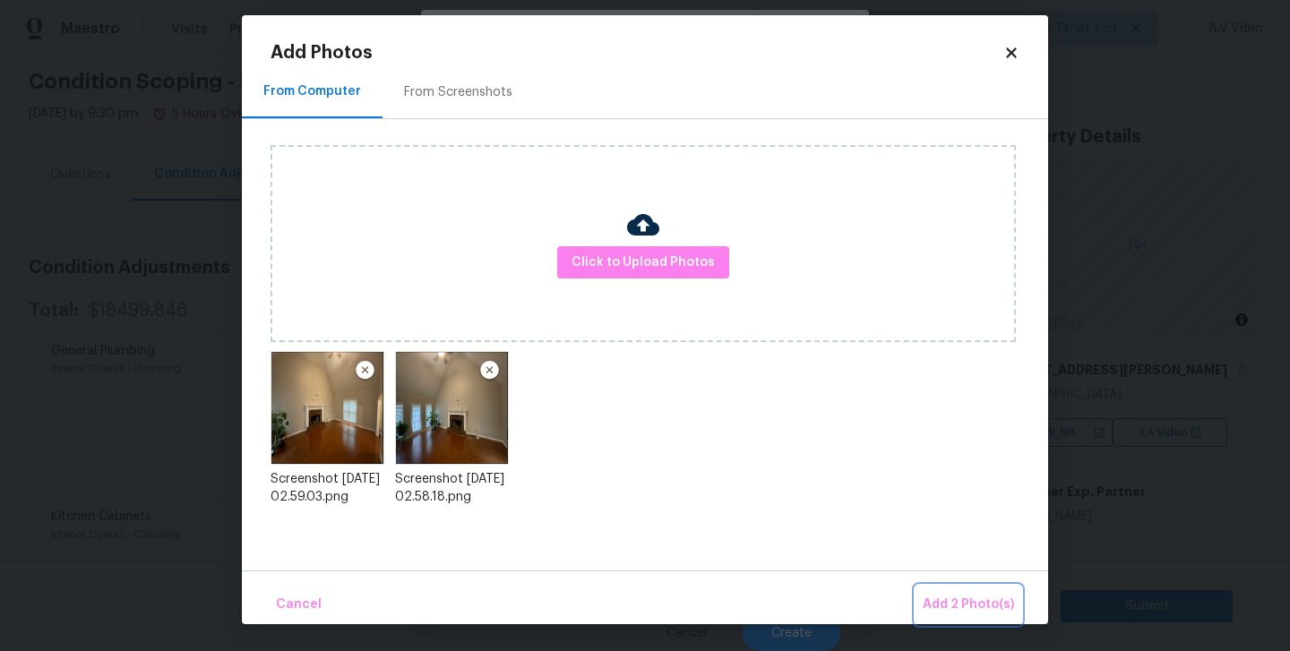
click at [951, 593] on button "Add 2 Photo(s)" at bounding box center [969, 605] width 106 height 39
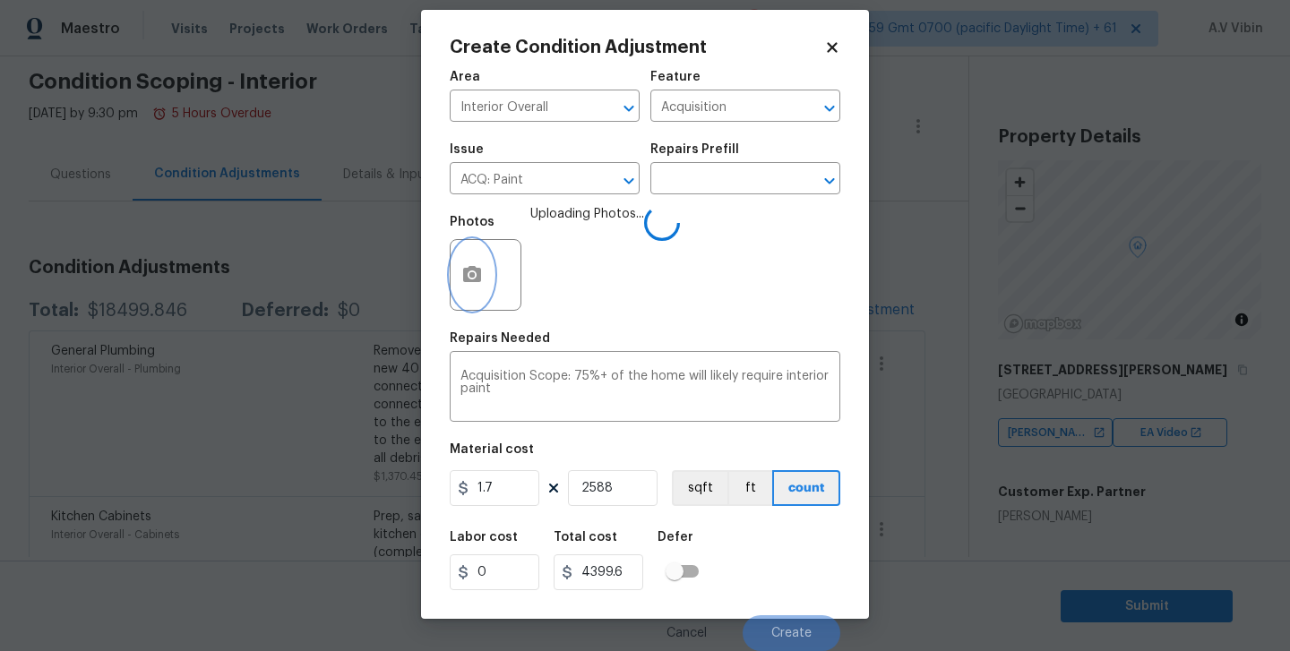
scroll to position [0, 0]
click at [775, 622] on button "Create" at bounding box center [792, 634] width 98 height 36
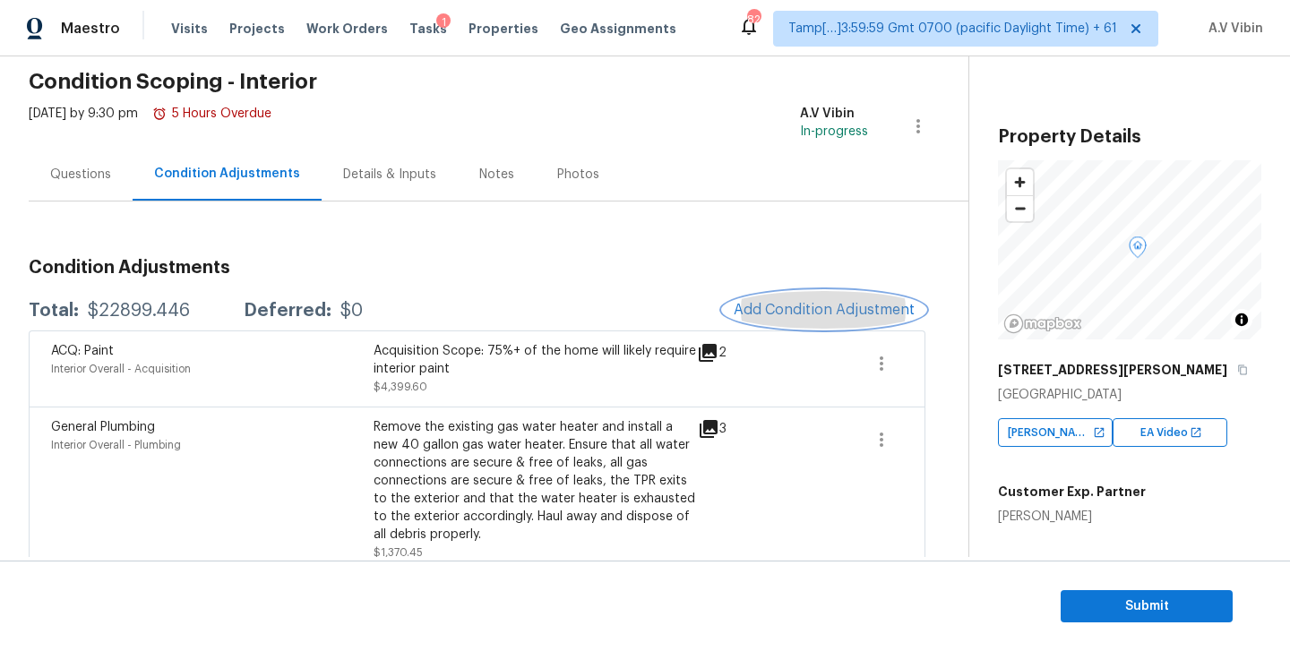
click at [821, 305] on span "Add Condition Adjustment" at bounding box center [824, 310] width 181 height 16
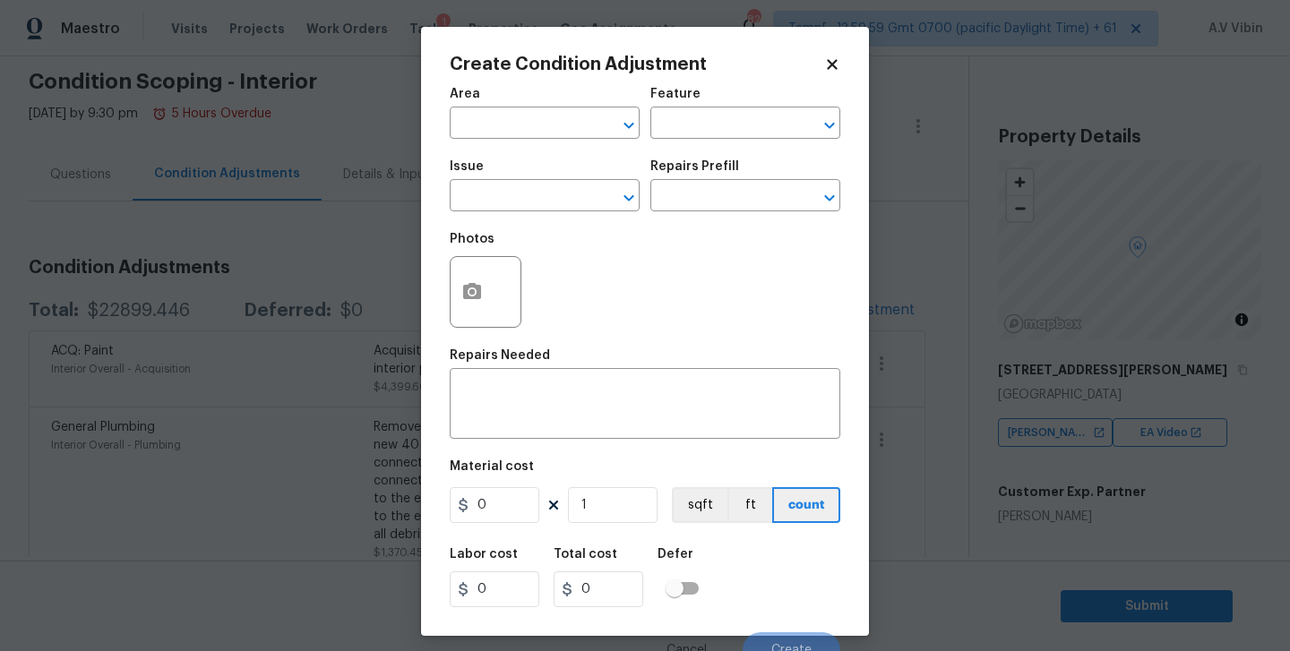
click at [547, 110] on div "Area" at bounding box center [545, 99] width 190 height 23
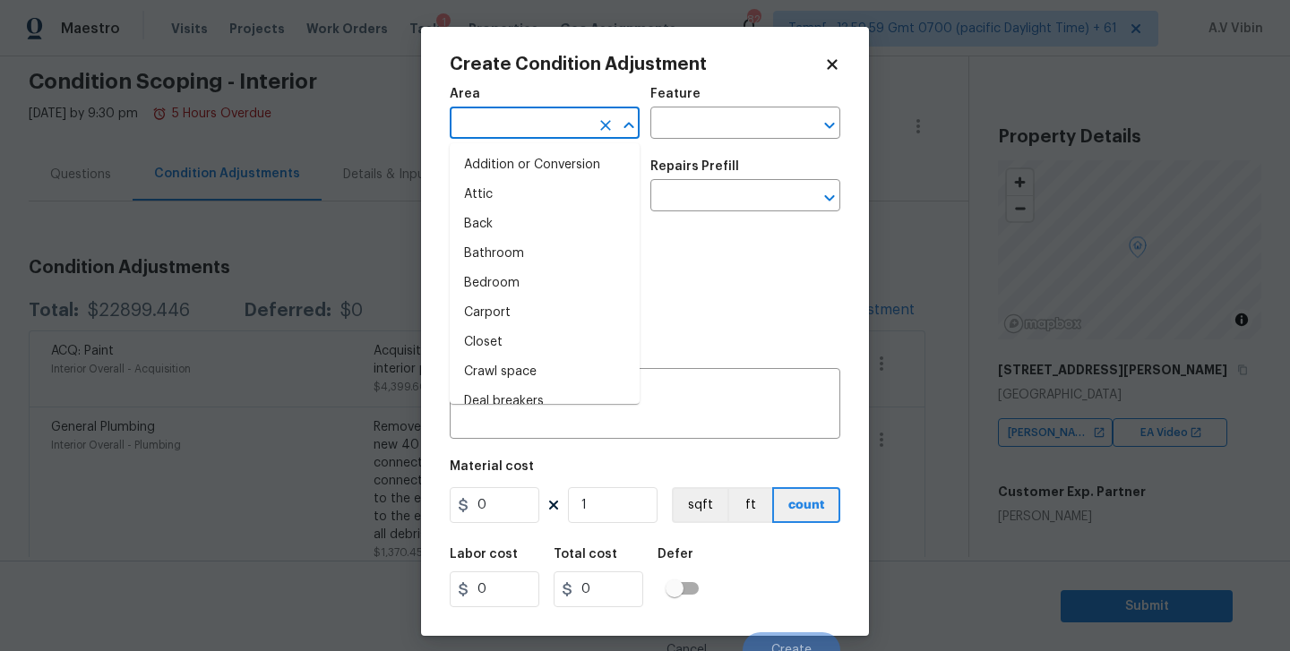
click at [547, 119] on input "text" at bounding box center [520, 125] width 140 height 28
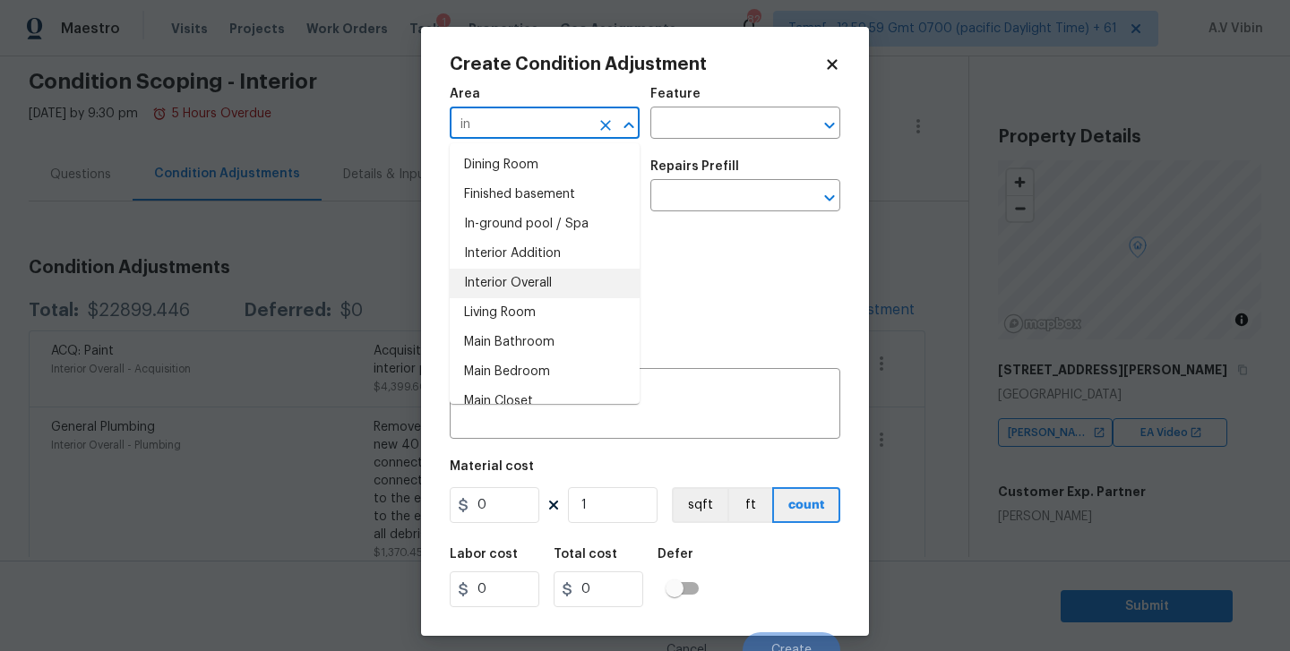
click at [518, 275] on li "Interior Overall" at bounding box center [545, 284] width 190 height 30
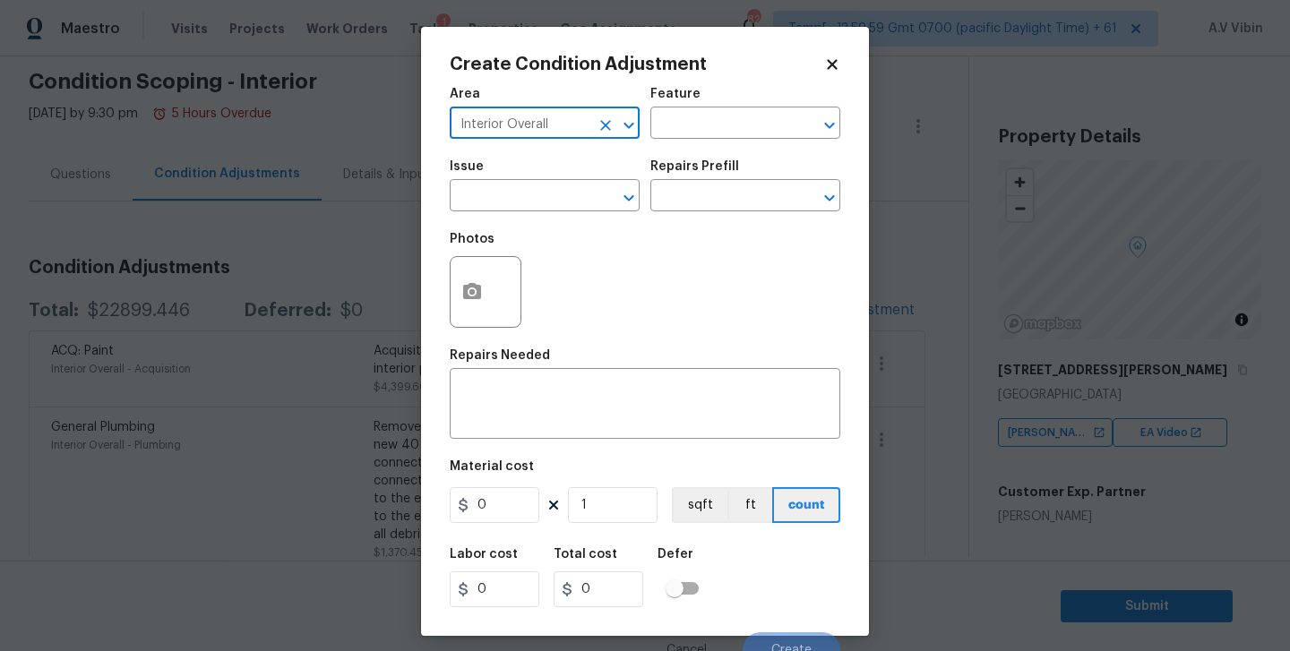
type input "Interior Overall"
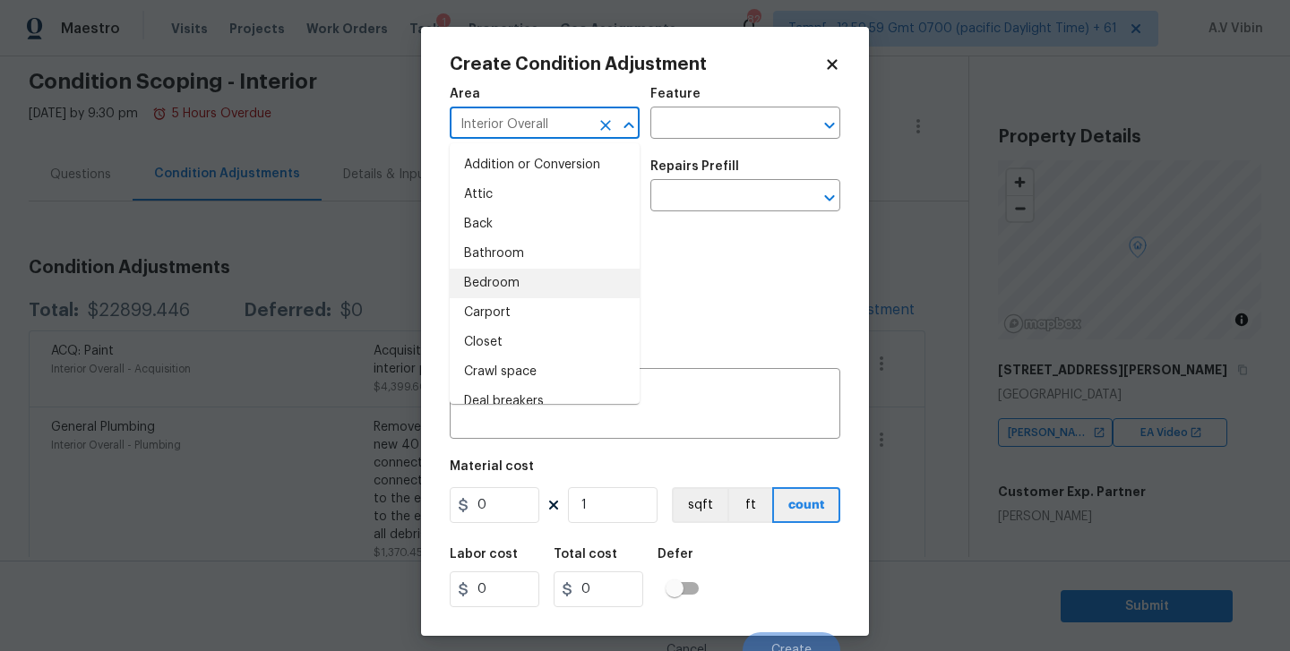
click at [788, 253] on div "Photos" at bounding box center [645, 280] width 391 height 116
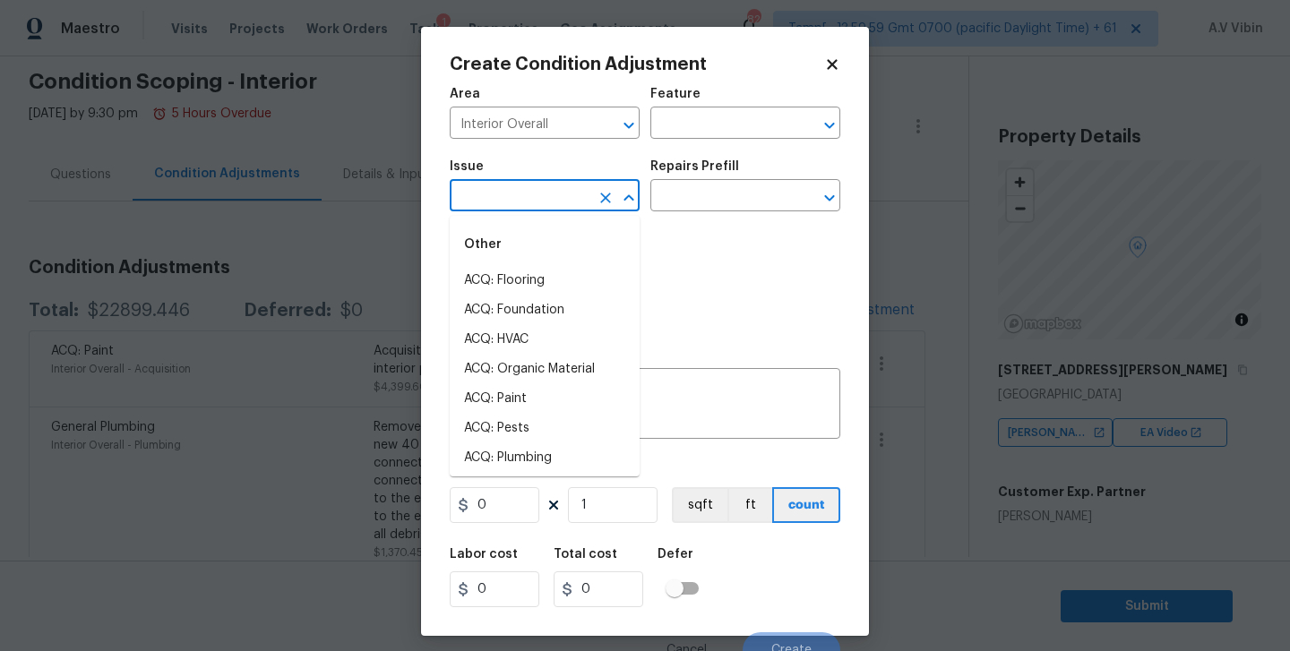
click at [571, 196] on input "text" at bounding box center [520, 198] width 140 height 28
click at [556, 432] on li "Interior Paint" at bounding box center [545, 429] width 190 height 30
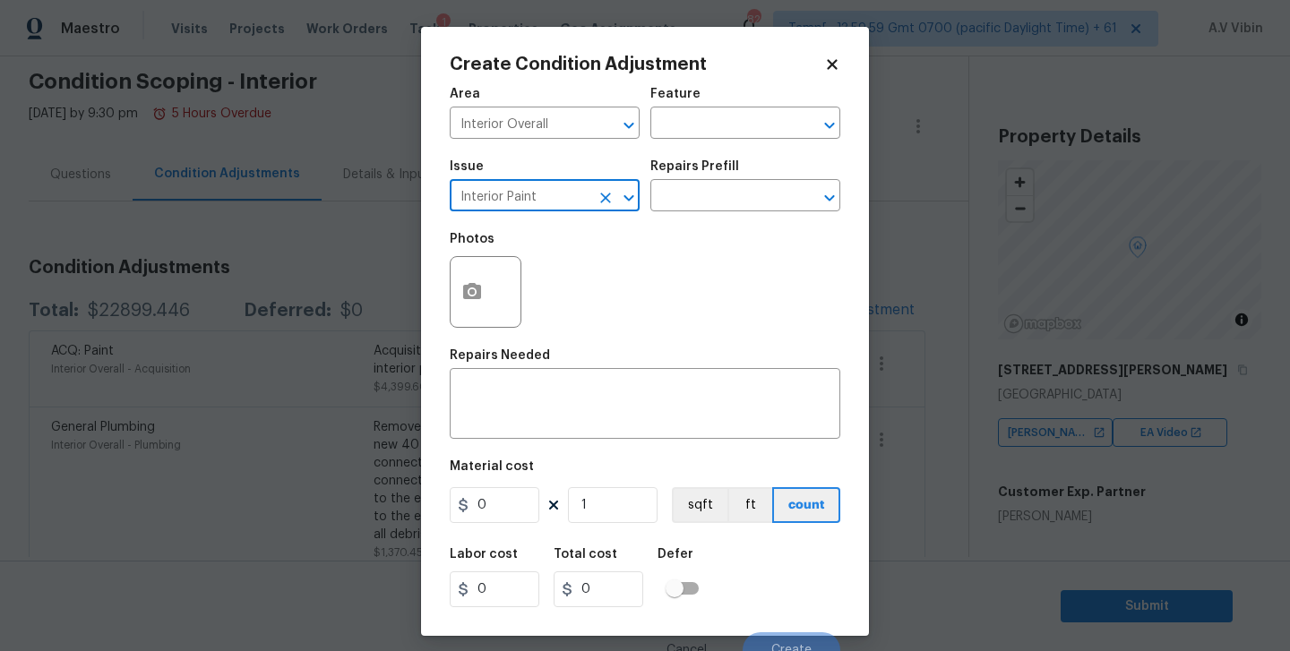
type input "Interior Paint"
click at [499, 511] on input "0" at bounding box center [495, 505] width 90 height 36
type input "0.5"
click at [609, 507] on input "1" at bounding box center [613, 505] width 90 height 36
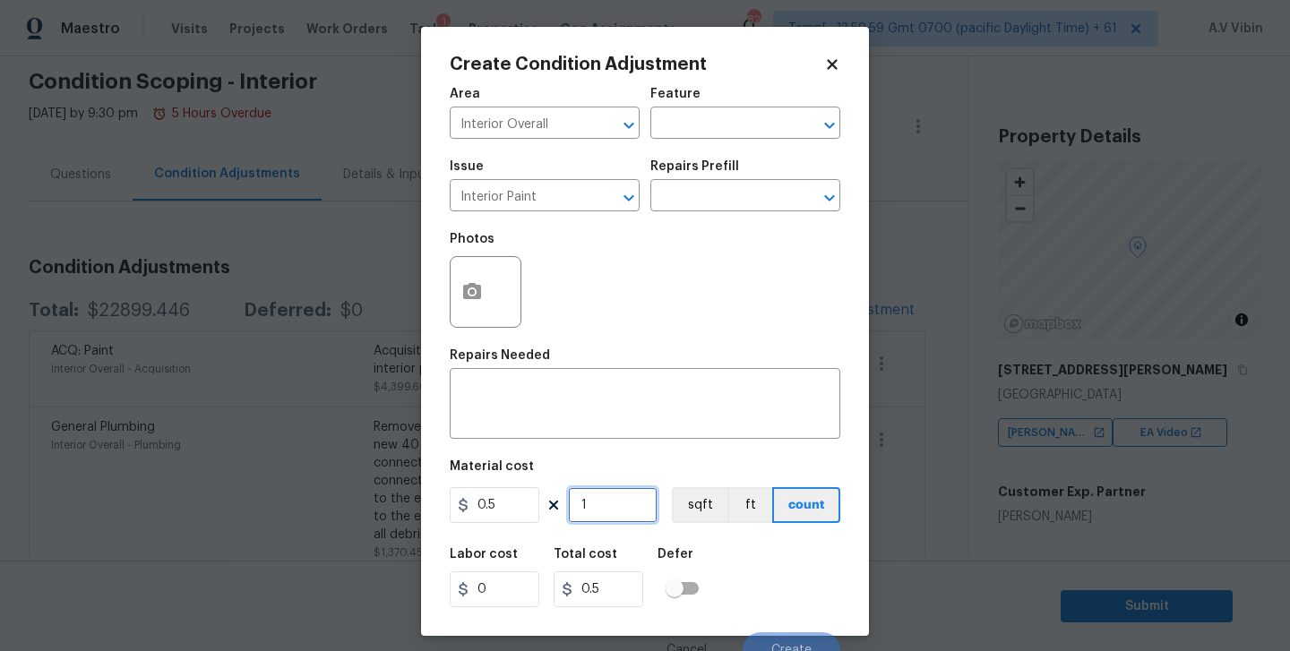
click at [609, 507] on input "1" at bounding box center [613, 505] width 90 height 36
type input "0"
type input "5"
type input "2.5"
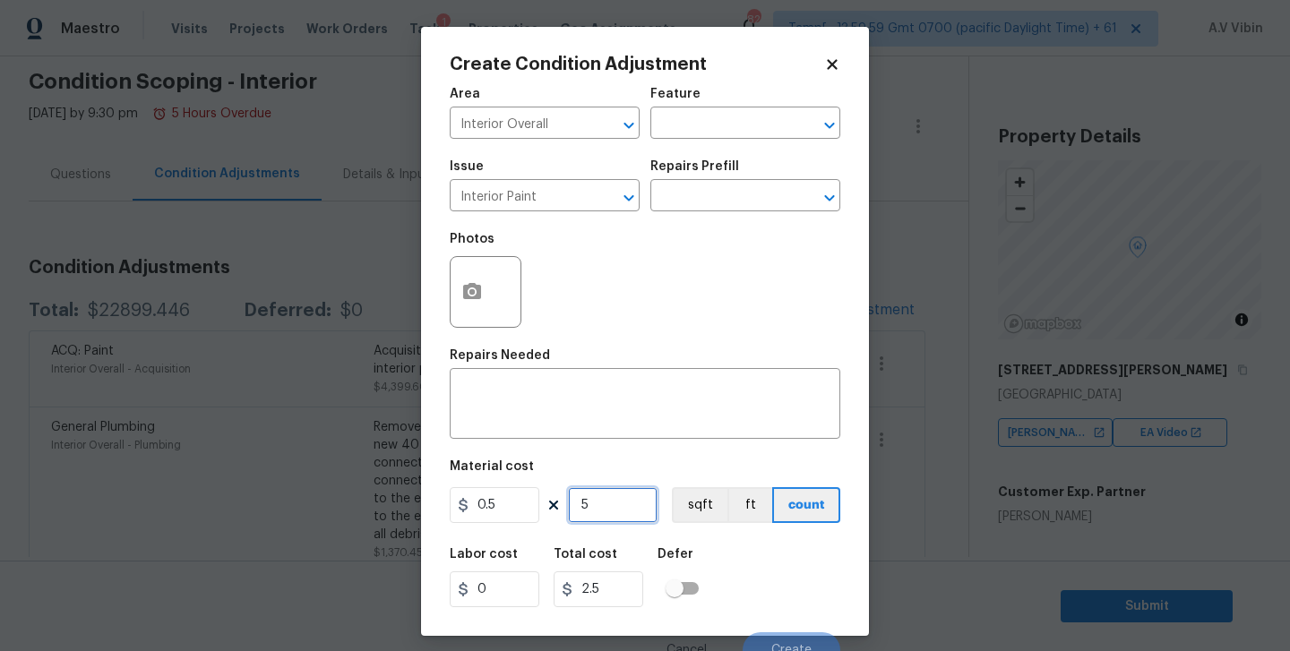
type input "50"
type input "25"
type input "500"
type input "250"
type input "500"
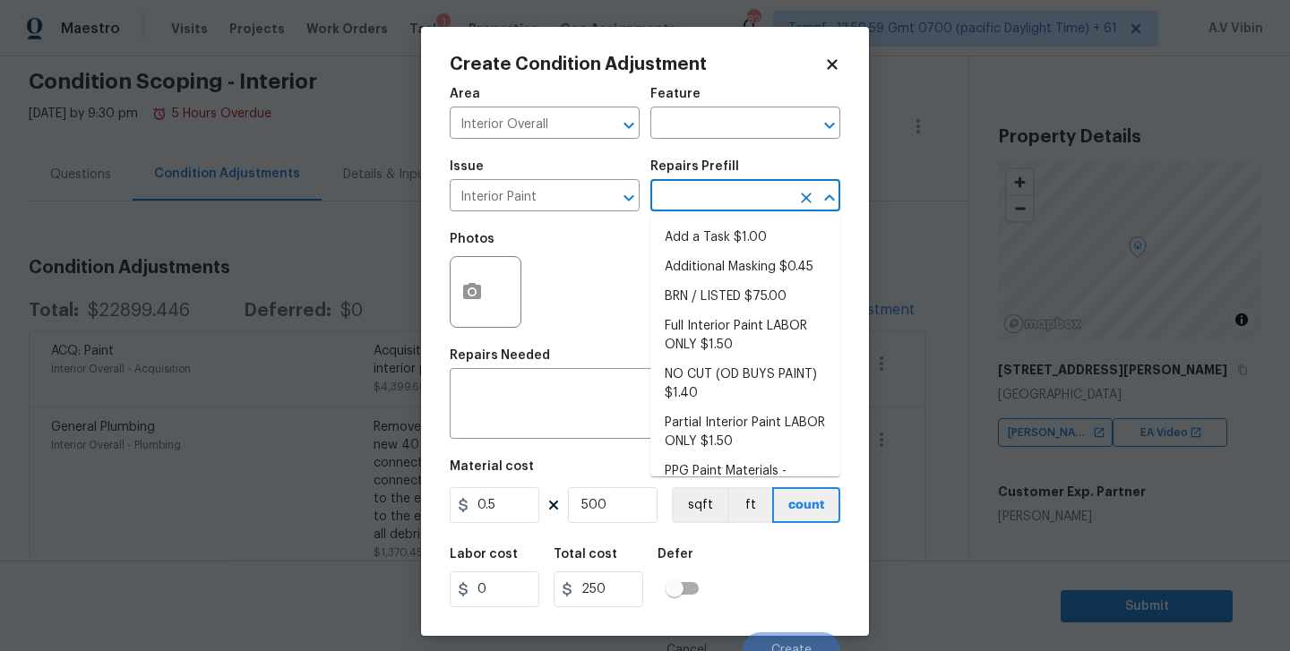
click at [746, 197] on input "text" at bounding box center [721, 198] width 140 height 28
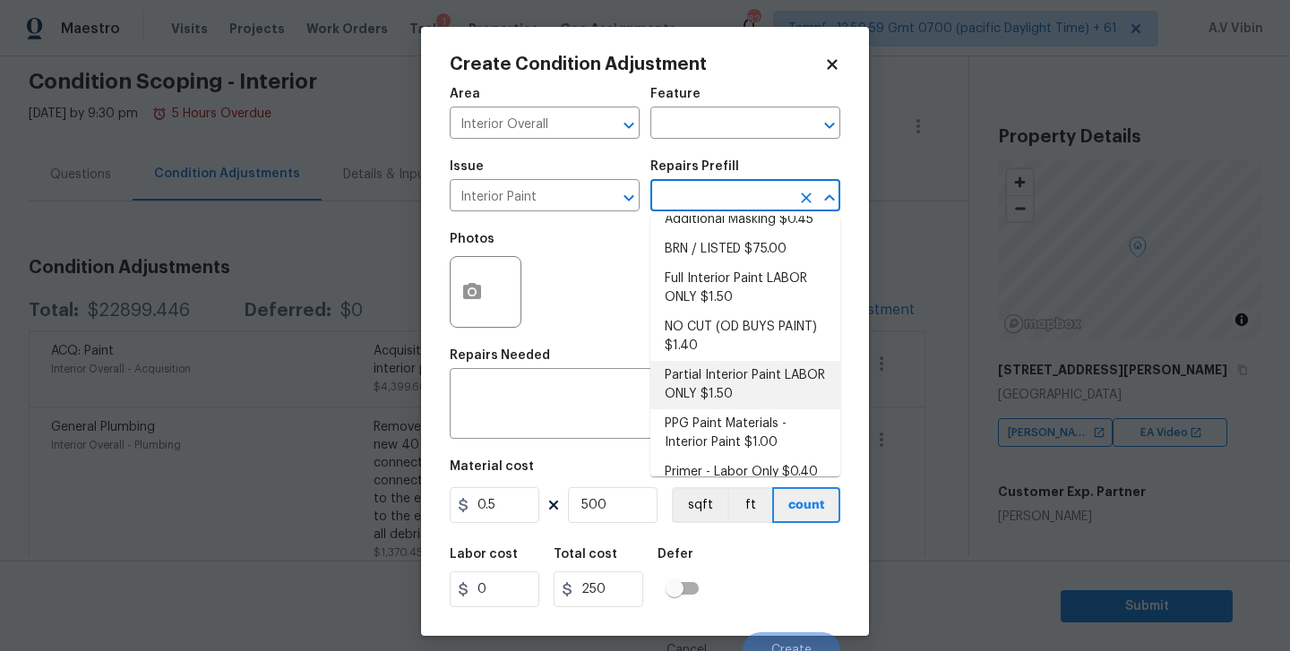
scroll to position [65, 0]
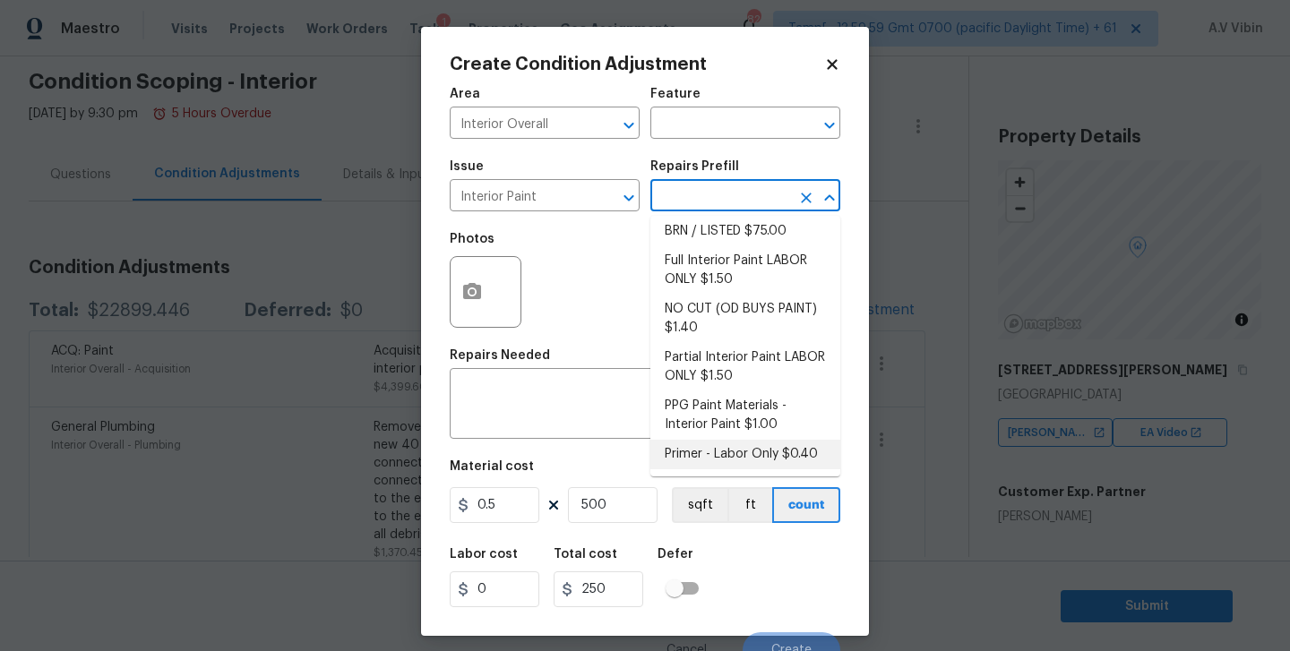
click at [716, 447] on li "Primer - Labor Only $0.40" at bounding box center [746, 455] width 190 height 30
type input "Overall Paint"
type textarea "Interior primer - PRIMER PROVIDED BY OPENDOOR - All nails, screws, drywall anch…"
type input "0.4"
type input "200"
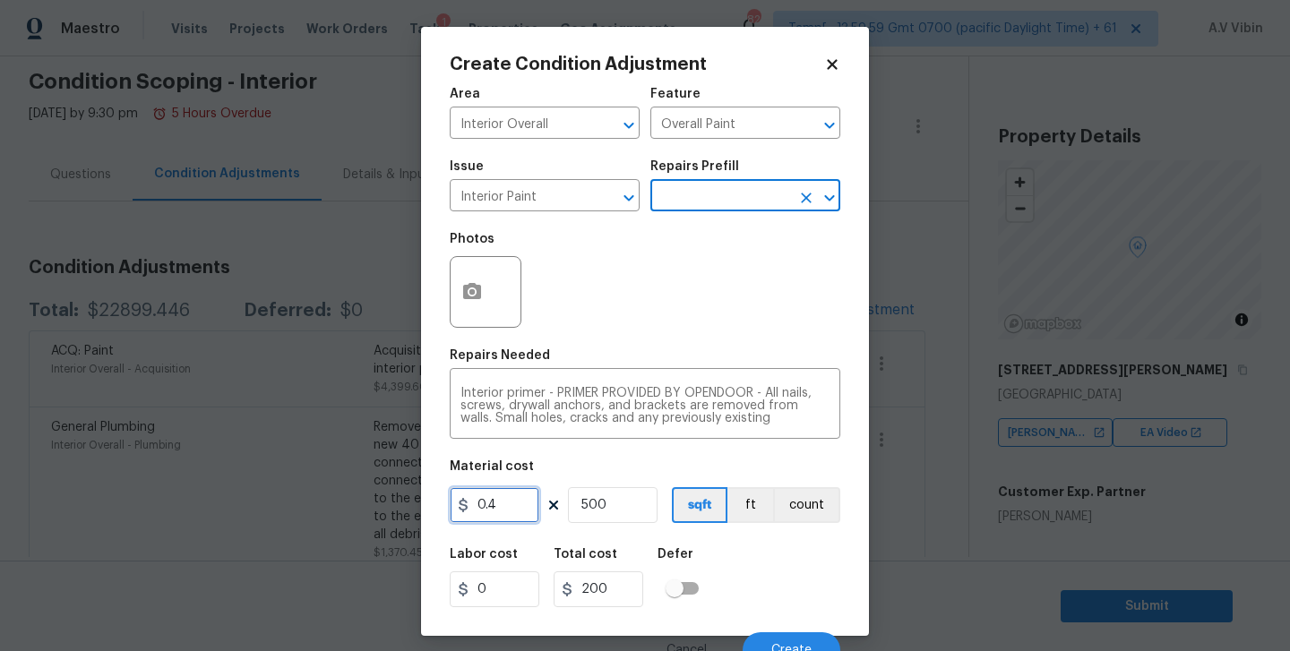
click at [522, 508] on input "0.4" at bounding box center [495, 505] width 90 height 36
type input "0.5"
type input "250"
click at [817, 582] on div "Labor cost 0 Total cost 250 Defer" at bounding box center [645, 578] width 391 height 81
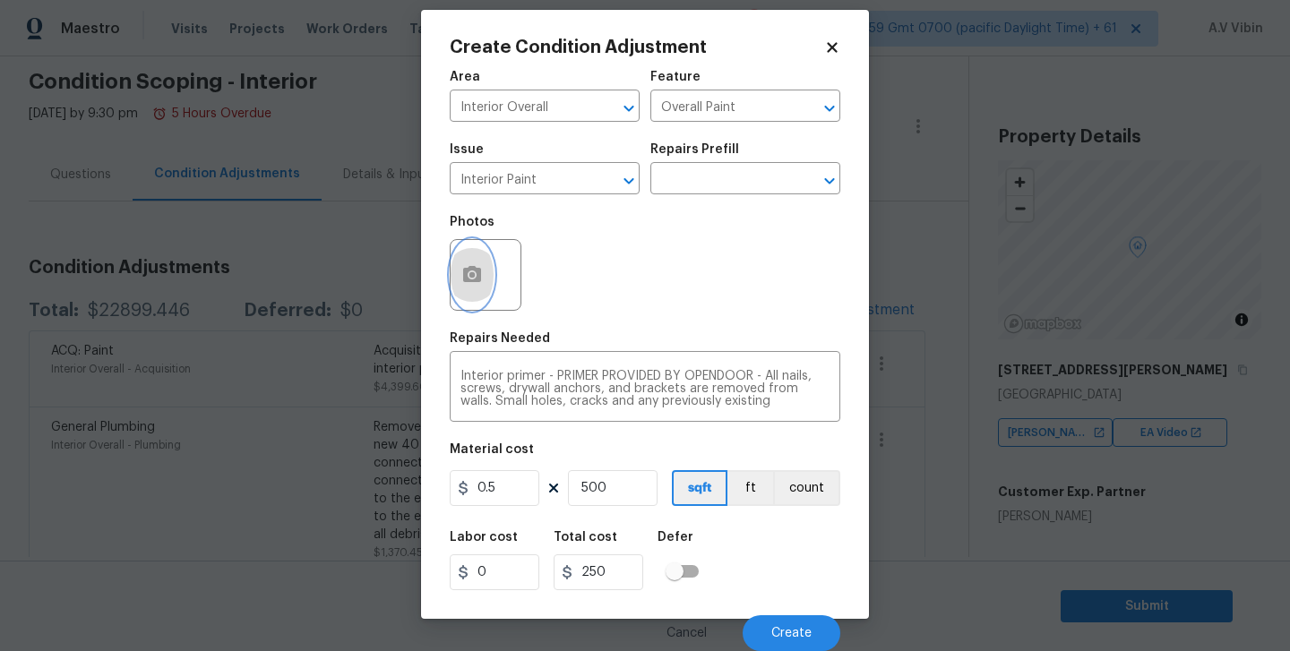
click at [473, 289] on button "button" at bounding box center [472, 275] width 43 height 70
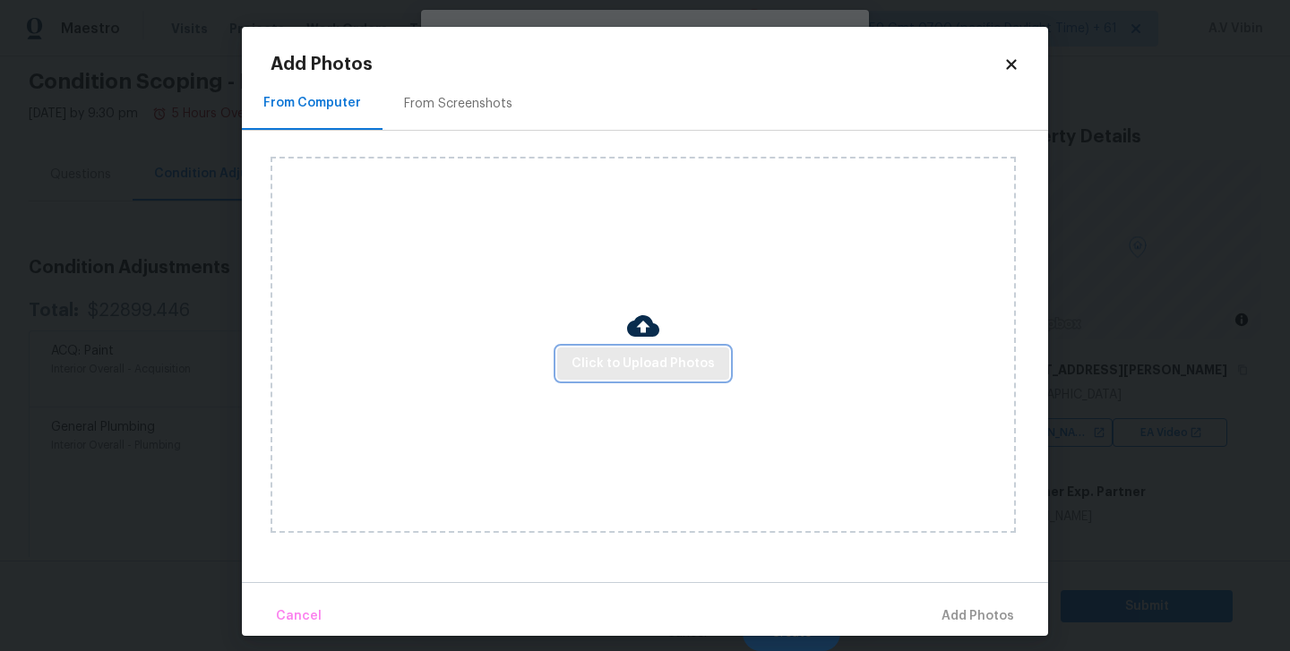
click at [605, 372] on span "Click to Upload Photos" at bounding box center [643, 364] width 143 height 22
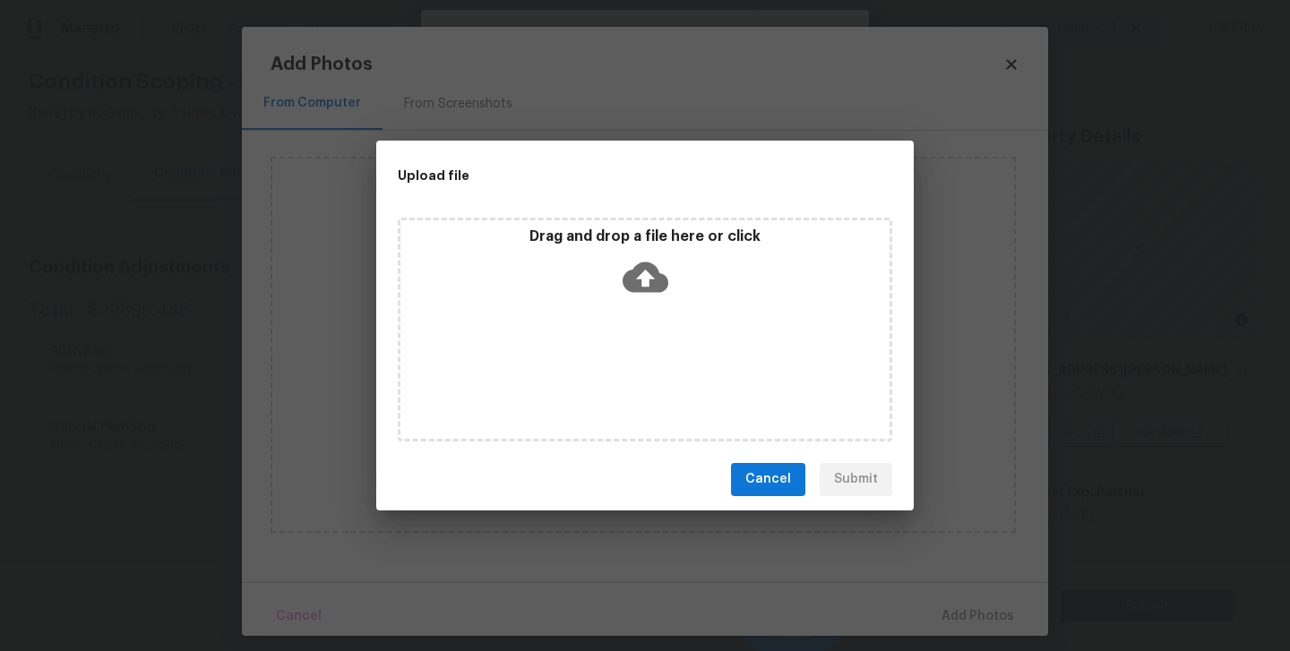
click at [633, 268] on icon at bounding box center [646, 277] width 46 height 30
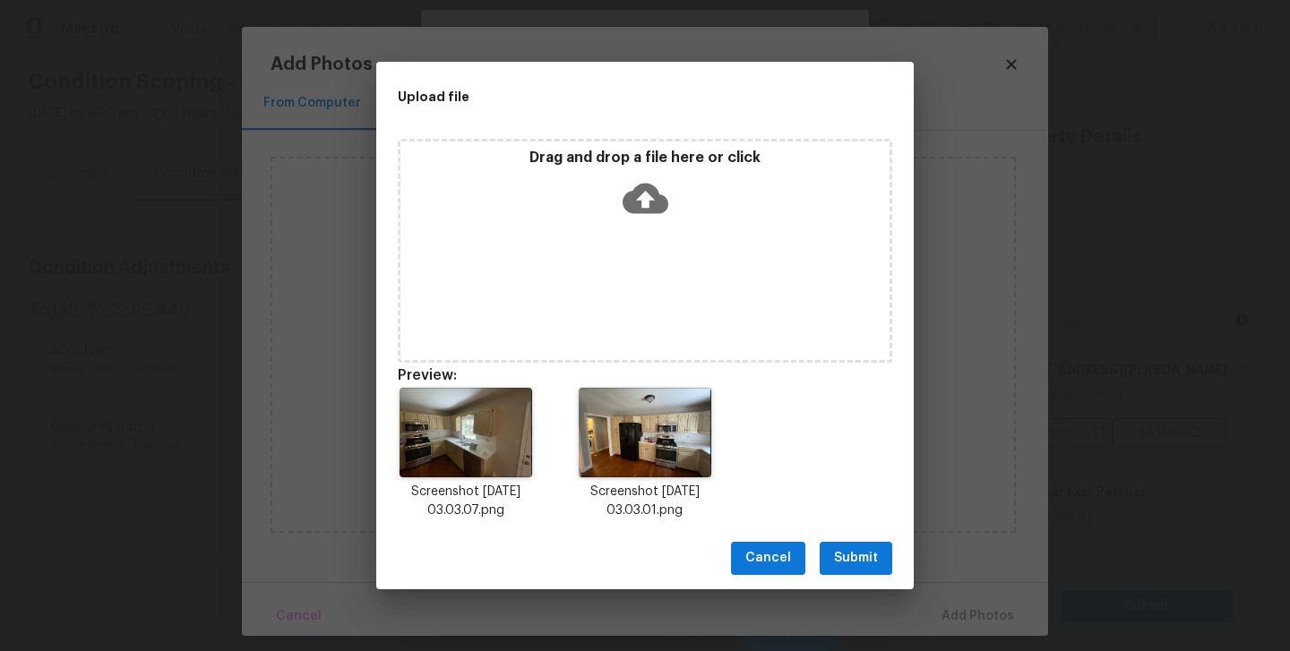
click at [854, 563] on span "Submit" at bounding box center [856, 559] width 44 height 22
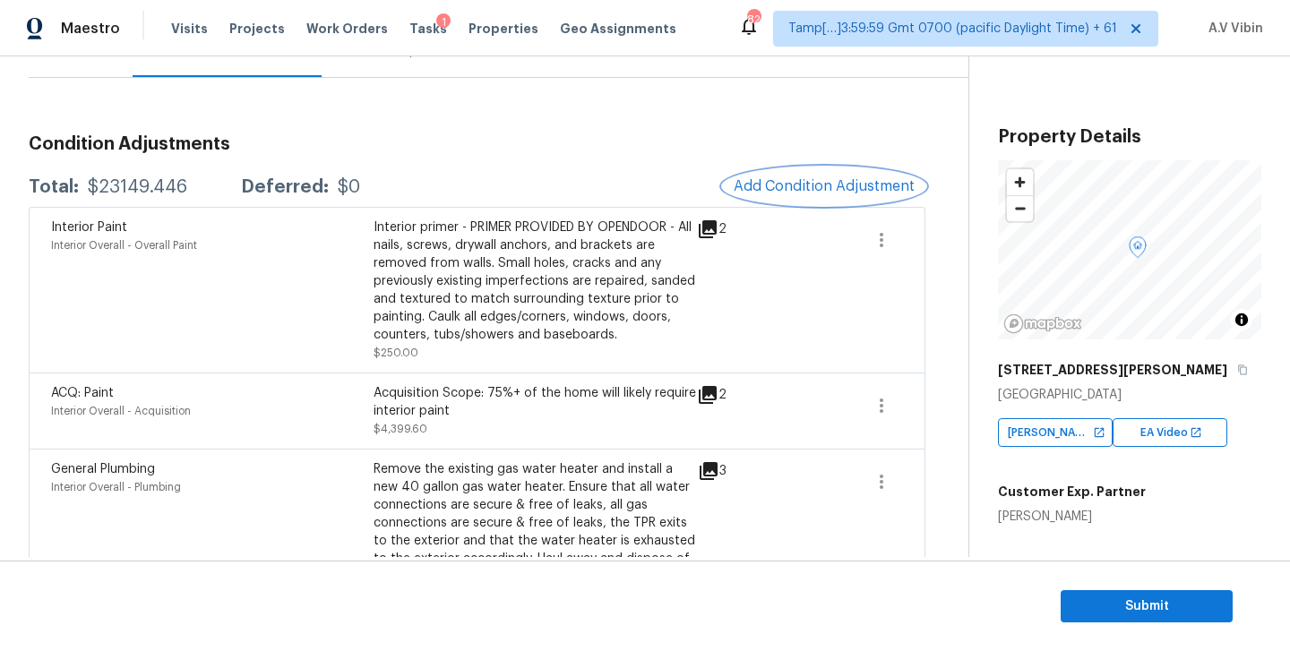
scroll to position [201, 0]
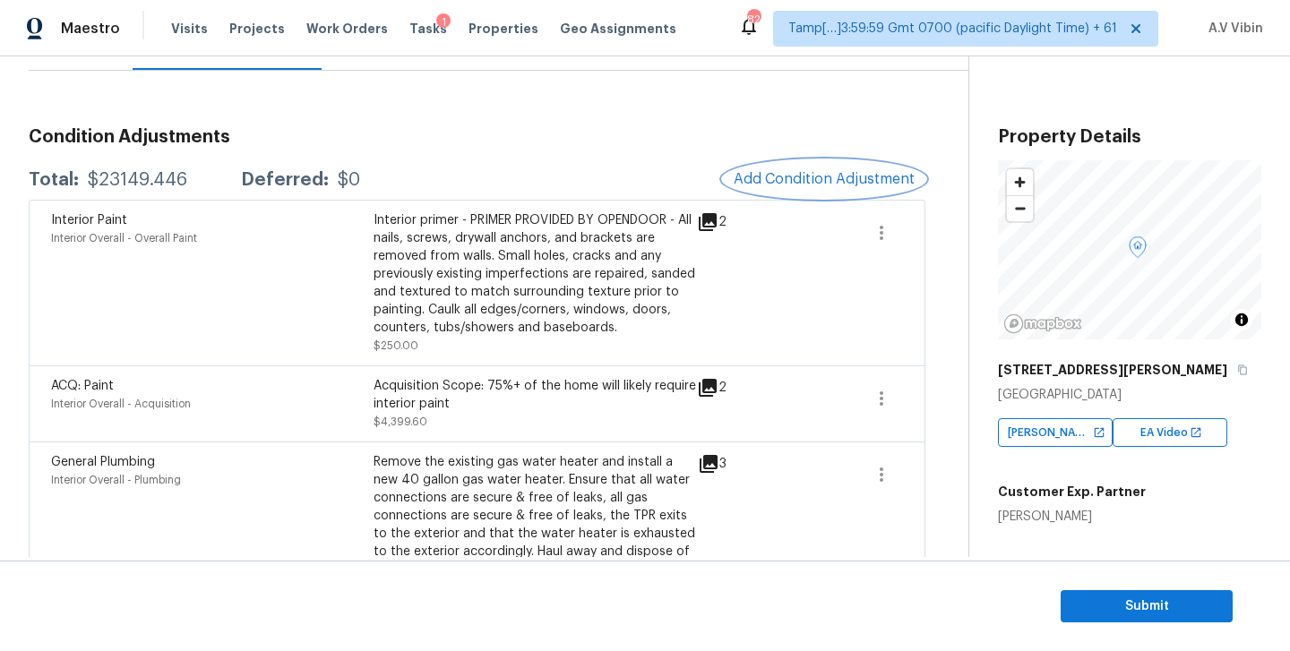
click at [789, 168] on button "Add Condition Adjustment" at bounding box center [824, 179] width 203 height 38
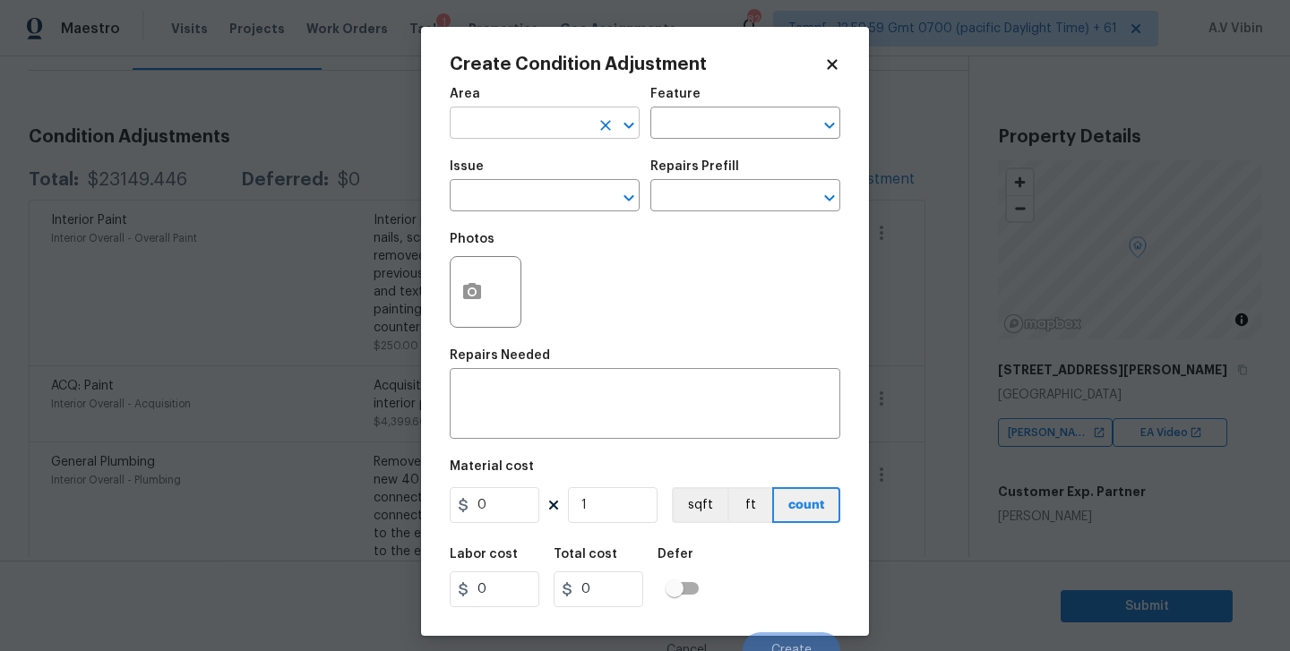
click at [493, 134] on input "text" at bounding box center [520, 125] width 140 height 28
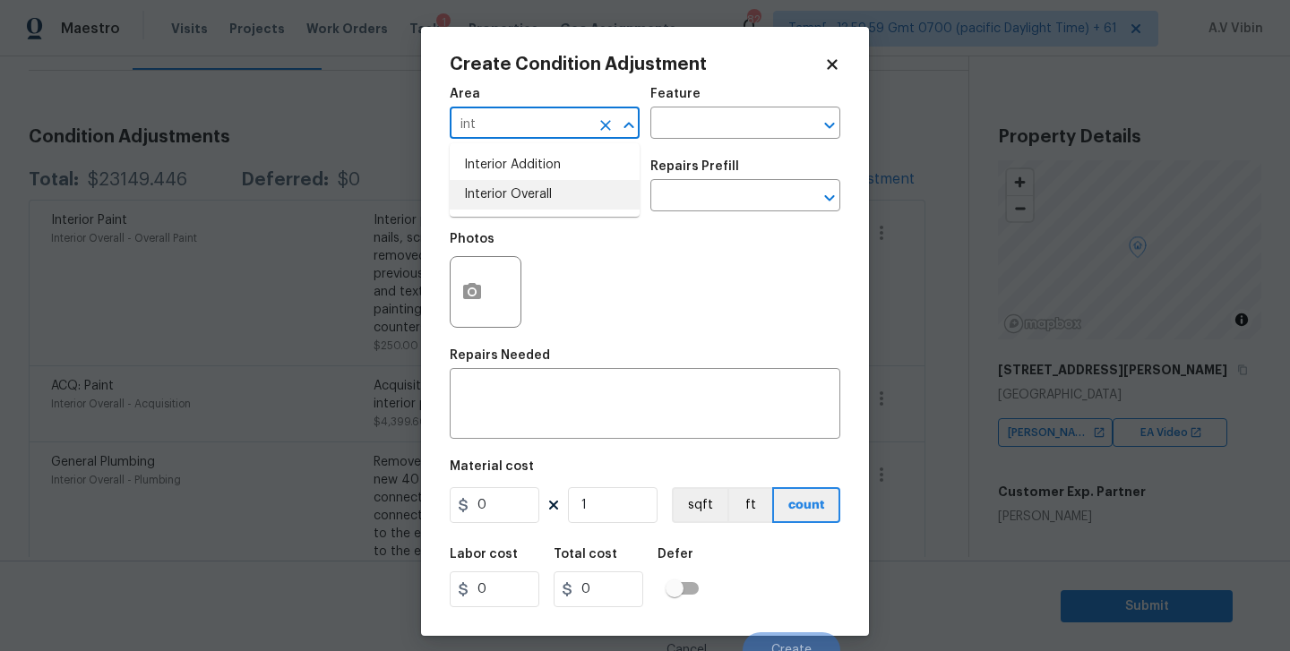
click at [522, 193] on li "Interior Overall" at bounding box center [545, 195] width 190 height 30
type input "Interior Overall"
click at [688, 195] on input "text" at bounding box center [721, 198] width 140 height 28
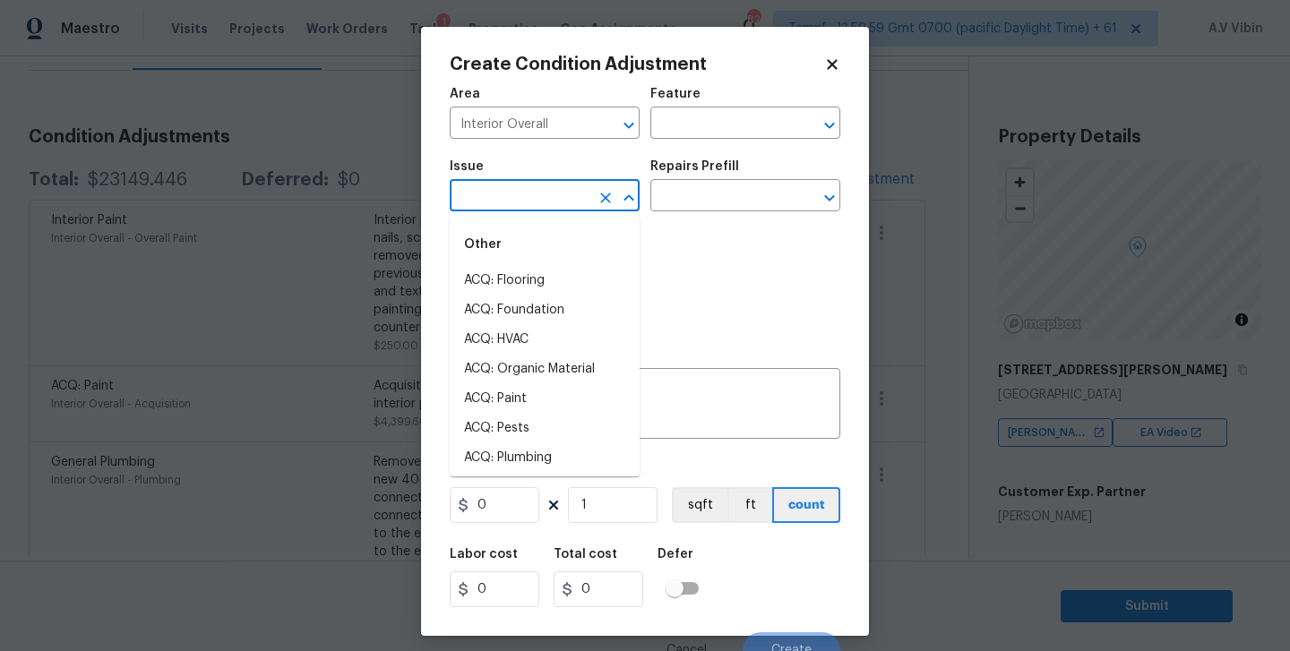
click at [491, 201] on input "text" at bounding box center [520, 198] width 140 height 28
click at [547, 291] on li "ACQ: Flooring" at bounding box center [545, 281] width 190 height 30
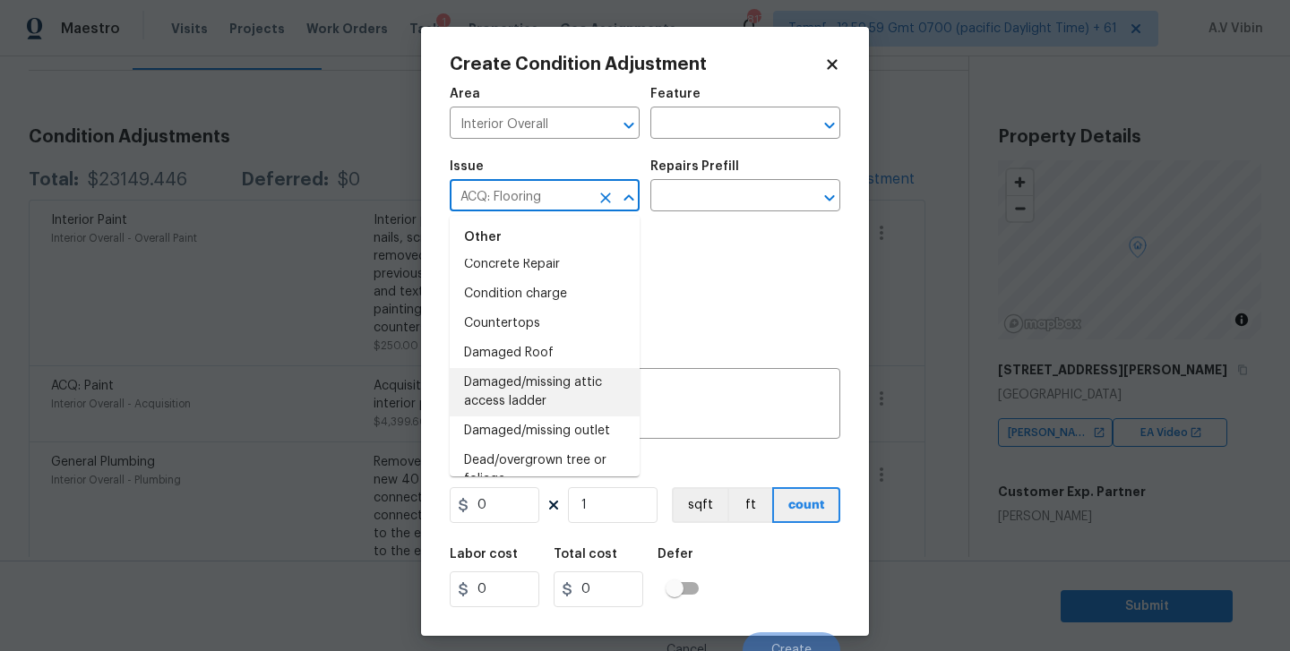
scroll to position [585, 0]
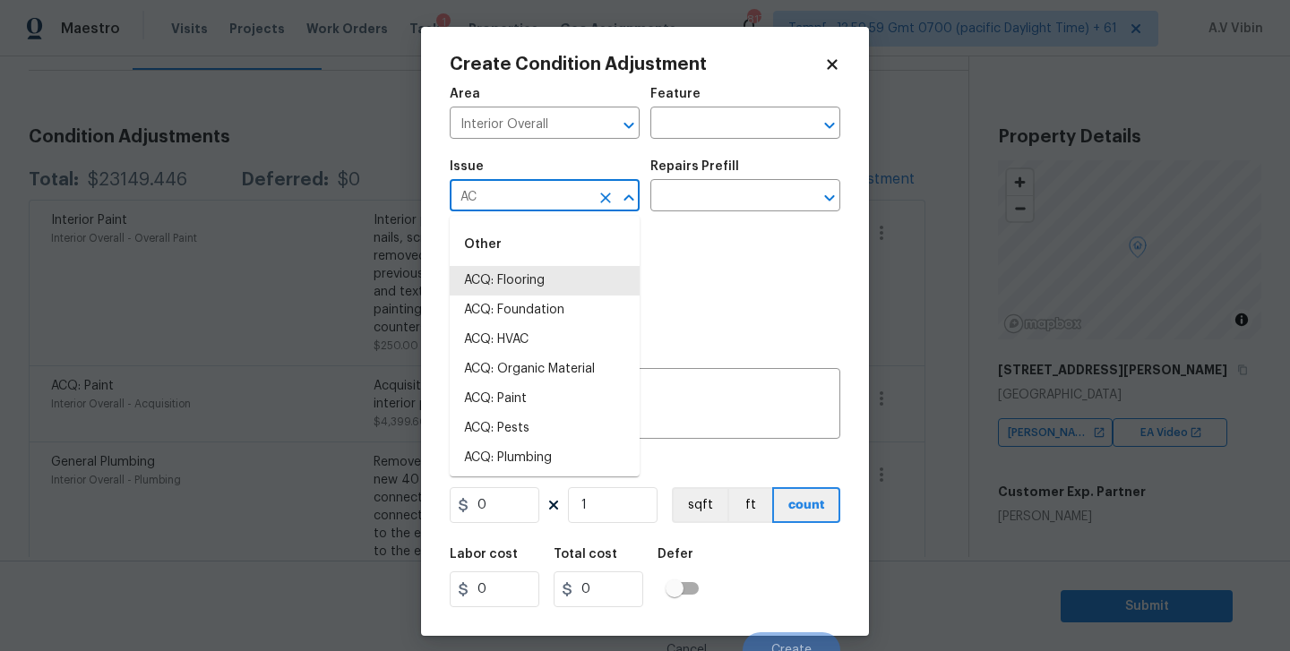
type input "A"
click at [545, 287] on li "ACQ: Flooring" at bounding box center [545, 281] width 190 height 30
type input "ACQ: Flooring"
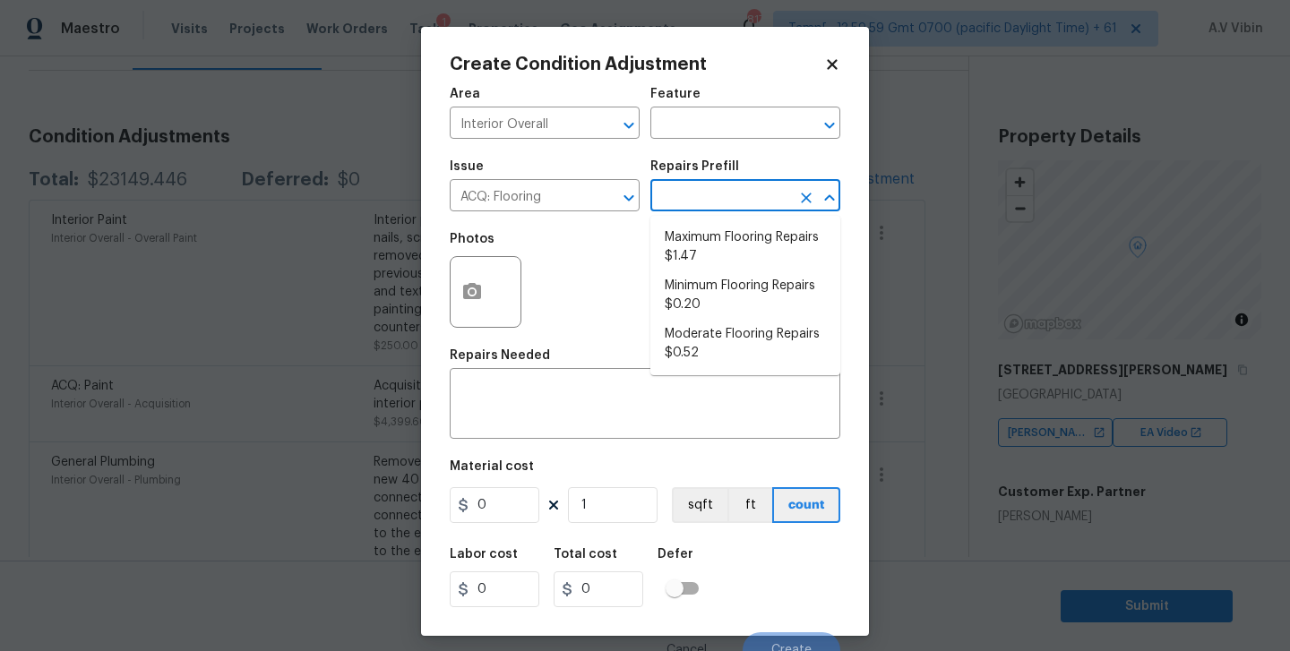
click at [719, 209] on input "text" at bounding box center [721, 198] width 140 height 28
click at [723, 246] on li "Maximum Flooring Repairs $1.47" at bounding box center [746, 247] width 190 height 48
type input "Acquisition"
type textarea "Acquisition Scope: Maximum flooring repairs"
type input "1.47"
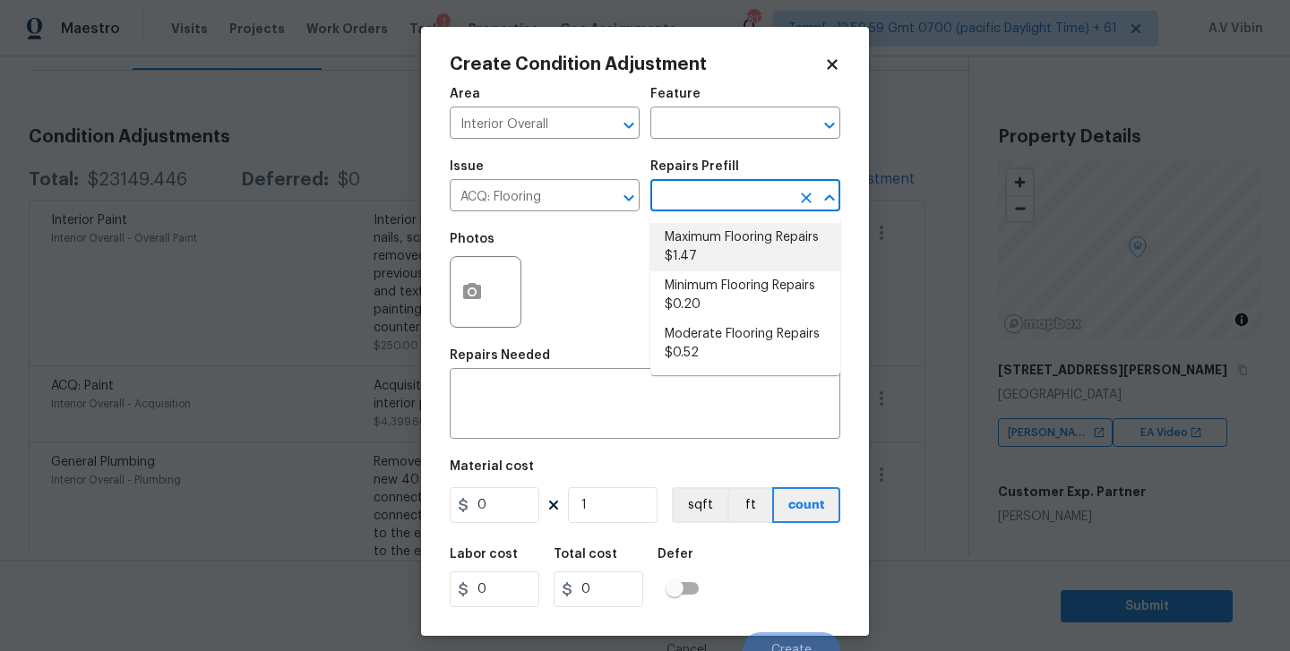
type input "1.47"
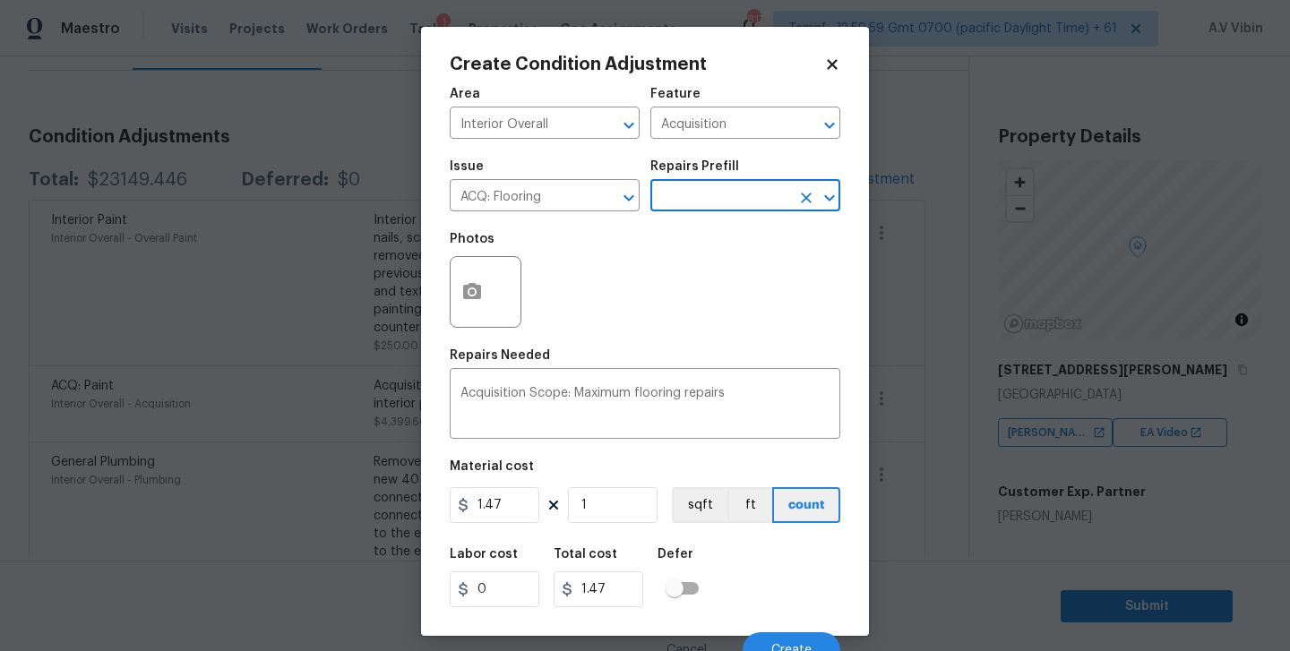
scroll to position [18, 0]
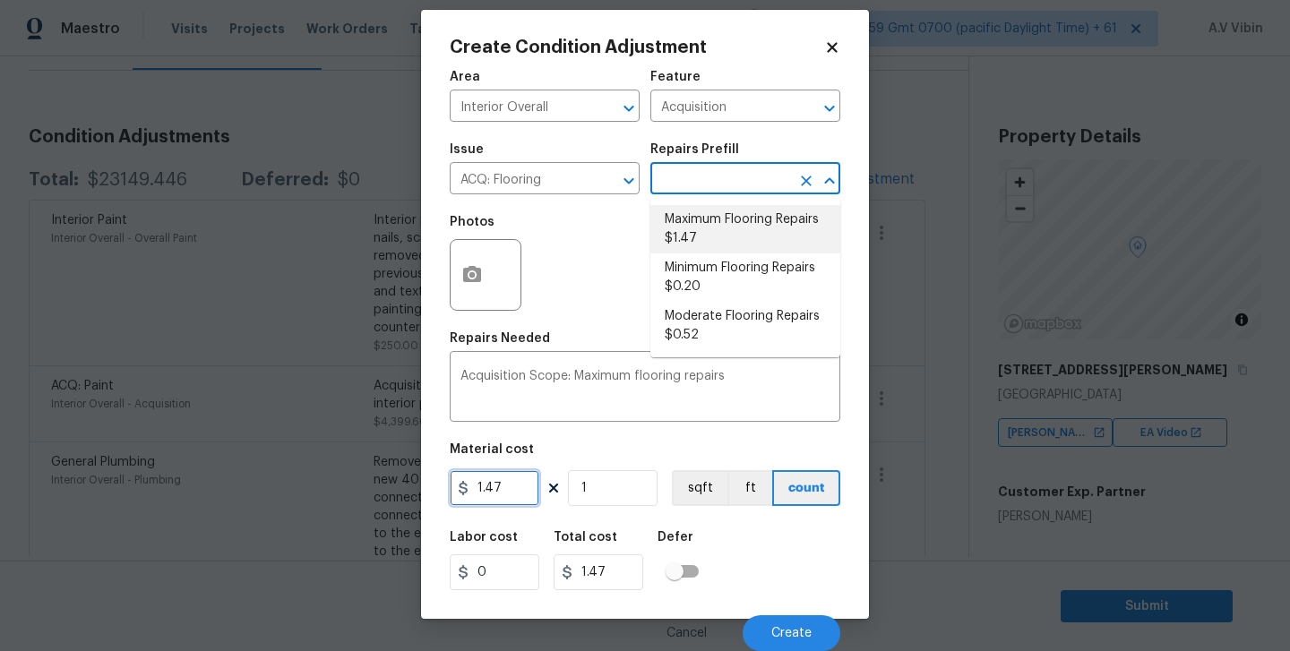
click at [504, 493] on input "1.47" at bounding box center [495, 488] width 90 height 36
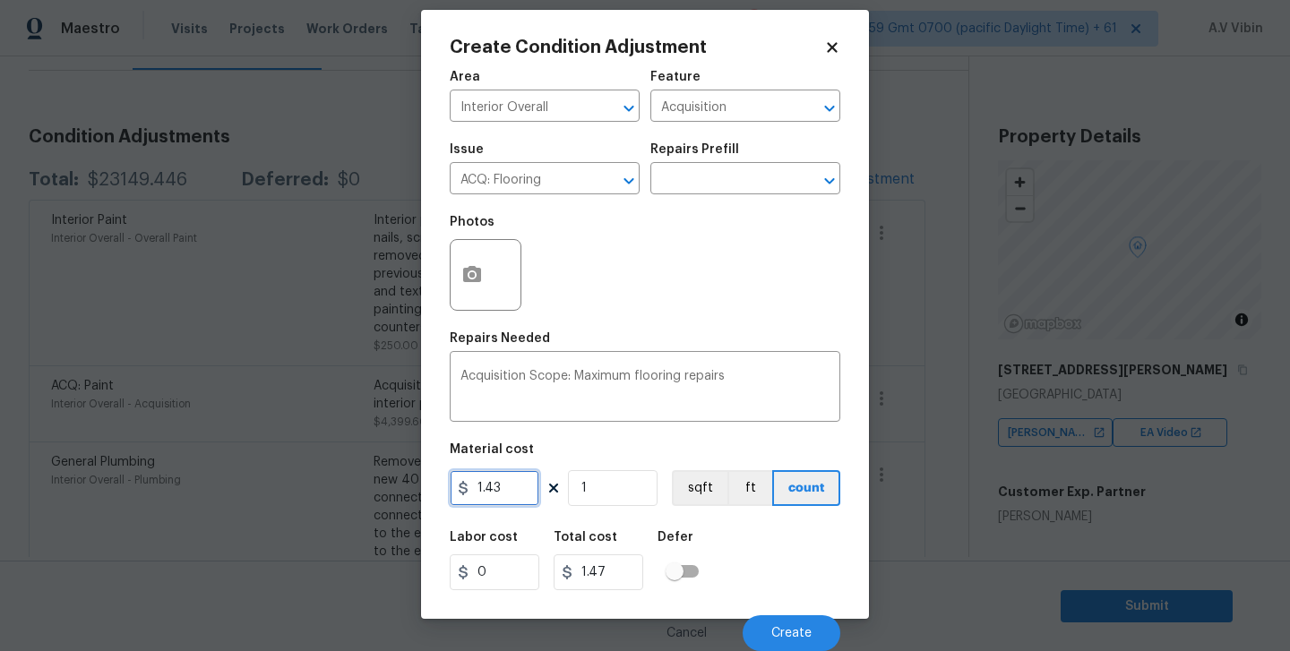
type input "1.43"
click at [588, 492] on input "1" at bounding box center [613, 488] width 90 height 36
type input "0"
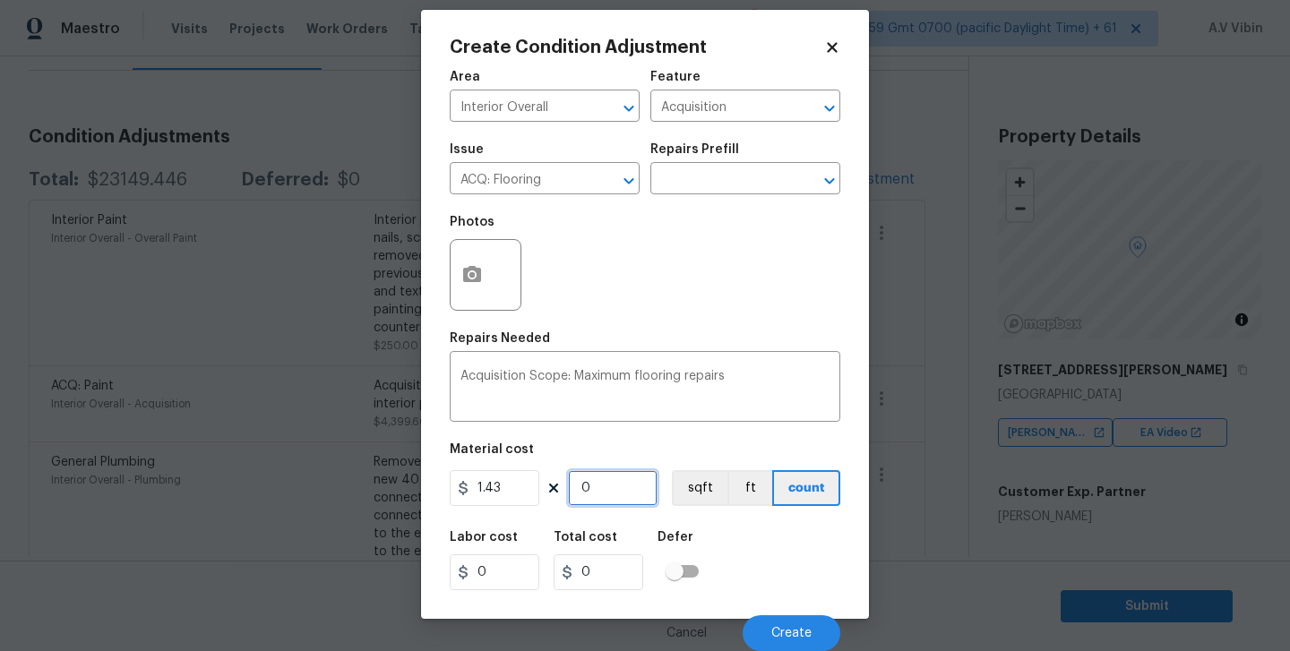
type input "6"
type input "8.58"
type input "65"
type input "92.95"
type input "650"
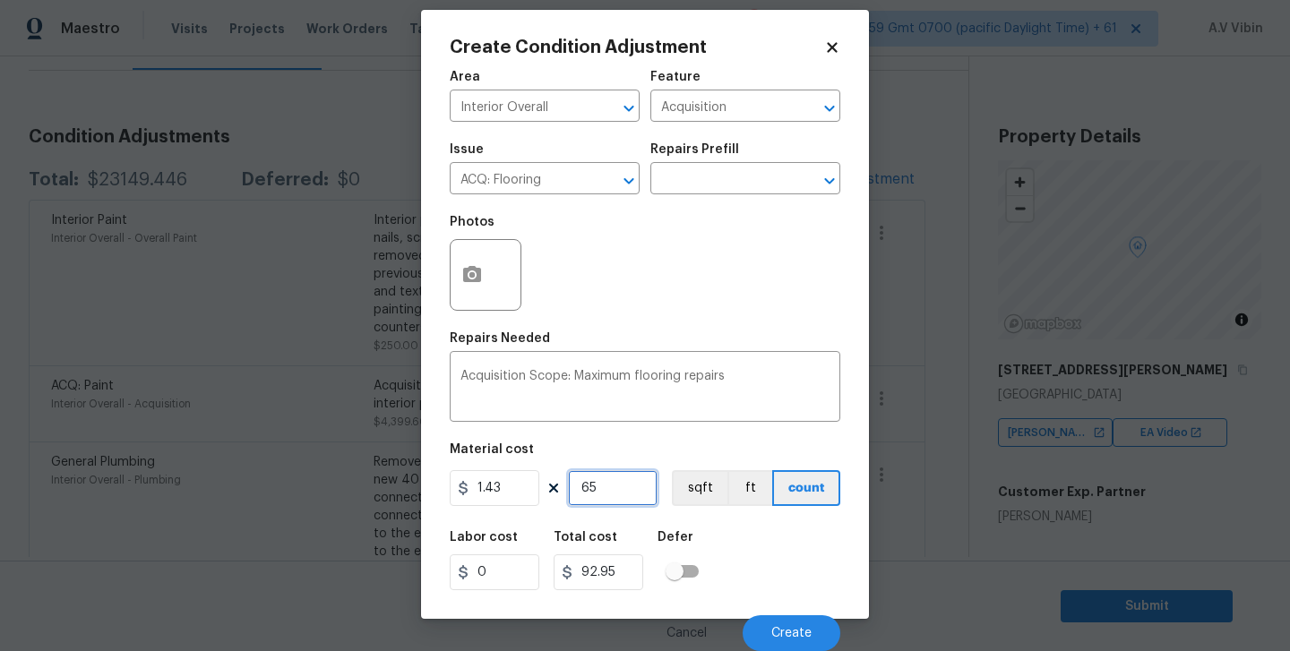
type input "929.5"
type input "650"
click at [503, 273] on div at bounding box center [486, 275] width 72 height 72
click at [480, 270] on icon "button" at bounding box center [472, 274] width 18 height 16
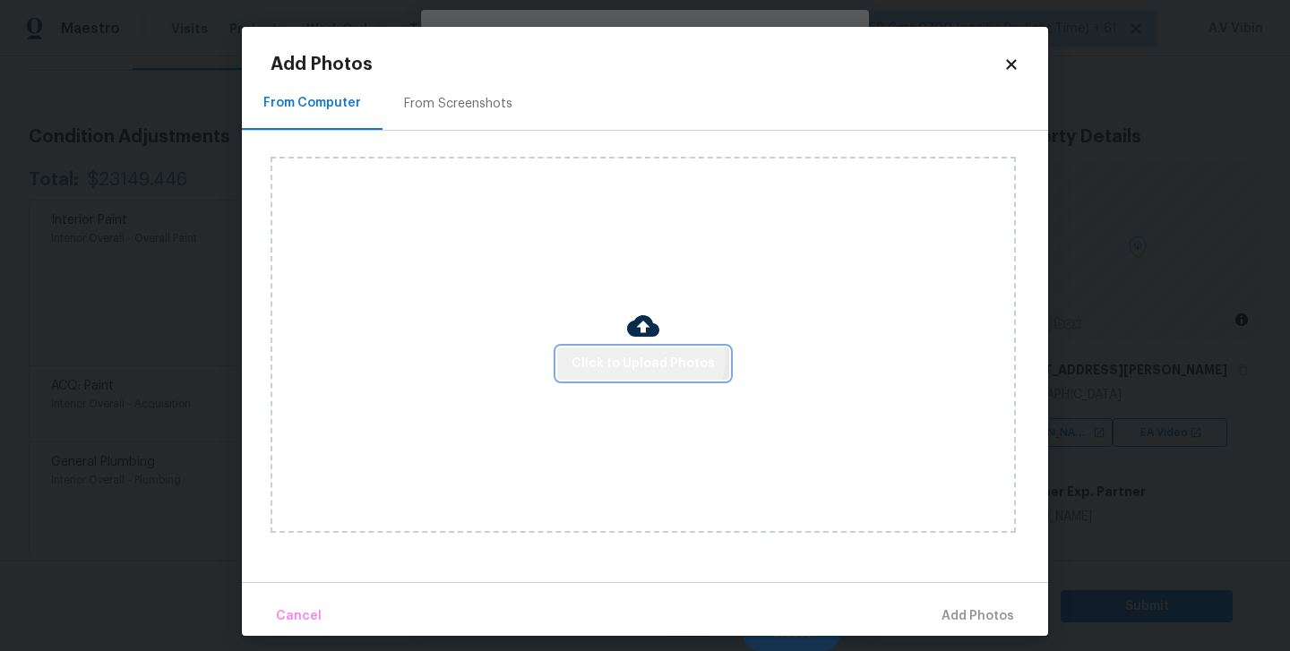
click at [634, 355] on span "Click to Upload Photos" at bounding box center [643, 364] width 143 height 22
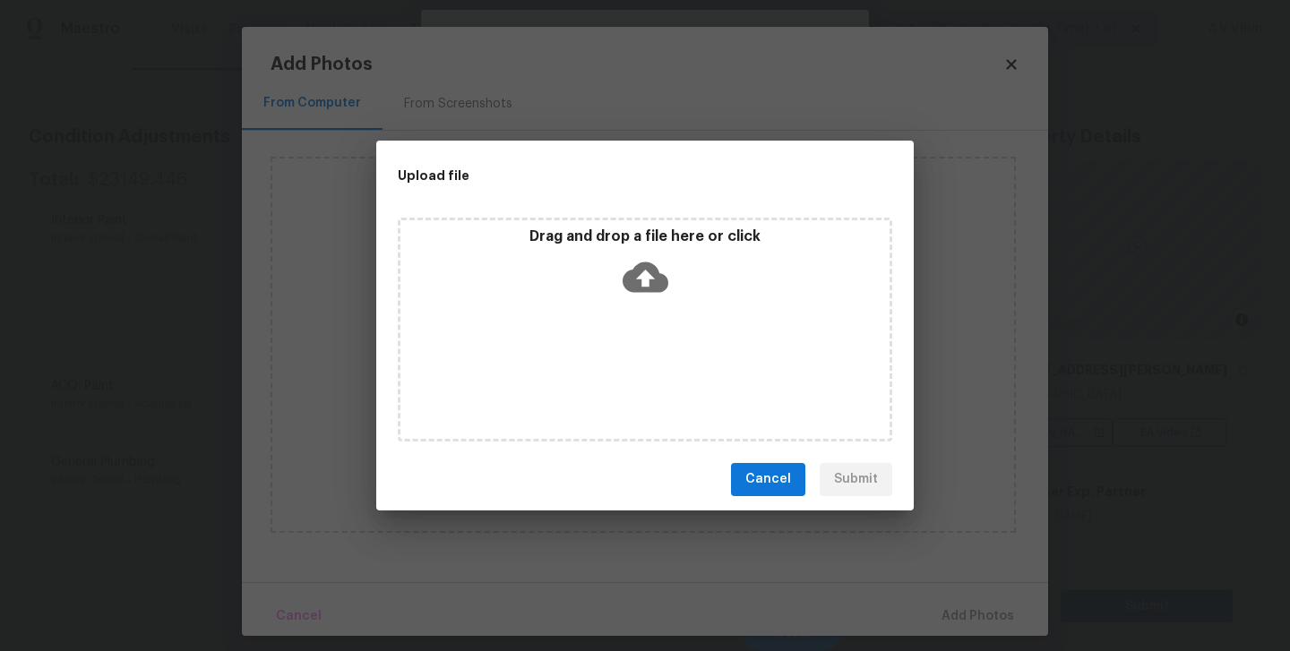
click at [637, 267] on icon at bounding box center [646, 277] width 46 height 30
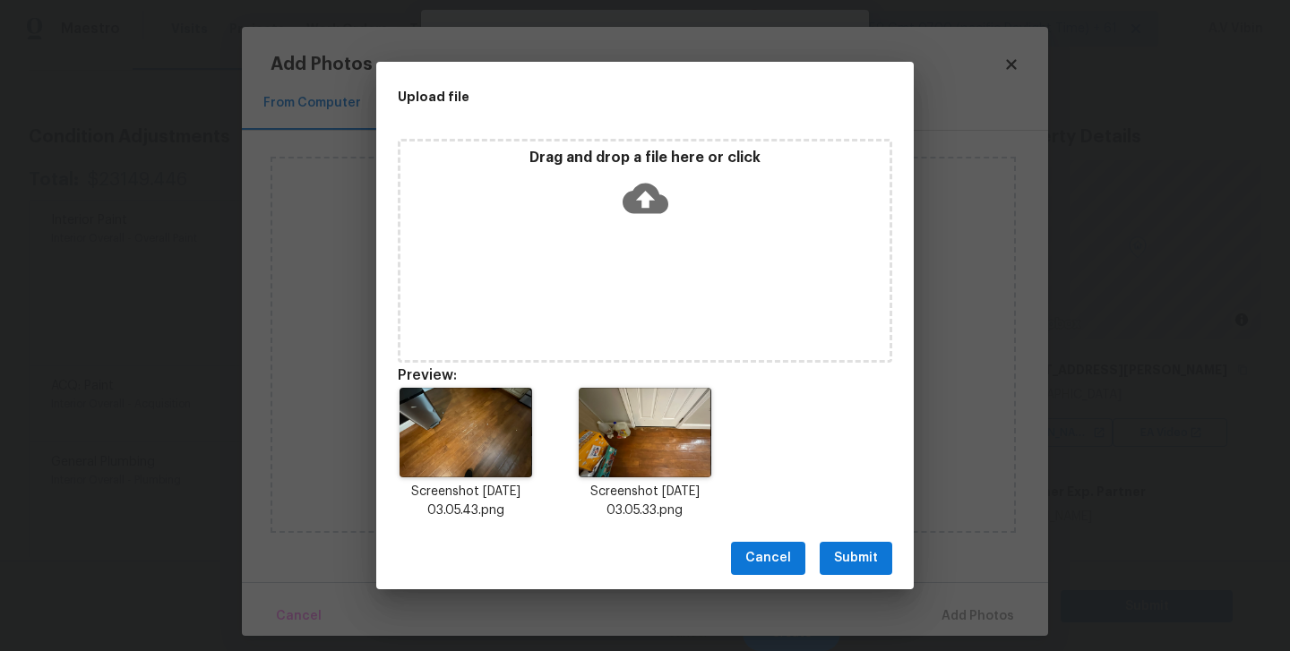
click at [851, 564] on span "Submit" at bounding box center [856, 559] width 44 height 22
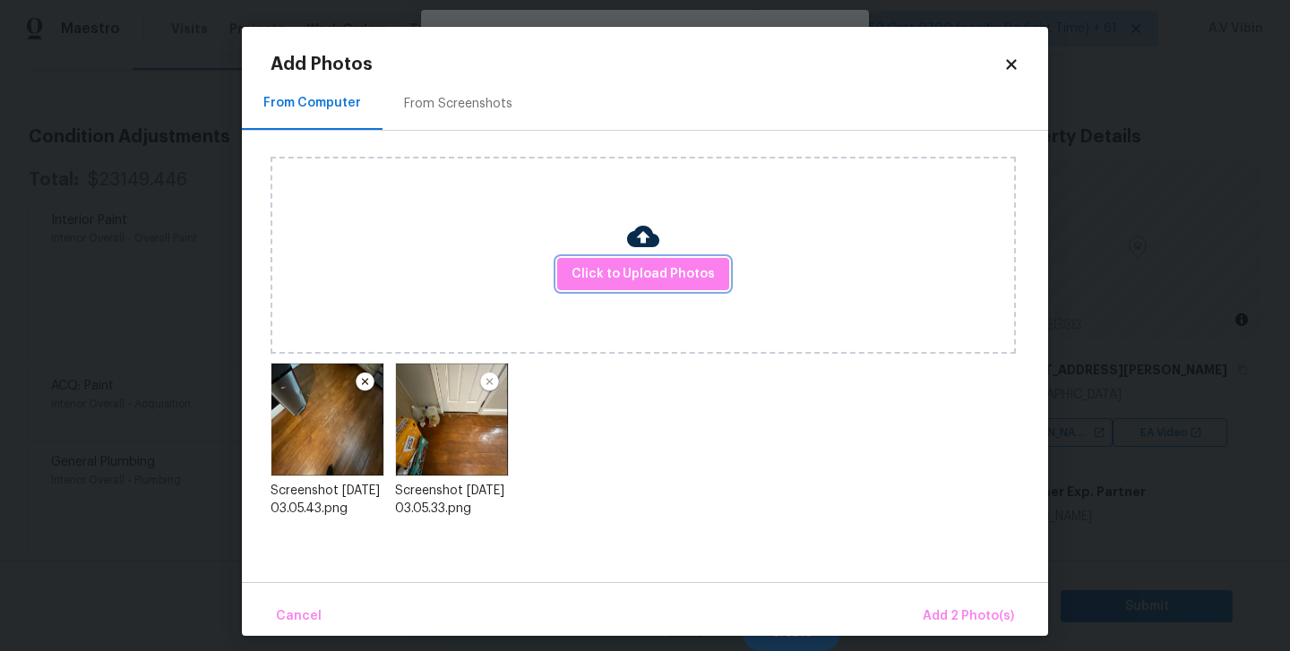
scroll to position [12, 0]
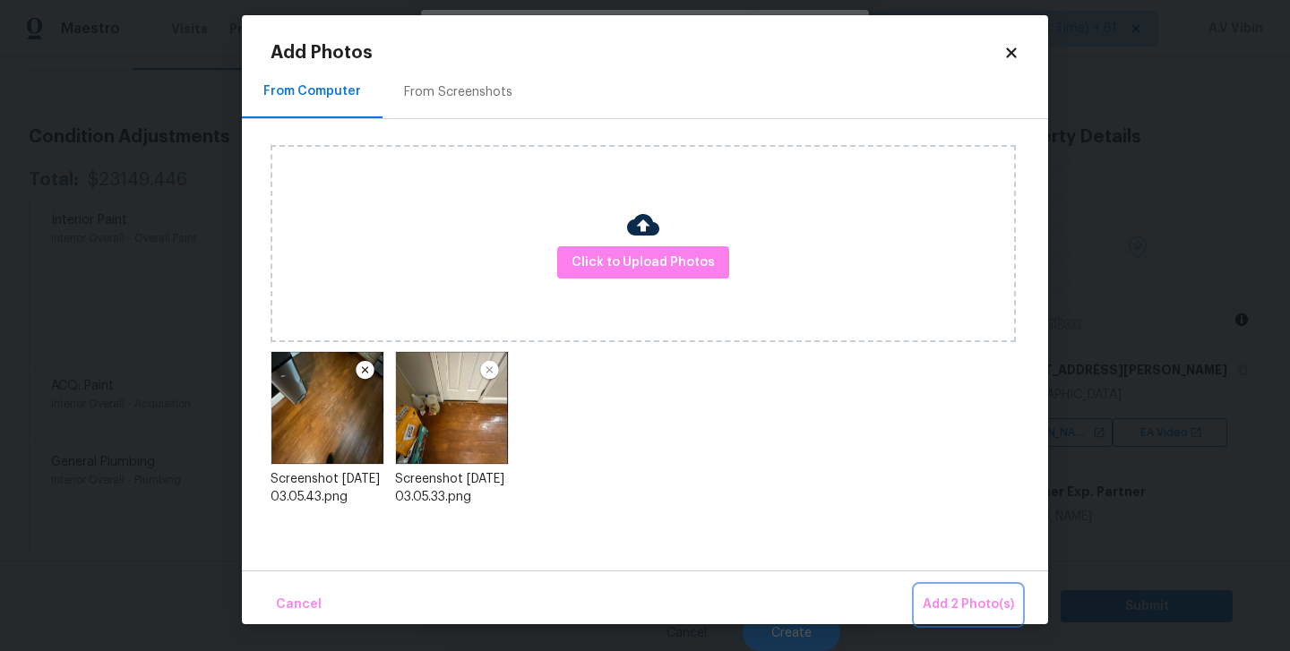
click at [960, 600] on span "Add 2 Photo(s)" at bounding box center [968, 605] width 91 height 22
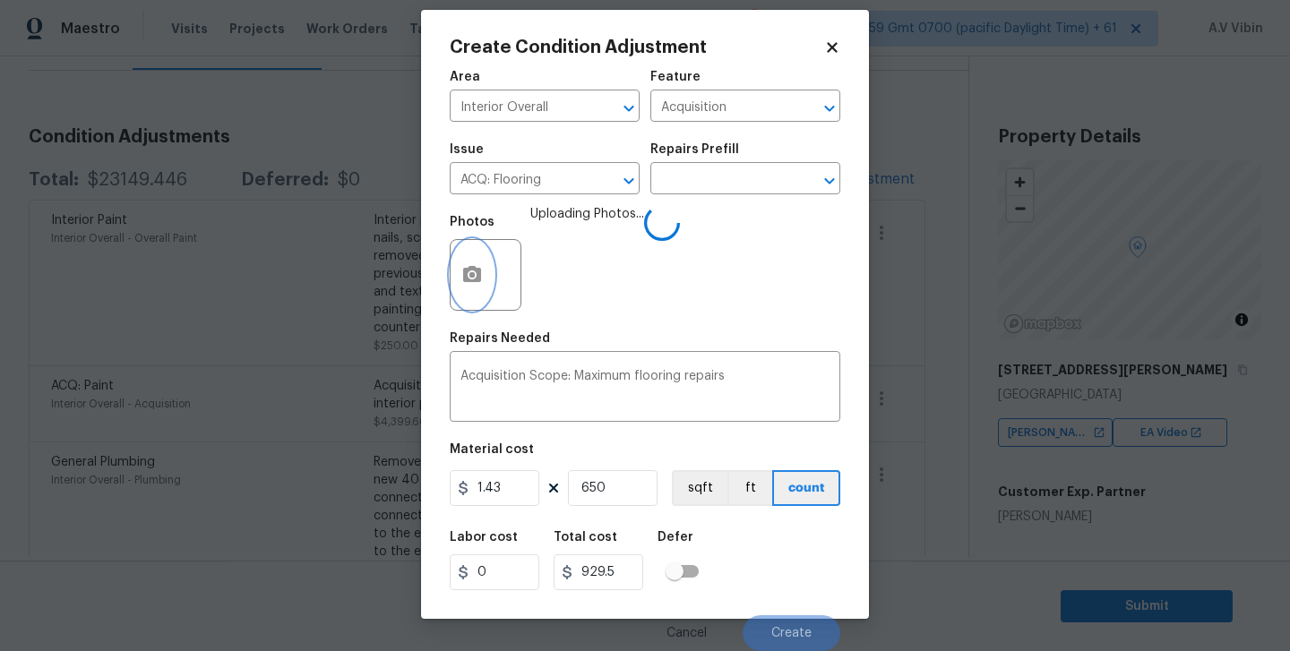
scroll to position [0, 0]
click at [797, 623] on button "Create" at bounding box center [792, 634] width 98 height 36
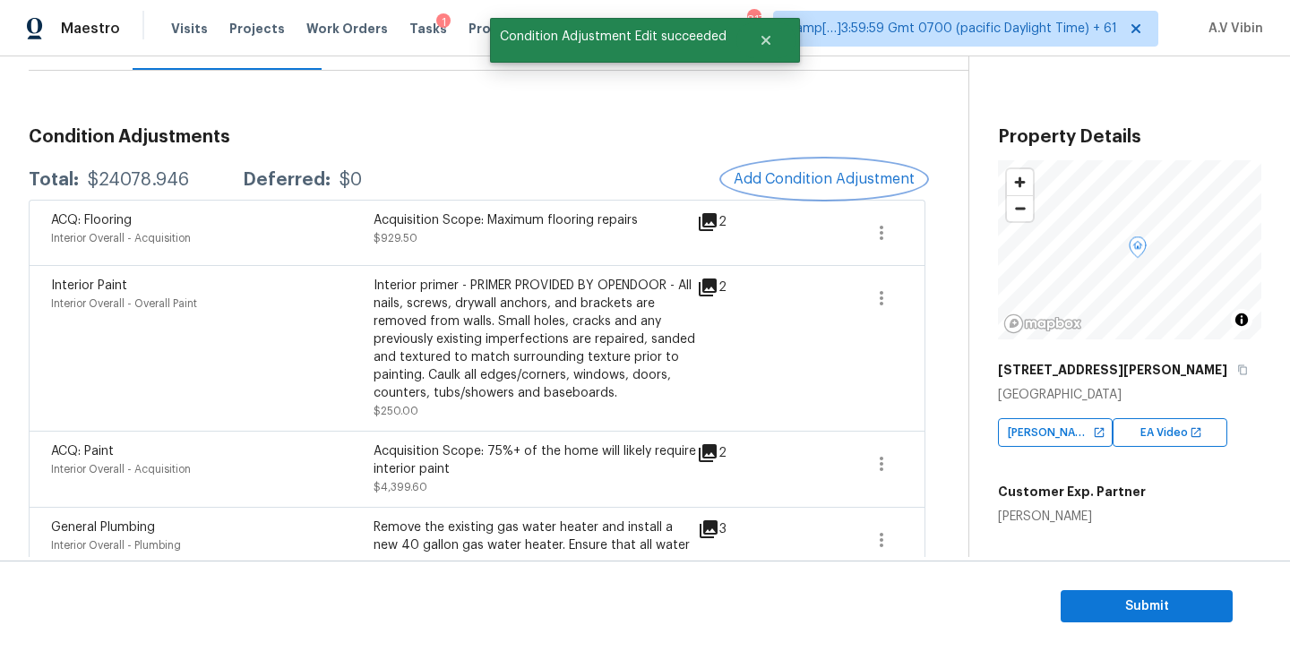
click at [819, 176] on span "Add Condition Adjustment" at bounding box center [824, 179] width 181 height 16
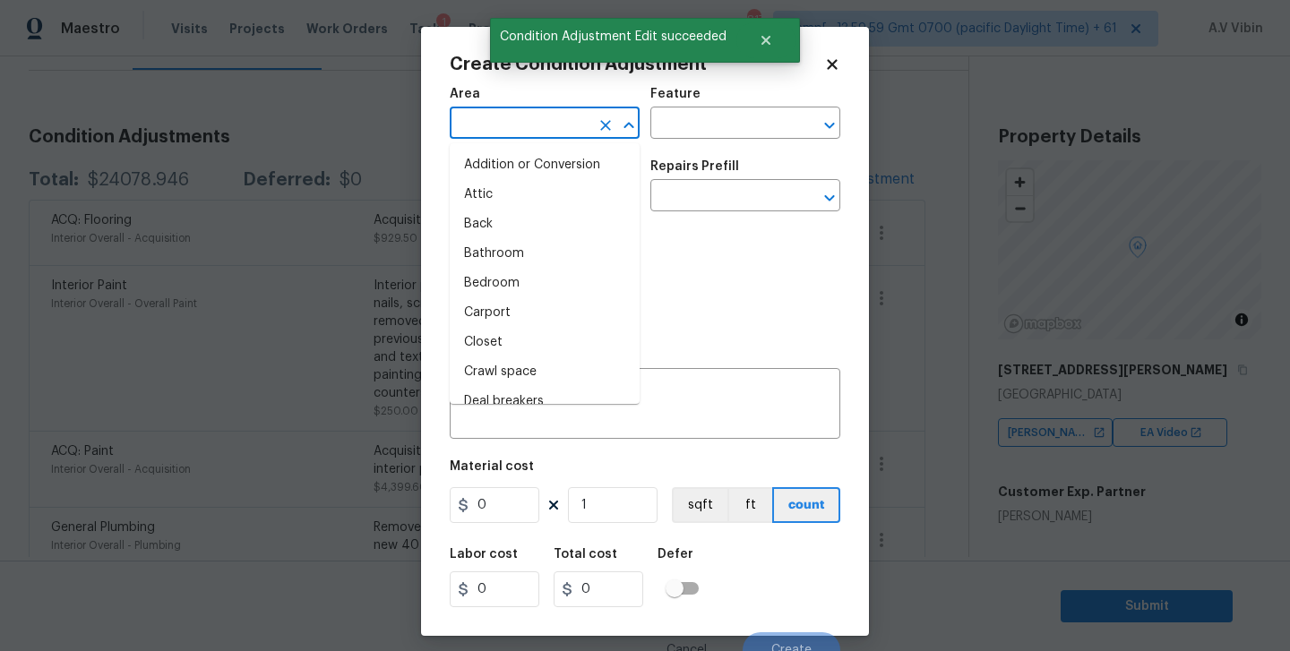
click at [480, 134] on input "text" at bounding box center [520, 125] width 140 height 28
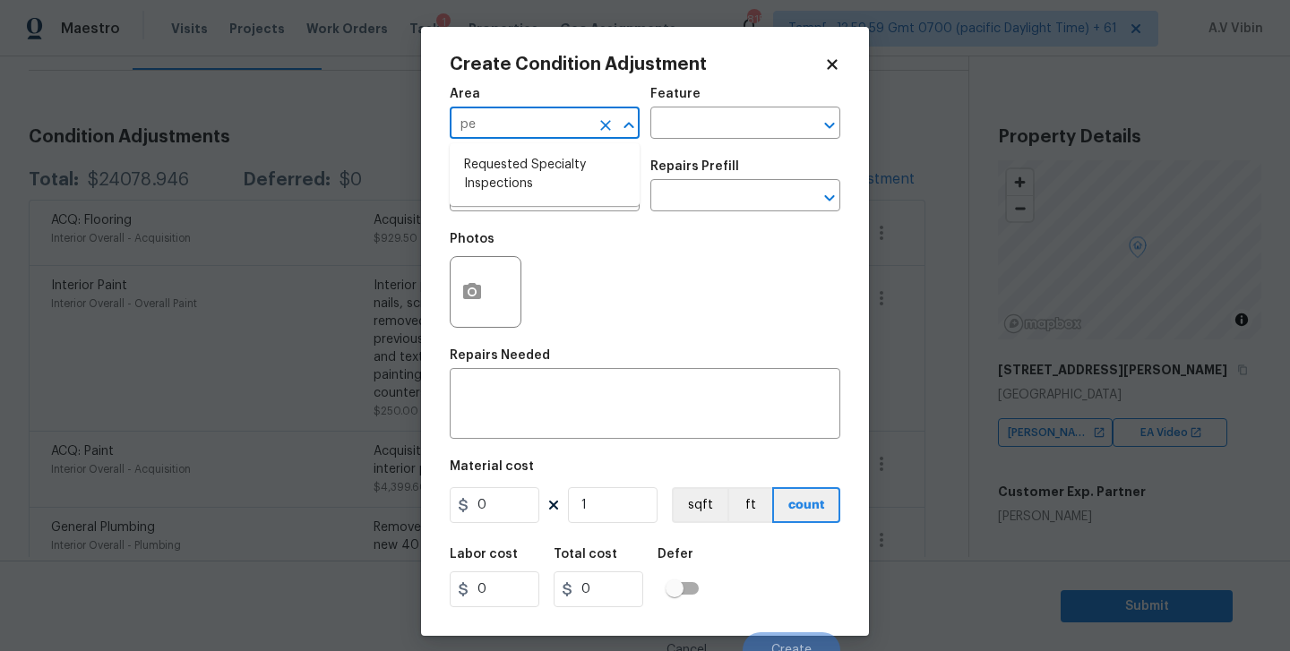
type input "p"
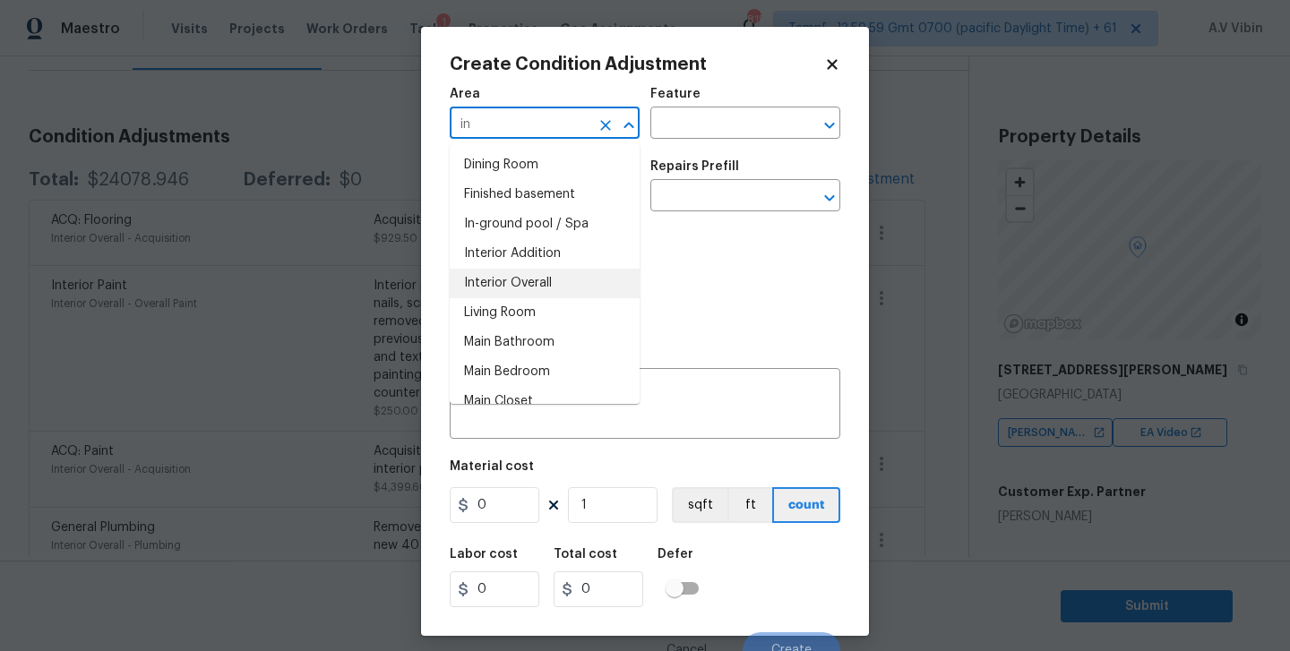
type input "in"
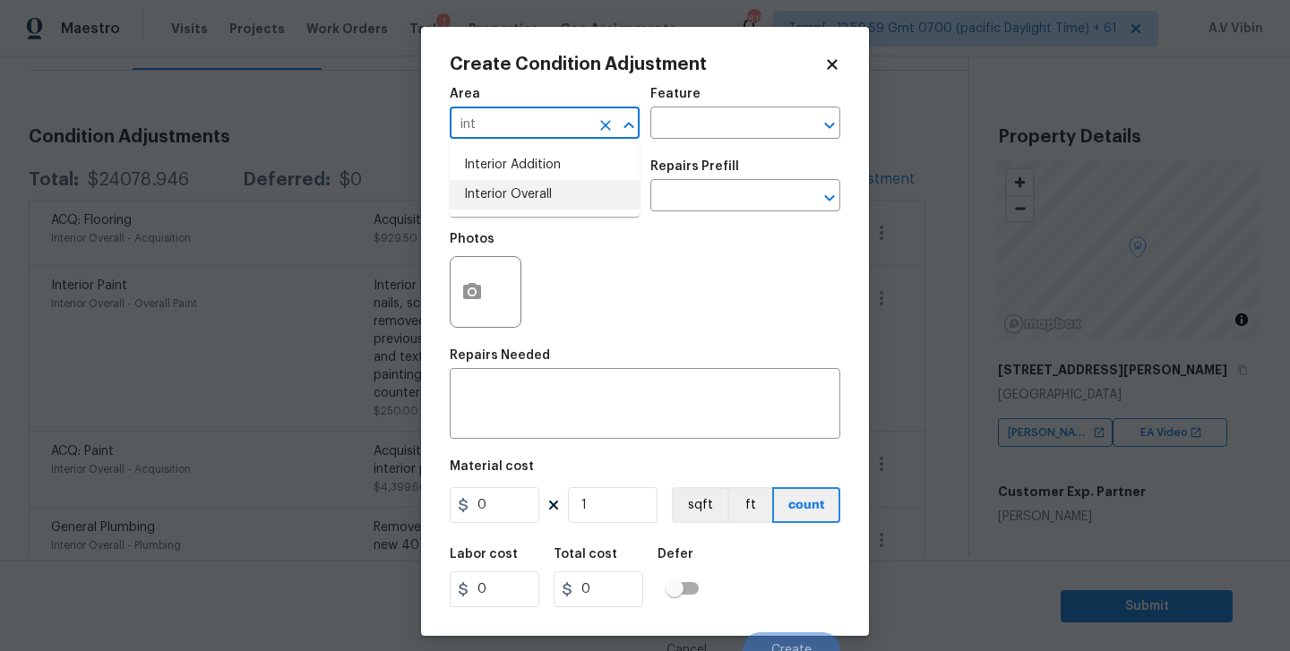
click at [617, 192] on li "Interior Overall" at bounding box center [545, 195] width 190 height 30
type input "Interior Overall"
click at [570, 195] on input "text" at bounding box center [520, 198] width 140 height 28
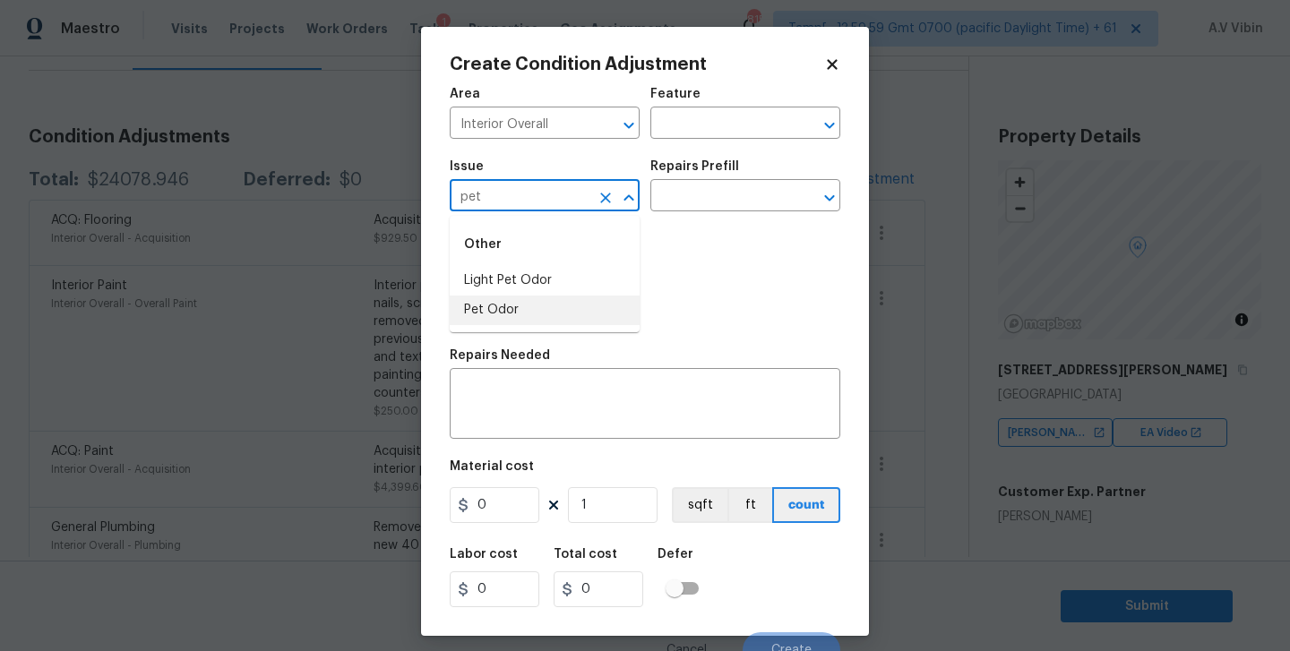
click at [522, 303] on li "Pet Odor" at bounding box center [545, 311] width 190 height 30
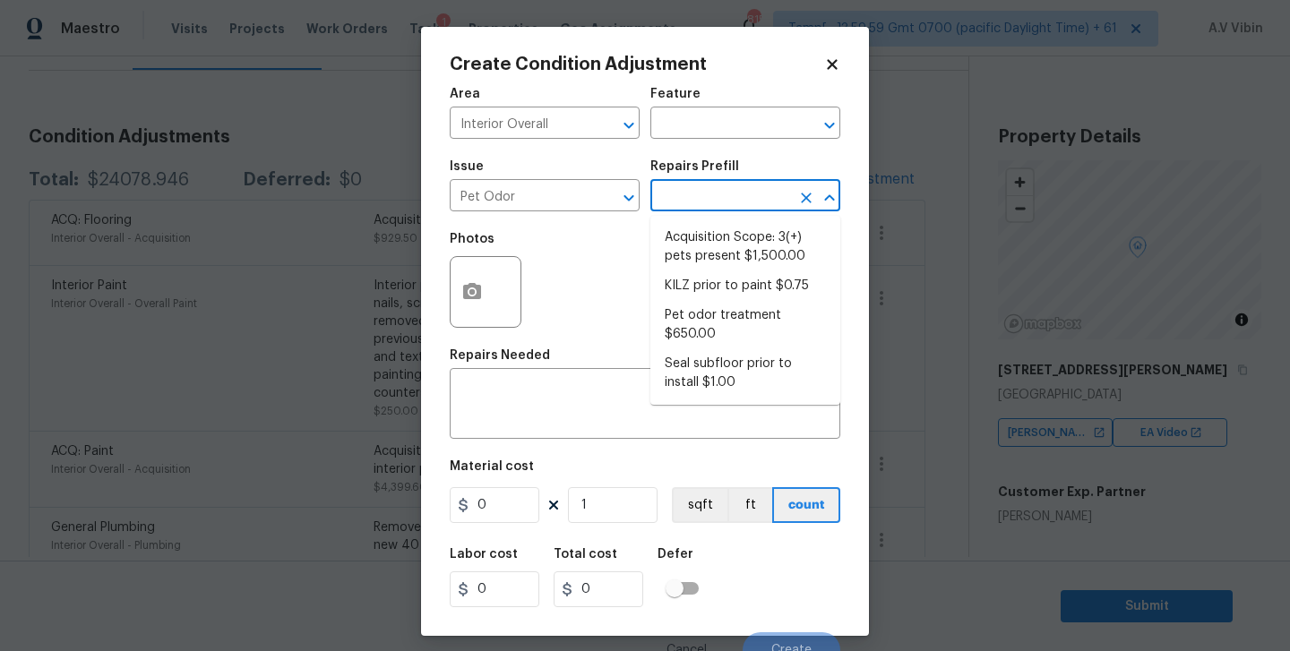
click at [738, 194] on input "text" at bounding box center [721, 198] width 140 height 28
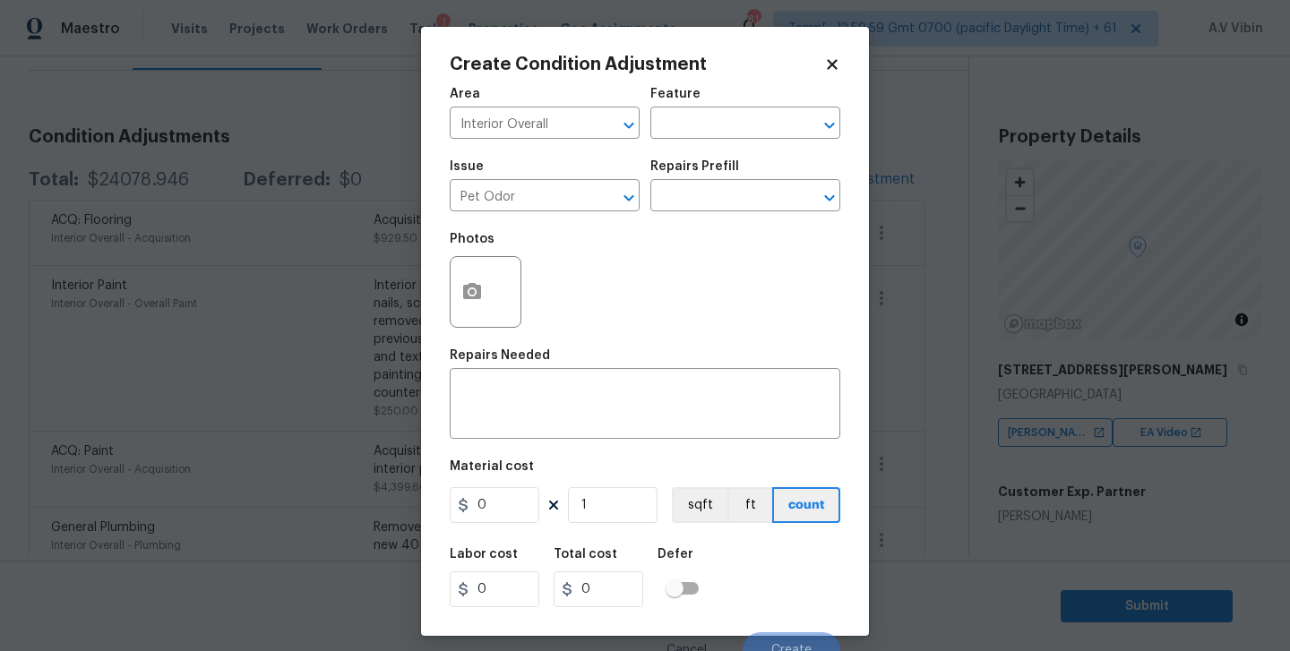
click at [620, 266] on div "Photos" at bounding box center [645, 280] width 391 height 116
click at [710, 178] on div "Repairs Prefill" at bounding box center [746, 171] width 190 height 23
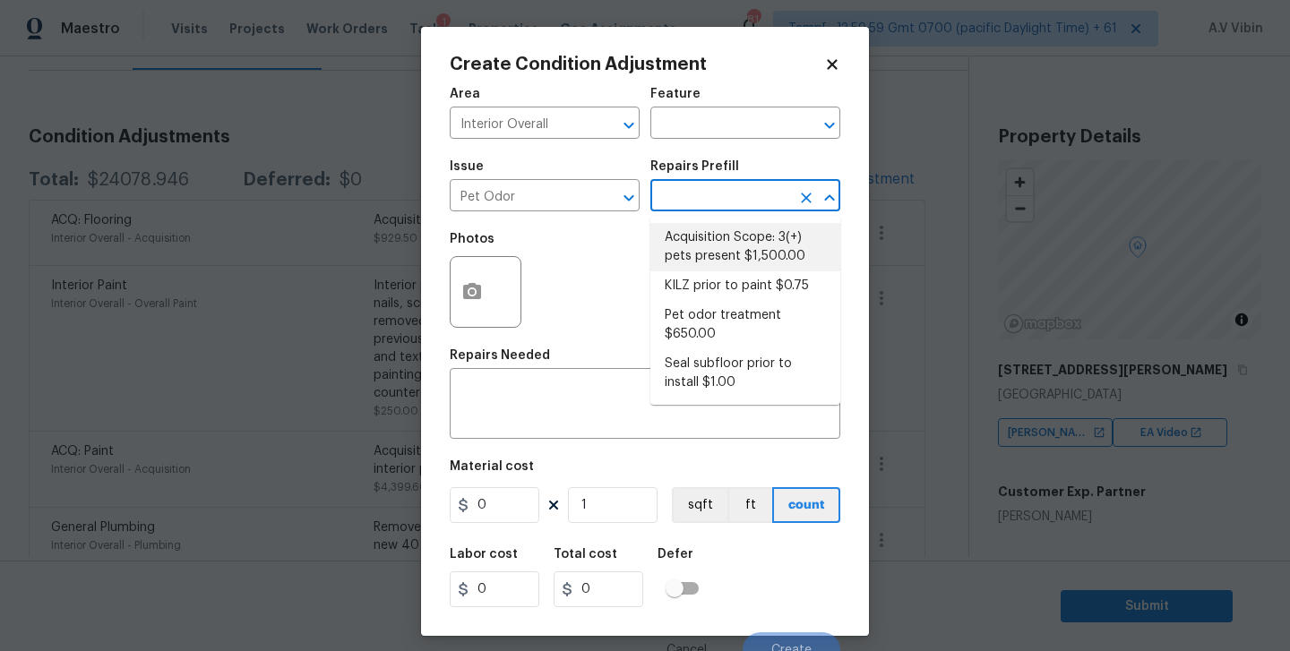
click at [695, 201] on input "text" at bounding box center [721, 198] width 140 height 28
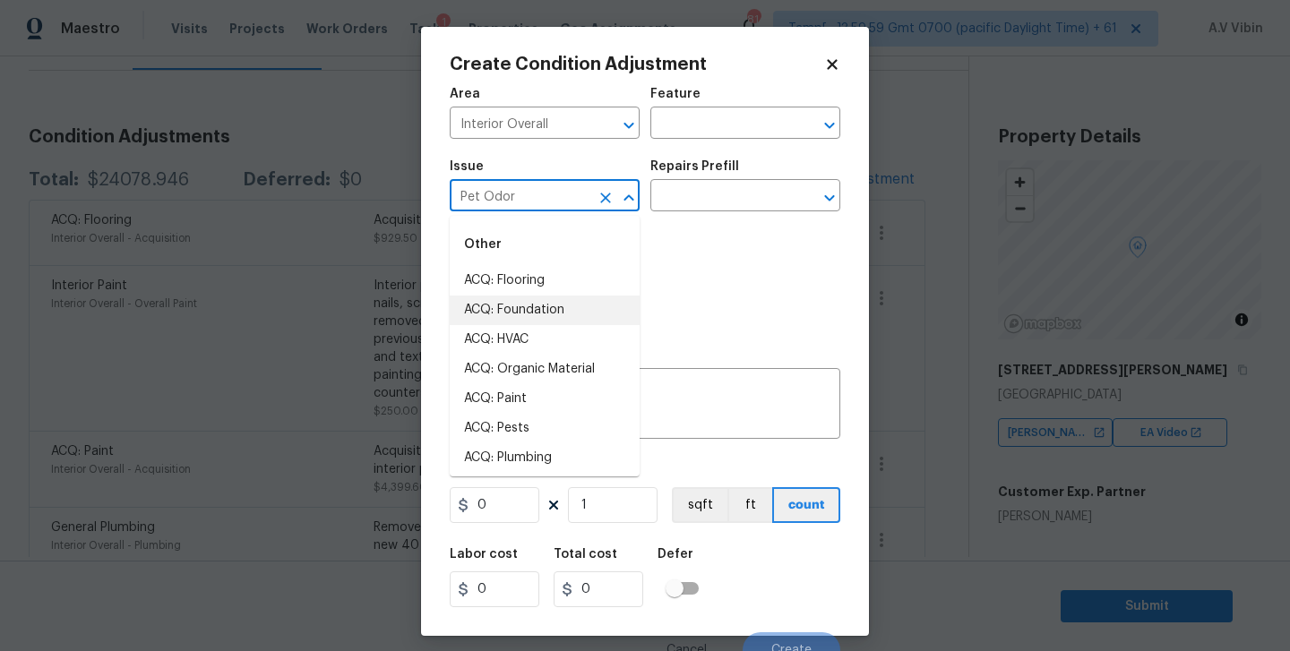
click at [569, 186] on input "Pet Odor" at bounding box center [520, 198] width 140 height 28
click at [539, 187] on input "Pet Odor" at bounding box center [520, 198] width 140 height 28
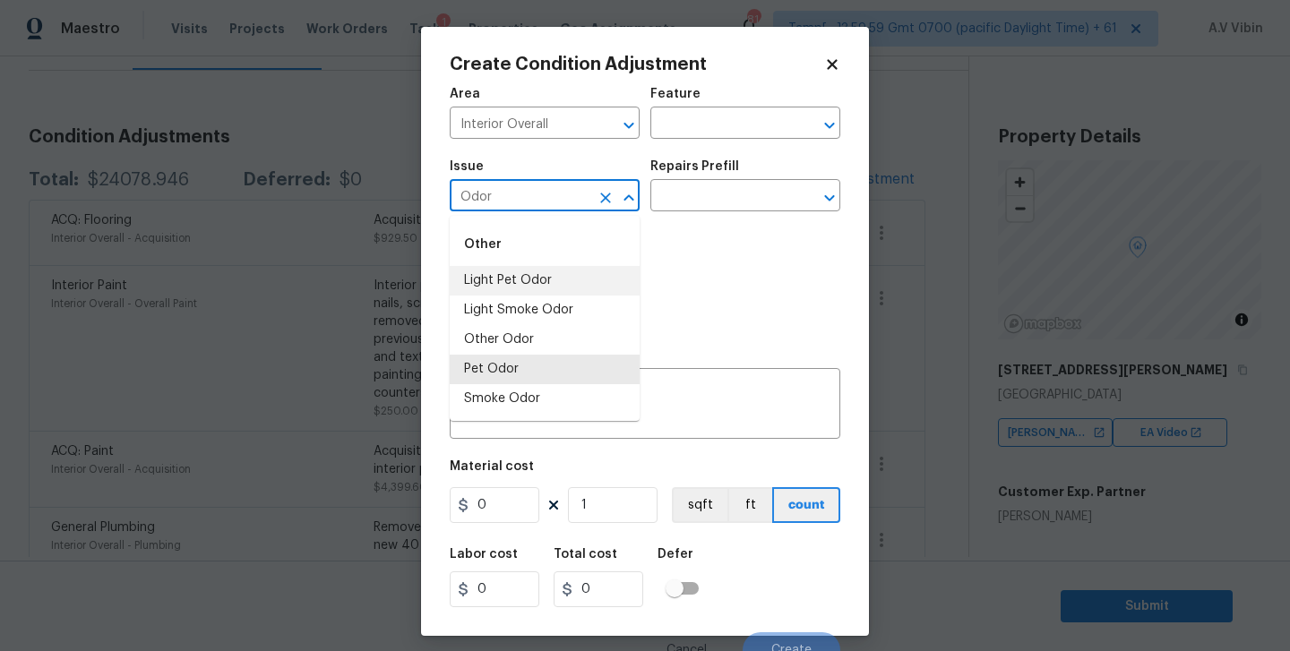
click at [534, 269] on li "Light Pet Odor" at bounding box center [545, 281] width 190 height 30
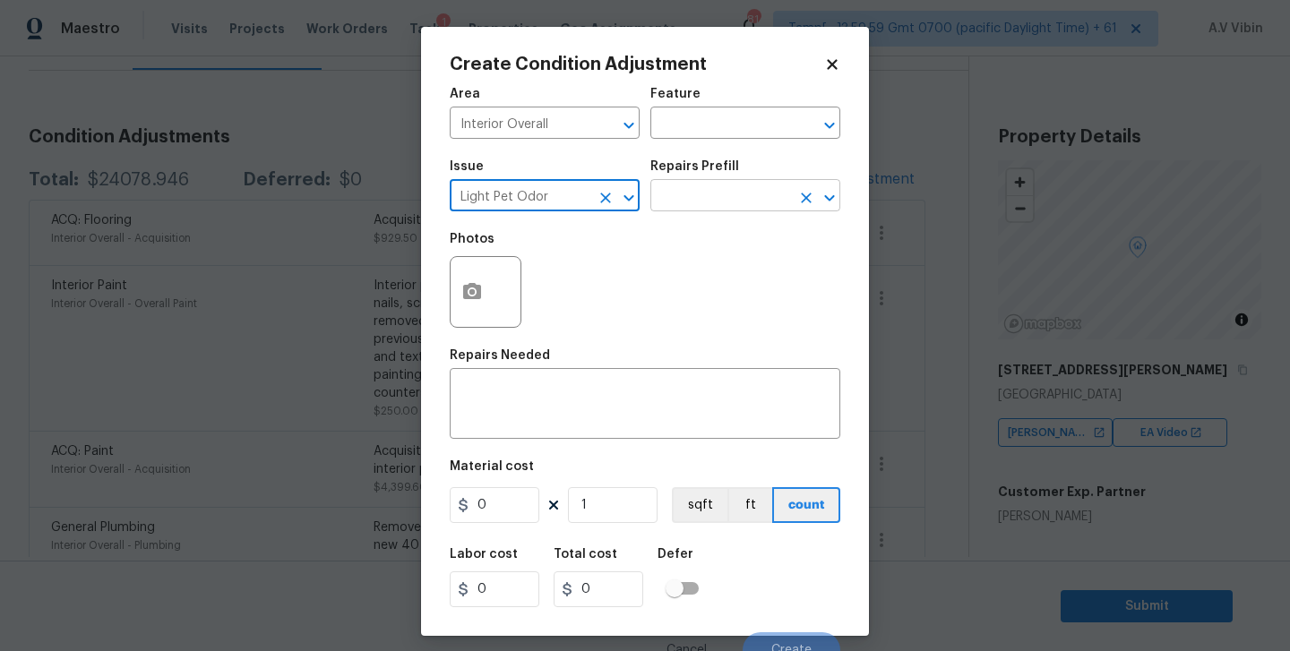
type input "Light Pet Odor"
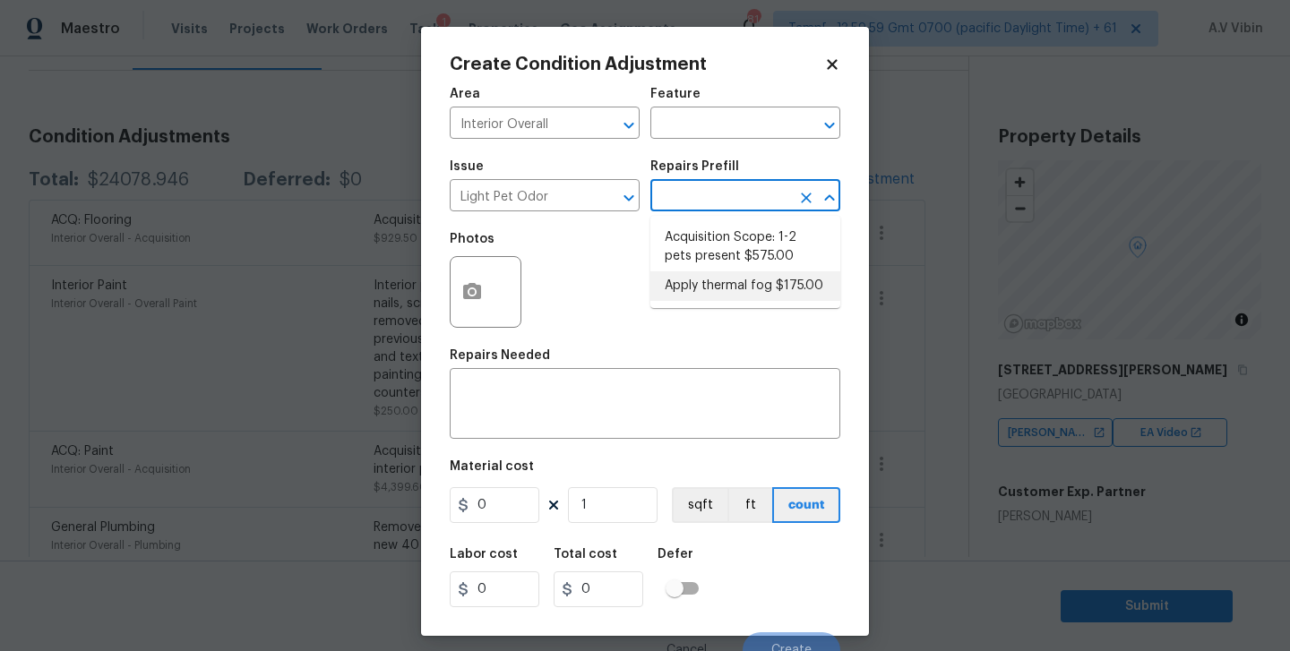
click at [669, 198] on input "text" at bounding box center [721, 198] width 140 height 28
click at [717, 260] on li "Acquisition Scope: 1-2 pets present $575.00" at bounding box center [746, 247] width 190 height 48
type textarea "Acquisition Scope: 1-2 pets present"
type input "575"
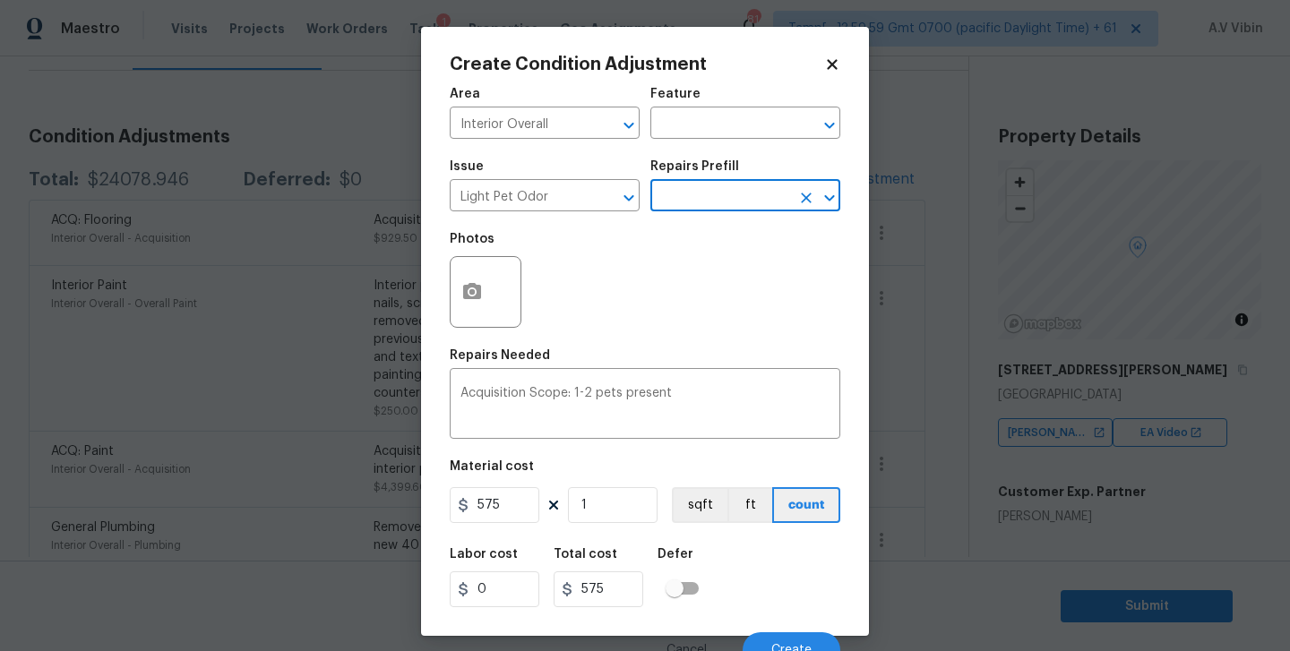
scroll to position [18, 0]
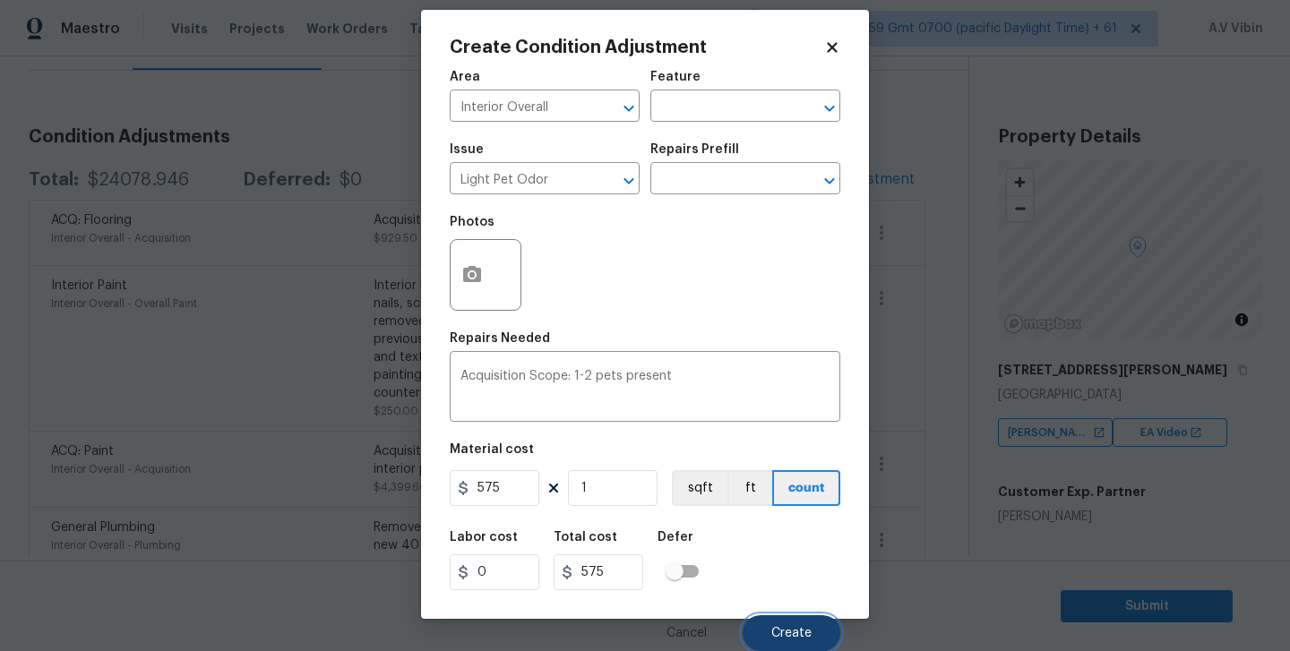
click at [763, 629] on button "Create" at bounding box center [792, 634] width 98 height 36
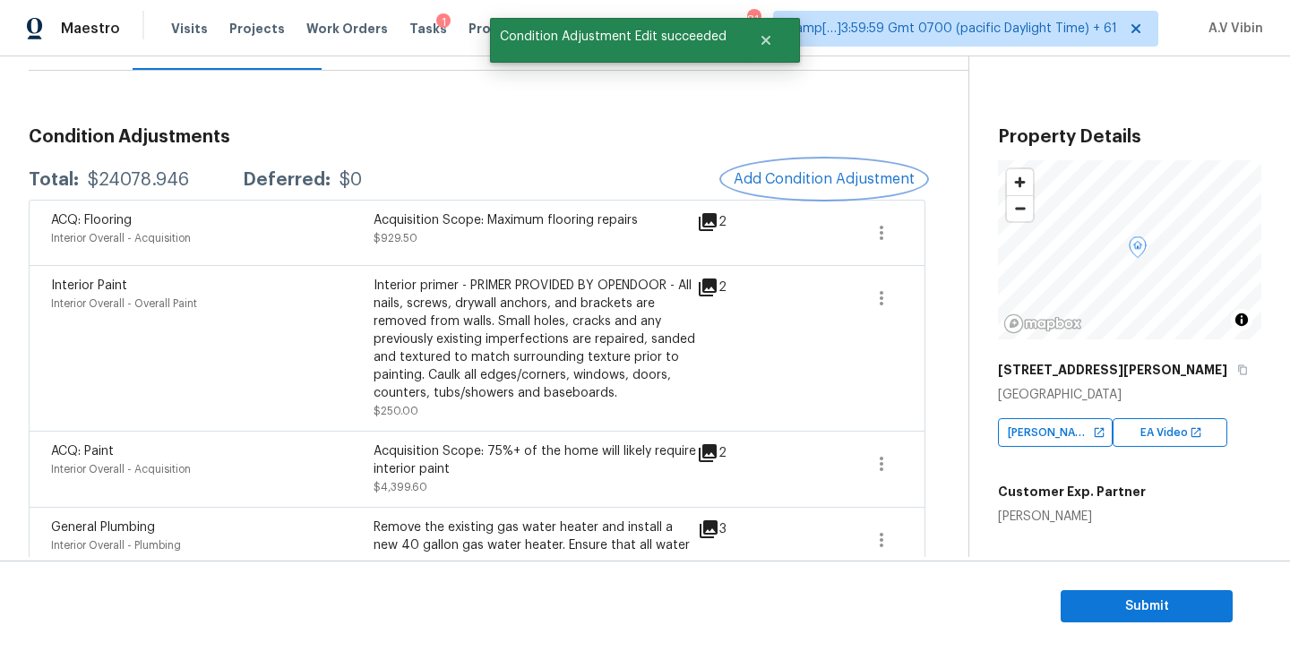
scroll to position [0, 0]
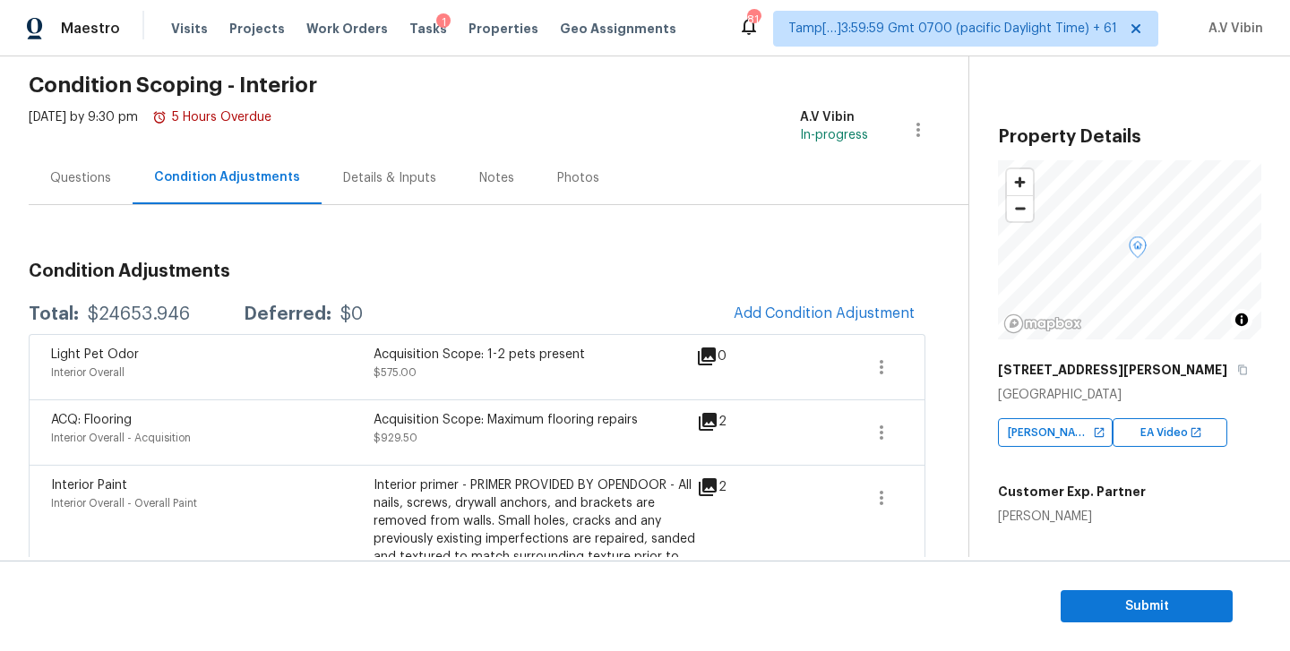
click at [58, 184] on div "Questions" at bounding box center [80, 178] width 61 height 18
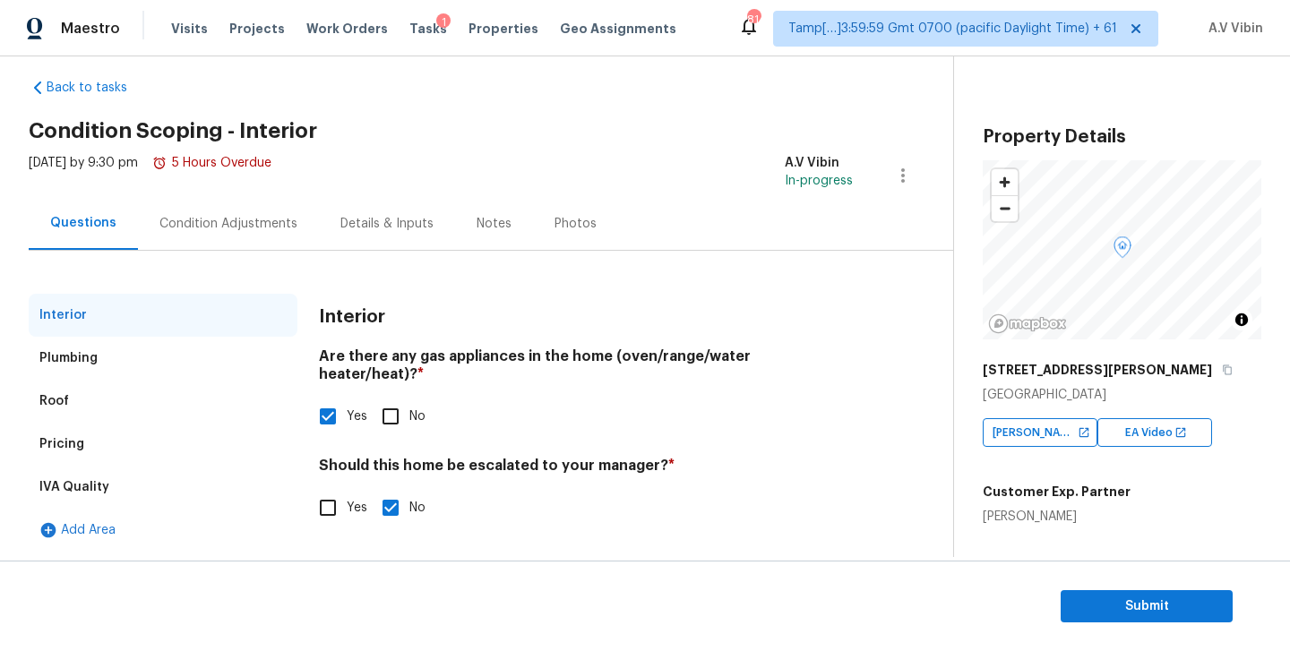
scroll to position [21, 0]
click at [252, 238] on div "Condition Adjustments" at bounding box center [228, 223] width 181 height 53
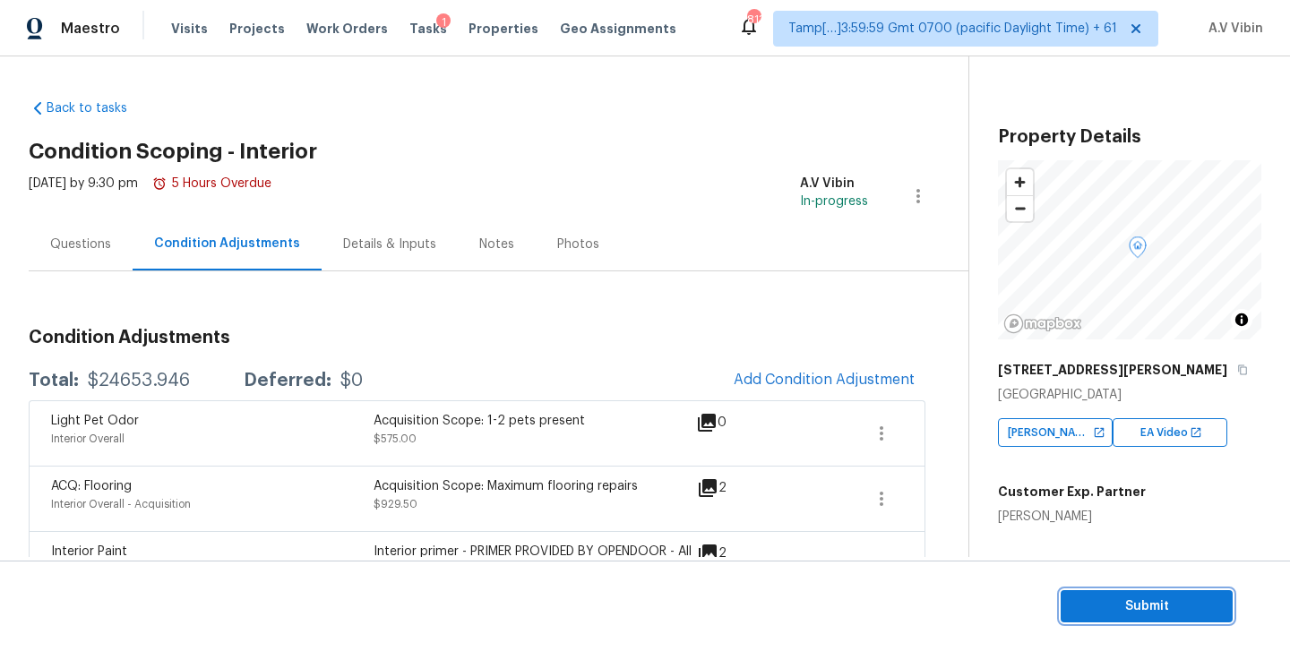
click at [1136, 604] on span "Submit" at bounding box center [1146, 607] width 143 height 22
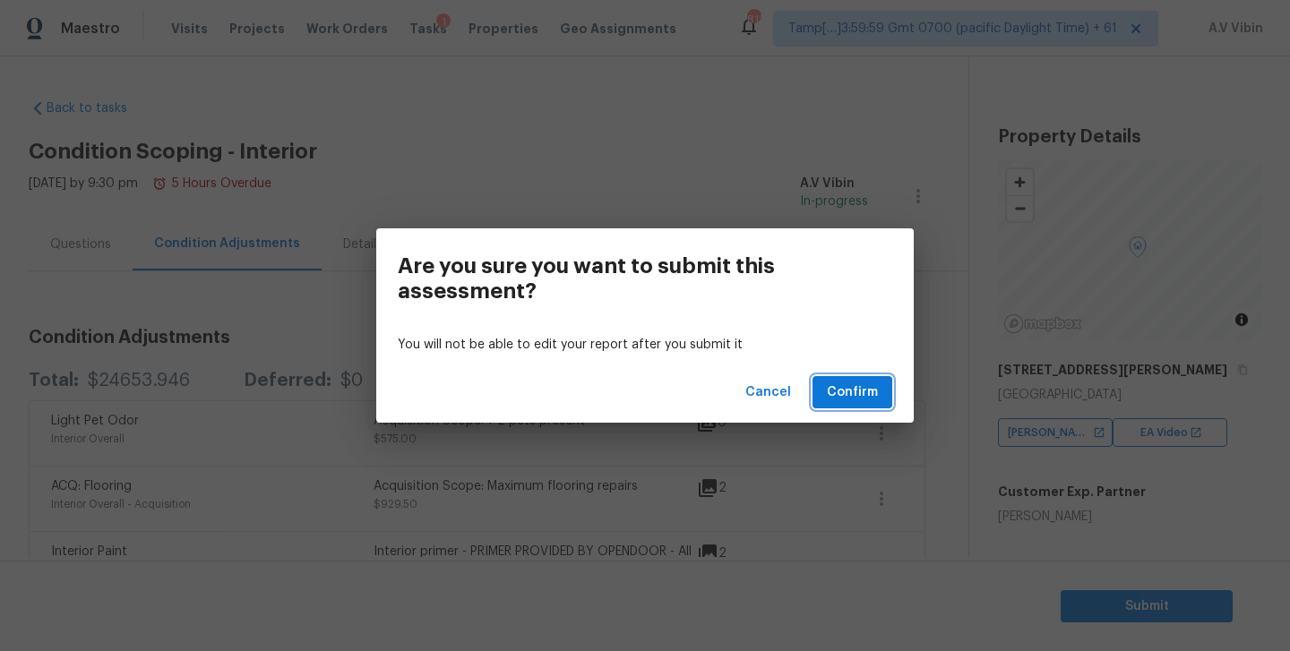
click at [860, 383] on span "Confirm" at bounding box center [852, 393] width 51 height 22
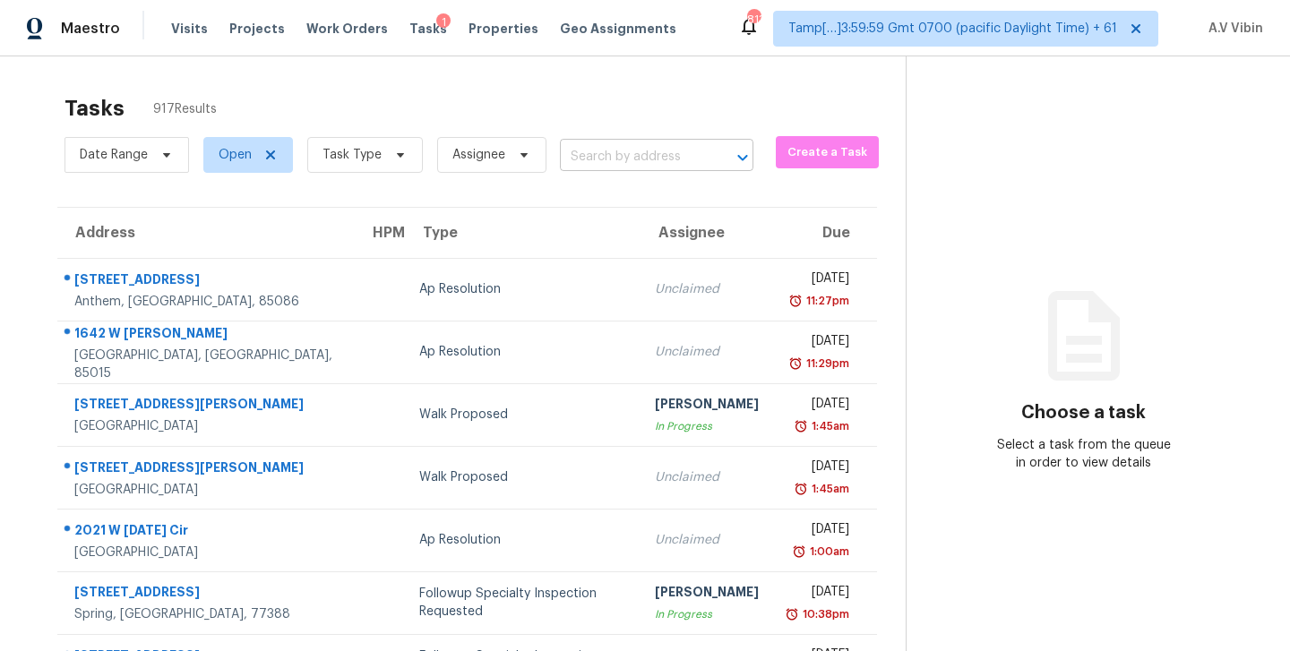
click at [634, 160] on input "text" at bounding box center [631, 157] width 143 height 28
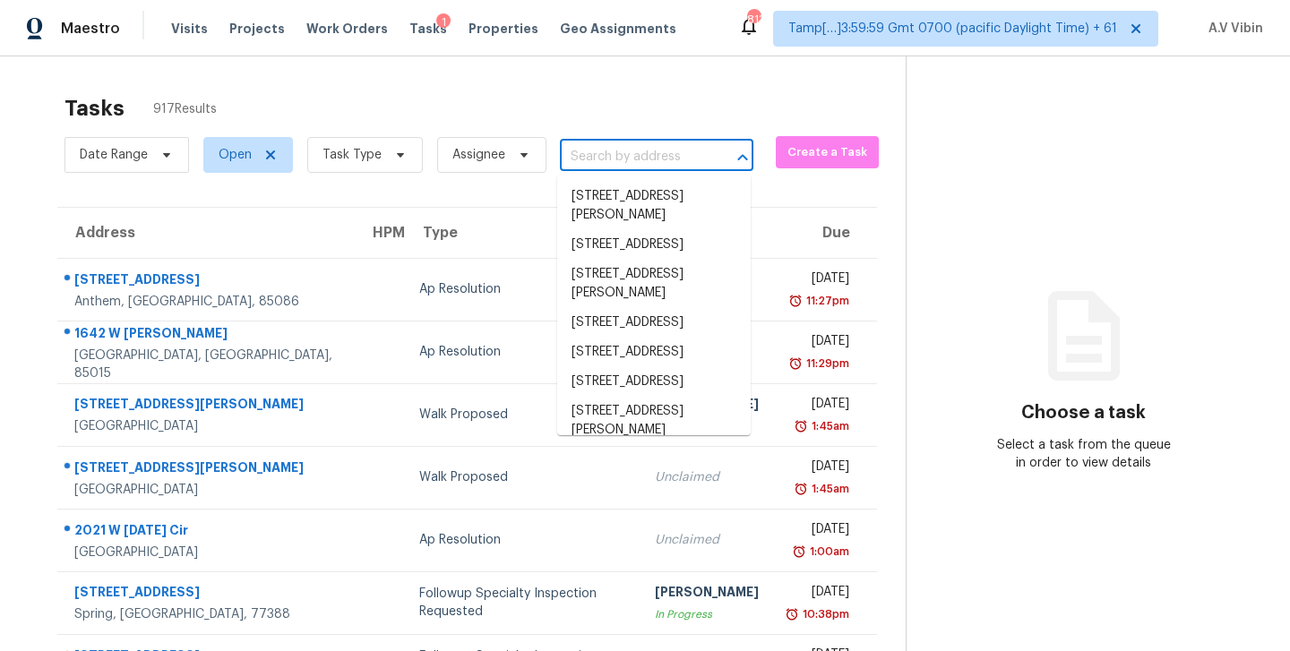
paste input "[STREET_ADDRESS]"
type input "[STREET_ADDRESS]"
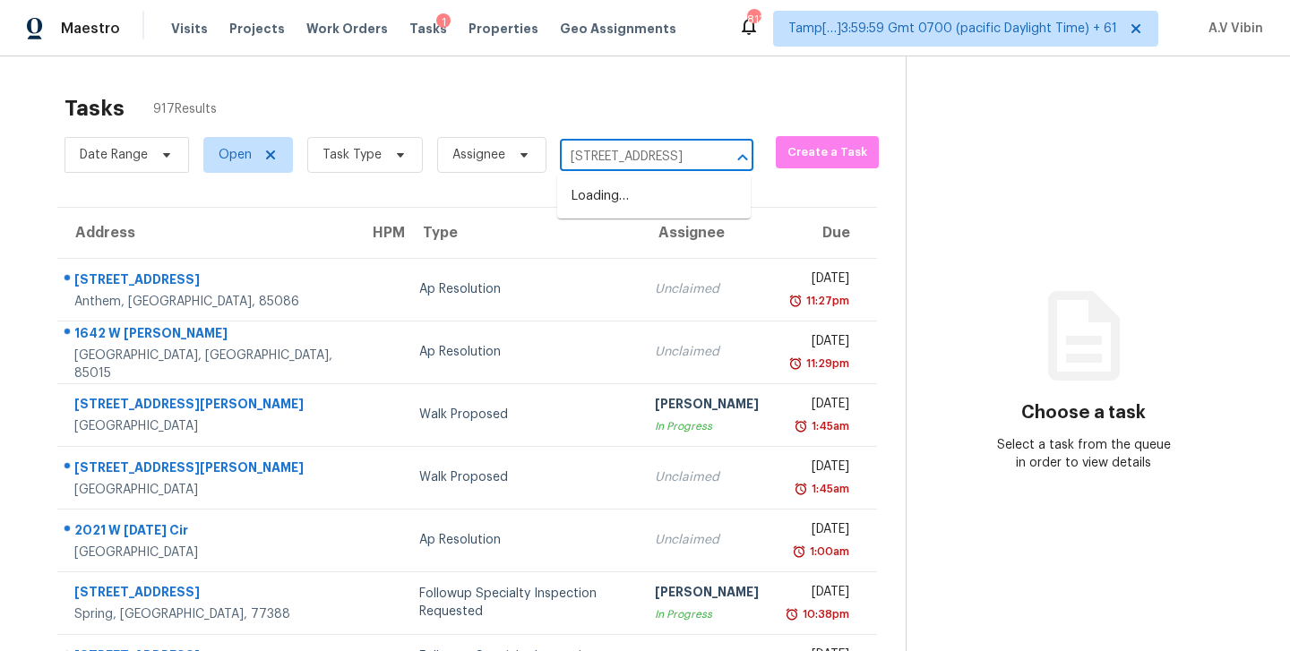
scroll to position [0, 78]
click at [634, 209] on li "[STREET_ADDRESS]" at bounding box center [654, 197] width 194 height 30
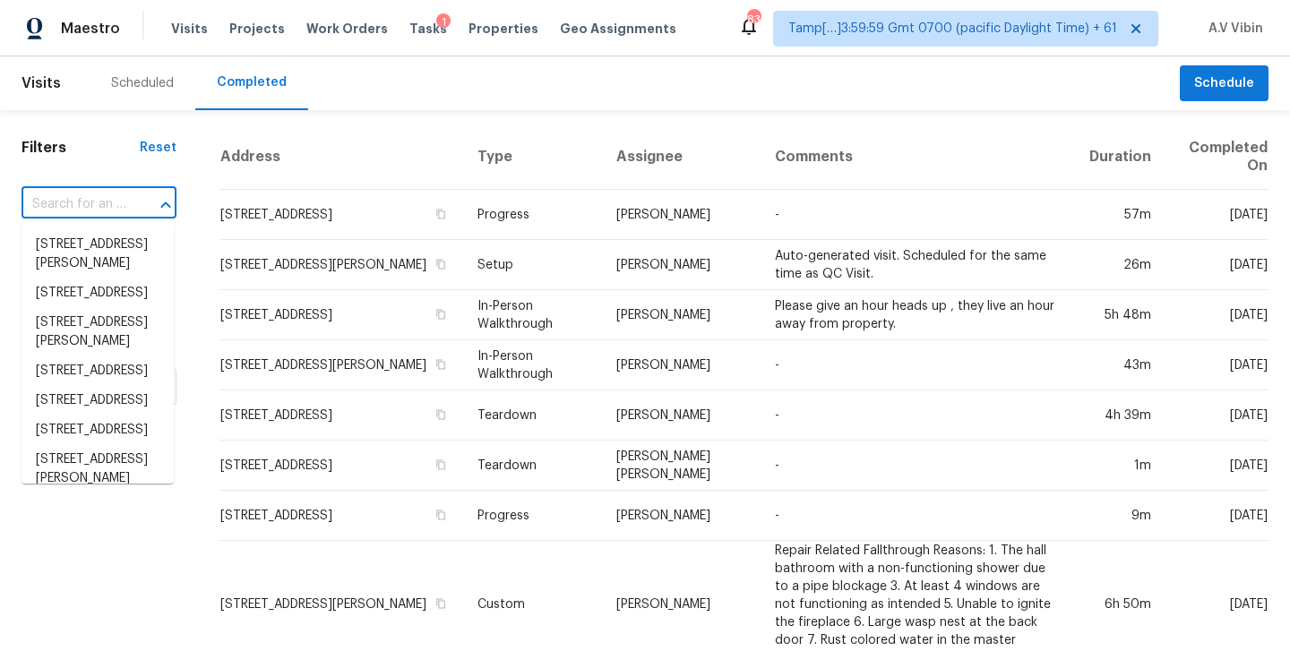
click at [88, 209] on input "text" at bounding box center [74, 205] width 105 height 28
paste input "[STREET_ADDRESS]"
type input "[STREET_ADDRESS]"
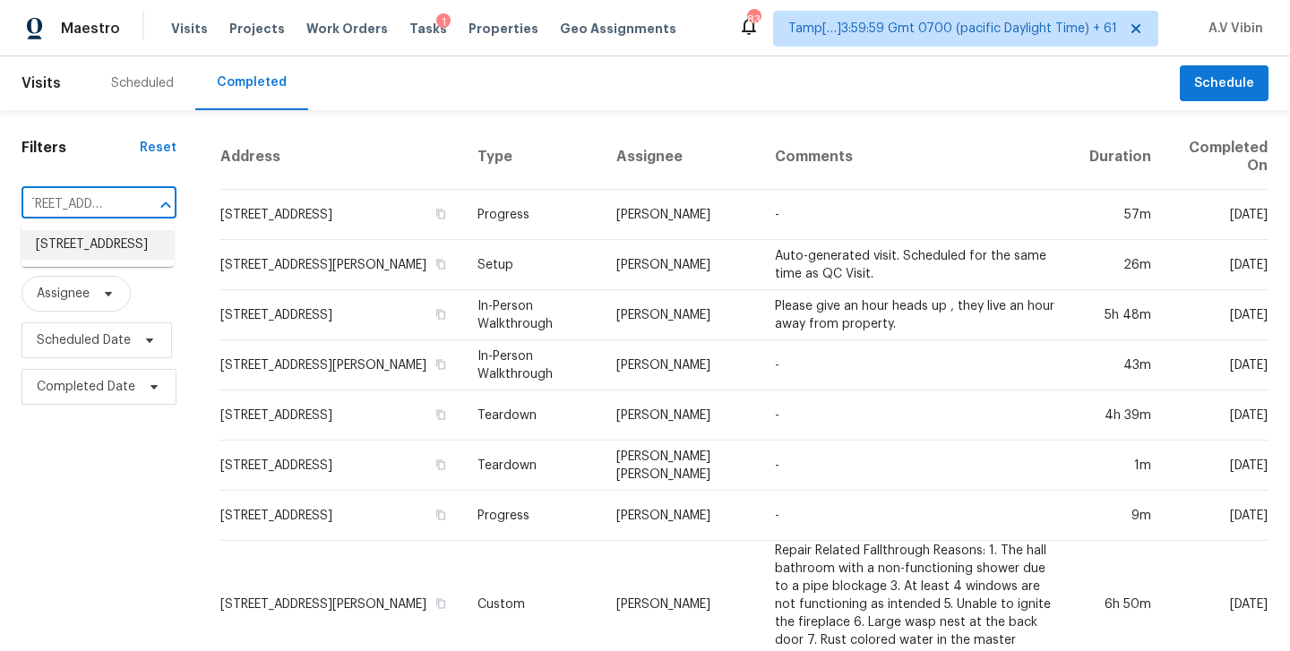
click at [100, 251] on li "[STREET_ADDRESS]" at bounding box center [98, 245] width 152 height 30
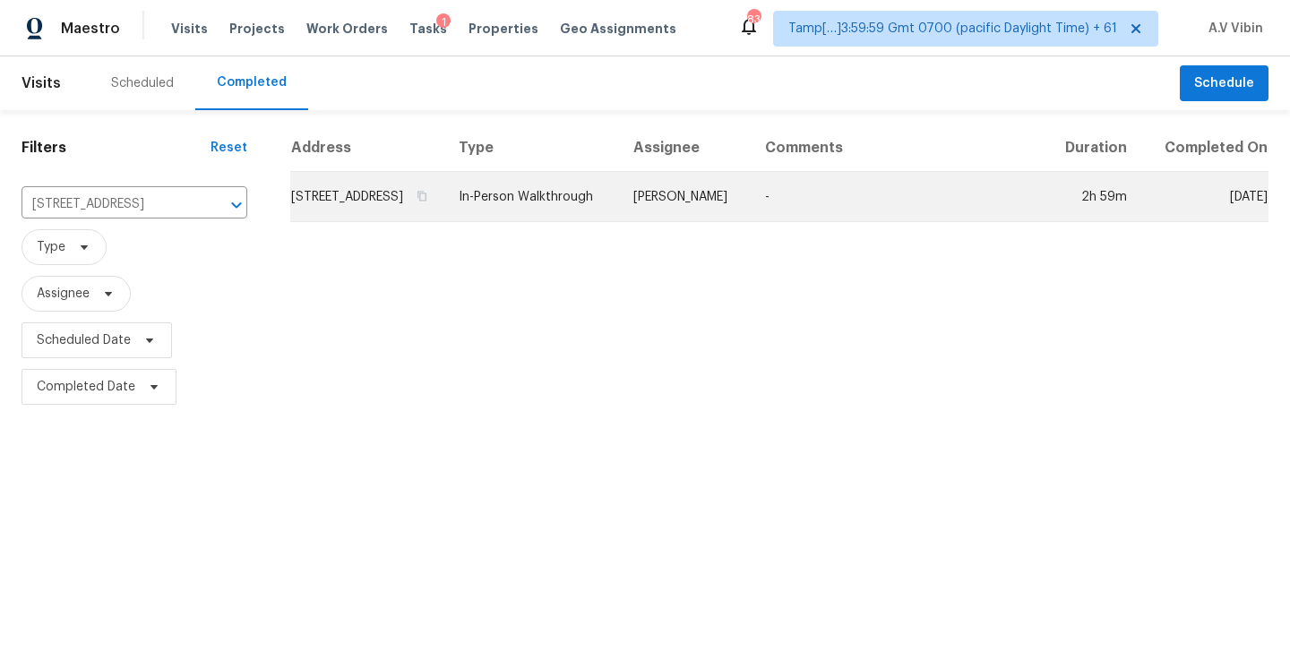
click at [403, 218] on td "[STREET_ADDRESS]" at bounding box center [367, 197] width 154 height 50
